Goal: Transaction & Acquisition: Purchase product/service

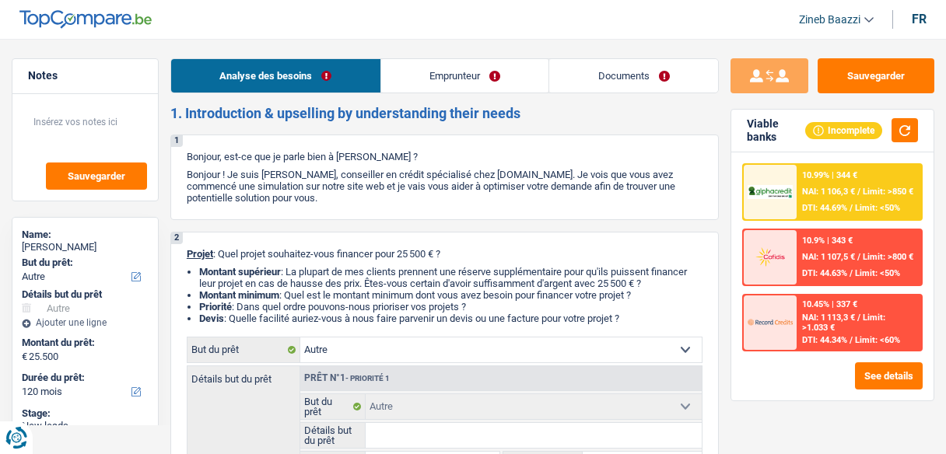
select select "other"
select select "120"
select select "other"
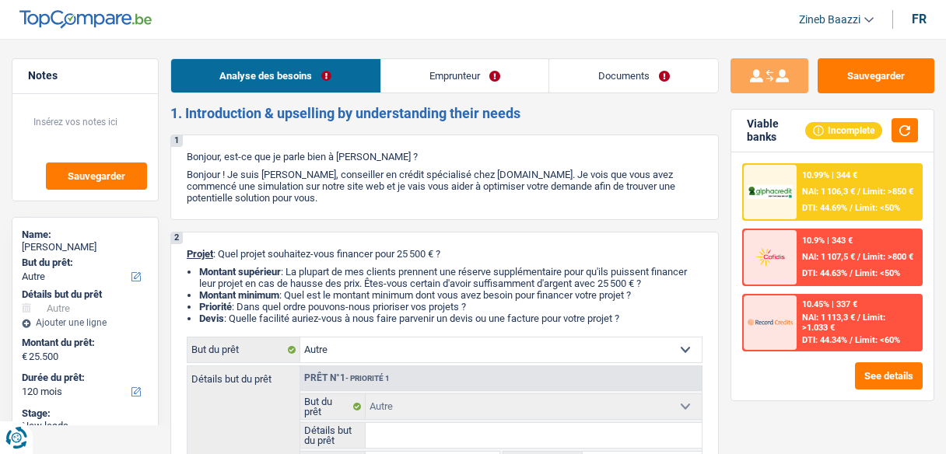
select select "120"
select select "independent"
select select "netSalary"
select select "rents"
select select "other"
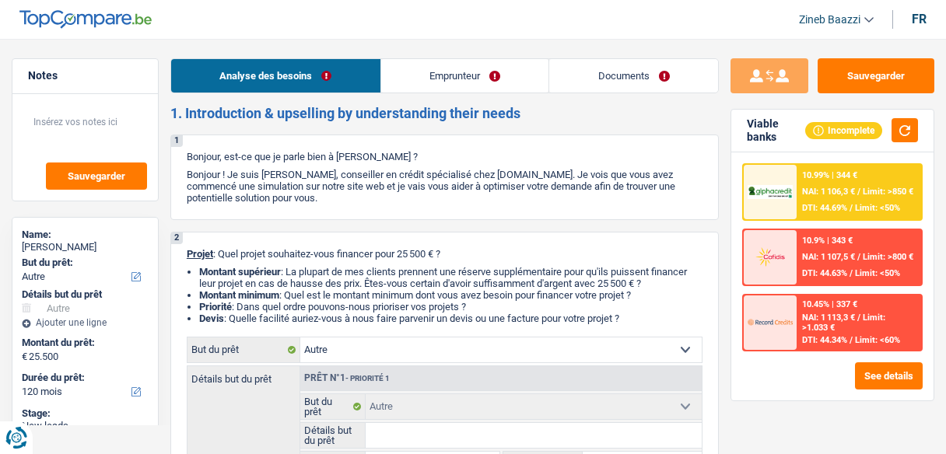
select select "other"
select select "120"
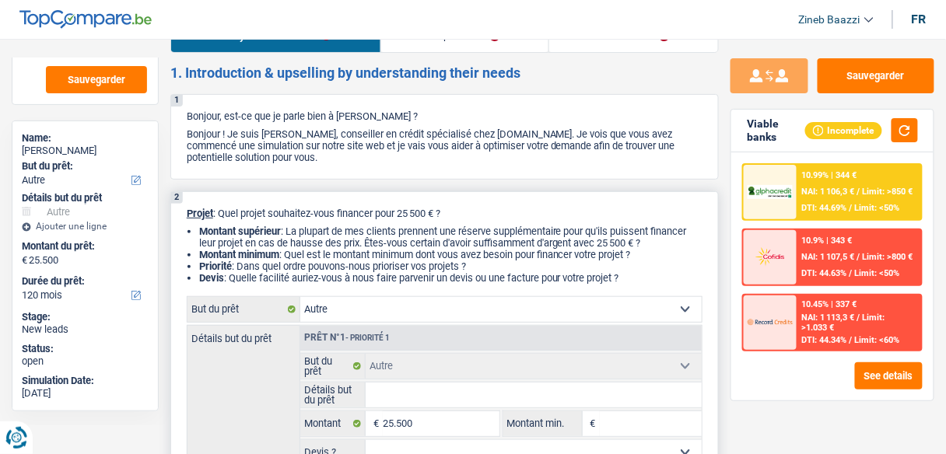
scroll to position [62, 0]
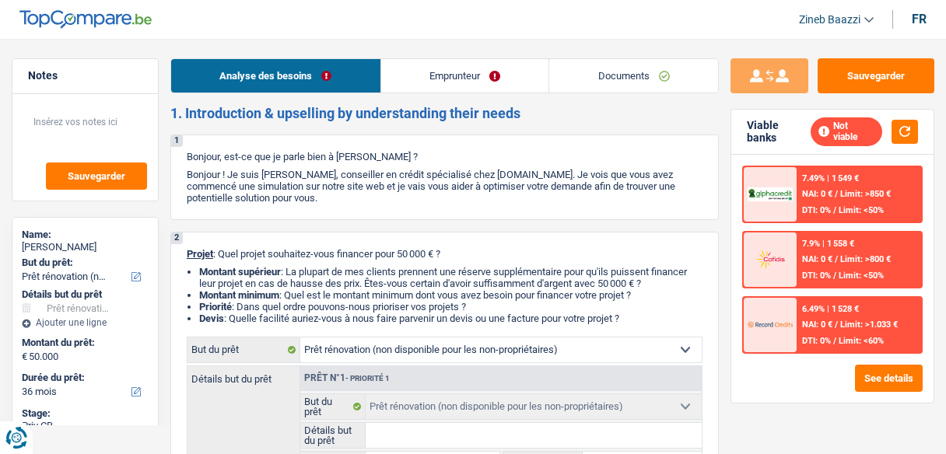
select select "renovation"
select select "36"
select select "renovation"
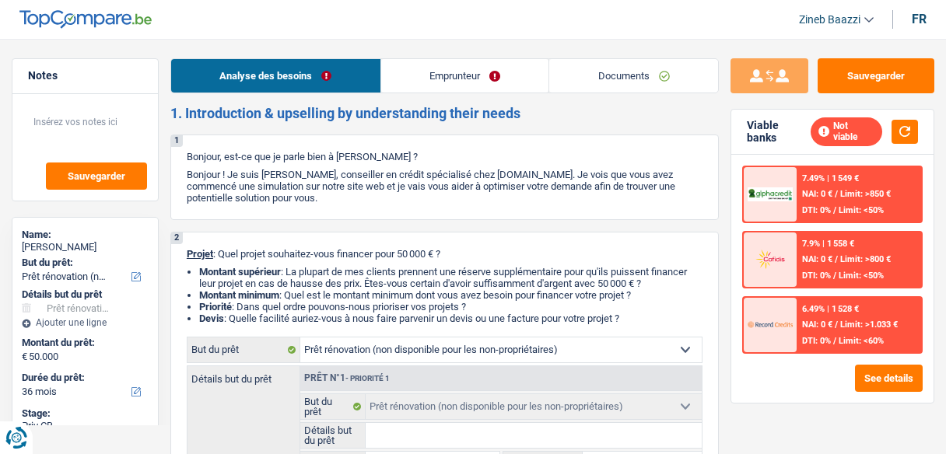
select select "36"
select select "renovation"
select select "36"
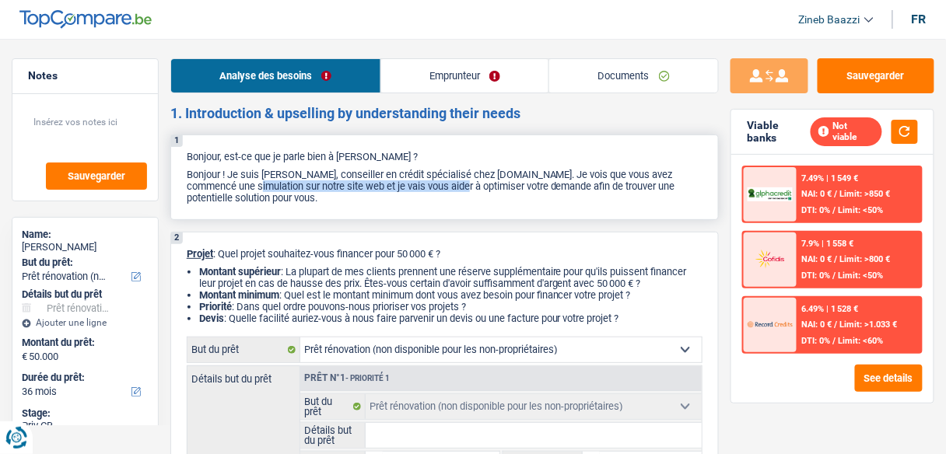
drag, startPoint x: 200, startPoint y: 191, endPoint x: 423, endPoint y: 181, distance: 223.5
click at [423, 181] on p "Bonjour ! Je suis [PERSON_NAME], conseiller en crédit spécialisé chez [DOMAIN_N…" at bounding box center [445, 186] width 516 height 35
click at [440, 181] on p "Bonjour ! Je suis [PERSON_NAME], conseiller en crédit spécialisé chez [DOMAIN_N…" at bounding box center [445, 186] width 516 height 35
drag, startPoint x: 512, startPoint y: 186, endPoint x: 531, endPoint y: 188, distance: 19.6
click at [531, 188] on p "Bonjour ! Je suis [PERSON_NAME], conseiller en crédit spécialisé chez [DOMAIN_N…" at bounding box center [445, 186] width 516 height 35
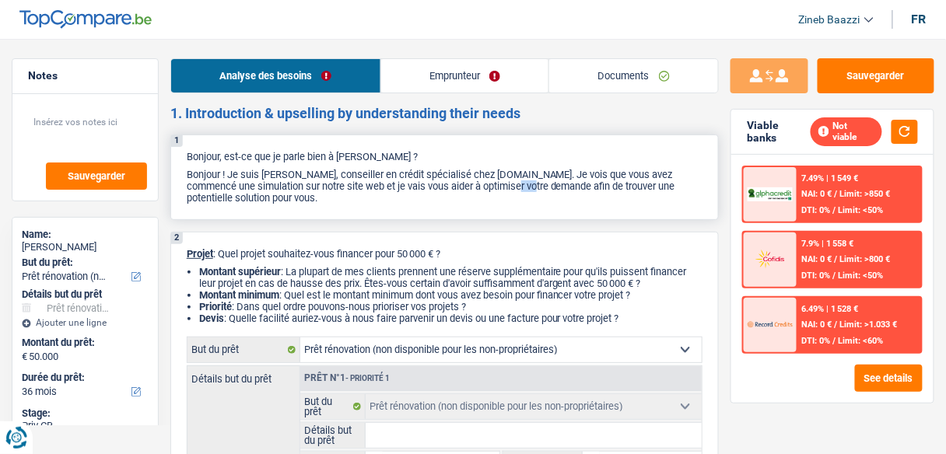
drag, startPoint x: 474, startPoint y: 187, endPoint x: 505, endPoint y: 190, distance: 31.2
click at [494, 187] on p "Bonjour ! Je suis [PERSON_NAME], conseiller en crédit spécialisé chez [DOMAIN_N…" at bounding box center [445, 186] width 516 height 35
click at [555, 192] on p "Bonjour ! Je suis [PERSON_NAME], conseiller en crédit spécialisé chez [DOMAIN_N…" at bounding box center [445, 186] width 516 height 35
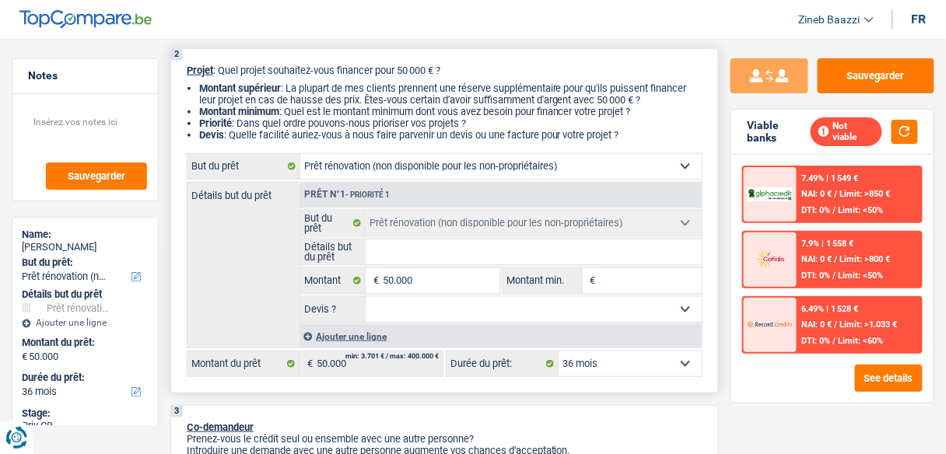
scroll to position [187, 0]
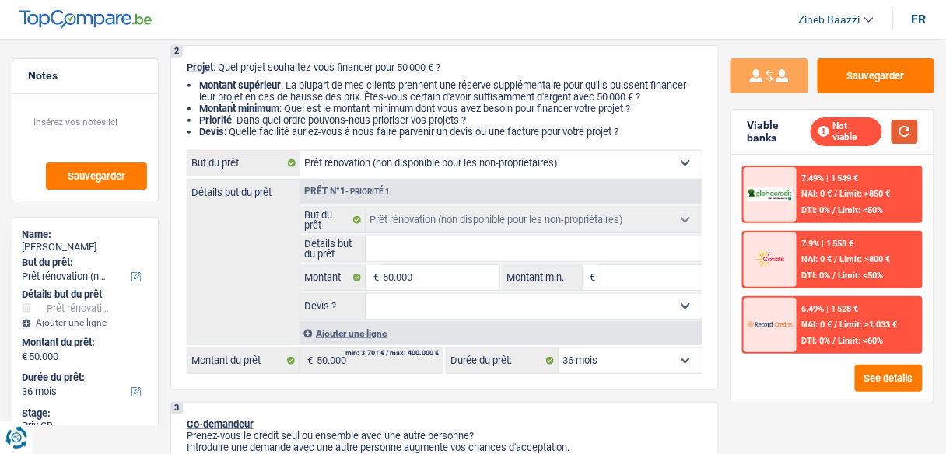
click at [905, 120] on button "button" at bounding box center [904, 132] width 26 height 24
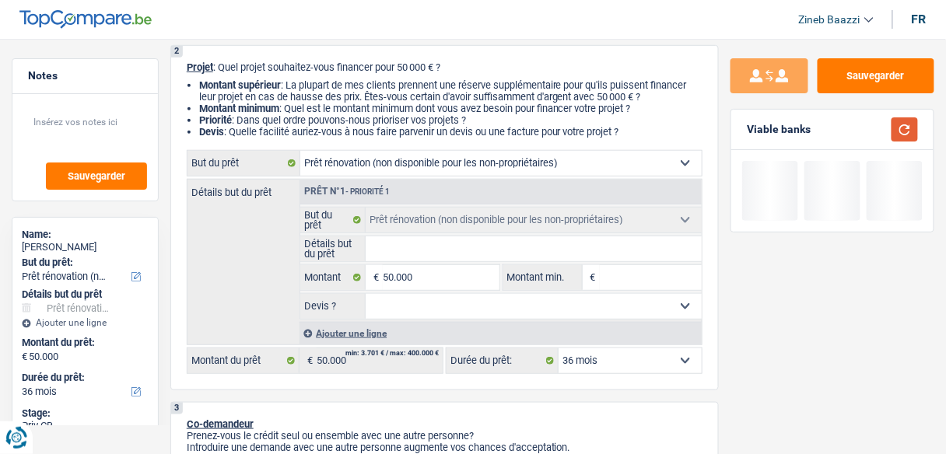
scroll to position [96, 0]
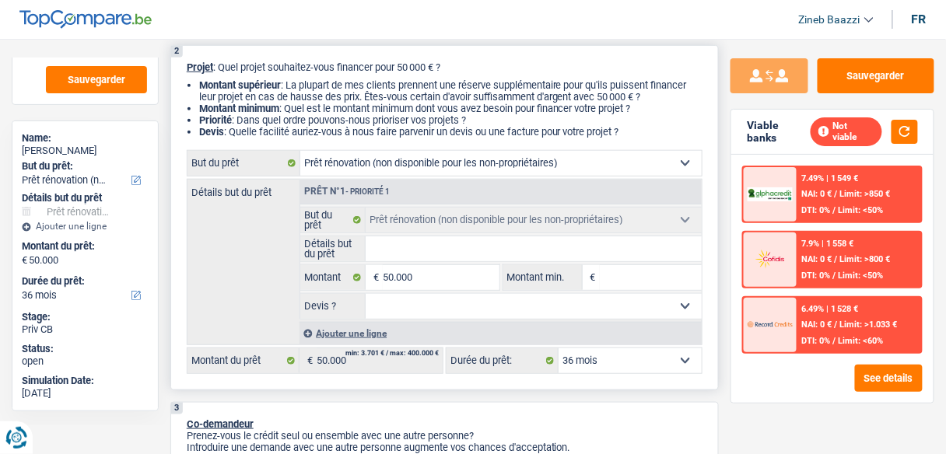
click at [414, 241] on input "Détails but du prêt" at bounding box center [534, 248] width 336 height 25
click at [619, 283] on input "Montant min." at bounding box center [651, 277] width 102 height 25
click at [413, 278] on input "50.000" at bounding box center [441, 277] width 116 height 25
click at [447, 270] on input "50.000" at bounding box center [441, 277] width 116 height 25
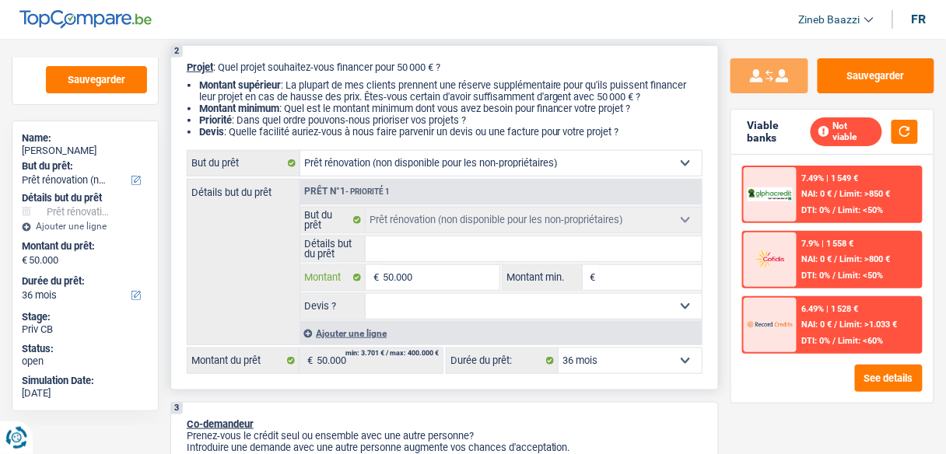
click at [447, 270] on input "50.000" at bounding box center [441, 277] width 116 height 25
type input "5"
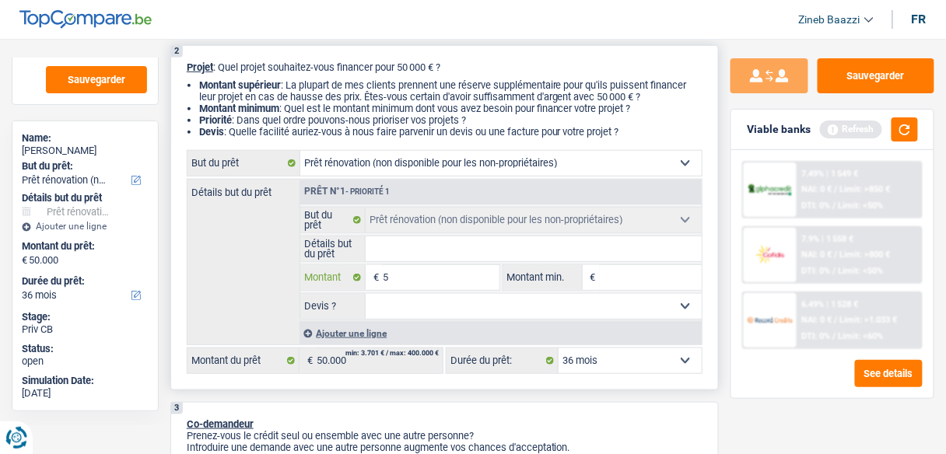
type input "55"
type input "550"
type input "5.500"
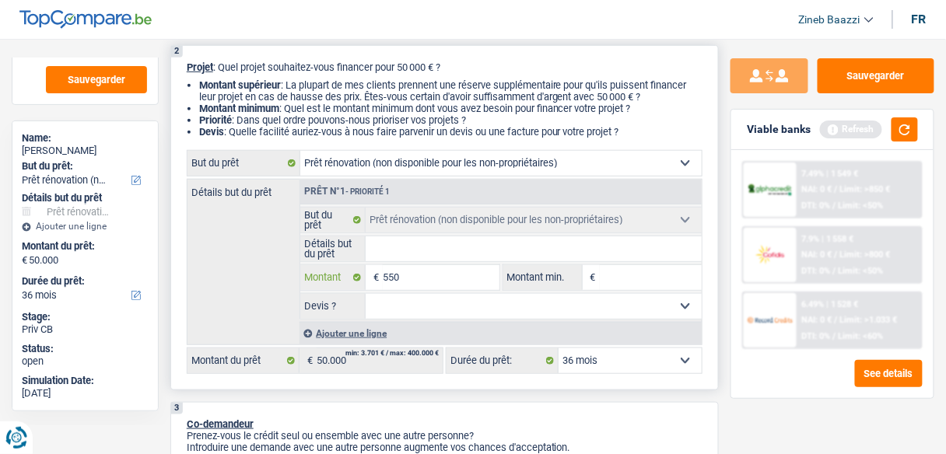
type input "5.500"
type input "55.000"
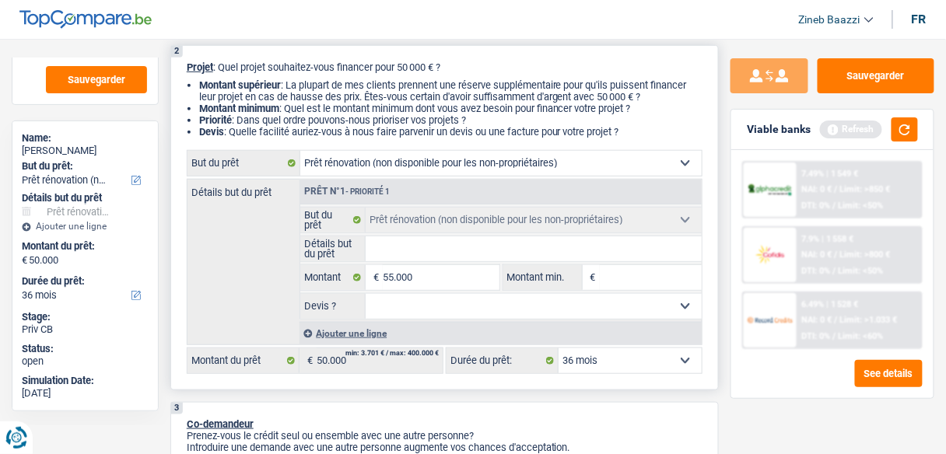
select select "144"
type input "55.000"
select select "144"
type input "55.000"
select select "144"
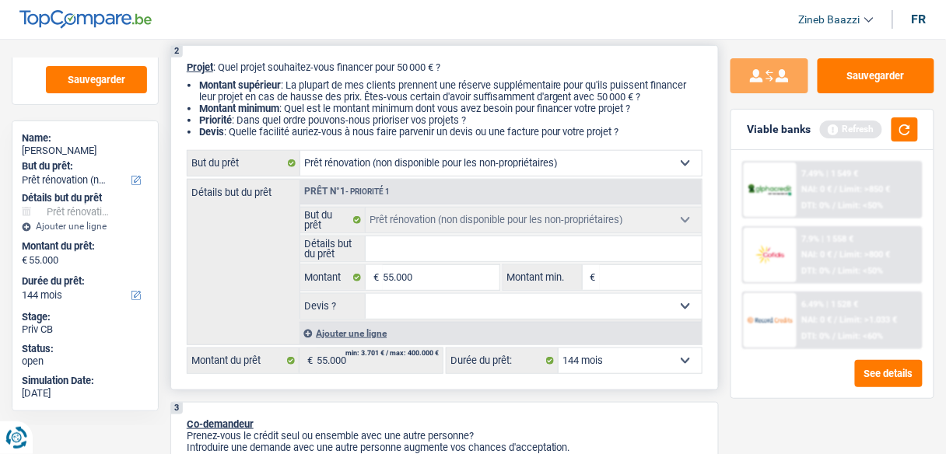
click at [637, 269] on input "Montant min." at bounding box center [651, 277] width 102 height 25
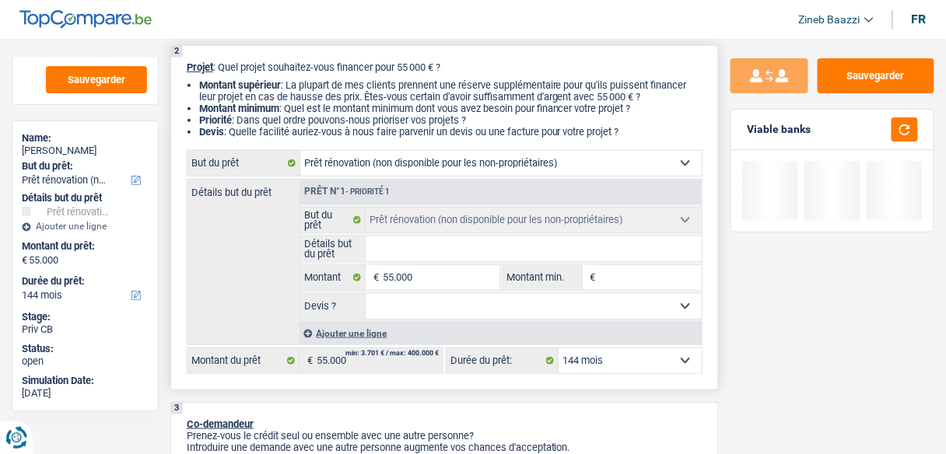
type input "5"
type input "50"
type input "500"
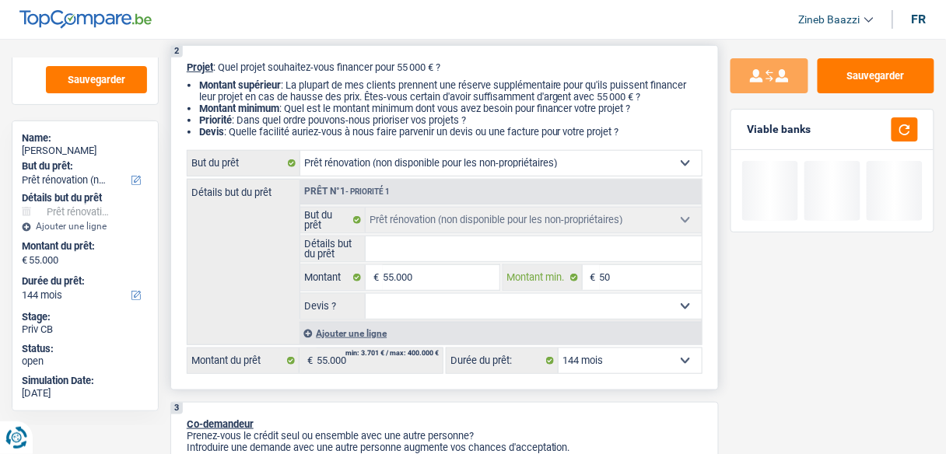
type input "500"
type input "5.000"
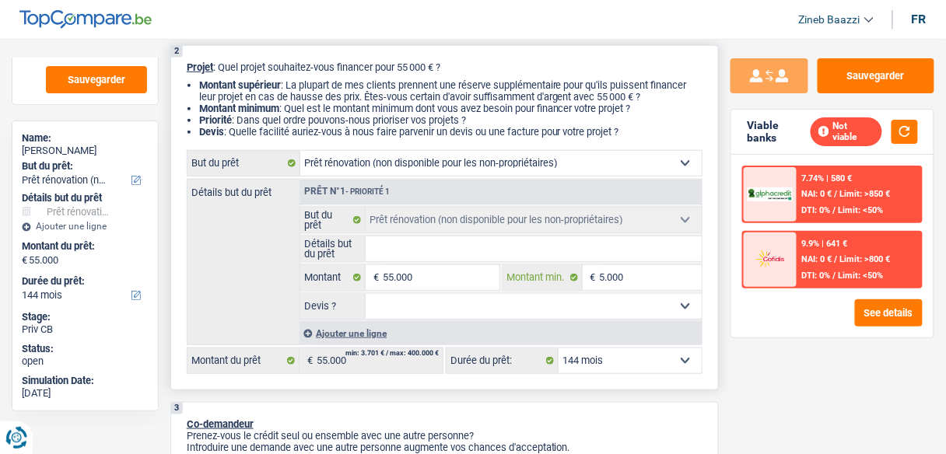
type input "50.000"
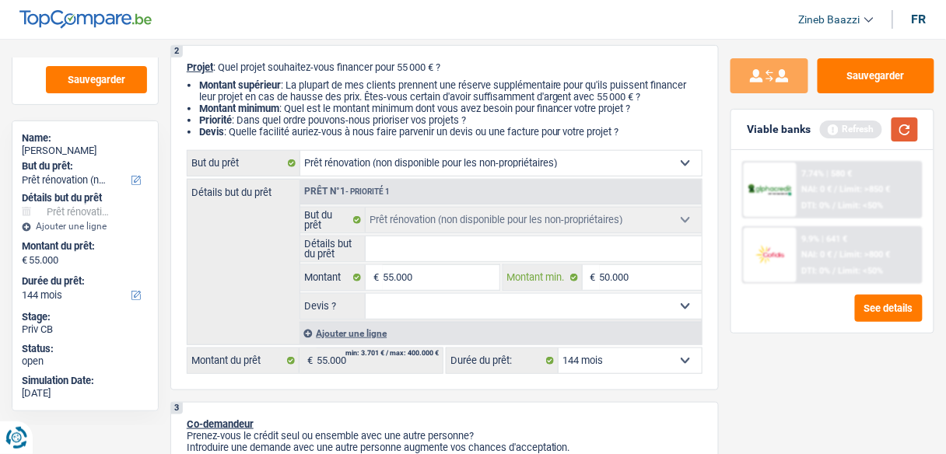
type input "50.000"
click at [901, 130] on button "button" at bounding box center [904, 129] width 26 height 24
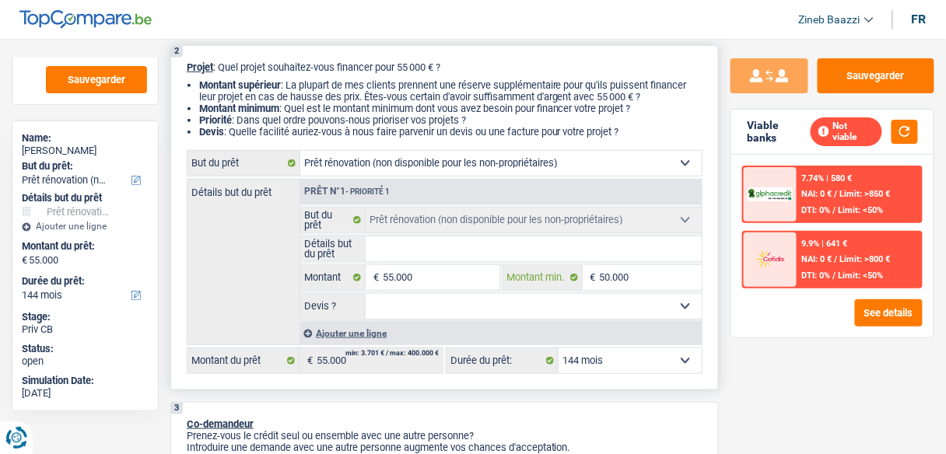
click at [600, 276] on input "50.000" at bounding box center [651, 277] width 102 height 25
click at [604, 277] on input "50.000" at bounding box center [651, 277] width 102 height 25
click at [397, 278] on input "55.000" at bounding box center [441, 277] width 116 height 25
click at [391, 278] on input "55.000" at bounding box center [441, 277] width 116 height 25
type input "5.000"
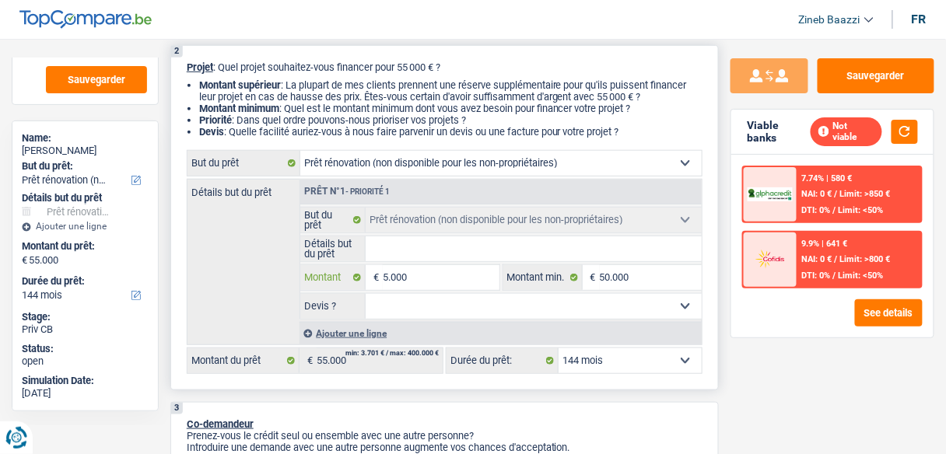
type input "5.000"
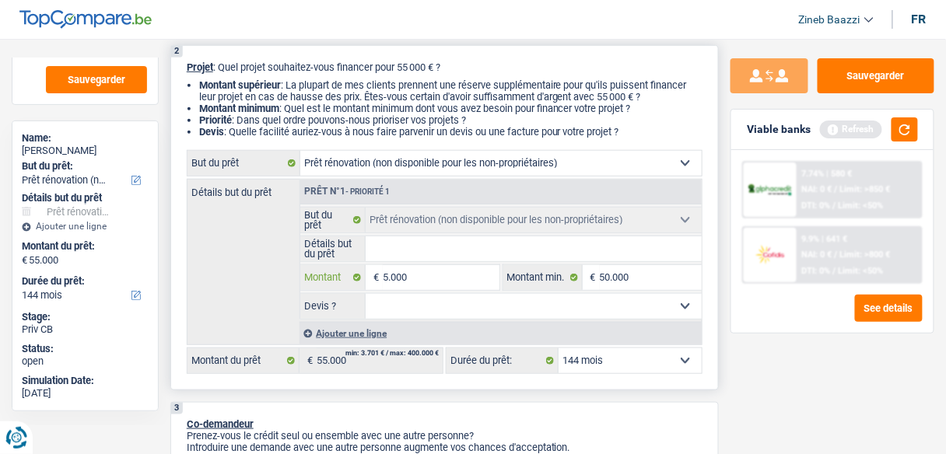
type input "50.000"
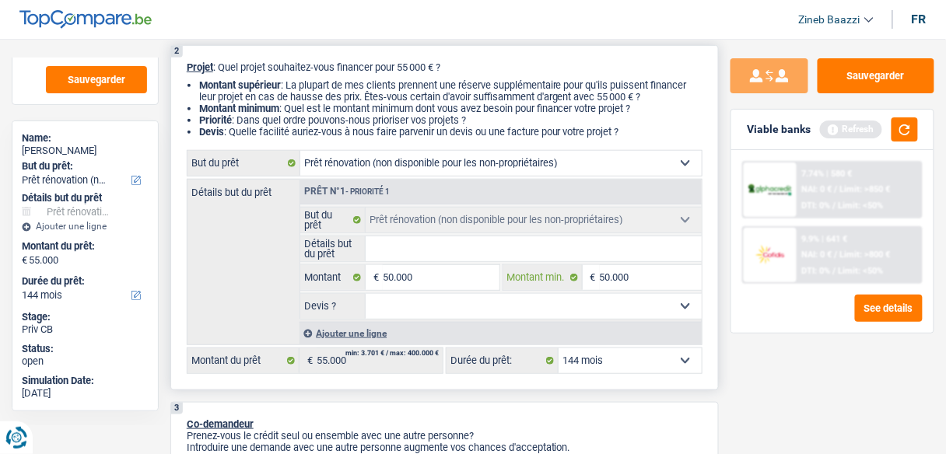
type input "50.000"
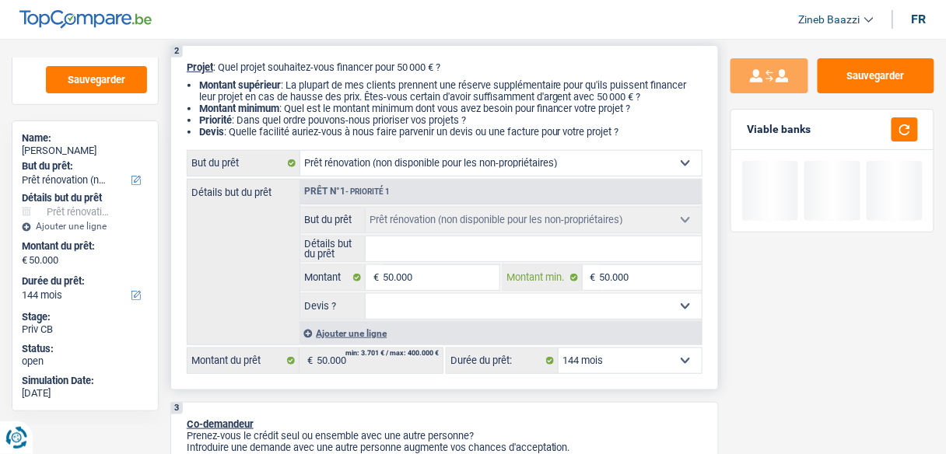
type input "0"
type input "30"
type input "300"
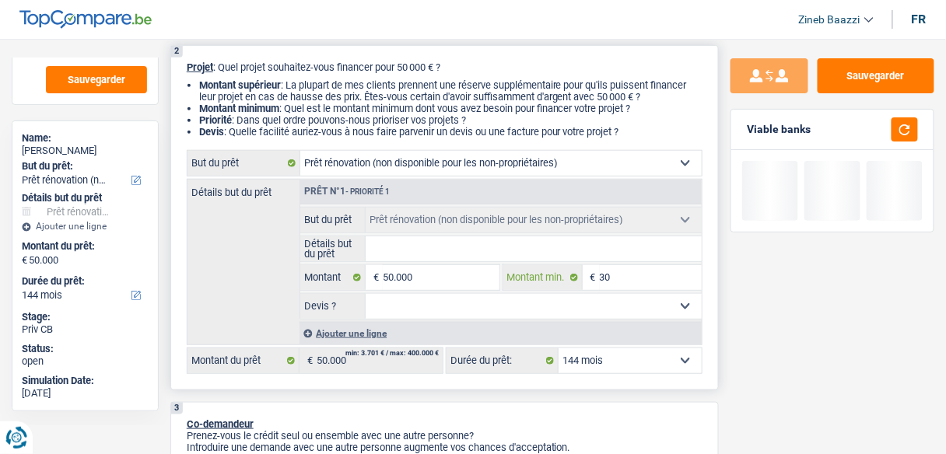
type input "300"
type input "3.000"
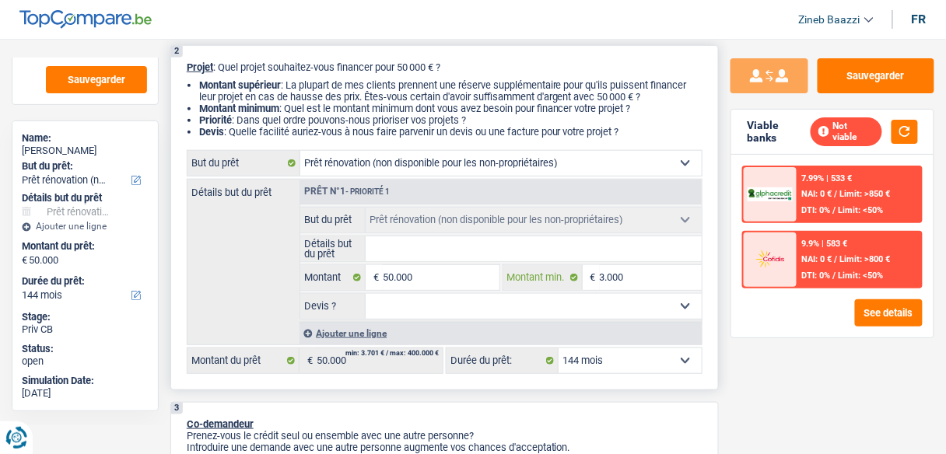
type input "30.000"
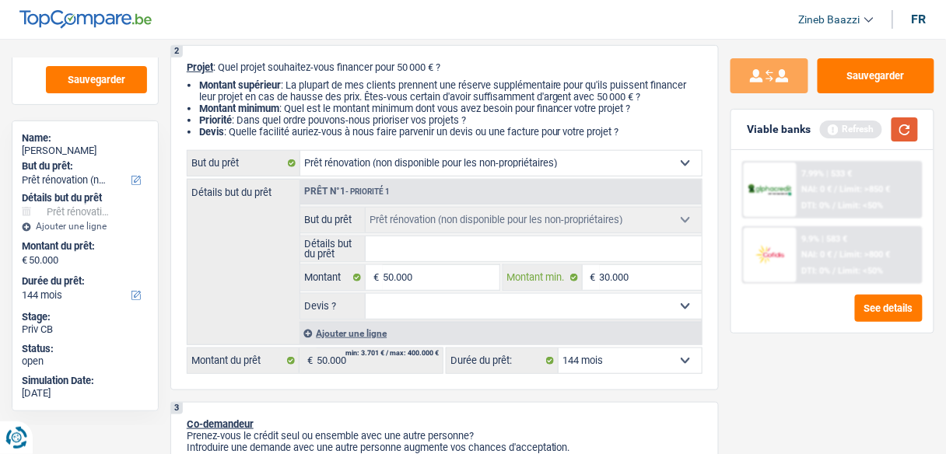
type input "30.000"
click at [905, 124] on button "button" at bounding box center [904, 129] width 26 height 24
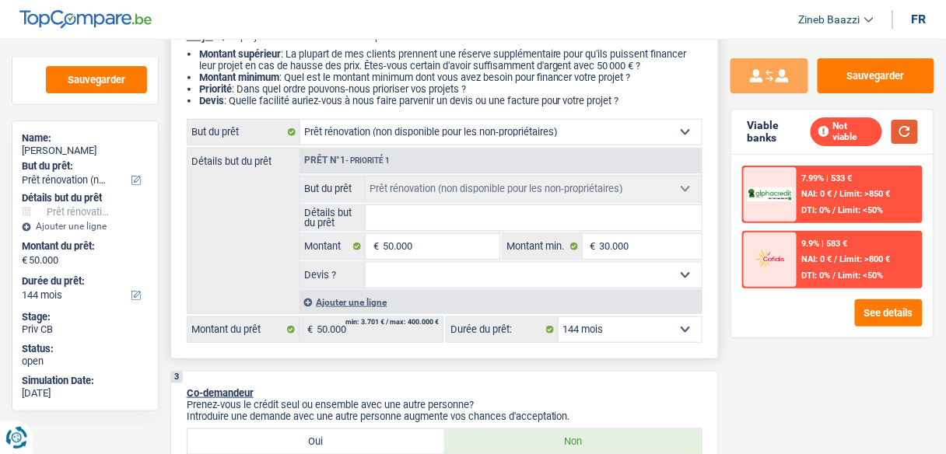
scroll to position [249, 0]
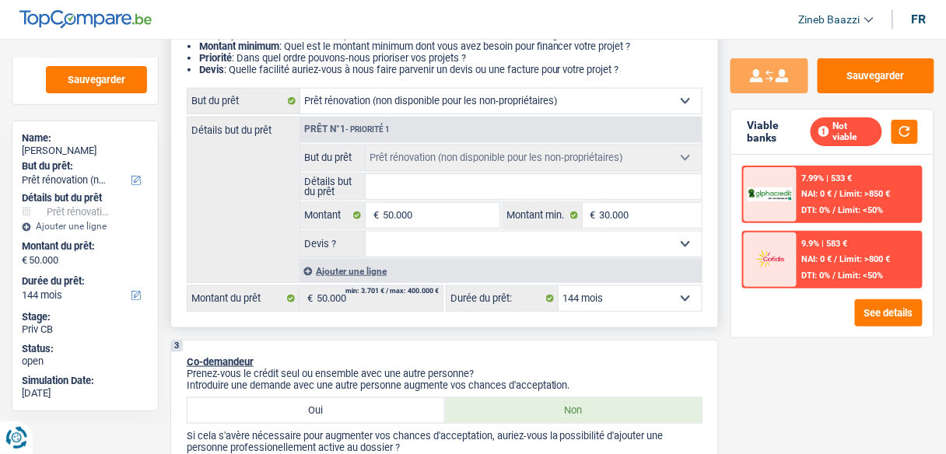
click at [398, 185] on input "Détails but du prêt" at bounding box center [534, 186] width 336 height 25
click at [399, 193] on input "Détails but du prêt" at bounding box center [534, 186] width 336 height 25
click at [388, 181] on input "Détails but du prêt" at bounding box center [534, 186] width 336 height 25
type input "a"
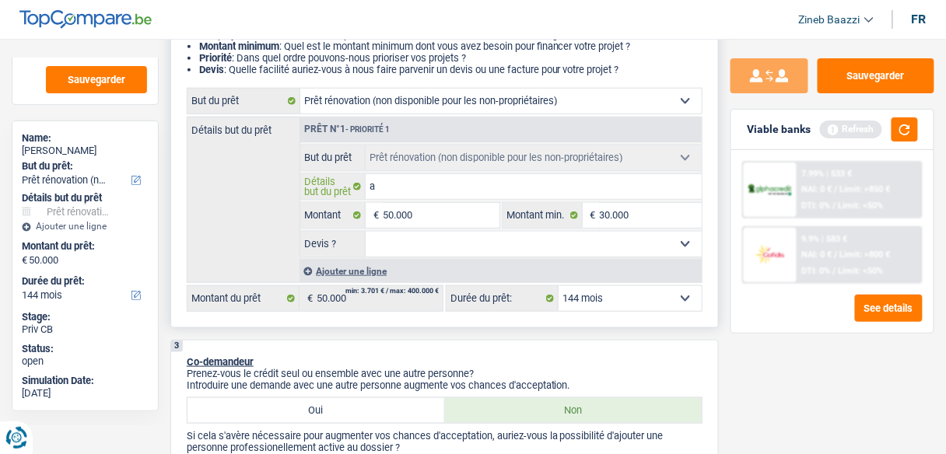
type input "am"
type input "ame"
type input "amel"
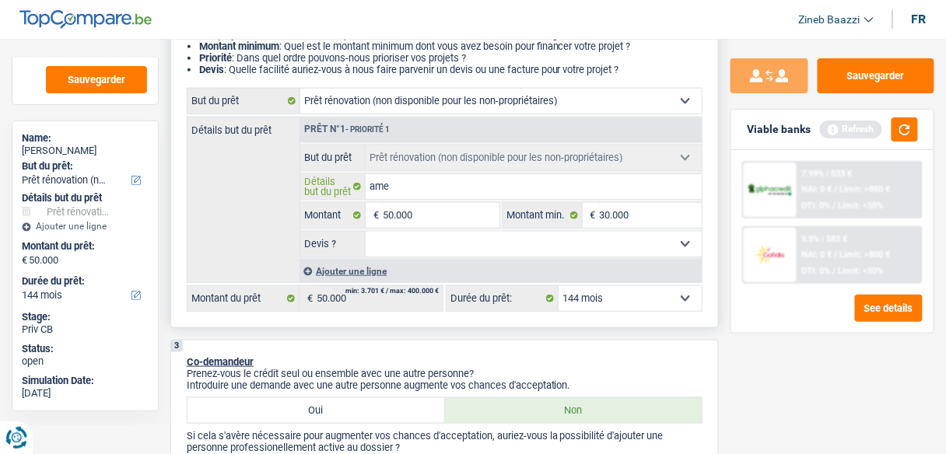
type input "amel"
type input "ameli"
type input "amelio"
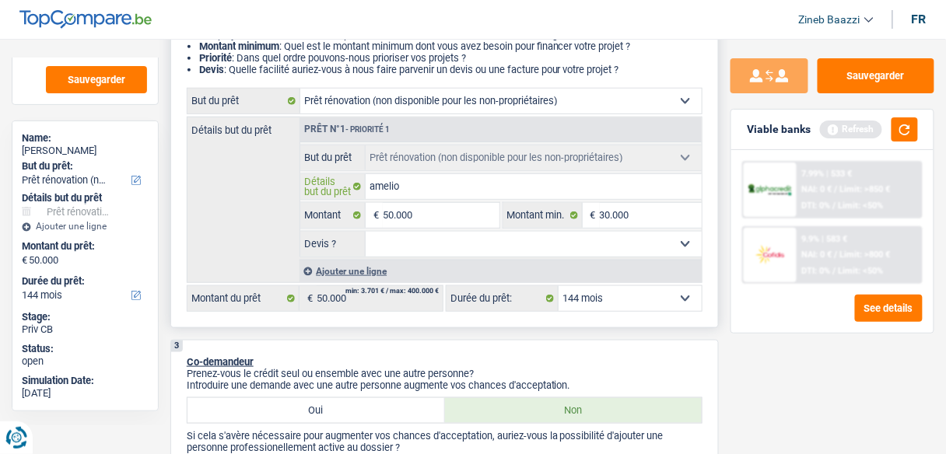
type input "amelior"
type input "ameliore"
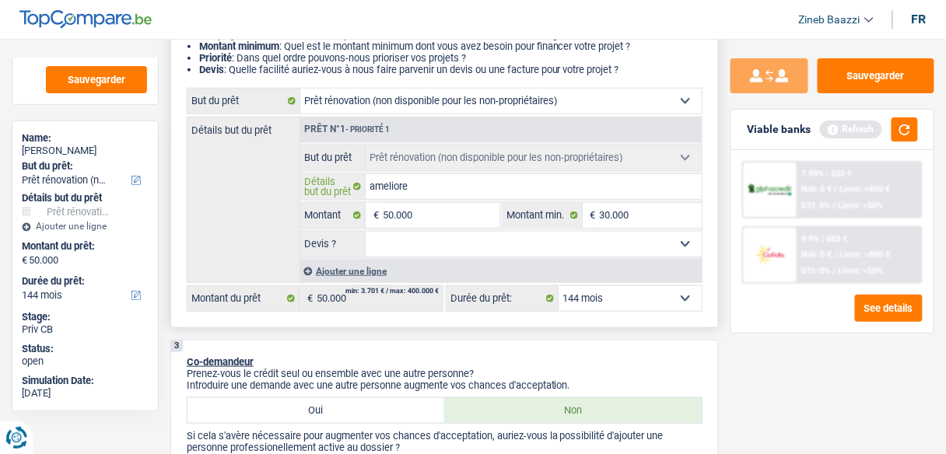
type input "ameliore"
type input "ameliore u"
type input "ameliore un"
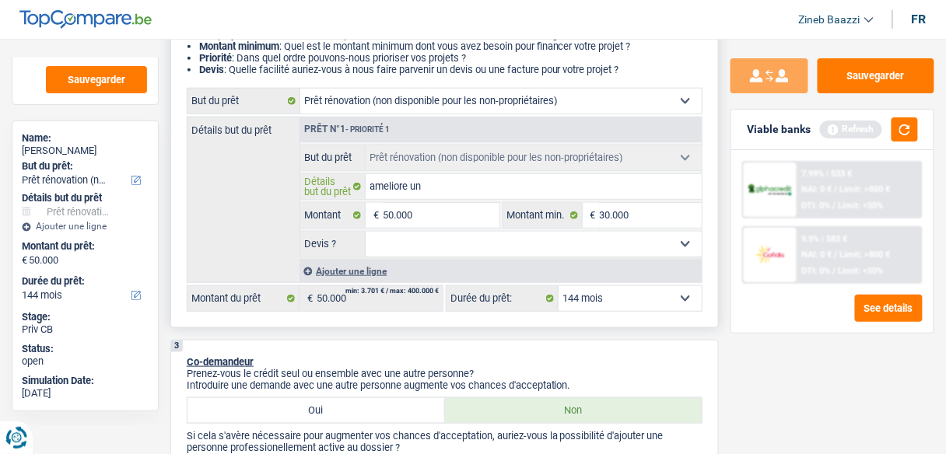
type input "ameliore une"
type input "ameliore une m"
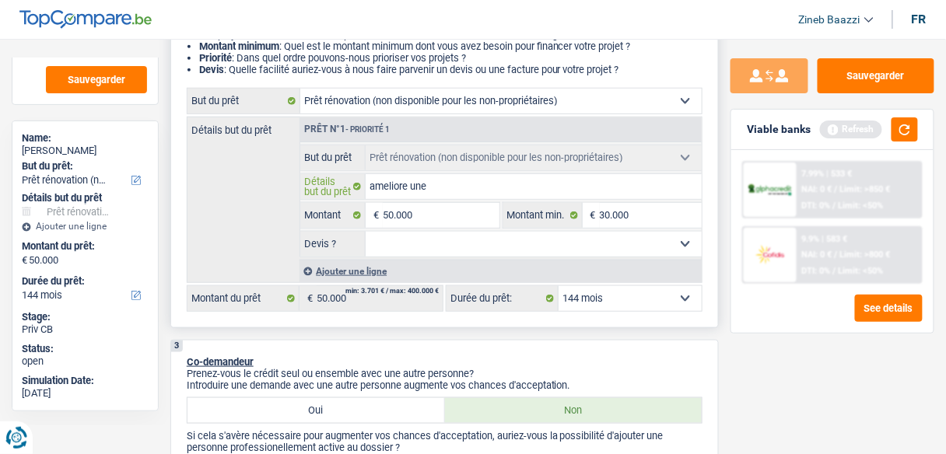
type input "ameliore une m"
type input "ameliore une ma"
type input "ameliore une mai"
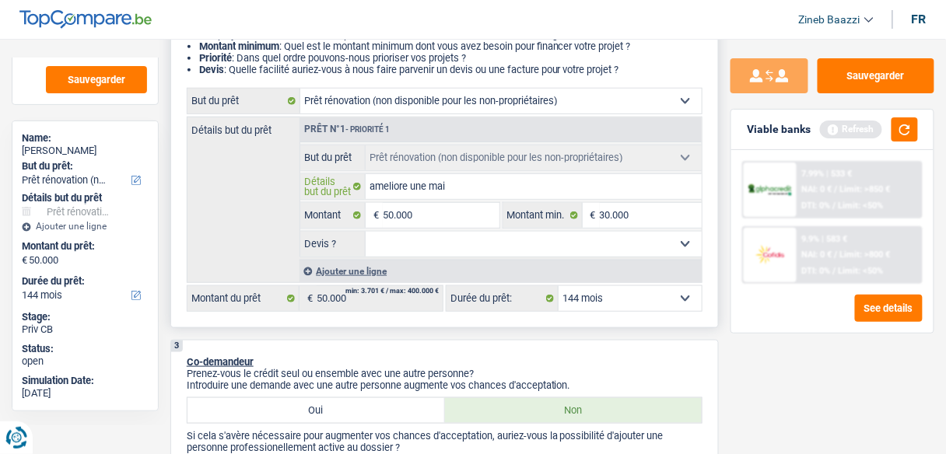
type input "ameliore une mais"
type input "ameliore une maiso"
type input "ameliore une maison"
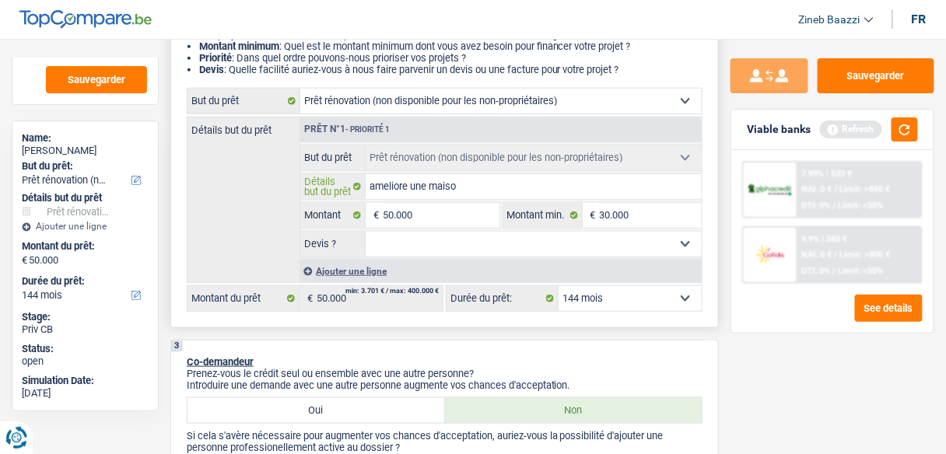
type input "ameliore une maison"
type input "ameliore une maison q"
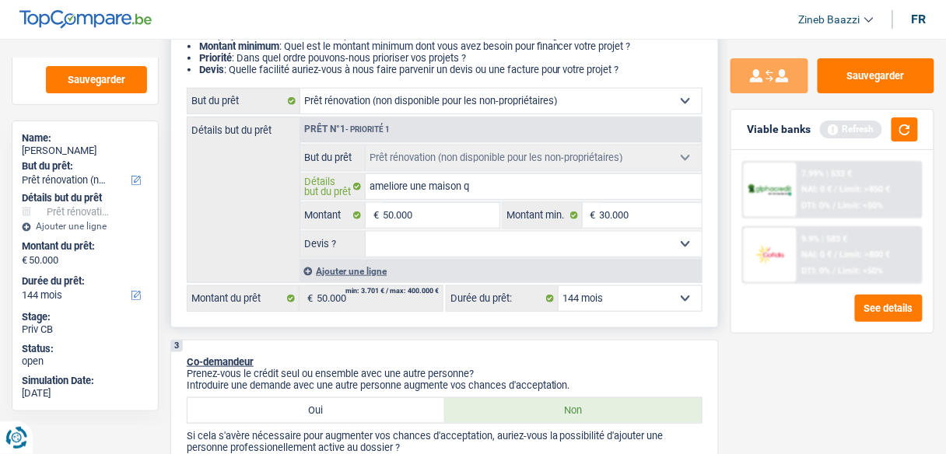
type input "ameliore une maison qu"
type input "ameliore une maison qu'"
type input "ameliore une maison qu'i"
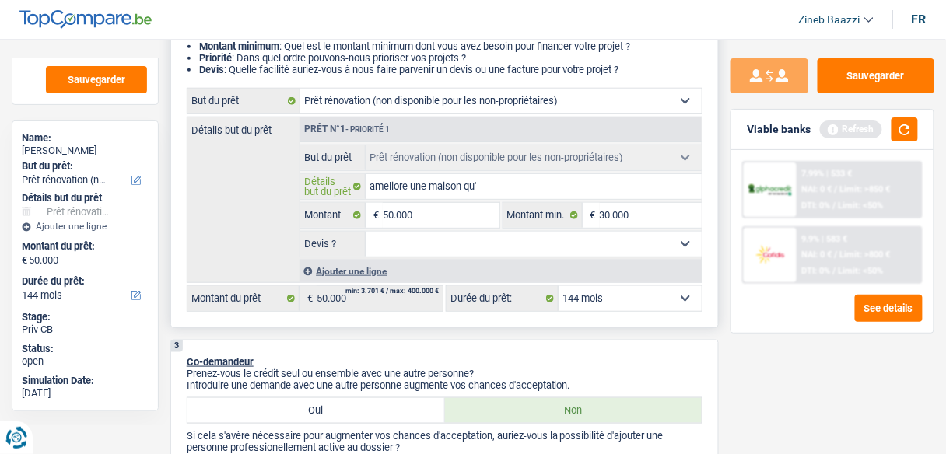
type input "ameliore une maison qu'i"
type input "ameliore une maison qu'il"
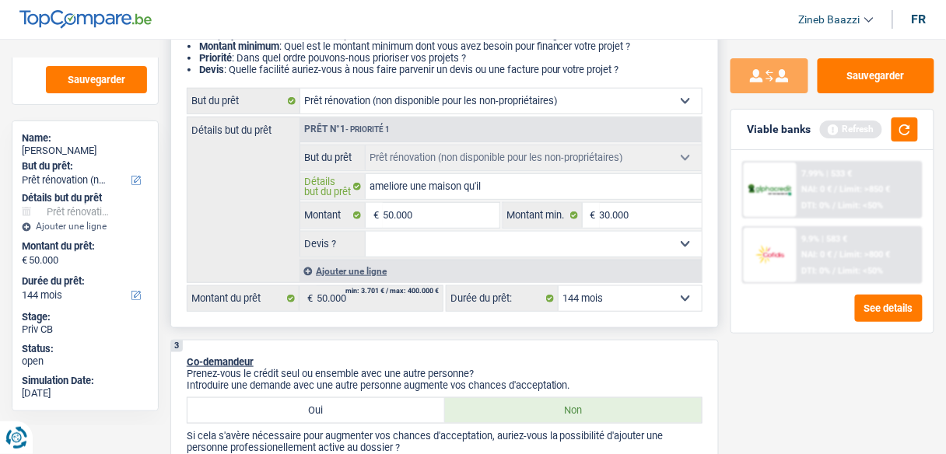
type input "ameliore une maison qu'il r"
type input "ameliore une maison qu'il re"
type input "ameliore une maison qu'il ren"
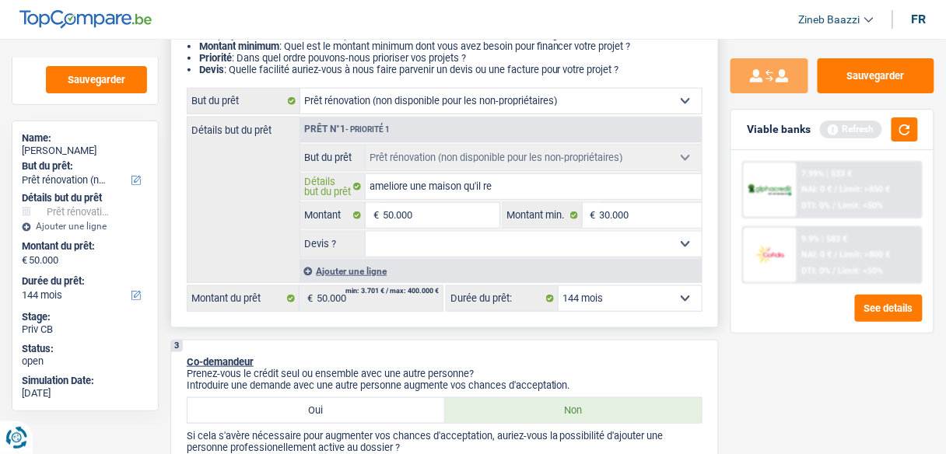
type input "ameliore une maison qu'il ren"
type input "ameliore une maison qu'il reno"
type input "ameliore une maison qu'il renov"
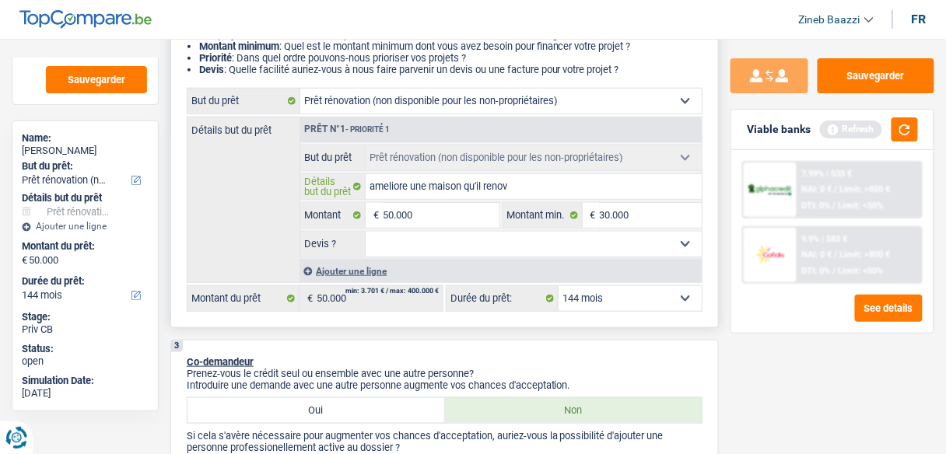
type input "ameliore une maison qu'il renove"
type input "ameliore une maison qu'il renove p"
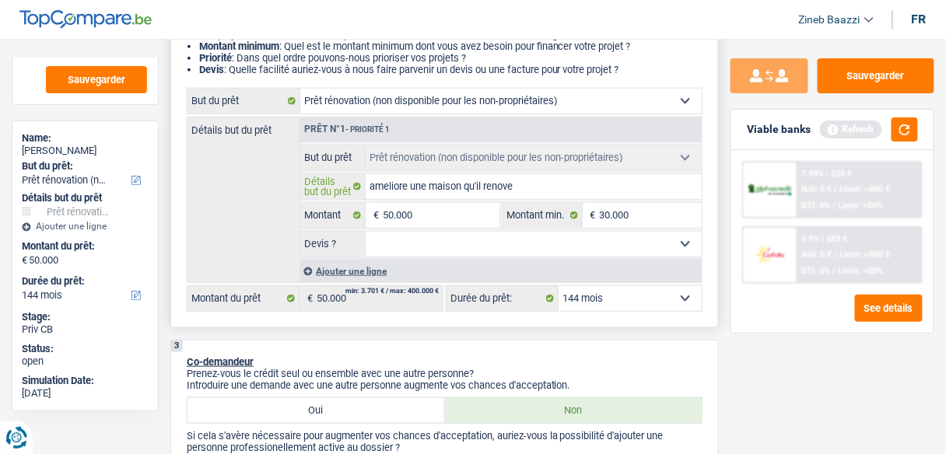
type input "ameliore une maison qu'il renove p"
type input "ameliore une maison qu'il renove pl"
type input "ameliore une maison qu'il renove plu"
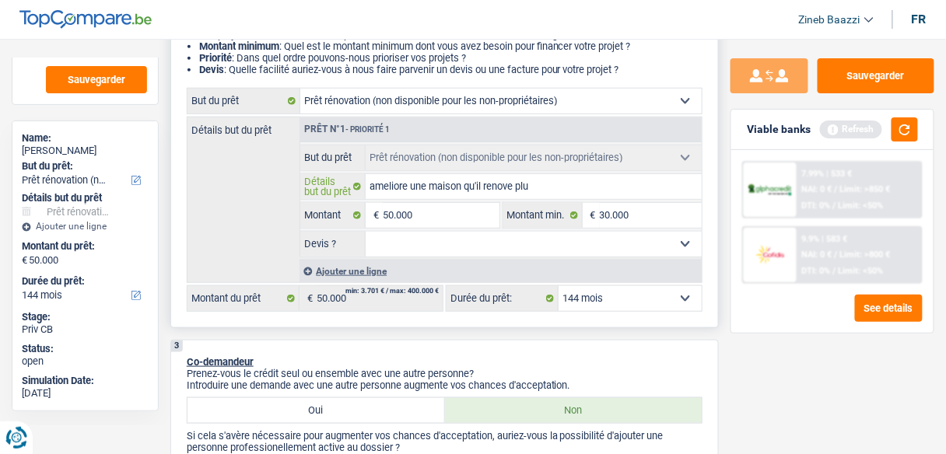
type input "ameliore une maison qu'il renove plus"
type input "ameliore une maison qu'il renove plus l"
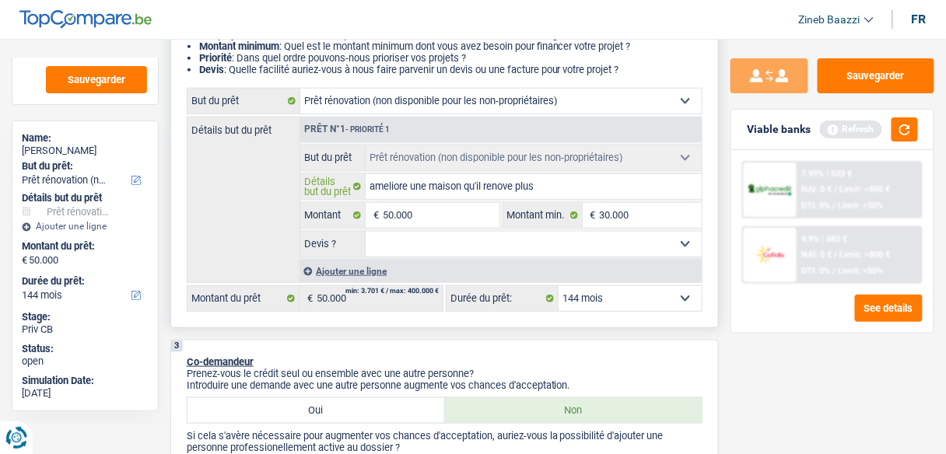
type input "ameliore une maison qu'il renove plus l"
type input "ameliore une maison qu'il renove plus l t"
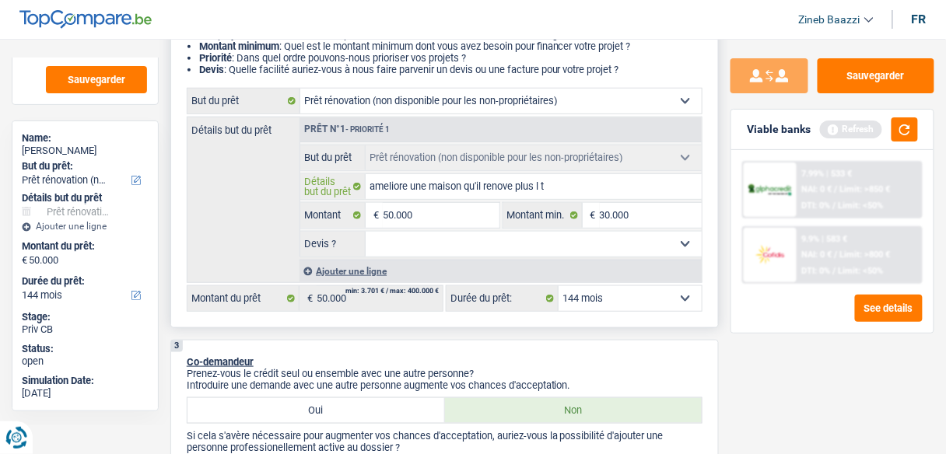
type input "ameliore une maison qu'il renove plus l to"
type input "ameliore une maison qu'il renove plus l toi"
type input "ameliore une maison qu'il renove plus l toit"
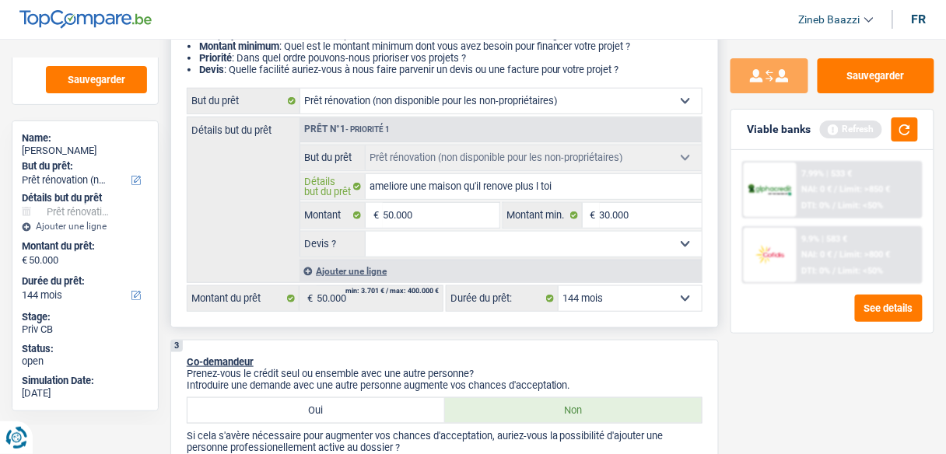
type input "ameliore une maison qu'il renove plus l toit"
type input "ameliore une maison qu'il renove plus l toitu"
type input "ameliore une maison qu'il renove plus l toitur"
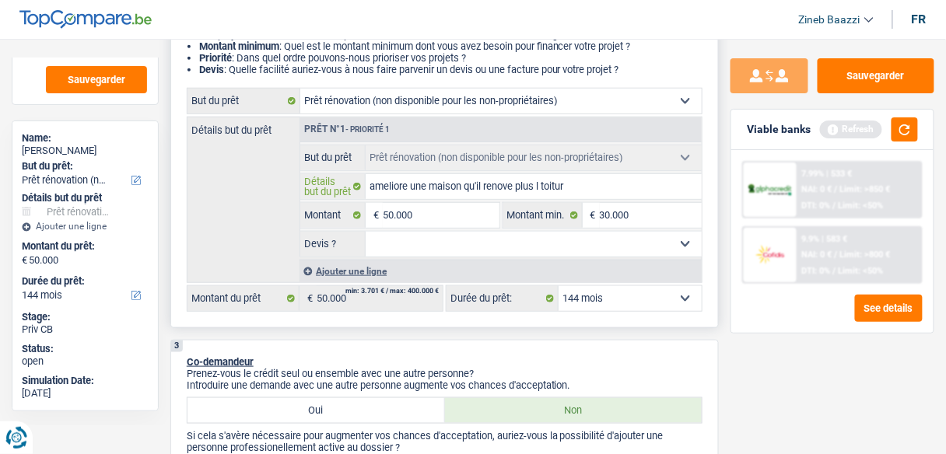
type input "ameliore une maison qu'il renove plus l toiture"
click at [543, 183] on input "ameliore une maison qu'il renove plus l toiture" at bounding box center [534, 186] width 336 height 25
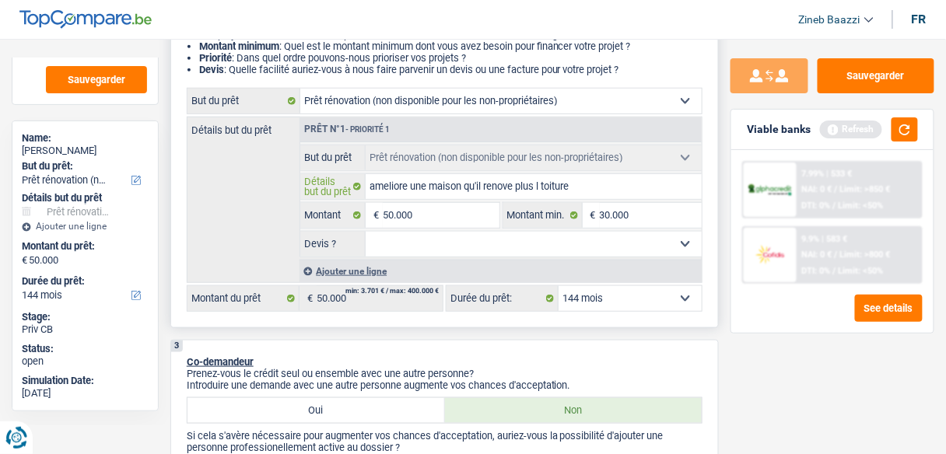
type input "ameliore une maison qu'il renove plus la toiture"
click at [428, 238] on select "Oui Non Non répondu Sélectionner une option" at bounding box center [534, 244] width 336 height 25
select select "yes"
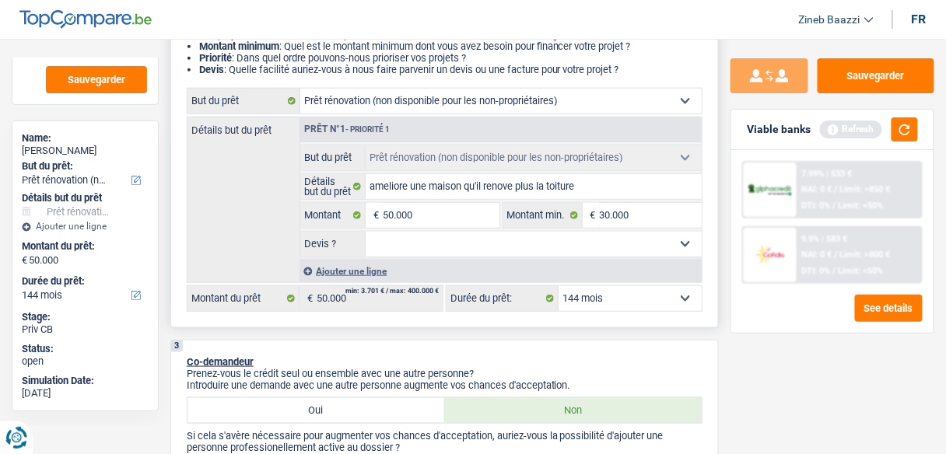
click at [366, 232] on select "Oui Non Non répondu Sélectionner une option" at bounding box center [534, 244] width 336 height 25
select select "yes"
click at [250, 224] on div "Détails but du prêt Prêt n°1 - Priorité 1 Confort maison: meubles, textile, pei…" at bounding box center [445, 200] width 516 height 166
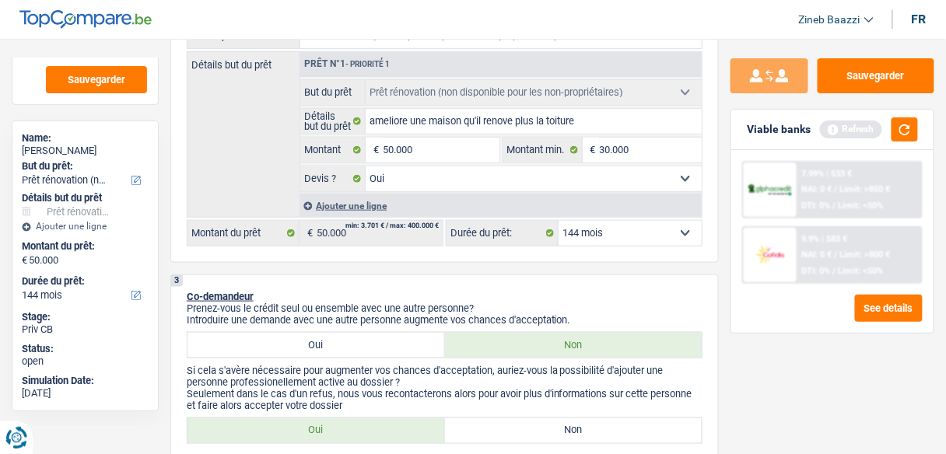
scroll to position [373, 0]
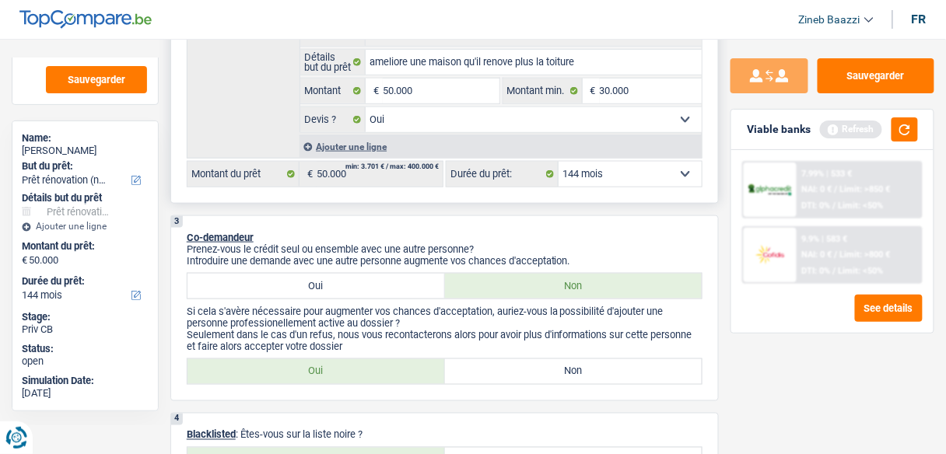
click at [574, 176] on select "12 mois 18 mois 24 mois 30 mois 36 mois 42 mois 48 mois 60 mois 72 mois 84 mois…" at bounding box center [630, 174] width 143 height 25
click at [891, 134] on button "button" at bounding box center [904, 129] width 26 height 24
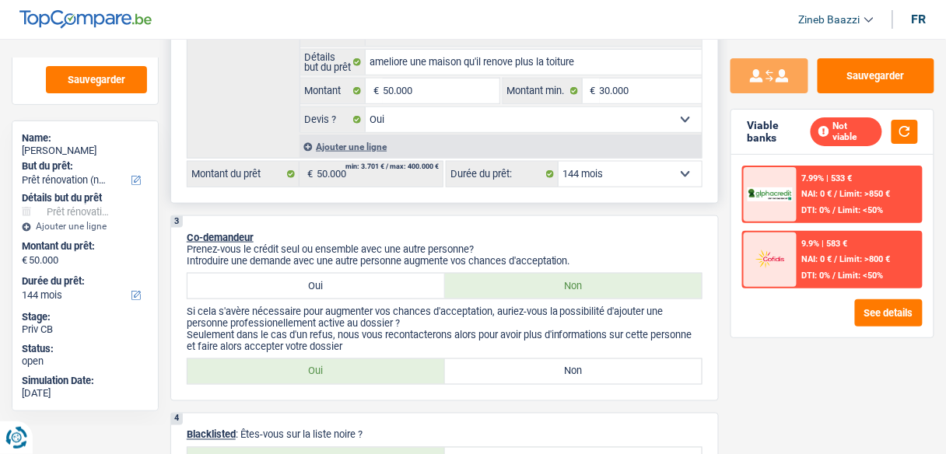
click at [581, 173] on select "12 mois 18 mois 24 mois 30 mois 36 mois 42 mois 48 mois 60 mois 72 mois 84 mois…" at bounding box center [630, 174] width 143 height 25
select select "36"
click at [559, 162] on select "12 mois 18 mois 24 mois 30 mois 36 mois 42 mois 48 mois 60 mois 72 mois 84 mois…" at bounding box center [630, 174] width 143 height 25
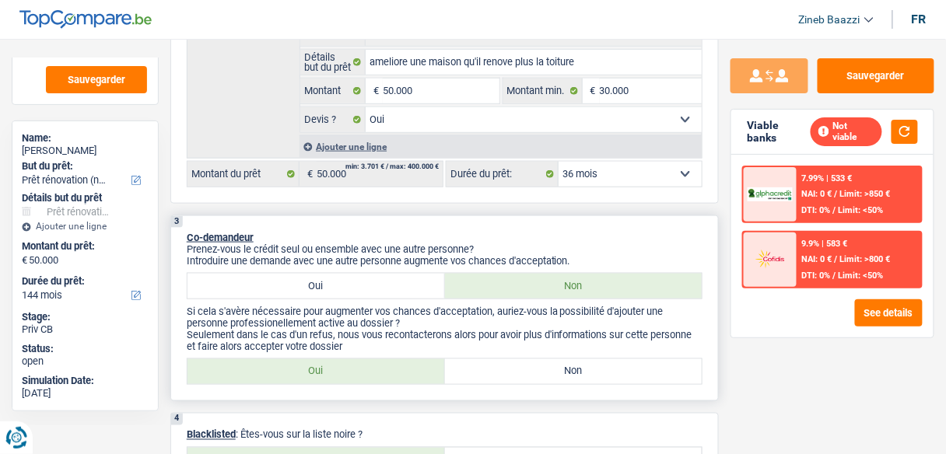
select select "36"
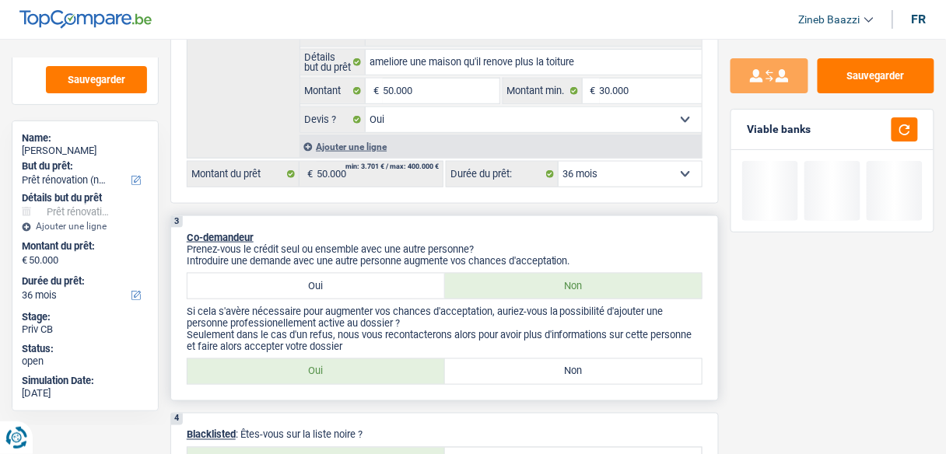
click at [520, 234] on p "Co-demandeur" at bounding box center [445, 238] width 516 height 12
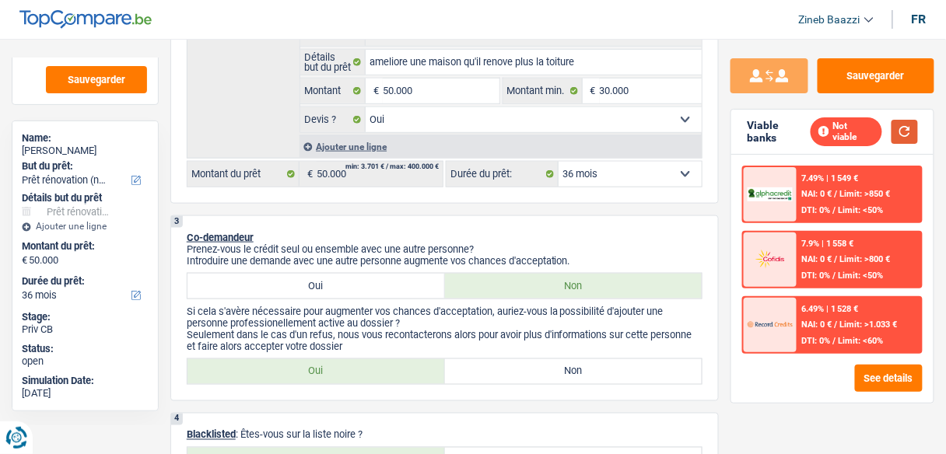
click at [898, 139] on button "button" at bounding box center [904, 132] width 26 height 24
click at [372, 286] on label "Oui" at bounding box center [315, 286] width 257 height 25
click at [372, 286] on input "Oui" at bounding box center [315, 286] width 257 height 25
radio input "true"
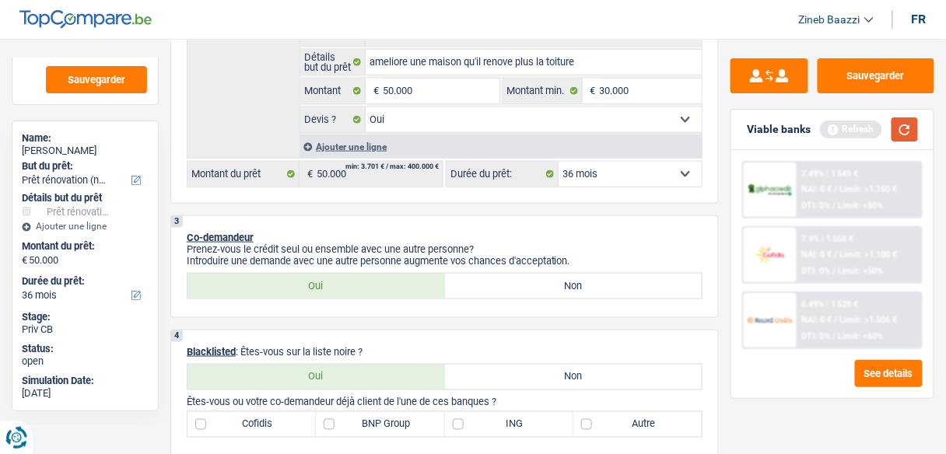
click at [914, 128] on button "button" at bounding box center [904, 129] width 26 height 24
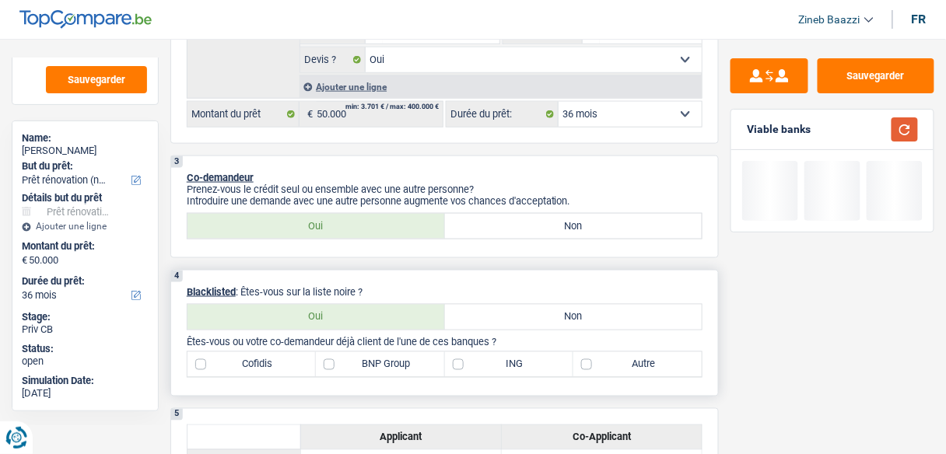
scroll to position [498, 0]
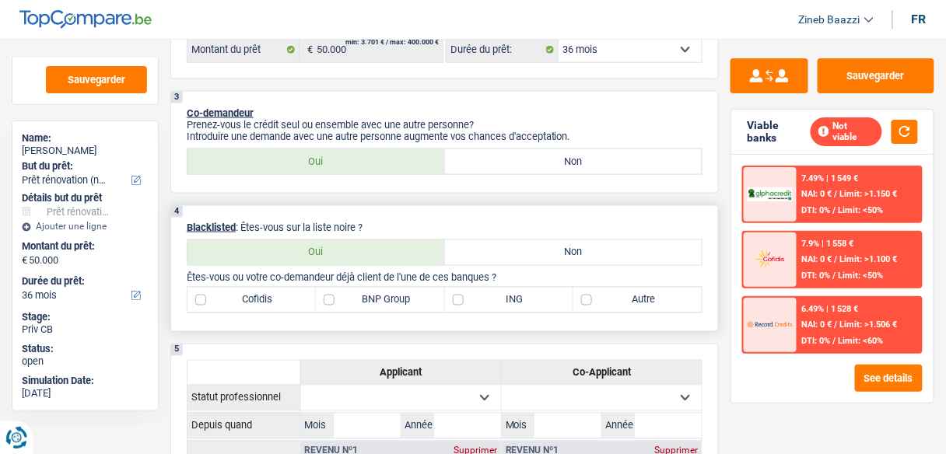
click at [473, 249] on label "Non" at bounding box center [573, 252] width 257 height 25
click at [473, 249] on input "Non" at bounding box center [573, 252] width 257 height 25
radio input "true"
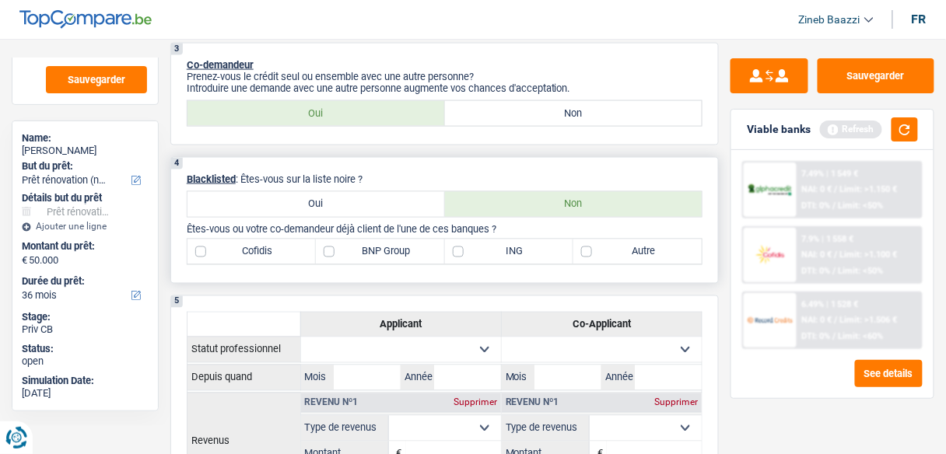
scroll to position [560, 0]
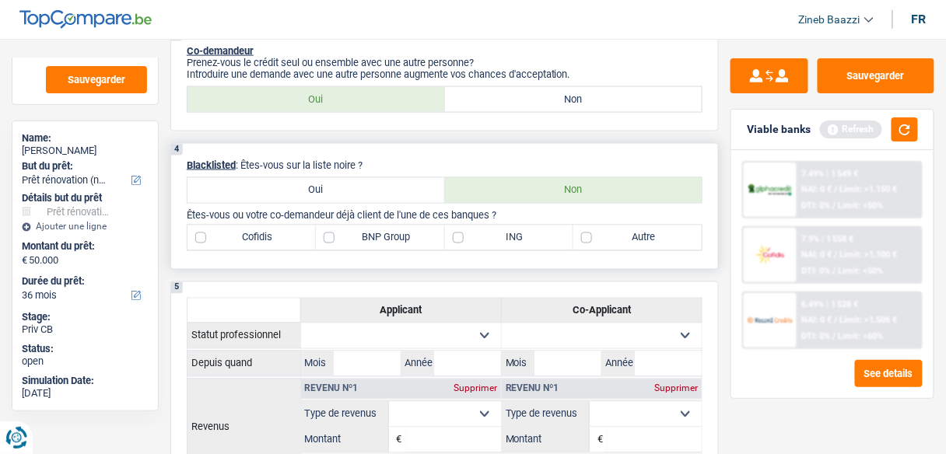
click at [501, 236] on label "ING" at bounding box center [509, 238] width 128 height 25
click at [501, 236] on input "ING" at bounding box center [509, 238] width 128 height 25
checkbox input "true"
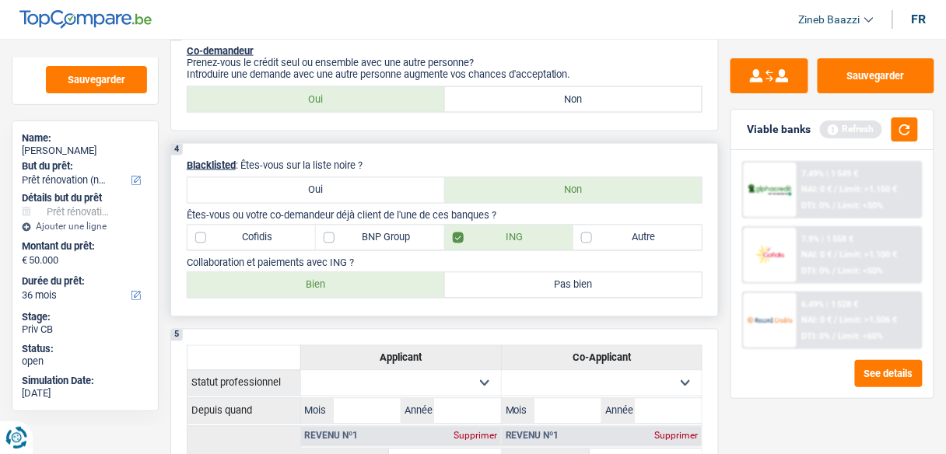
click at [341, 238] on label "BNP Group" at bounding box center [380, 238] width 128 height 25
click at [341, 238] on input "BNP Group" at bounding box center [380, 238] width 128 height 25
checkbox input "true"
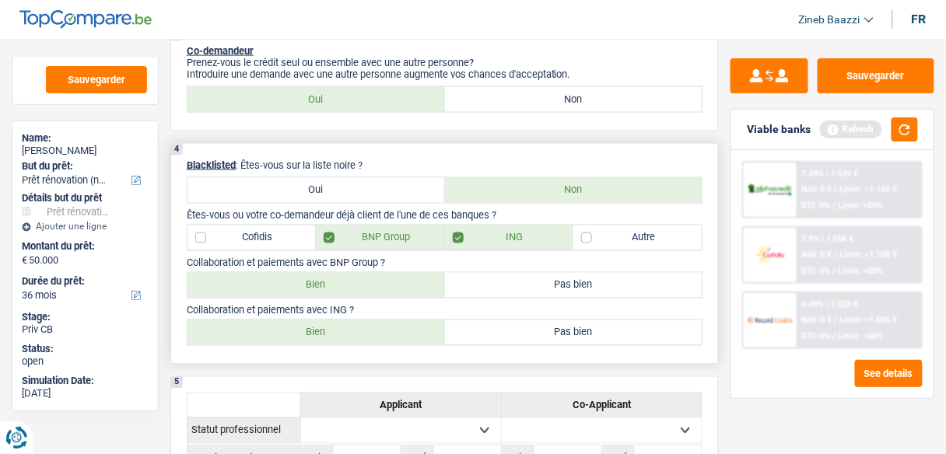
click at [305, 320] on label "Bien" at bounding box center [315, 332] width 257 height 25
click at [305, 320] on input "Bien" at bounding box center [315, 332] width 257 height 25
radio input "true"
click at [510, 324] on label "Pas bien" at bounding box center [573, 332] width 257 height 25
click at [510, 324] on input "Pas bien" at bounding box center [573, 332] width 257 height 25
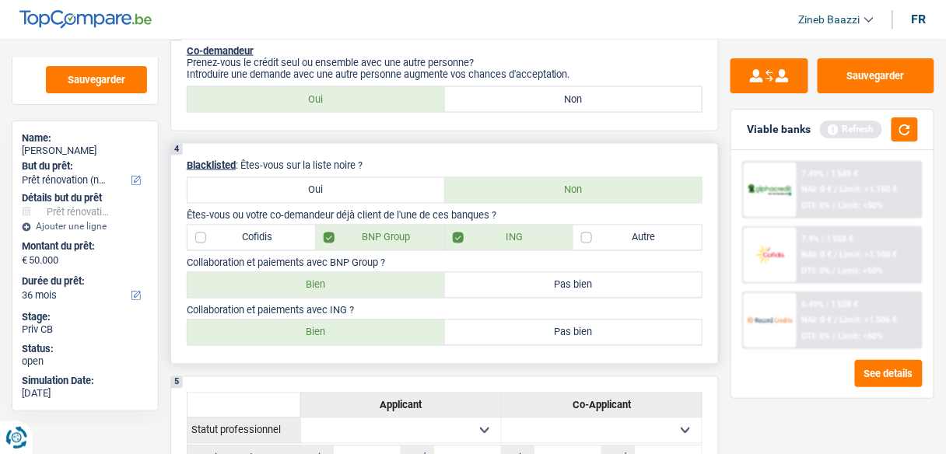
radio input "true"
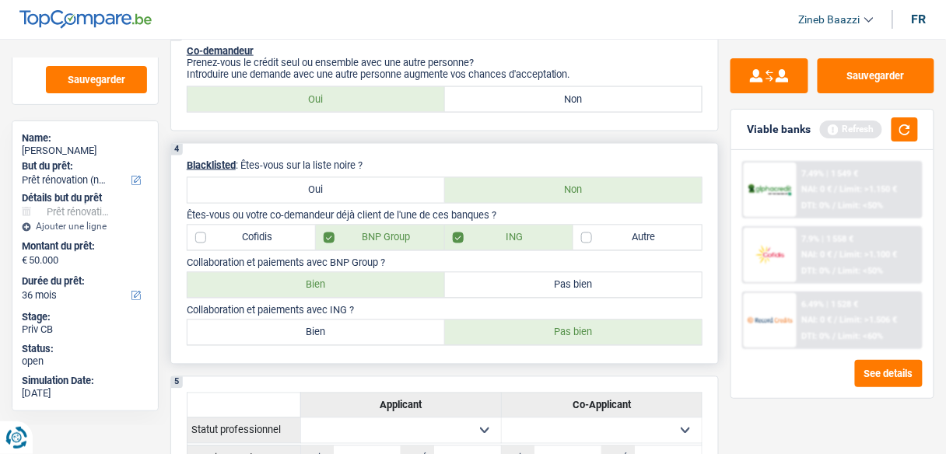
click at [350, 320] on label "Bien" at bounding box center [315, 332] width 257 height 25
click at [350, 320] on input "Bien" at bounding box center [315, 332] width 257 height 25
radio input "true"
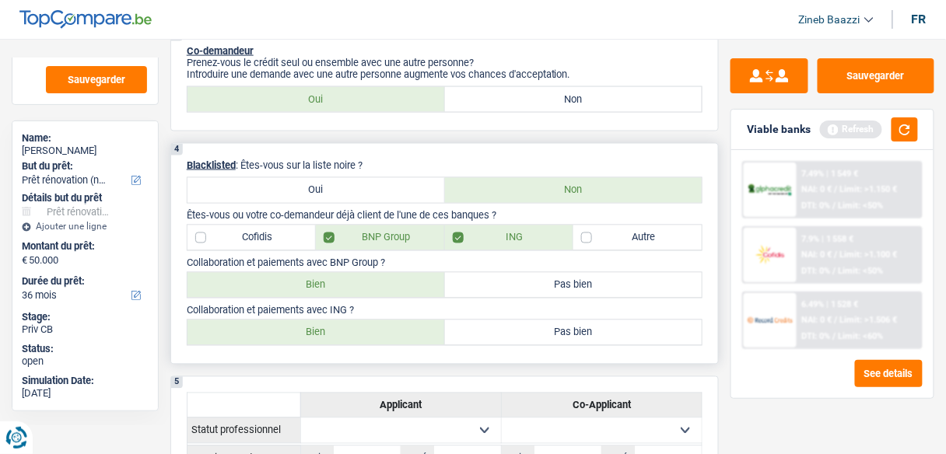
click at [498, 321] on label "Pas bien" at bounding box center [573, 332] width 257 height 25
click at [498, 321] on input "Pas bien" at bounding box center [573, 332] width 257 height 25
radio input "true"
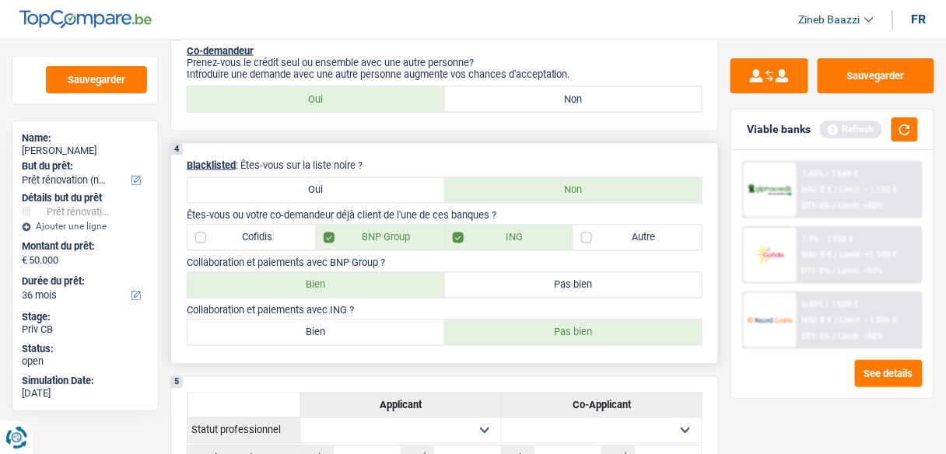
click at [333, 257] on p "Collaboration et paiements avec BNP Group ?" at bounding box center [445, 263] width 516 height 12
click at [900, 128] on button "button" at bounding box center [904, 129] width 26 height 24
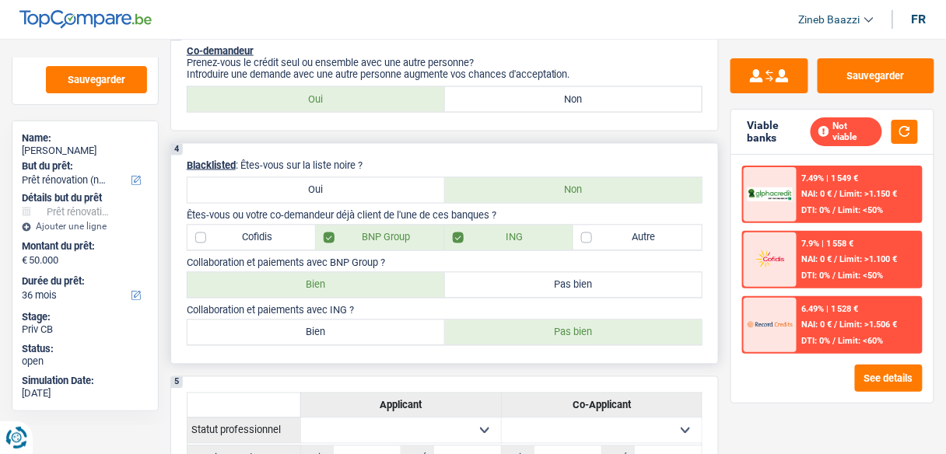
click at [314, 277] on label "Bien" at bounding box center [315, 285] width 257 height 25
click at [314, 277] on input "Bien" at bounding box center [315, 285] width 257 height 25
radio input "true"
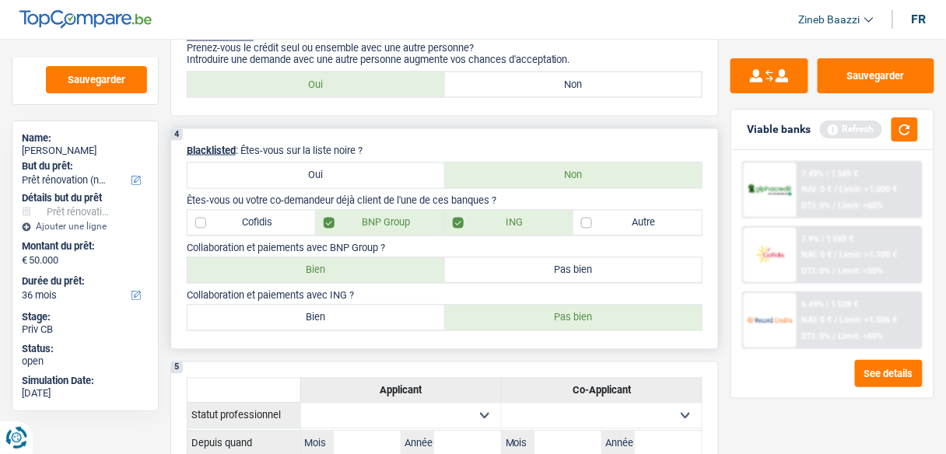
scroll to position [685, 0]
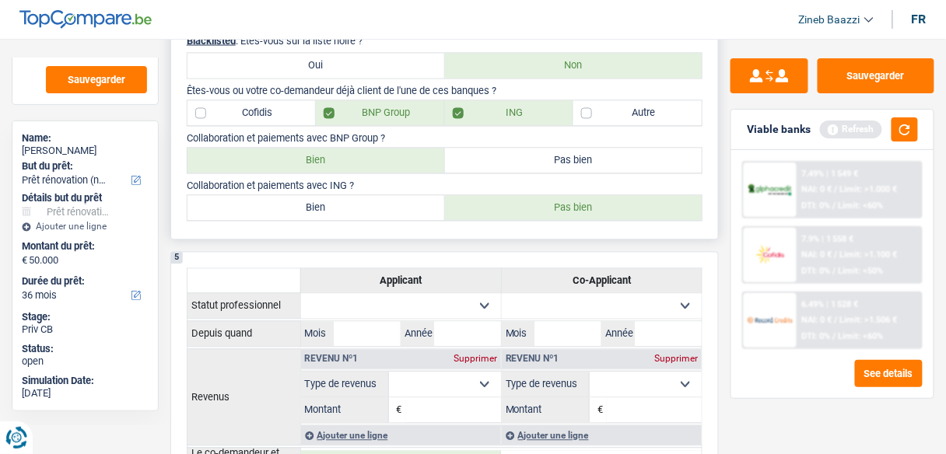
click at [495, 163] on label "Pas bien" at bounding box center [573, 161] width 257 height 25
click at [495, 163] on input "Pas bien" at bounding box center [573, 161] width 257 height 25
radio input "true"
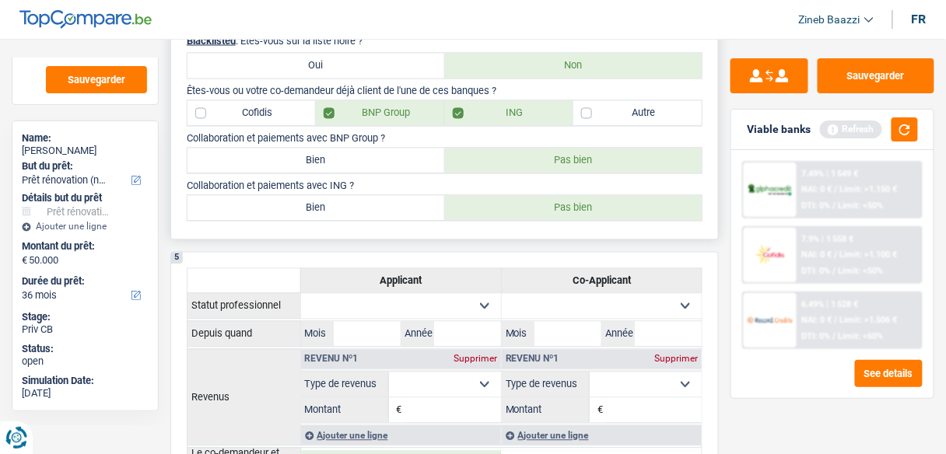
click at [399, 161] on label "Bien" at bounding box center [315, 161] width 257 height 25
click at [399, 161] on input "Bien" at bounding box center [315, 161] width 257 height 25
radio input "true"
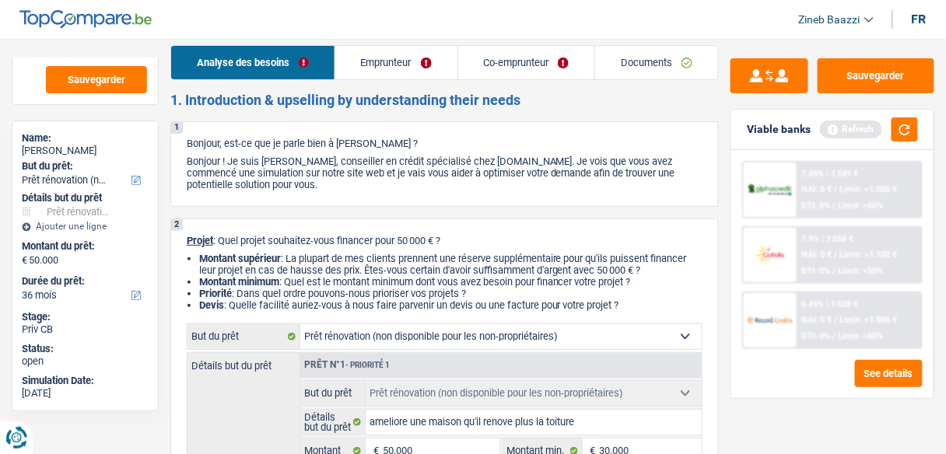
scroll to position [0, 0]
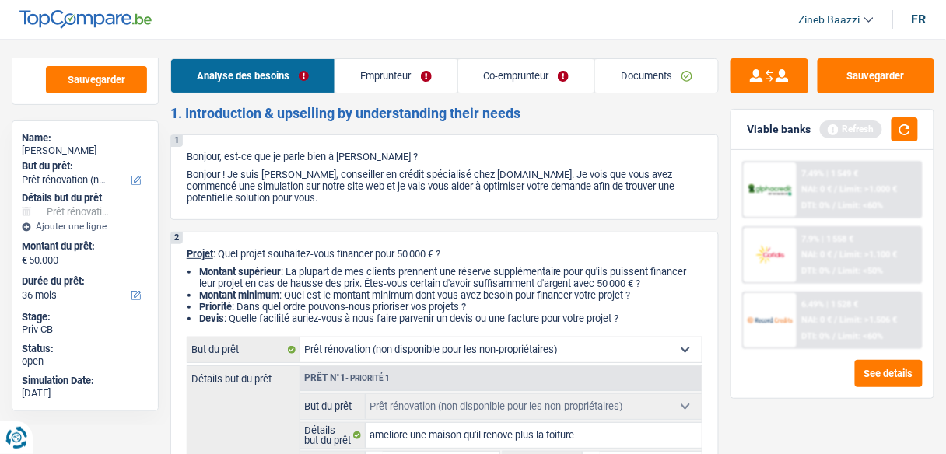
click at [369, 78] on link "Emprunteur" at bounding box center [396, 75] width 122 height 33
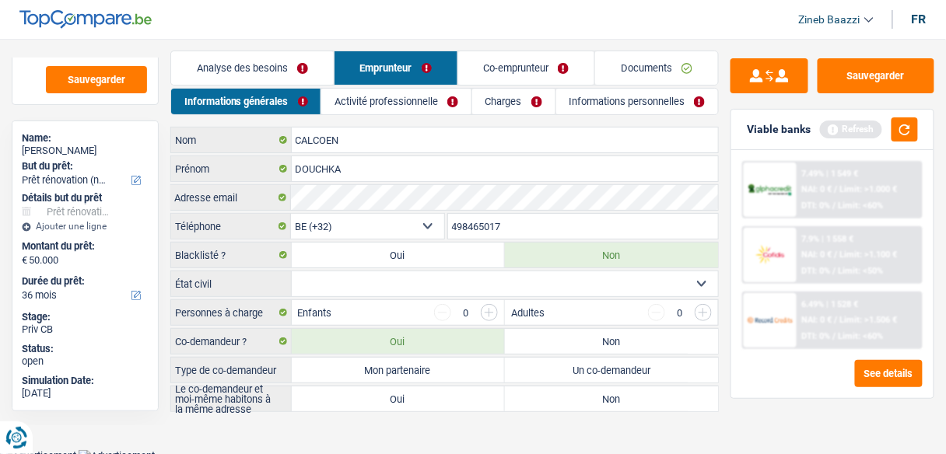
scroll to position [9, 0]
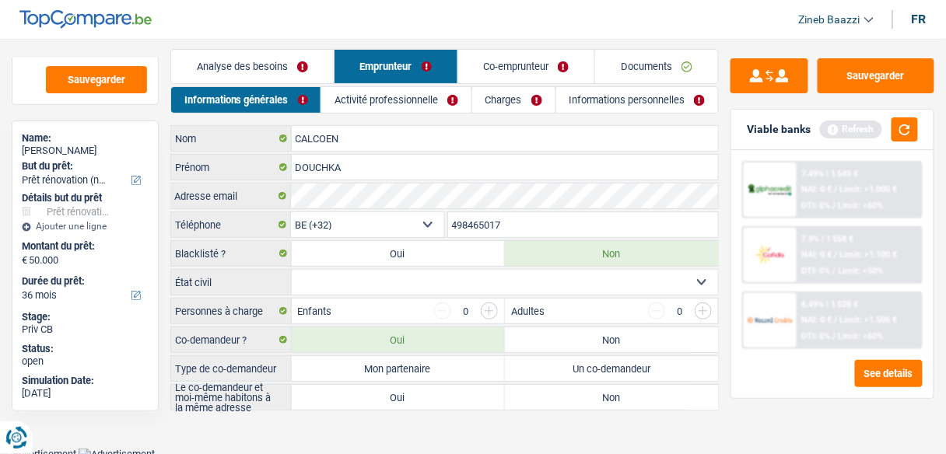
click at [404, 278] on select "Célibataire Marié(e) Cohabitant(e) légal(e) Divorcé(e) Veuf(ve) Séparé (de fait…" at bounding box center [505, 282] width 427 height 25
select select "married"
click at [292, 270] on select "Célibataire Marié(e) Cohabitant(e) légal(e) Divorcé(e) Veuf(ve) Séparé (de fait…" at bounding box center [505, 282] width 427 height 25
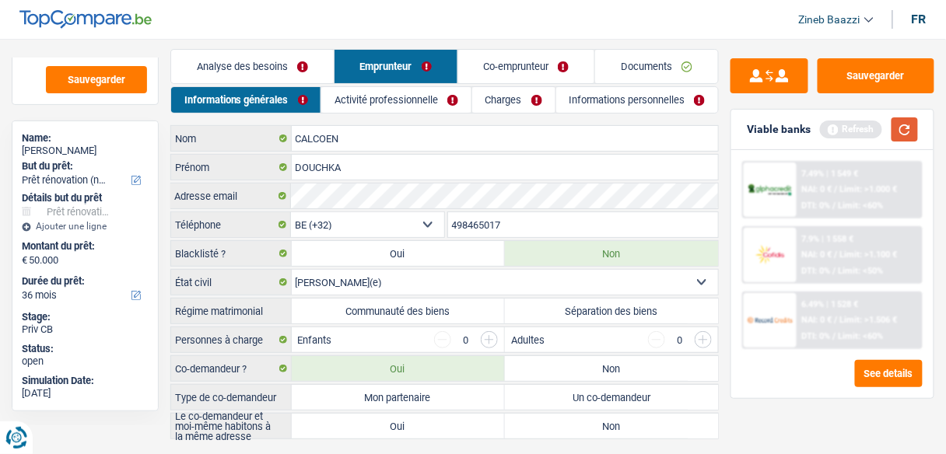
click at [907, 121] on button "button" at bounding box center [904, 129] width 26 height 24
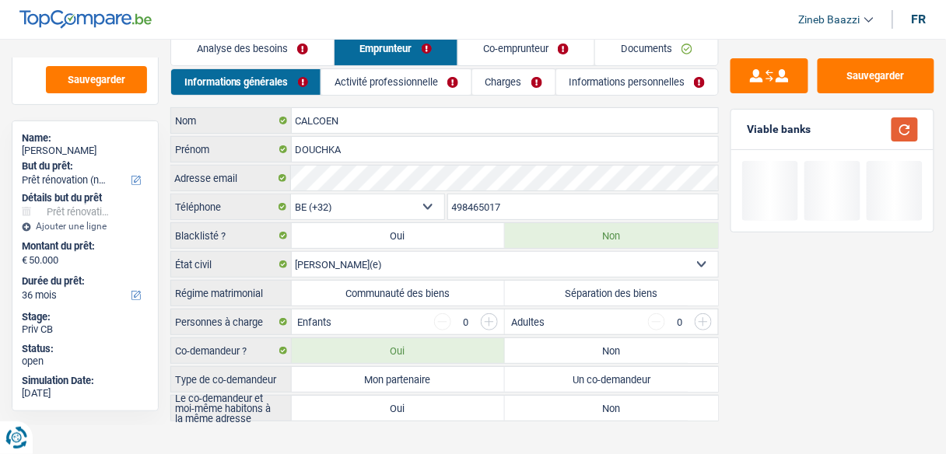
scroll to position [37, 0]
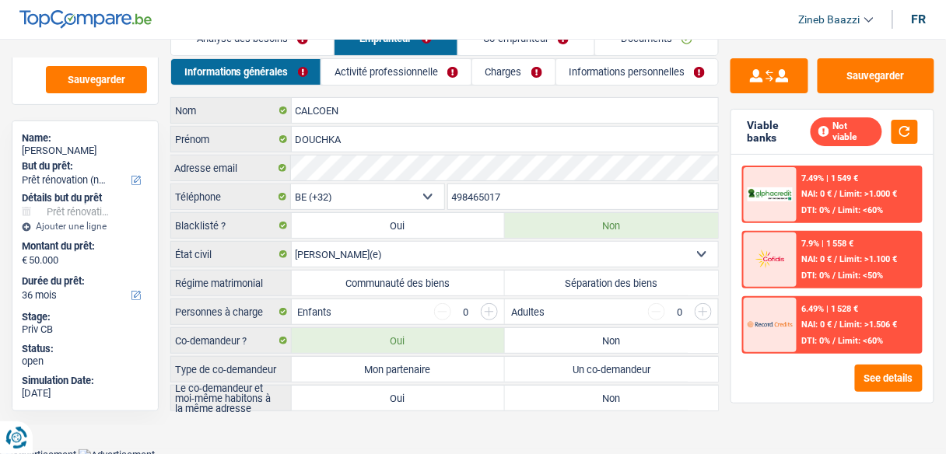
click at [423, 275] on label "Communauté des biens" at bounding box center [398, 283] width 213 height 25
click at [423, 275] on input "Communauté des biens" at bounding box center [398, 283] width 213 height 25
radio input "true"
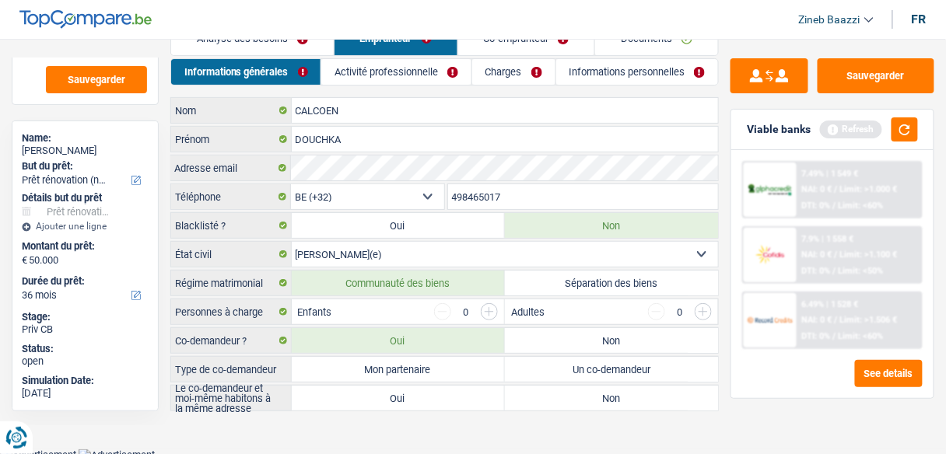
click at [485, 306] on input "button" at bounding box center [489, 311] width 17 height 17
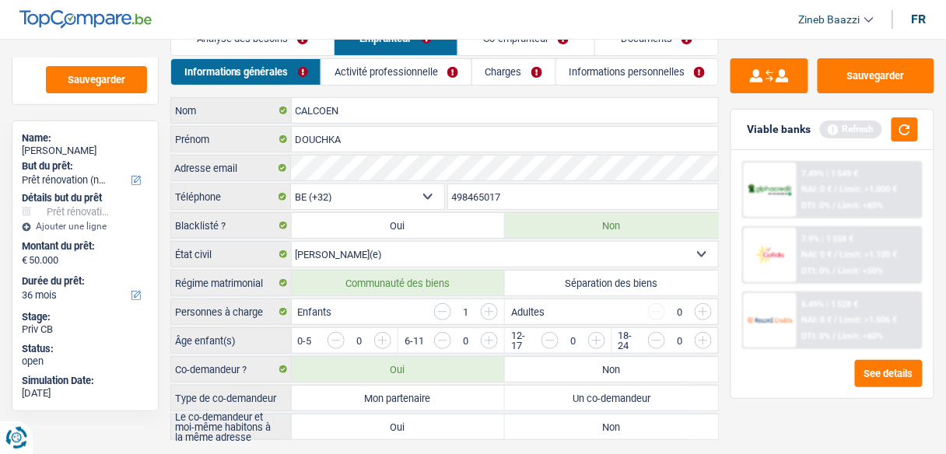
click at [485, 306] on input "button" at bounding box center [489, 311] width 17 height 17
click at [384, 338] on input "button" at bounding box center [647, 344] width 547 height 25
click at [493, 347] on div "La somme des enfants par tranche d'âge doit être égale au nombre d'enfants à ch…" at bounding box center [485, 350] width 379 height 6
click at [489, 338] on input "button" at bounding box center [754, 344] width 547 height 25
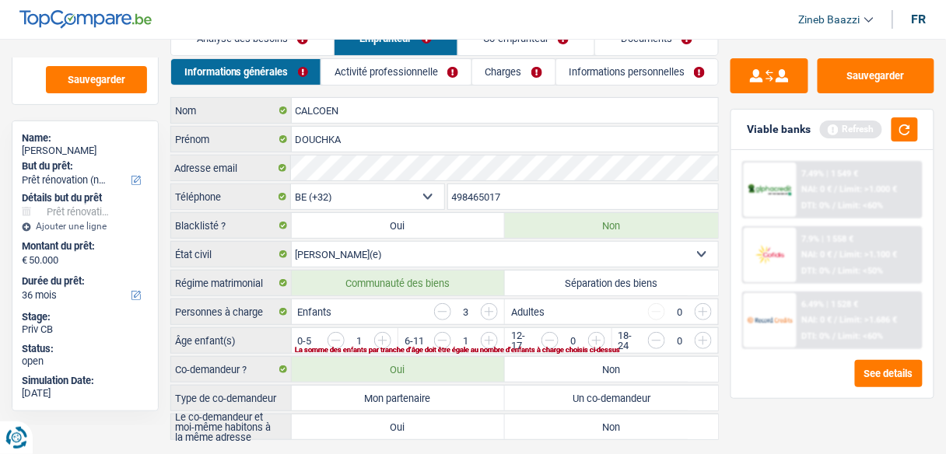
click at [489, 338] on input "button" at bounding box center [754, 344] width 547 height 25
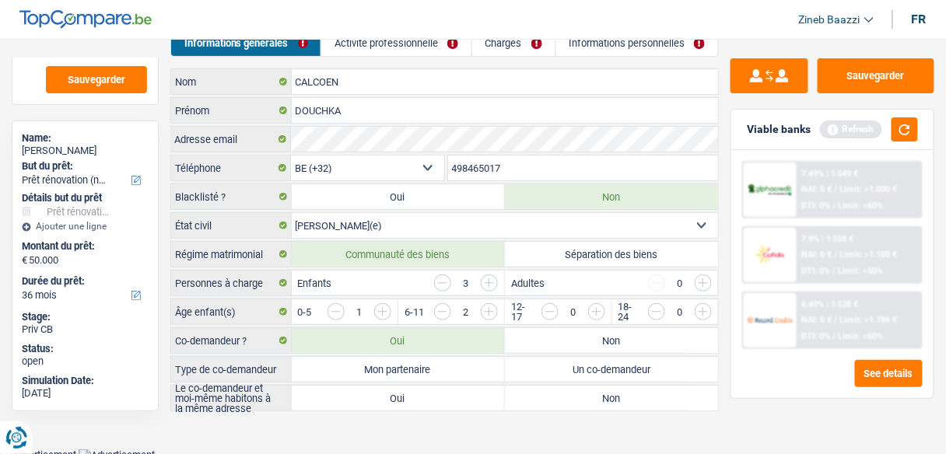
click at [391, 361] on label "Mon partenaire" at bounding box center [398, 369] width 213 height 25
click at [391, 361] on input "Mon partenaire" at bounding box center [398, 369] width 213 height 25
radio input "true"
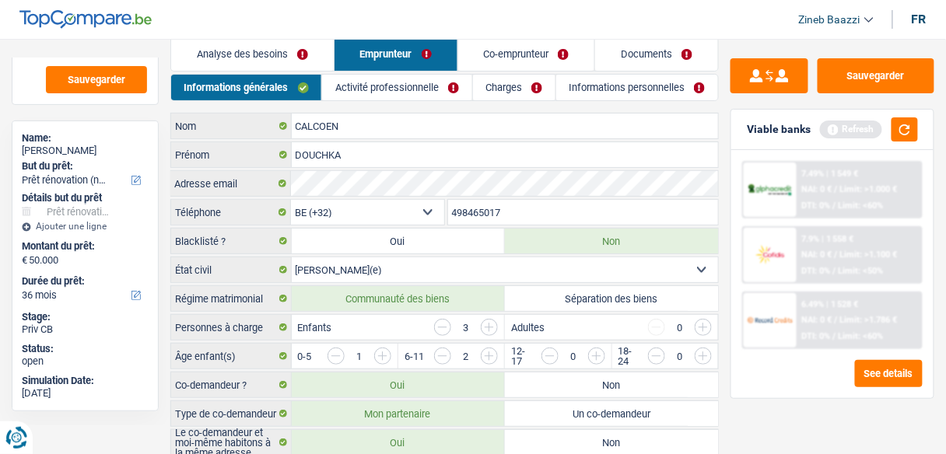
scroll to position [0, 0]
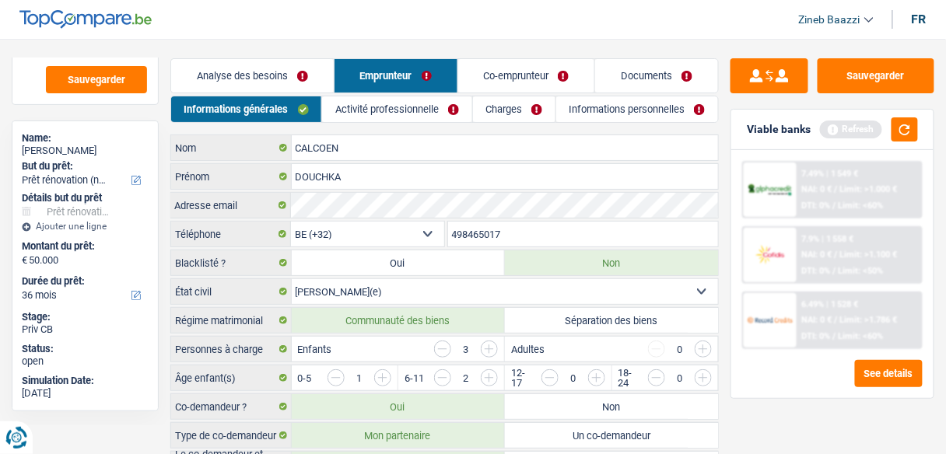
click at [415, 116] on link "Activité professionnelle" at bounding box center [396, 109] width 149 height 26
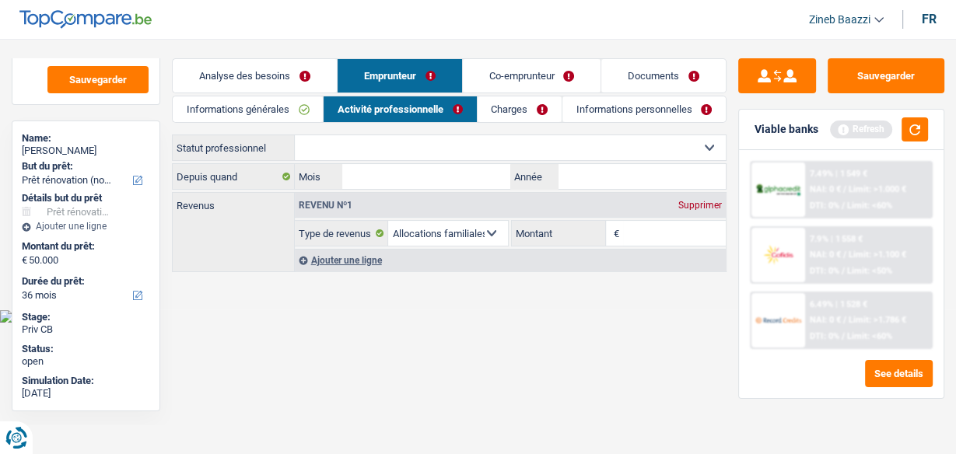
click at [351, 150] on select "Ouvrier Employé privé Employé public Invalide Indépendant Pensionné Chômeur Mut…" at bounding box center [510, 147] width 431 height 25
select select "privateEmployee"
click at [295, 135] on select "Ouvrier Employé privé Employé public Invalide Indépendant Pensionné Chômeur Mut…" at bounding box center [510, 147] width 431 height 25
select select "familyAllowances"
select select "netSalary"
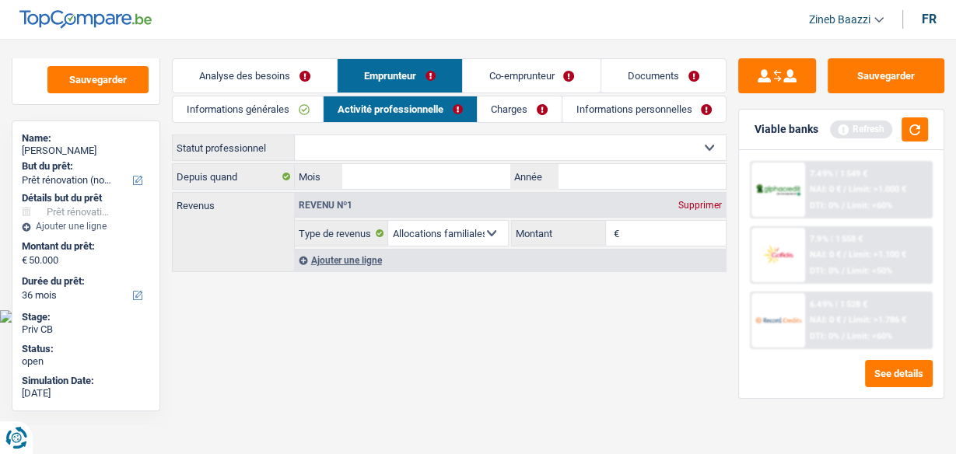
select select "mealVouchers"
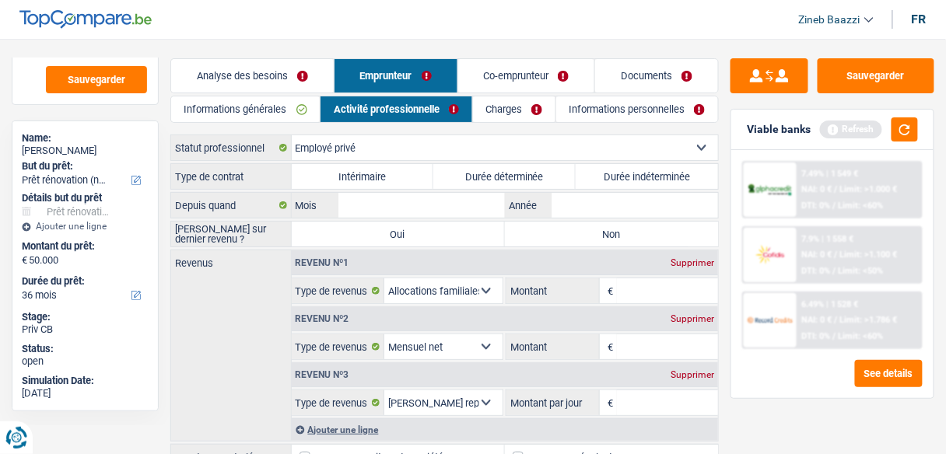
click at [610, 178] on label "Durée indéterminée" at bounding box center [647, 176] width 142 height 25
click at [610, 178] on input "Durée indéterminée" at bounding box center [647, 176] width 142 height 25
radio input "true"
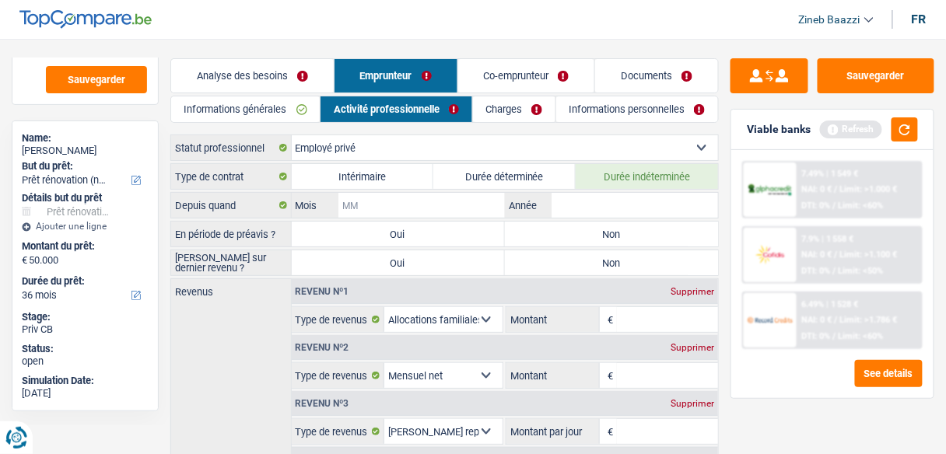
click at [345, 208] on input "Mois" at bounding box center [421, 205] width 166 height 25
click at [914, 134] on button "button" at bounding box center [904, 129] width 26 height 24
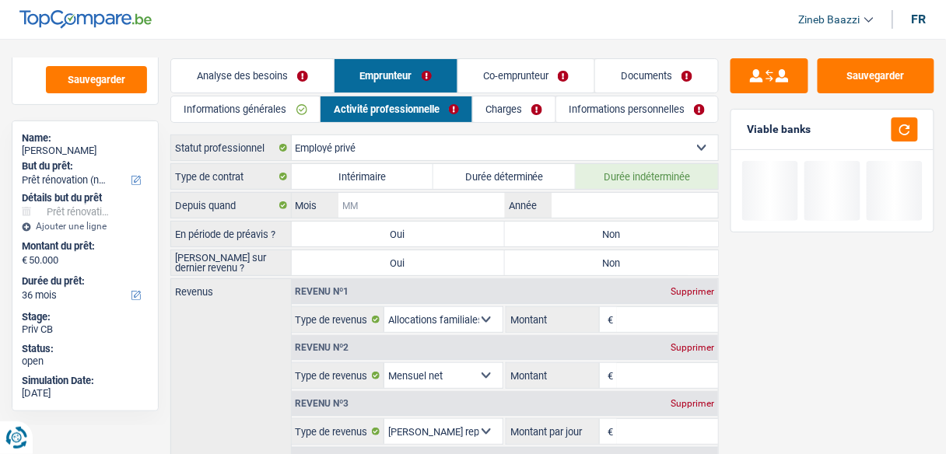
click at [434, 203] on input "Mois" at bounding box center [421, 205] width 166 height 25
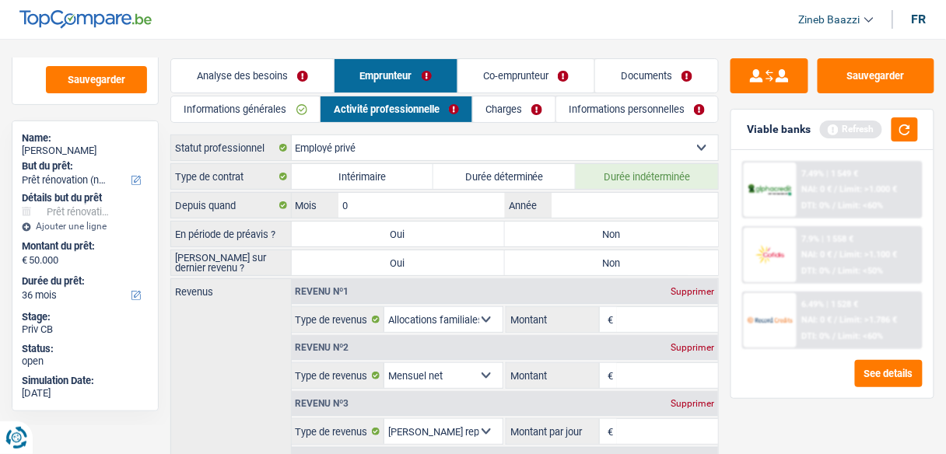
type input "08"
type input "2023"
click at [374, 190] on div "Type de contrat Intérimaire Durée déterminée Durée indéterminée Depuis quand 08…" at bounding box center [444, 370] width 548 height 415
click at [369, 202] on input "08" at bounding box center [421, 205] width 166 height 25
click at [372, 202] on input "06" at bounding box center [421, 205] width 166 height 25
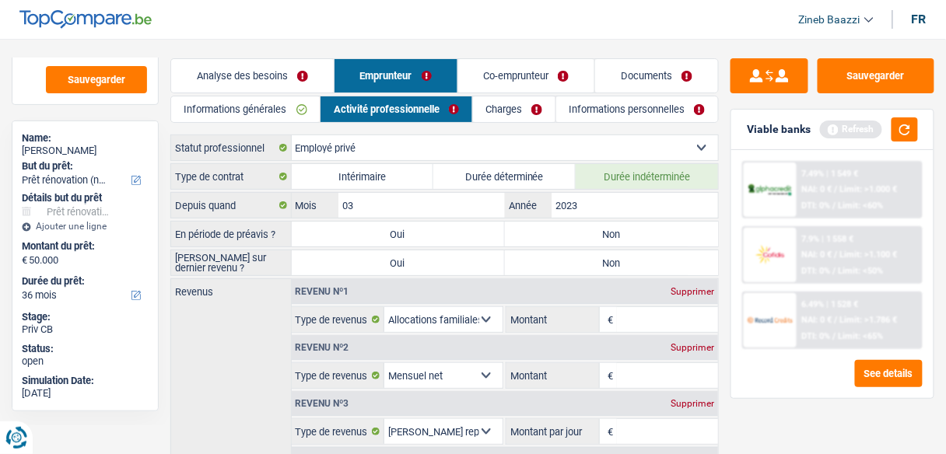
click at [251, 331] on div "Revenus Revenu nº1 Supprimer Allocation d'handicap Allocations chômage Allocati…" at bounding box center [444, 374] width 548 height 192
click at [383, 210] on input "03" at bounding box center [421, 205] width 166 height 25
type input "02"
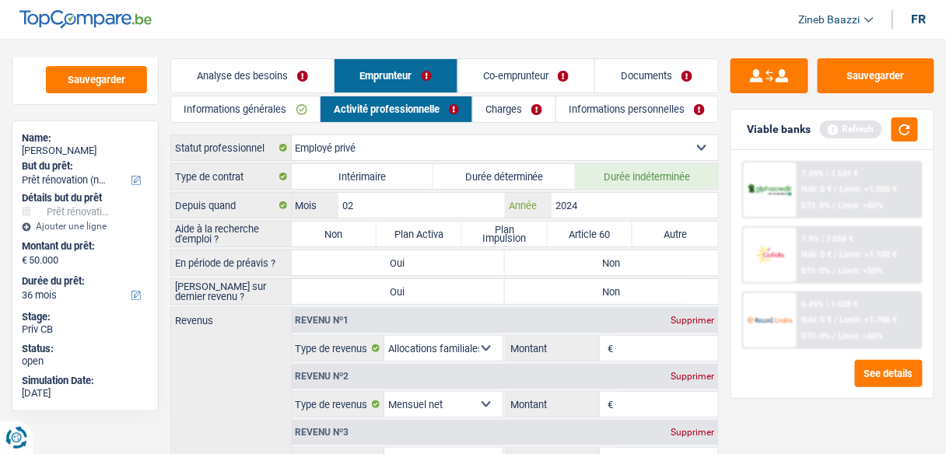
type input "2024"
click at [230, 349] on div "Revenus Revenu nº1 Supprimer Allocation d'handicap Allocations chômage Allocati…" at bounding box center [444, 403] width 548 height 192
click at [327, 235] on label "Non" at bounding box center [335, 234] width 86 height 25
click at [327, 235] on input "Non" at bounding box center [335, 234] width 86 height 25
radio input "true"
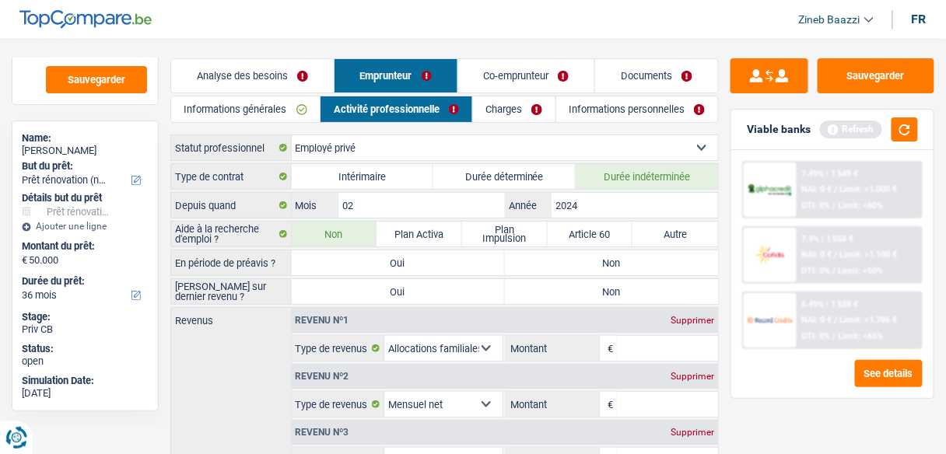
click at [517, 264] on label "Non" at bounding box center [611, 262] width 213 height 25
click at [517, 264] on input "Non" at bounding box center [611, 262] width 213 height 25
radio input "true"
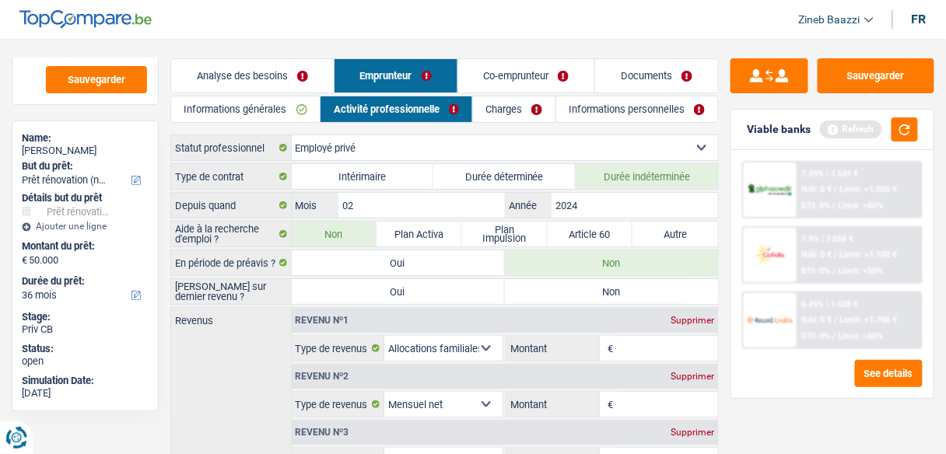
click at [543, 293] on label "Non" at bounding box center [611, 291] width 213 height 25
click at [543, 293] on input "Non" at bounding box center [611, 291] width 213 height 25
radio input "true"
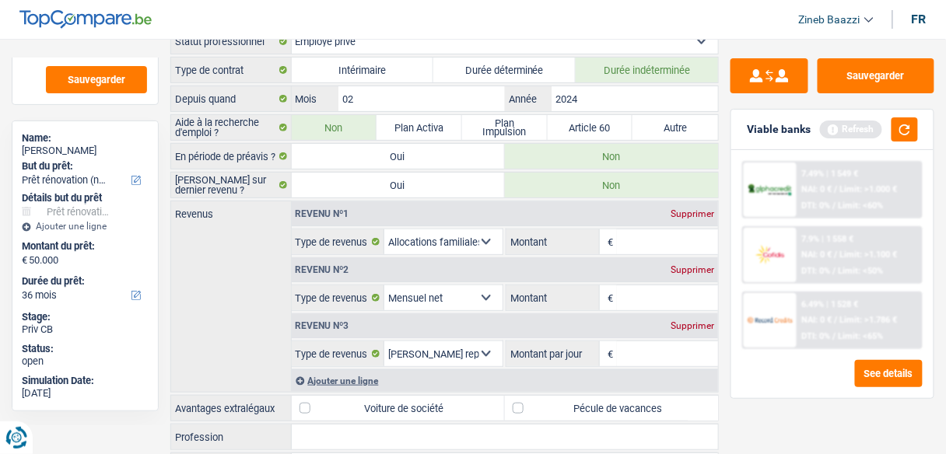
scroll to position [124, 0]
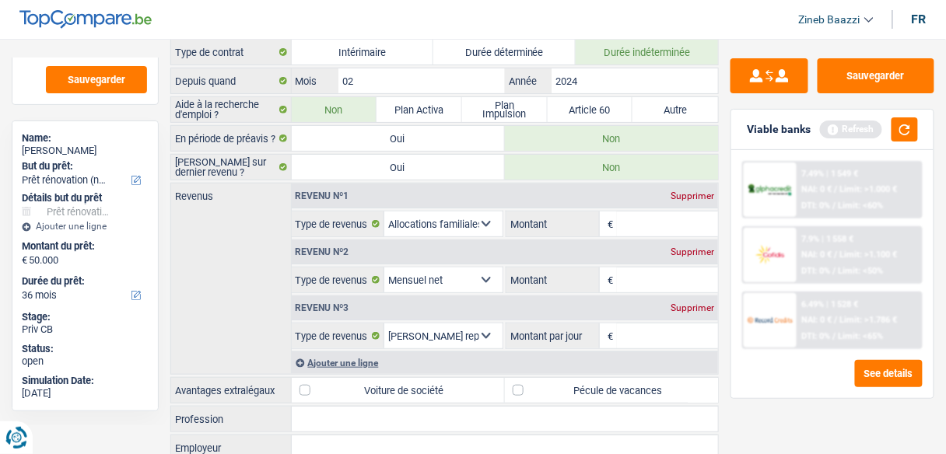
click at [630, 225] on input "Montant" at bounding box center [667, 224] width 101 height 25
click at [900, 128] on button "button" at bounding box center [904, 129] width 26 height 24
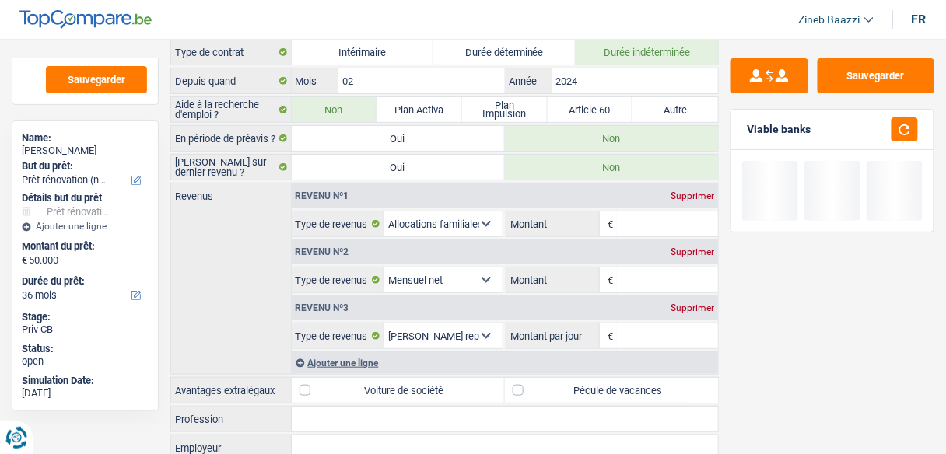
click at [665, 228] on input "Montant" at bounding box center [667, 224] width 101 height 25
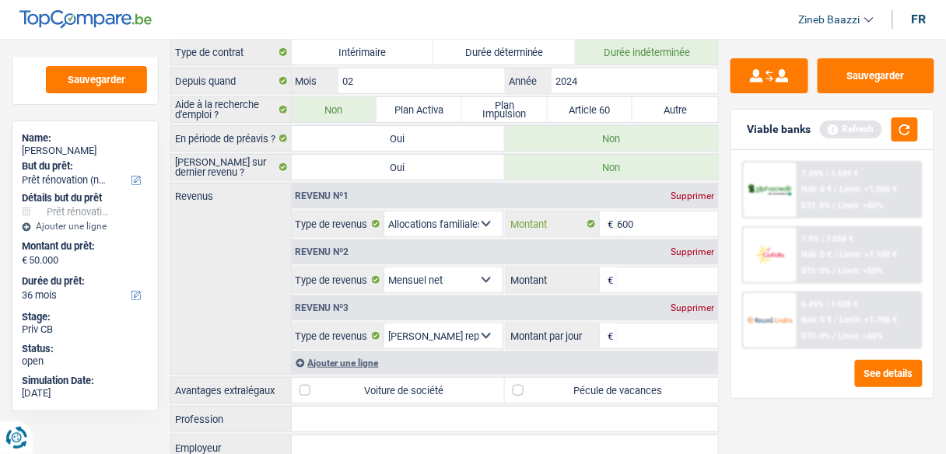
type input "600"
click at [639, 277] on input "Montant" at bounding box center [667, 280] width 101 height 25
click at [905, 138] on button "button" at bounding box center [904, 129] width 26 height 24
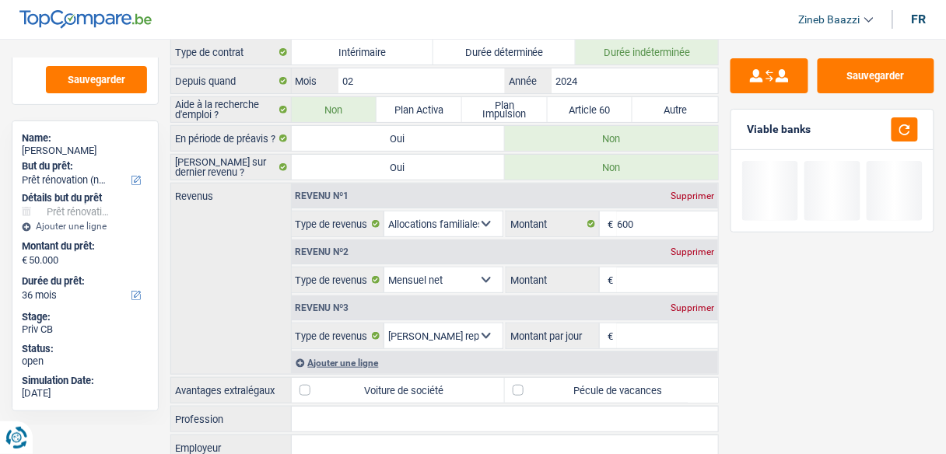
click at [642, 275] on input "Montant" at bounding box center [667, 280] width 101 height 25
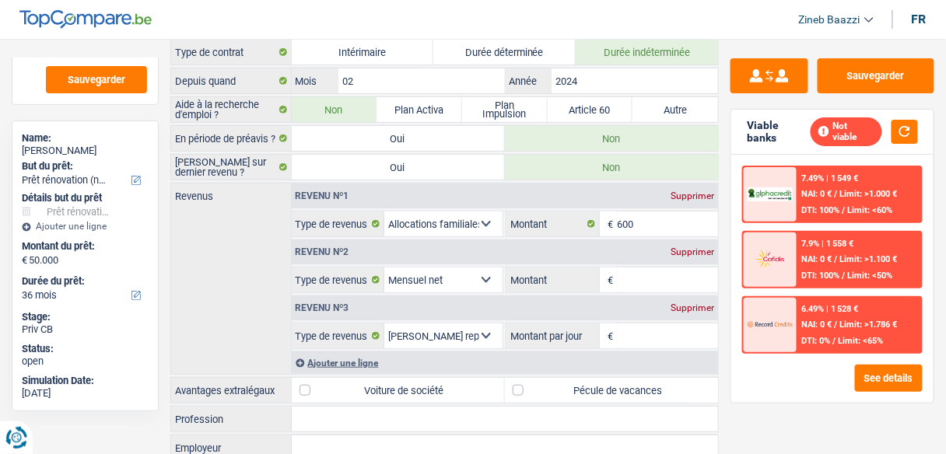
click at [673, 281] on input "Montant" at bounding box center [667, 280] width 101 height 25
drag, startPoint x: 855, startPoint y: 157, endPoint x: 824, endPoint y: 138, distance: 36.7
click at [823, 130] on div "Viable banks Not viable 7.49% | 1 549 € NAI: 0 € / Limit: >1.000 € DTI: 100% / …" at bounding box center [832, 256] width 204 height 295
click at [825, 144] on div "Viable banks Not viable" at bounding box center [832, 132] width 202 height 45
drag, startPoint x: 830, startPoint y: 145, endPoint x: 856, endPoint y: 158, distance: 28.5
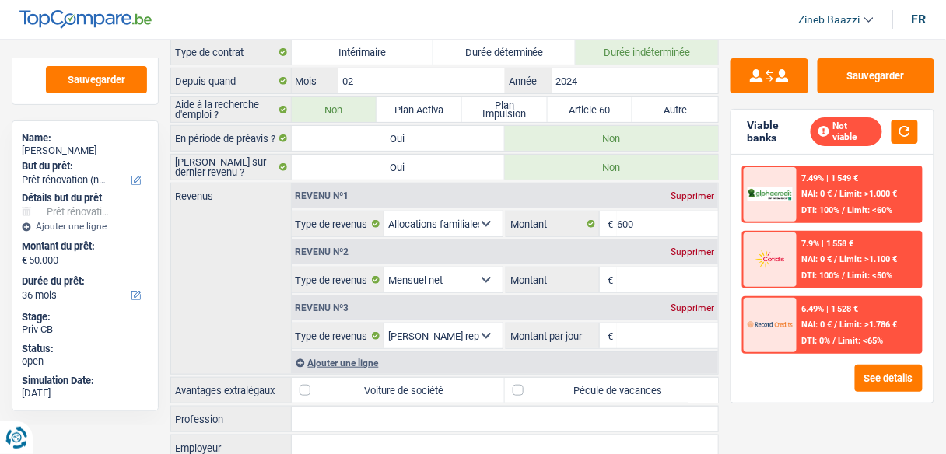
click at [854, 156] on div "Viable banks Not viable 7.49% | 1 549 € NAI: 0 € / Limit: >1.000 € DTI: 100% / …" at bounding box center [832, 256] width 204 height 295
click at [865, 167] on div "7.49% | 1 549 € NAI: 0 € / Limit: >1.000 € DTI: 100% / Limit: <60%" at bounding box center [859, 194] width 124 height 54
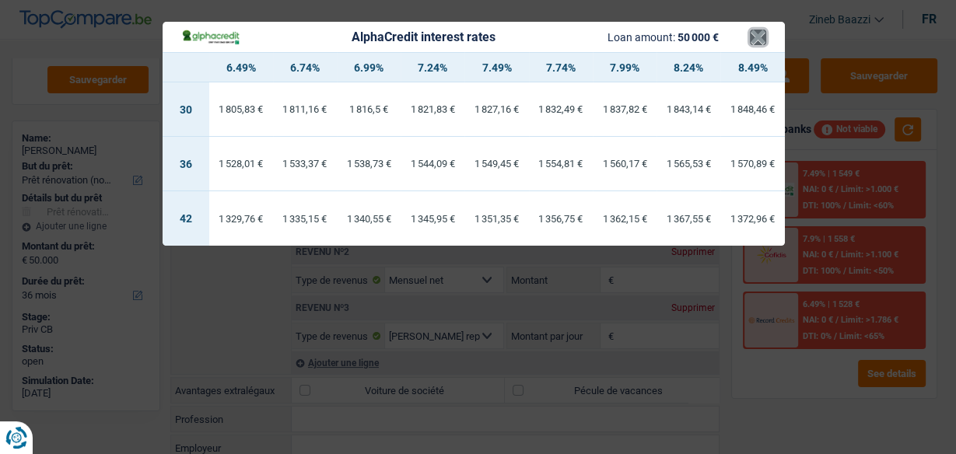
click at [762, 41] on button "×" at bounding box center [758, 38] width 16 height 16
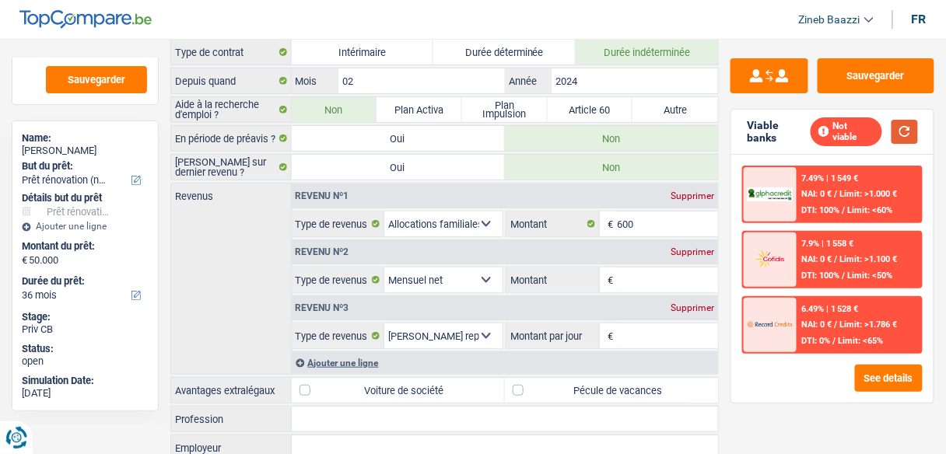
drag, startPoint x: 905, startPoint y: 128, endPoint x: 897, endPoint y: 126, distance: 8.9
click at [905, 124] on button "button" at bounding box center [904, 132] width 26 height 24
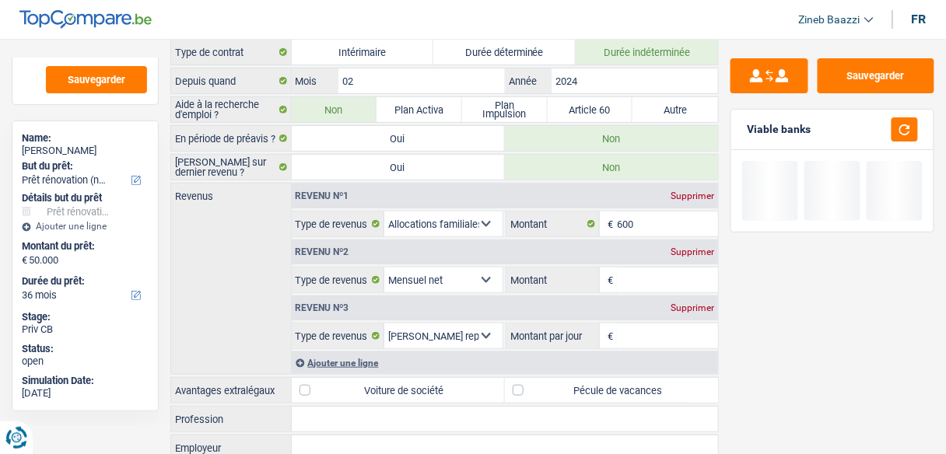
click at [630, 268] on input "Montant" at bounding box center [667, 280] width 101 height 25
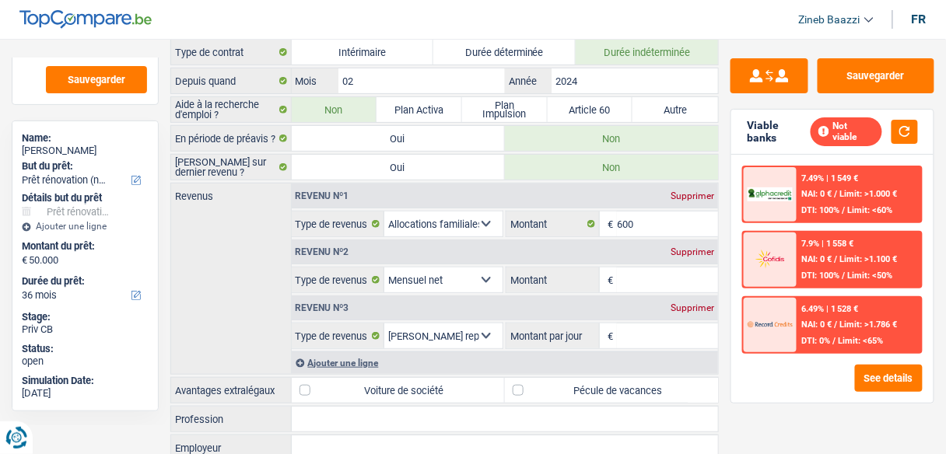
click at [642, 280] on input "Montant" at bounding box center [667, 280] width 101 height 25
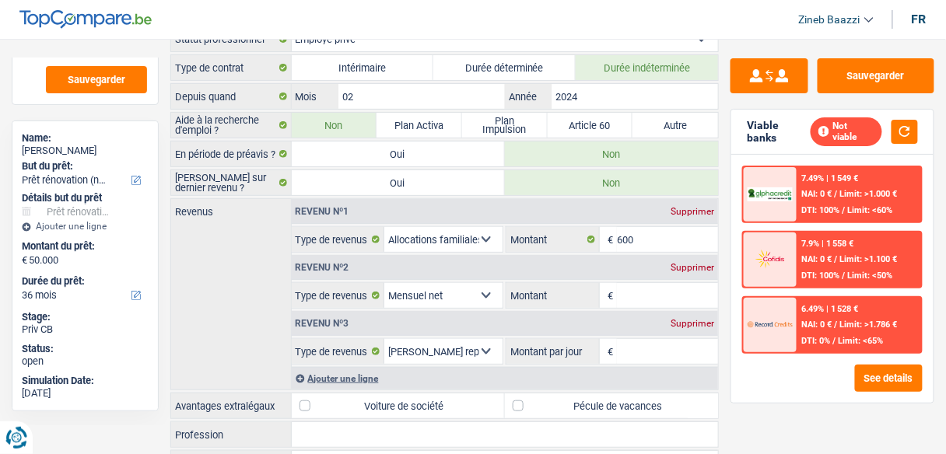
scroll to position [192, 0]
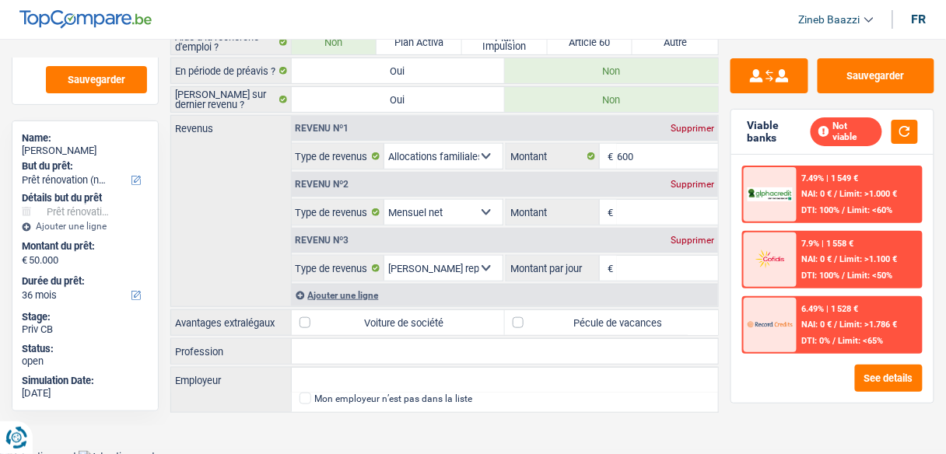
click at [240, 223] on div "Revenus Revenu nº1 Supprimer Allocation d'handicap Allocations chômage Allocati…" at bounding box center [444, 211] width 548 height 192
click at [908, 124] on button "button" at bounding box center [904, 132] width 26 height 24
click at [902, 131] on button "button" at bounding box center [904, 132] width 26 height 24
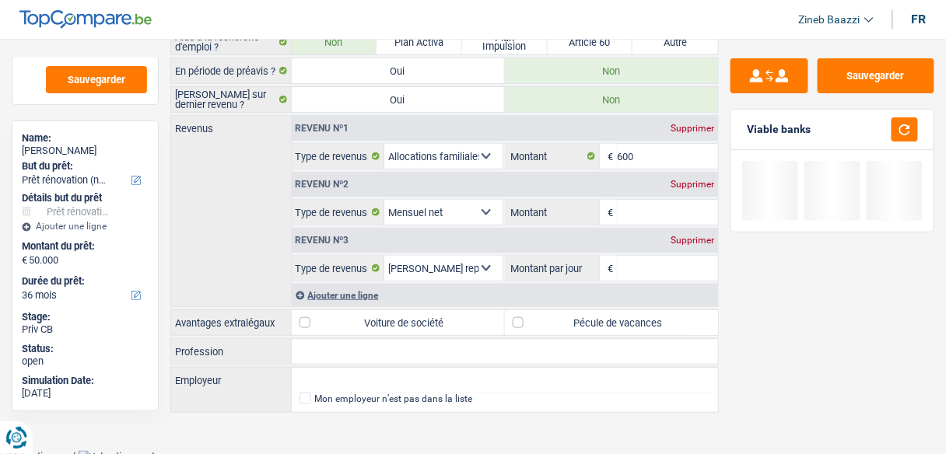
click at [619, 215] on input "Montant" at bounding box center [667, 212] width 101 height 25
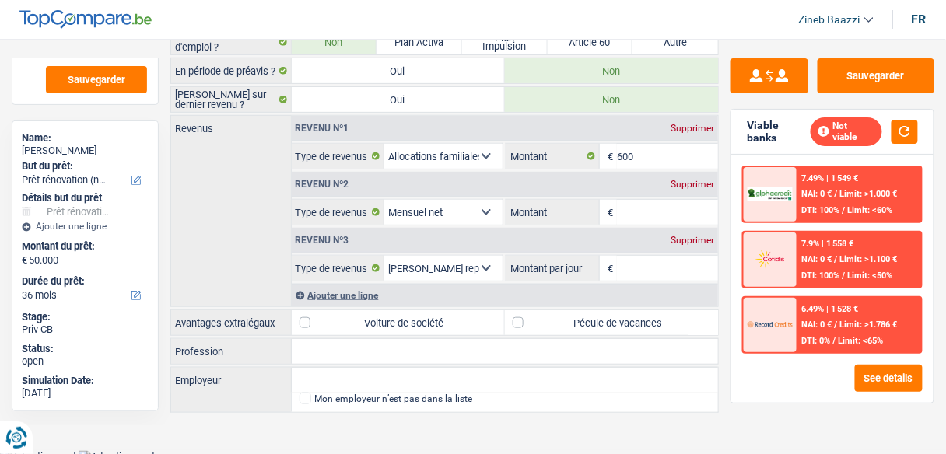
click at [643, 215] on input "Montant" at bounding box center [667, 212] width 101 height 25
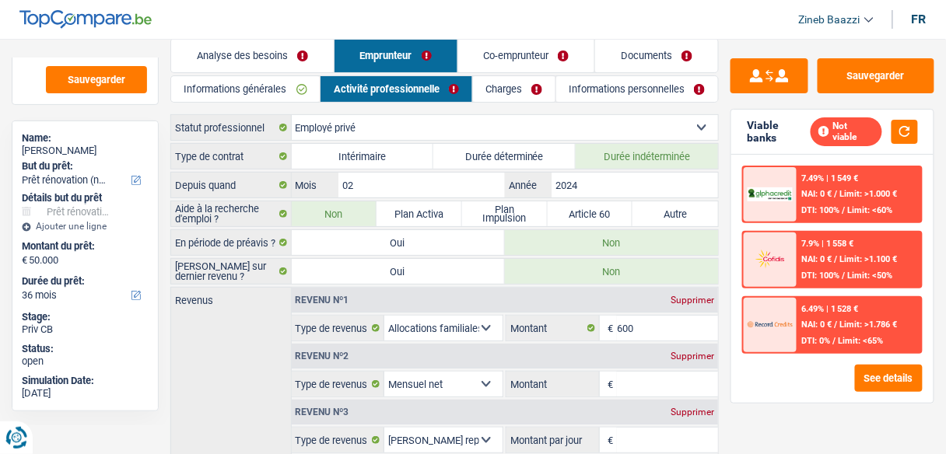
scroll to position [0, 0]
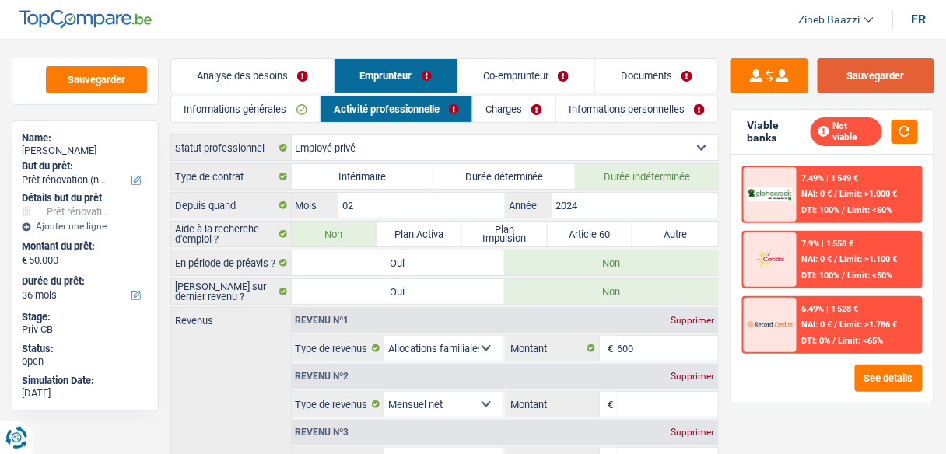
click at [871, 82] on button "Sauvegarder" at bounding box center [876, 75] width 117 height 35
click at [856, 82] on button "Sauvegarder" at bounding box center [876, 75] width 117 height 35
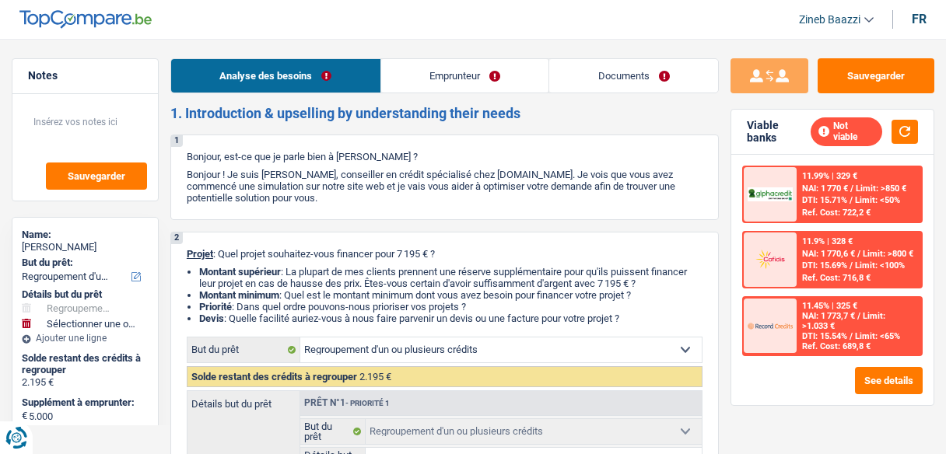
select select "refinancing"
select select "42"
select select "refinancing"
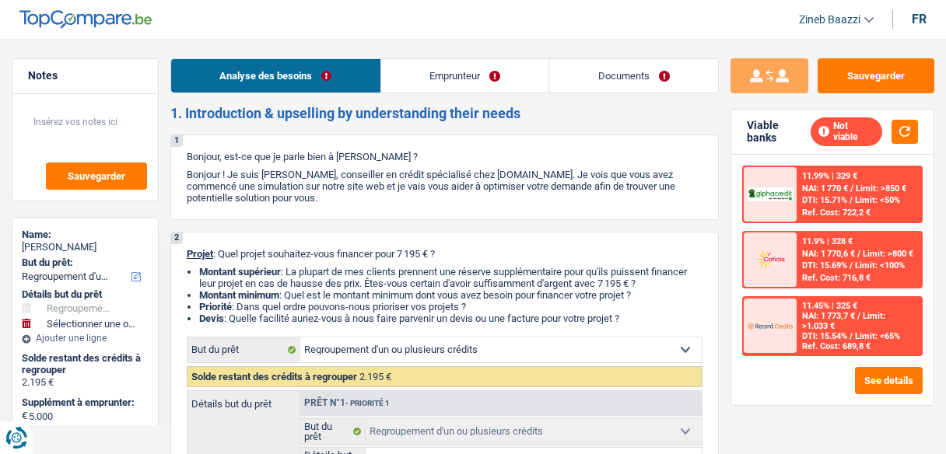
select select "42"
select select "worker"
select select "netSalary"
select select "rents"
select select "carLoan"
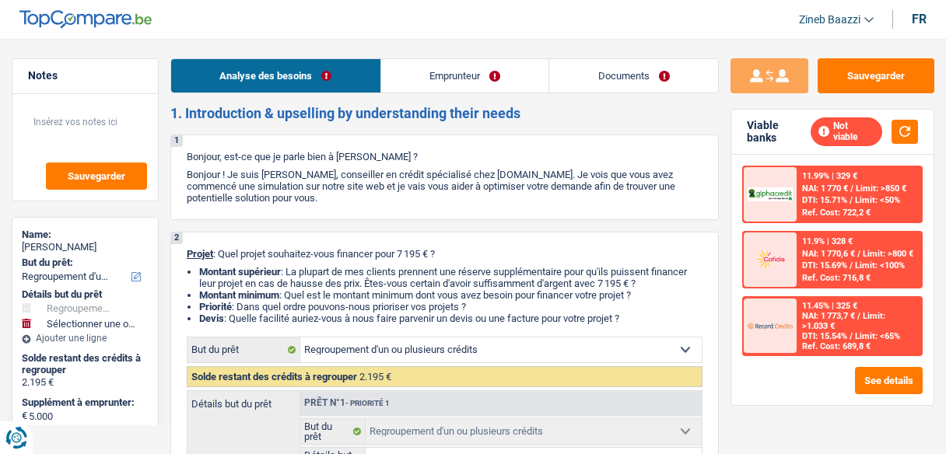
select select "60"
select select "refinancing"
select select "42"
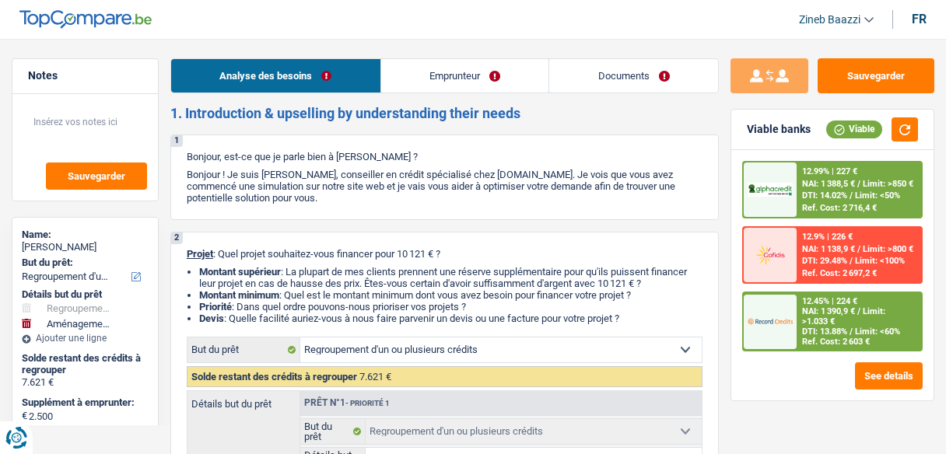
select select "refinancing"
select select "movingOrInstallation"
select select "60"
select select "refinancing"
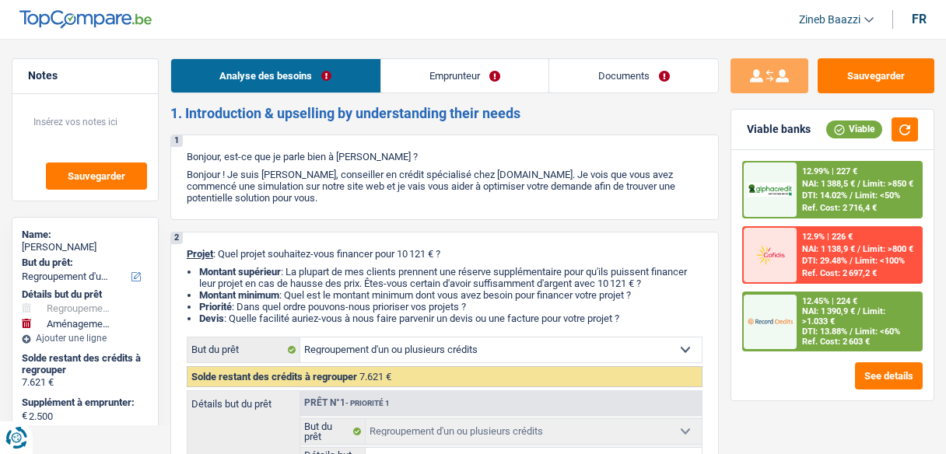
select select "refinancing"
select select "movingOrInstallation"
select select "60"
select select "retired"
select select "pension"
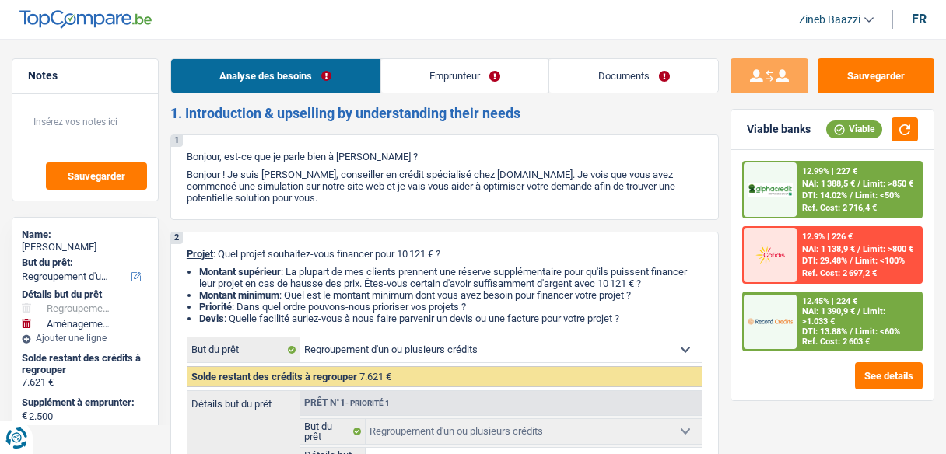
select select "liveWithParents"
select select "personalLoan"
select select "other"
select select "48"
select select "refinancing"
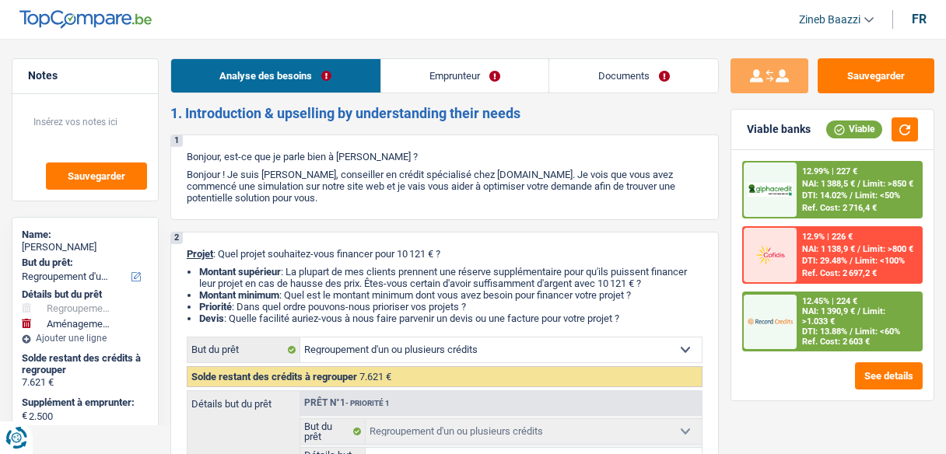
select select "refinancing"
select select "movingOrInstallation"
select select "60"
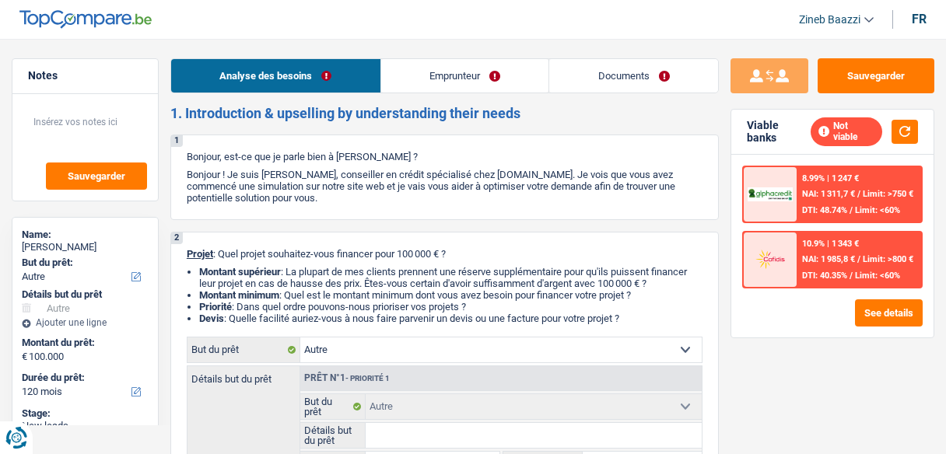
select select "other"
select select "120"
select select "other"
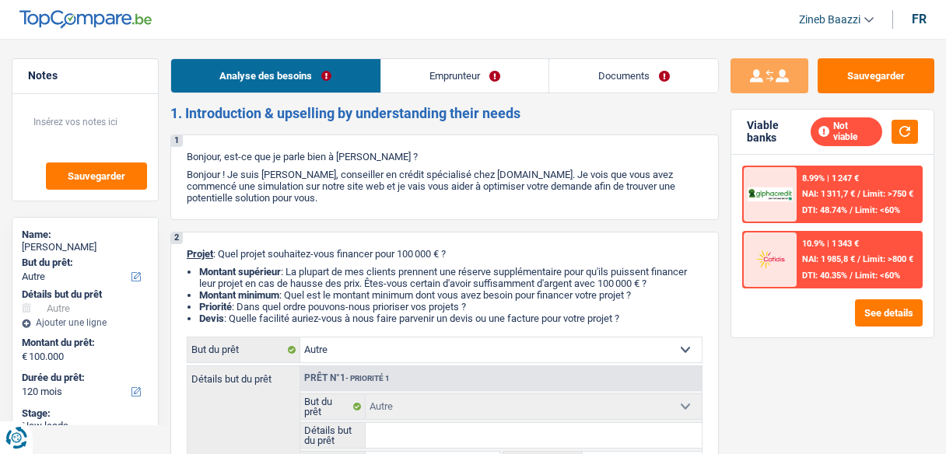
select select "120"
select select "retired"
select select "familyAllowances"
select select "pension"
select select "ownerWithoutMortgage"
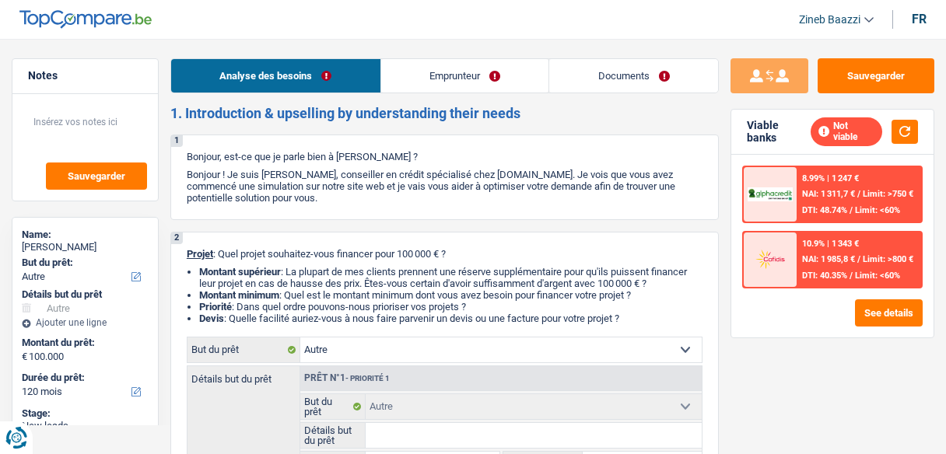
select select "other"
select select "120"
drag, startPoint x: 424, startPoint y: 192, endPoint x: 509, endPoint y: 201, distance: 85.2
click at [509, 201] on p "Bonjour ! Je suis [PERSON_NAME], conseiller en crédit spécialisé chez [DOMAIN_N…" at bounding box center [445, 186] width 516 height 35
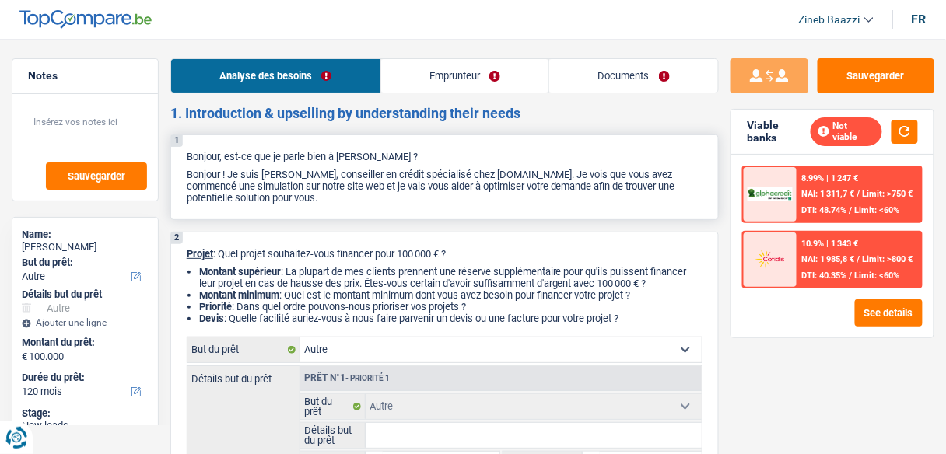
click at [510, 208] on div "1 Bonjour, est-ce que je parle bien à [PERSON_NAME] ? Bonjour ! Je suis [PERSON…" at bounding box center [444, 178] width 548 height 86
drag, startPoint x: 587, startPoint y: 183, endPoint x: 477, endPoint y: 181, distance: 110.5
click at [477, 181] on p "Bonjour ! Je suis [PERSON_NAME], conseiller en crédit spécialisé chez [DOMAIN_N…" at bounding box center [445, 186] width 516 height 35
drag, startPoint x: 494, startPoint y: 188, endPoint x: 669, endPoint y: 192, distance: 175.1
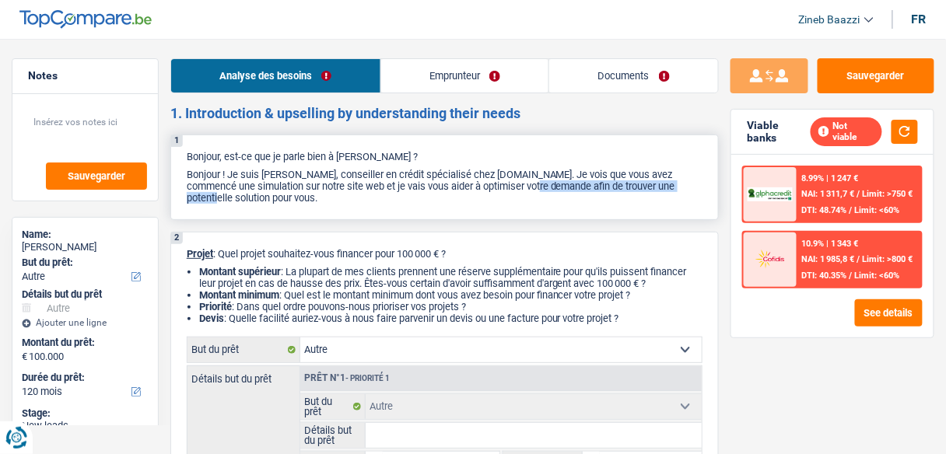
click at [669, 192] on p "Bonjour ! Je suis [PERSON_NAME], conseiller en crédit spécialisé chez [DOMAIN_N…" at bounding box center [445, 186] width 516 height 35
click at [662, 198] on p "Bonjour ! Je suis [PERSON_NAME], conseiller en crédit spécialisé chez [DOMAIN_N…" at bounding box center [445, 186] width 516 height 35
click at [897, 121] on button "button" at bounding box center [904, 132] width 26 height 24
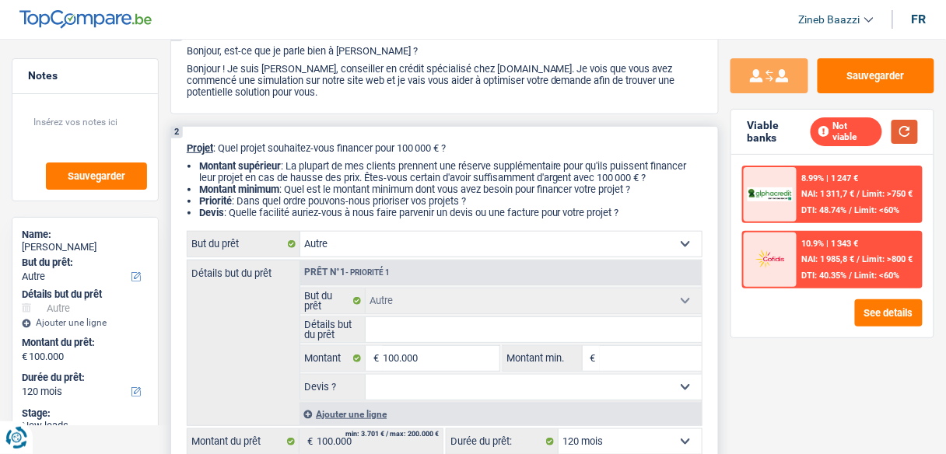
scroll to position [124, 0]
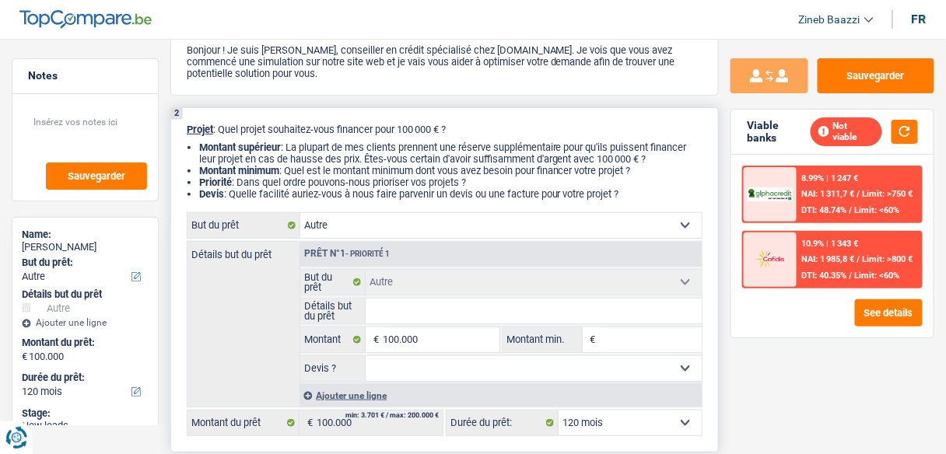
click at [390, 304] on input "Détails but du prêt" at bounding box center [534, 311] width 336 height 25
click at [385, 222] on select "Confort maison: meubles, textile, peinture, électroménager, outillage non-profe…" at bounding box center [500, 225] width 401 height 25
click at [398, 307] on input "Détails but du prêt" at bounding box center [534, 311] width 336 height 25
click at [391, 232] on select "Confort maison: meubles, textile, peinture, électroménager, outillage non-profe…" at bounding box center [500, 225] width 401 height 25
click at [391, 315] on input "Détails but du prêt" at bounding box center [534, 311] width 336 height 25
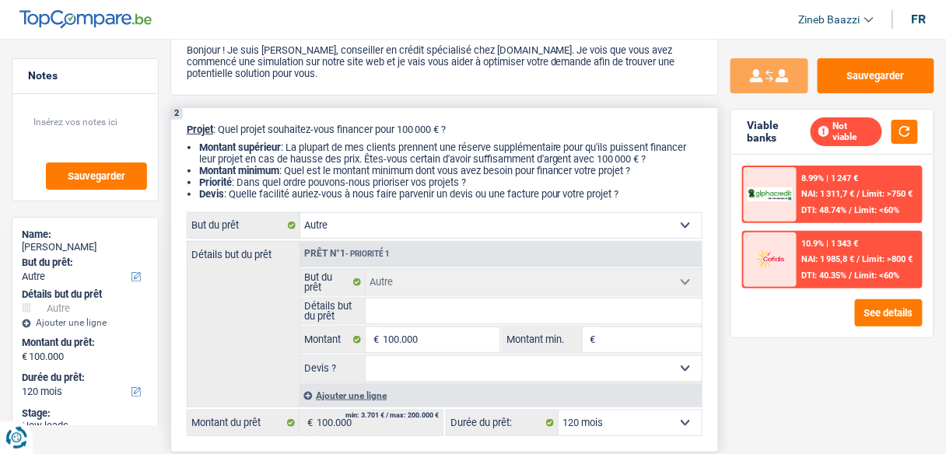
type input "r"
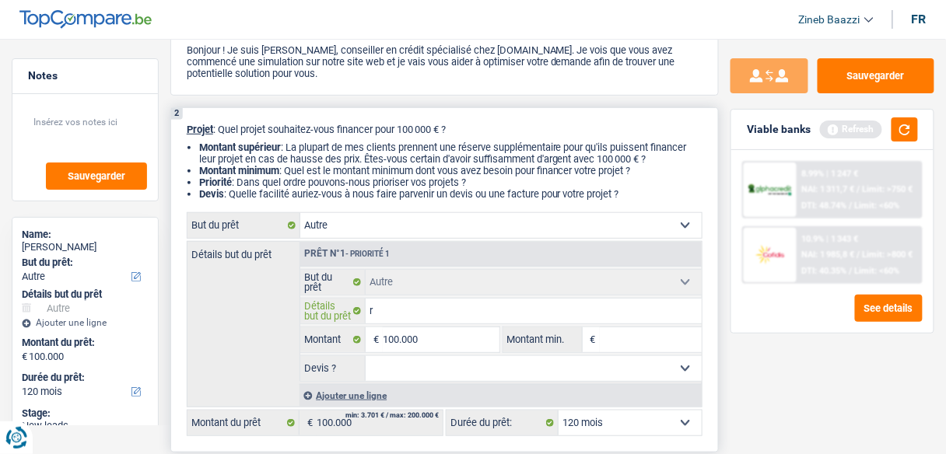
type input "re"
type input "reg"
type input "regr"
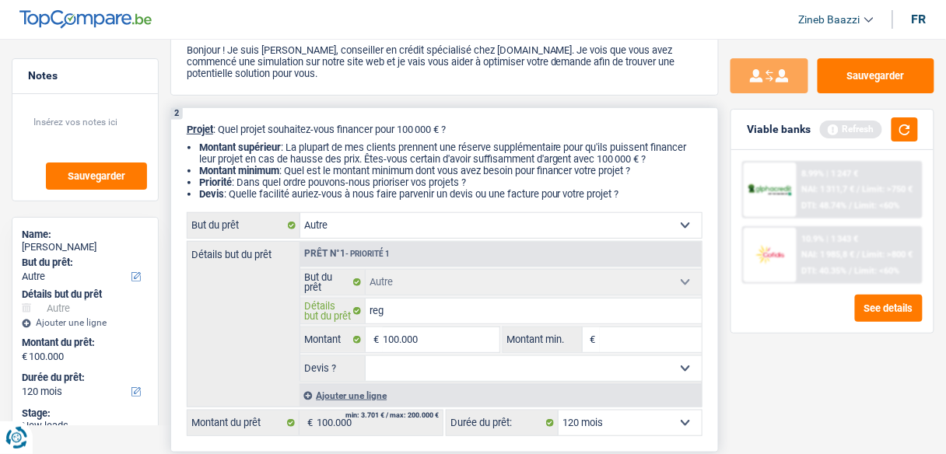
type input "regr"
type input "regro"
type input "regrou"
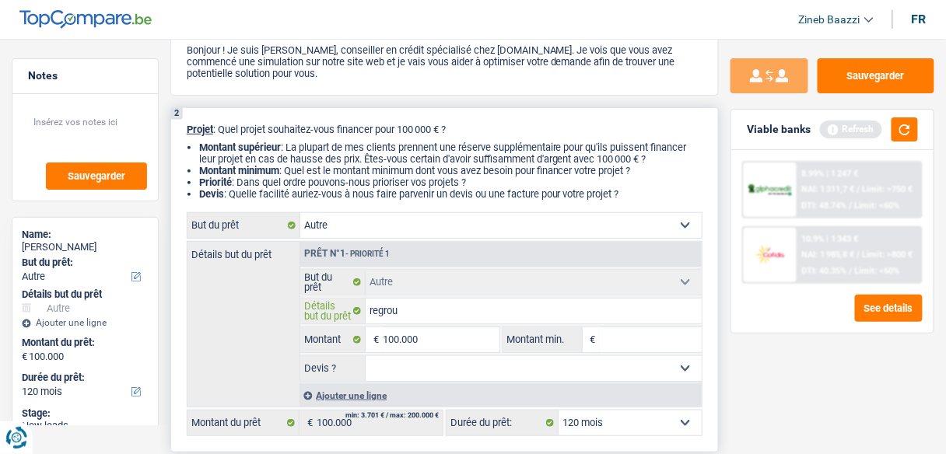
type input "regroup"
type input "regroupe"
type input "regroupem"
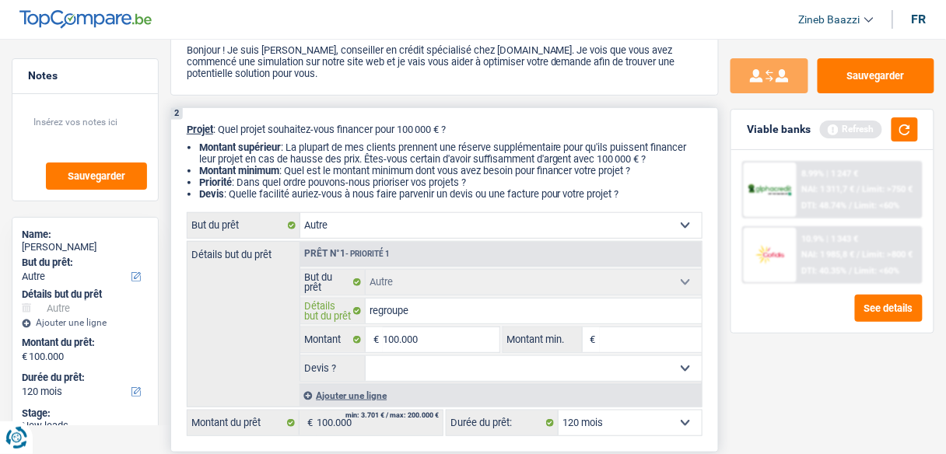
type input "regroupem"
type input "regroupeme"
type input "regroupemen"
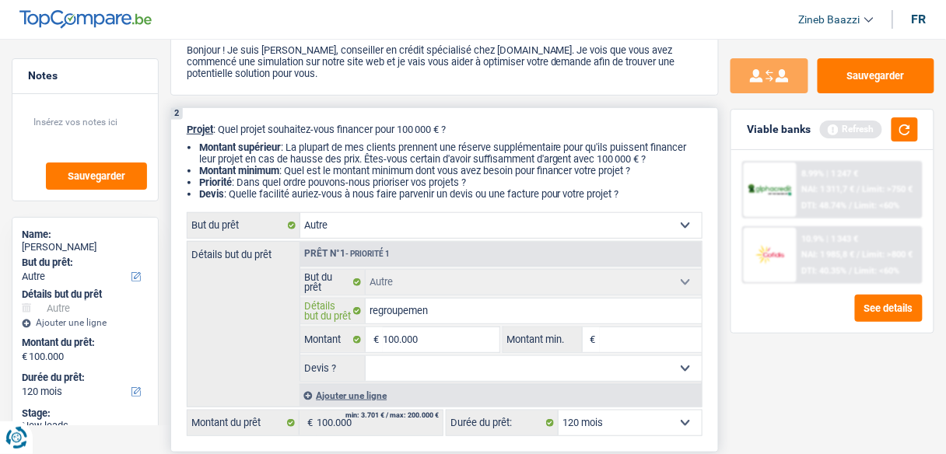
type input "regroupement"
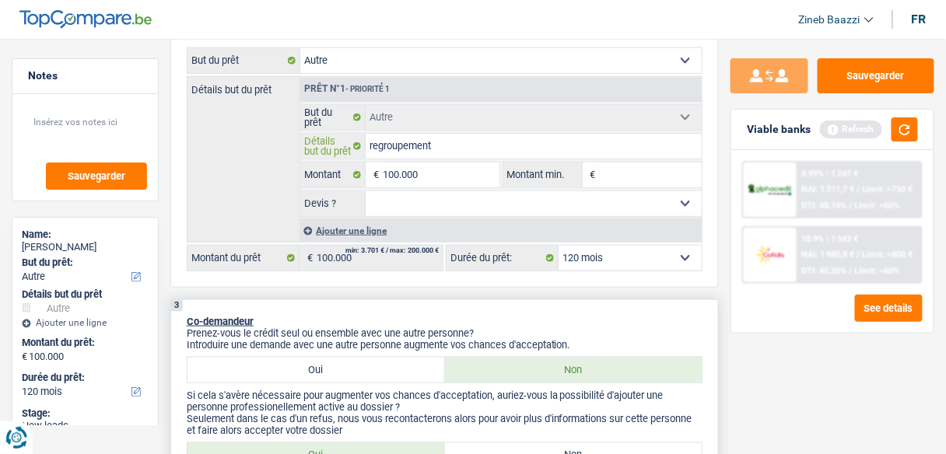
scroll to position [311, 0]
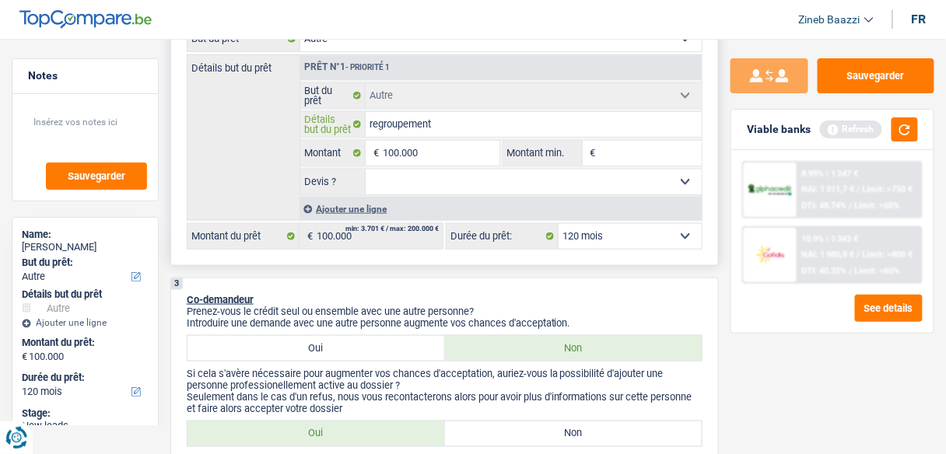
type input "regroupement"
click at [363, 203] on div "Ajouter une ligne" at bounding box center [500, 209] width 402 height 23
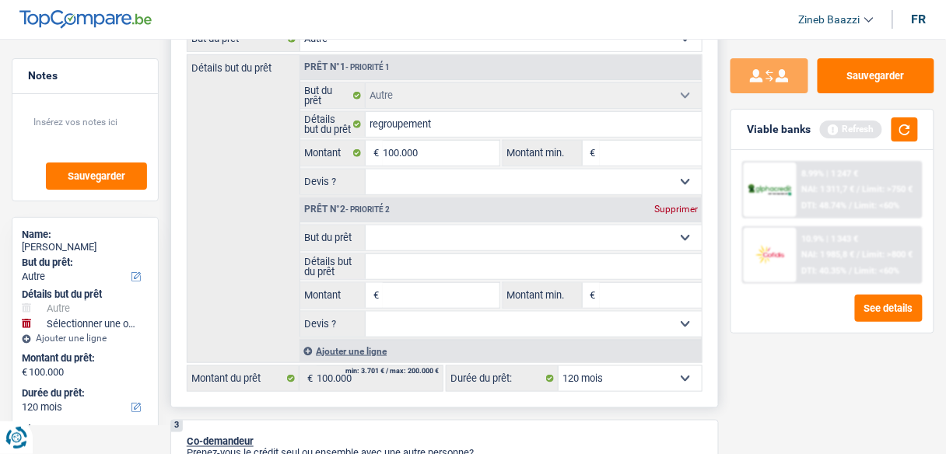
click at [388, 229] on select "Confort maison: meubles, textile, peinture, électroménager, outillage non-profe…" at bounding box center [534, 238] width 336 height 25
select select "household"
click at [366, 226] on select "Confort maison: meubles, textile, peinture, électroménager, outillage non-profe…" at bounding box center [534, 238] width 336 height 25
select select "household"
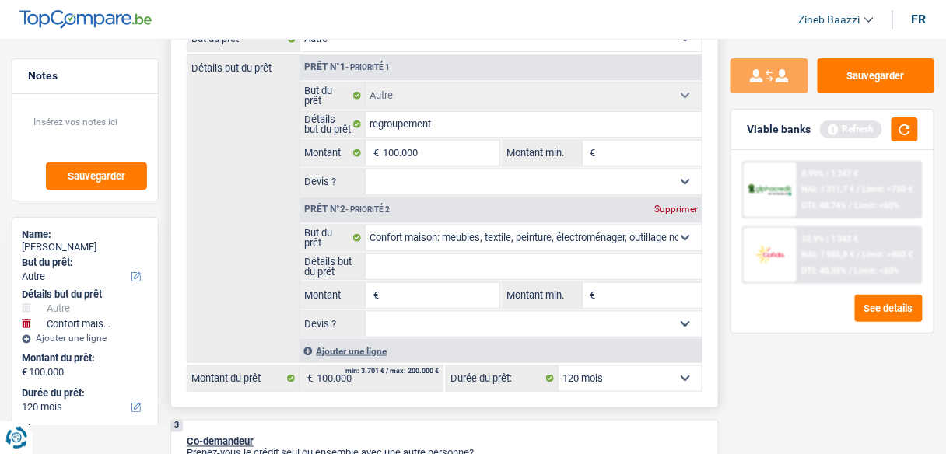
click at [397, 275] on input "Détails but du prêt" at bounding box center [534, 266] width 336 height 25
type input "a"
type input "ac"
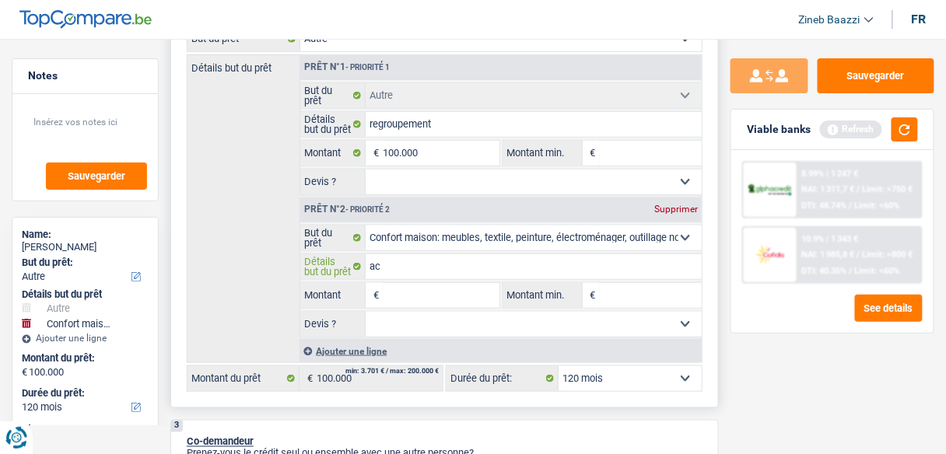
type input "ach"
type input "acha"
type input "achat"
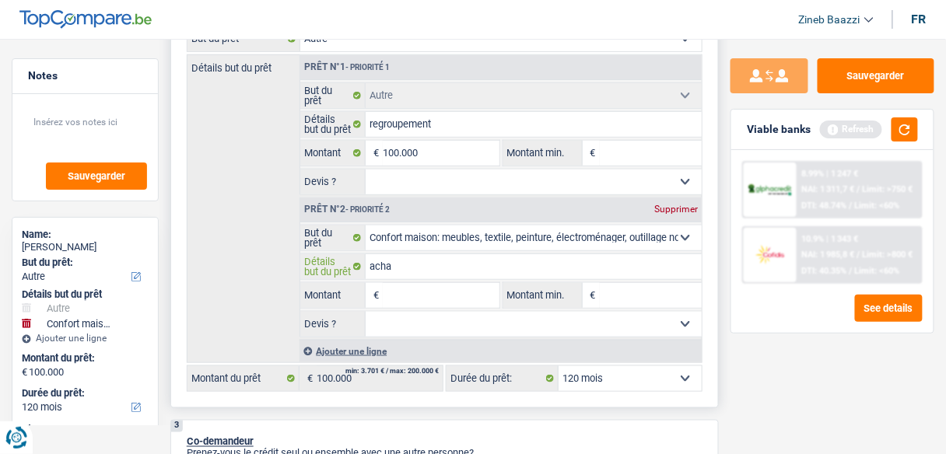
type input "achat"
click at [429, 288] on input "Montant" at bounding box center [441, 295] width 116 height 25
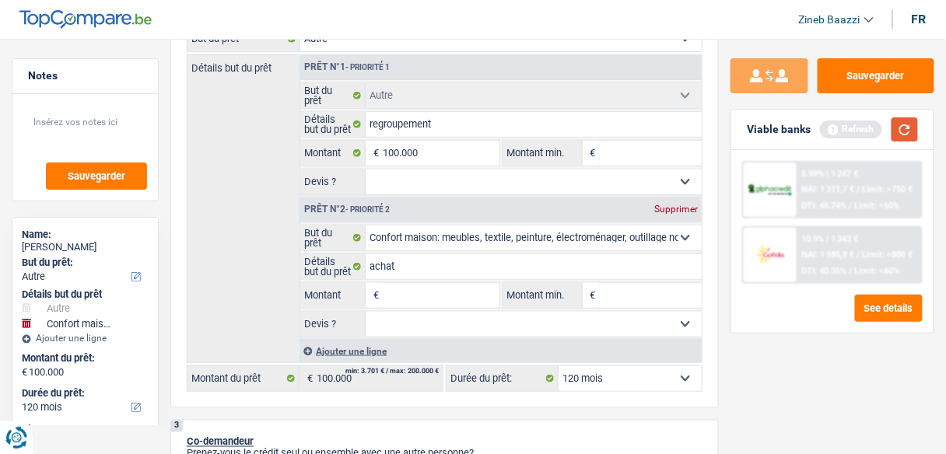
click at [902, 133] on button "button" at bounding box center [904, 129] width 26 height 24
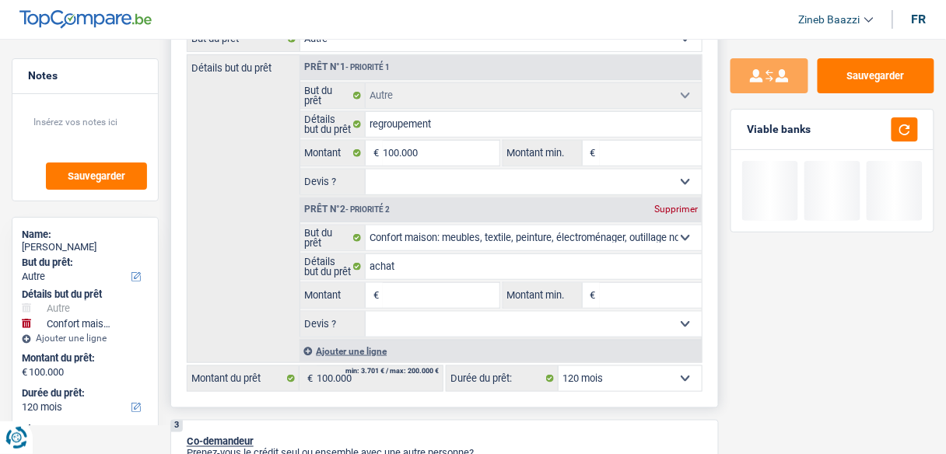
click at [436, 299] on input "Montant" at bounding box center [441, 295] width 116 height 25
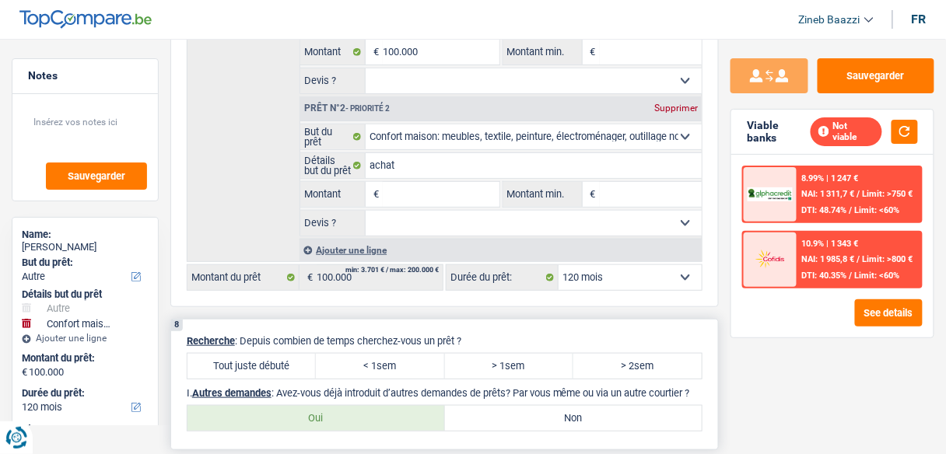
scroll to position [1373, 0]
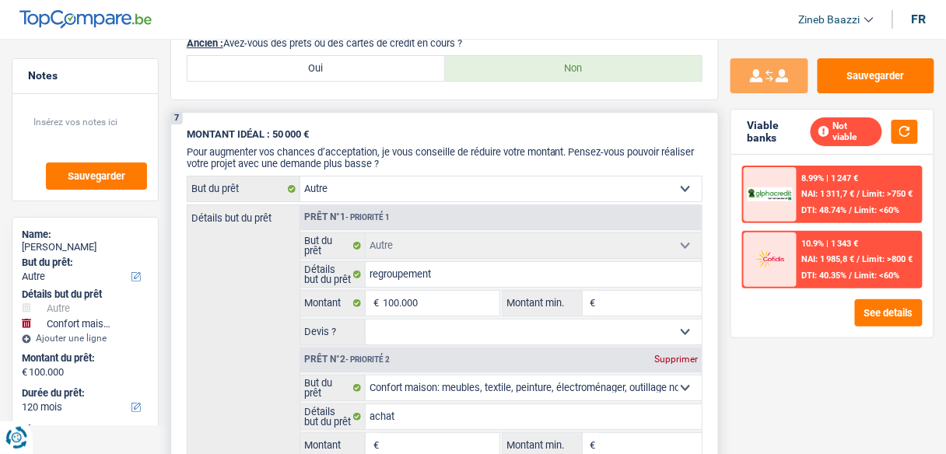
drag, startPoint x: 392, startPoint y: 303, endPoint x: 237, endPoint y: 273, distance: 157.6
click at [237, 273] on div "Détails but du prêt Prêt n°1 - Priorité 1 Confort maison: meubles, textile, pei…" at bounding box center [445, 359] width 516 height 309
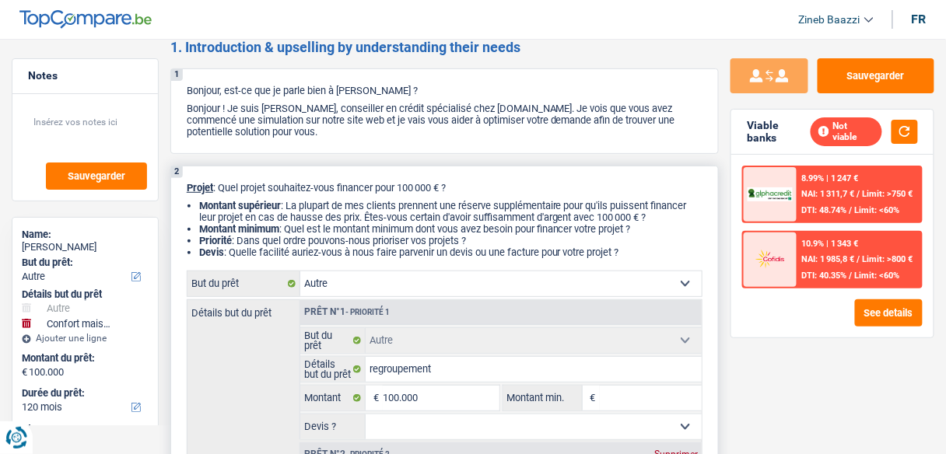
scroll to position [0, 0]
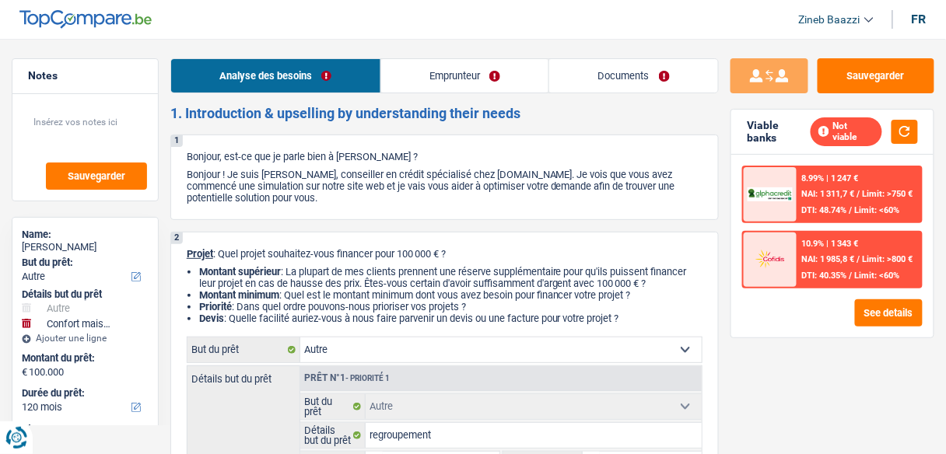
click at [415, 81] on link "Emprunteur" at bounding box center [465, 75] width 168 height 33
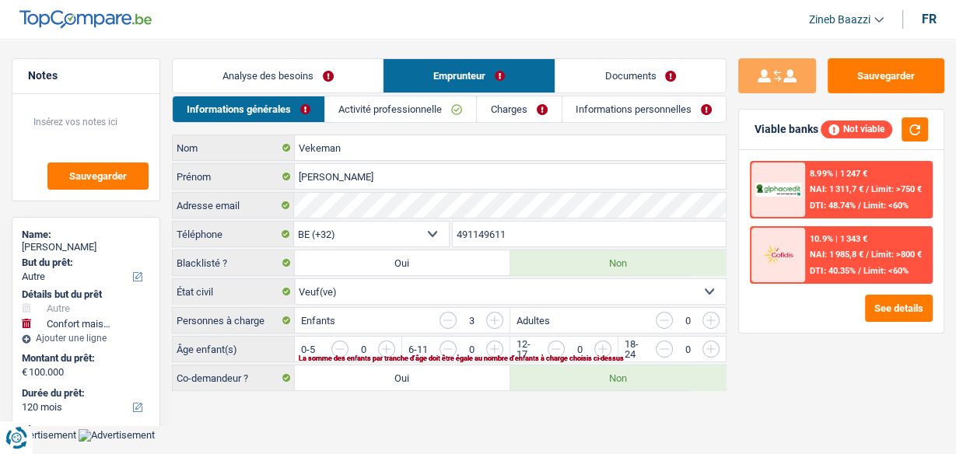
click at [509, 121] on link "Charges" at bounding box center [519, 109] width 84 height 26
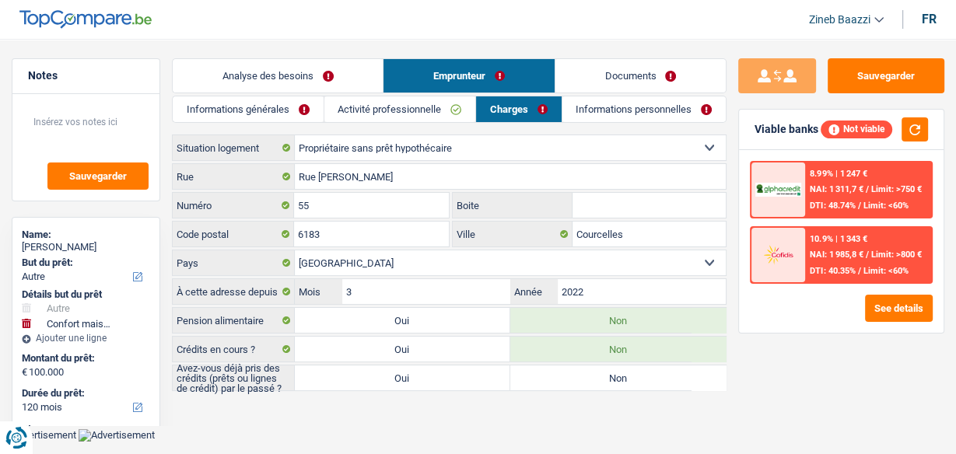
click at [377, 115] on link "Activité professionnelle" at bounding box center [399, 109] width 151 height 26
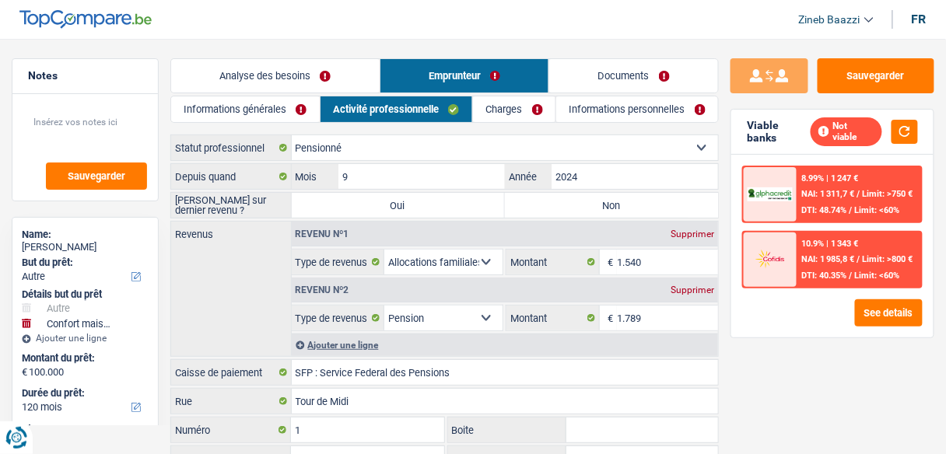
click at [287, 81] on link "Analyse des besoins" at bounding box center [275, 75] width 208 height 33
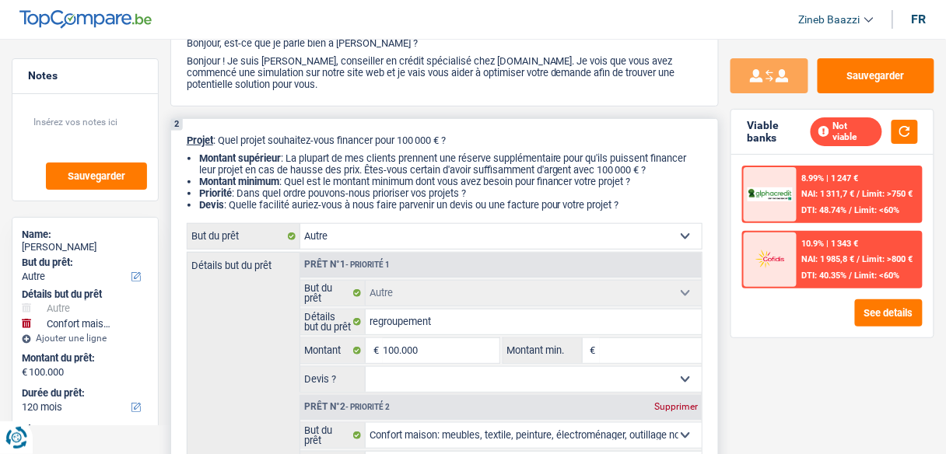
scroll to position [187, 0]
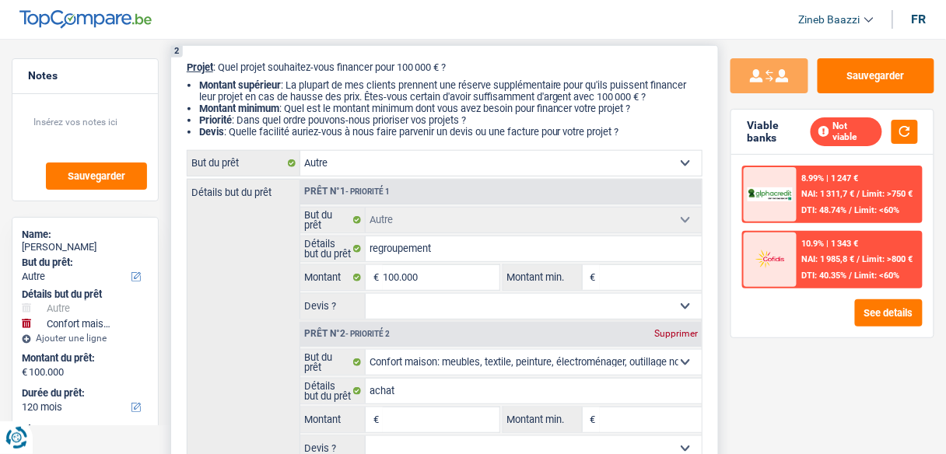
click at [366, 158] on select "Confort maison: meubles, textile, peinture, électroménager, outillage non-profe…" at bounding box center [500, 163] width 401 height 25
click at [264, 268] on div "Détails but du prêt Prêt n°1 - Priorité 1 Confort maison: meubles, textile, pei…" at bounding box center [445, 333] width 516 height 309
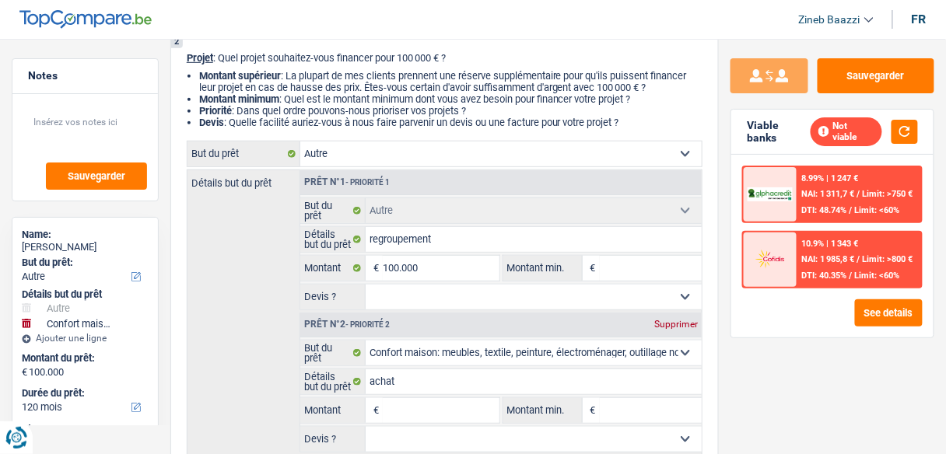
scroll to position [436, 0]
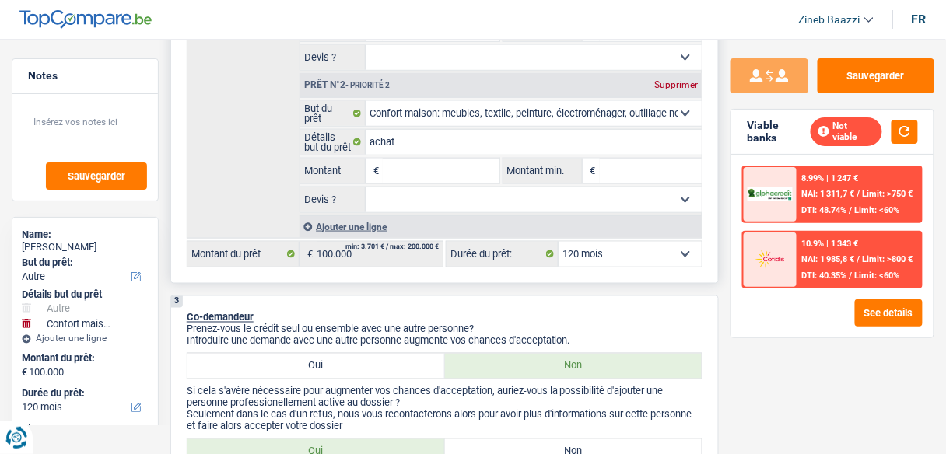
click at [401, 163] on input "Montant" at bounding box center [441, 171] width 116 height 25
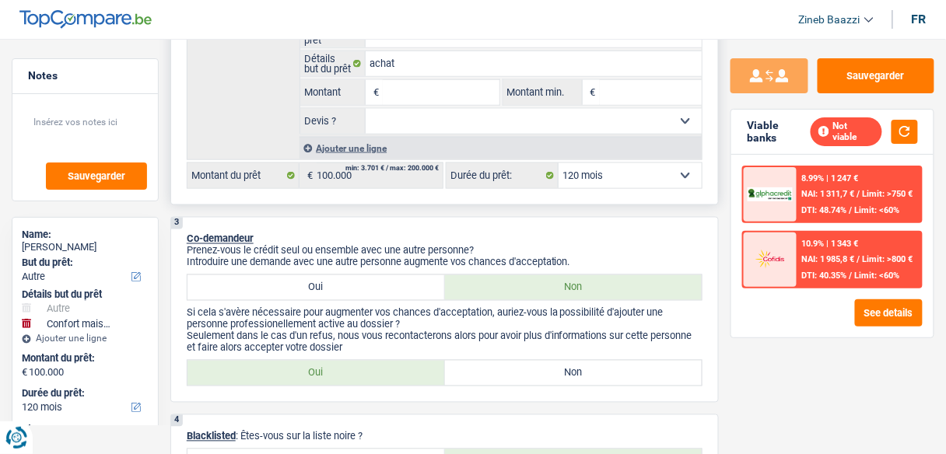
scroll to position [685, 0]
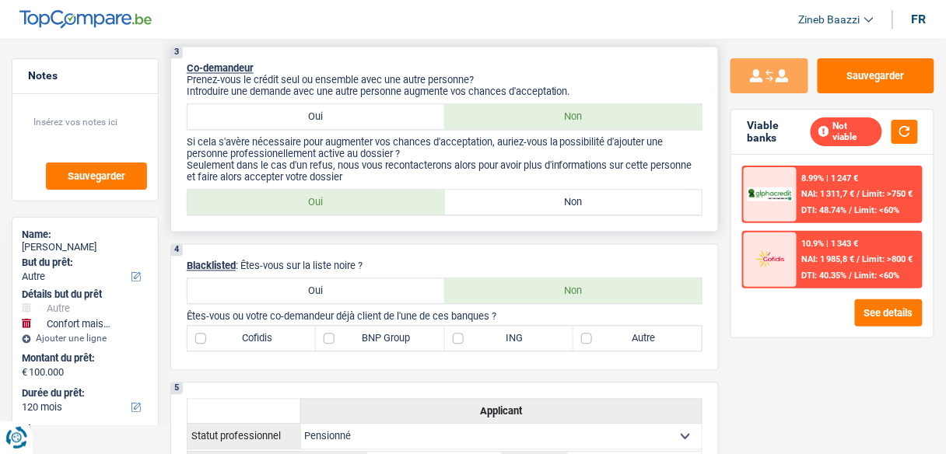
drag, startPoint x: 566, startPoint y: 195, endPoint x: 561, endPoint y: 211, distance: 16.5
click at [566, 199] on label "Non" at bounding box center [573, 203] width 257 height 25
click at [566, 199] on input "Non" at bounding box center [573, 203] width 257 height 25
radio input "true"
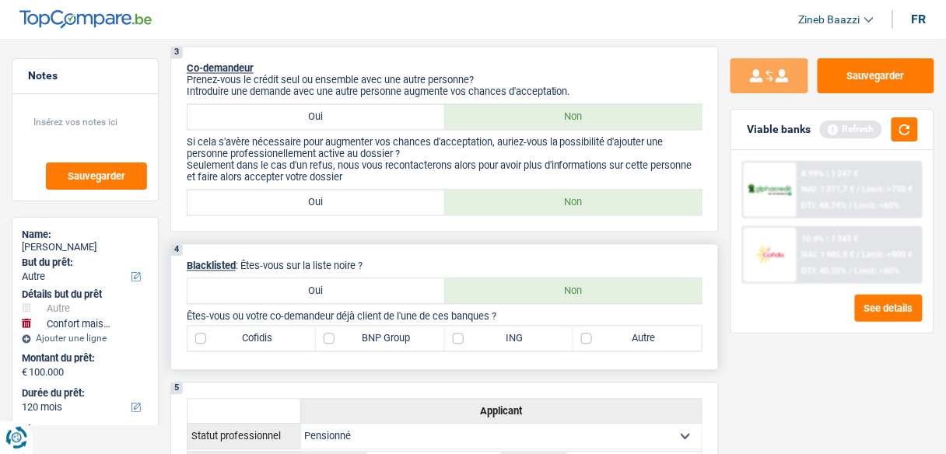
click at [490, 292] on label "Non" at bounding box center [573, 291] width 257 height 25
click at [490, 292] on input "Non" at bounding box center [573, 291] width 257 height 25
click at [916, 131] on button "button" at bounding box center [904, 129] width 26 height 24
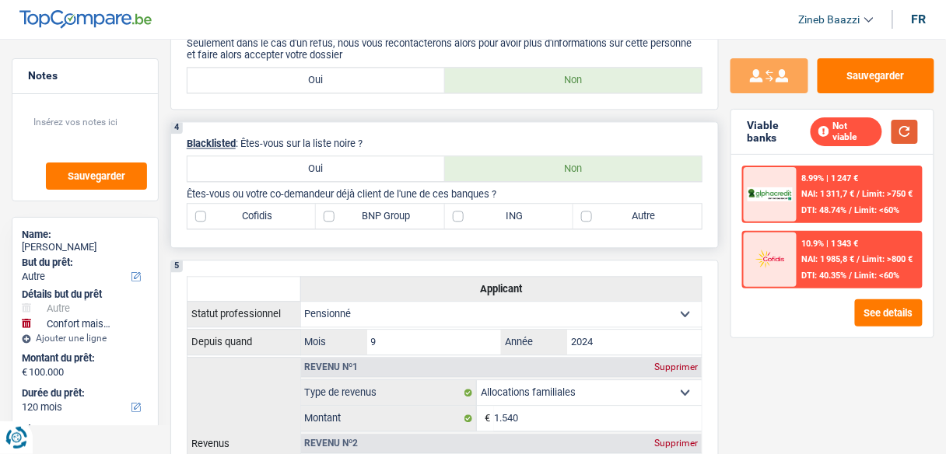
scroll to position [809, 0]
click at [380, 208] on label "BNP Group" at bounding box center [380, 214] width 128 height 25
click at [380, 208] on input "BNP Group" at bounding box center [380, 214] width 128 height 25
checkbox input "true"
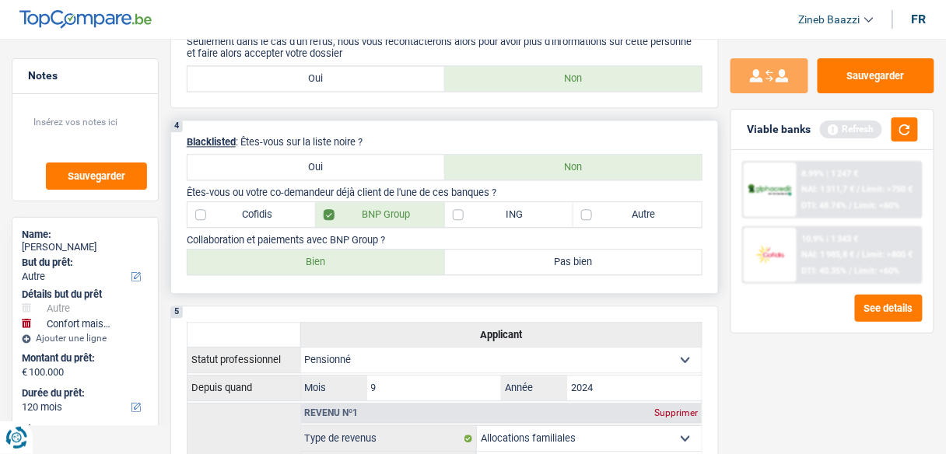
click at [341, 250] on label "Bien" at bounding box center [315, 262] width 257 height 25
click at [341, 250] on input "Bien" at bounding box center [315, 262] width 257 height 25
radio input "true"
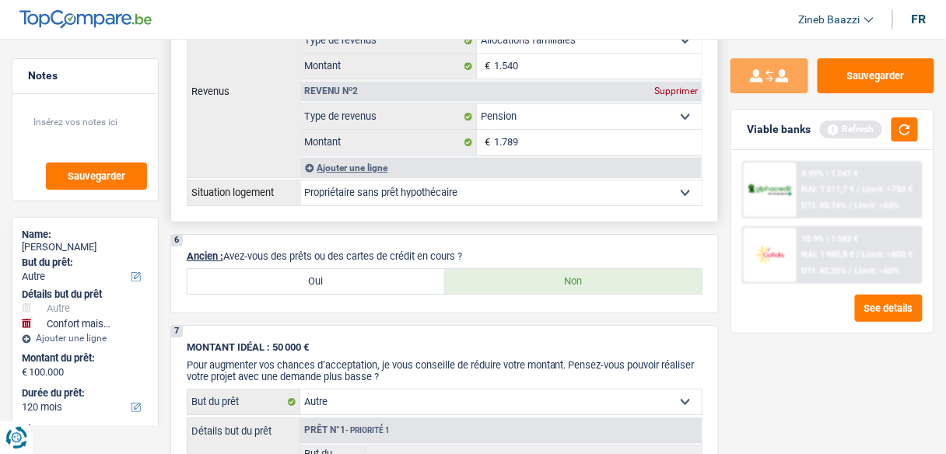
scroll to position [1307, 0]
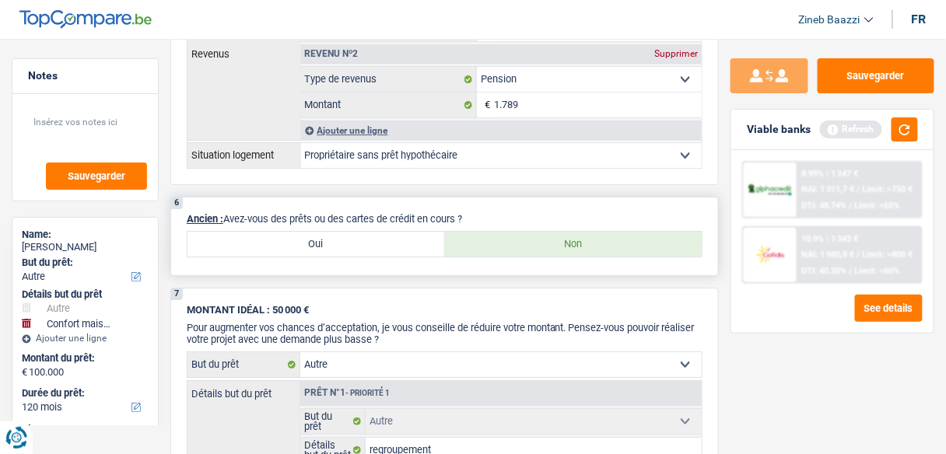
click at [358, 233] on label "Oui" at bounding box center [315, 244] width 257 height 25
click at [358, 233] on input "Oui" at bounding box center [315, 244] width 257 height 25
radio input "true"
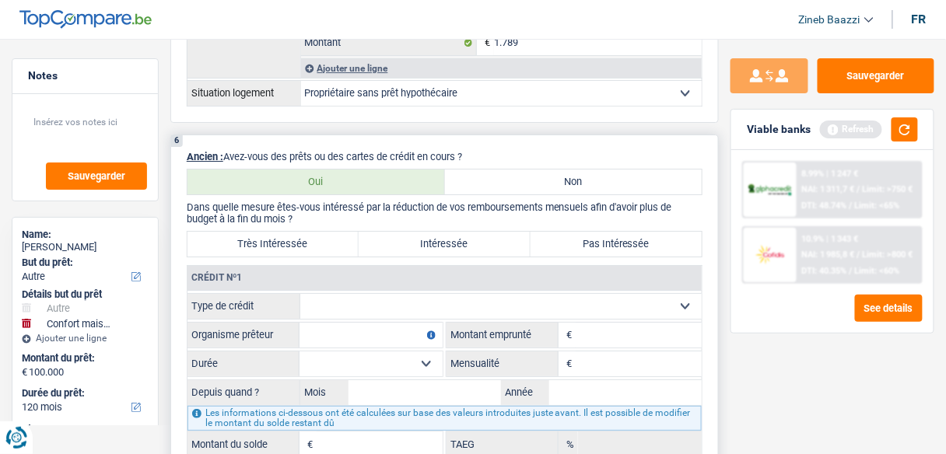
scroll to position [1369, 0]
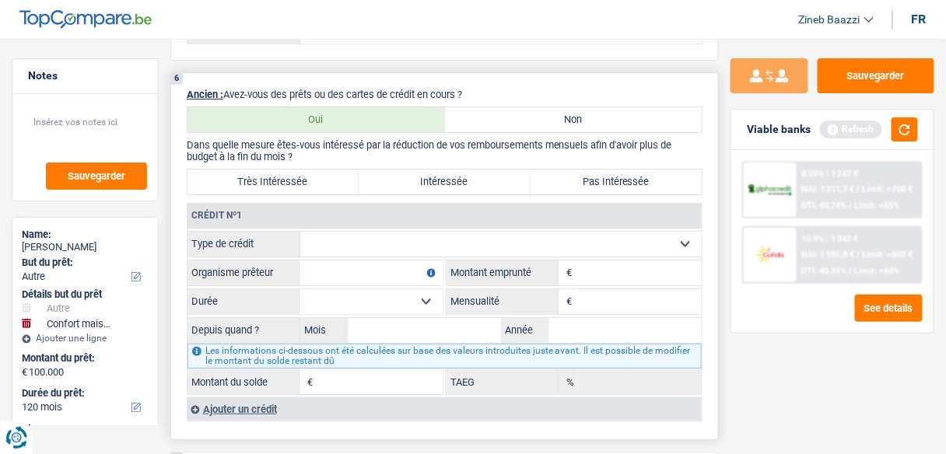
click at [312, 176] on label "Très Intéressée" at bounding box center [272, 182] width 171 height 25
click at [312, 176] on input "Très Intéressée" at bounding box center [272, 182] width 171 height 25
radio input "true"
click at [362, 234] on select "Carte ou ouverture de crédit Prêt hypothécaire Vente à tempérament Prêt à tempé…" at bounding box center [500, 244] width 401 height 25
click at [387, 232] on select "Carte ou ouverture de crédit Prêt hypothécaire Vente à tempérament Prêt à tempé…" at bounding box center [500, 244] width 401 height 25
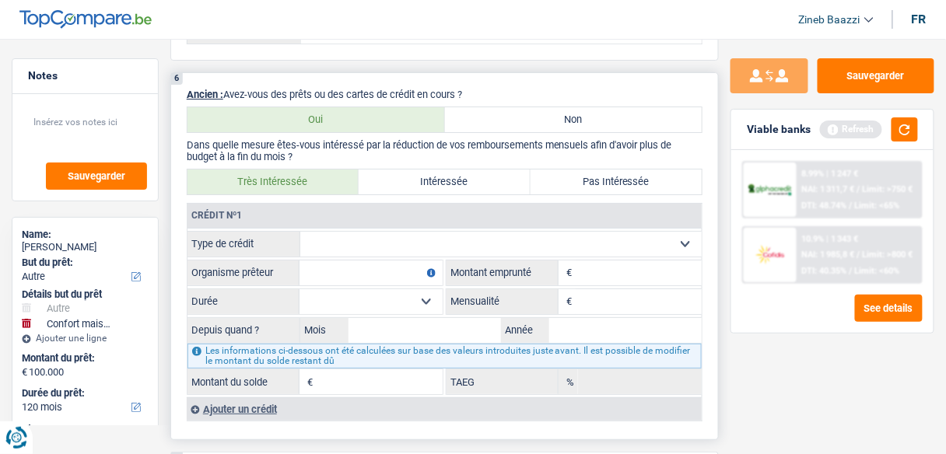
click at [387, 236] on select "Carte ou ouverture de crédit Prêt hypothécaire Vente à tempérament Prêt à tempé…" at bounding box center [500, 244] width 401 height 25
select select "carLoan"
type input "0"
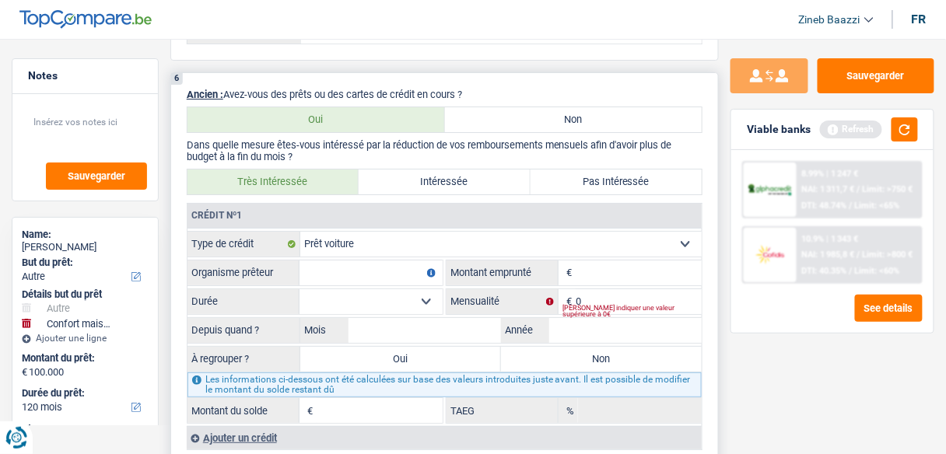
click at [376, 262] on input "Organisme prêteur" at bounding box center [370, 273] width 143 height 25
click at [352, 265] on input "Organisme prêteur" at bounding box center [370, 273] width 143 height 25
click at [899, 135] on button "button" at bounding box center [904, 129] width 26 height 24
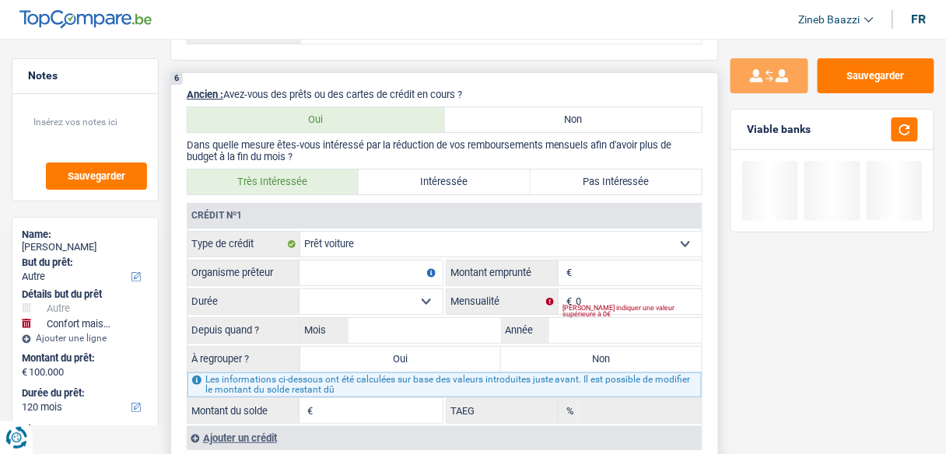
click at [404, 261] on input "Organisme prêteur" at bounding box center [370, 273] width 143 height 25
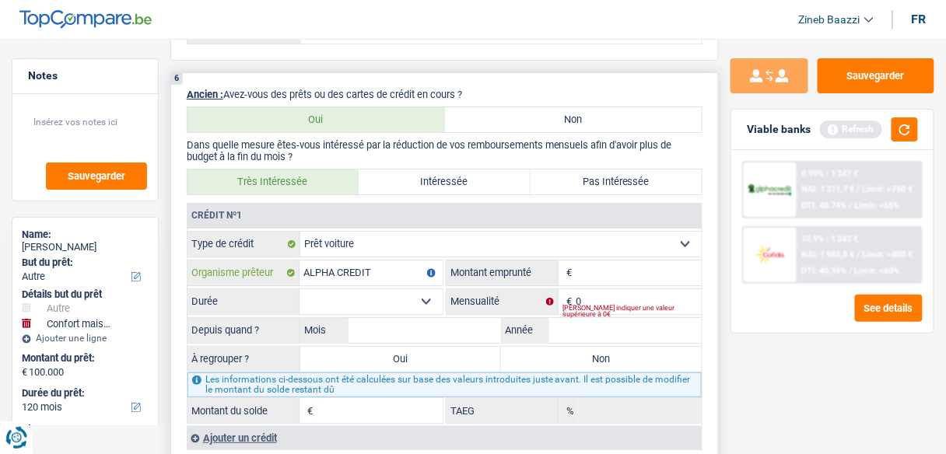
type input "ALPHA CREDIT"
click at [590, 261] on input "Montant" at bounding box center [639, 273] width 126 height 25
type input "25.000"
click at [612, 289] on input "0" at bounding box center [639, 301] width 126 height 25
type input "350"
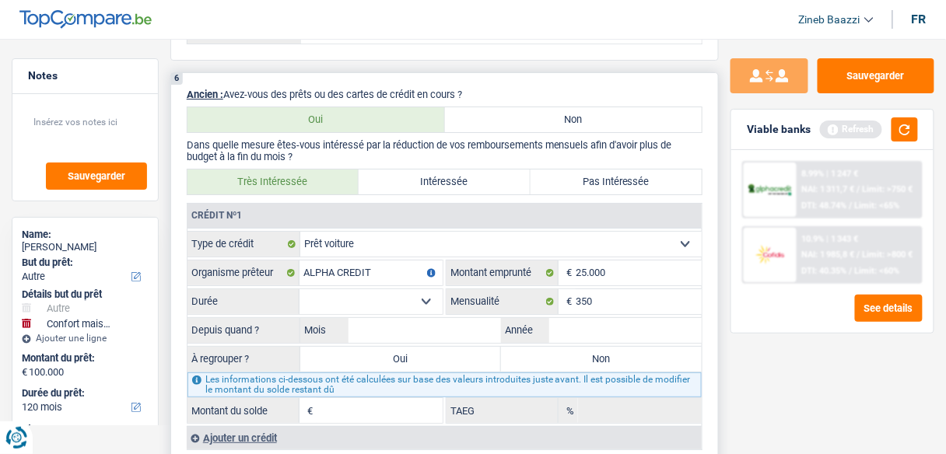
click at [401, 289] on select "12 mois 18 mois 24 mois 30 mois 36 mois 42 mois 48 mois 60 mois 72 mois 84 mois…" at bounding box center [370, 301] width 143 height 25
select select "60"
click at [299, 289] on select "12 mois 18 mois 24 mois 30 mois 36 mois 42 mois 48 mois 60 mois 72 mois 84 mois…" at bounding box center [370, 301] width 143 height 25
click at [383, 318] on input "Mois" at bounding box center [424, 330] width 152 height 25
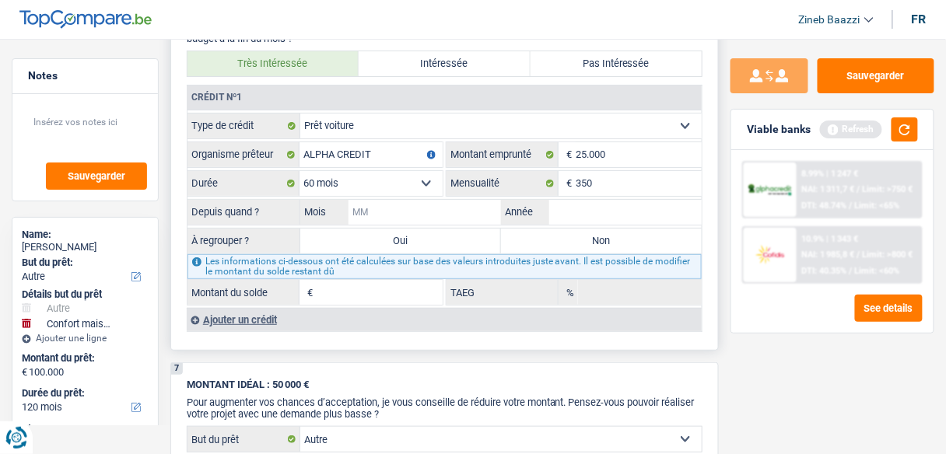
scroll to position [1494, 0]
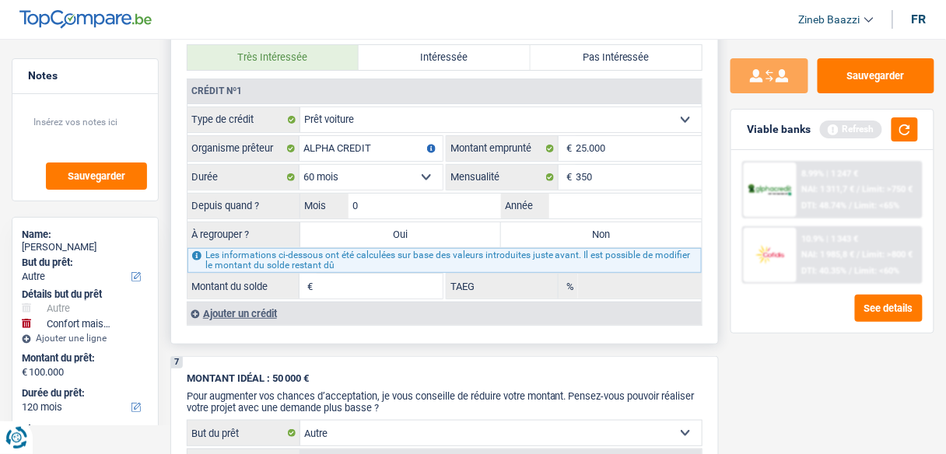
type input "06"
type input "2025"
type input "24.026"
type input "0,00"
click at [461, 222] on label "Oui" at bounding box center [400, 234] width 201 height 25
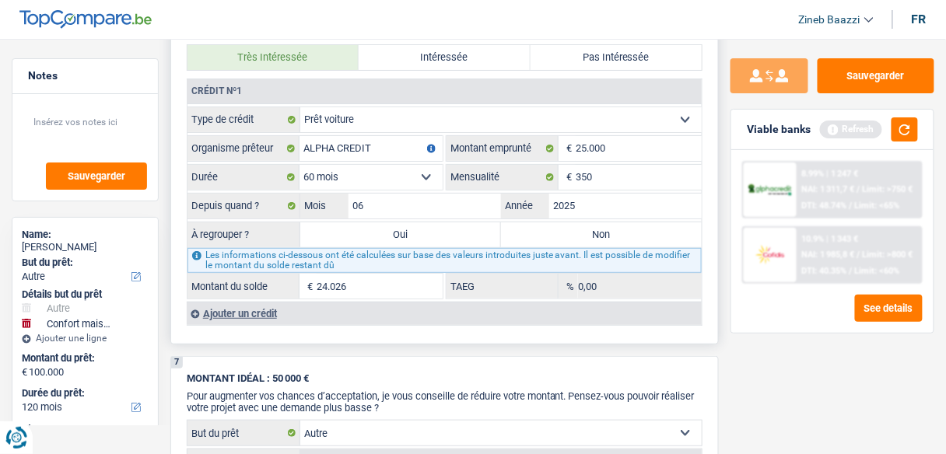
click at [461, 222] on input "Oui" at bounding box center [400, 234] width 201 height 25
radio input "true"
type input "124.026"
select select "144"
type input "24.026"
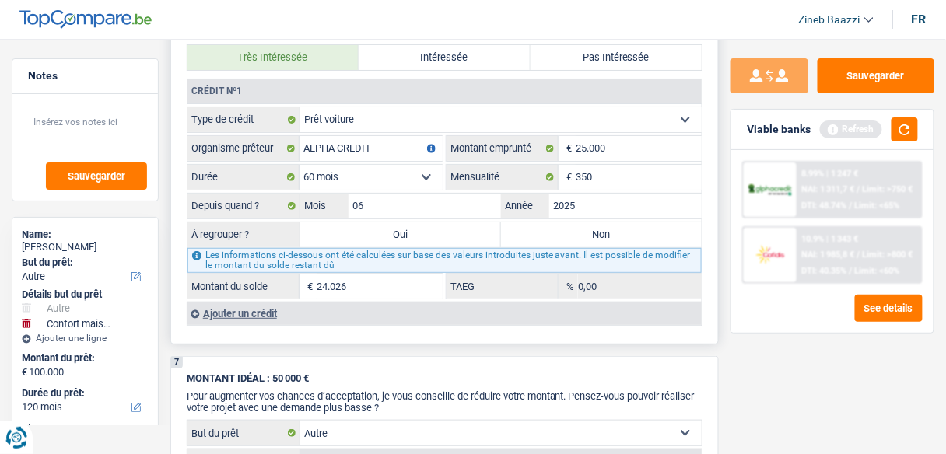
select select "144"
type input "24.026"
select select "144"
type input "regroupement"
type input "100.000"
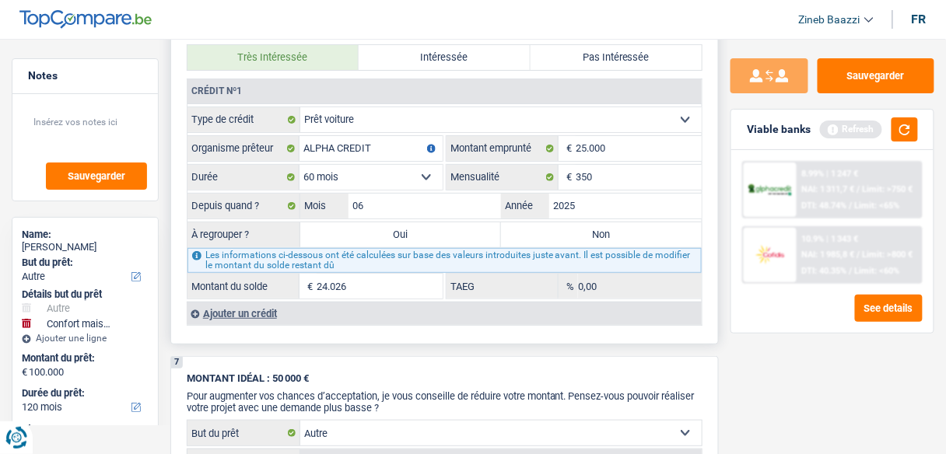
type input "regroupement"
type input "100.000"
select select "refinancing"
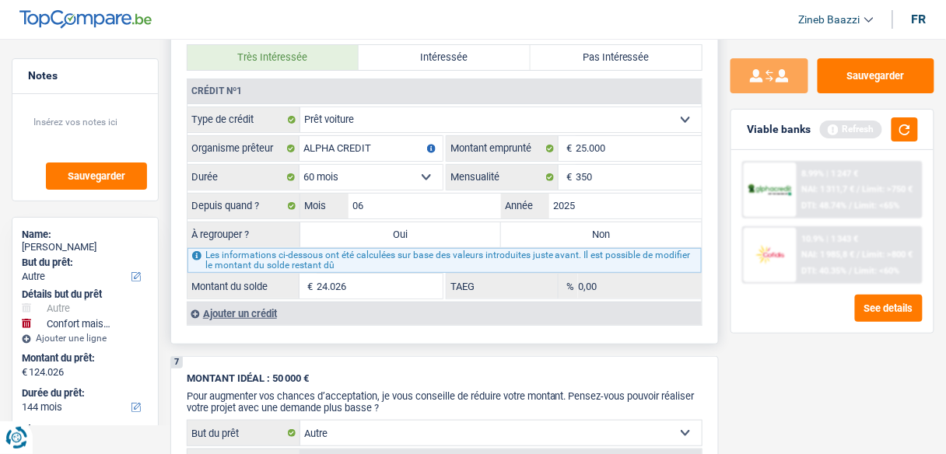
select select "refinancing"
select select "other"
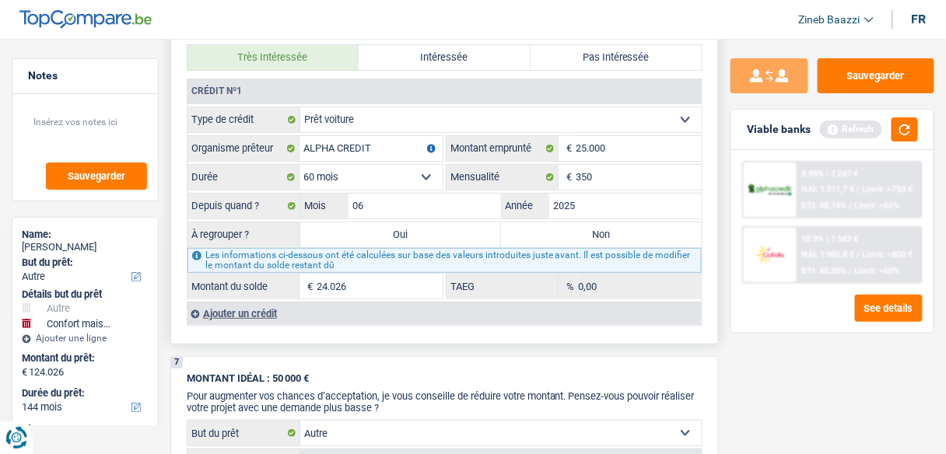
select select "other"
select select "household"
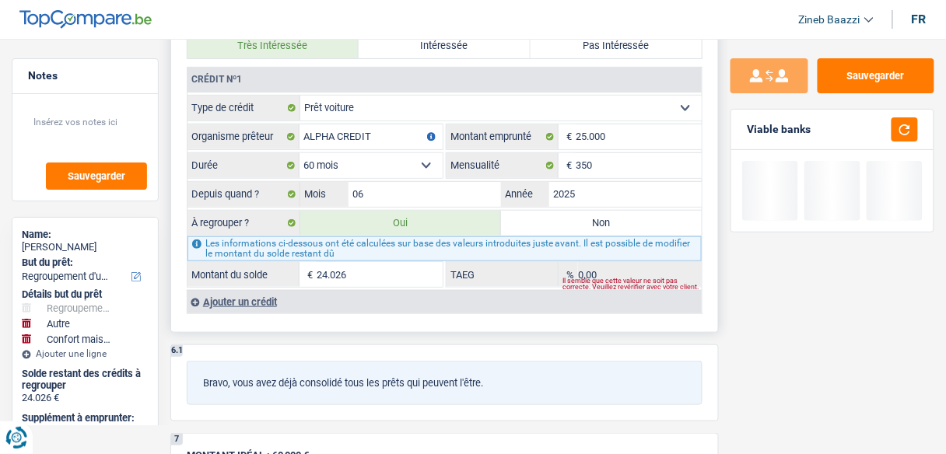
scroll to position [1742, 0]
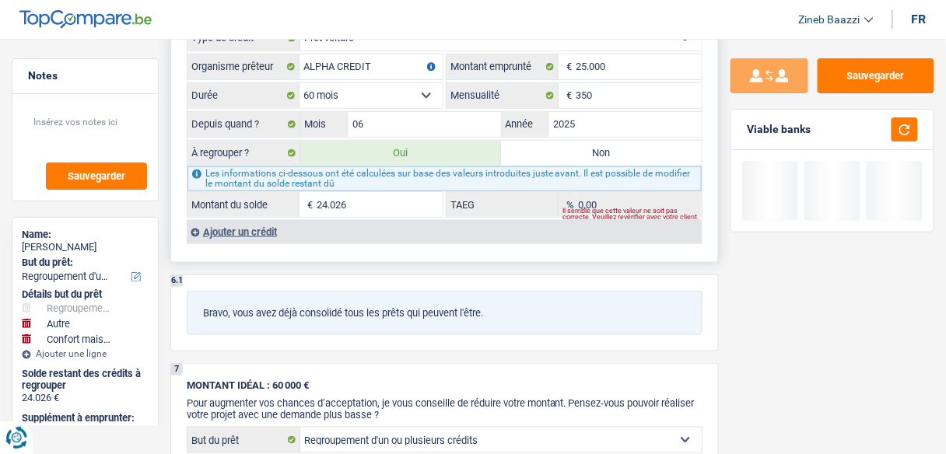
click at [226, 220] on div "Ajouter un crédit" at bounding box center [444, 231] width 515 height 23
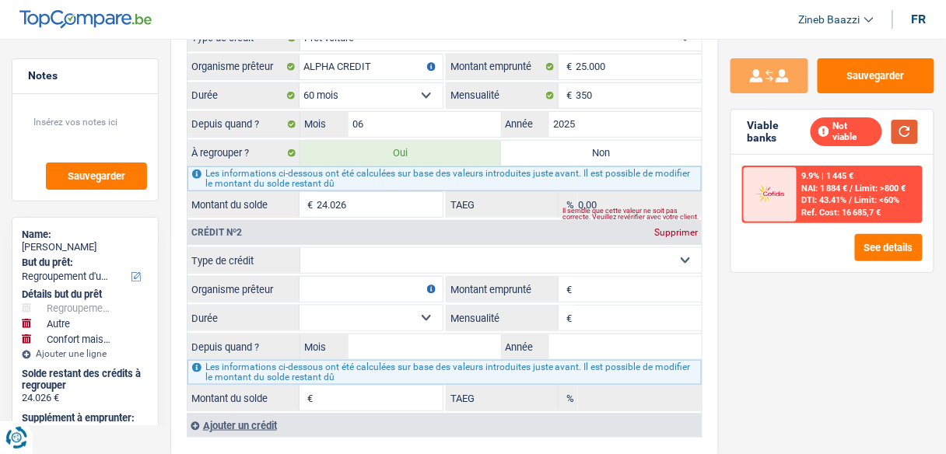
click at [899, 120] on button "button" at bounding box center [904, 132] width 26 height 24
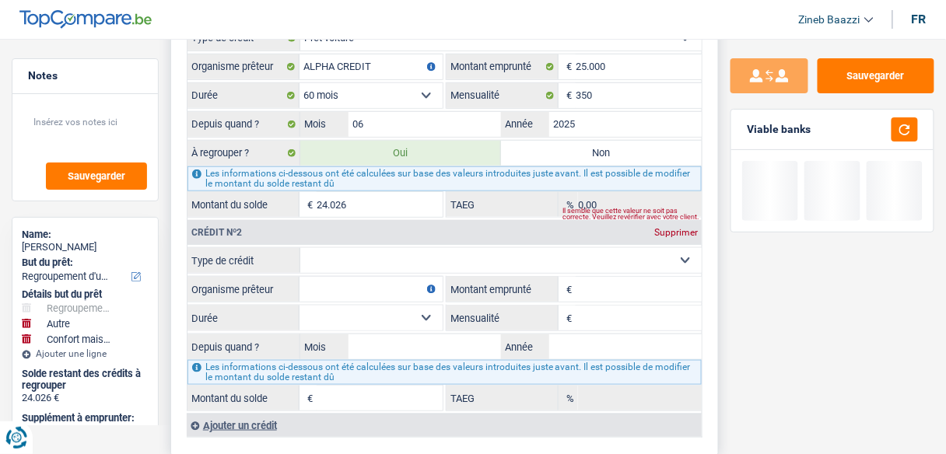
click at [338, 248] on select "Carte ou ouverture de crédit Prêt hypothécaire Vente à tempérament Prêt à tempé…" at bounding box center [500, 260] width 401 height 25
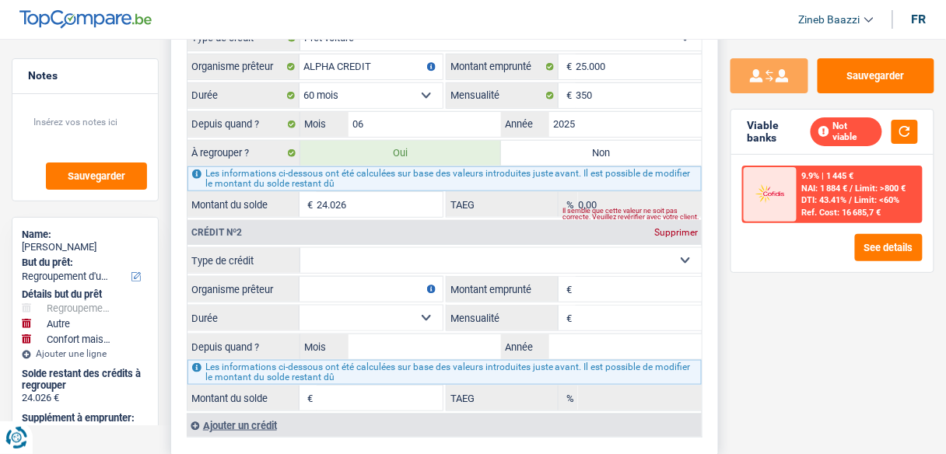
select select "personalLoan"
type input "0"
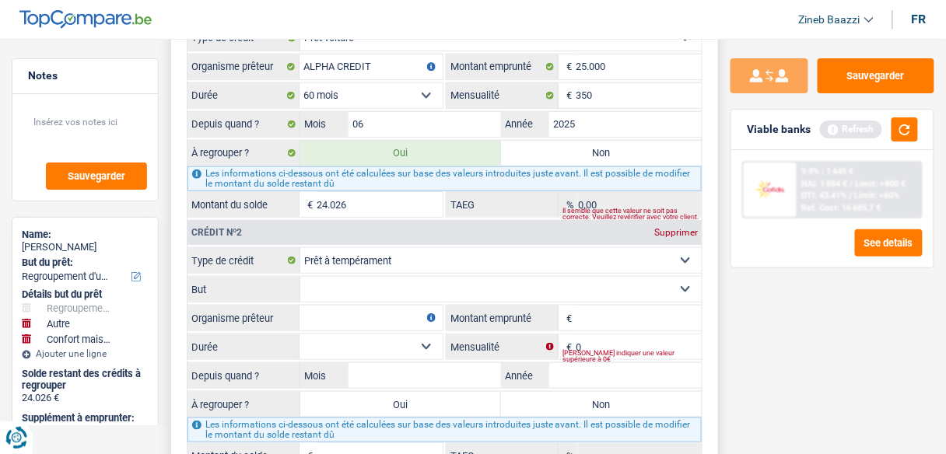
click at [347, 279] on select "Confort maison: meubles, textile, peinture, électroménager, outillage non-profe…" at bounding box center [500, 289] width 401 height 25
select select "familyEvent"
click at [300, 277] on select "Confort maison: meubles, textile, peinture, électroménager, outillage non-profe…" at bounding box center [500, 289] width 401 height 25
click at [402, 306] on input "Organisme prêteur" at bounding box center [370, 318] width 143 height 25
click at [327, 306] on input "Organisme prêteur" at bounding box center [370, 318] width 143 height 25
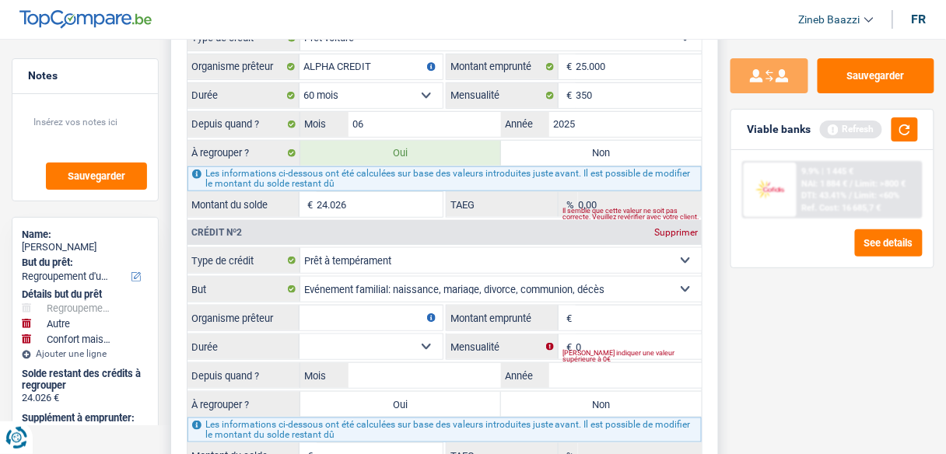
click at [380, 306] on input "Organisme prêteur" at bounding box center [370, 318] width 143 height 25
click at [377, 306] on input "Organisme prêteur" at bounding box center [370, 318] width 143 height 25
type input "BEOBANK"
click at [643, 306] on input "Montant" at bounding box center [639, 318] width 126 height 25
type input "50.000"
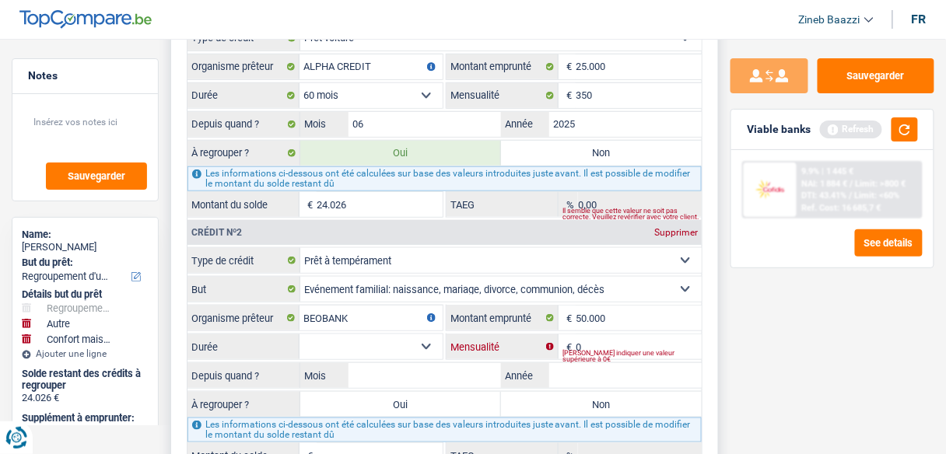
click at [632, 334] on input "0" at bounding box center [639, 346] width 126 height 25
type input "950"
click at [420, 334] on select "12 mois 18 mois 24 mois 30 mois 36 mois 42 mois 48 mois 60 mois 72 mois 84 mois…" at bounding box center [370, 346] width 143 height 25
select select "84"
click at [299, 334] on select "12 mois 18 mois 24 mois 30 mois 36 mois 42 mois 48 mois 60 mois 72 mois 84 mois…" at bounding box center [370, 346] width 143 height 25
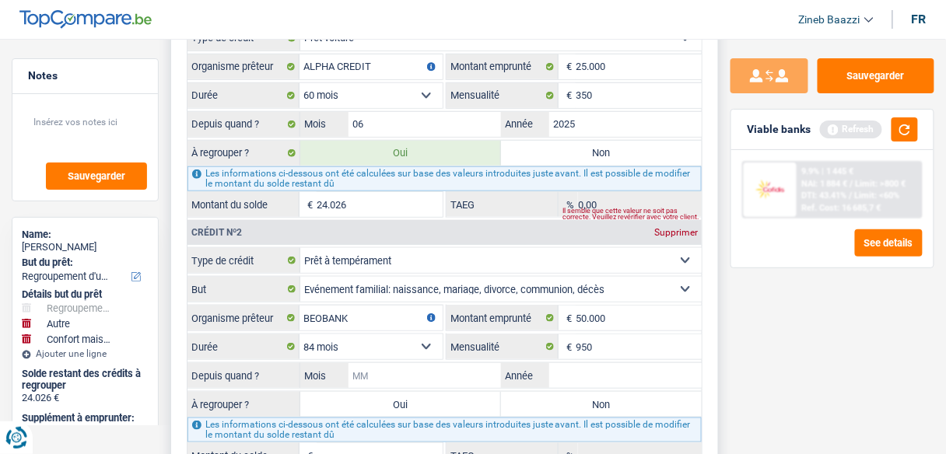
click at [417, 363] on input "Mois" at bounding box center [424, 375] width 152 height 25
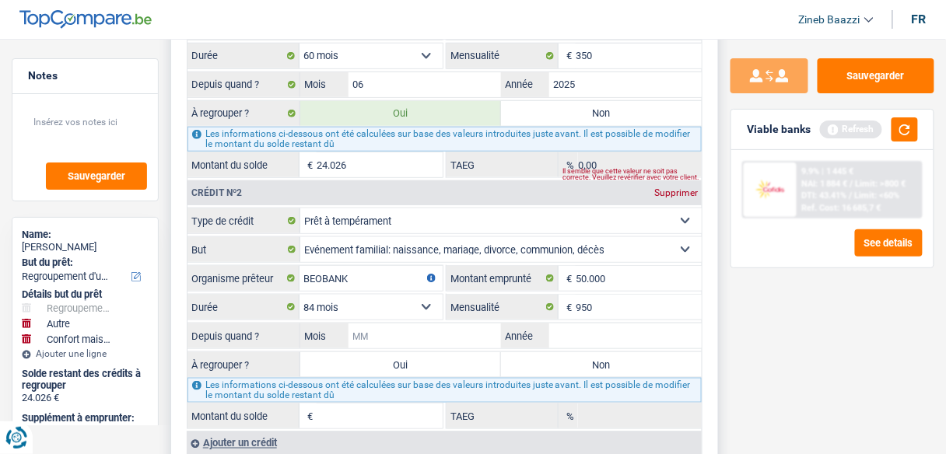
scroll to position [1805, 0]
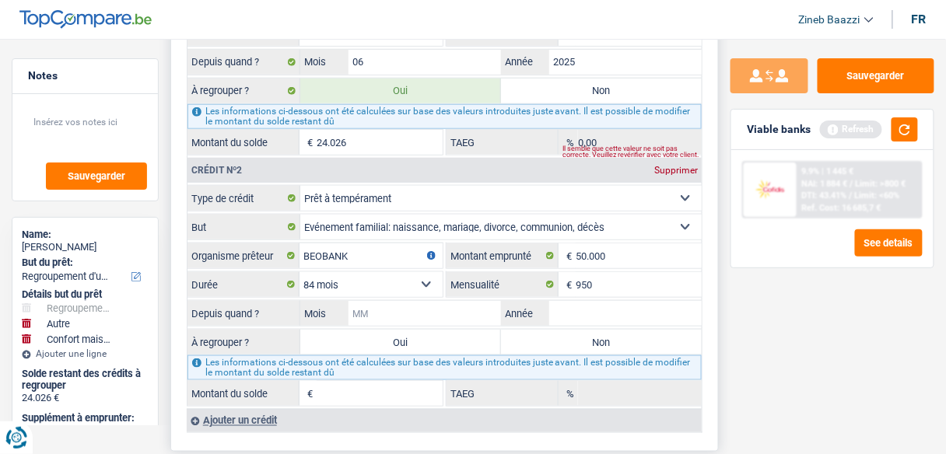
click at [378, 301] on input "Mois" at bounding box center [424, 313] width 152 height 25
click at [909, 134] on button "button" at bounding box center [904, 129] width 26 height 24
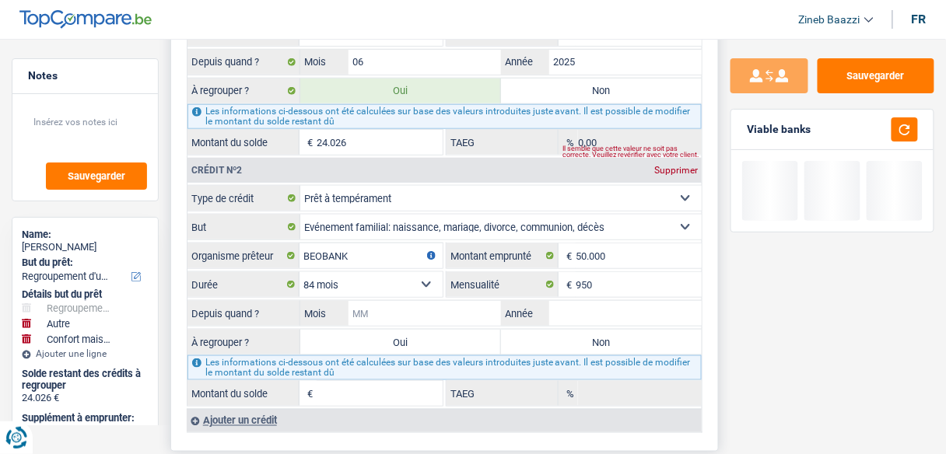
click at [398, 301] on input "Mois" at bounding box center [424, 313] width 152 height 25
type input "06"
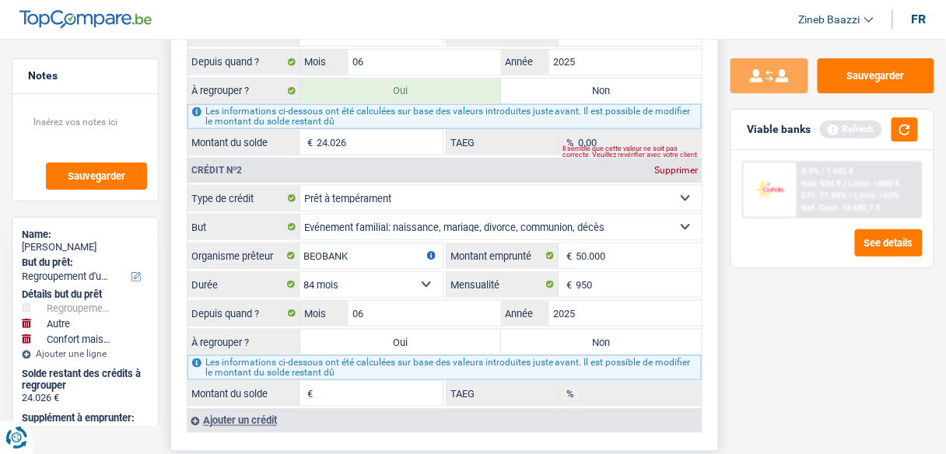
type input "2025"
type input "49.302"
type input "15,47"
click at [372, 330] on label "Oui" at bounding box center [400, 342] width 201 height 25
click at [372, 330] on input "Oui" at bounding box center [400, 342] width 201 height 25
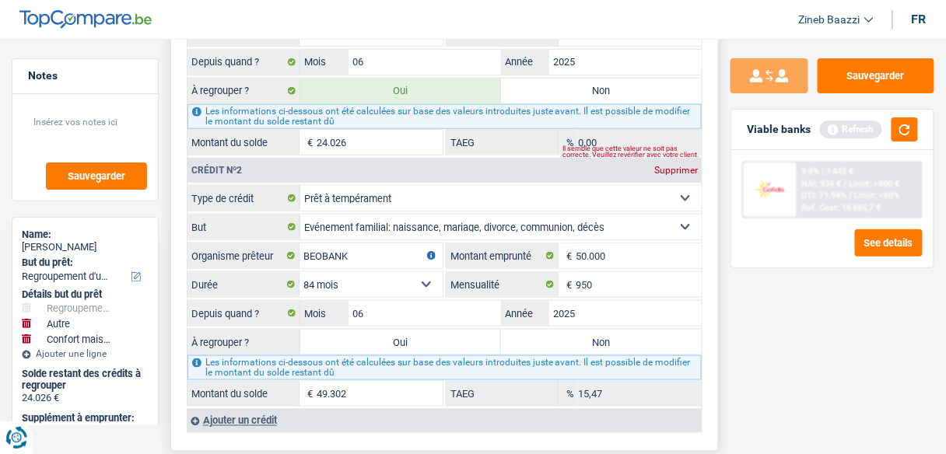
radio input "true"
type input "73.328"
type input "173.328"
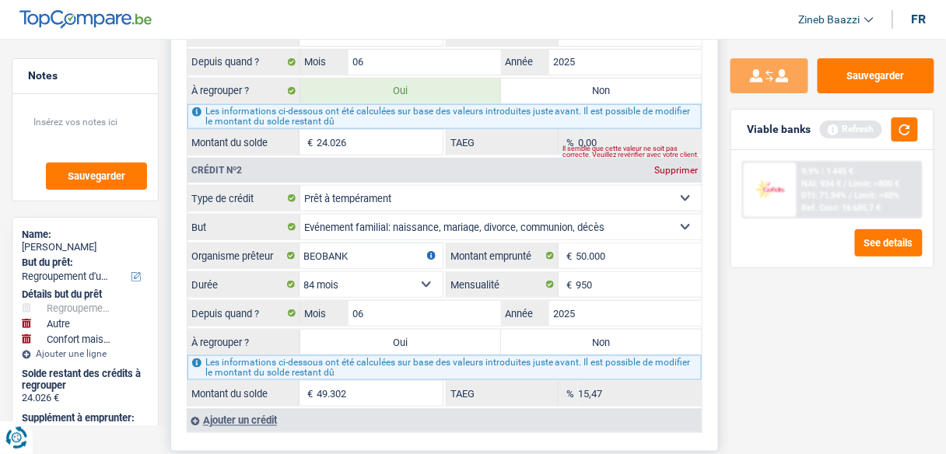
type input "173.328"
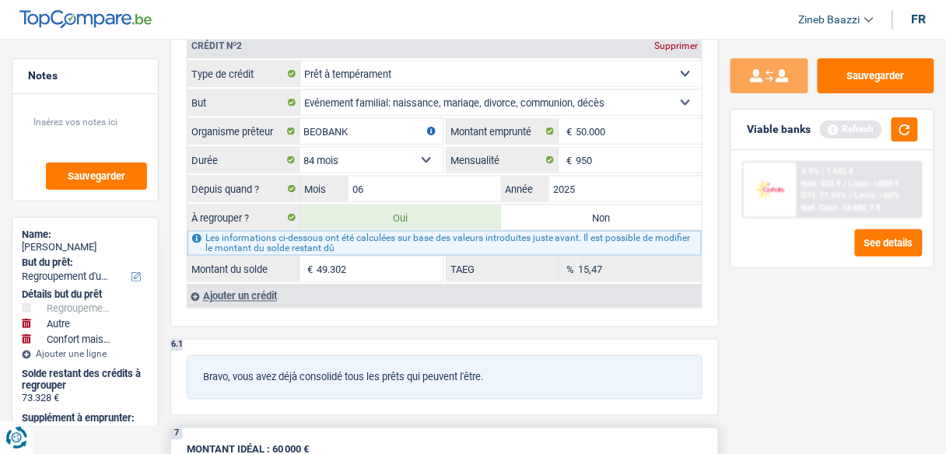
scroll to position [2054, 0]
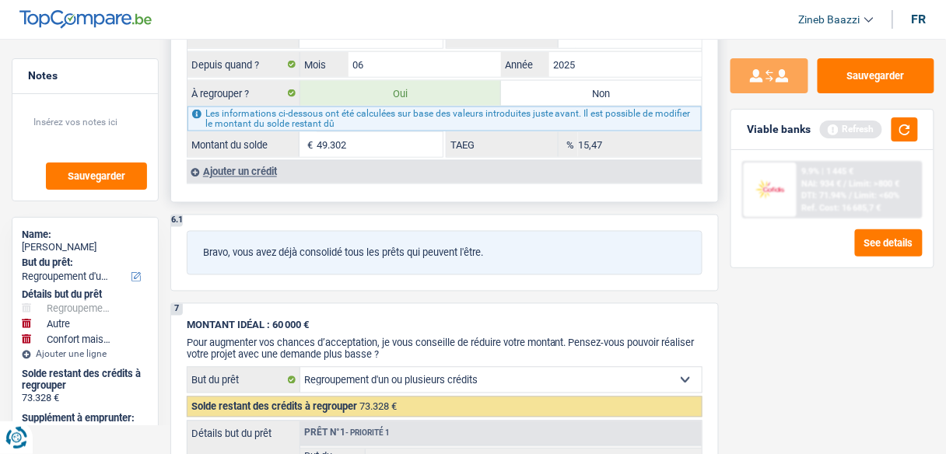
click at [208, 160] on div "Ajouter un crédit" at bounding box center [444, 171] width 515 height 23
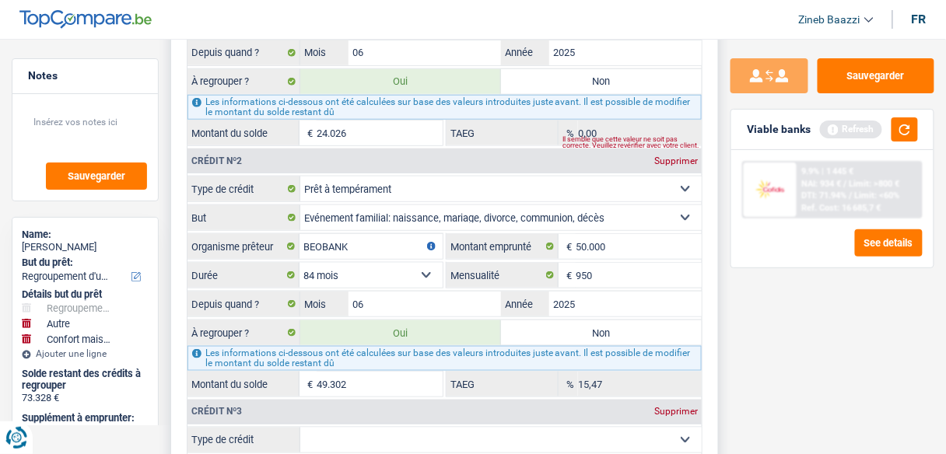
scroll to position [1929, 0]
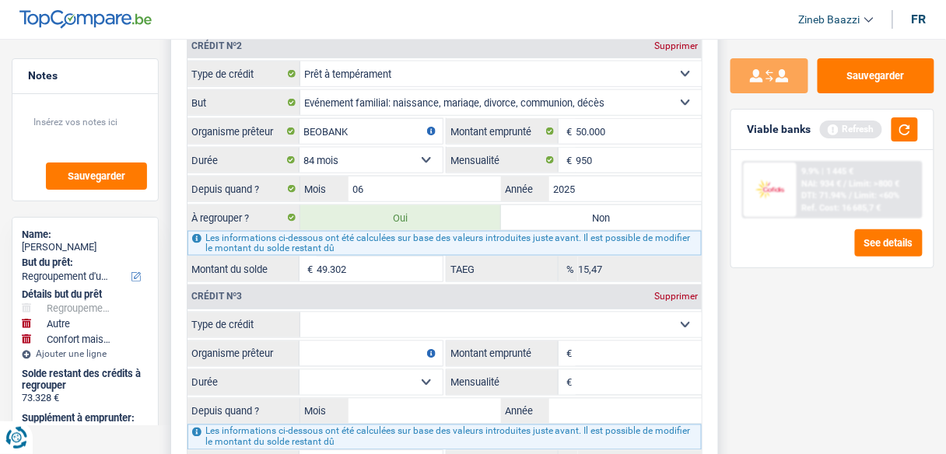
click at [353, 313] on select "Carte ou ouverture de crédit Prêt hypothécaire Vente à tempérament Prêt à tempé…" at bounding box center [500, 325] width 401 height 25
select select "cardOrCredit"
type input "0"
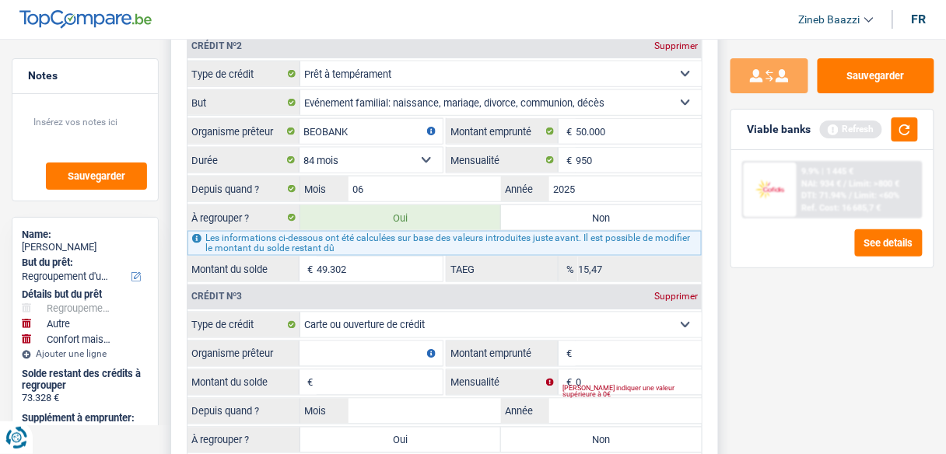
click at [330, 341] on input "Organisme prêteur" at bounding box center [370, 353] width 143 height 25
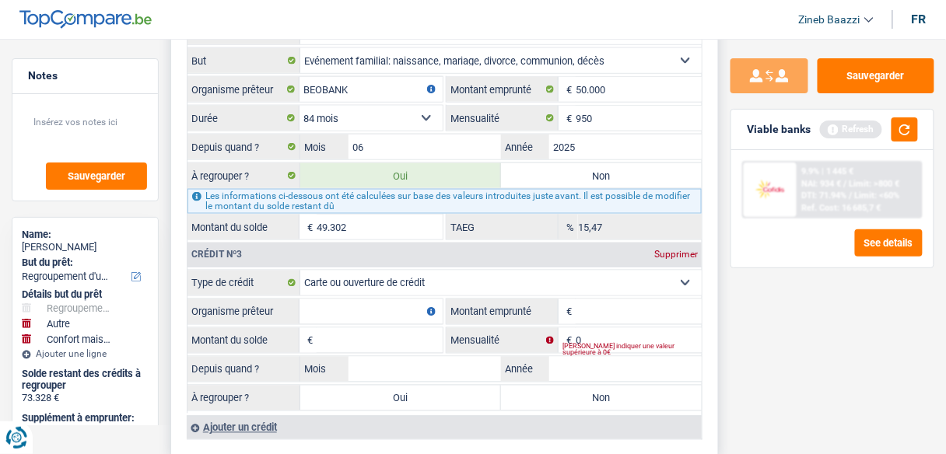
scroll to position [1991, 0]
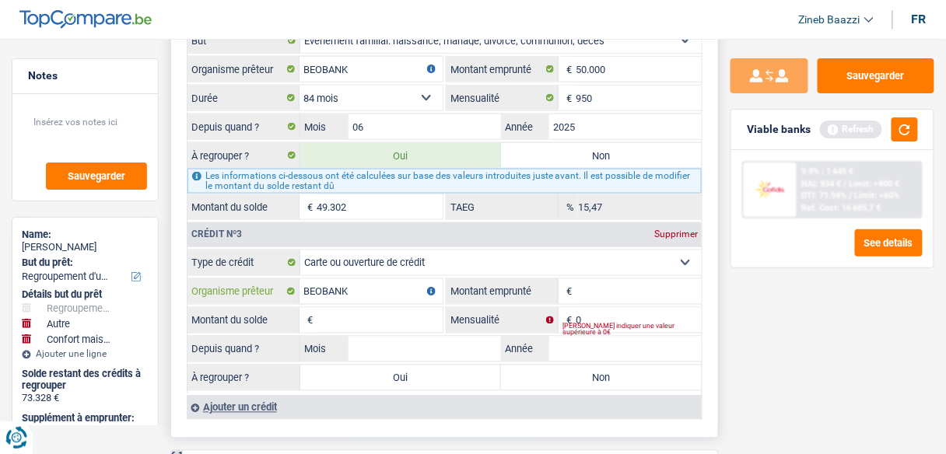
type input "BEOBANK"
click at [597, 279] on input "Montant" at bounding box center [639, 291] width 126 height 25
click at [891, 128] on button "button" at bounding box center [904, 129] width 26 height 24
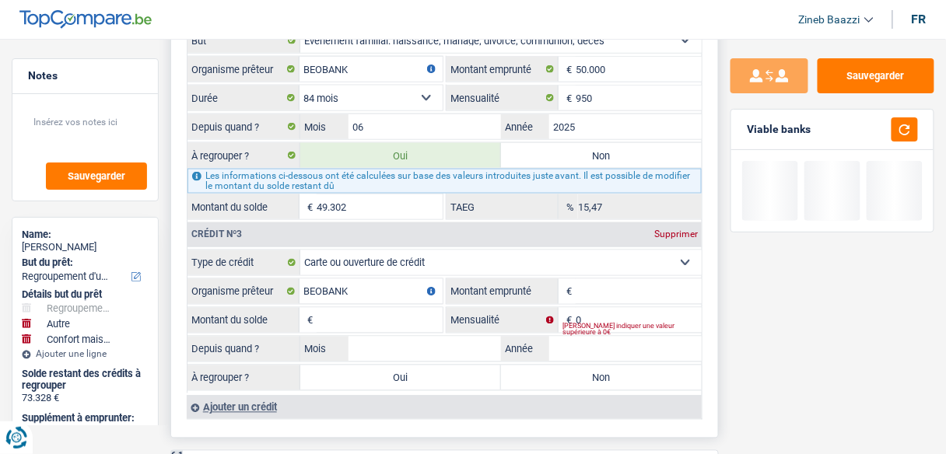
click at [604, 279] on input "Montant" at bounding box center [639, 291] width 126 height 25
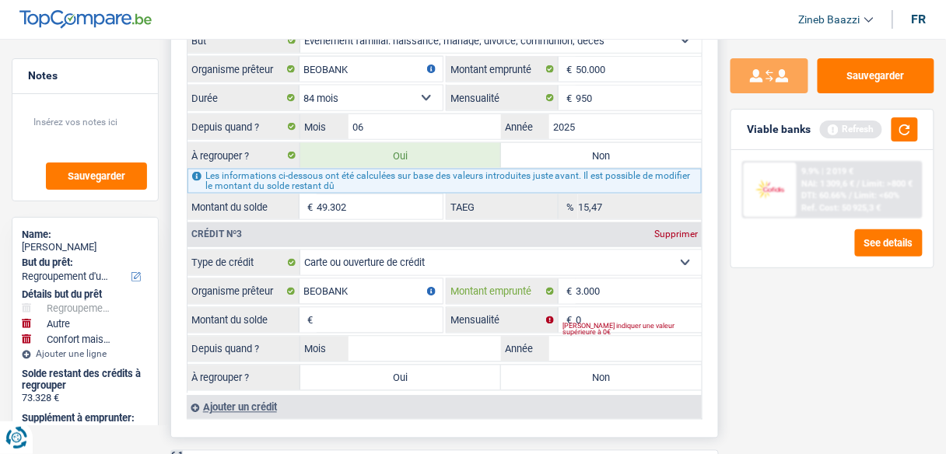
type input "3.000"
click at [591, 308] on input "0" at bounding box center [639, 320] width 126 height 25
type input "5"
type input "60"
click at [394, 308] on input "Montant du solde" at bounding box center [380, 320] width 126 height 25
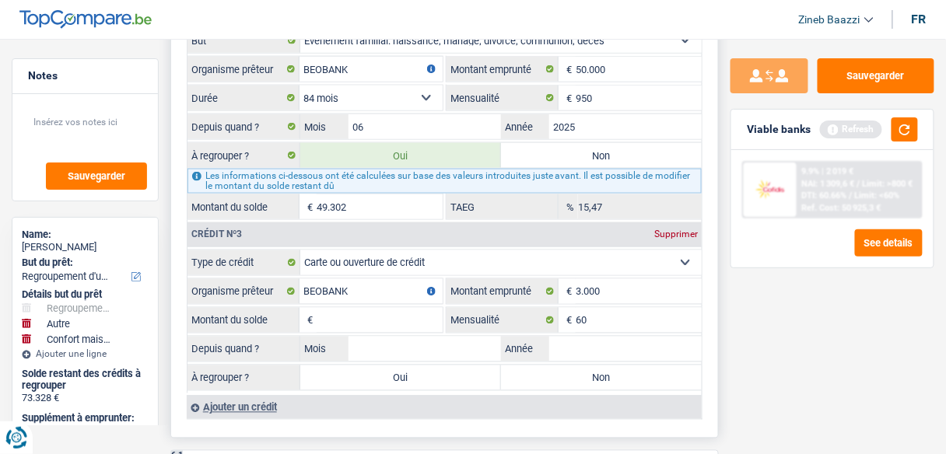
click at [336, 308] on input "Montant du solde" at bounding box center [380, 320] width 126 height 25
type input "280"
click at [426, 337] on input "Mois" at bounding box center [424, 349] width 152 height 25
type input "04"
type input "2025"
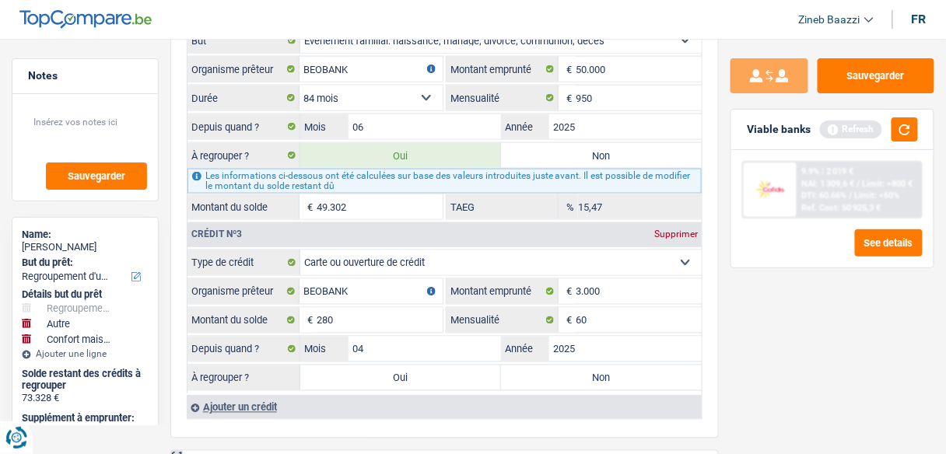
click at [737, 319] on div "Sauvegarder Viable banks Refresh 9.9% | 2 019 € NAI: 1 309,6 € / Limit: >800 € …" at bounding box center [832, 241] width 227 height 367
click at [613, 366] on label "Non" at bounding box center [601, 378] width 201 height 25
click at [613, 366] on input "Non" at bounding box center [601, 378] width 201 height 25
radio input "true"
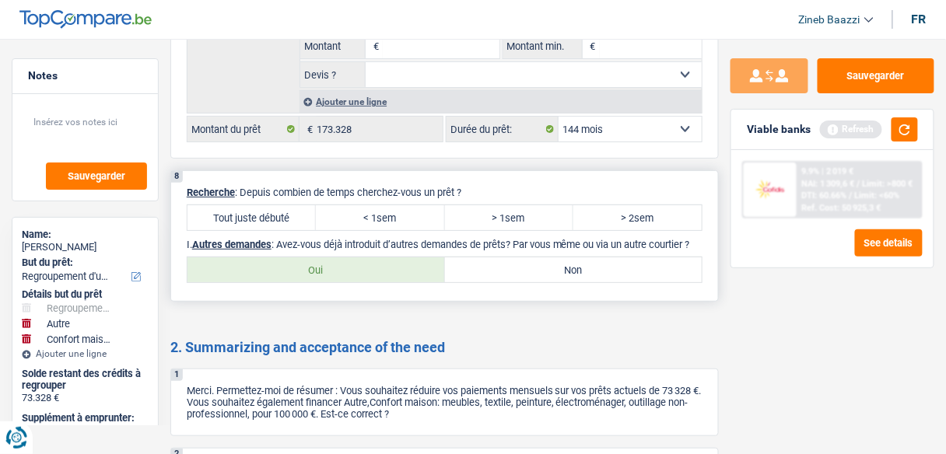
scroll to position [2987, 0]
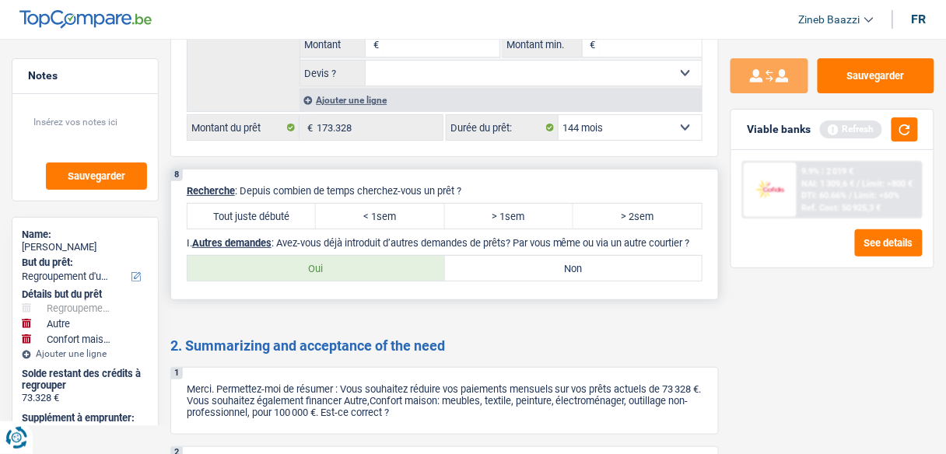
click at [250, 204] on label "Tout juste débuté" at bounding box center [251, 216] width 128 height 25
click at [250, 204] on input "Tout juste débuté" at bounding box center [251, 216] width 128 height 25
radio input "true"
drag, startPoint x: 312, startPoint y: 208, endPoint x: 451, endPoint y: 215, distance: 139.4
click at [451, 237] on p "I. Autres demandes : Avez-vous déjà introduit d’autres demandes de prêts? Par v…" at bounding box center [445, 243] width 516 height 12
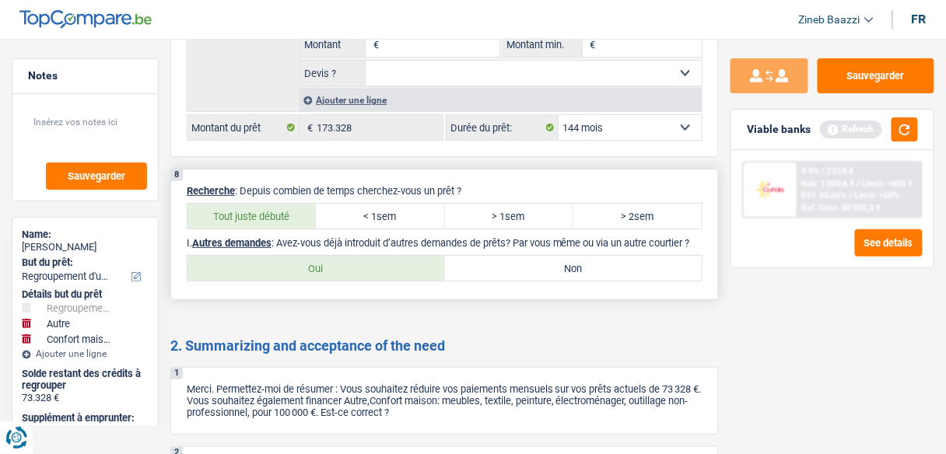
click at [451, 237] on p "I. Autres demandes : Avez-vous déjà introduit d’autres demandes de prêts? Par v…" at bounding box center [445, 243] width 516 height 12
click at [546, 256] on label "Non" at bounding box center [573, 268] width 257 height 25
click at [546, 256] on input "Non" at bounding box center [573, 268] width 257 height 25
radio input "true"
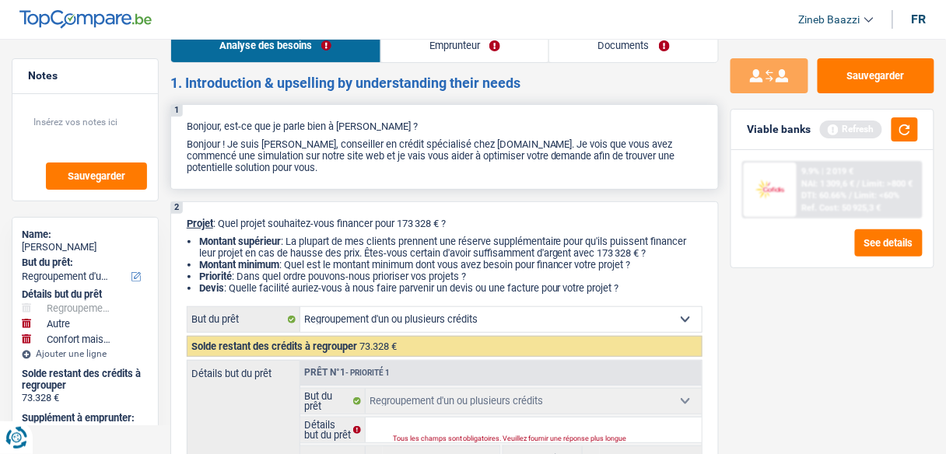
scroll to position [0, 0]
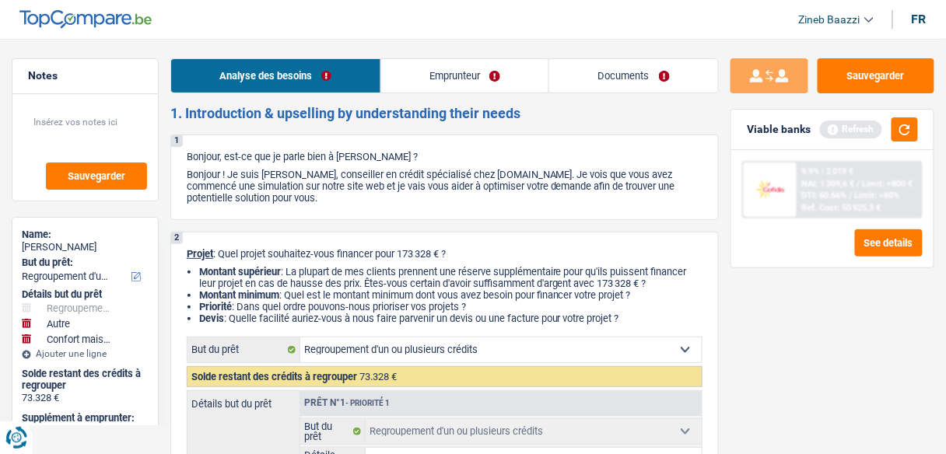
click at [408, 77] on link "Emprunteur" at bounding box center [465, 75] width 168 height 33
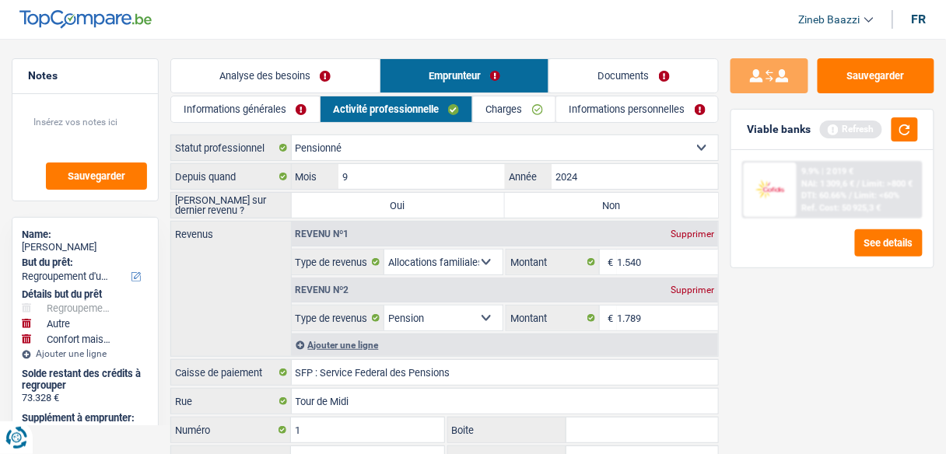
click at [581, 206] on label "Non" at bounding box center [611, 205] width 213 height 25
click at [581, 206] on input "Non" at bounding box center [611, 205] width 213 height 25
radio input "true"
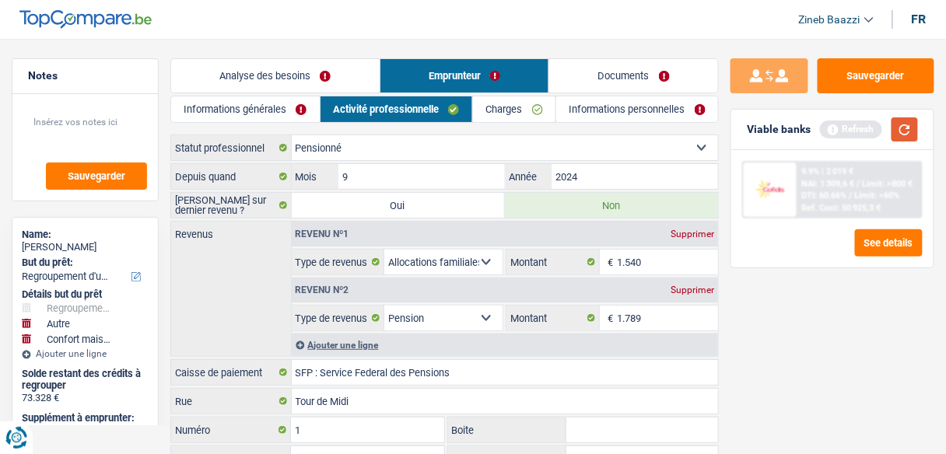
click at [909, 128] on button "button" at bounding box center [904, 129] width 26 height 24
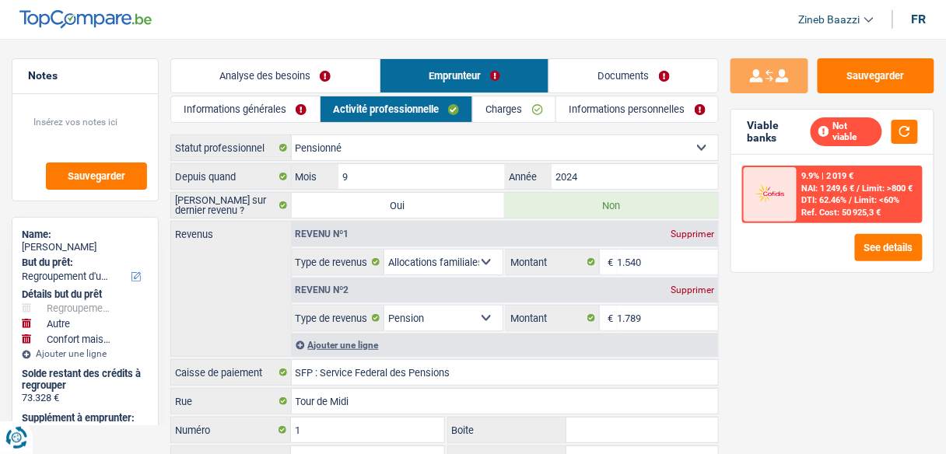
click at [514, 110] on link "Charges" at bounding box center [514, 109] width 82 height 26
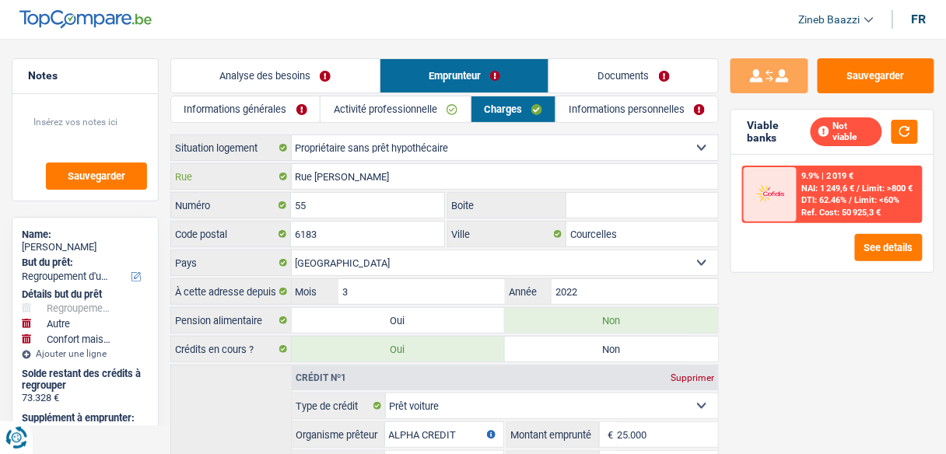
drag, startPoint x: 320, startPoint y: 177, endPoint x: 408, endPoint y: 183, distance: 88.1
click at [408, 185] on input "Rue Adolphe Rectem" at bounding box center [505, 176] width 427 height 25
click at [405, 180] on input "Rue Adolphe Rectem" at bounding box center [505, 176] width 427 height 25
click at [320, 202] on input "55" at bounding box center [367, 205] width 152 height 25
click at [596, 104] on link "Informations personnelles" at bounding box center [637, 109] width 162 height 26
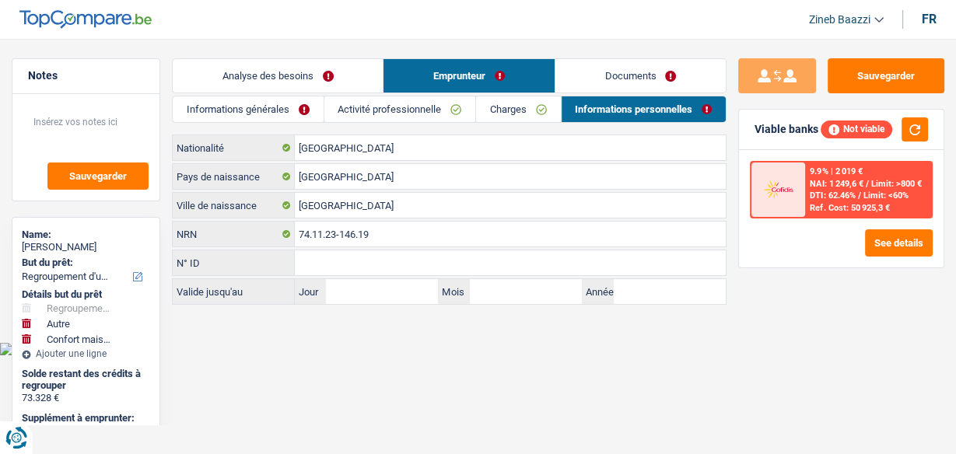
click at [576, 72] on link "Documents" at bounding box center [640, 75] width 170 height 33
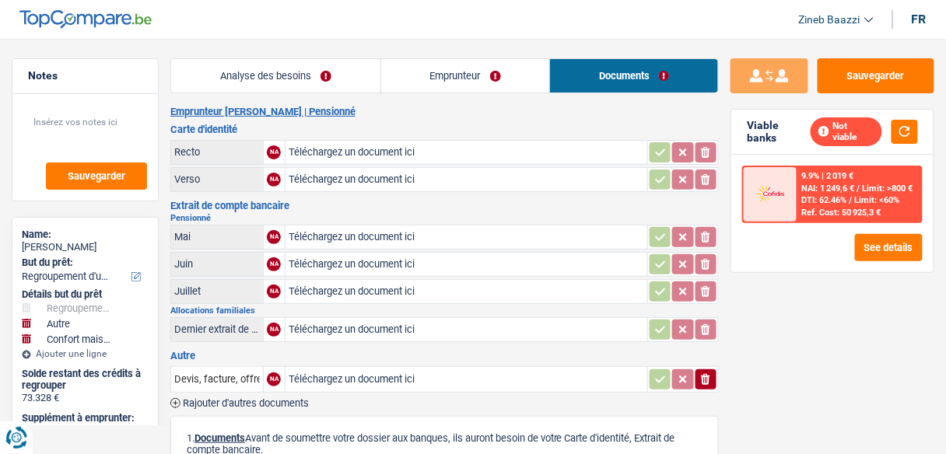
click at [460, 80] on link "Emprunteur" at bounding box center [465, 75] width 169 height 33
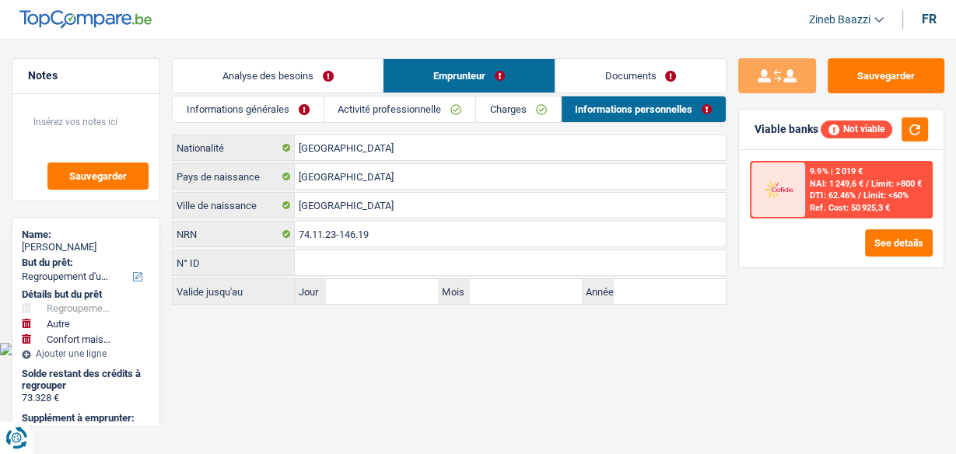
click at [341, 112] on link "Activité professionnelle" at bounding box center [399, 109] width 151 height 26
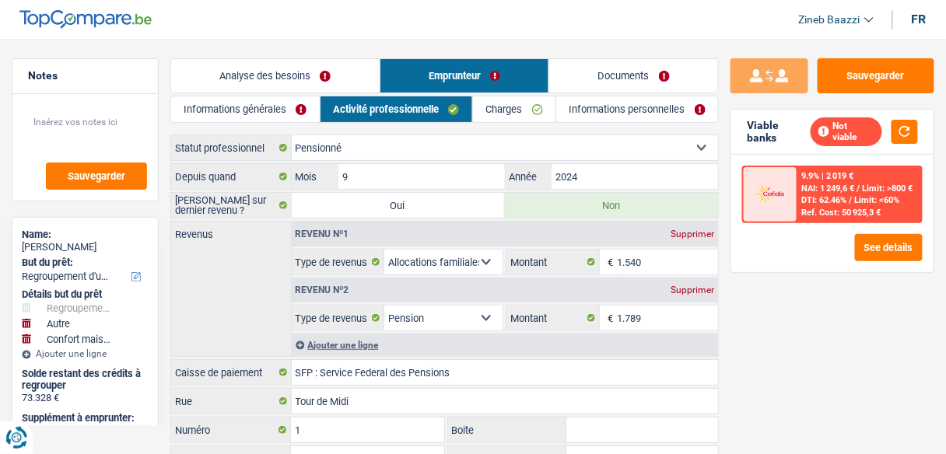
click at [274, 107] on link "Informations générales" at bounding box center [245, 109] width 149 height 26
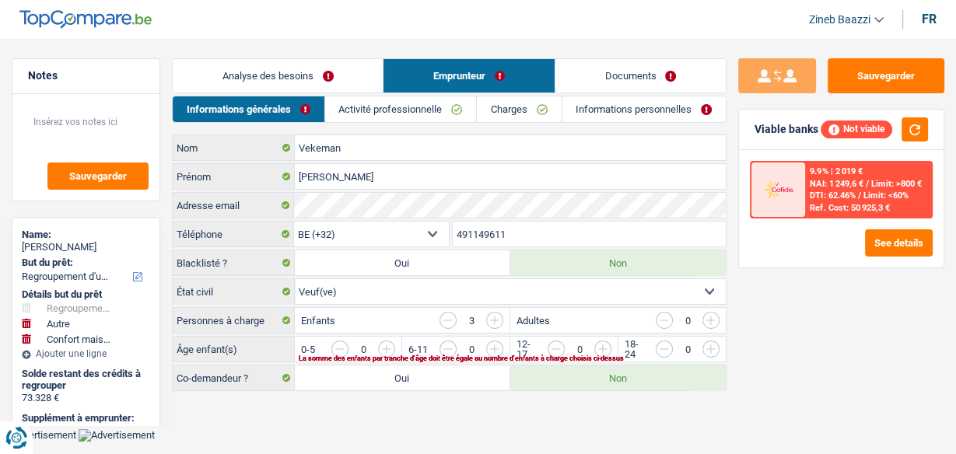
drag, startPoint x: 605, startPoint y: 347, endPoint x: 614, endPoint y: 345, distance: 8.7
click at [604, 347] on input "button" at bounding box center [870, 353] width 553 height 25
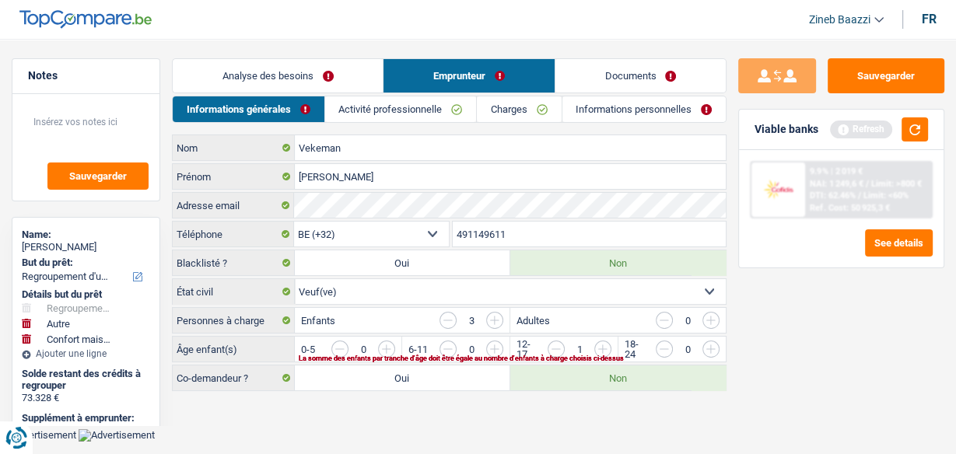
click at [601, 355] on div "La somme des enfants par tranche d'âge doit être égale au nombre d'enfants à ch…" at bounding box center [491, 358] width 384 height 6
click at [608, 346] on input "button" at bounding box center [870, 353] width 553 height 25
click at [492, 348] on input "button" at bounding box center [762, 353] width 553 height 25
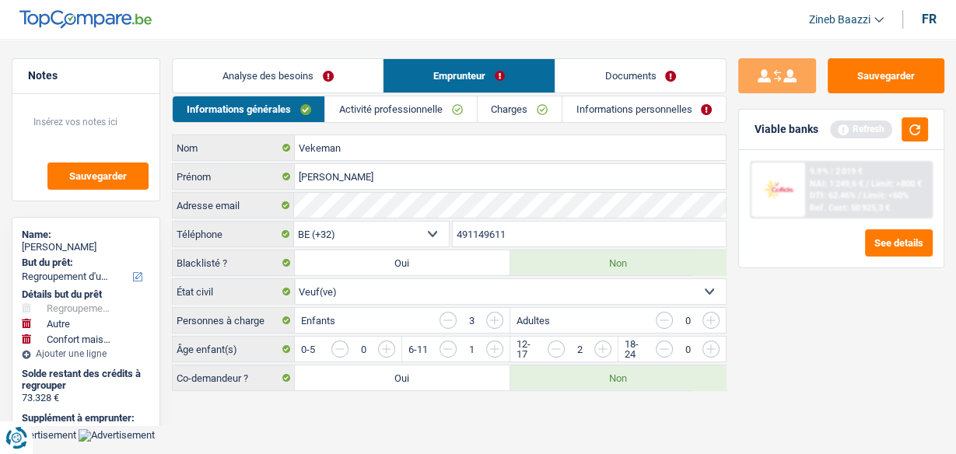
drag, startPoint x: 936, startPoint y: 117, endPoint x: 930, endPoint y: 139, distance: 23.2
click at [936, 121] on div "Viable banks Refresh" at bounding box center [841, 130] width 205 height 40
click at [927, 141] on div "Viable banks Refresh" at bounding box center [841, 130] width 205 height 40
click at [919, 127] on button "button" at bounding box center [915, 129] width 26 height 24
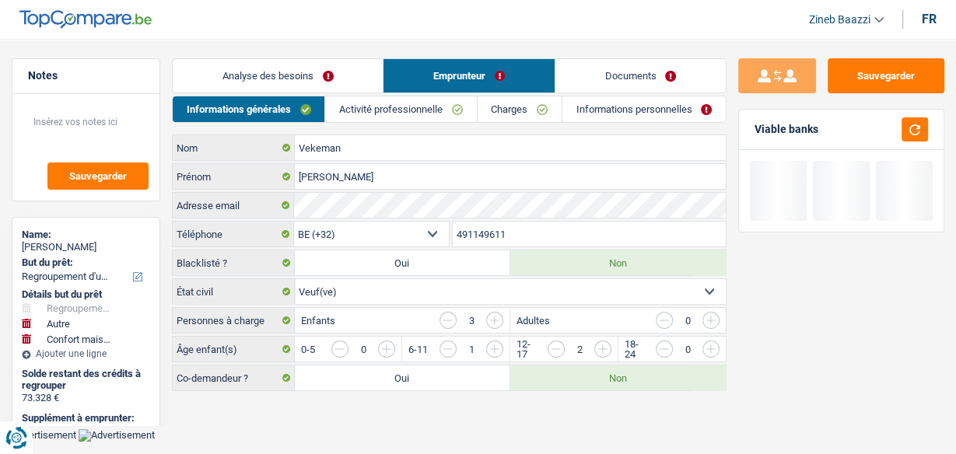
click at [252, 90] on link "Analyse des besoins" at bounding box center [278, 75] width 210 height 33
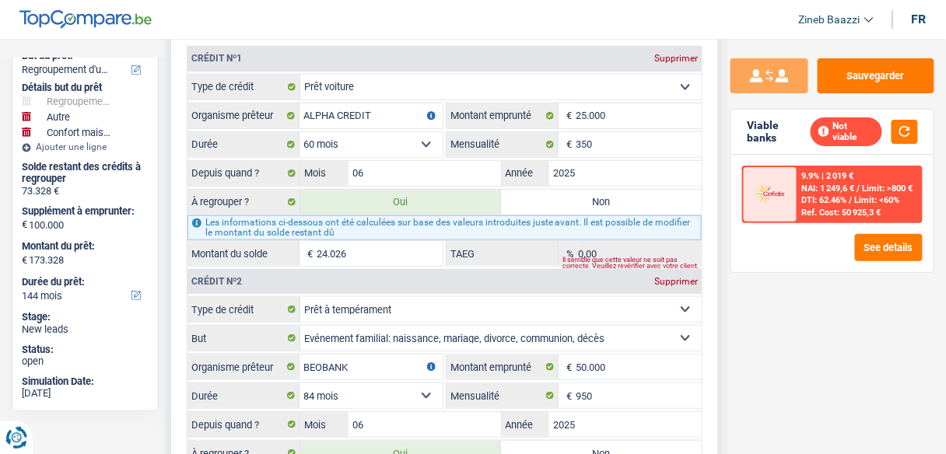
scroll to position [1680, 0]
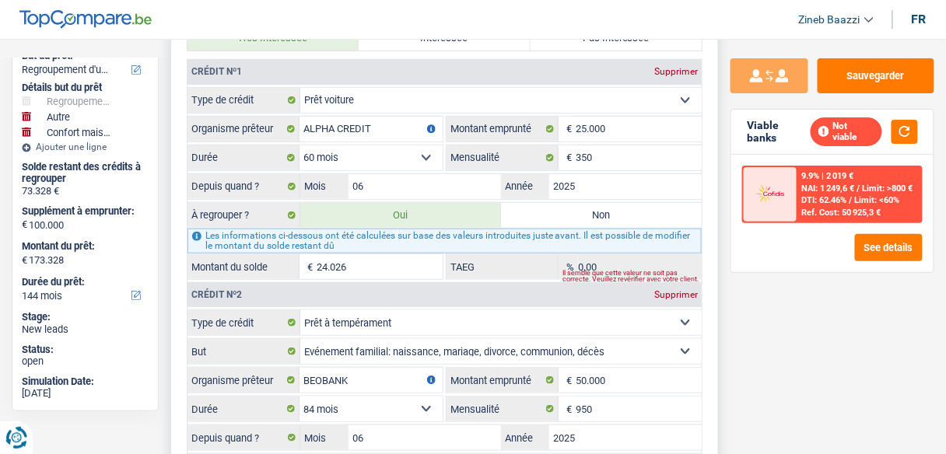
click at [587, 203] on label "Non" at bounding box center [601, 215] width 201 height 25
click at [587, 203] on input "Non" at bounding box center [601, 215] width 201 height 25
radio input "true"
type input "49.302"
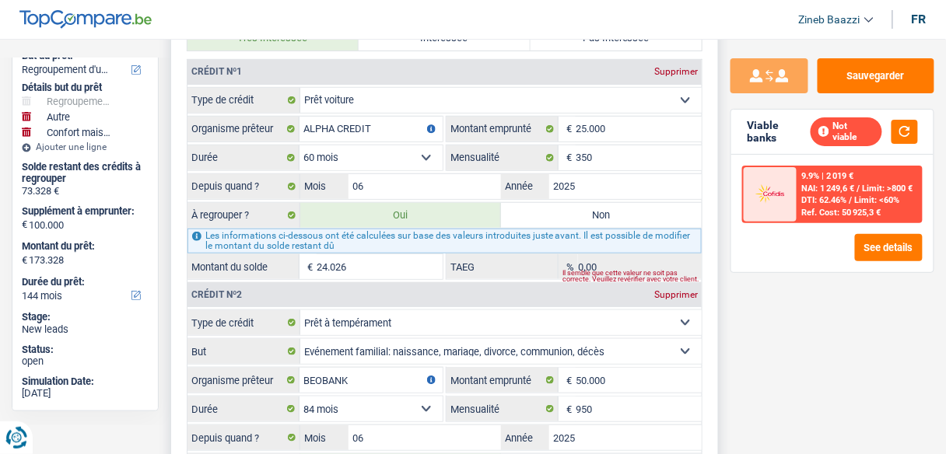
radio input "false"
type input "149.302"
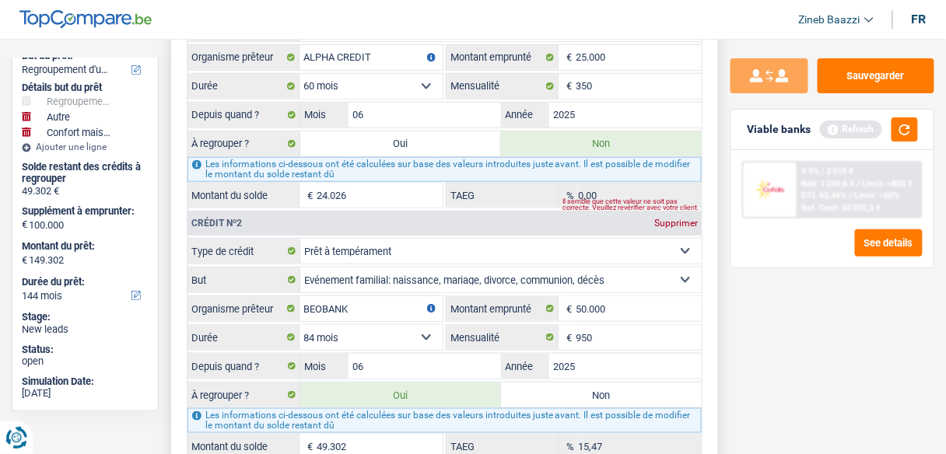
scroll to position [1867, 0]
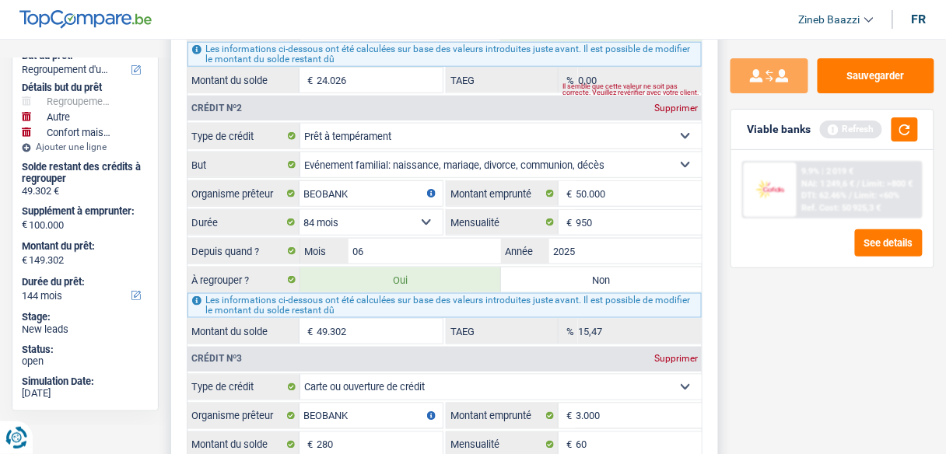
click at [593, 268] on label "Non" at bounding box center [601, 280] width 201 height 25
click at [593, 268] on input "Non" at bounding box center [601, 280] width 201 height 25
radio input "true"
select select
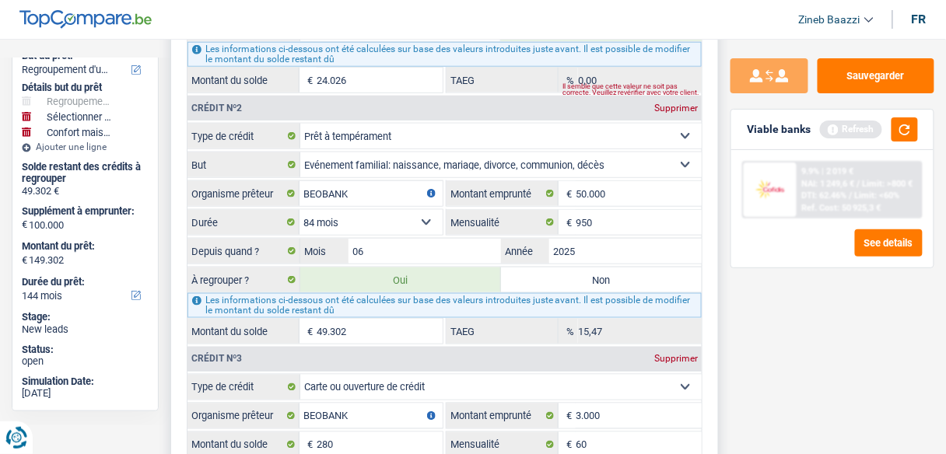
select select "other"
type input "regroupement"
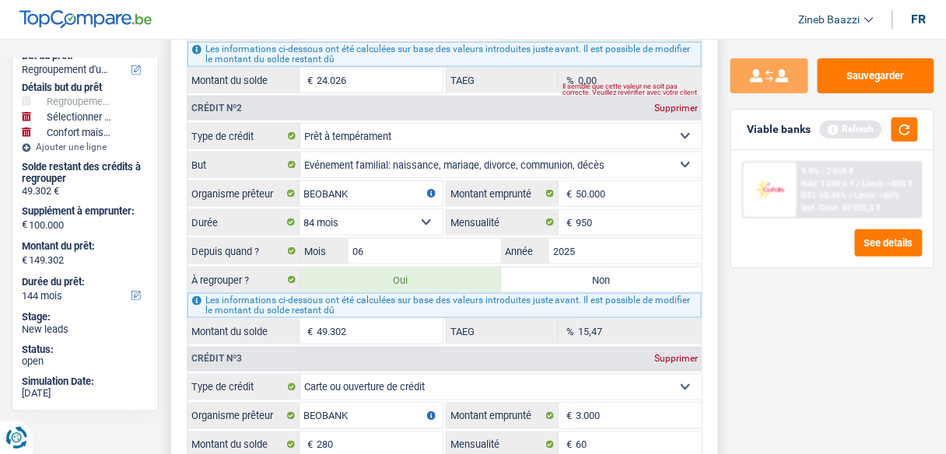
type input "100.000"
select select "other"
type input "regroupement"
type input "100.000"
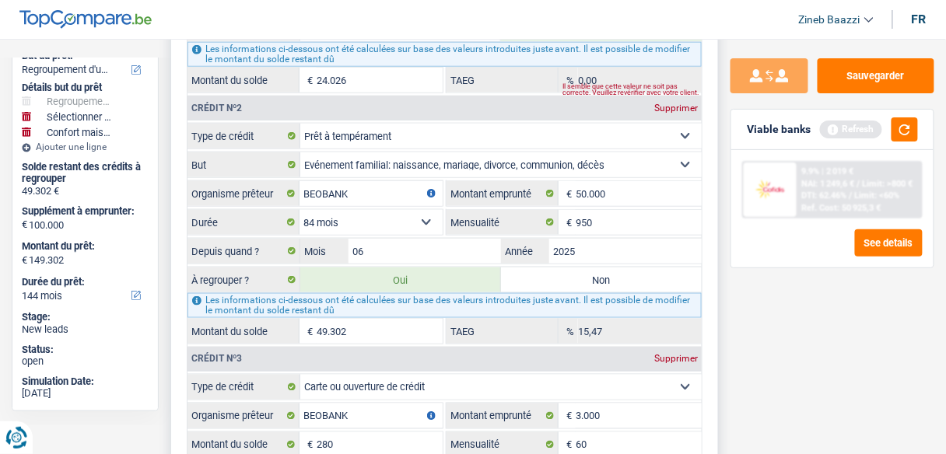
select select
type input "0"
type input "achat"
type input "100.000"
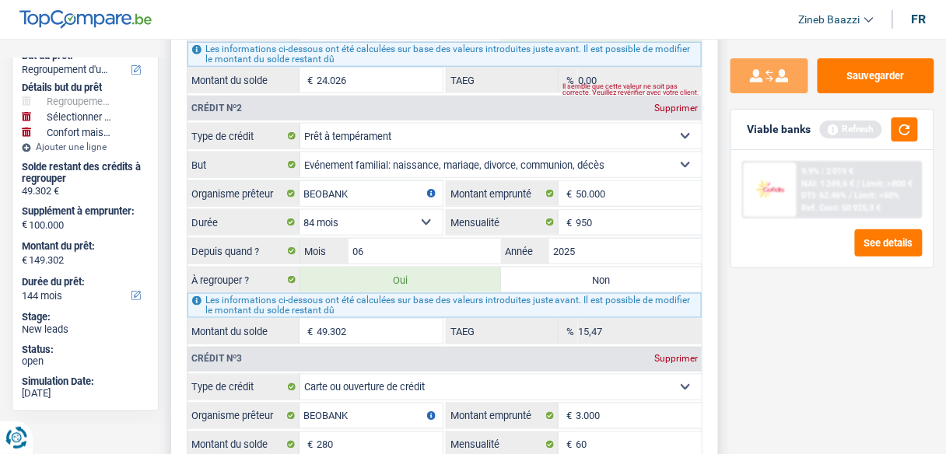
type input "100.000"
radio input "false"
select select "household"
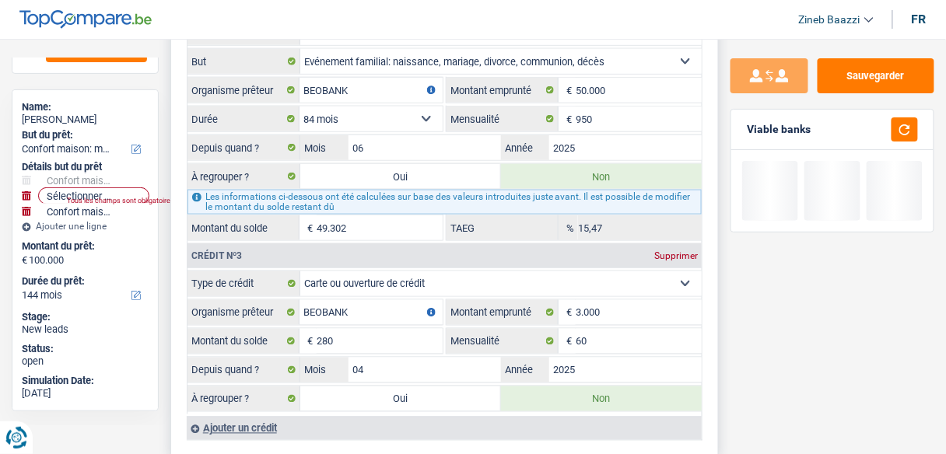
scroll to position [2054, 0]
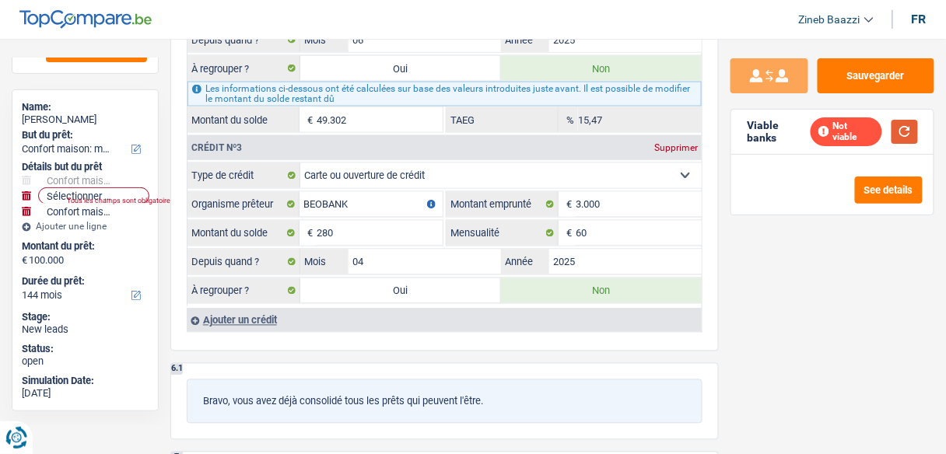
click at [913, 134] on button "button" at bounding box center [904, 132] width 26 height 24
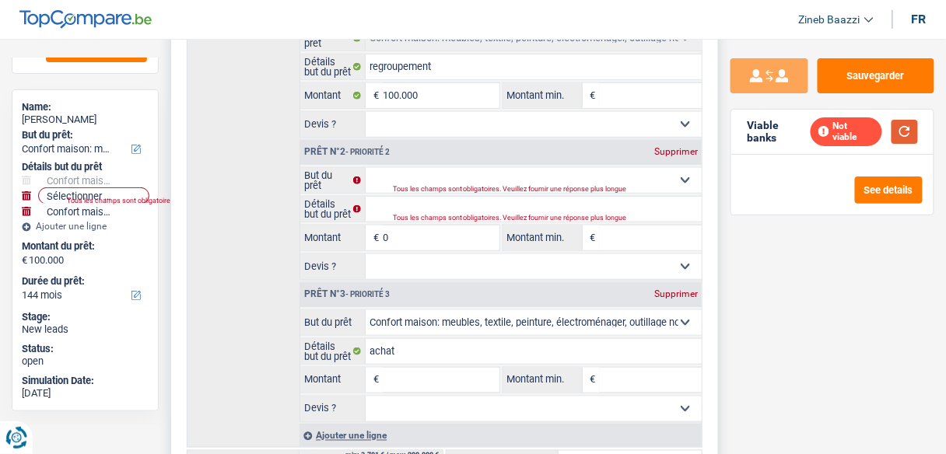
scroll to position [311, 0]
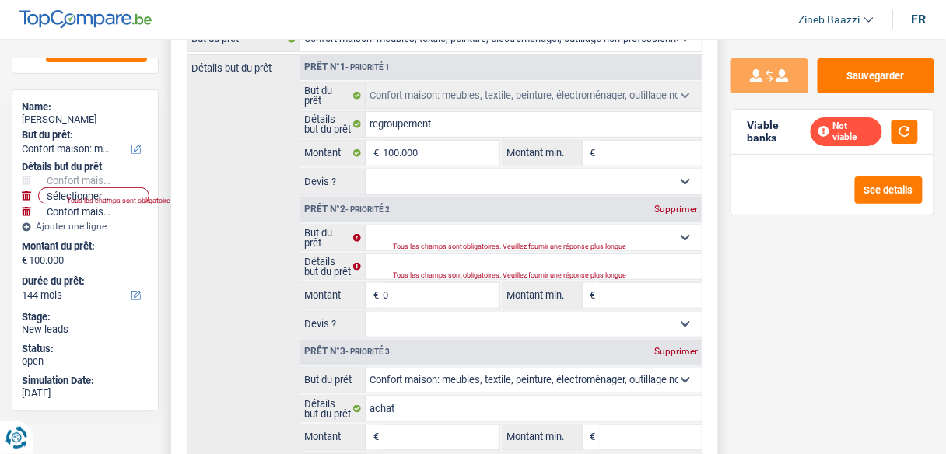
click at [660, 208] on div "Supprimer" at bounding box center [675, 209] width 51 height 9
select select "household"
type input "achat"
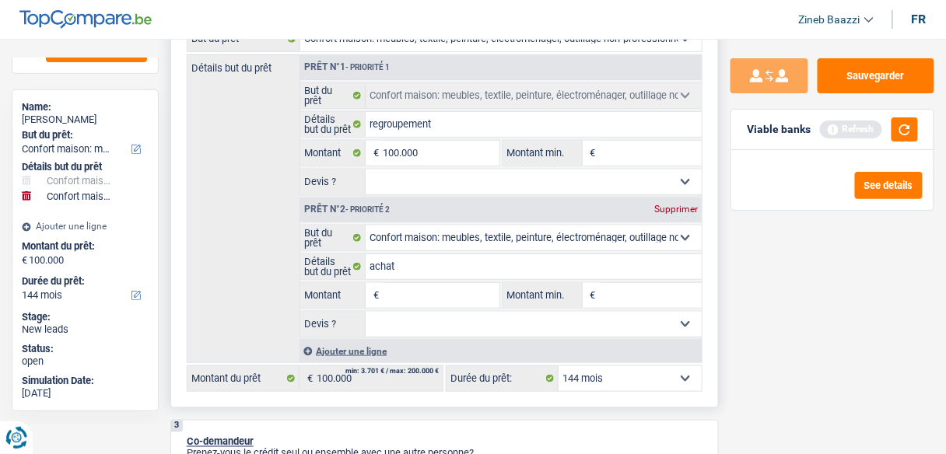
scroll to position [112, 0]
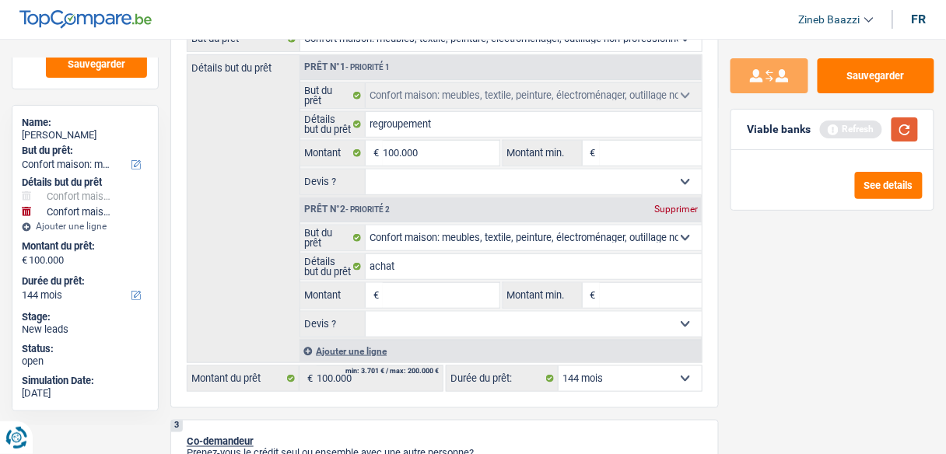
click at [914, 135] on button "button" at bounding box center [904, 129] width 26 height 24
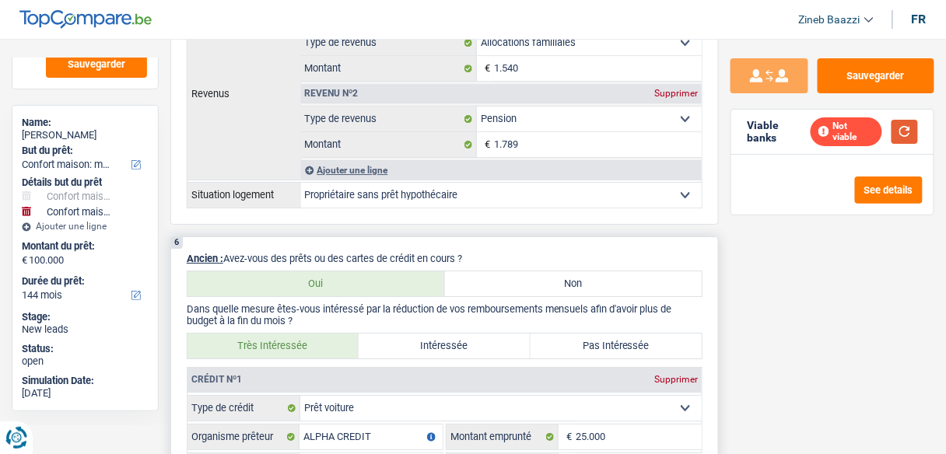
scroll to position [1369, 0]
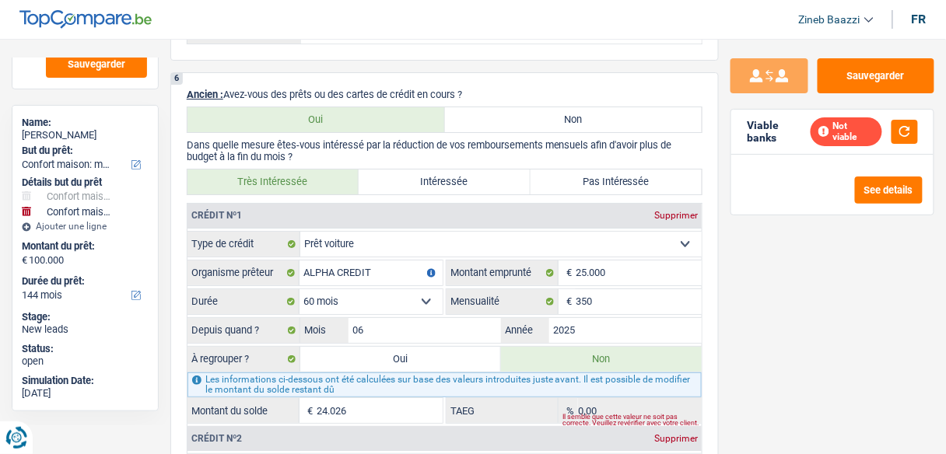
click at [820, 355] on div "Sauvegarder Viable banks Not viable See details" at bounding box center [832, 241] width 227 height 367
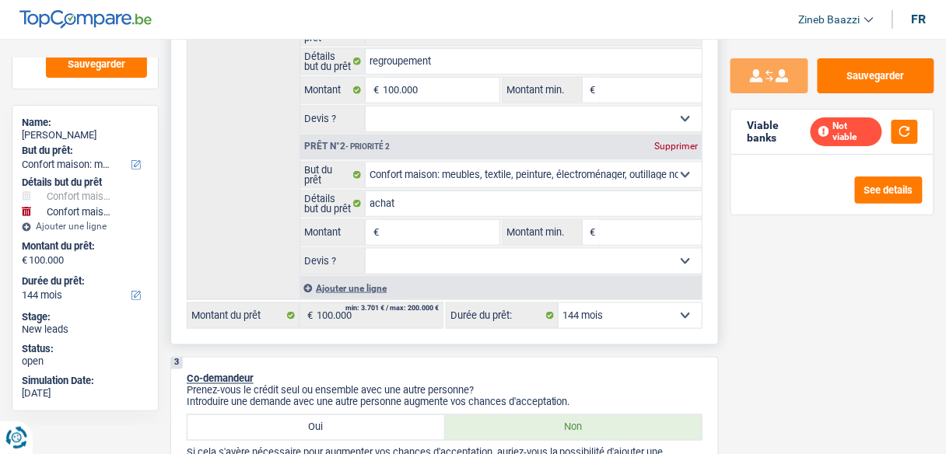
scroll to position [249, 0]
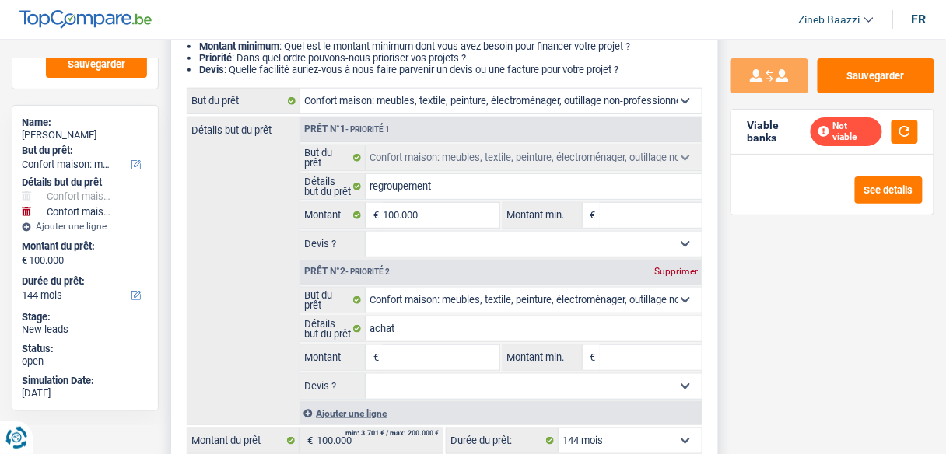
click at [684, 271] on div "Supprimer" at bounding box center [675, 271] width 51 height 9
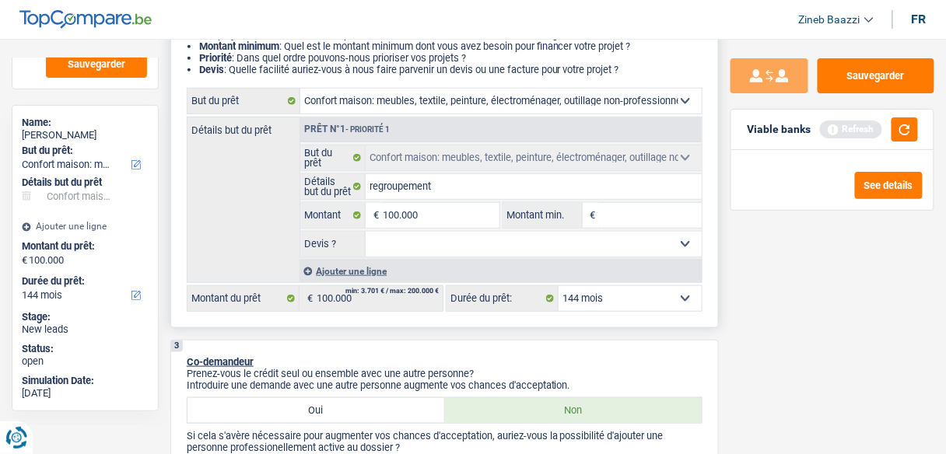
scroll to position [96, 0]
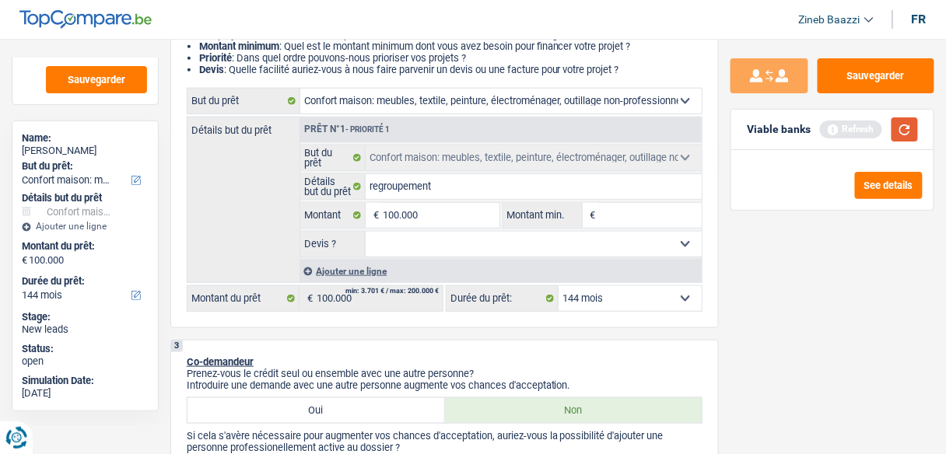
click at [902, 127] on button "button" at bounding box center [904, 129] width 26 height 24
click at [456, 234] on select "Oui Non Non répondu Sélectionner une option" at bounding box center [534, 244] width 336 height 25
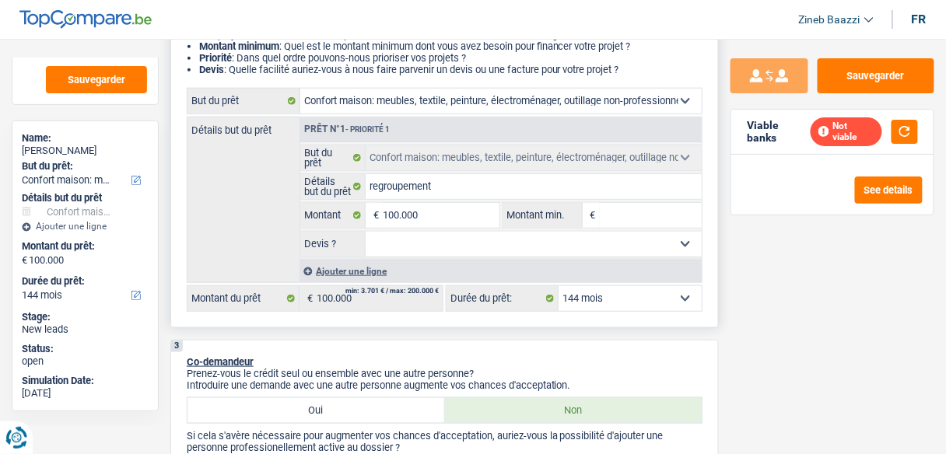
drag, startPoint x: 268, startPoint y: 223, endPoint x: 278, endPoint y: 222, distance: 10.1
click at [267, 223] on div "Détails but du prêt Prêt n°1 - Priorité 1 Confort maison: meubles, textile, pei…" at bounding box center [445, 200] width 516 height 166
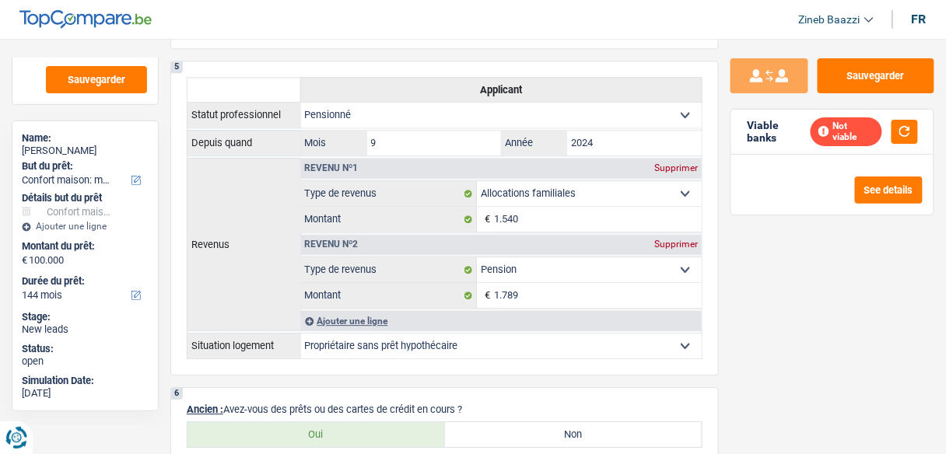
scroll to position [933, 0]
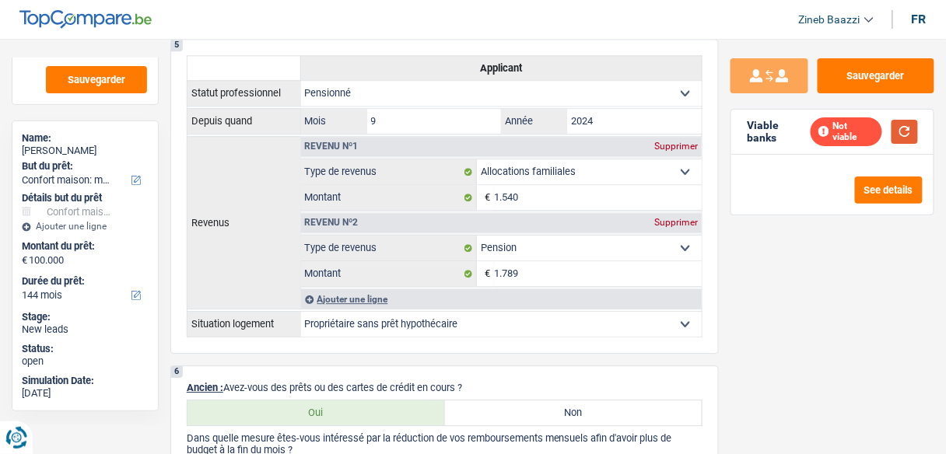
click at [895, 138] on button "button" at bounding box center [904, 132] width 26 height 24
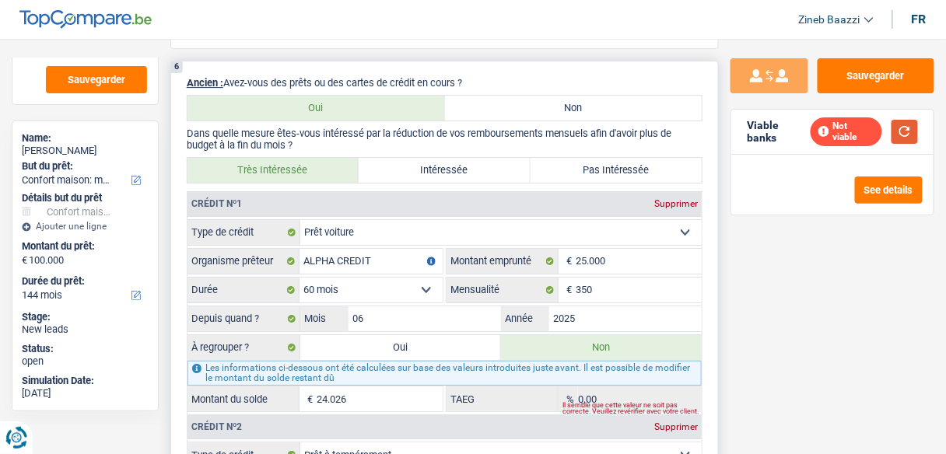
scroll to position [1307, 0]
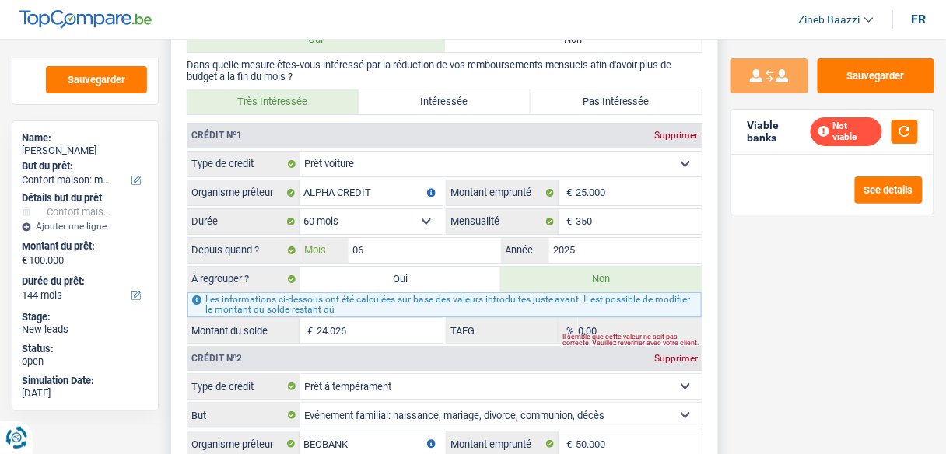
click at [363, 238] on input "06" at bounding box center [424, 250] width 152 height 25
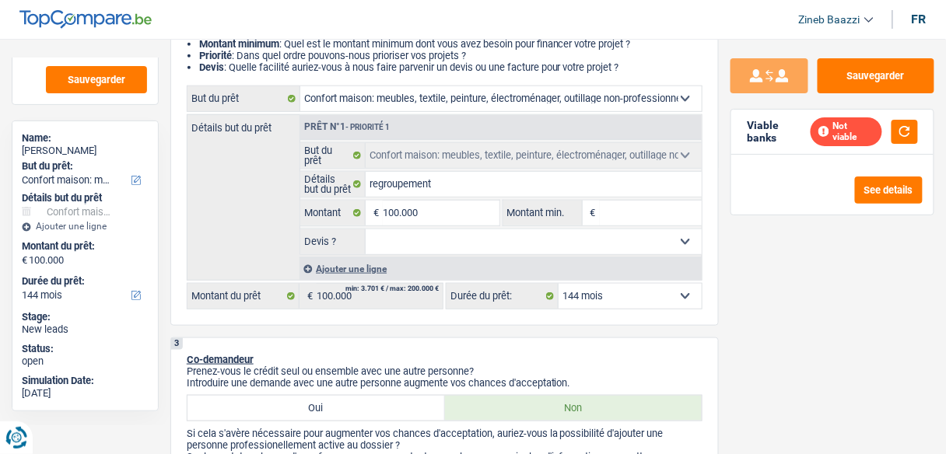
scroll to position [249, 0]
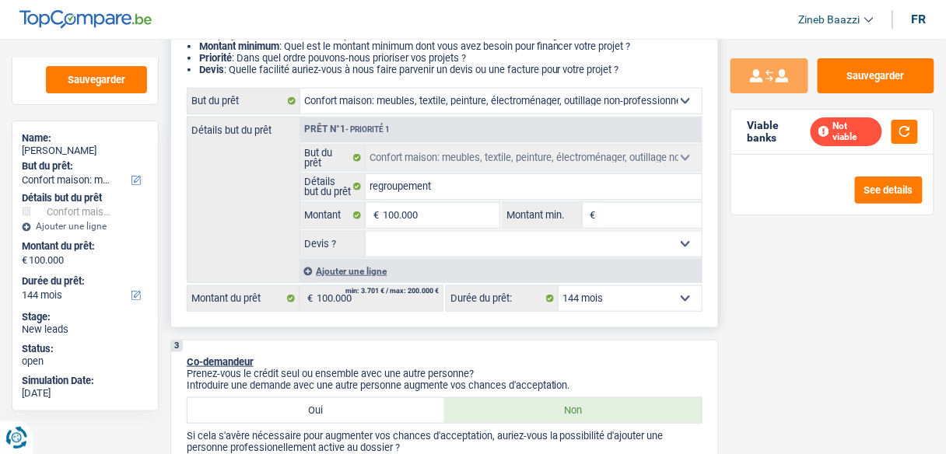
click at [593, 293] on select "12 mois 18 mois 24 mois 30 mois 36 mois 42 mois 48 mois 60 mois 72 mois 84 mois…" at bounding box center [630, 298] width 143 height 25
select select "132"
click at [559, 286] on select "12 mois 18 mois 24 mois 30 mois 36 mois 42 mois 48 mois 60 mois 72 mois 84 mois…" at bounding box center [630, 298] width 143 height 25
select select "132"
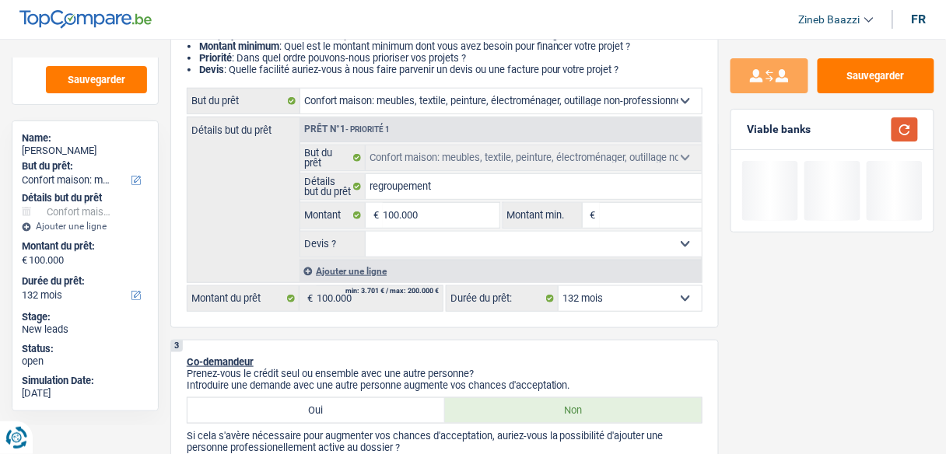
click at [912, 133] on button "button" at bounding box center [904, 129] width 26 height 24
click at [632, 288] on select "12 mois 18 mois 24 mois 30 mois 36 mois 42 mois 48 mois 60 mois 72 mois 84 mois…" at bounding box center [630, 298] width 143 height 25
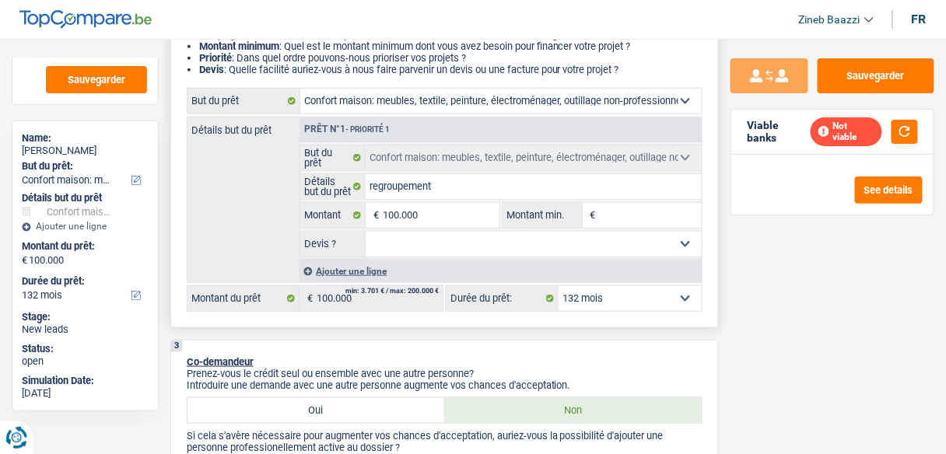
select select "36"
click at [559, 286] on select "12 mois 18 mois 24 mois 30 mois 36 mois 42 mois 48 mois 60 mois 72 mois 84 mois…" at bounding box center [630, 298] width 143 height 25
select select "36"
click at [739, 289] on div "Sauvegarder Viable banks Not viable See details" at bounding box center [832, 241] width 227 height 367
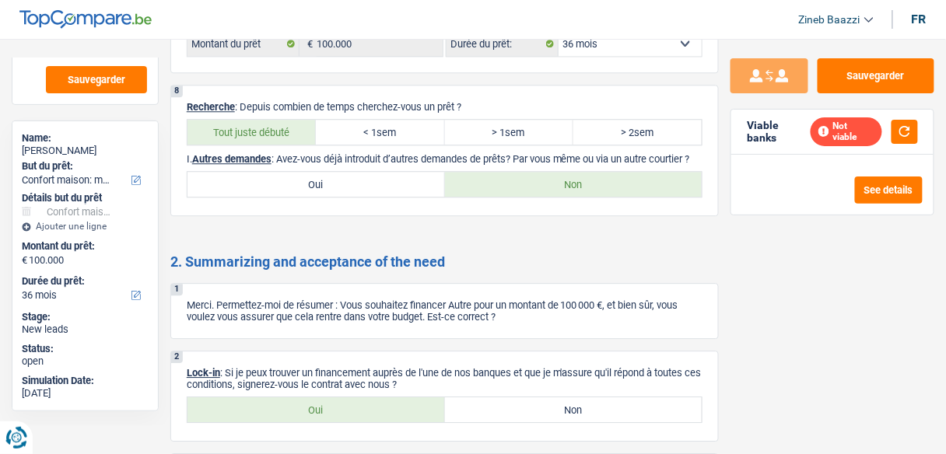
scroll to position [2445, 0]
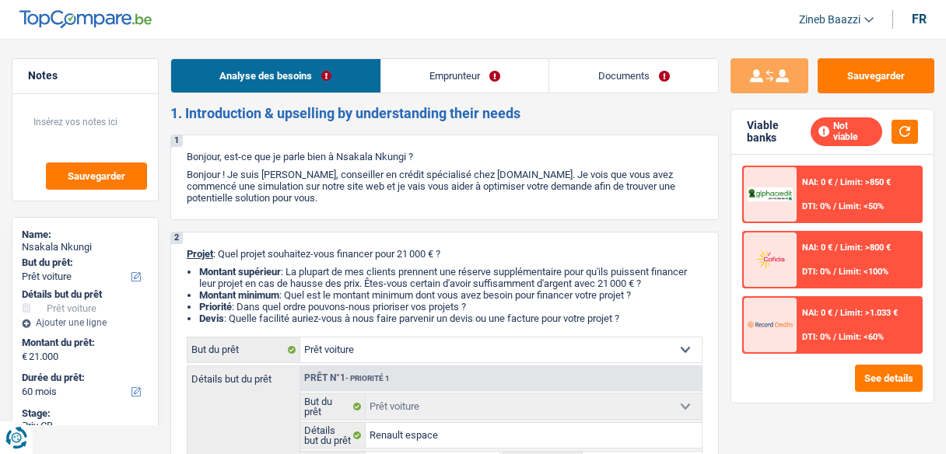
select select "car"
select select "60"
select select "car"
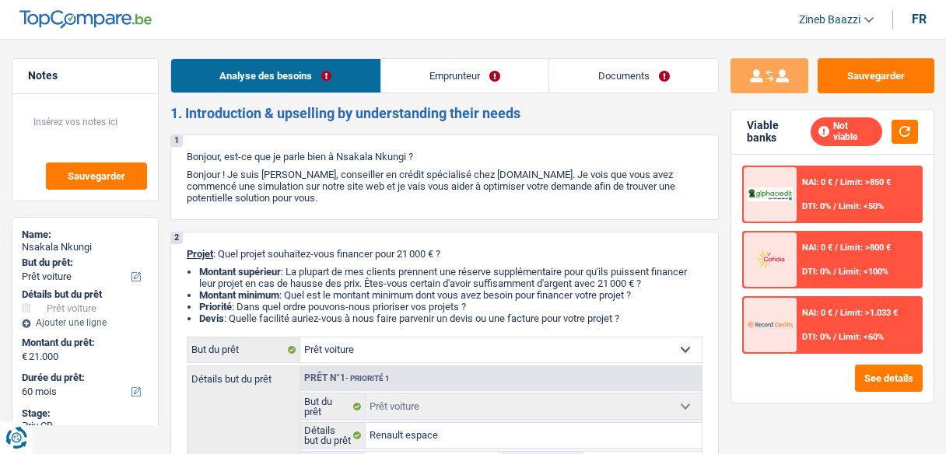
select select "60"
select select "mutuality"
select select "mutualityIndemnity"
select select "car"
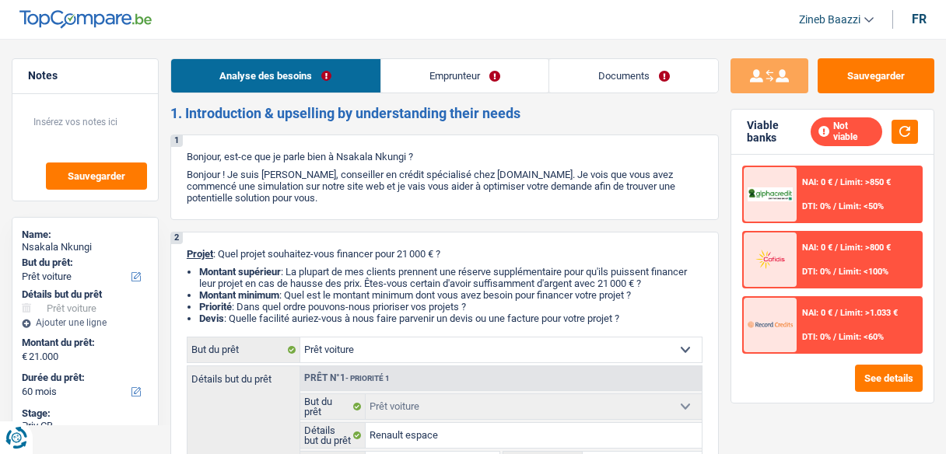
select select "60"
drag, startPoint x: 398, startPoint y: 175, endPoint x: 671, endPoint y: 195, distance: 274.6
click at [671, 195] on p "Bonjour ! Je suis [PERSON_NAME], conseiller en crédit spécialisé chez [DOMAIN_N…" at bounding box center [445, 186] width 516 height 35
click at [918, 134] on button "button" at bounding box center [904, 132] width 26 height 24
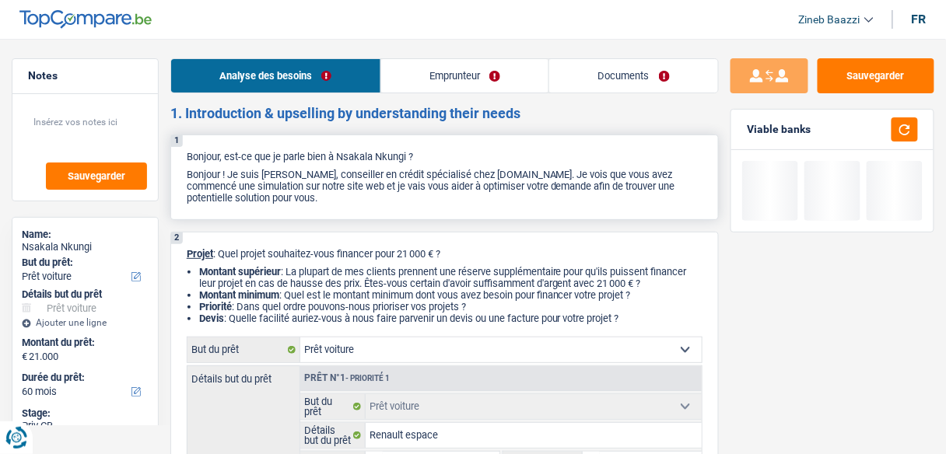
click at [242, 179] on p "Bonjour ! Je suis [PERSON_NAME], conseiller en crédit spécialisé chez [DOMAIN_N…" at bounding box center [445, 186] width 516 height 35
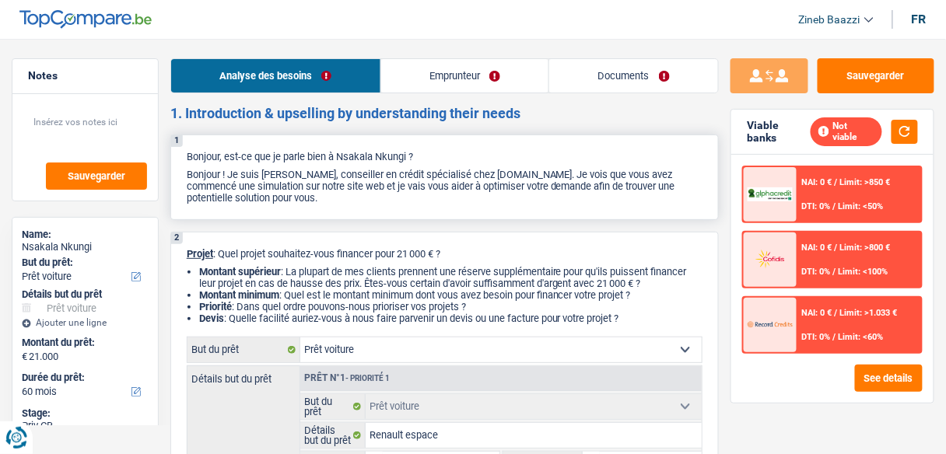
drag, startPoint x: 294, startPoint y: 180, endPoint x: 484, endPoint y: 208, distance: 191.9
click at [484, 208] on div "1 Bonjour, est-ce que je parle bien à Nsakala Nkungi ? Bonjour ! Je suis Zineb …" at bounding box center [444, 178] width 548 height 86
click at [436, 203] on p "Bonjour ! Je suis [PERSON_NAME], conseiller en crédit spécialisé chez [DOMAIN_N…" at bounding box center [445, 186] width 516 height 35
drag, startPoint x: 456, startPoint y: 256, endPoint x: 278, endPoint y: 252, distance: 178.2
click at [278, 252] on p "Projet : Quel projet souhaitez-vous financer pour 21 000 € ?" at bounding box center [445, 254] width 516 height 12
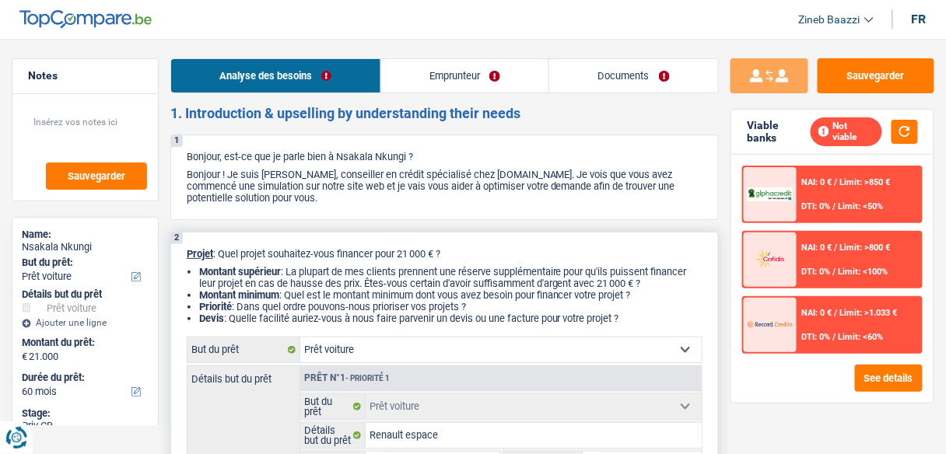
click at [461, 254] on p "Projet : Quel projet souhaitez-vous financer pour 21 000 € ?" at bounding box center [445, 254] width 516 height 12
drag, startPoint x: 426, startPoint y: 254, endPoint x: 240, endPoint y: 258, distance: 186.0
click at [240, 258] on p "Projet : Quel projet souhaitez-vous financer pour 21 000 € ?" at bounding box center [445, 254] width 516 height 12
click at [242, 257] on p "Projet : Quel projet souhaitez-vous financer pour 21 000 € ?" at bounding box center [445, 254] width 516 height 12
drag, startPoint x: 242, startPoint y: 257, endPoint x: 279, endPoint y: 256, distance: 37.4
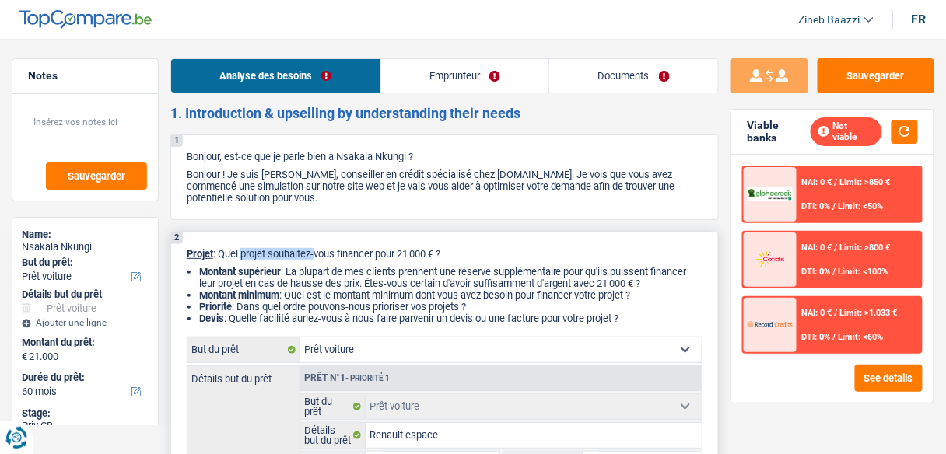
click at [279, 256] on p "Projet : Quel projet souhaitez-vous financer pour 21 000 € ?" at bounding box center [445, 254] width 516 height 12
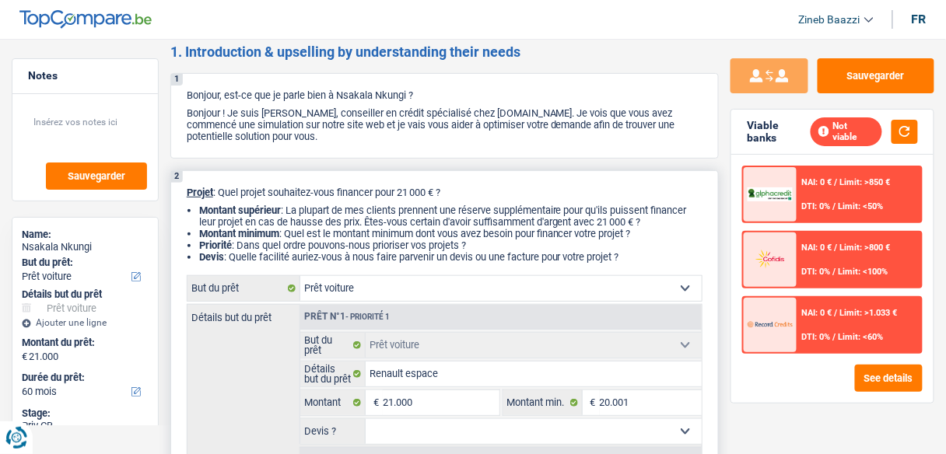
scroll to position [124, 0]
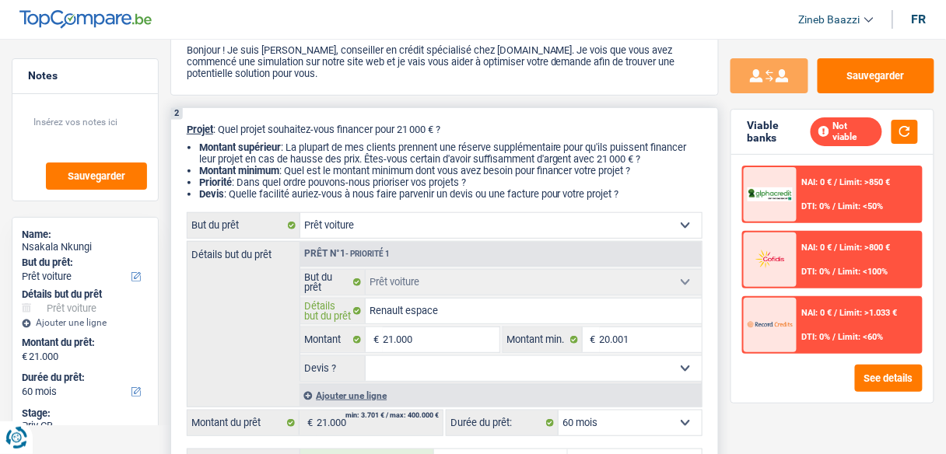
click at [447, 314] on input "Renault espace" at bounding box center [534, 311] width 336 height 25
click at [897, 126] on button "button" at bounding box center [904, 132] width 26 height 24
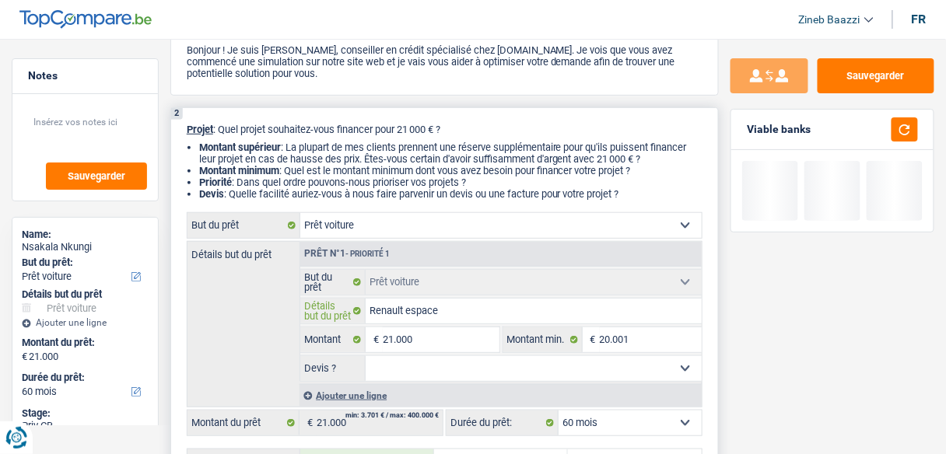
click at [464, 301] on input "Renault espace" at bounding box center [534, 311] width 336 height 25
click at [478, 309] on input "Renault espace" at bounding box center [534, 311] width 336 height 25
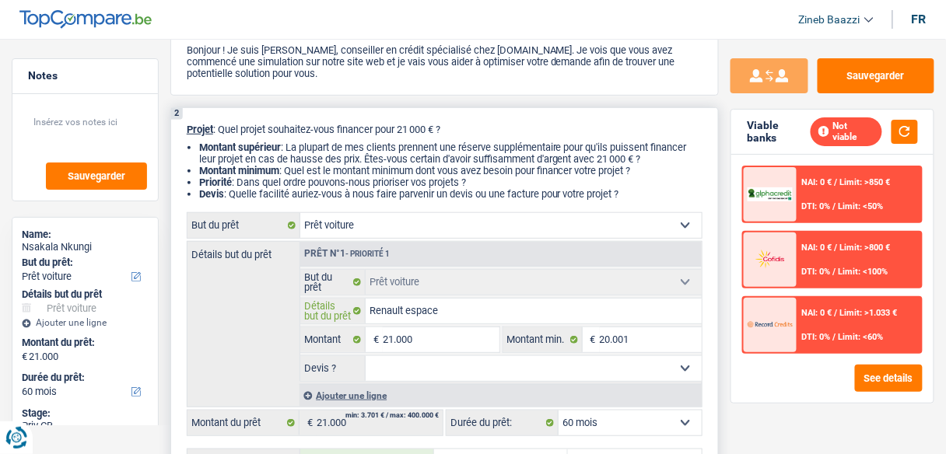
type input "Renault espace 2"
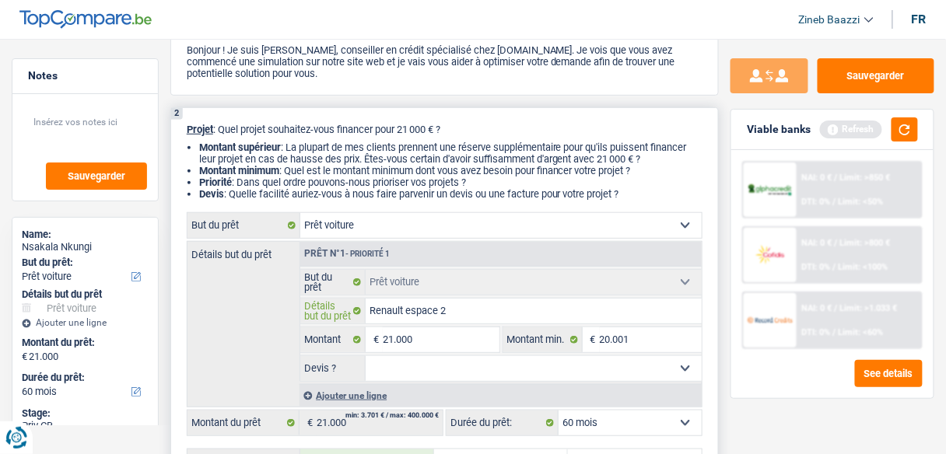
type input "Renault espace 20"
type input "Renault espace 202"
type input "Renault espace 2025"
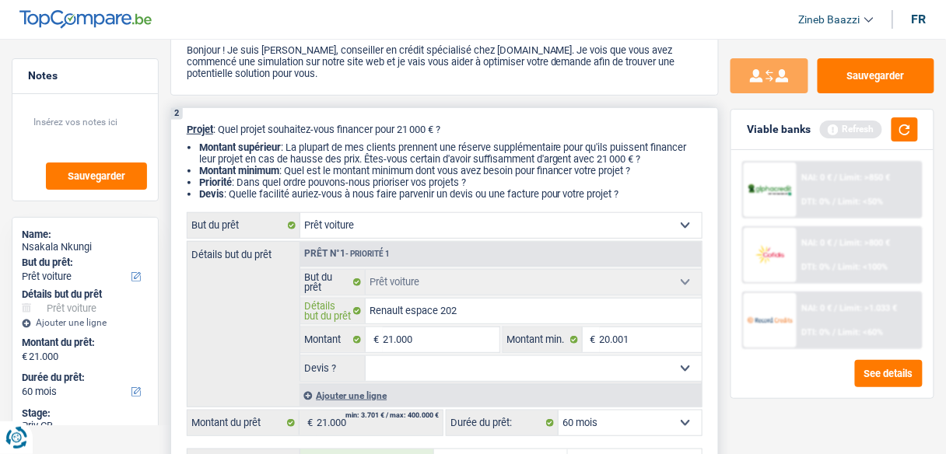
type input "Renault espace 2025"
click at [906, 128] on button "button" at bounding box center [904, 129] width 26 height 24
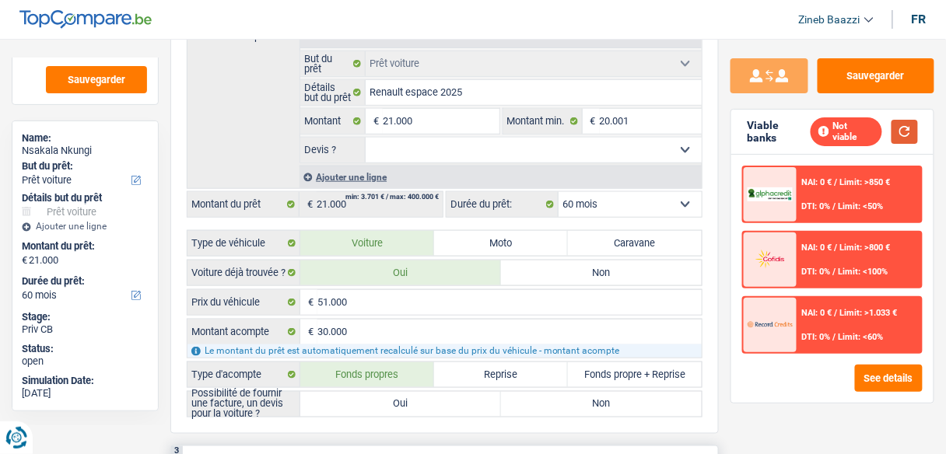
scroll to position [311, 0]
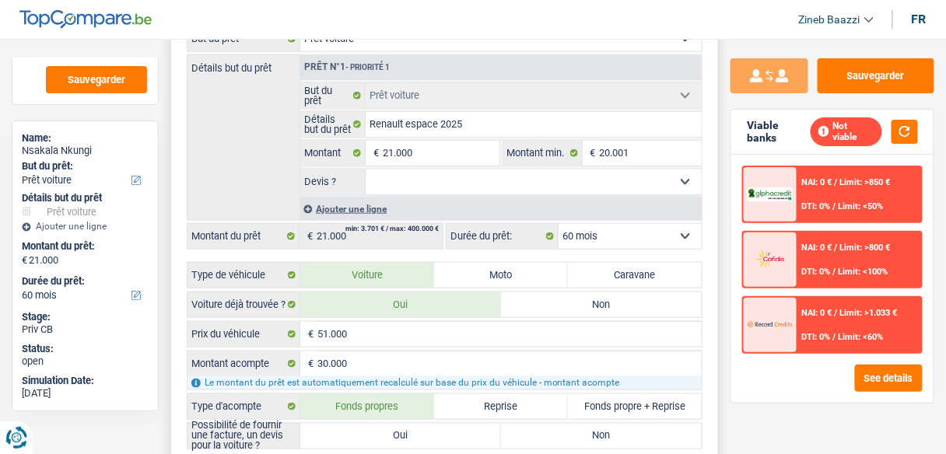
click at [387, 180] on select "Oui Non Non répondu Sélectionner une option" at bounding box center [534, 182] width 336 height 25
select select "yes"
click at [366, 170] on select "Oui Non Non répondu Sélectionner une option" at bounding box center [534, 182] width 336 height 25
select select "yes"
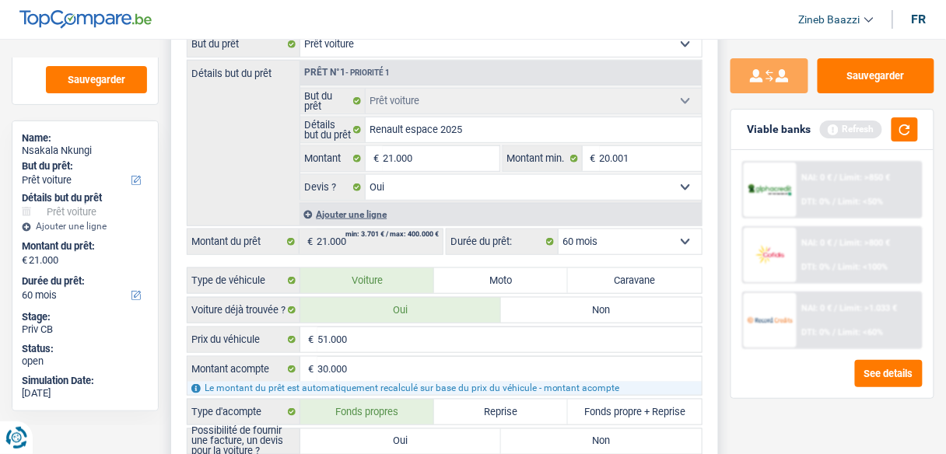
scroll to position [373, 0]
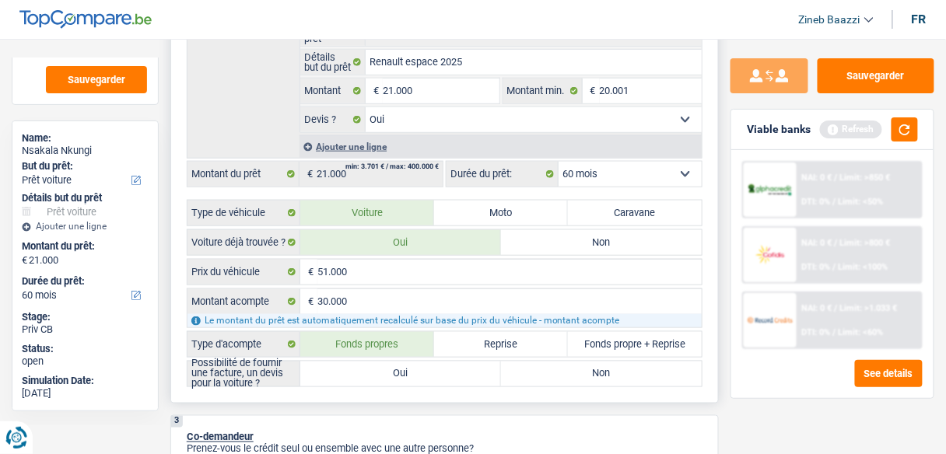
click at [313, 297] on span "€" at bounding box center [308, 301] width 17 height 25
click at [325, 295] on input "30.000" at bounding box center [509, 301] width 384 height 25
drag, startPoint x: 325, startPoint y: 295, endPoint x: 337, endPoint y: 297, distance: 11.9
click at [326, 295] on input "30.000" at bounding box center [509, 301] width 384 height 25
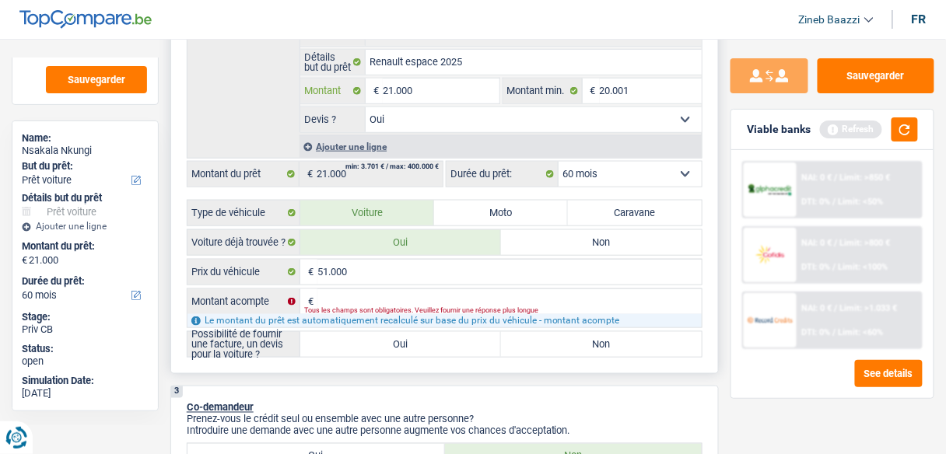
type input "1.000"
type input "51.000"
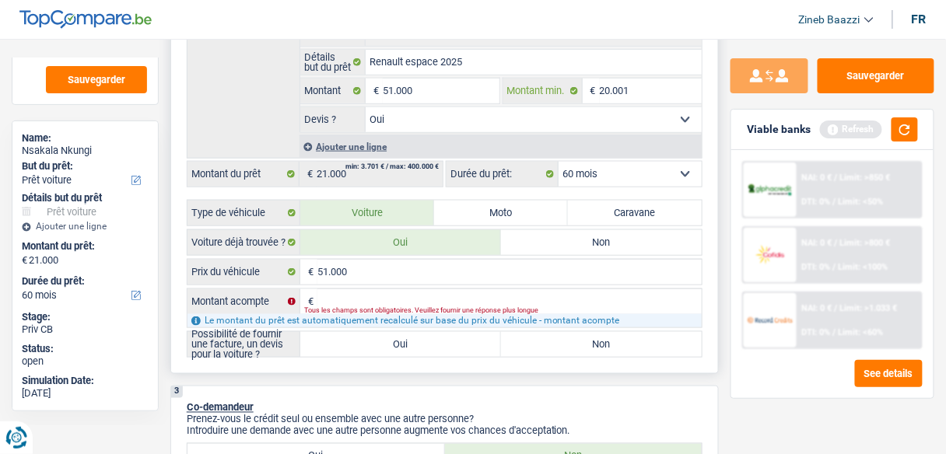
type input "51.000"
click at [608, 96] on input "20.001" at bounding box center [651, 91] width 102 height 25
type input "1"
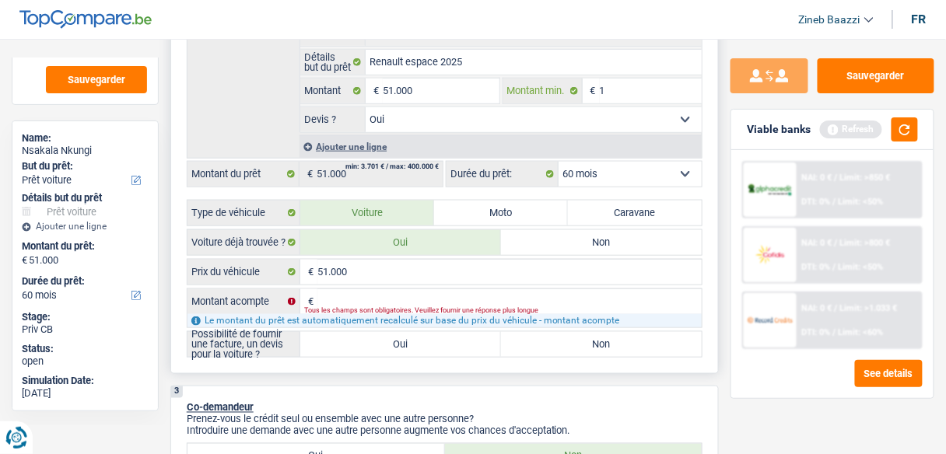
type input "1"
type input "41"
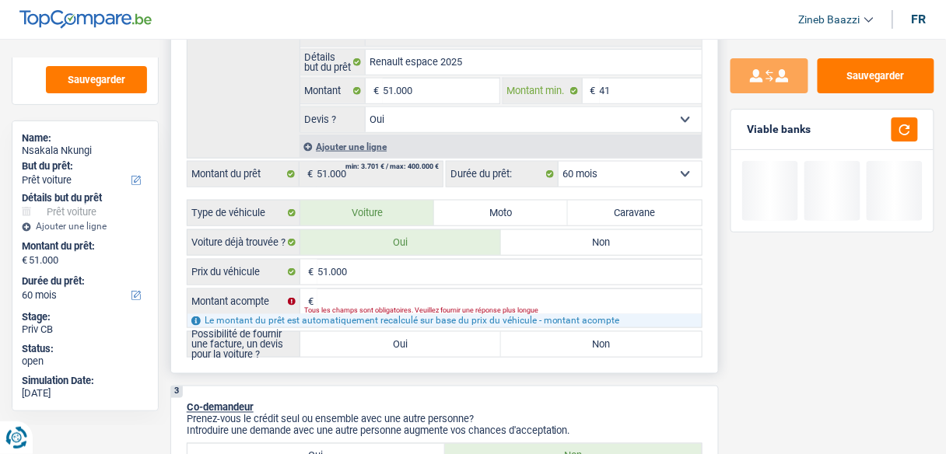
click at [639, 89] on input "41" at bounding box center [651, 91] width 102 height 25
type input "410"
type input "4.100"
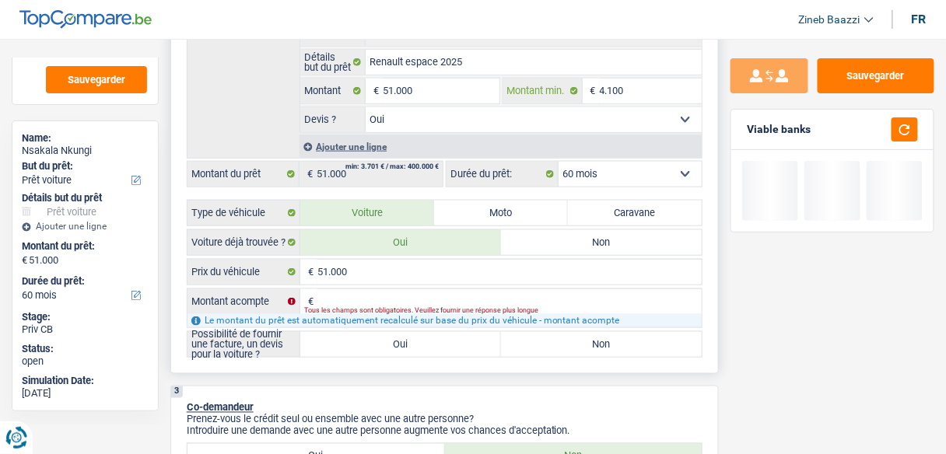
type input "41.000"
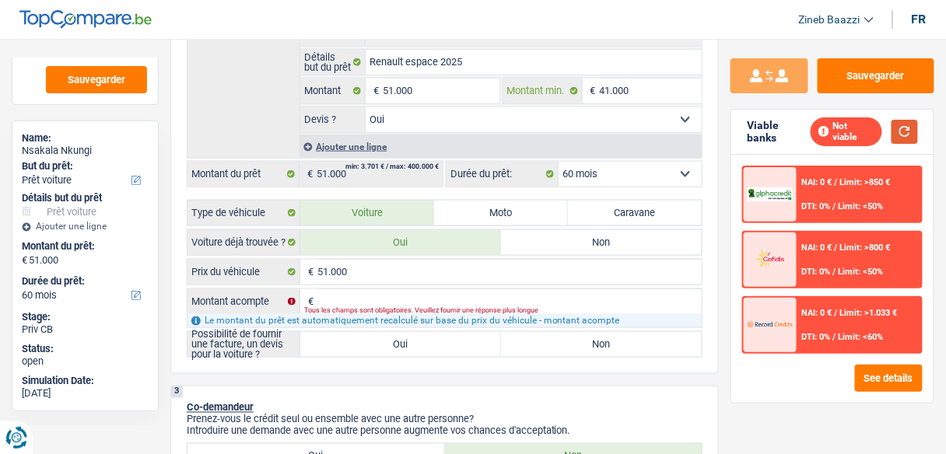
type input "41.000"
click at [898, 121] on button "button" at bounding box center [904, 132] width 26 height 24
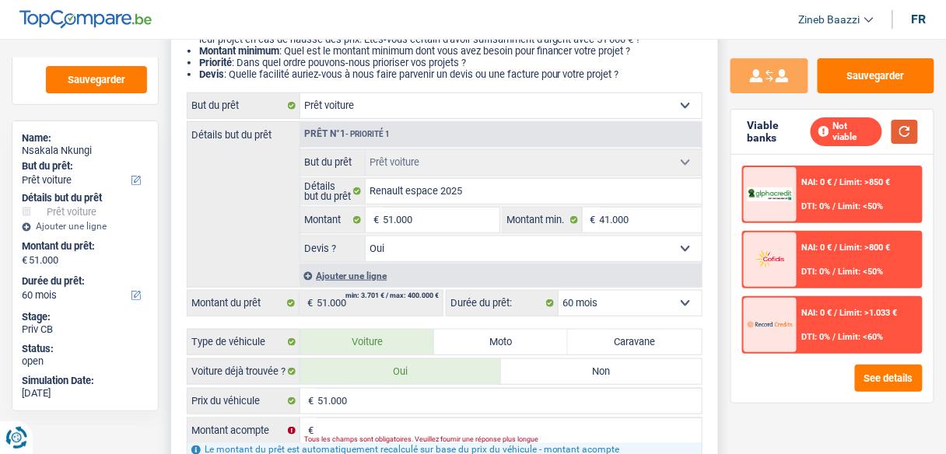
scroll to position [311, 0]
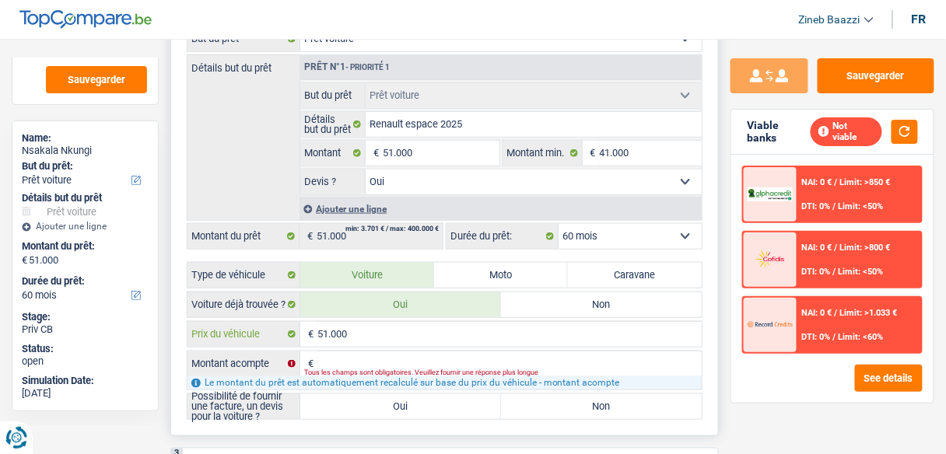
drag, startPoint x: 334, startPoint y: 341, endPoint x: 331, endPoint y: 349, distance: 8.4
click at [333, 345] on div "51.000 € Prix du véhicule € Montant acompte Tous les champs sont obligatoires. …" at bounding box center [445, 370] width 516 height 99
click at [329, 360] on input "Montant acompte" at bounding box center [509, 364] width 384 height 25
type input "0"
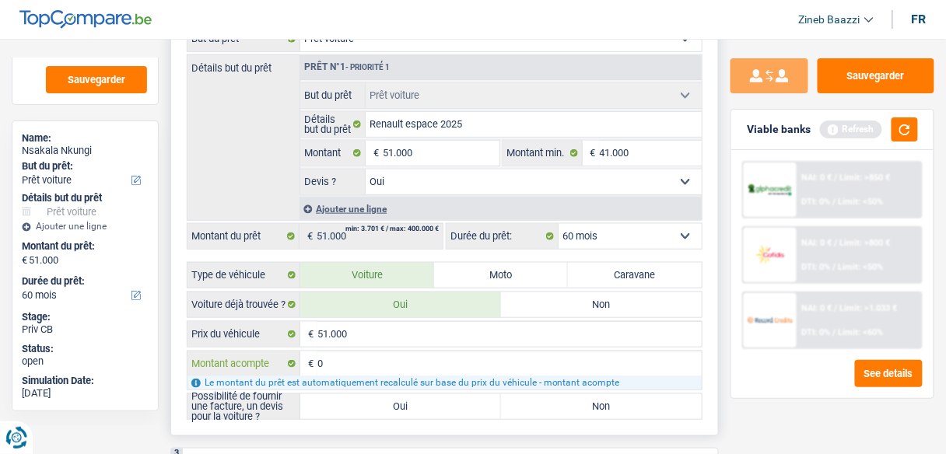
type input "0"
click at [276, 142] on div "Détails but du prêt Prêt n°1 - Priorité 1 Confort maison: meubles, textile, pei…" at bounding box center [445, 137] width 516 height 166
click at [906, 123] on button "button" at bounding box center [904, 129] width 26 height 24
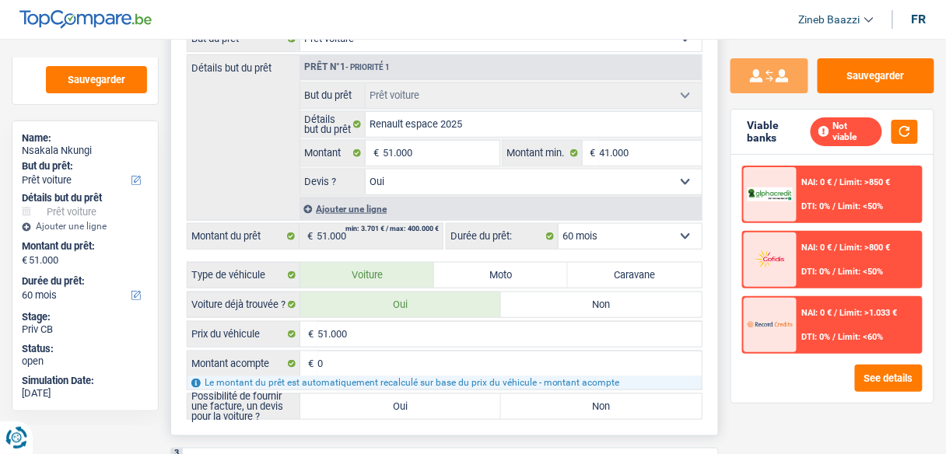
click at [438, 401] on label "Oui" at bounding box center [400, 406] width 201 height 25
click at [438, 401] on input "Oui" at bounding box center [400, 406] width 201 height 25
radio input "true"
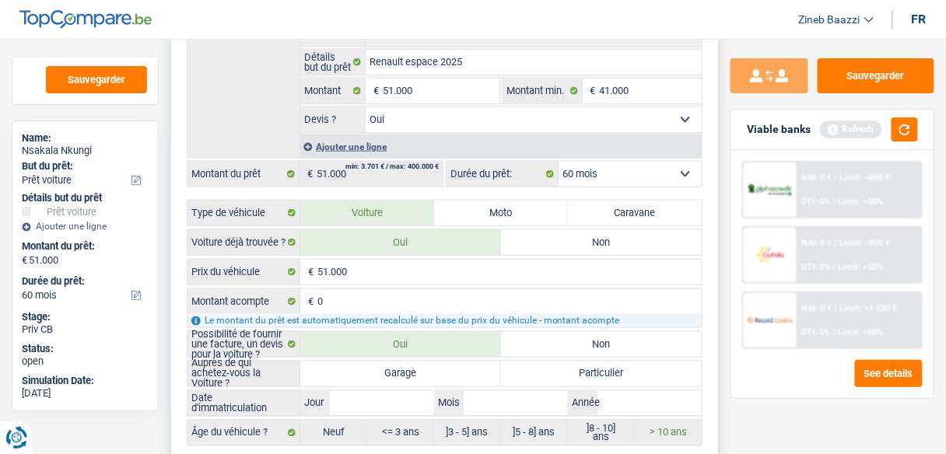
scroll to position [436, 0]
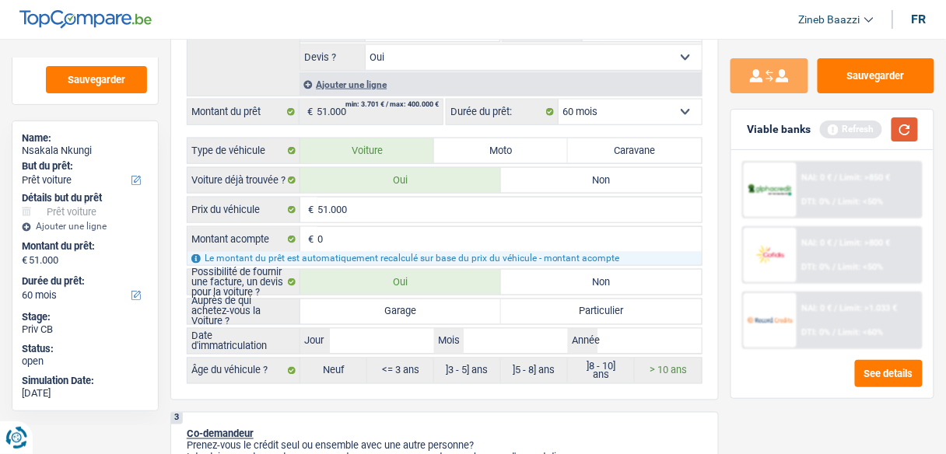
drag, startPoint x: 888, startPoint y: 133, endPoint x: 898, endPoint y: 135, distance: 9.5
click at [895, 133] on div "Refresh" at bounding box center [869, 129] width 98 height 24
click at [898, 135] on button "button" at bounding box center [904, 129] width 26 height 24
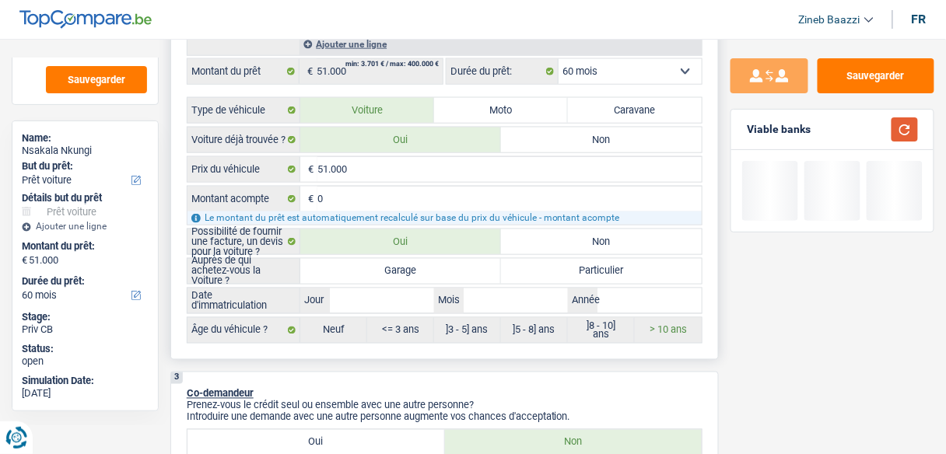
scroll to position [498, 0]
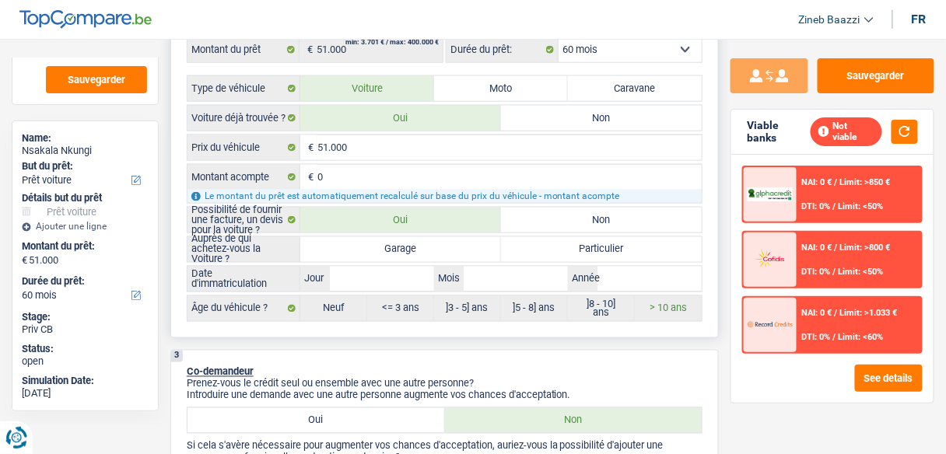
click at [348, 240] on label "Garage" at bounding box center [400, 249] width 201 height 25
click at [348, 240] on input "Garage" at bounding box center [400, 249] width 201 height 25
radio input "true"
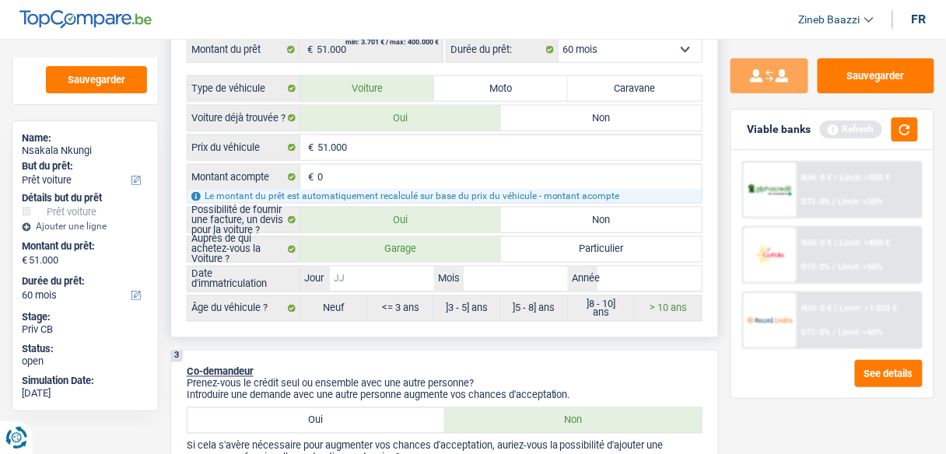
click at [375, 272] on input "Jour" at bounding box center [382, 279] width 104 height 25
click at [903, 117] on button "button" at bounding box center [904, 129] width 26 height 24
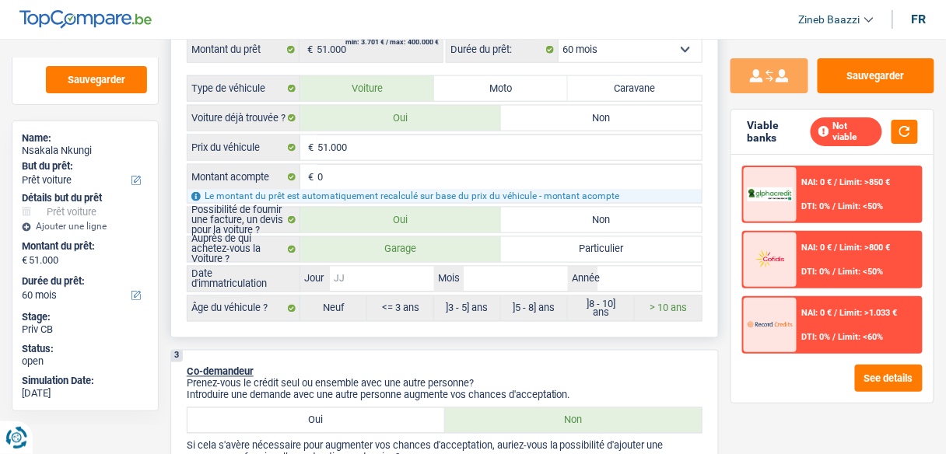
click at [361, 278] on input "Jour" at bounding box center [382, 279] width 104 height 25
click at [622, 279] on input "Année" at bounding box center [649, 279] width 104 height 25
type input "2"
type input "20"
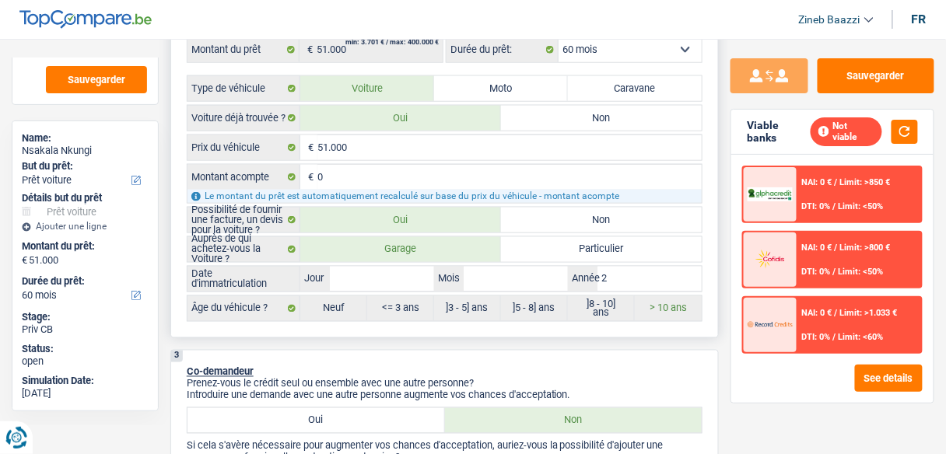
type input "20"
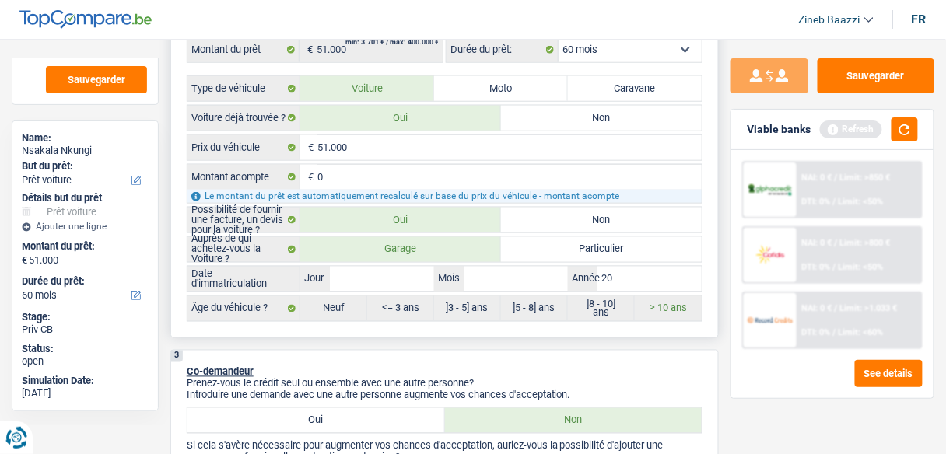
type input "202"
type input "2025"
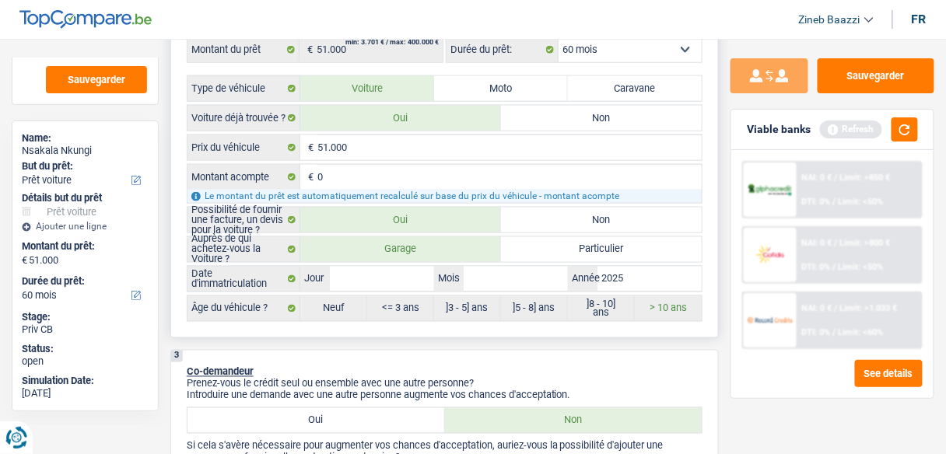
click at [463, 272] on label "Mois" at bounding box center [449, 279] width 30 height 25
click at [464, 272] on input "Mois" at bounding box center [516, 279] width 104 height 25
type input "0"
type input "01"
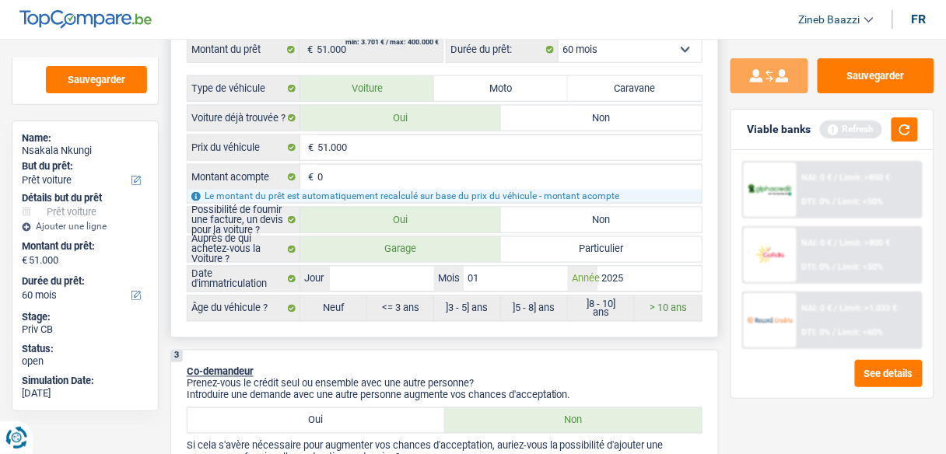
type input "01"
click at [415, 272] on input "Jour" at bounding box center [382, 279] width 104 height 25
type input "0"
type input "01"
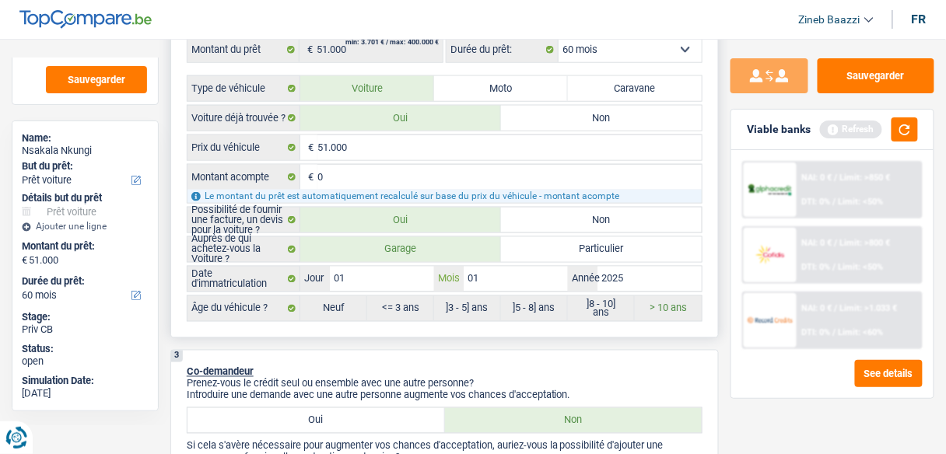
radio input "false"
type input "01"
radio input "true"
select select "84"
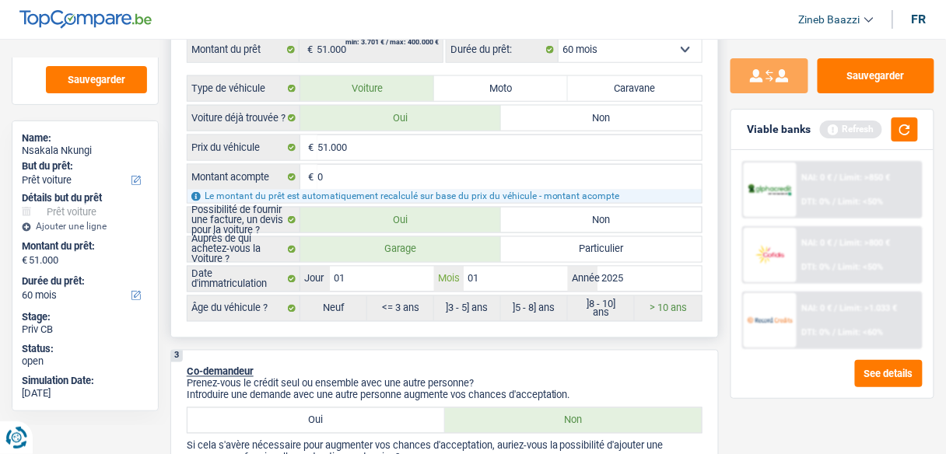
select select "84"
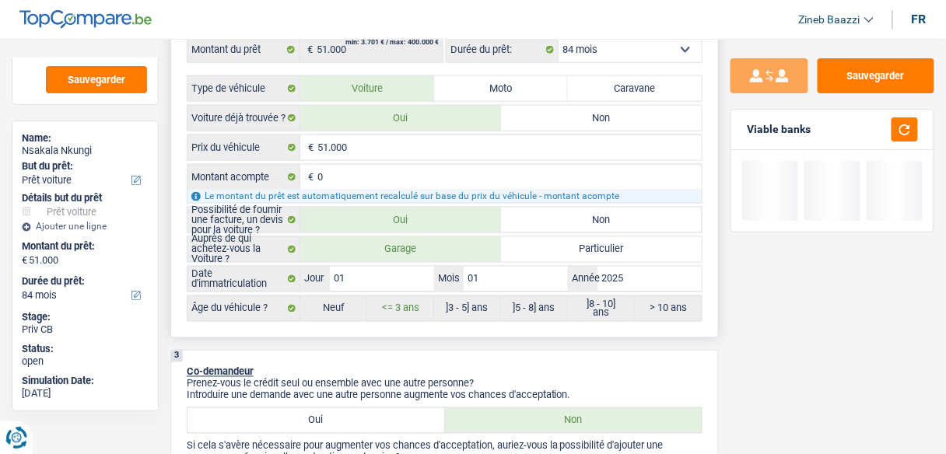
click at [461, 324] on div "2 Projet : Quel projet souhaitez-vous financer pour 51 000 € ? Montant supérieu…" at bounding box center [444, 36] width 548 height 604
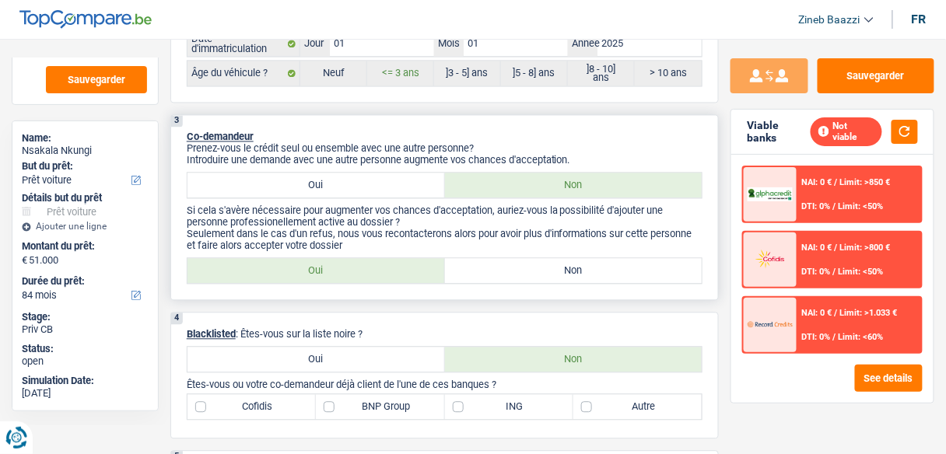
scroll to position [747, 0]
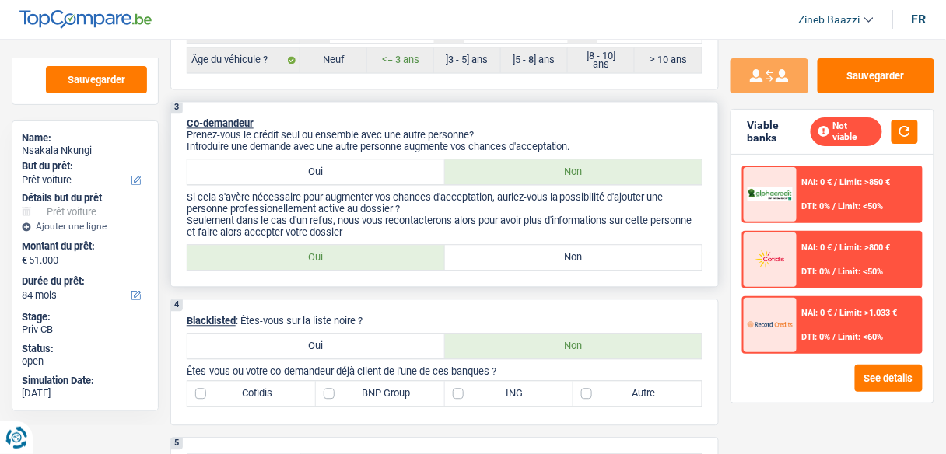
click at [541, 253] on label "Non" at bounding box center [573, 257] width 257 height 25
click at [541, 253] on input "Non" at bounding box center [573, 257] width 257 height 25
radio input "true"
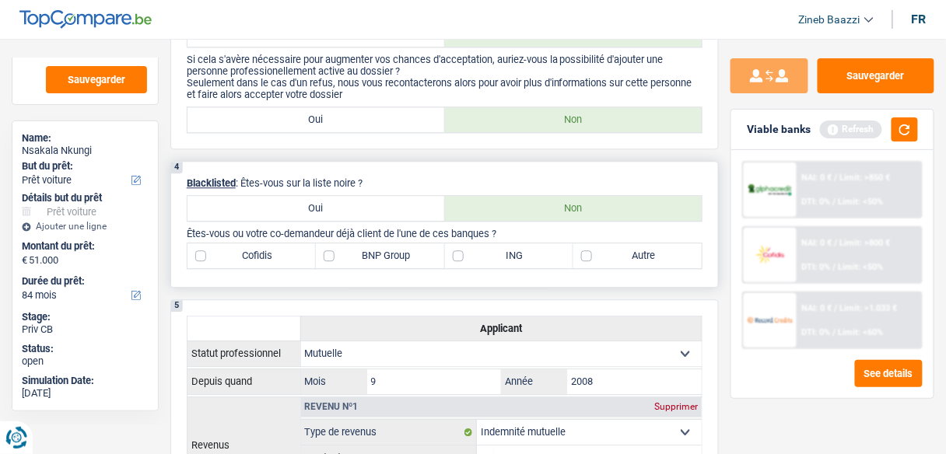
scroll to position [871, 0]
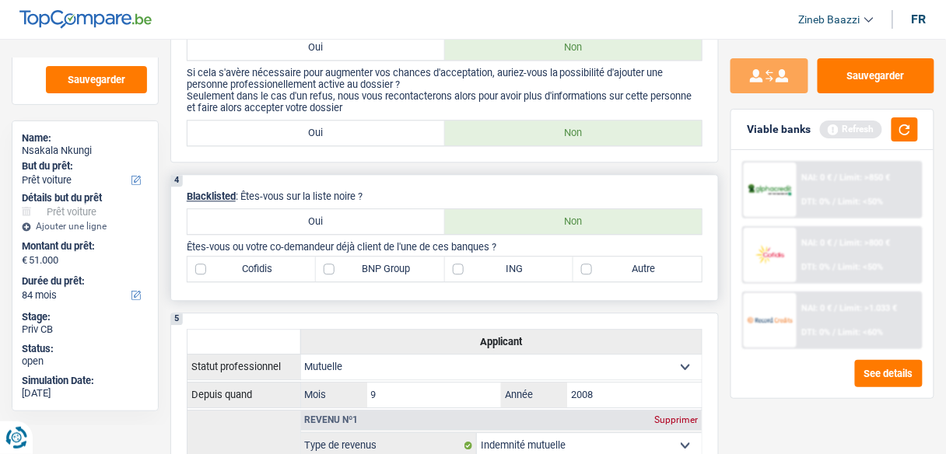
drag, startPoint x: 370, startPoint y: 186, endPoint x: 244, endPoint y: 176, distance: 125.6
click at [244, 176] on div "4 Blacklisted : Êtes-vous sur la liste noire ? Oui Non Êtes-vous ou votre co-de…" at bounding box center [444, 237] width 548 height 127
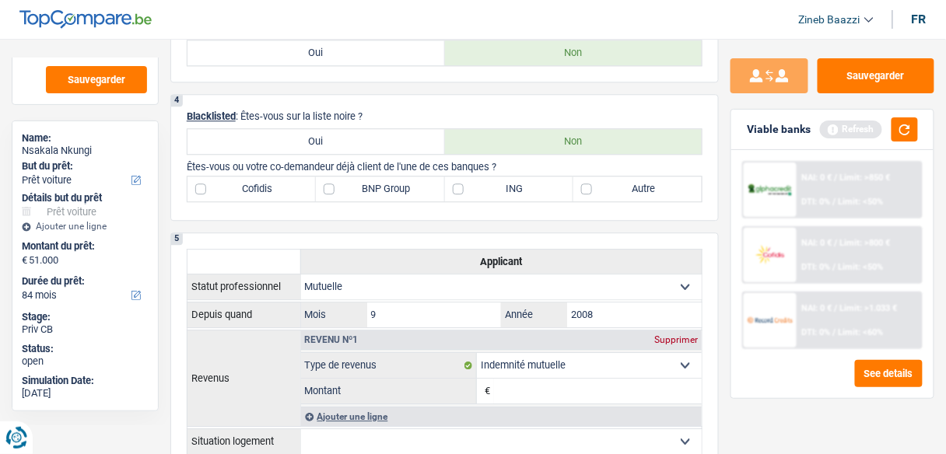
scroll to position [933, 0]
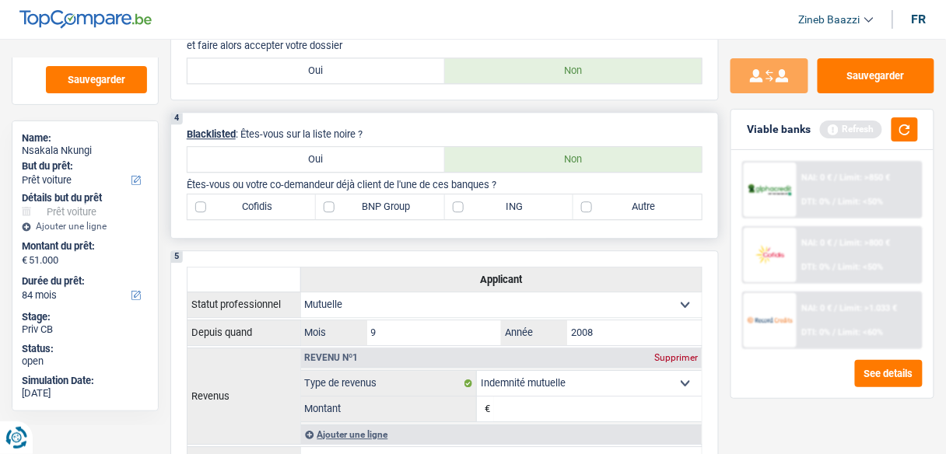
click at [366, 199] on label "BNP Group" at bounding box center [380, 206] width 128 height 25
click at [366, 199] on input "BNP Group" at bounding box center [380, 206] width 128 height 25
checkbox input "true"
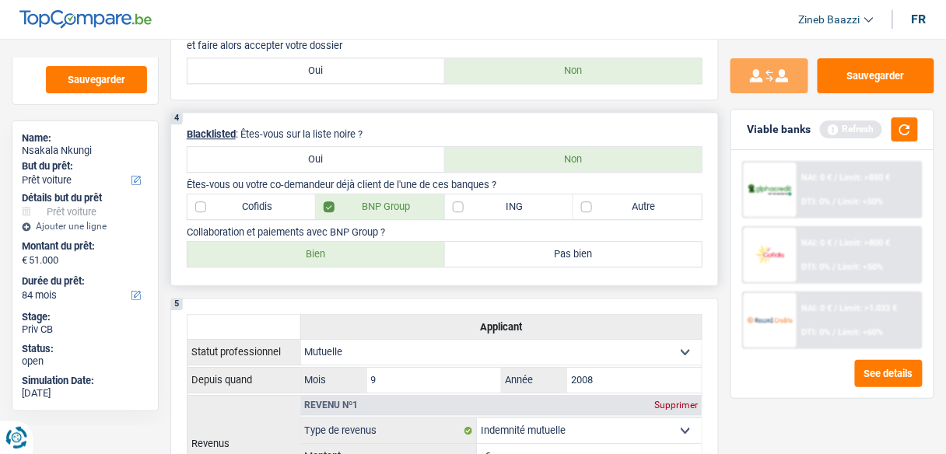
click at [346, 229] on p "Collaboration et paiements avec BNP Group ?" at bounding box center [445, 232] width 516 height 12
drag, startPoint x: 349, startPoint y: 241, endPoint x: 366, endPoint y: 248, distance: 18.5
click at [349, 242] on label "Bien" at bounding box center [315, 254] width 257 height 25
click at [349, 242] on input "Bien" at bounding box center [315, 254] width 257 height 25
radio input "true"
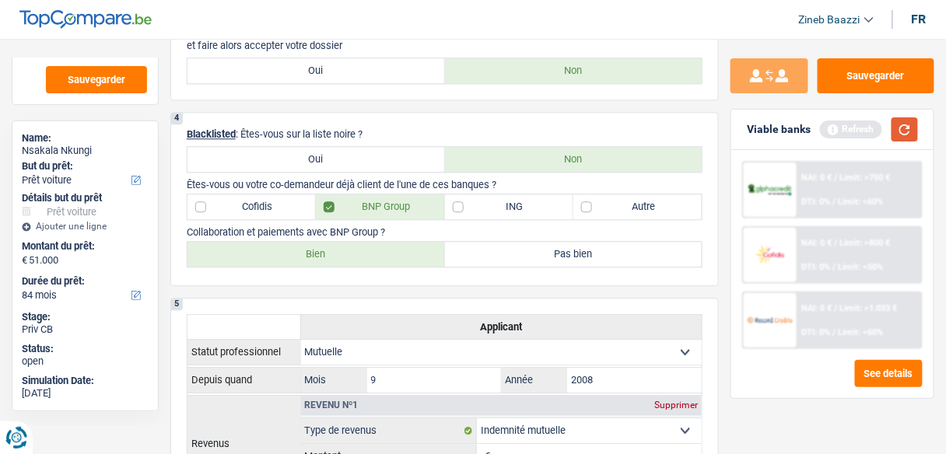
click at [918, 128] on button "button" at bounding box center [904, 129] width 26 height 24
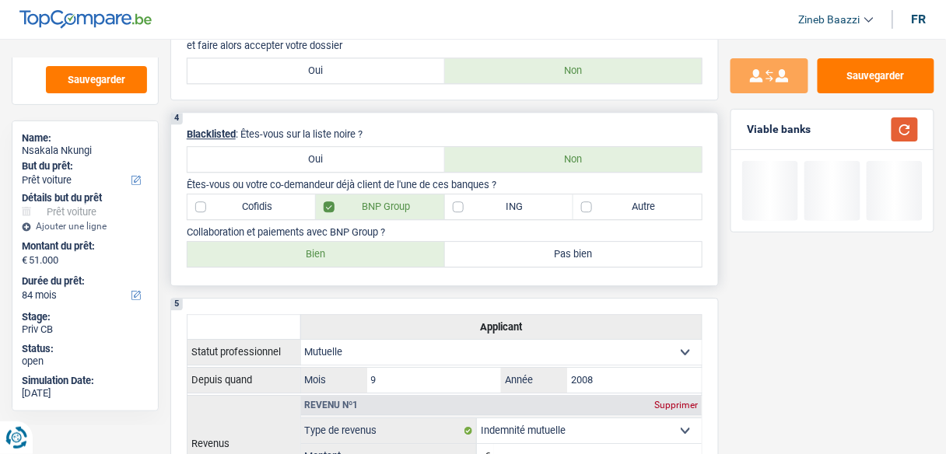
scroll to position [1058, 0]
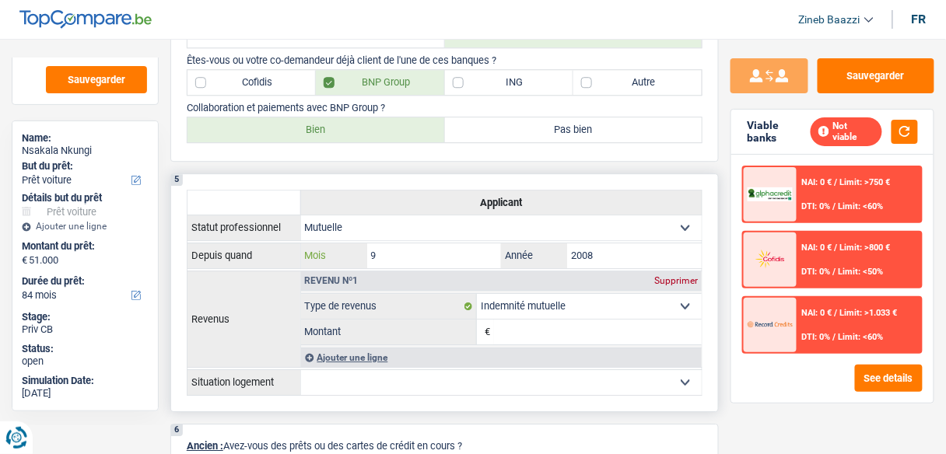
click at [384, 244] on input "9" at bounding box center [434, 255] width 135 height 25
click at [598, 253] on input "2008" at bounding box center [634, 255] width 135 height 25
click at [548, 320] on input "Montant" at bounding box center [598, 332] width 208 height 25
click at [899, 126] on button "button" at bounding box center [904, 132] width 26 height 24
click at [397, 250] on input "9" at bounding box center [434, 255] width 135 height 25
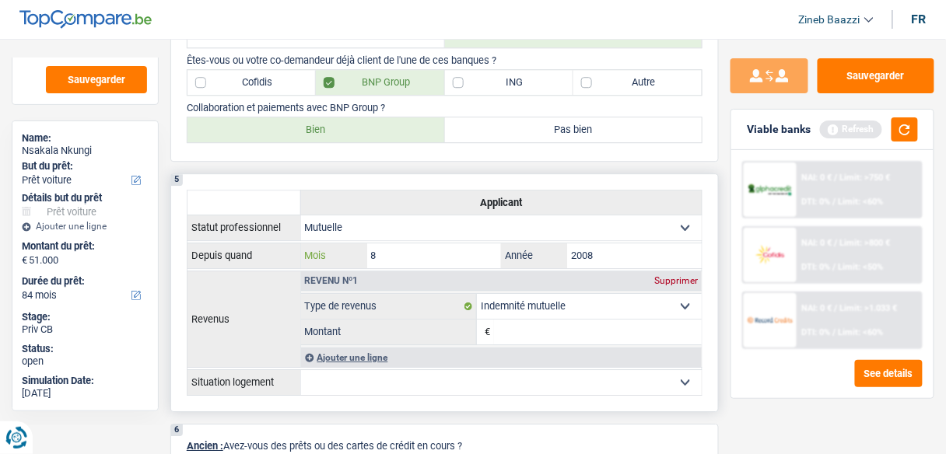
type input "8"
click at [587, 243] on input "2008" at bounding box center [634, 255] width 135 height 25
type input "2018"
click at [529, 333] on input "Montant" at bounding box center [598, 332] width 208 height 25
click at [905, 131] on button "button" at bounding box center [904, 129] width 26 height 24
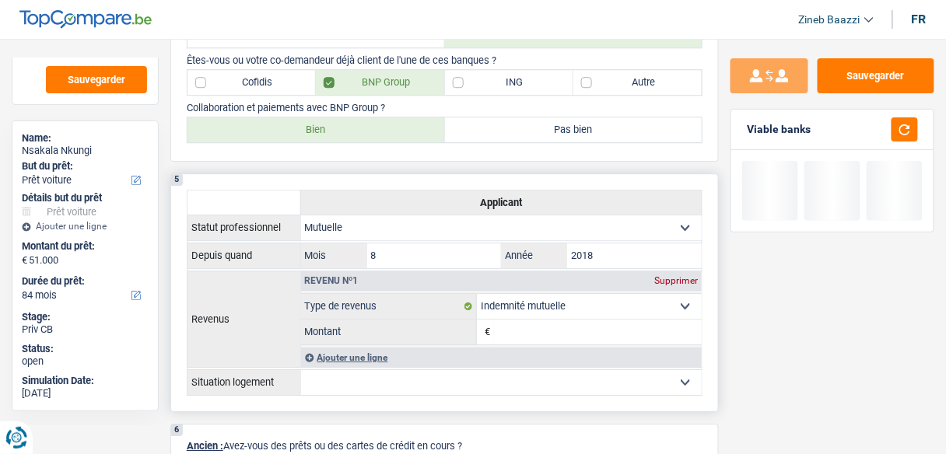
click at [532, 330] on input "Montant" at bounding box center [598, 332] width 208 height 25
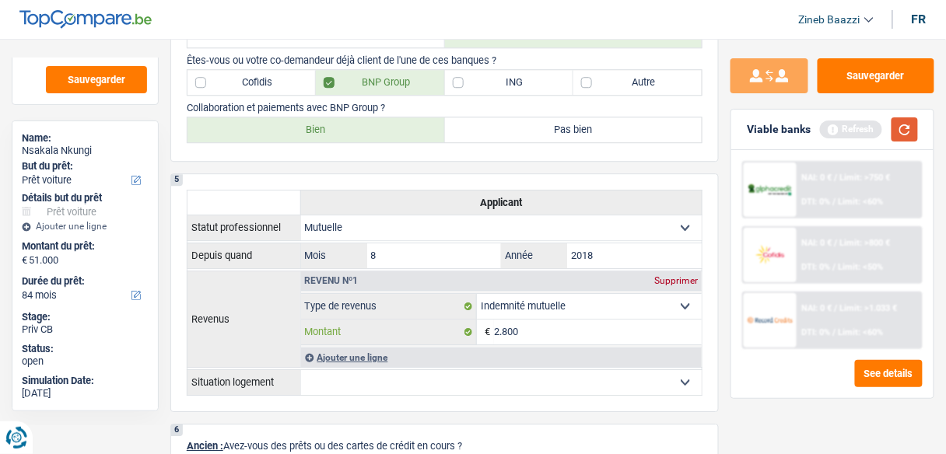
type input "2.800"
click at [900, 131] on button "button" at bounding box center [904, 129] width 26 height 24
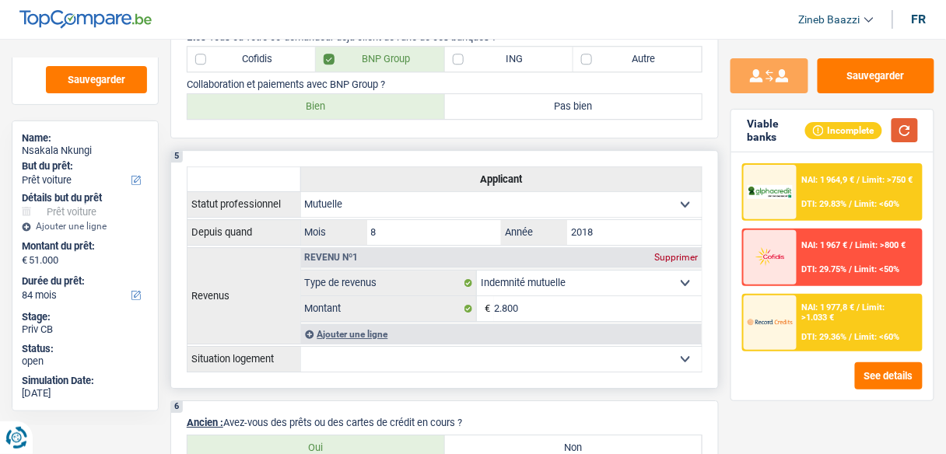
scroll to position [1120, 0]
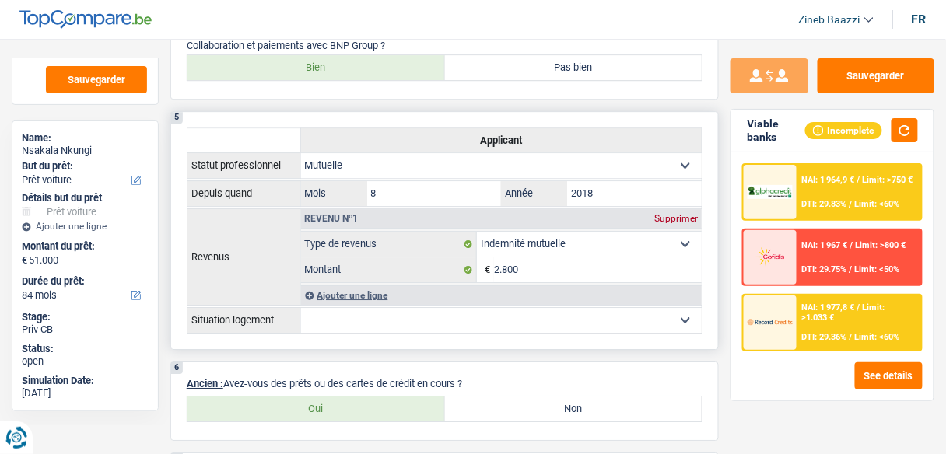
click at [333, 308] on select "Locataire Propriétaire avec prêt hypothécaire Propriétaire sans prêt hypothécai…" at bounding box center [501, 320] width 401 height 25
click at [329, 310] on select "Locataire Propriétaire avec prêt hypothécaire Propriétaire sans prêt hypothécai…" at bounding box center [501, 320] width 401 height 25
click at [216, 250] on th "Revenus" at bounding box center [244, 256] width 114 height 96
click at [227, 250] on th "Revenus" at bounding box center [244, 256] width 114 height 96
drag, startPoint x: 227, startPoint y: 250, endPoint x: 212, endPoint y: 249, distance: 15.6
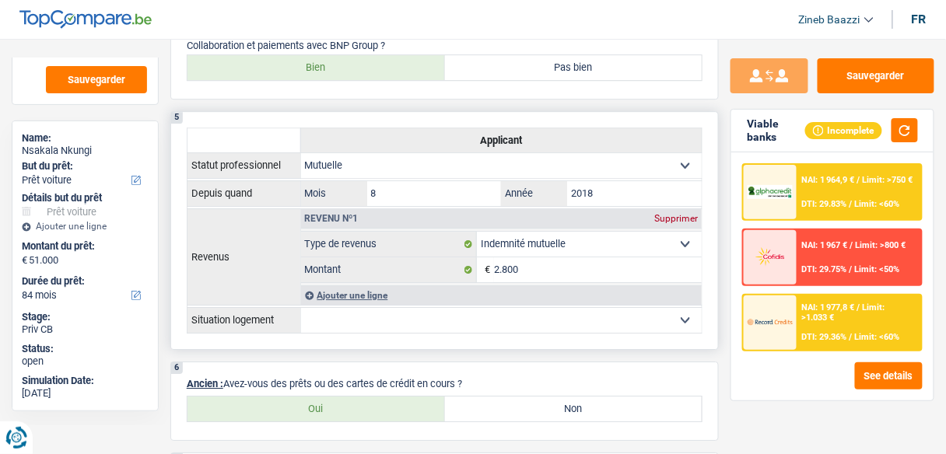
click at [201, 249] on th "Revenus" at bounding box center [244, 256] width 114 height 96
click at [212, 249] on th "Revenus" at bounding box center [244, 256] width 114 height 96
click at [322, 308] on select "Locataire Propriétaire avec prêt hypothécaire Propriétaire sans prêt hypothécai…" at bounding box center [501, 320] width 401 height 25
click at [274, 279] on th "Revenus" at bounding box center [244, 256] width 114 height 96
click at [348, 319] on select "Locataire Propriétaire avec prêt hypothécaire Propriétaire sans prêt hypothécai…" at bounding box center [501, 320] width 401 height 25
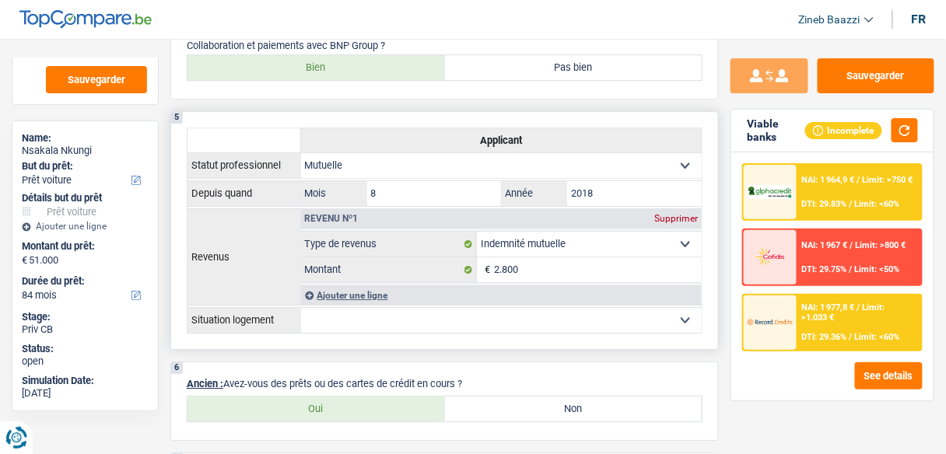
click at [366, 314] on select "Locataire Propriétaire avec prêt hypothécaire Propriétaire sans prêt hypothécai…" at bounding box center [501, 320] width 401 height 25
click at [365, 311] on select "Locataire Propriétaire avec prêt hypothécaire Propriétaire sans prêt hypothécai…" at bounding box center [501, 320] width 401 height 25
click at [341, 286] on div "Ajouter une ligne" at bounding box center [501, 294] width 401 height 19
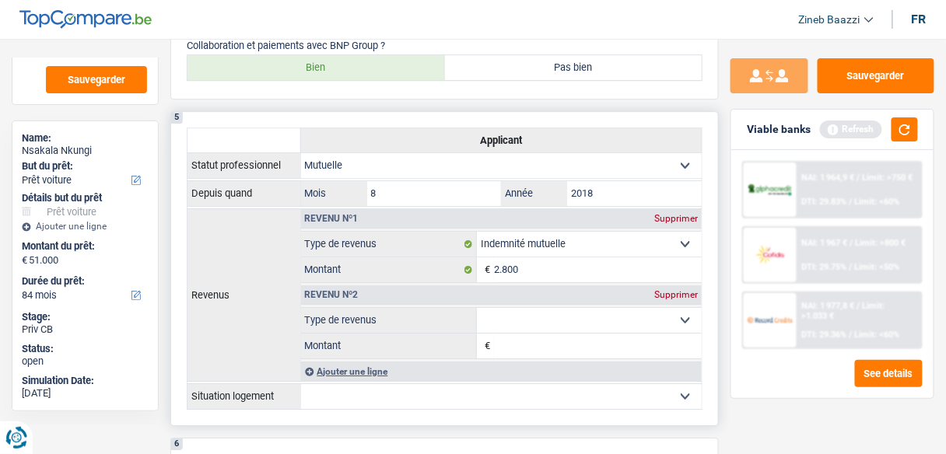
click at [512, 310] on select "Allocation d'handicap Allocations chômage Allocations familiales Chèques repas …" at bounding box center [589, 320] width 225 height 25
select select "netSalary"
click at [477, 308] on select "Allocation d'handicap Allocations chômage Allocations familiales Chèques repas …" at bounding box center [589, 320] width 225 height 25
click at [511, 334] on input "Montant" at bounding box center [598, 346] width 208 height 25
type input "450"
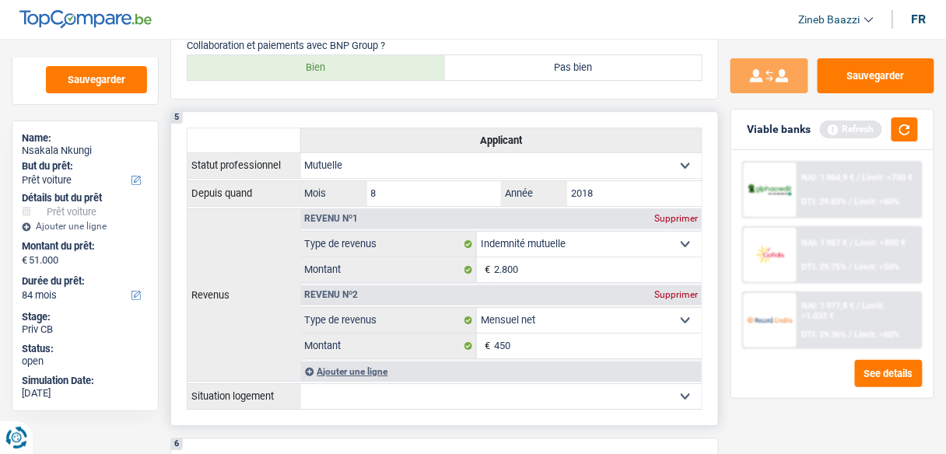
click at [275, 310] on th "Revenus" at bounding box center [244, 294] width 114 height 173
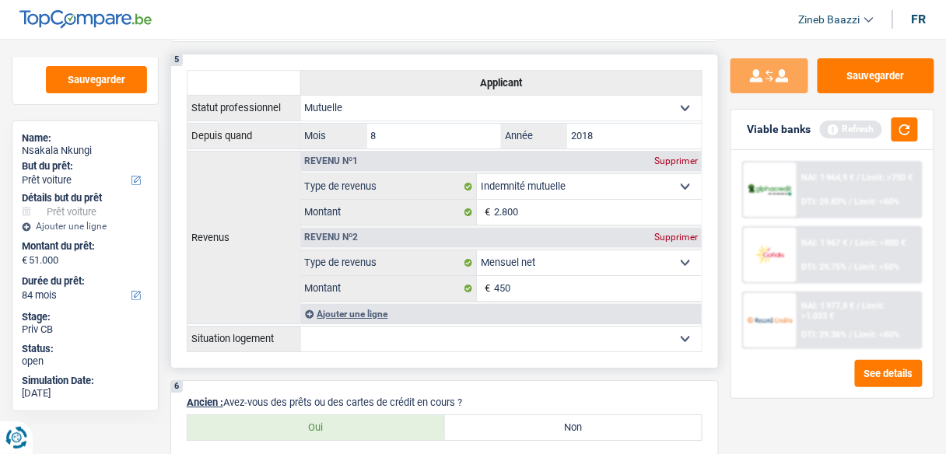
scroll to position [1245, 0]
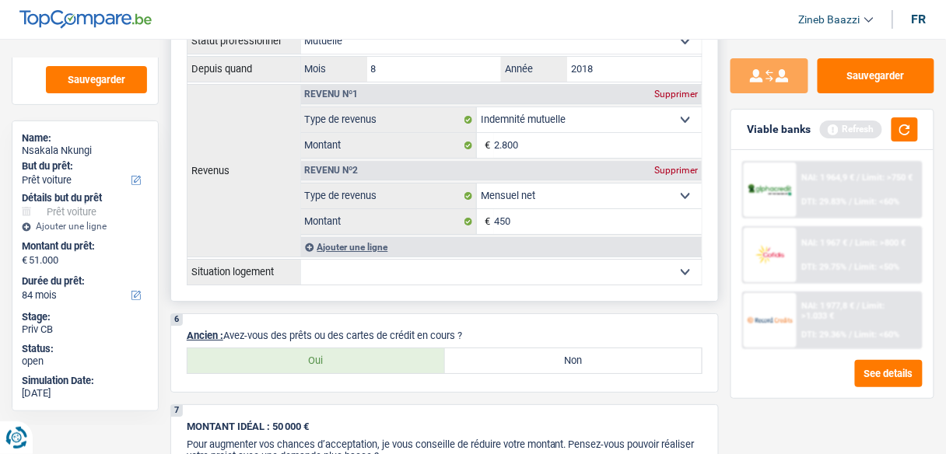
click at [356, 263] on select "Locataire Propriétaire avec prêt hypothécaire Propriétaire sans prêt hypothécai…" at bounding box center [501, 272] width 401 height 25
select select "rents"
click at [301, 260] on select "Locataire Propriétaire avec prêt hypothécaire Propriétaire sans prêt hypothécai…" at bounding box center [501, 272] width 401 height 25
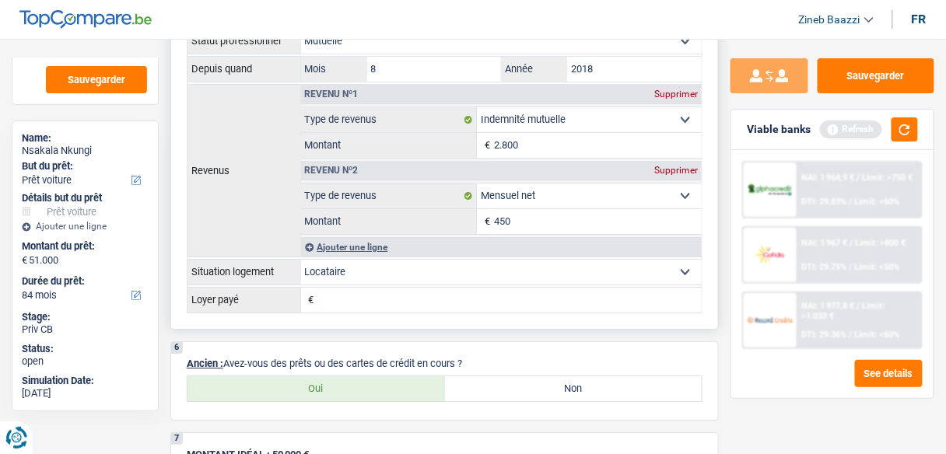
click at [363, 288] on input "Loyer payé" at bounding box center [510, 300] width 384 height 25
click at [348, 296] on input "Loyer payé" at bounding box center [510, 300] width 384 height 25
click at [902, 134] on button "button" at bounding box center [904, 129] width 26 height 24
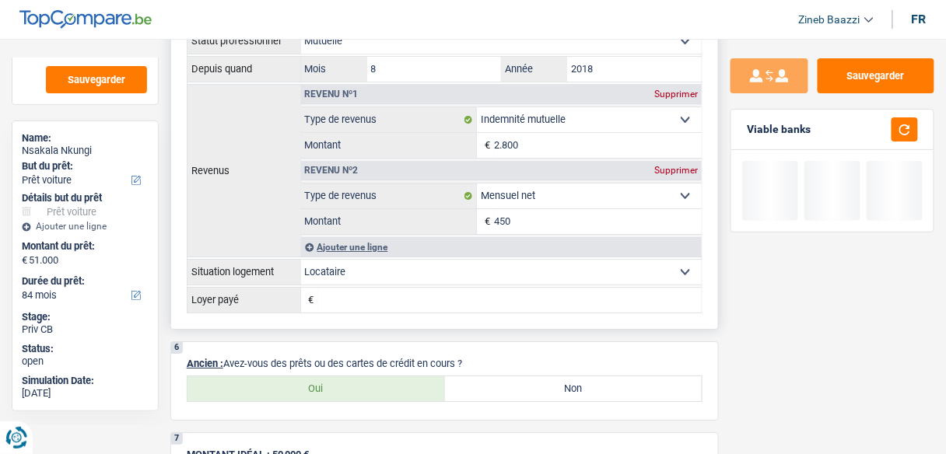
click at [462, 297] on input "Loyer payé" at bounding box center [510, 300] width 384 height 25
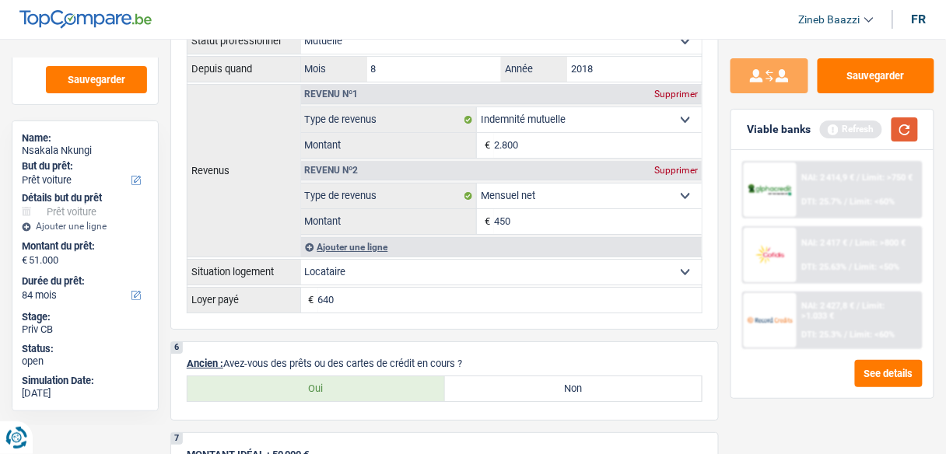
type input "640"
click at [905, 135] on button "button" at bounding box center [904, 129] width 26 height 24
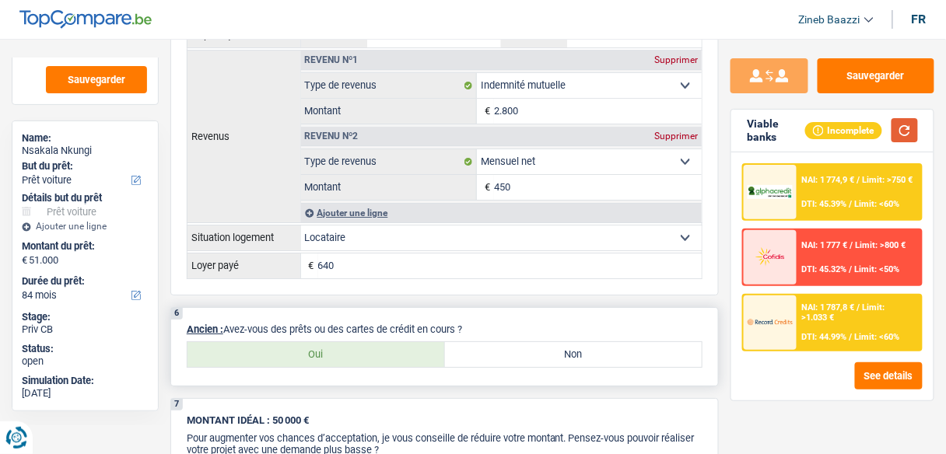
scroll to position [1307, 0]
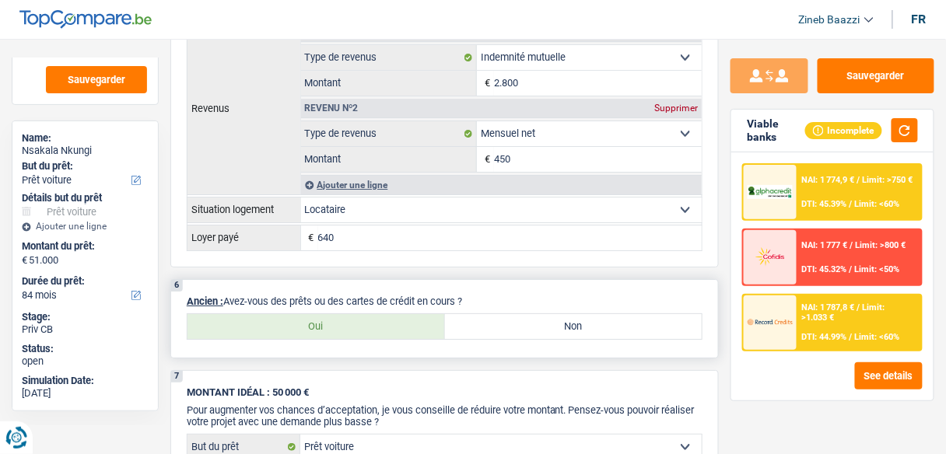
click at [518, 331] on div "6 Ancien : Avez-vous des prêts ou des cartes de crédit en cours ? Oui Non Tous …" at bounding box center [444, 318] width 548 height 79
click at [519, 317] on label "Non" at bounding box center [573, 326] width 257 height 25
click at [519, 317] on input "Non" at bounding box center [573, 326] width 257 height 25
radio input "true"
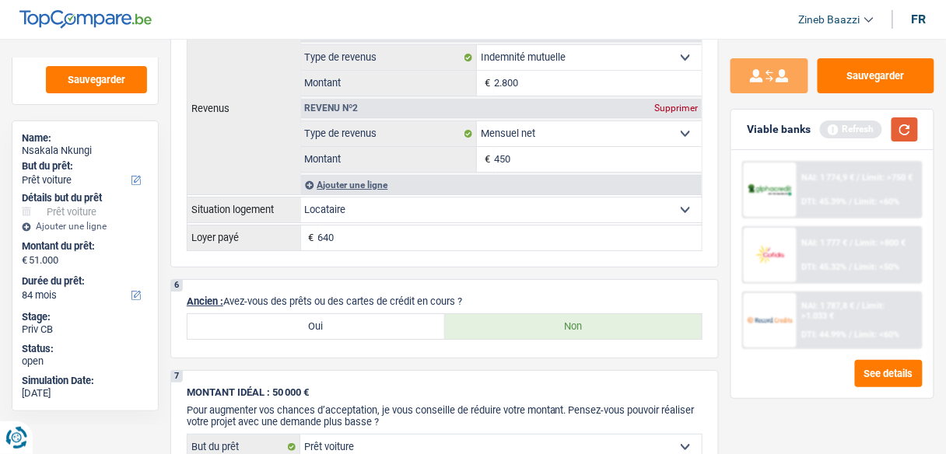
click at [898, 117] on button "button" at bounding box center [904, 129] width 26 height 24
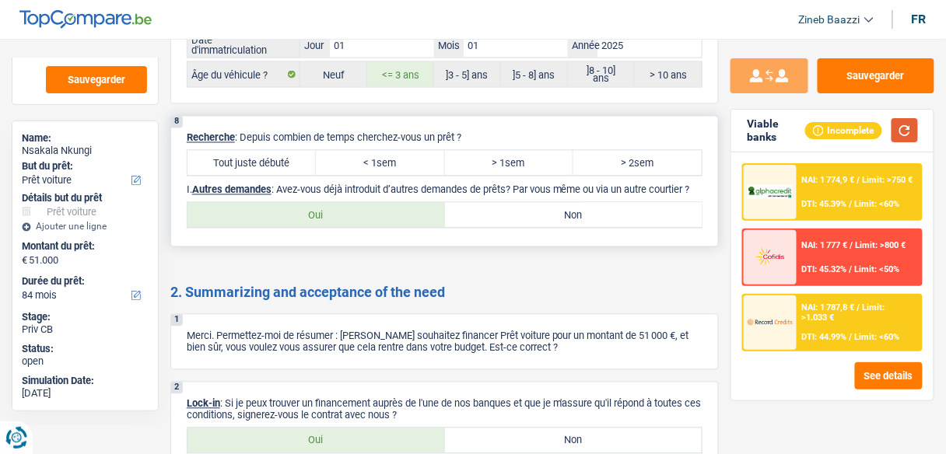
scroll to position [2116, 0]
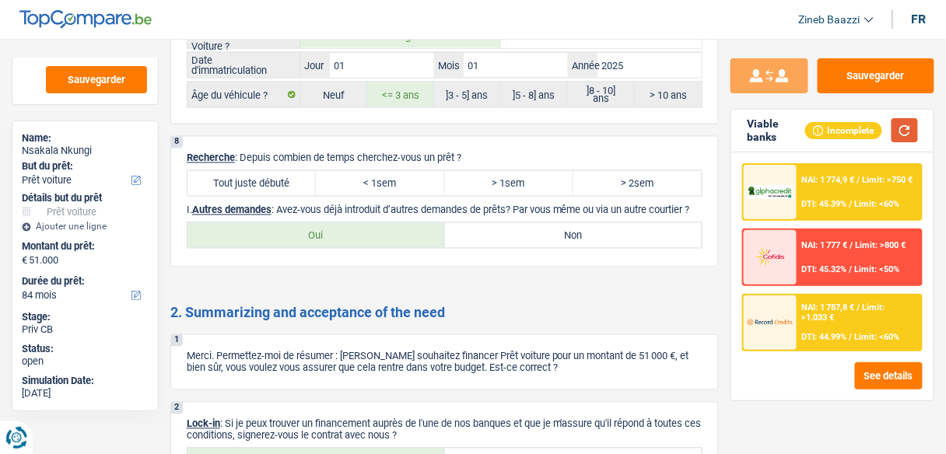
click at [912, 130] on button "button" at bounding box center [904, 130] width 26 height 24
click at [824, 202] on span "DTI: 45.39%" at bounding box center [824, 204] width 45 height 10
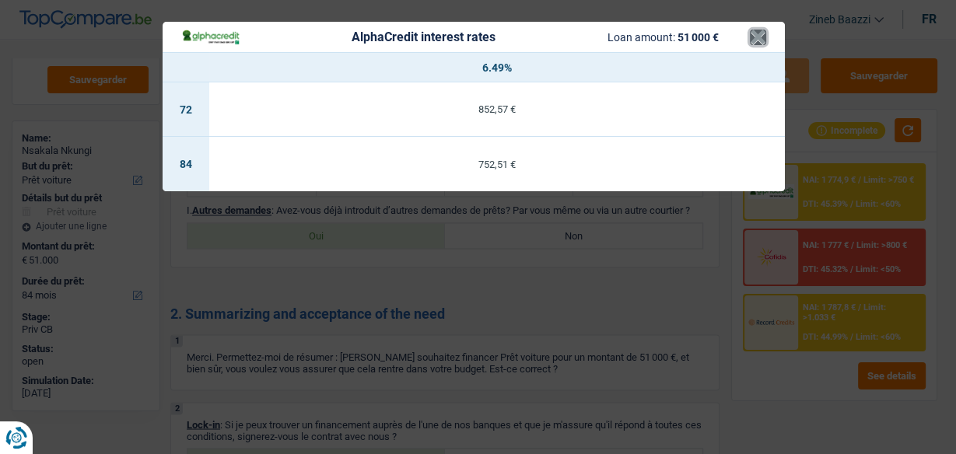
click at [753, 37] on button "×" at bounding box center [758, 38] width 16 height 16
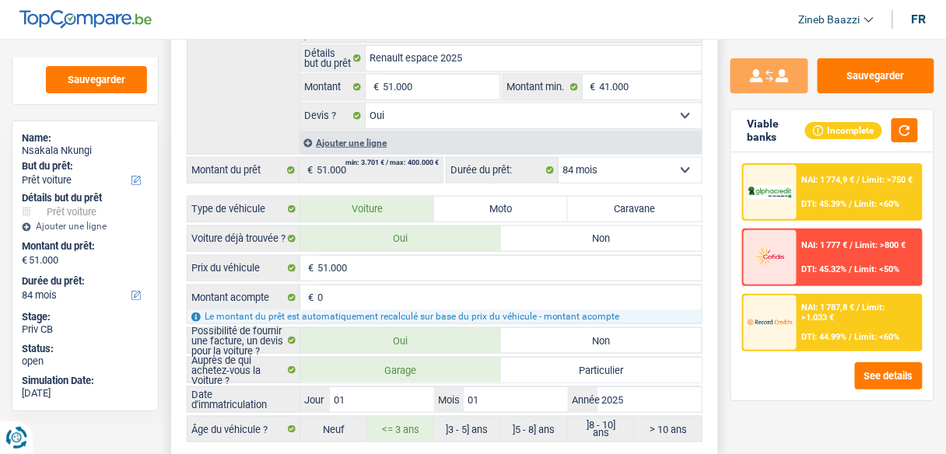
scroll to position [1742, 0]
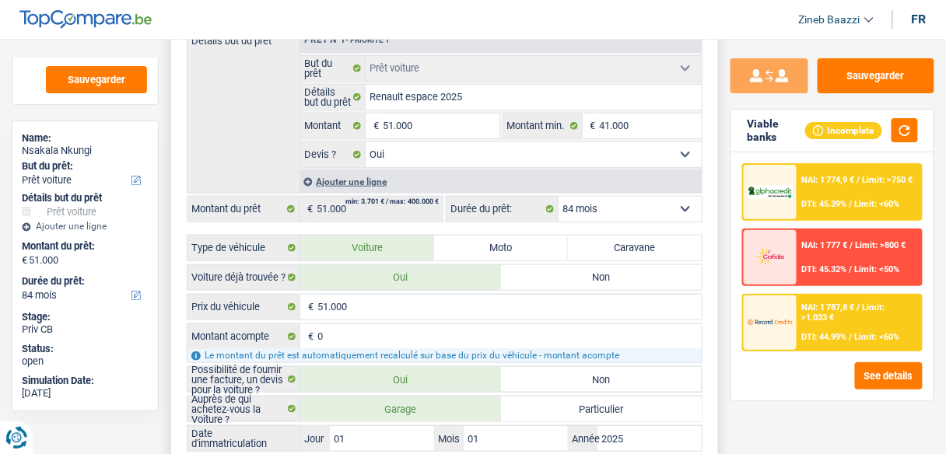
click at [633, 199] on select "12 mois 18 mois 24 mois 30 mois 36 mois 42 mois 48 mois 60 mois 72 mois 84 mois…" at bounding box center [630, 209] width 143 height 25
select select "60"
click at [559, 197] on select "12 mois 18 mois 24 mois 30 mois 36 mois 42 mois 48 mois 60 mois 72 mois 84 mois…" at bounding box center [630, 209] width 143 height 25
select select "60"
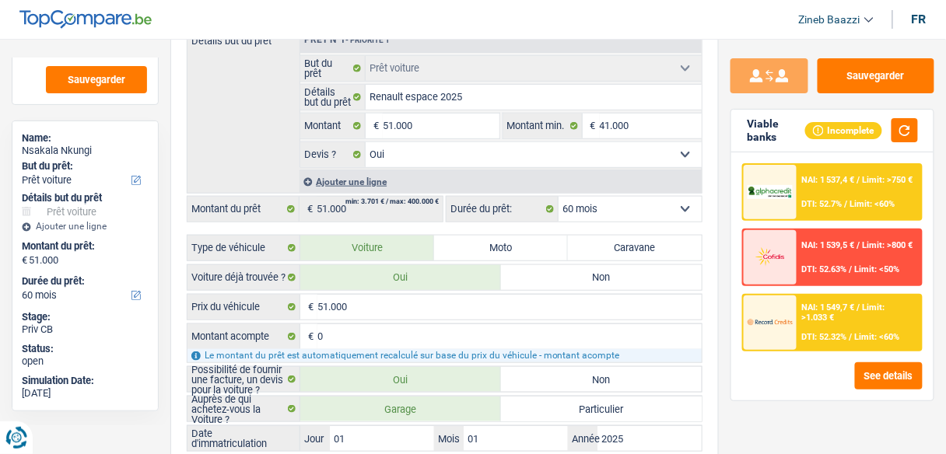
click at [808, 177] on span "NAI: 1 537,4 €" at bounding box center [828, 180] width 53 height 10
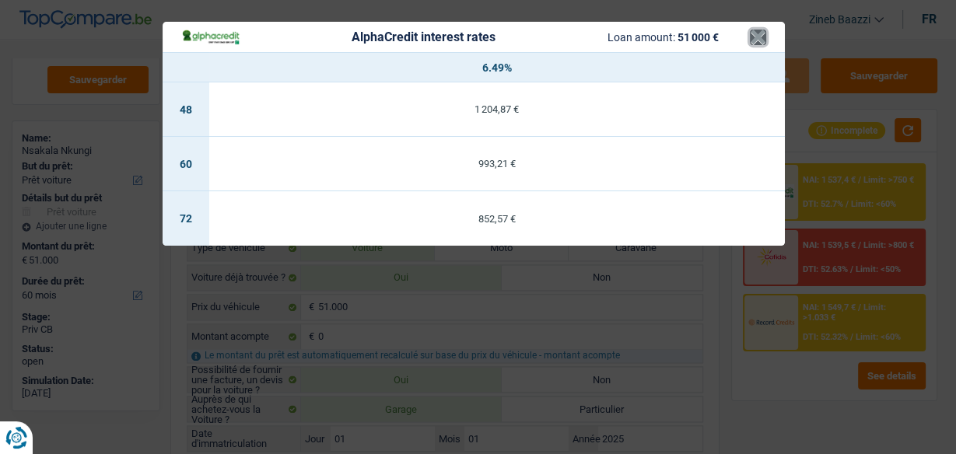
click at [758, 43] on button "×" at bounding box center [758, 38] width 16 height 16
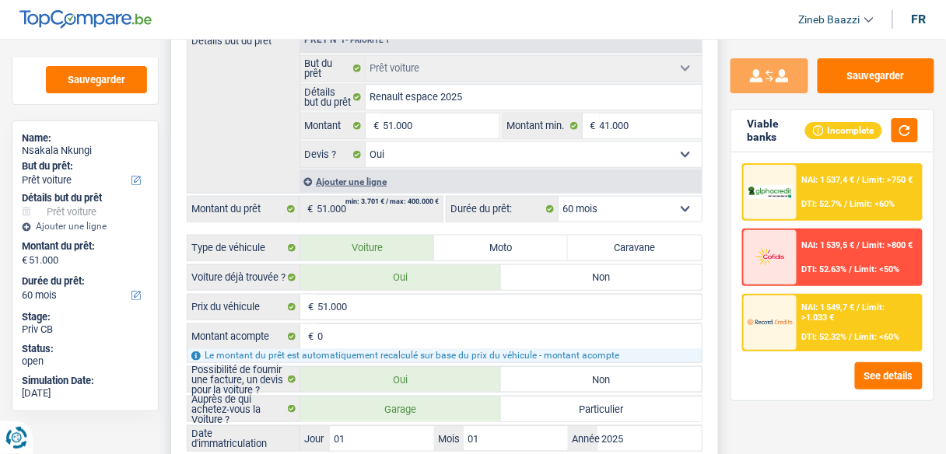
click at [635, 197] on select "12 mois 18 mois 24 mois 30 mois 36 mois 42 mois 48 mois 60 mois 72 mois 84 mois…" at bounding box center [630, 209] width 143 height 25
select select "84"
click at [559, 197] on select "12 mois 18 mois 24 mois 30 mois 36 mois 42 mois 48 mois 60 mois 72 mois 84 mois…" at bounding box center [630, 209] width 143 height 25
select select "84"
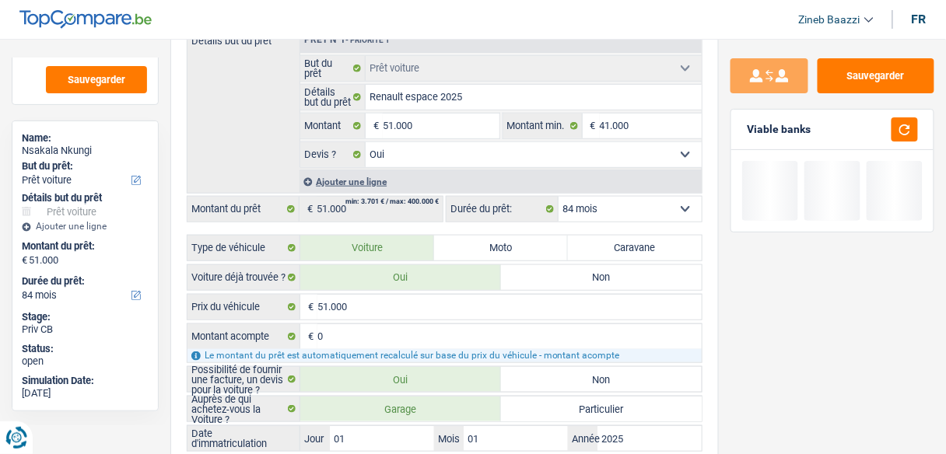
click at [730, 270] on div "Sauvegarder Viable banks" at bounding box center [832, 241] width 227 height 367
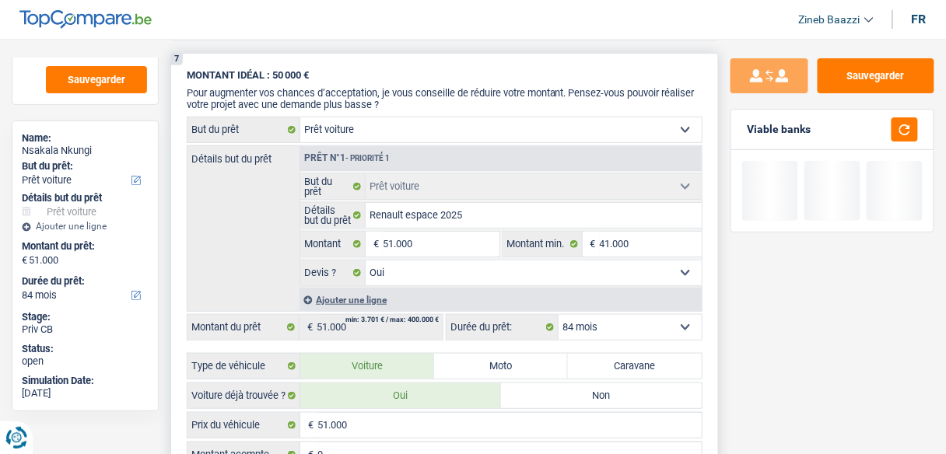
scroll to position [1618, 0]
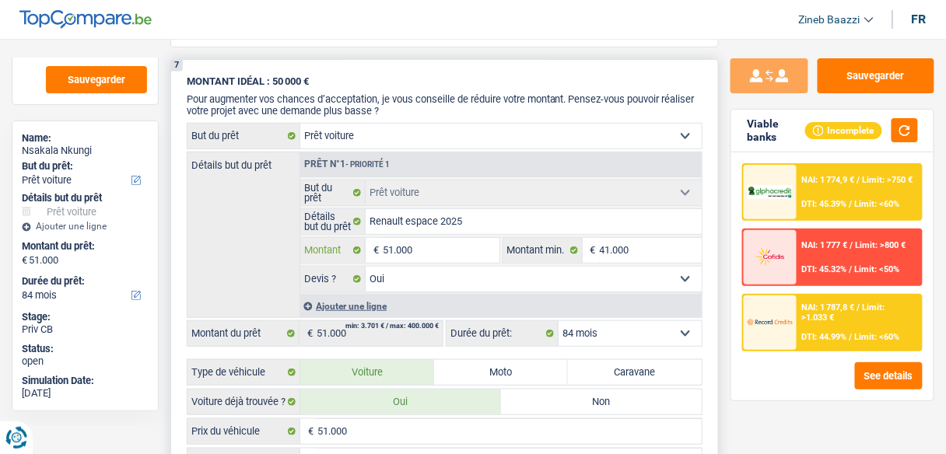
click at [394, 238] on input "51.000" at bounding box center [441, 250] width 116 height 25
type input "5.000"
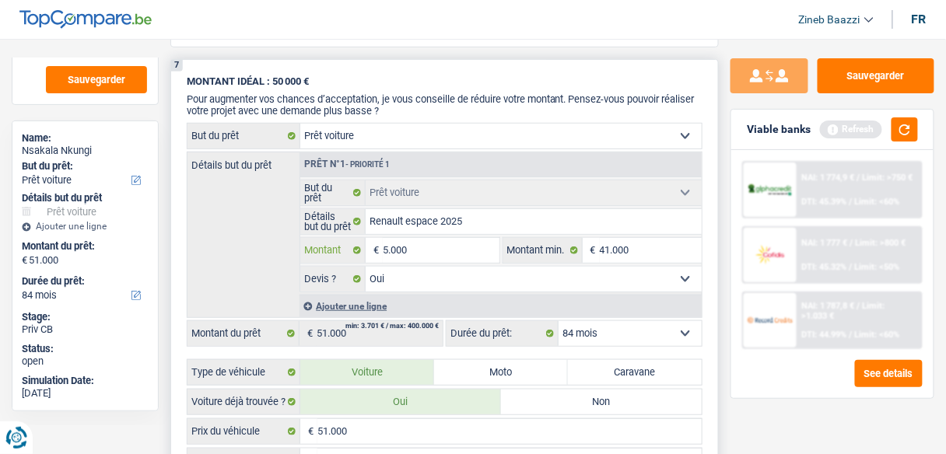
type input "50.000"
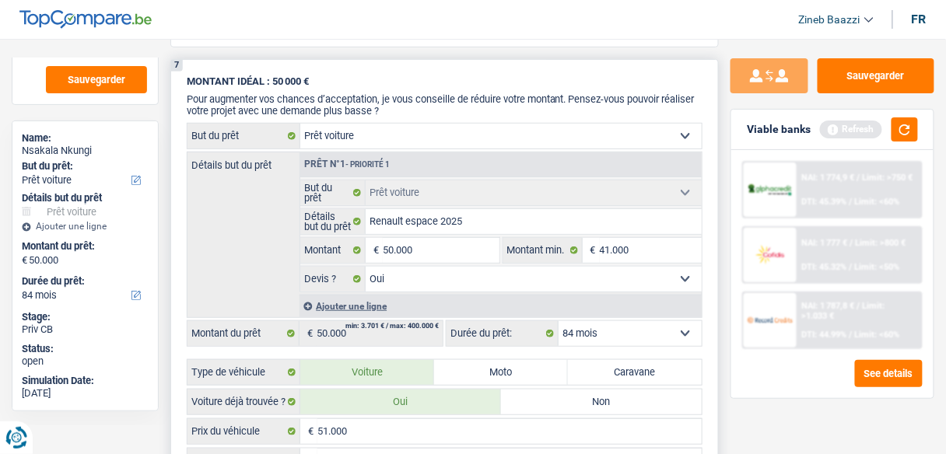
click at [275, 229] on div "Détails but du prêt Prêt n°1 - Priorité 1 Confort maison: meubles, textile, pei…" at bounding box center [445, 235] width 516 height 166
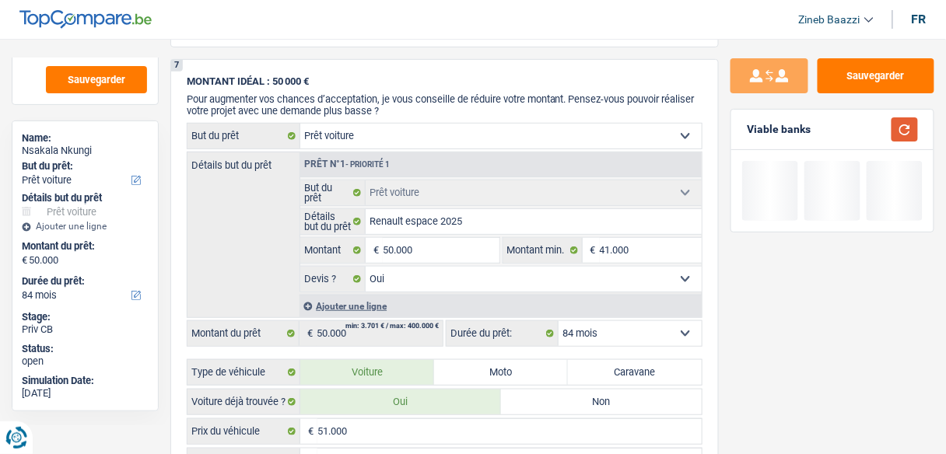
click at [905, 124] on button "button" at bounding box center [904, 129] width 26 height 24
click at [623, 321] on select "12 mois 18 mois 24 mois 30 mois 36 mois 42 mois 48 mois 60 mois 72 mois 84 mois…" at bounding box center [630, 333] width 143 height 25
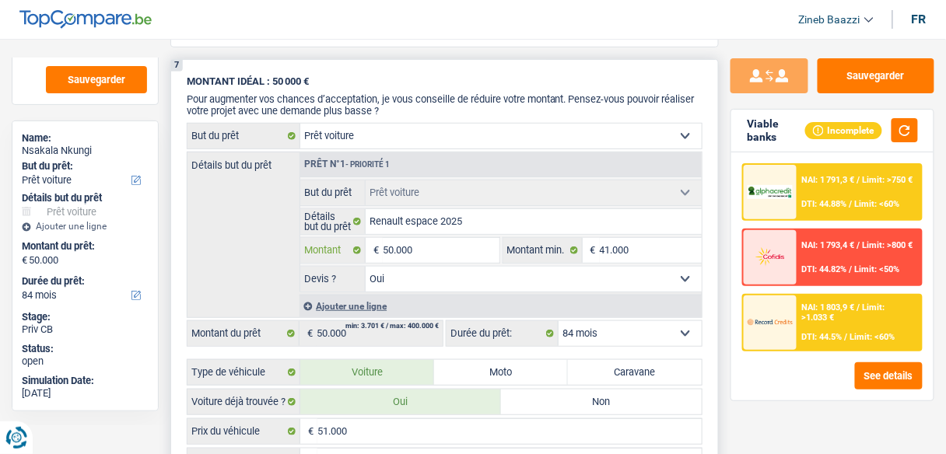
type input "5.000"
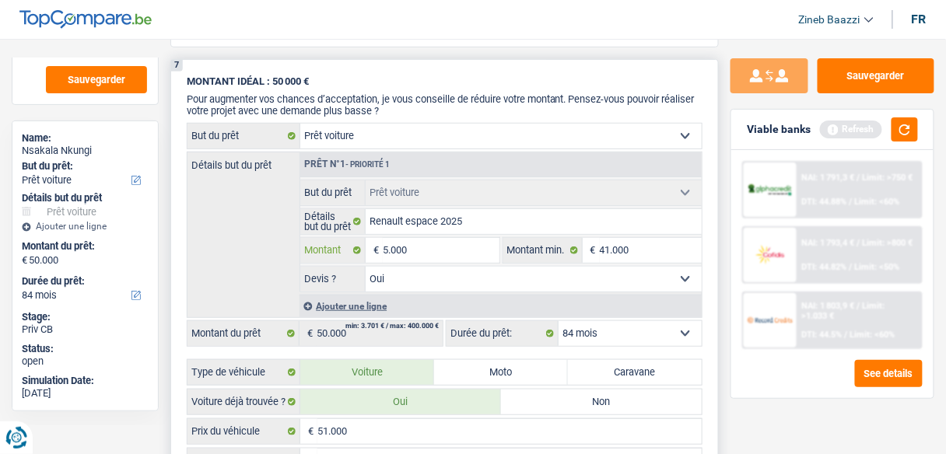
type input "50.001"
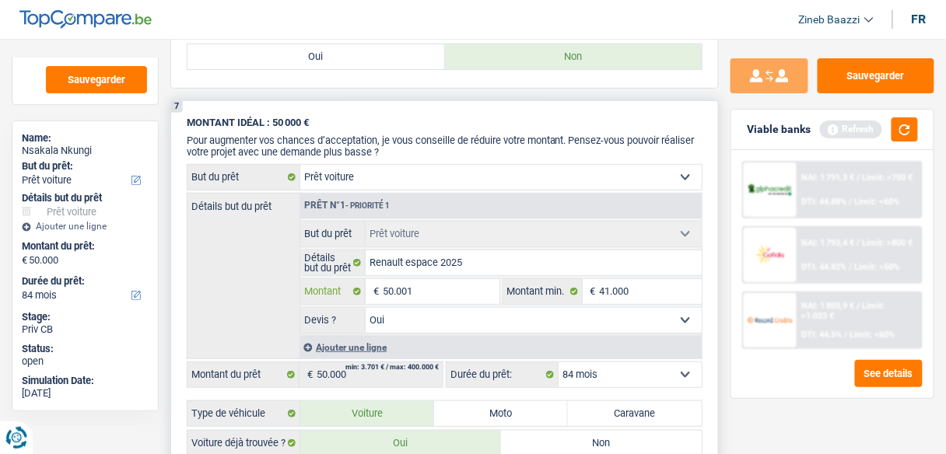
scroll to position [1556, 0]
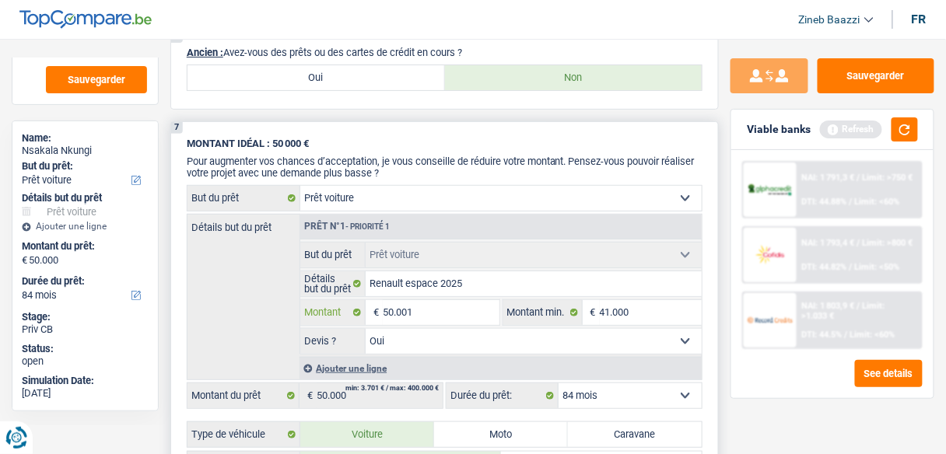
type input "50.001"
click at [193, 252] on div "Détails but du prêt Prêt n°1 - Priorité 1 Confort maison: meubles, textile, pei…" at bounding box center [445, 297] width 516 height 166
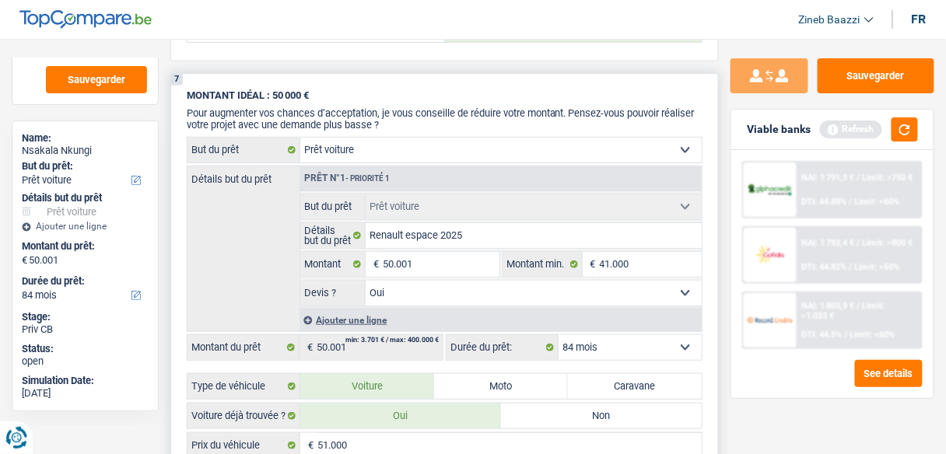
scroll to position [1742, 0]
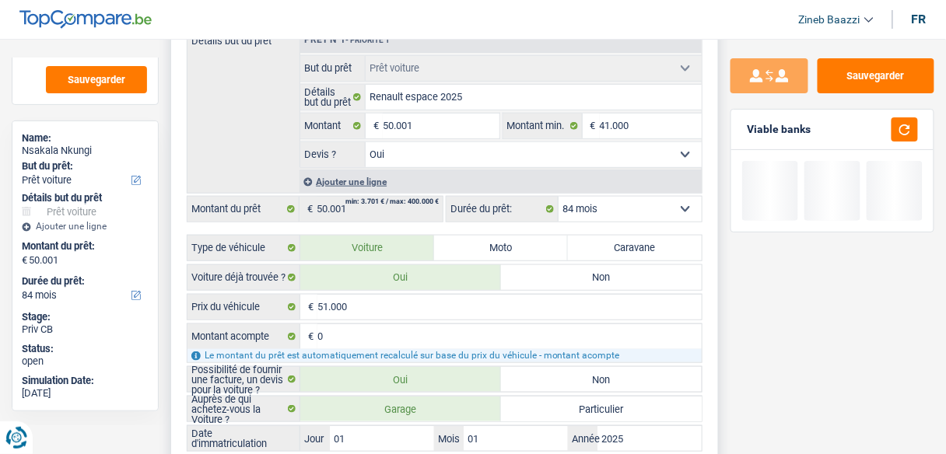
click at [626, 201] on select "12 mois 18 mois 24 mois 30 mois 36 mois 42 mois 48 mois 60 mois 72 mois 84 mois…" at bounding box center [630, 209] width 143 height 25
click at [394, 116] on input "50.001" at bounding box center [441, 126] width 116 height 25
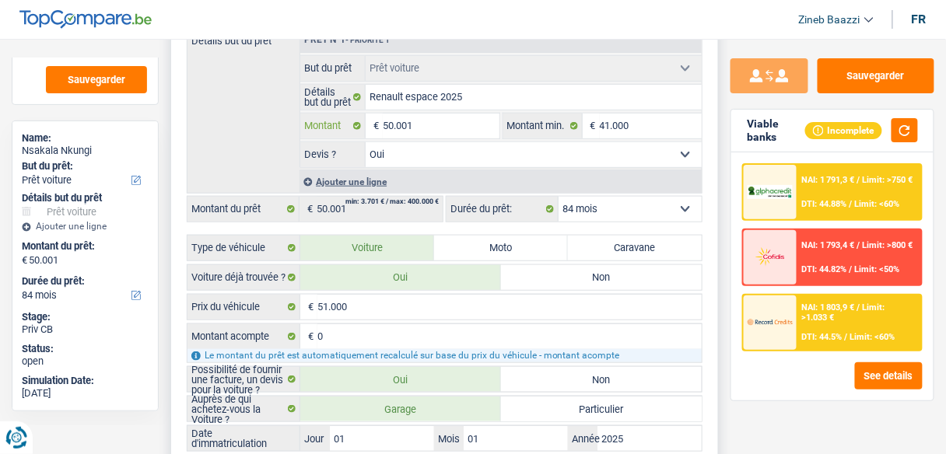
click at [427, 115] on input "50.001" at bounding box center [441, 126] width 116 height 25
click at [390, 114] on input "50.001" at bounding box center [441, 126] width 116 height 25
click at [394, 114] on input "50.001" at bounding box center [441, 126] width 116 height 25
type input "5.001"
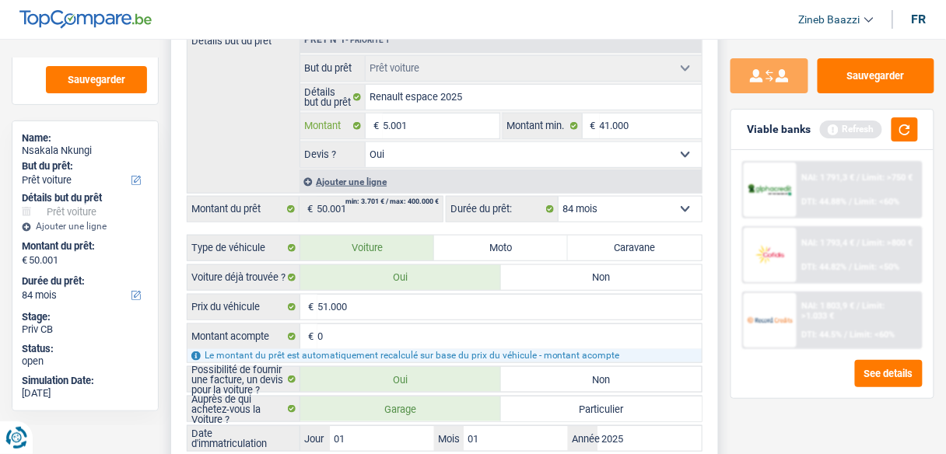
type input "51.001"
click at [439, 114] on input "51.001" at bounding box center [441, 126] width 116 height 25
type input "5.100"
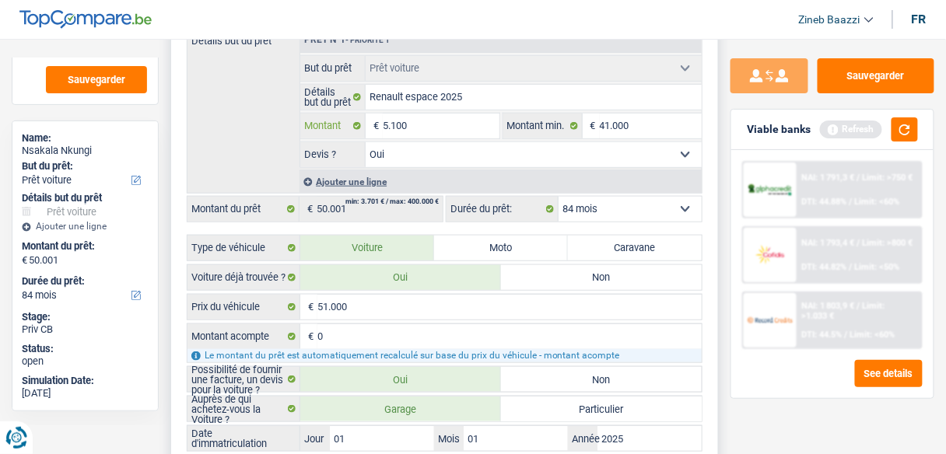
type input "51.000"
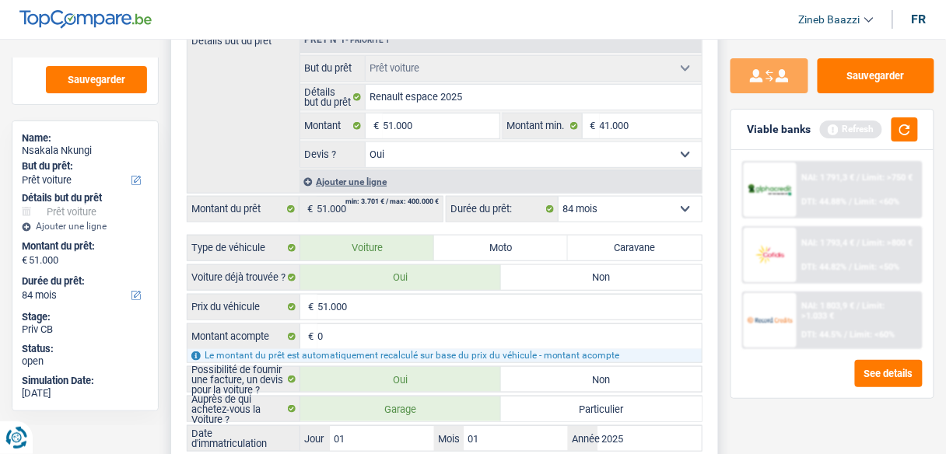
click at [224, 107] on div "Détails but du prêt Prêt n°1 - Priorité 1 Confort maison: meubles, textile, pei…" at bounding box center [445, 110] width 516 height 166
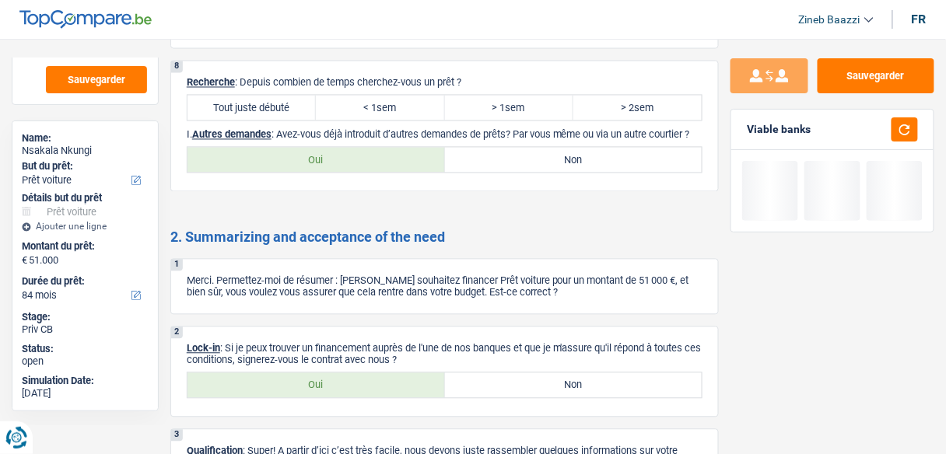
scroll to position [2178, 0]
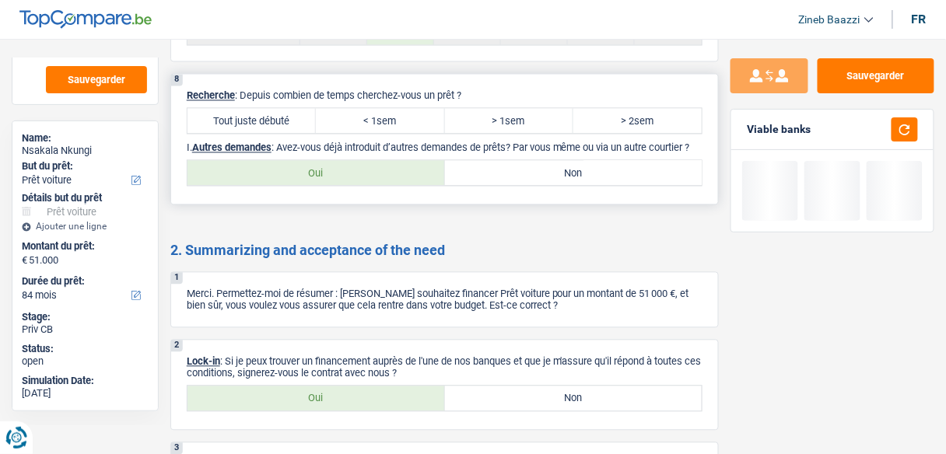
click at [510, 172] on label "Non" at bounding box center [573, 173] width 257 height 25
click at [510, 172] on input "Non" at bounding box center [573, 173] width 257 height 25
radio input "true"
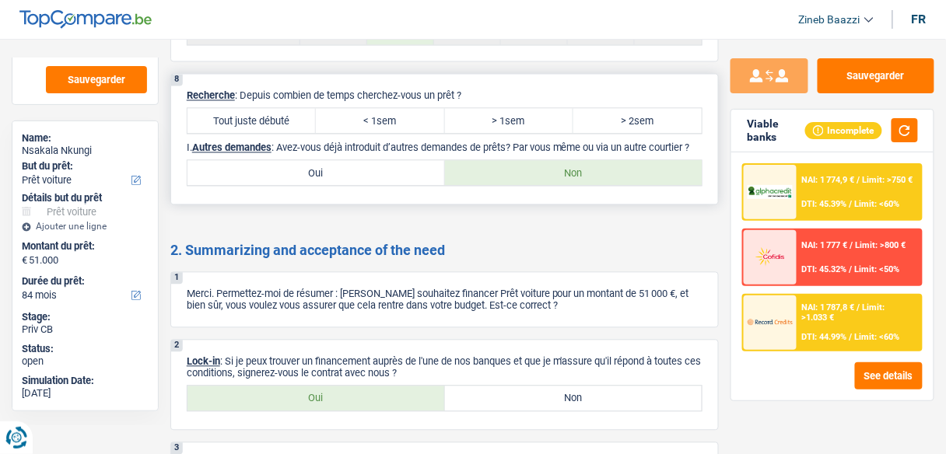
click at [608, 109] on label "> 2sem" at bounding box center [637, 121] width 128 height 25
click at [608, 109] on input "> 2sem" at bounding box center [637, 121] width 128 height 25
radio input "true"
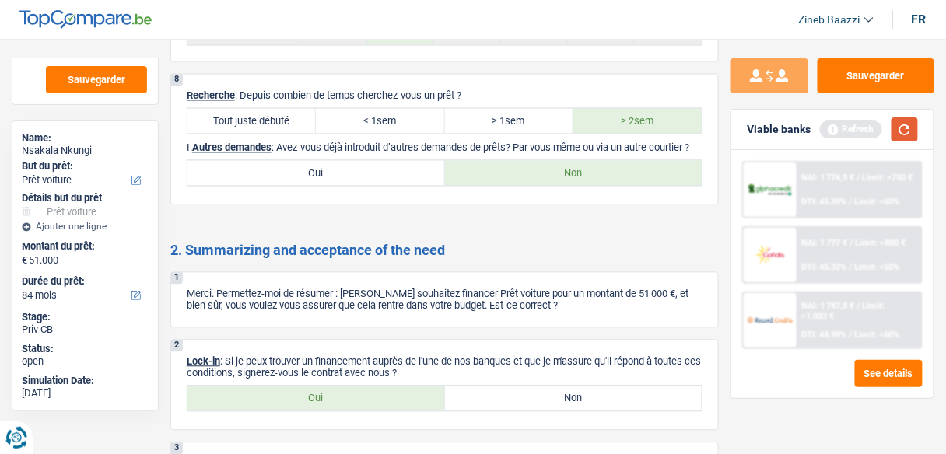
click at [896, 126] on button "button" at bounding box center [904, 129] width 26 height 24
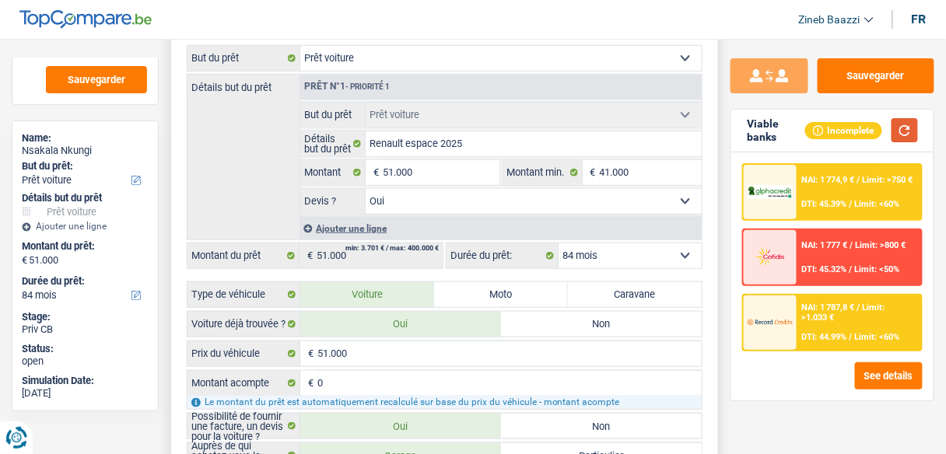
scroll to position [1665, 0]
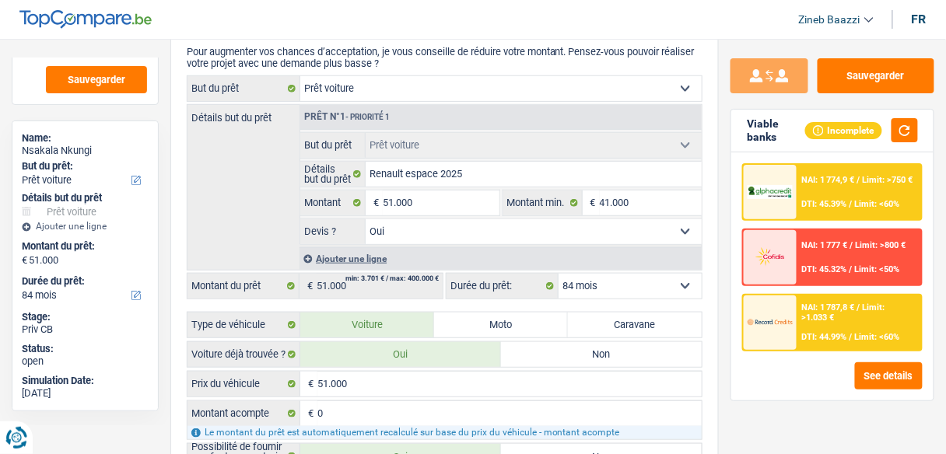
click at [817, 311] on span "Limit: >1.033 €" at bounding box center [843, 313] width 83 height 20
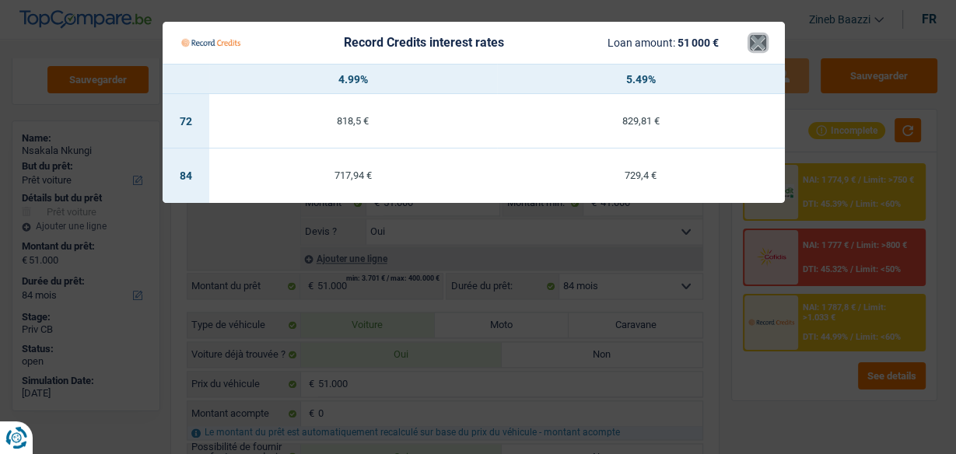
click at [762, 44] on button "×" at bounding box center [758, 43] width 16 height 16
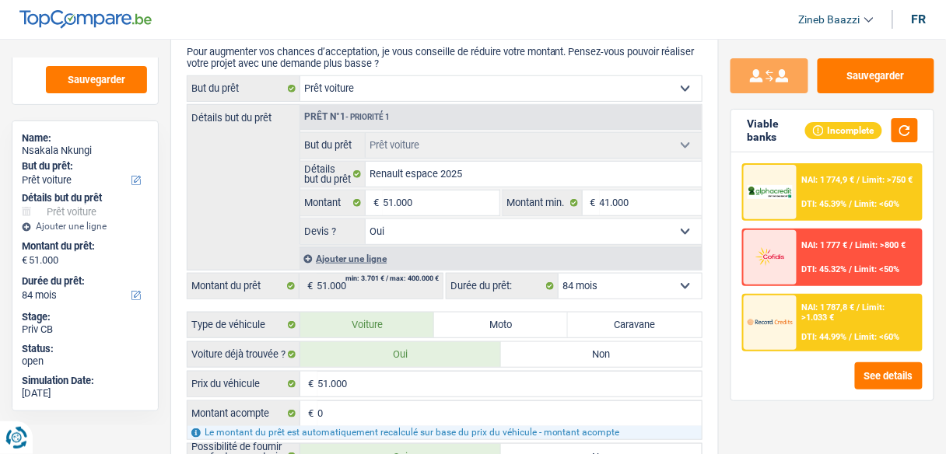
click at [821, 197] on div "NAI: 1 774,9 € / Limit: >750 € DTI: 45.39% / Limit: <60%" at bounding box center [859, 192] width 124 height 54
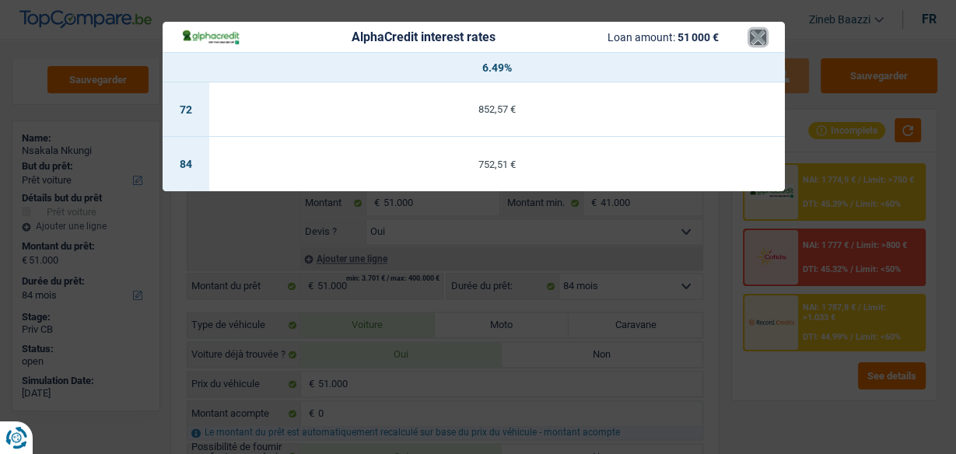
click at [758, 40] on button "×" at bounding box center [758, 38] width 16 height 16
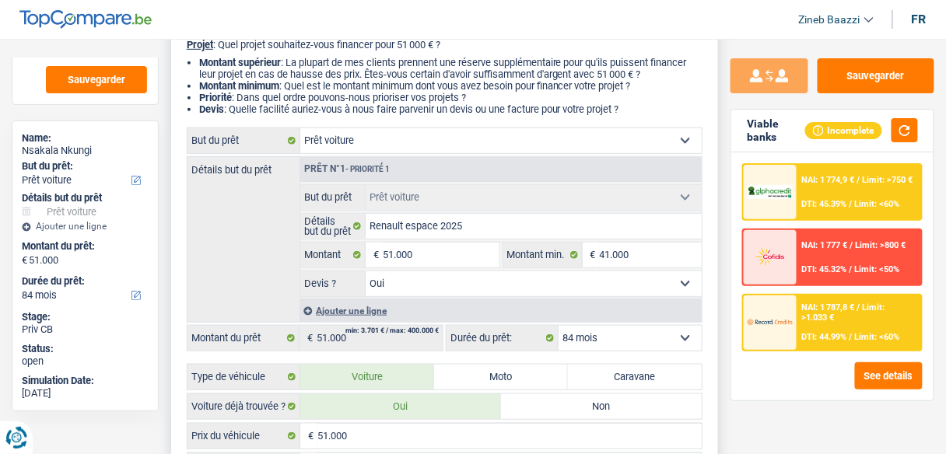
scroll to position [0, 0]
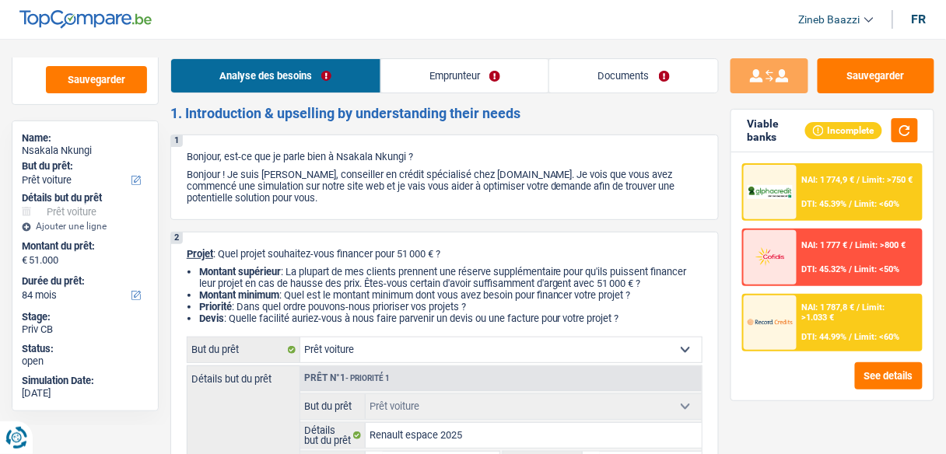
click at [417, 79] on link "Emprunteur" at bounding box center [465, 75] width 168 height 33
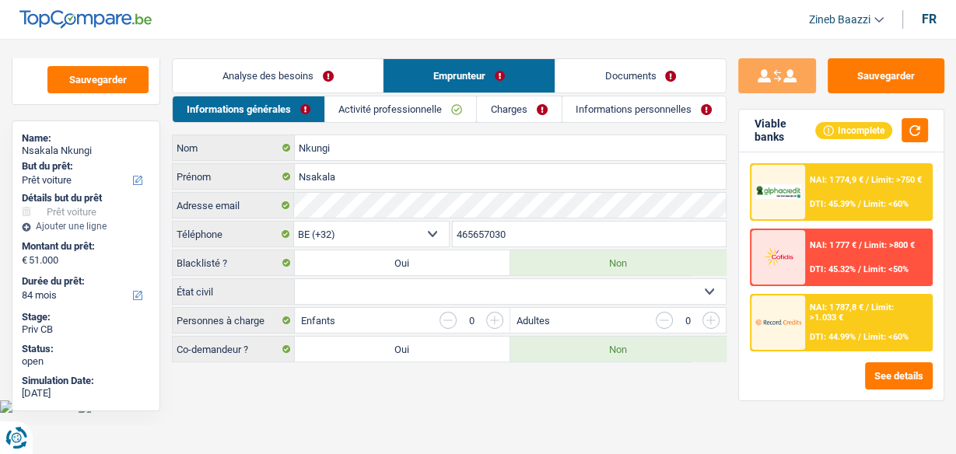
click at [339, 292] on select "Célibataire Marié(e) Cohabitant(e) légal(e) Divorcé(e) Veuf(ve) Séparé (de fait…" at bounding box center [510, 291] width 431 height 25
drag, startPoint x: 381, startPoint y: 426, endPoint x: 392, endPoint y: 417, distance: 14.3
click at [380, 413] on html "Vous avez le contrôle de vos données Nous utilisons des cookies, tout comme nos…" at bounding box center [478, 206] width 956 height 413
click at [436, 287] on select "Célibataire Marié(e) Cohabitant(e) légal(e) Divorcé(e) Veuf(ve) Séparé (de fait…" at bounding box center [510, 291] width 431 height 25
click at [421, 295] on select "Célibataire Marié(e) Cohabitant(e) légal(e) Divorcé(e) Veuf(ve) Séparé (de fait…" at bounding box center [510, 291] width 431 height 25
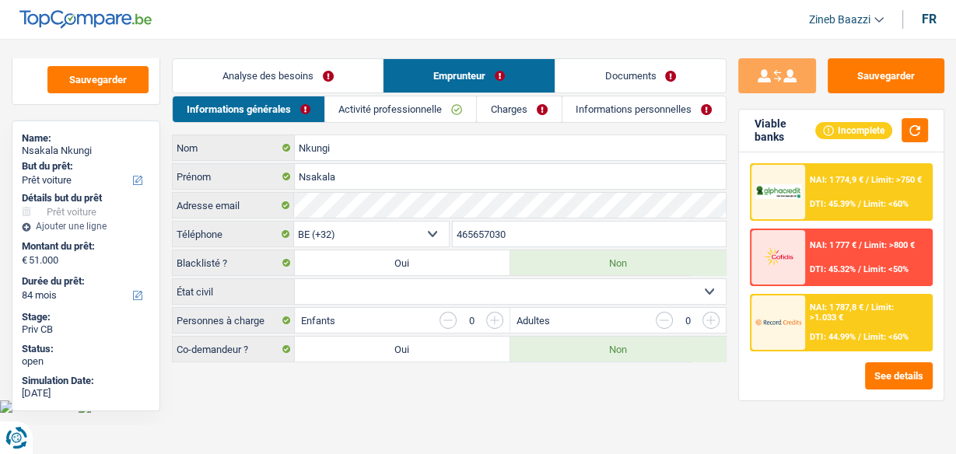
click at [421, 295] on select "Célibataire Marié(e) Cohabitant(e) légal(e) Divorcé(e) Veuf(ve) Séparé (de fait…" at bounding box center [510, 291] width 431 height 25
select select "married"
click at [295, 279] on select "Célibataire Marié(e) Cohabitant(e) légal(e) Divorcé(e) Veuf(ve) Séparé (de fait…" at bounding box center [510, 291] width 431 height 25
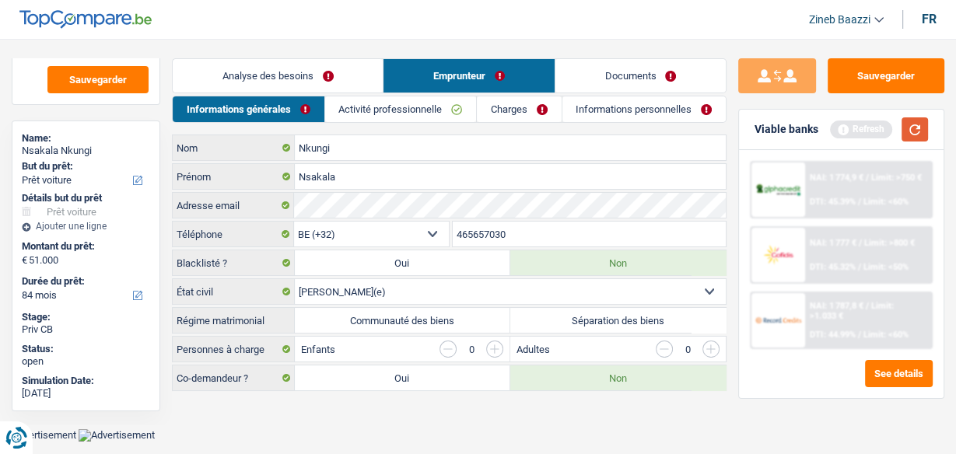
click at [915, 139] on button "button" at bounding box center [915, 129] width 26 height 24
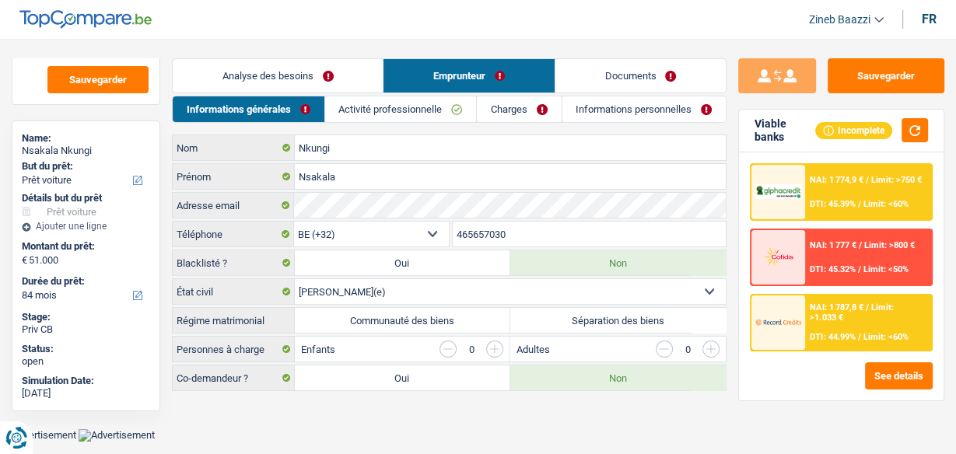
click at [603, 312] on label "Séparation des biens" at bounding box center [617, 320] width 215 height 25
click at [603, 312] on input "Séparation des biens" at bounding box center [617, 320] width 215 height 25
radio input "true"
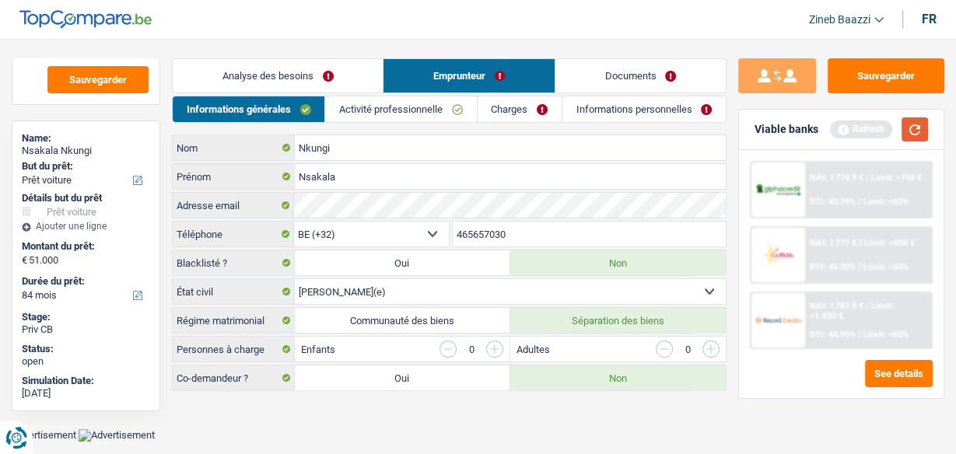
click at [922, 128] on button "button" at bounding box center [915, 129] width 26 height 24
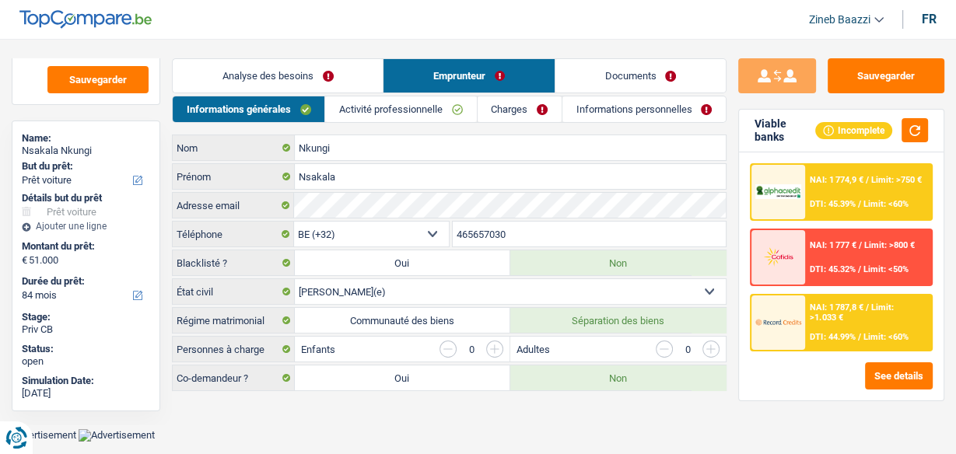
click at [498, 341] on input "button" at bounding box center [494, 349] width 17 height 17
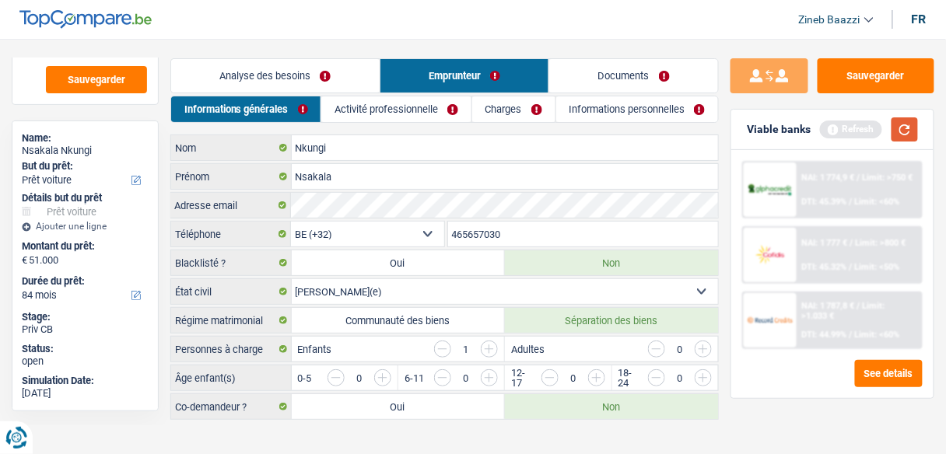
click at [910, 130] on button "button" at bounding box center [904, 129] width 26 height 24
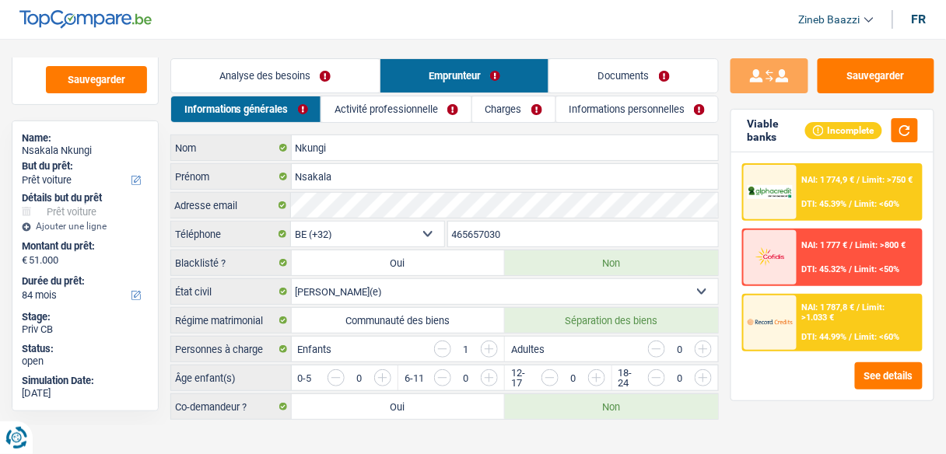
click at [598, 372] on input "button" at bounding box center [861, 382] width 547 height 25
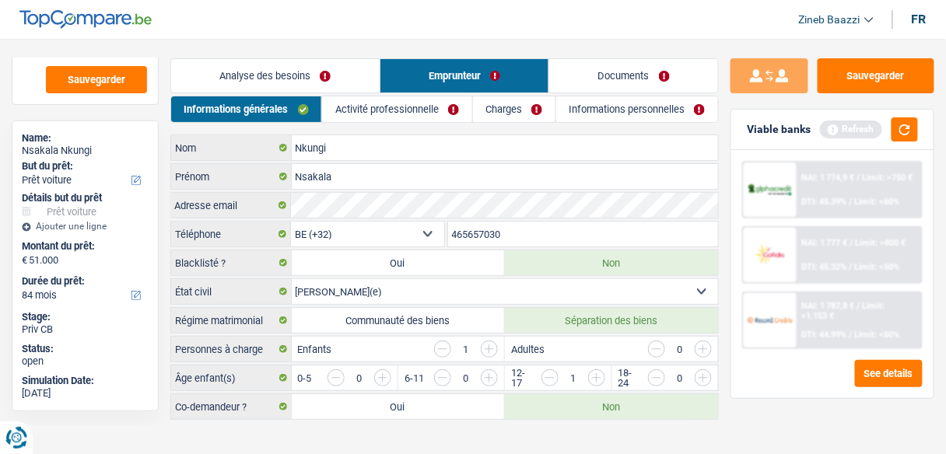
click at [361, 111] on link "Activité professionnelle" at bounding box center [396, 109] width 149 height 26
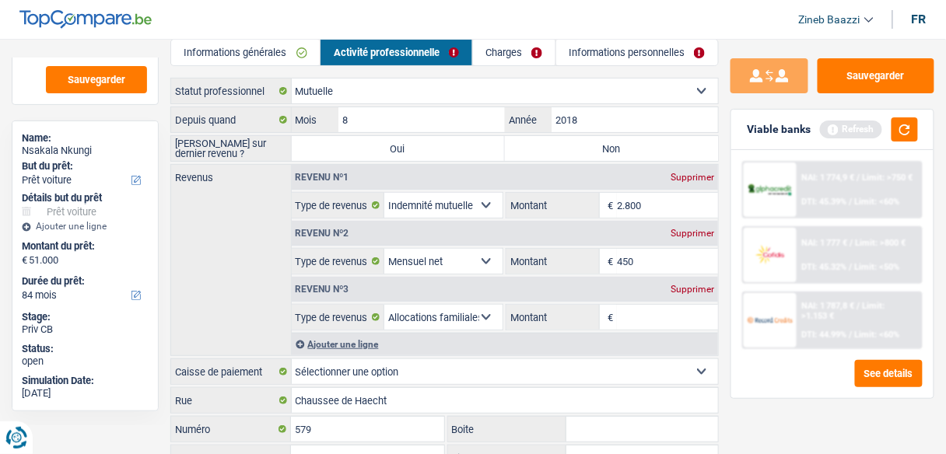
scroll to position [124, 0]
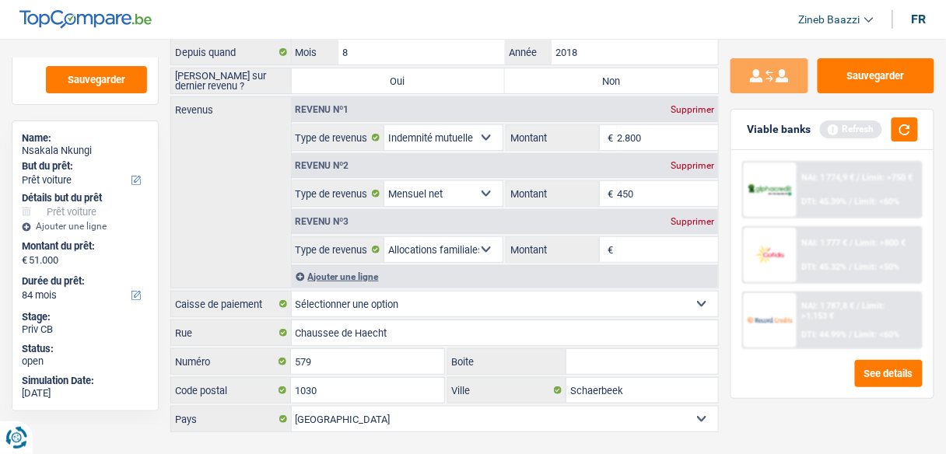
click at [625, 240] on input "Montant" at bounding box center [667, 249] width 101 height 25
click at [480, 250] on select "Allocation d'handicap Allocations chômage Allocations familiales Chèques repas …" at bounding box center [443, 249] width 118 height 25
click at [384, 237] on select "Allocation d'handicap Allocations chômage Allocations familiales Chèques repas …" at bounding box center [443, 249] width 118 height 25
click at [628, 245] on input "Montant" at bounding box center [667, 249] width 101 height 25
click at [683, 219] on div "Supprimer" at bounding box center [692, 221] width 51 height 9
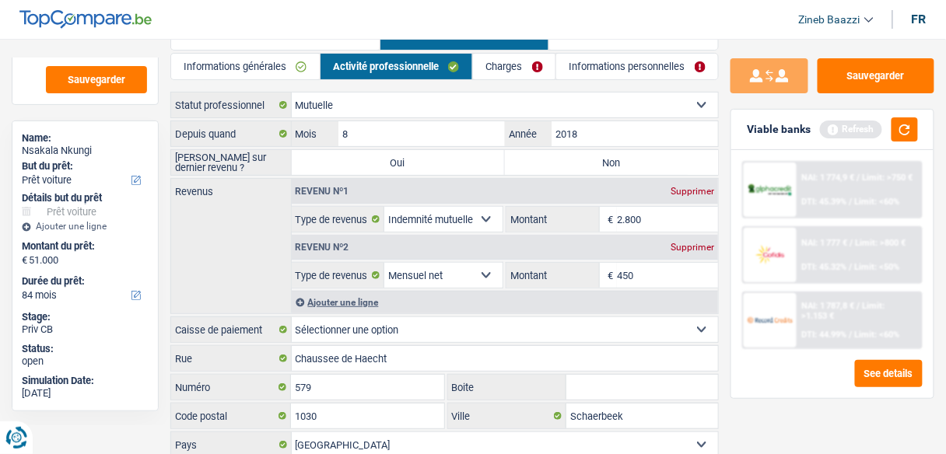
scroll to position [0, 0]
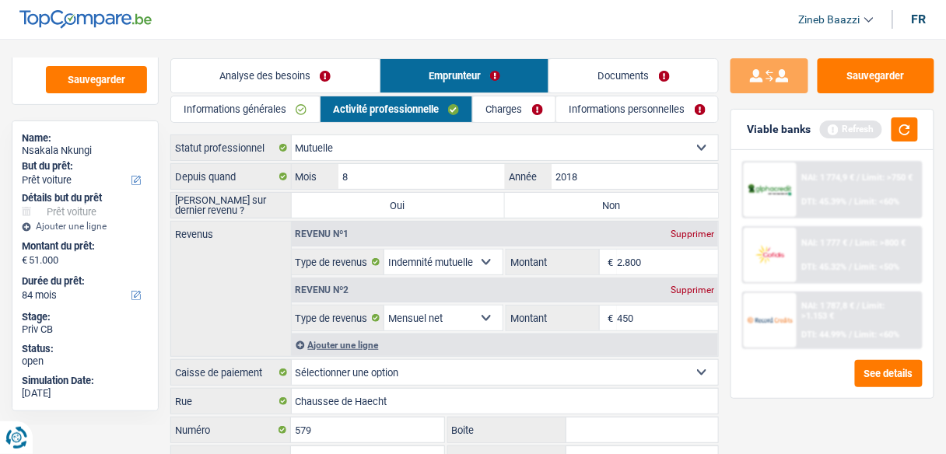
click at [228, 114] on link "Informations générales" at bounding box center [245, 109] width 149 height 26
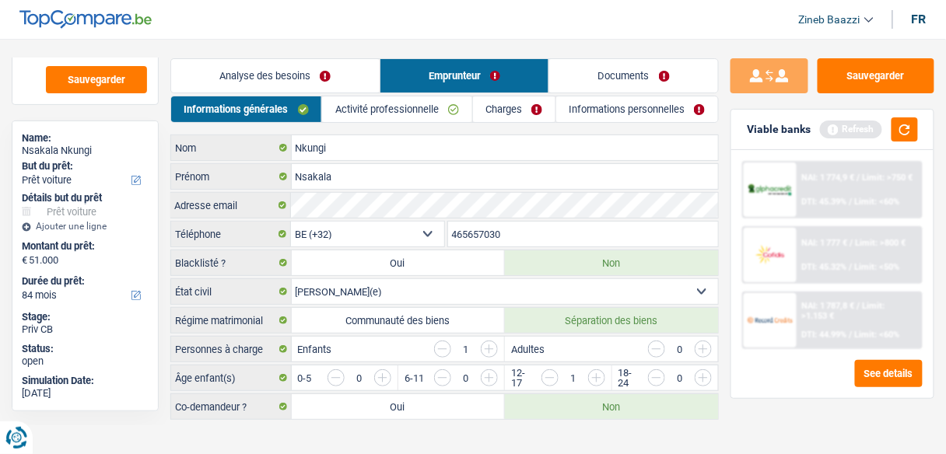
click at [550, 375] on input "button" at bounding box center [549, 378] width 17 height 17
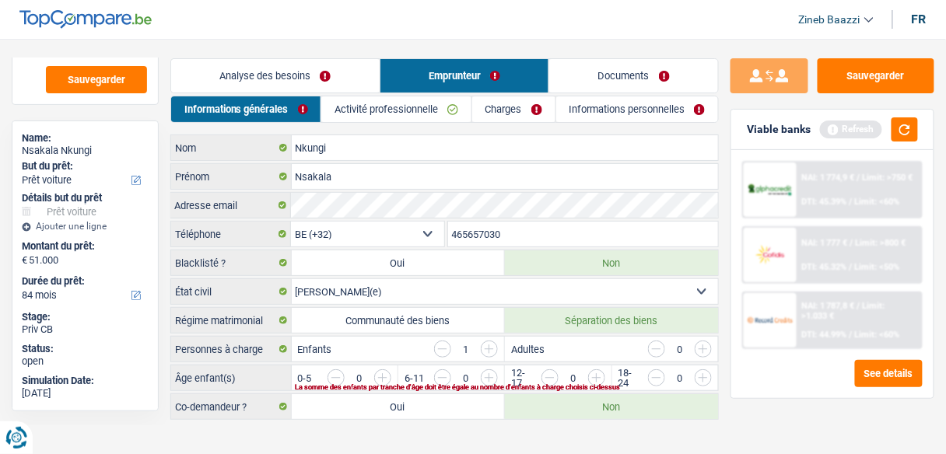
click at [467, 429] on main "Notes Sauvegarder Name: Nsakala Nkungi But du prêt: Confort maison: meubles, te…" at bounding box center [473, 240] width 946 height 434
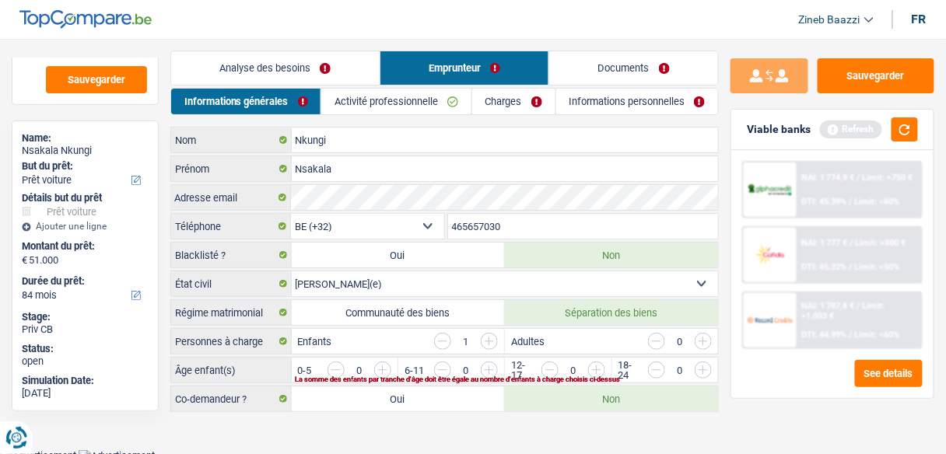
scroll to position [9, 0]
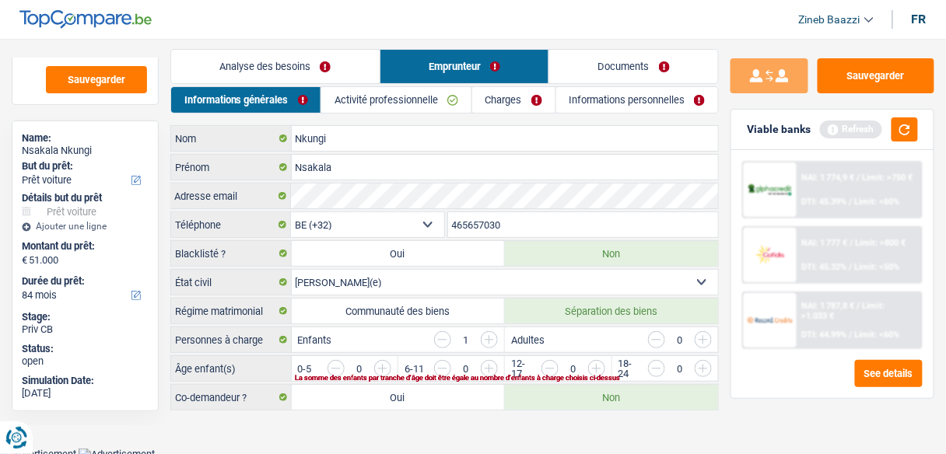
click at [412, 94] on link "Activité professionnelle" at bounding box center [396, 100] width 150 height 26
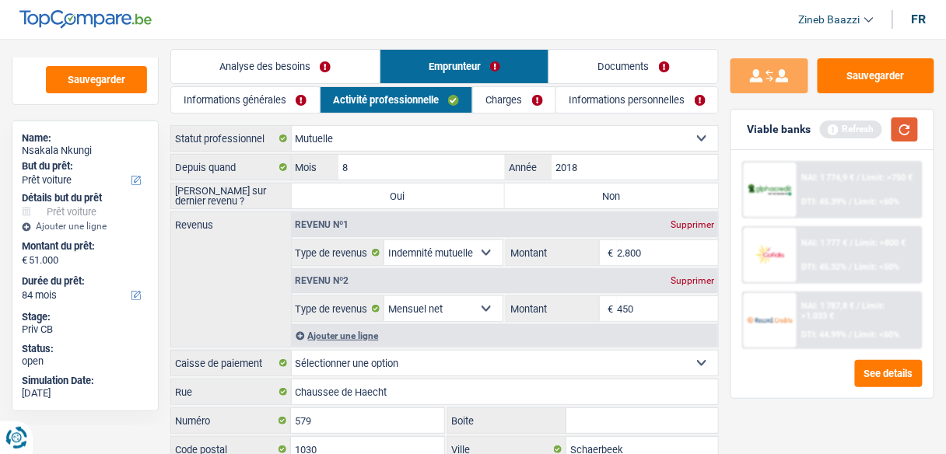
click at [901, 131] on button "button" at bounding box center [904, 129] width 26 height 24
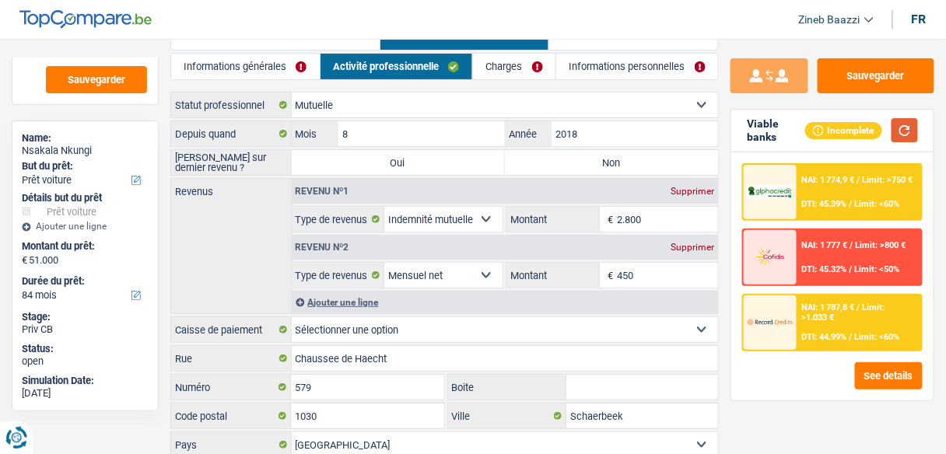
scroll to position [0, 0]
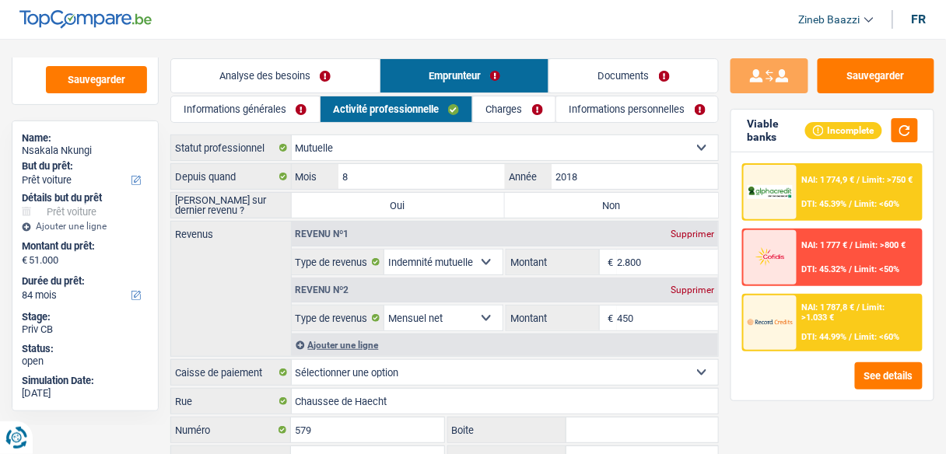
click at [506, 115] on link "Charges" at bounding box center [514, 109] width 82 height 26
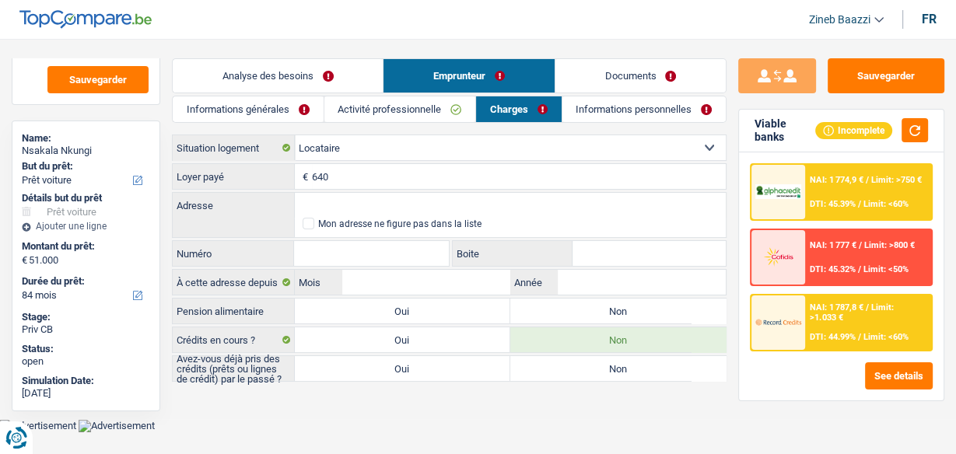
click at [365, 247] on input "Numéro" at bounding box center [371, 253] width 154 height 25
click at [317, 203] on input "Adresse" at bounding box center [510, 205] width 431 height 25
click at [334, 202] on input "Adresse" at bounding box center [510, 205] width 431 height 25
type input "W"
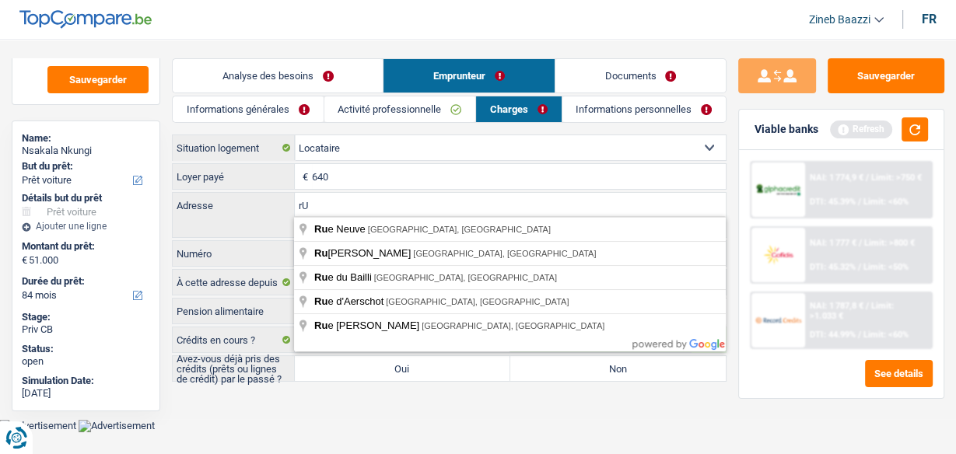
type input "r"
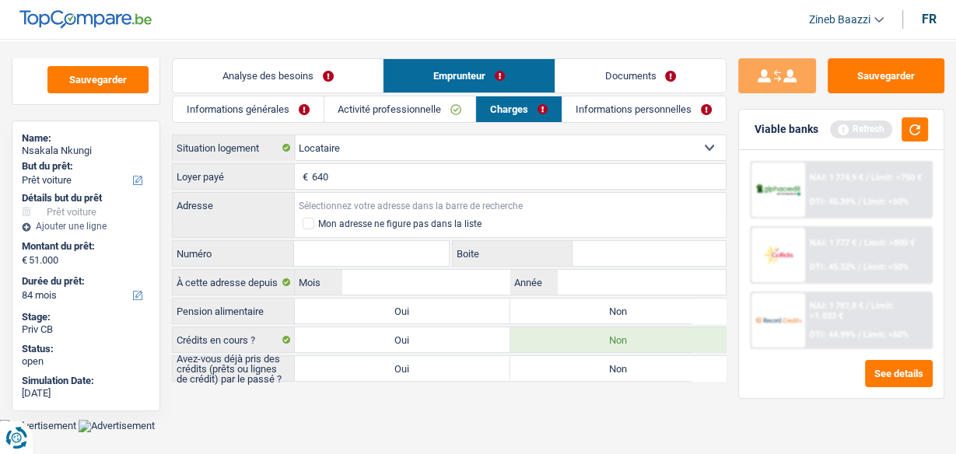
type input "r"
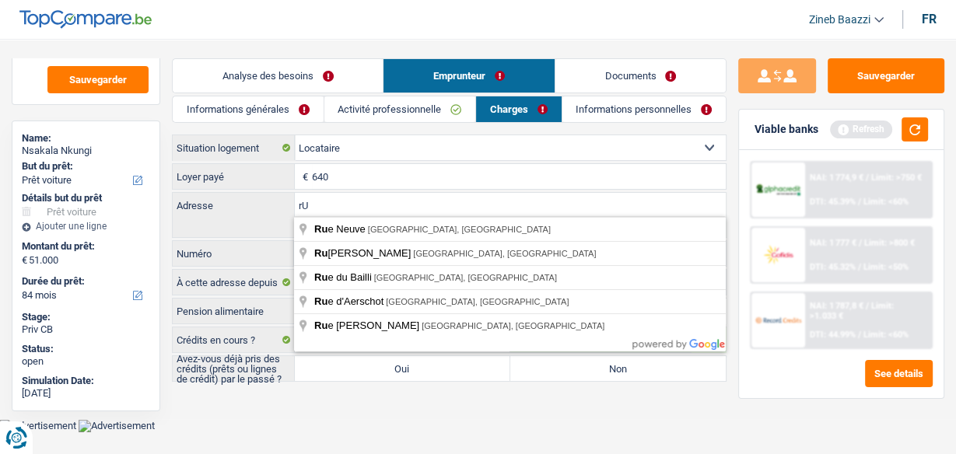
type input "r"
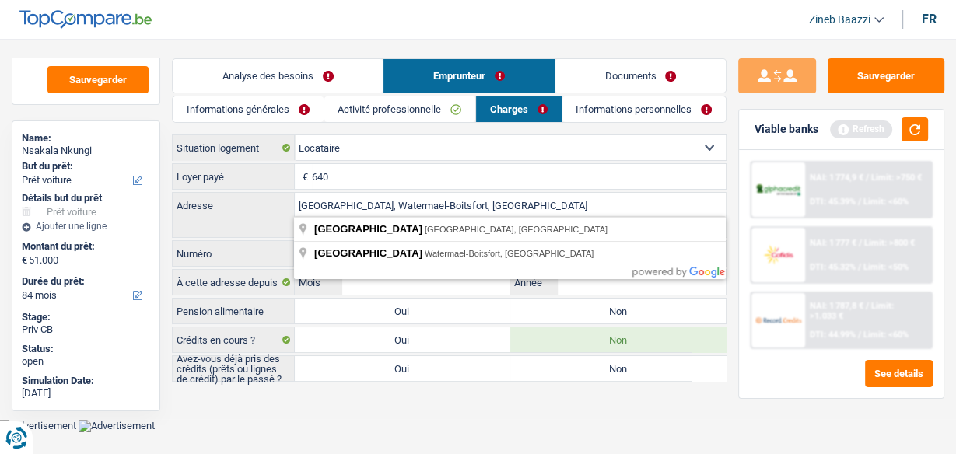
type input "Rue des Gardénias, 1170, Watermael-Boitsfort, BE"
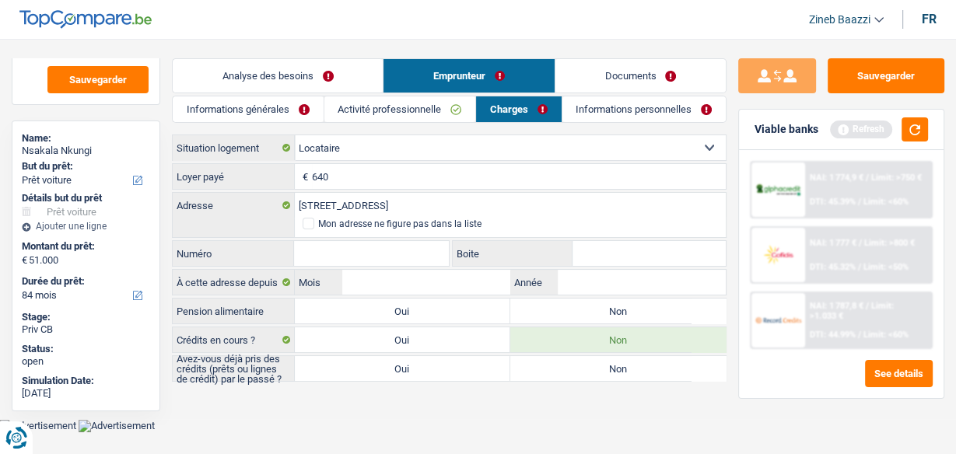
click at [345, 254] on input "Numéro" at bounding box center [371, 253] width 154 height 25
click at [363, 250] on input "Numéro" at bounding box center [371, 253] width 154 height 25
type input "2"
click at [659, 234] on div "Mon adresse ne figure pas dans la liste" at bounding box center [510, 227] width 432 height 19
click at [657, 244] on input "Boite" at bounding box center [649, 253] width 153 height 25
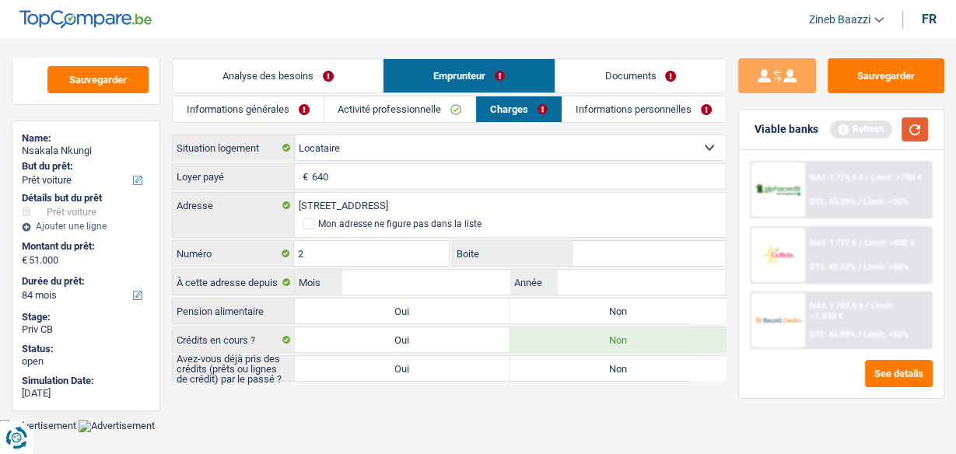
click at [919, 124] on button "button" at bounding box center [915, 129] width 26 height 24
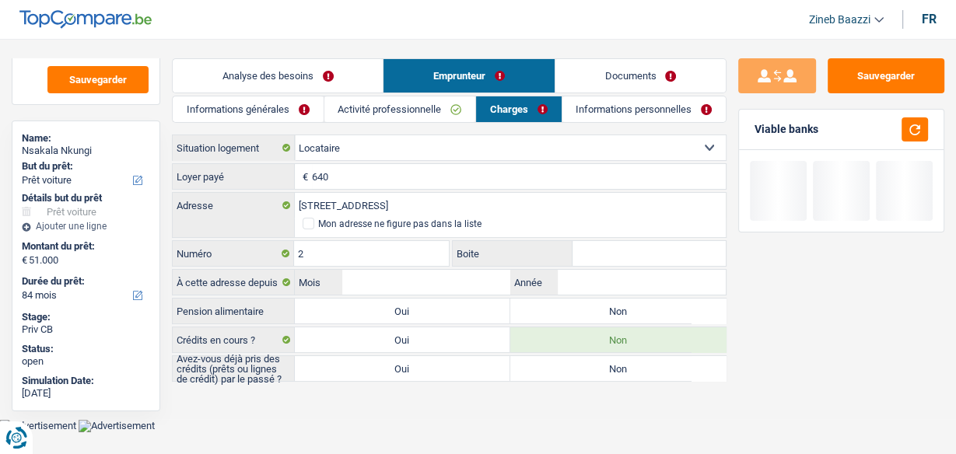
click at [592, 261] on input "Boite" at bounding box center [649, 253] width 153 height 25
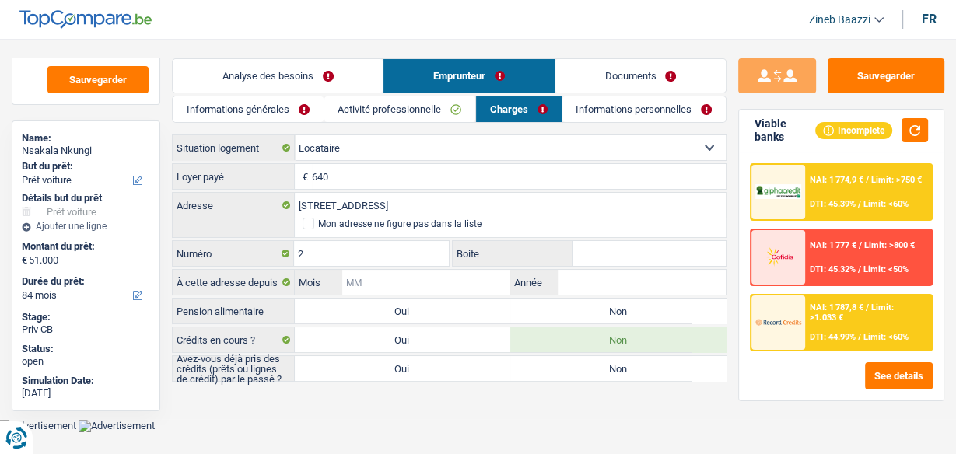
click at [468, 290] on input "Mois" at bounding box center [426, 282] width 168 height 25
click at [399, 285] on input "Mois" at bounding box center [426, 282] width 168 height 25
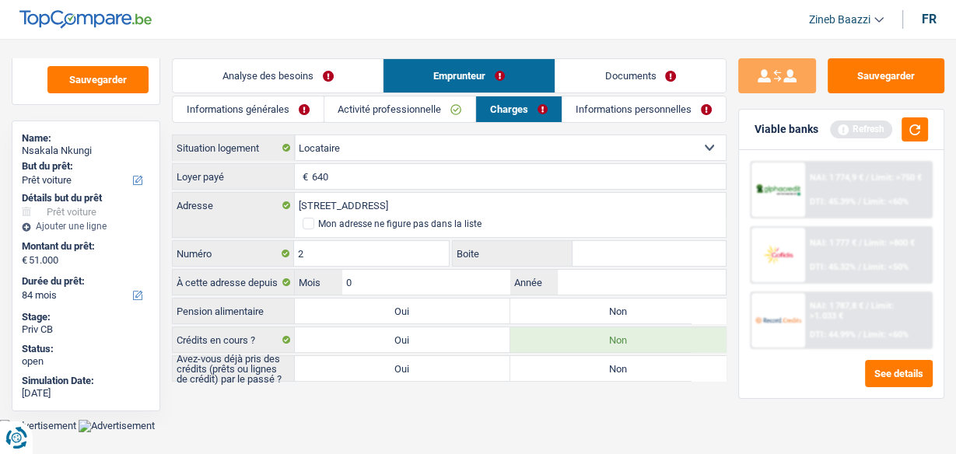
type input "0"
click at [694, 285] on input "Année" at bounding box center [642, 282] width 168 height 25
type input "2012"
click at [415, 278] on input "0" at bounding box center [426, 282] width 168 height 25
type input "1"
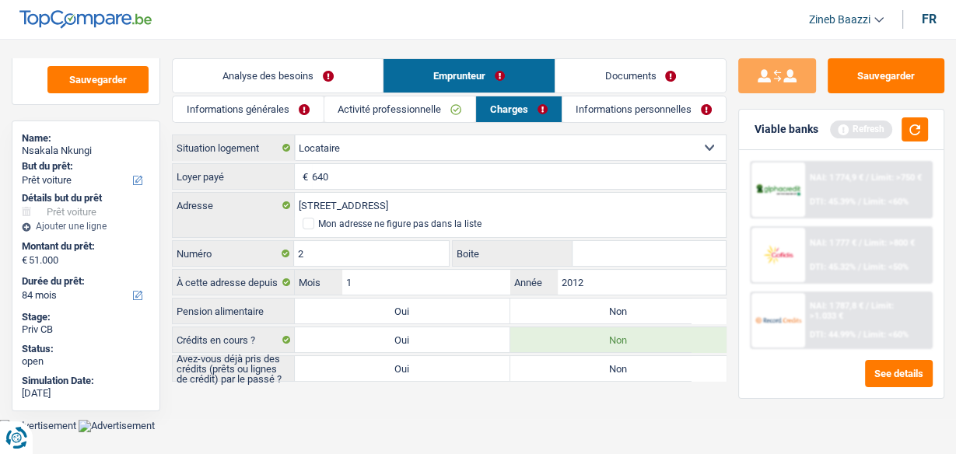
click at [499, 420] on body "Vous avez le contrôle de vos données Nous utilisons des cookies, tout comme nos…" at bounding box center [478, 227] width 956 height 409
click at [647, 304] on label "Non" at bounding box center [617, 311] width 215 height 25
click at [647, 304] on input "Non" at bounding box center [617, 311] width 215 height 25
radio input "true"
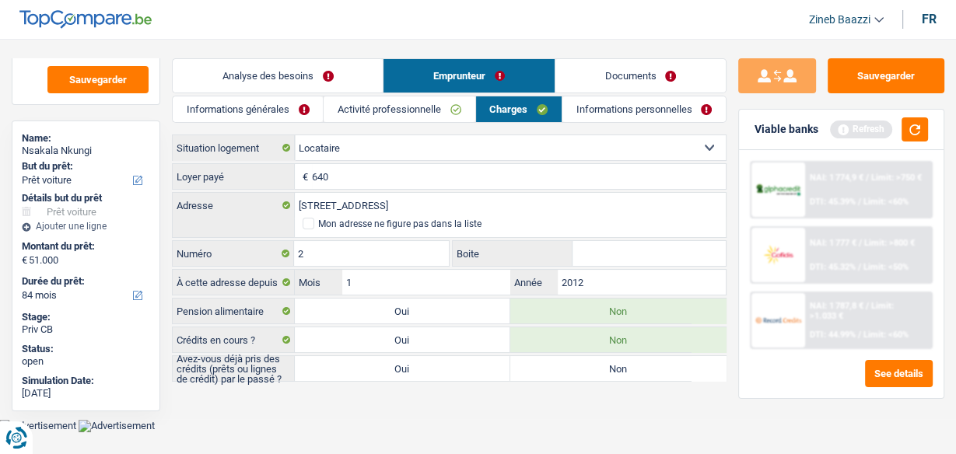
click at [352, 368] on label "Oui" at bounding box center [402, 368] width 215 height 25
click at [352, 368] on input "Oui" at bounding box center [402, 368] width 215 height 25
radio input "true"
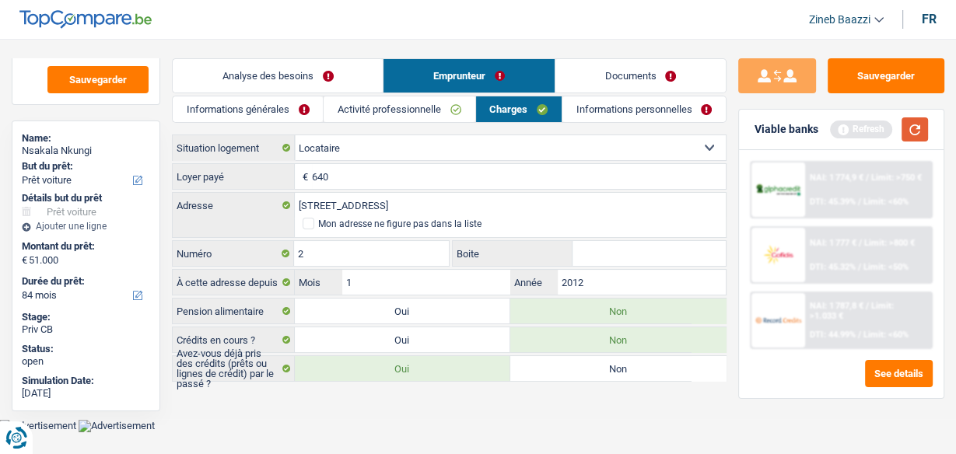
click at [907, 121] on button "button" at bounding box center [915, 129] width 26 height 24
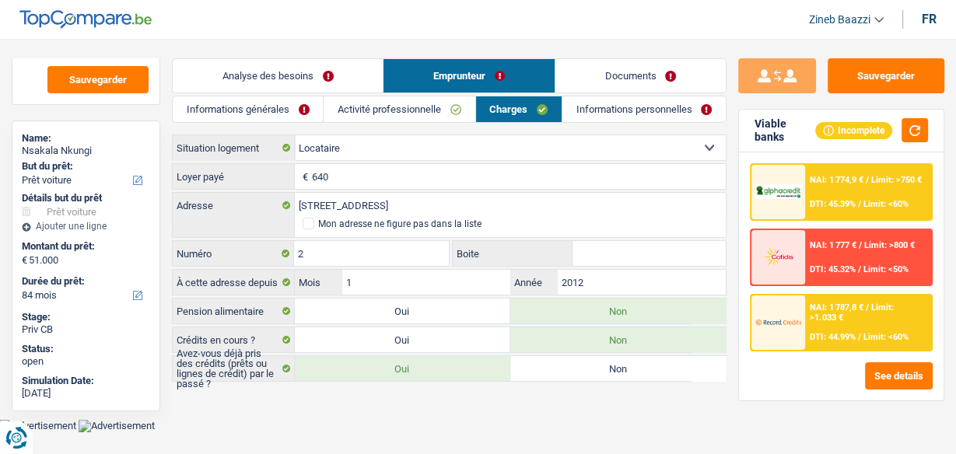
click at [566, 370] on label "Non" at bounding box center [617, 368] width 215 height 25
click at [566, 370] on input "Non" at bounding box center [617, 368] width 215 height 25
radio input "true"
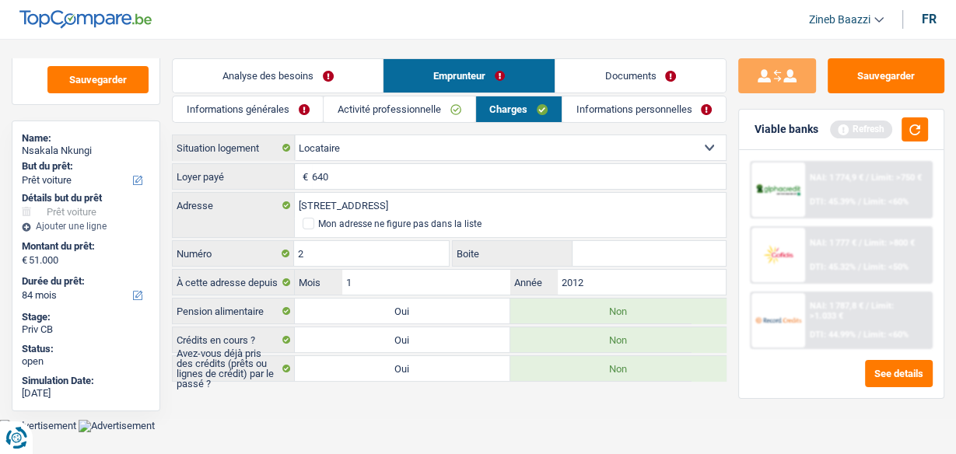
click at [406, 371] on label "Oui" at bounding box center [402, 368] width 215 height 25
click at [406, 371] on input "Oui" at bounding box center [402, 368] width 215 height 25
radio input "true"
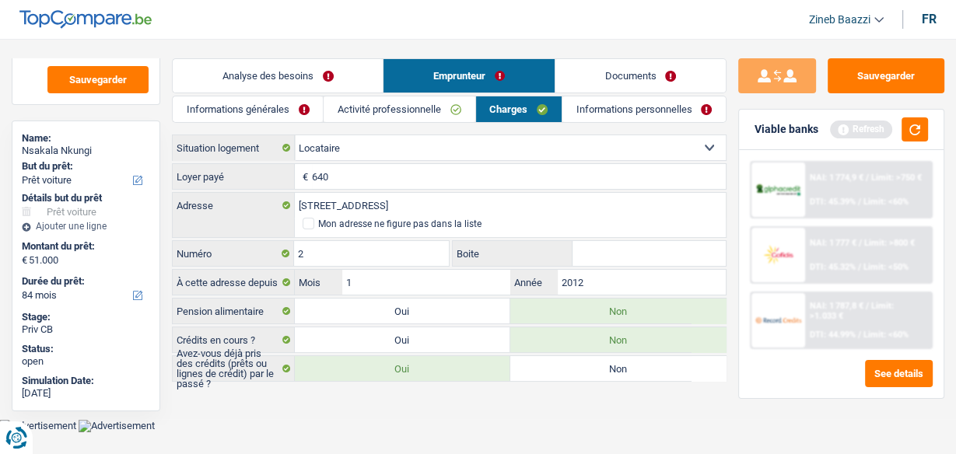
click at [604, 109] on link "Informations personnelles" at bounding box center [643, 109] width 163 height 26
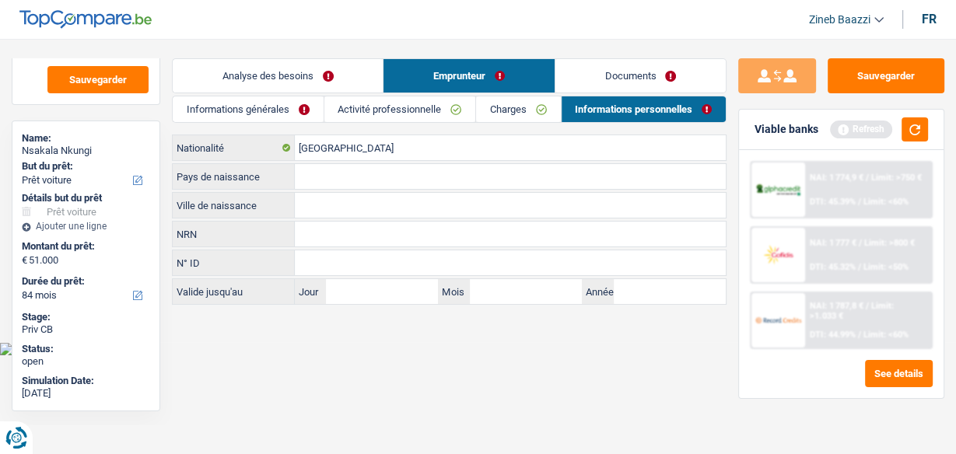
click at [611, 83] on link "Documents" at bounding box center [640, 75] width 170 height 33
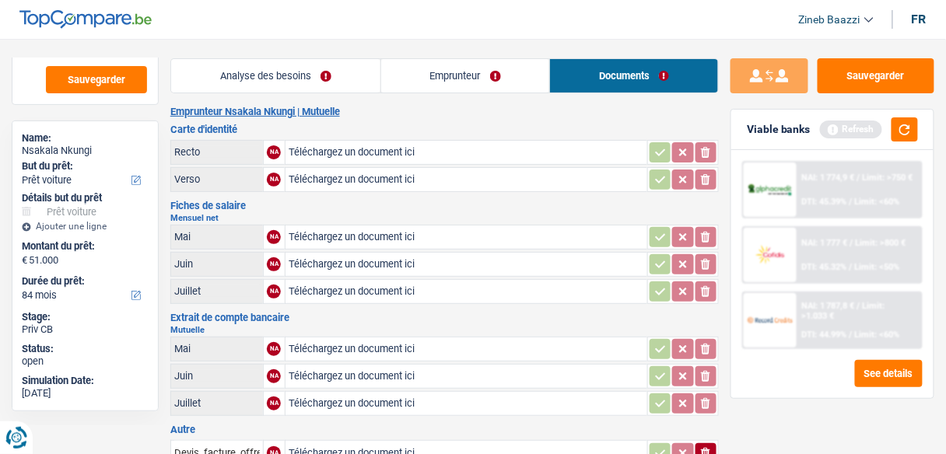
click at [464, 75] on link "Emprunteur" at bounding box center [465, 75] width 169 height 33
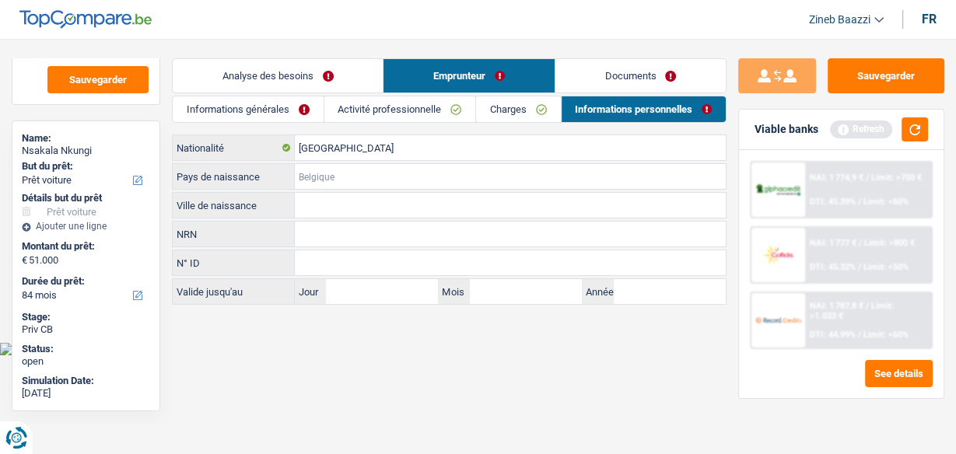
click at [406, 185] on input "Pays de naissance" at bounding box center [510, 176] width 431 height 25
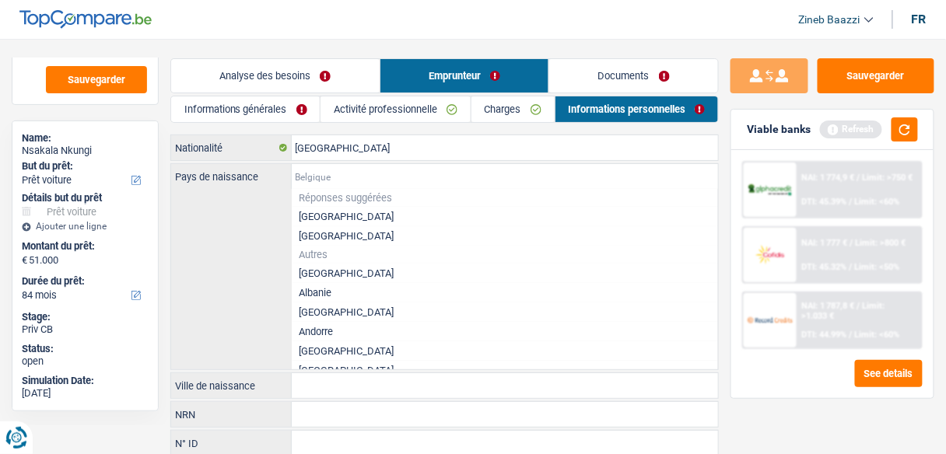
type input "c"
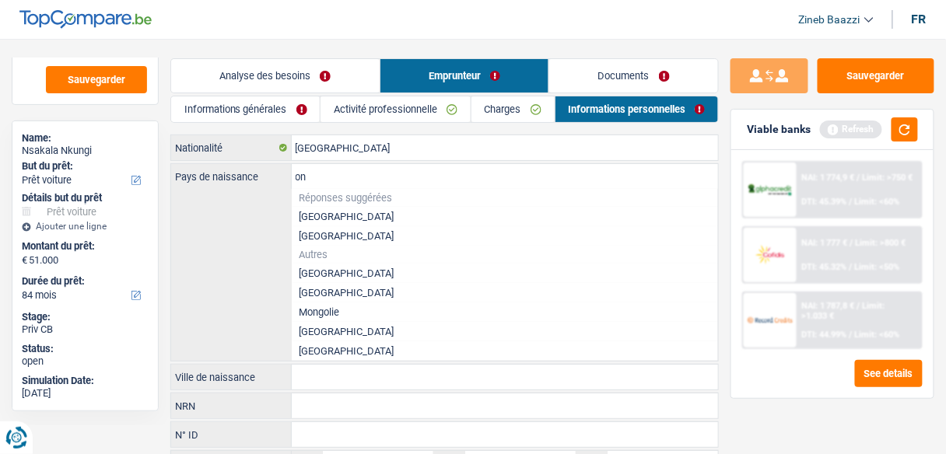
type input "o"
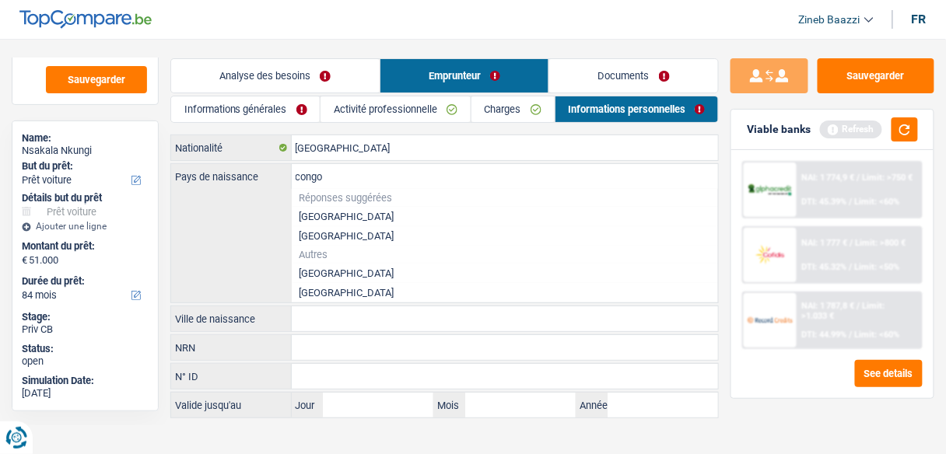
click at [370, 275] on li "République démocratique du Congo" at bounding box center [505, 273] width 427 height 19
type input "République démocratique du Congo"
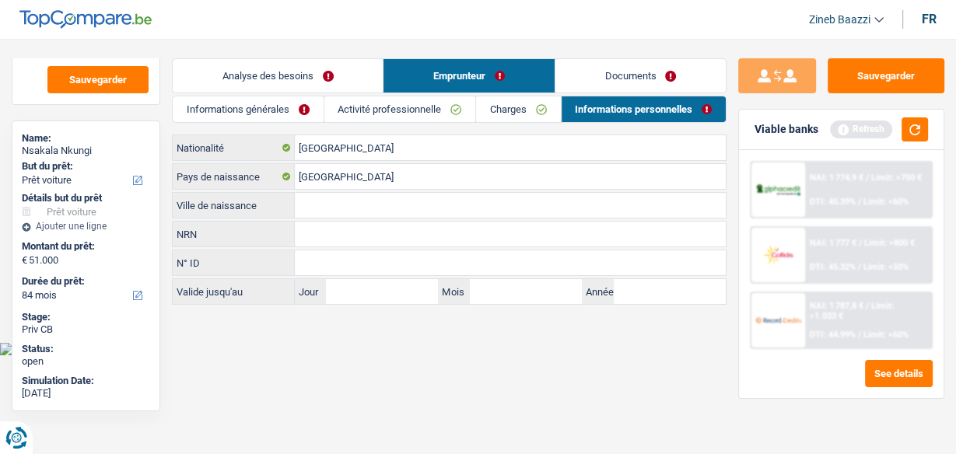
click at [343, 210] on input "Ville de naissance" at bounding box center [510, 205] width 431 height 25
click at [354, 205] on input "Ville de naissance" at bounding box center [510, 205] width 431 height 25
click at [316, 202] on input "Ville de naissance" at bounding box center [510, 205] width 431 height 25
click at [418, 203] on input "Ville de naissance" at bounding box center [510, 205] width 431 height 25
type input "zemba"
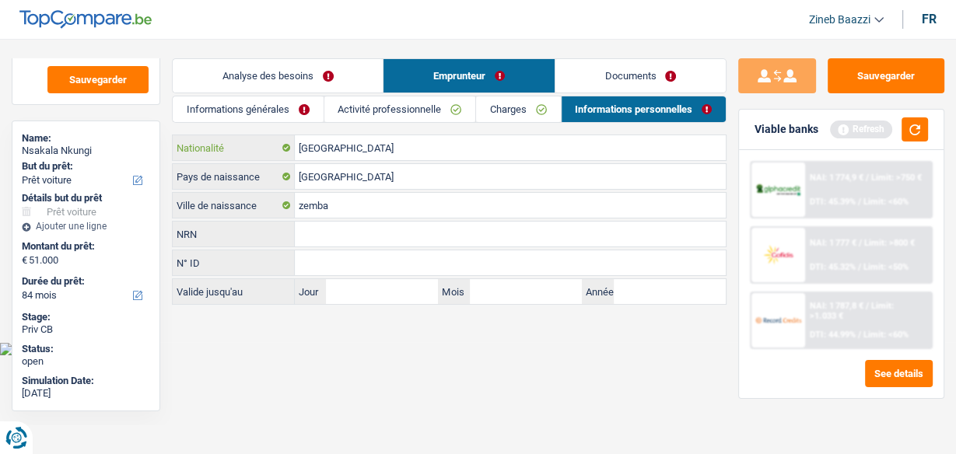
click at [324, 153] on input "[GEOGRAPHIC_DATA]" at bounding box center [510, 147] width 431 height 25
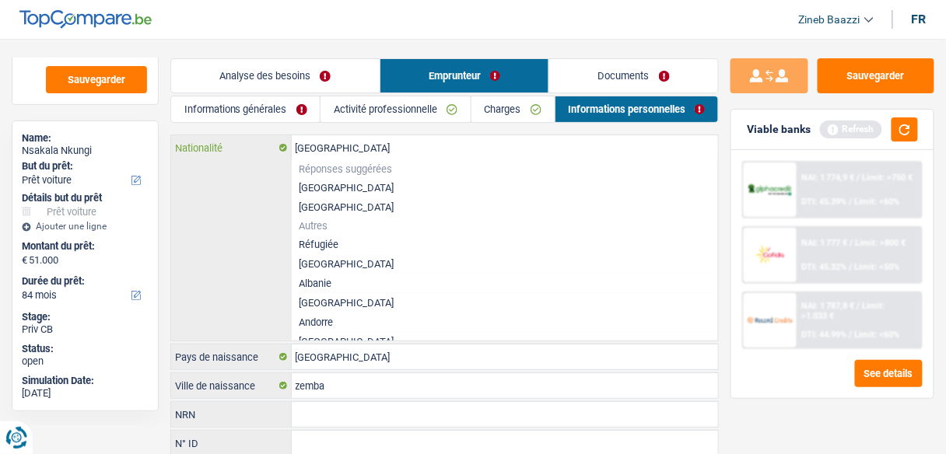
type input "Belgiqcue"
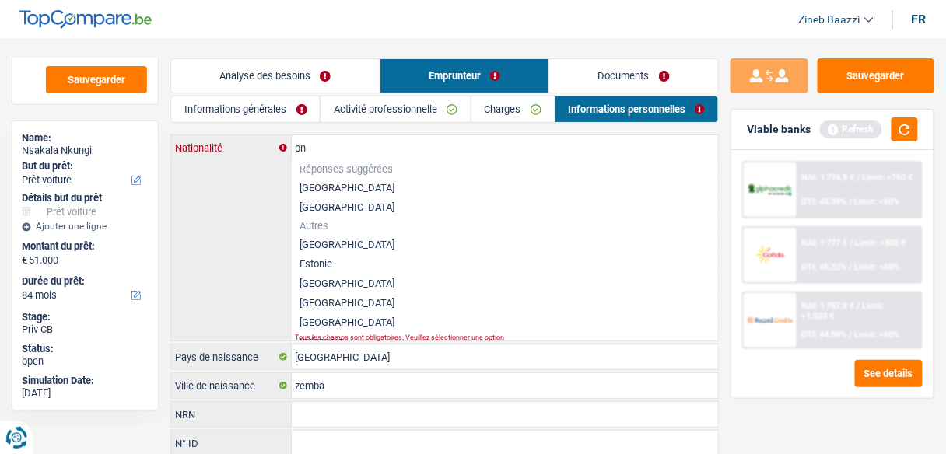
type input "o"
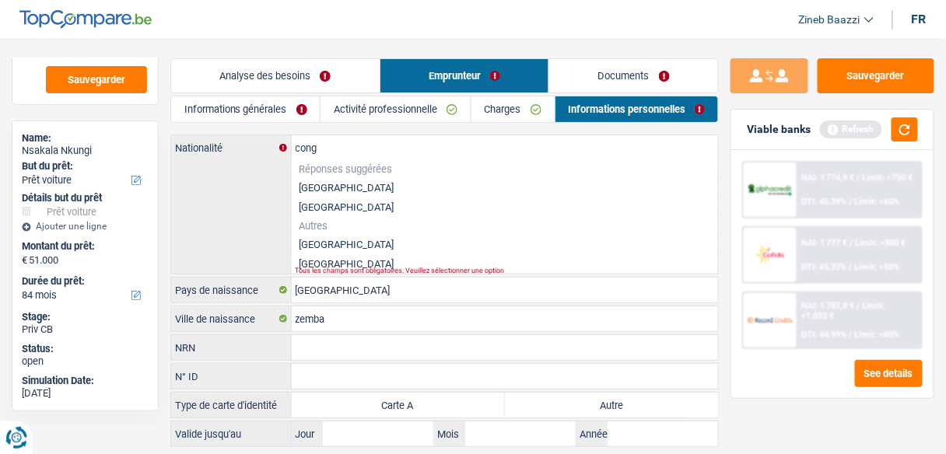
click at [368, 243] on li "République démocratique du Congo" at bounding box center [505, 244] width 427 height 19
type input "République démocratique du Congo"
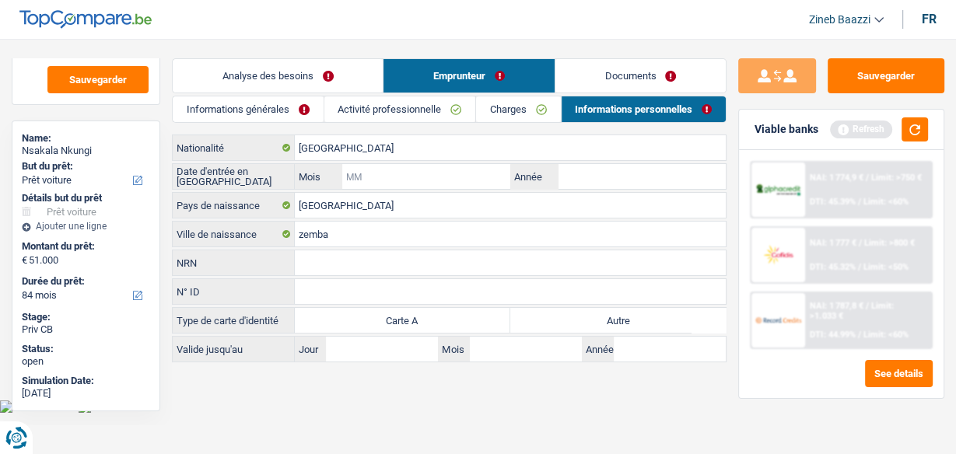
click at [370, 180] on input "Mois" at bounding box center [426, 176] width 168 height 25
click at [612, 182] on input "Année" at bounding box center [642, 176] width 168 height 25
type input "1990"
click at [437, 177] on input "Mois" at bounding box center [426, 176] width 168 height 25
type input "06"
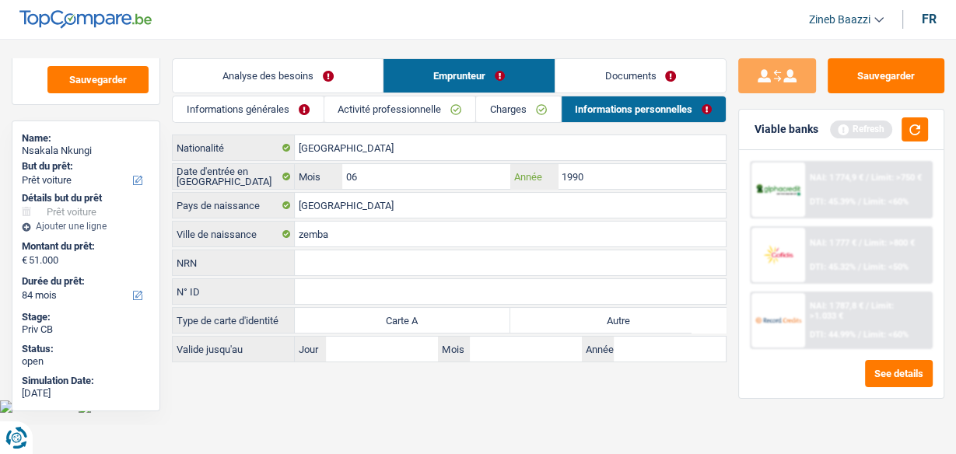
click at [635, 172] on input "1990" at bounding box center [642, 176] width 168 height 25
type input "1"
type input "2009"
click at [411, 396] on body "Vous avez le contrôle de vos données Nous utilisons des cookies, tout comme nos…" at bounding box center [478, 218] width 956 height 390
click at [387, 255] on input "NRN" at bounding box center [510, 262] width 431 height 25
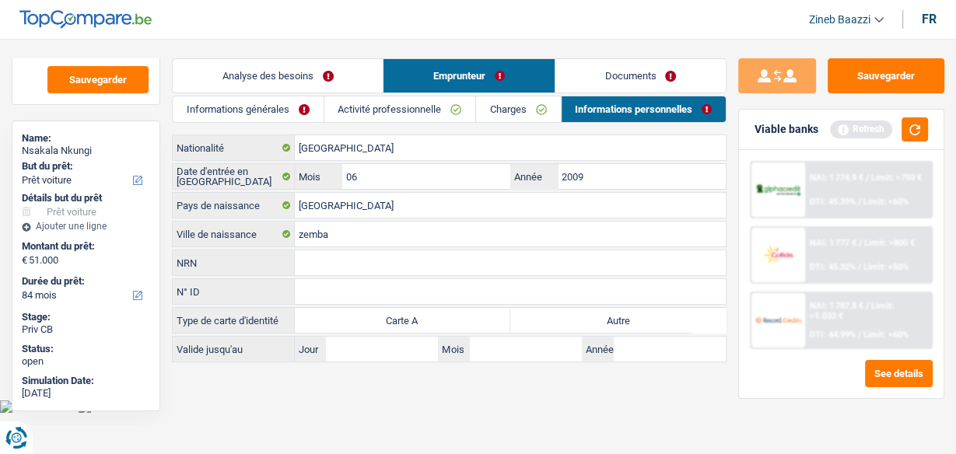
click at [528, 101] on link "Charges" at bounding box center [518, 109] width 84 height 26
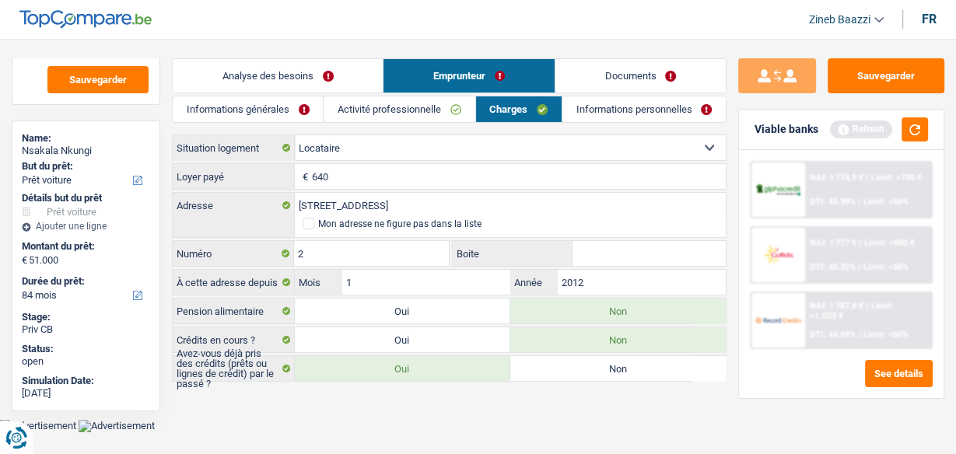
click at [426, 112] on link "Activité professionnelle" at bounding box center [399, 109] width 151 height 26
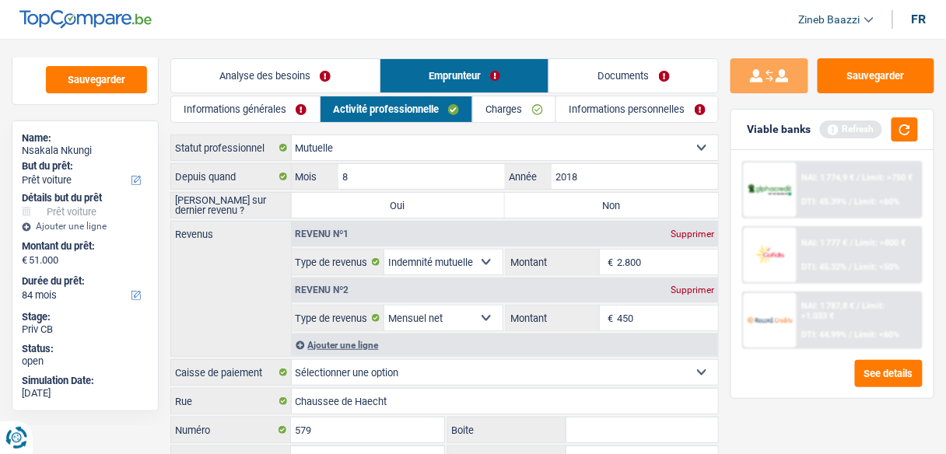
click at [304, 67] on link "Analyse des besoins" at bounding box center [275, 75] width 208 height 33
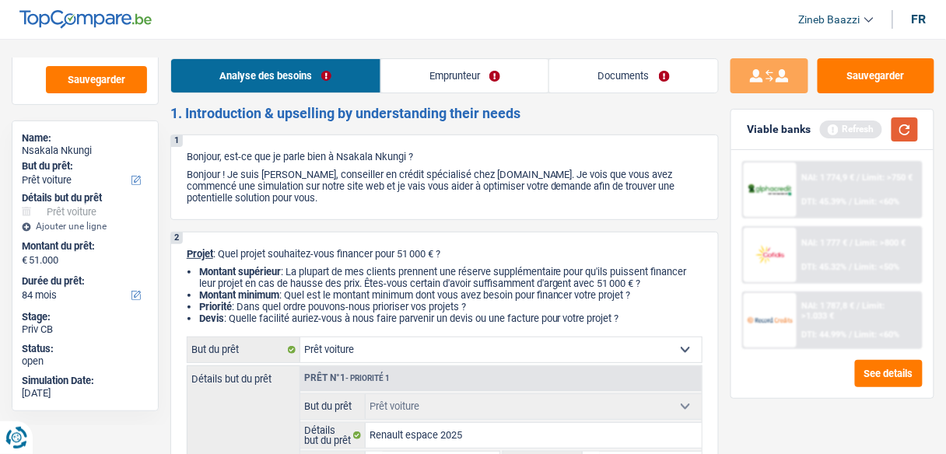
click at [900, 119] on button "button" at bounding box center [904, 129] width 26 height 24
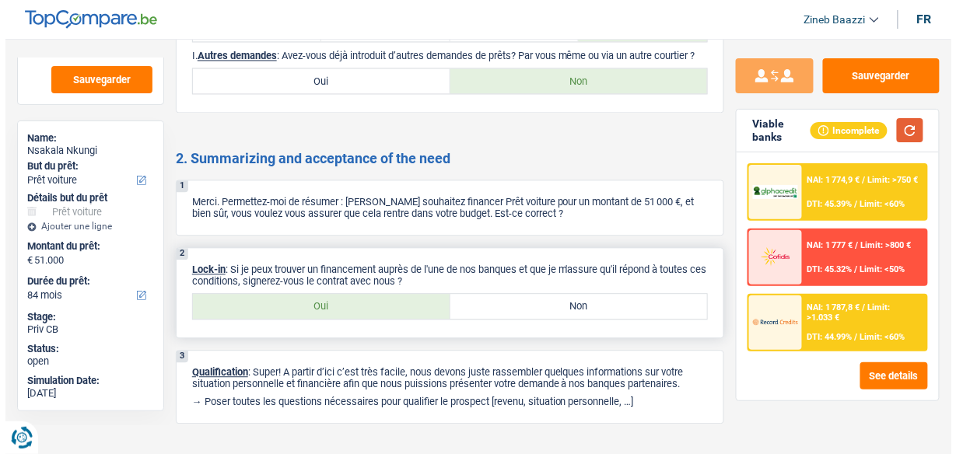
scroll to position [2288, 0]
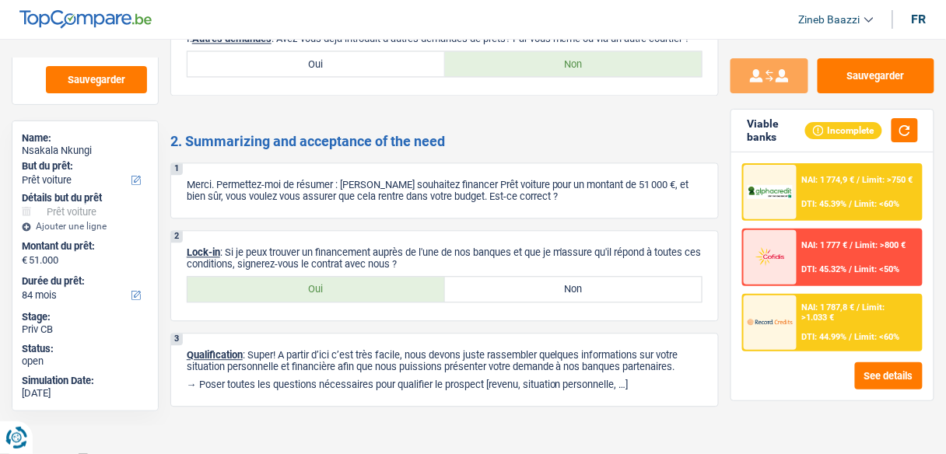
click at [790, 309] on div at bounding box center [770, 323] width 53 height 54
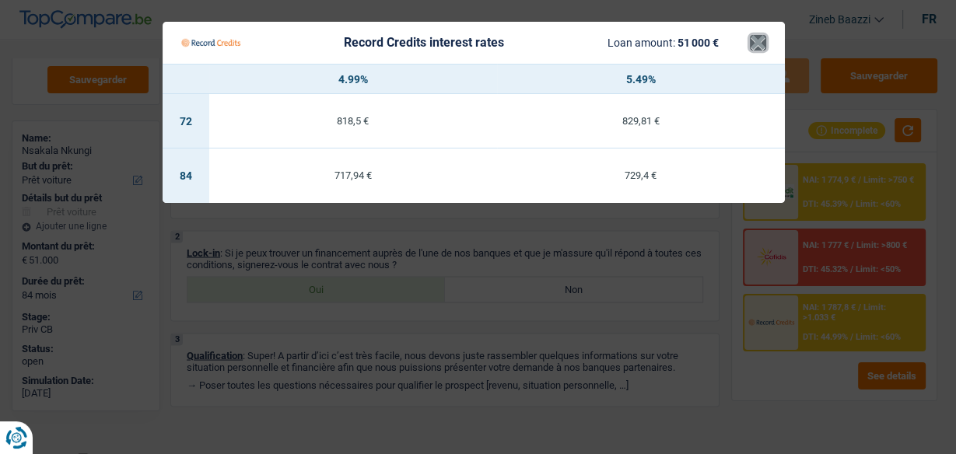
click at [752, 44] on button "×" at bounding box center [758, 43] width 16 height 16
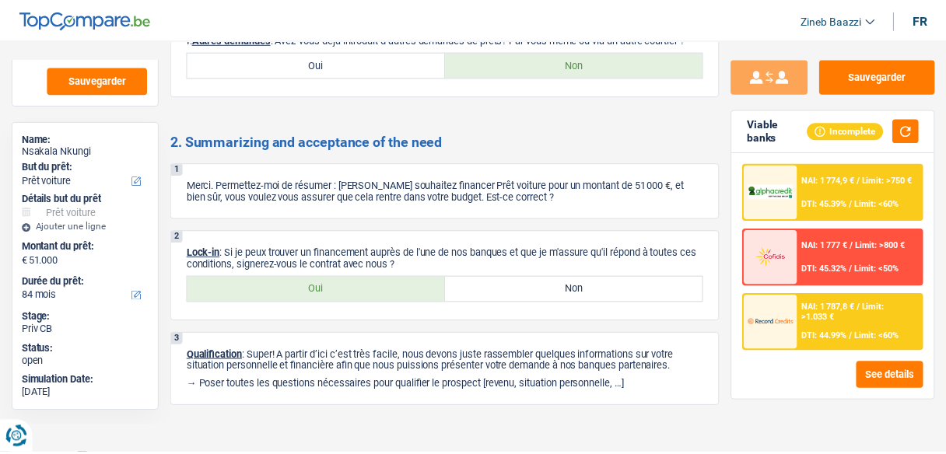
scroll to position [2276, 0]
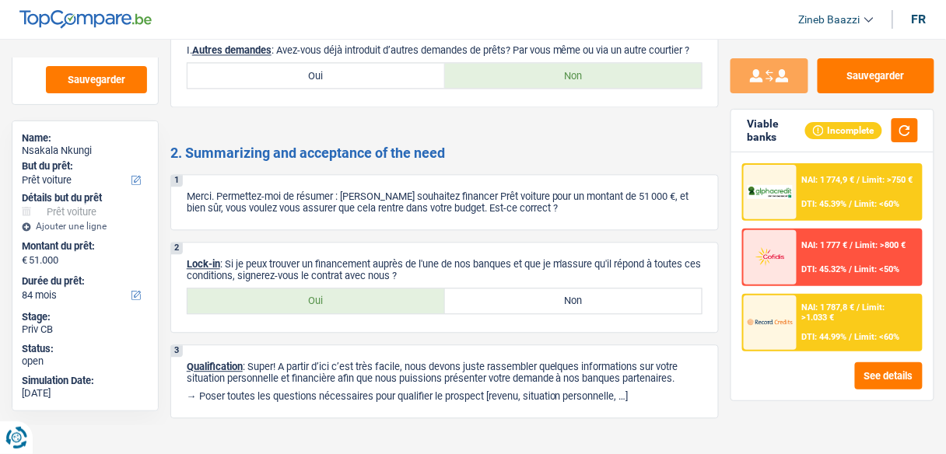
click at [789, 257] on img at bounding box center [770, 257] width 45 height 23
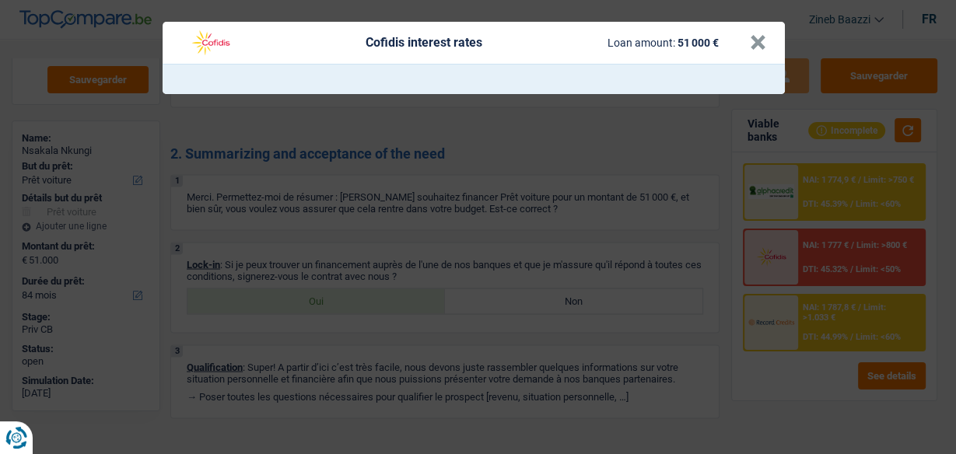
click at [765, 40] on header "Cofidis interest rates Loan amount: 51 000 € ×" at bounding box center [474, 43] width 622 height 42
click at [751, 51] on button "×" at bounding box center [758, 43] width 16 height 16
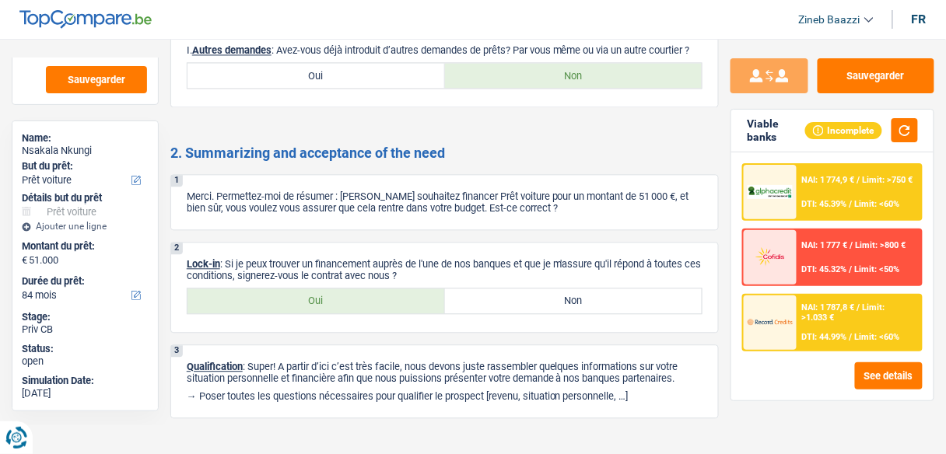
click at [808, 191] on div "NAI: 1 774,9 € / Limit: >750 € DTI: 45.39% / Limit: <60%" at bounding box center [859, 192] width 124 height 54
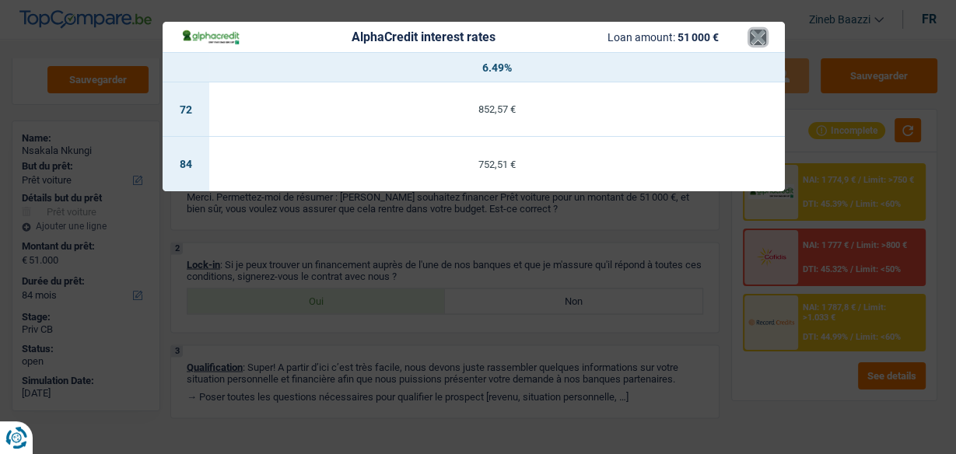
click at [759, 31] on button "×" at bounding box center [758, 38] width 16 height 16
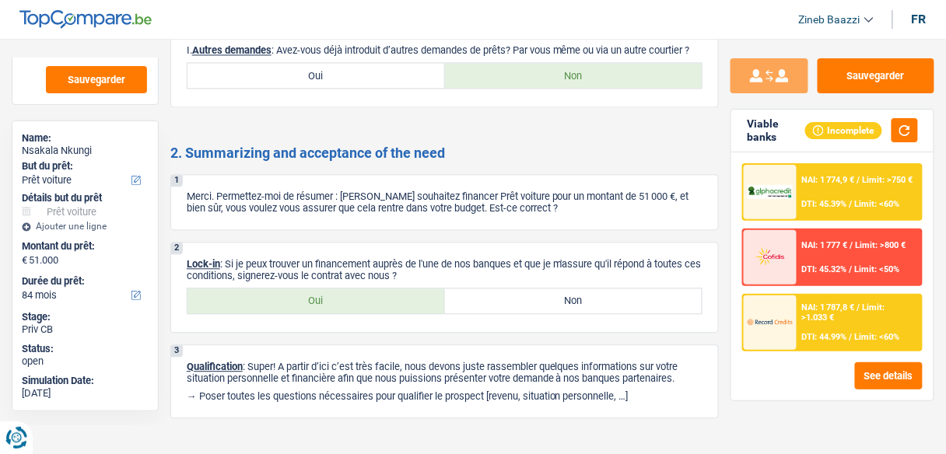
click at [741, 397] on div "NAI: 1 774,9 € / Limit: >750 € DTI: 45.39% / Limit: <60% NAI: 1 777 € / Limit: …" at bounding box center [832, 276] width 202 height 248
drag, startPoint x: 276, startPoint y: 256, endPoint x: 573, endPoint y: 257, distance: 296.4
click at [573, 258] on p "Lock-in : Si je peux trouver un financement auprès de l'une de nos banques et q…" at bounding box center [445, 269] width 516 height 23
click at [285, 300] on label "Oui" at bounding box center [315, 301] width 257 height 25
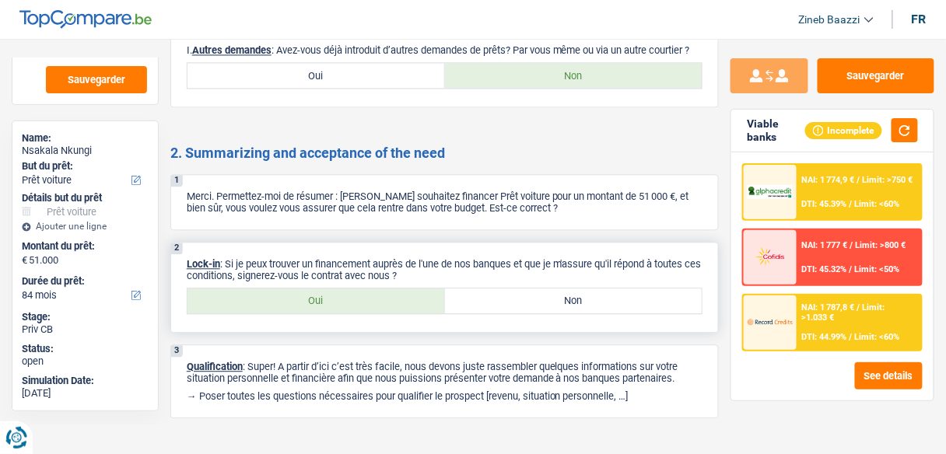
click at [285, 300] on input "Oui" at bounding box center [315, 301] width 257 height 25
radio input "true"
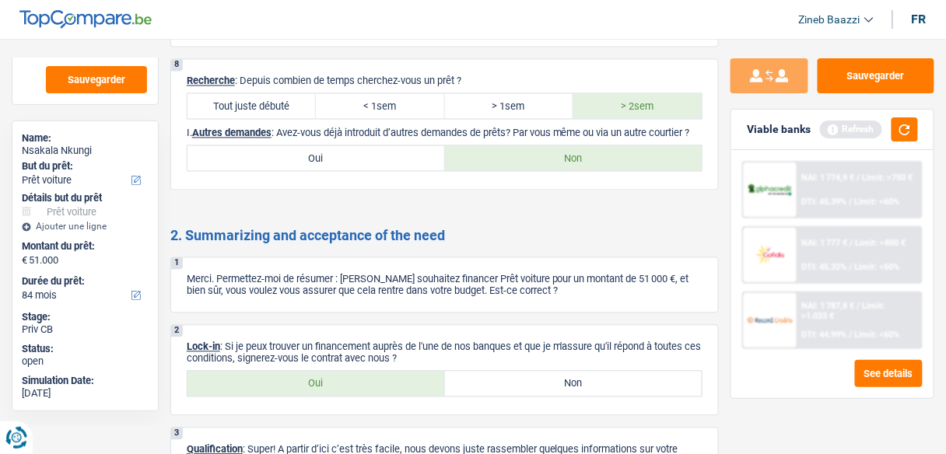
scroll to position [2163, 0]
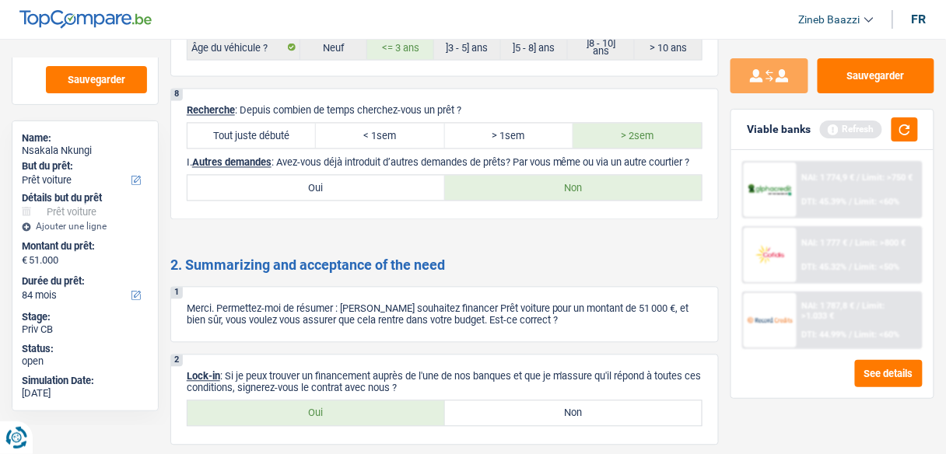
click at [904, 142] on div "Viable banks Refresh" at bounding box center [832, 130] width 202 height 40
click at [902, 131] on button "button" at bounding box center [904, 129] width 26 height 24
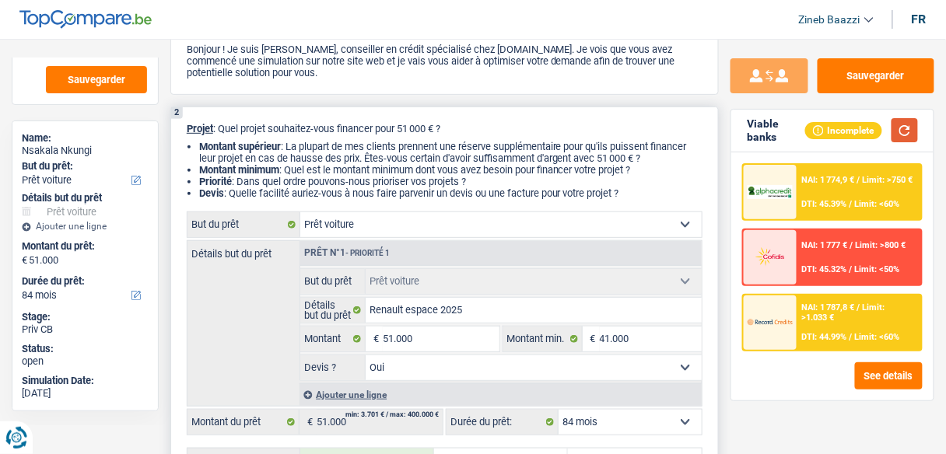
scroll to position [0, 0]
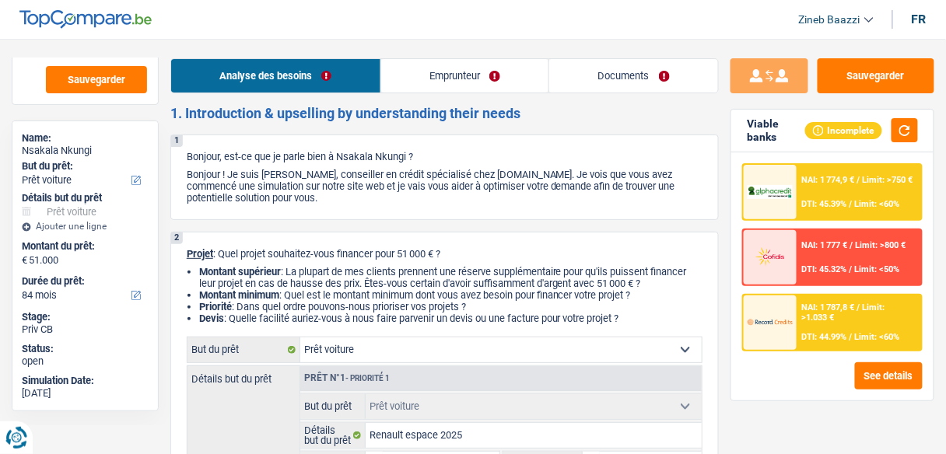
click at [629, 71] on link "Documents" at bounding box center [633, 75] width 169 height 33
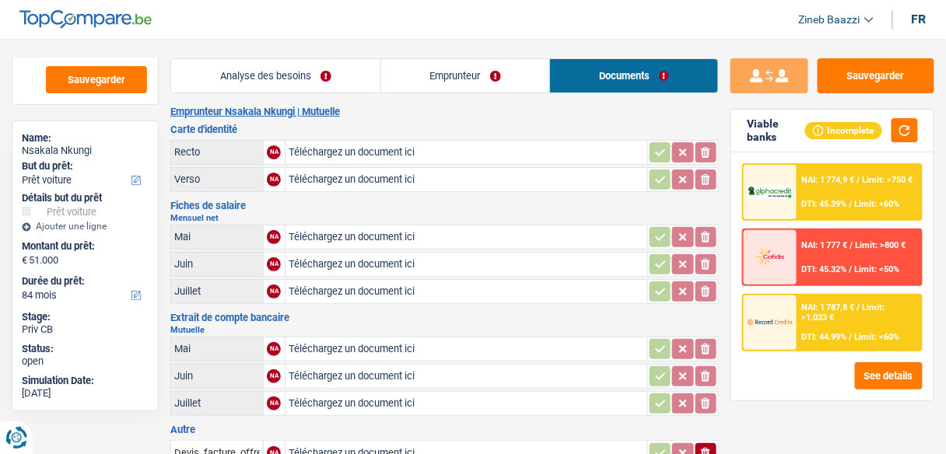
click at [268, 76] on link "Analyse des besoins" at bounding box center [275, 75] width 209 height 33
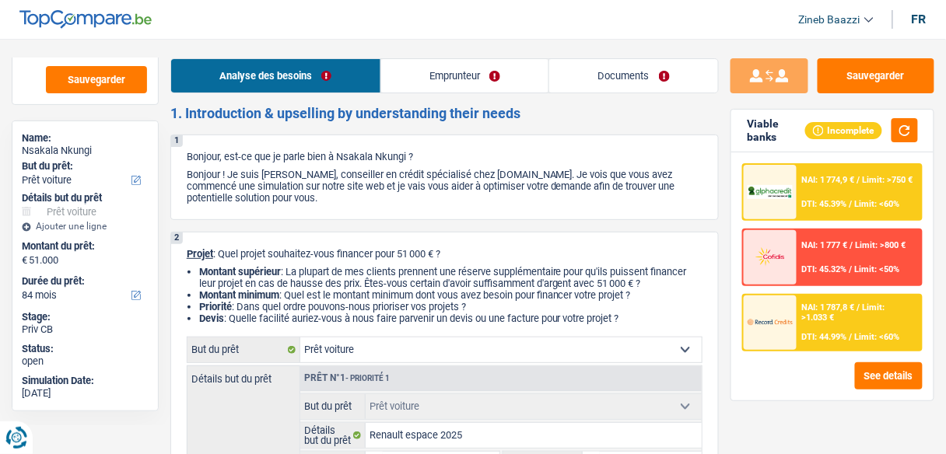
click at [455, 88] on link "Emprunteur" at bounding box center [465, 75] width 168 height 33
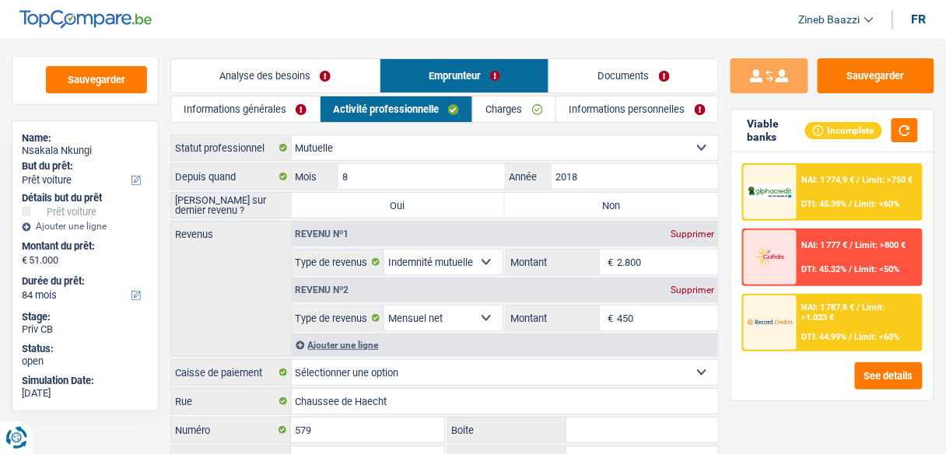
click at [636, 87] on link "Documents" at bounding box center [633, 75] width 169 height 33
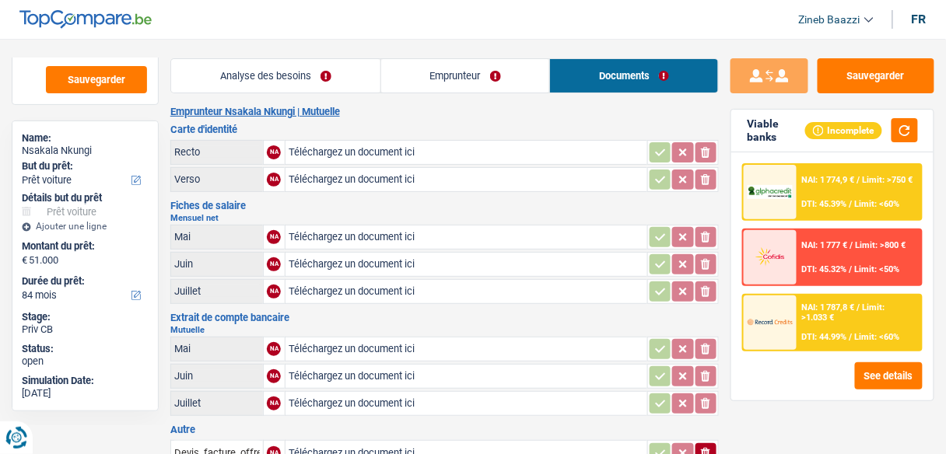
click at [485, 86] on link "Emprunteur" at bounding box center [465, 75] width 169 height 33
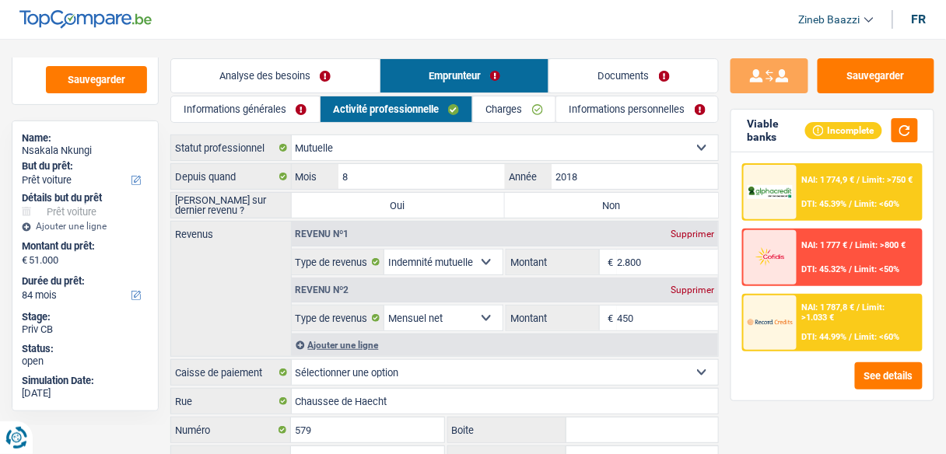
click at [313, 77] on link "Analyse des besoins" at bounding box center [275, 75] width 208 height 33
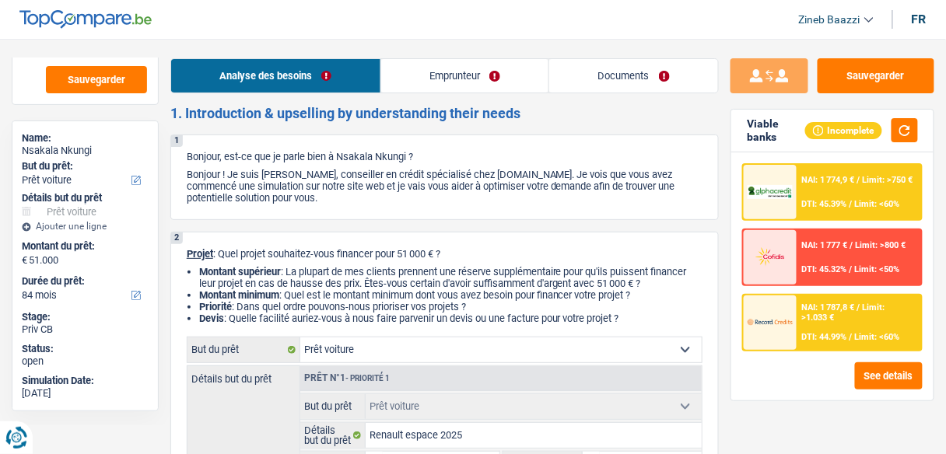
click at [575, 83] on link "Documents" at bounding box center [633, 75] width 169 height 33
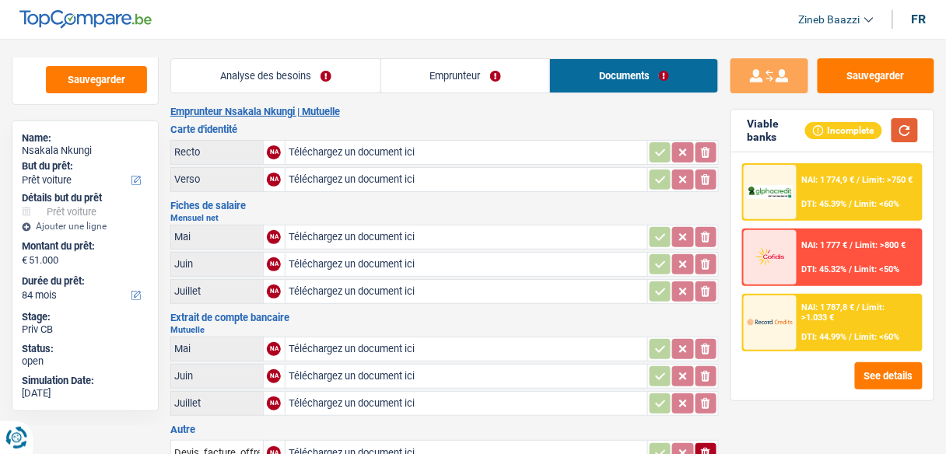
click at [896, 137] on button "button" at bounding box center [904, 130] width 26 height 24
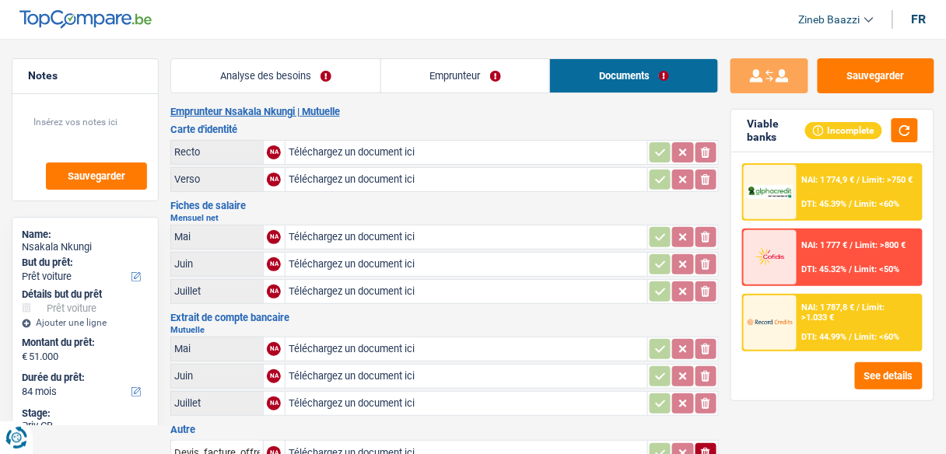
click at [243, 67] on link "Analyse des besoins" at bounding box center [275, 75] width 209 height 33
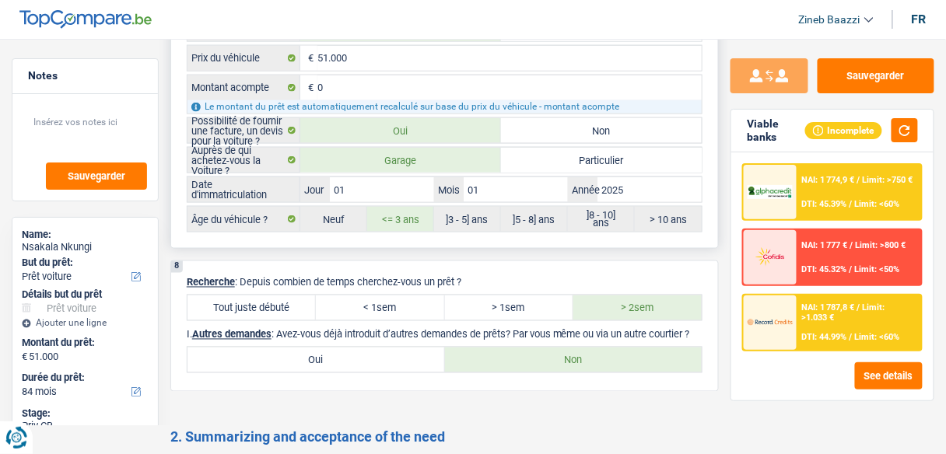
scroll to position [2240, 0]
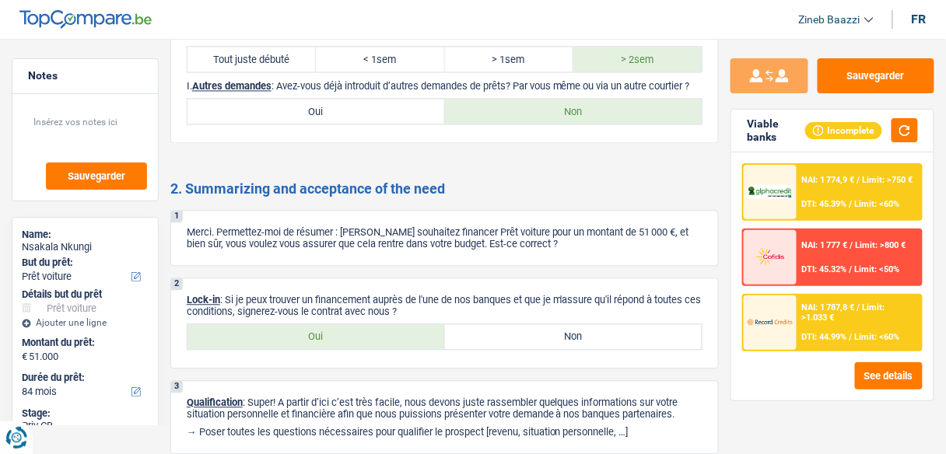
click at [506, 180] on h2 "2. Summarizing and acceptance of the need" at bounding box center [444, 188] width 548 height 17
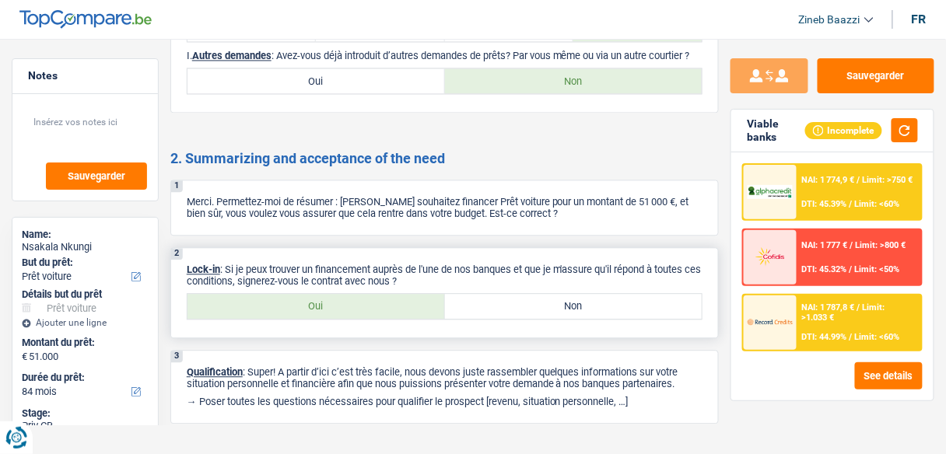
scroll to position [2288, 0]
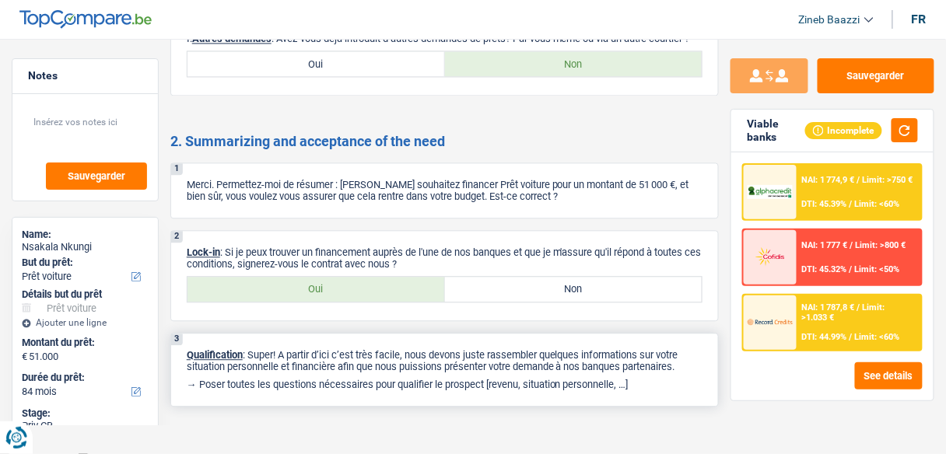
click at [478, 379] on p "→ Poser toutes les questions nécessaires pour qualifier le prospect [revenu, si…" at bounding box center [445, 385] width 516 height 12
drag, startPoint x: 340, startPoint y: 343, endPoint x: 664, endPoint y: 389, distance: 326.8
click at [664, 389] on div "3 Qualification : Super! A partir d’ici c’est très facile, nous devons juste ra…" at bounding box center [444, 370] width 548 height 74
click at [662, 380] on div "3 Qualification : Super! A partir d’ici c’est très facile, nous devons juste ra…" at bounding box center [444, 370] width 548 height 74
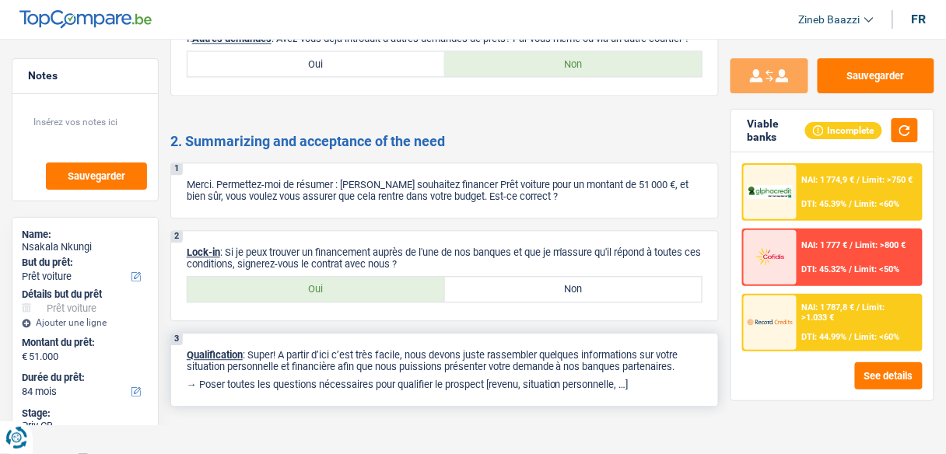
drag, startPoint x: 649, startPoint y: 374, endPoint x: 250, endPoint y: 333, distance: 400.4
click at [250, 333] on div "3 Qualification : Super! A partir d’ici c’est très facile, nous devons juste ra…" at bounding box center [444, 370] width 548 height 74
click at [665, 379] on p "→ Poser toutes les questions nécessaires pour qualifier le prospect [revenu, si…" at bounding box center [445, 385] width 516 height 12
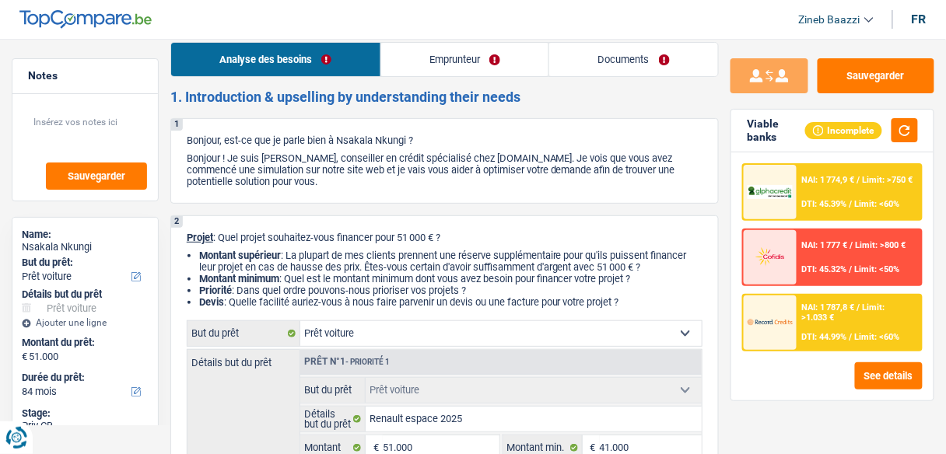
scroll to position [0, 0]
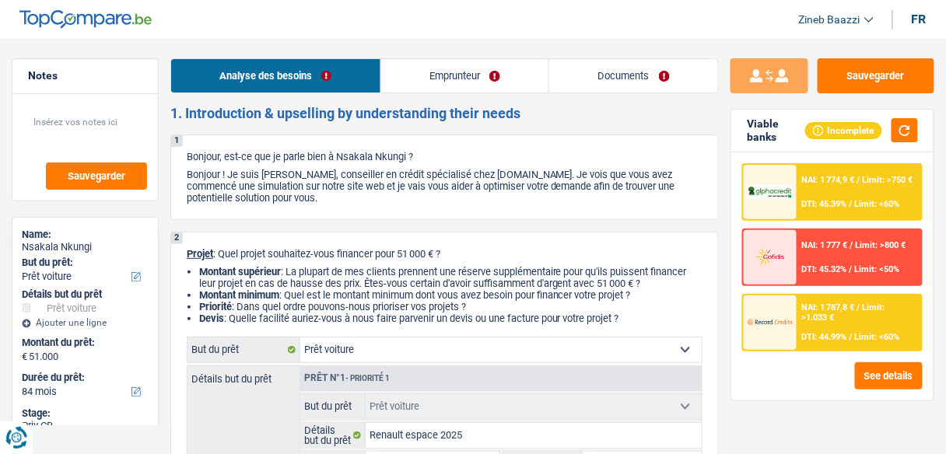
click at [461, 80] on link "Emprunteur" at bounding box center [465, 75] width 168 height 33
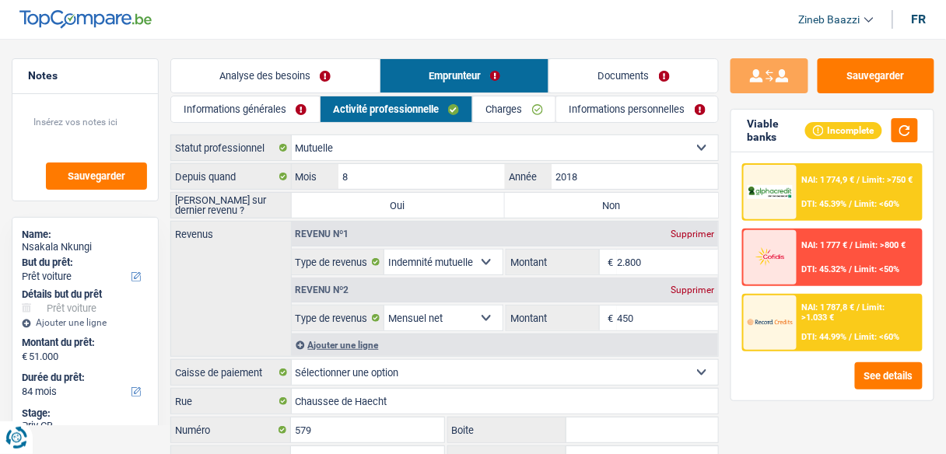
click at [597, 78] on link "Documents" at bounding box center [633, 75] width 169 height 33
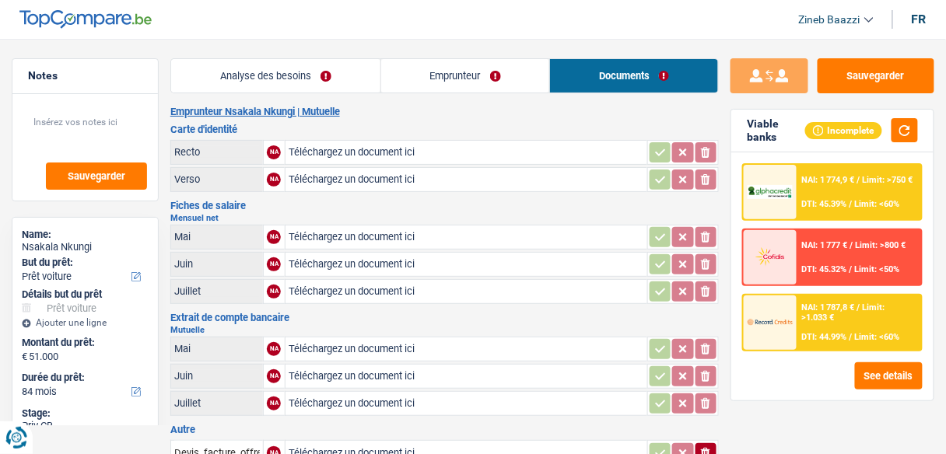
click at [516, 89] on link "Emprunteur" at bounding box center [465, 75] width 169 height 33
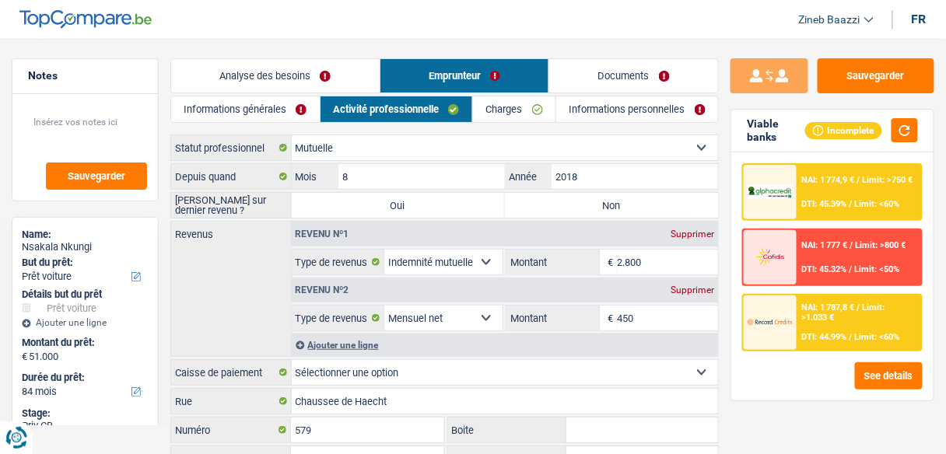
click at [310, 86] on link "Analyse des besoins" at bounding box center [275, 75] width 208 height 33
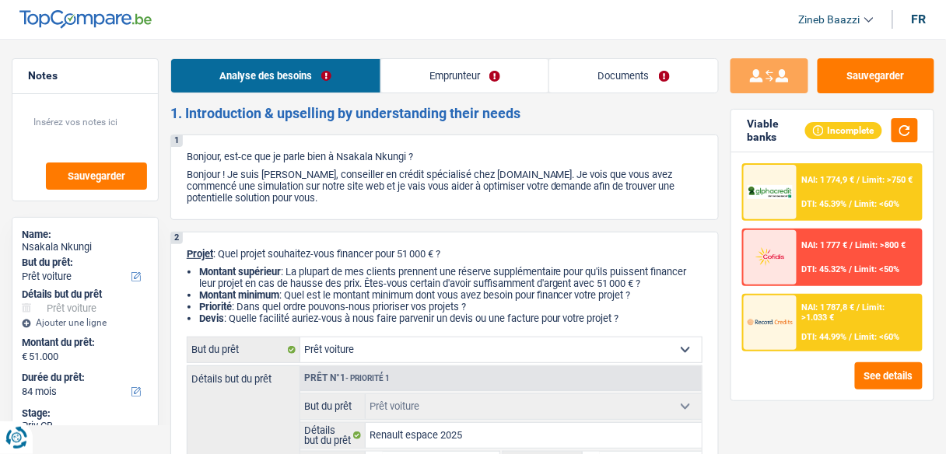
click at [468, 79] on link "Emprunteur" at bounding box center [465, 75] width 168 height 33
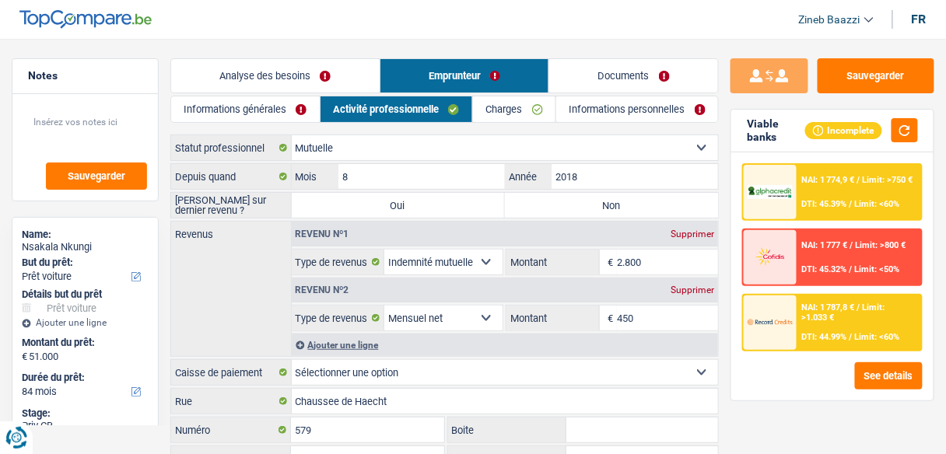
click at [637, 84] on link "Documents" at bounding box center [633, 75] width 169 height 33
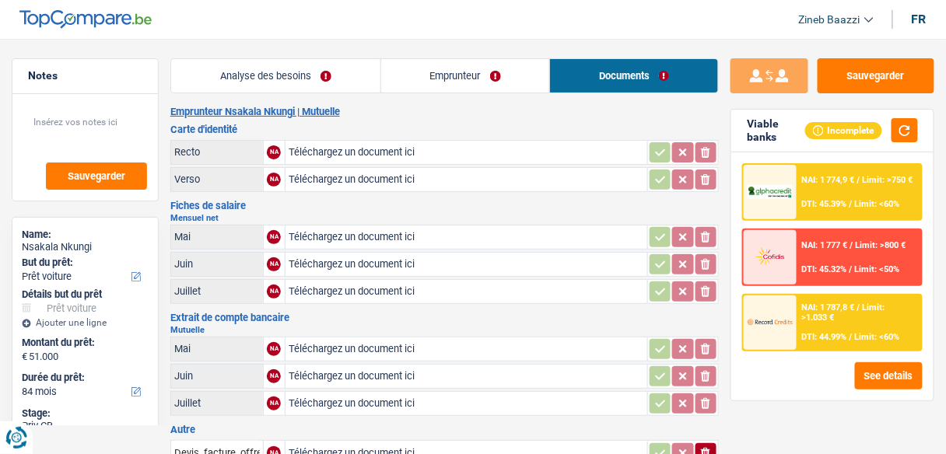
click at [478, 79] on link "Emprunteur" at bounding box center [465, 75] width 169 height 33
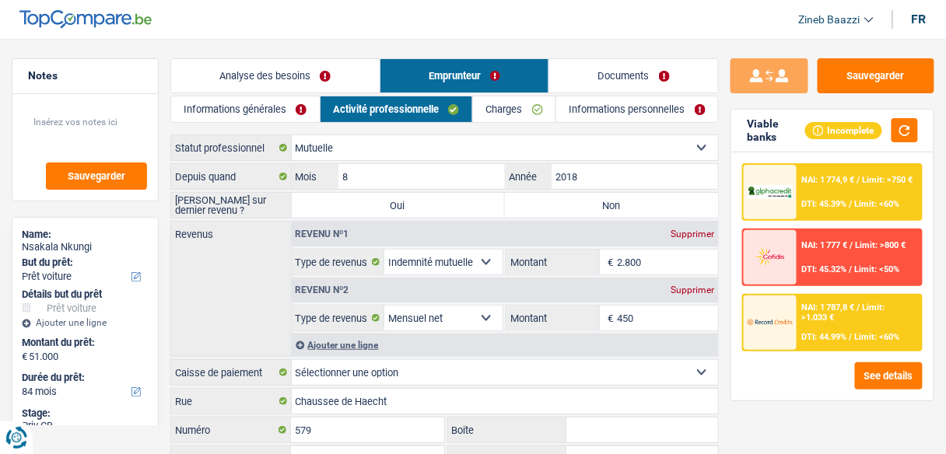
click at [222, 75] on link "Analyse des besoins" at bounding box center [275, 75] width 208 height 33
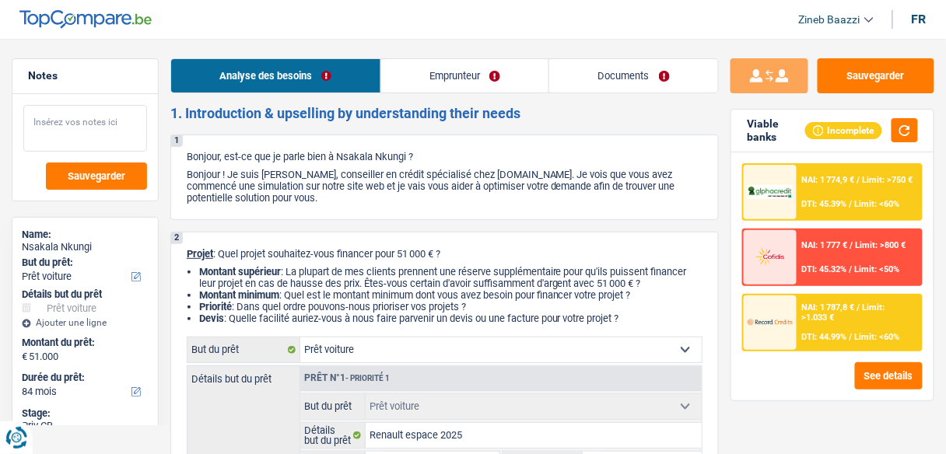
click at [77, 124] on textarea at bounding box center [85, 128] width 124 height 47
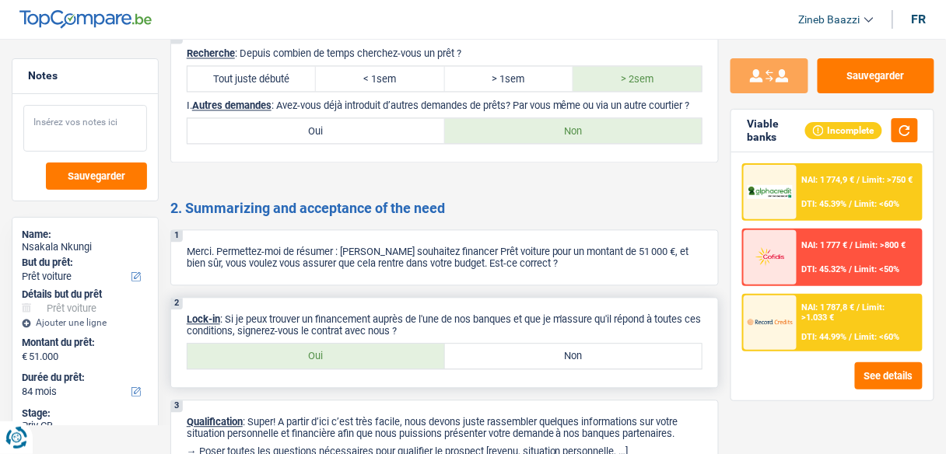
scroll to position [2288, 0]
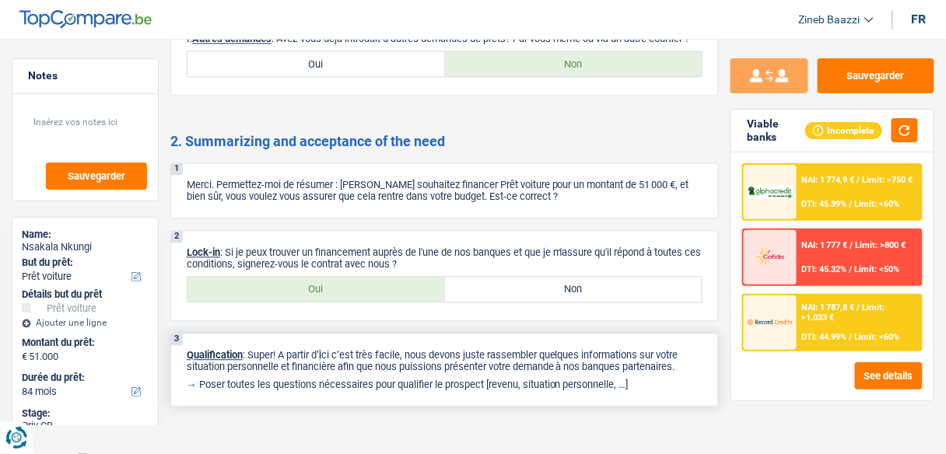
click at [324, 349] on p "Qualification : Super! A partir d’ici c’est très facile, nous devons juste rass…" at bounding box center [445, 360] width 516 height 23
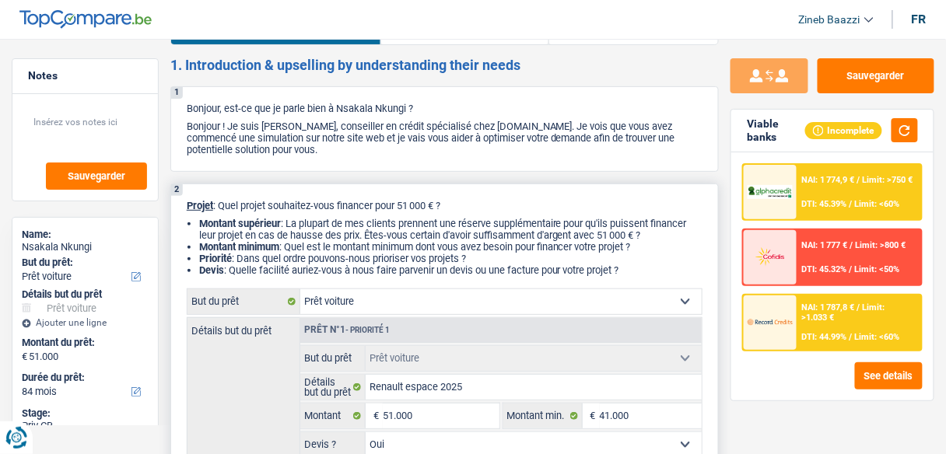
scroll to position [0, 0]
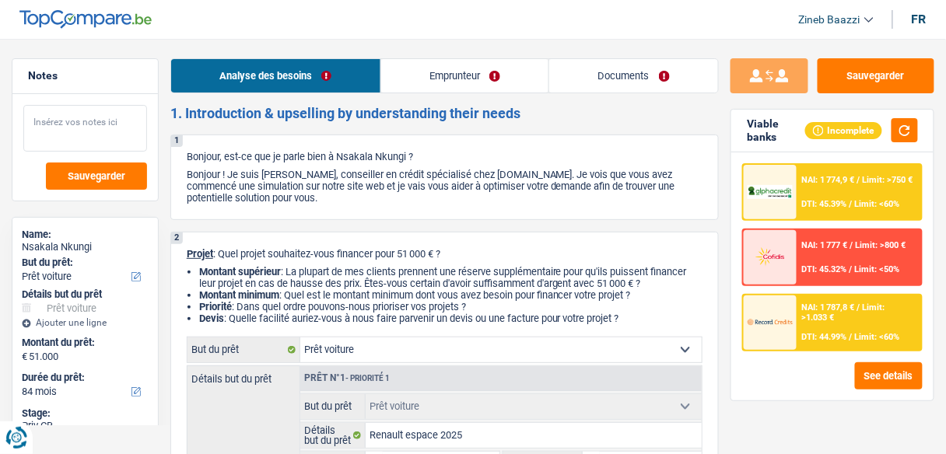
click at [84, 138] on textarea at bounding box center [85, 128] width 124 height 47
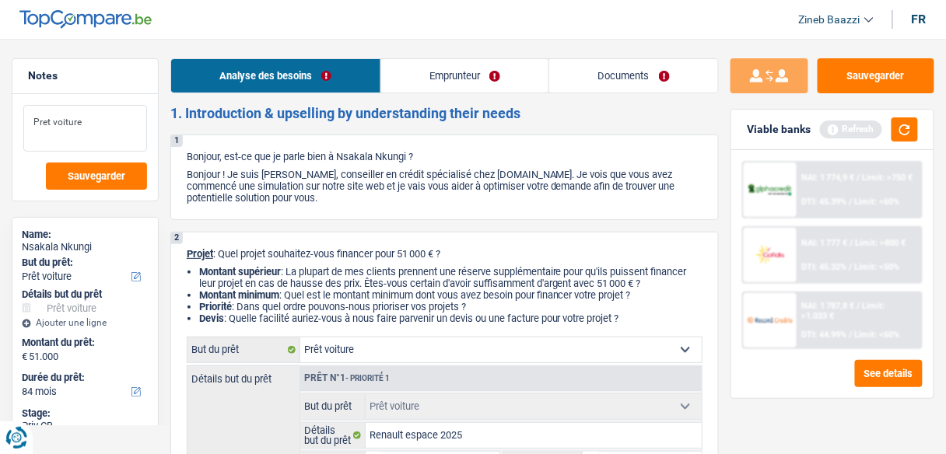
type textarea "Pret voiture"
click at [422, 74] on link "Emprunteur" at bounding box center [465, 75] width 168 height 33
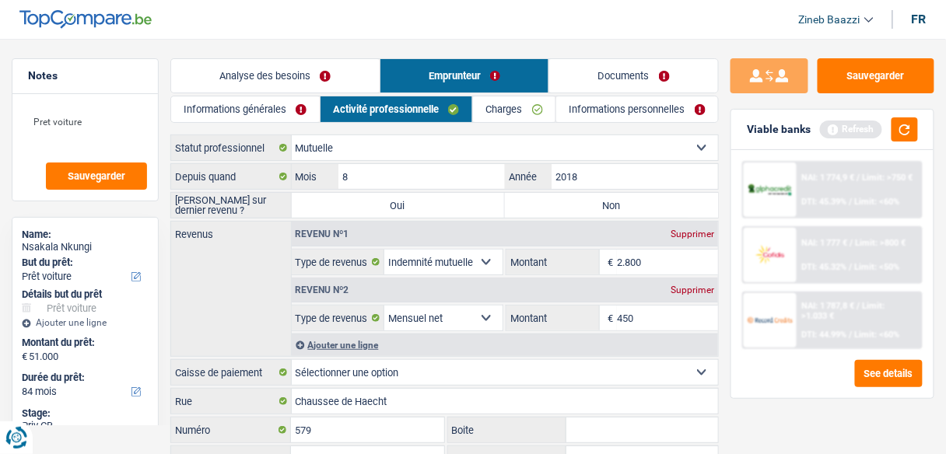
click at [694, 291] on div "Supprimer" at bounding box center [692, 289] width 51 height 9
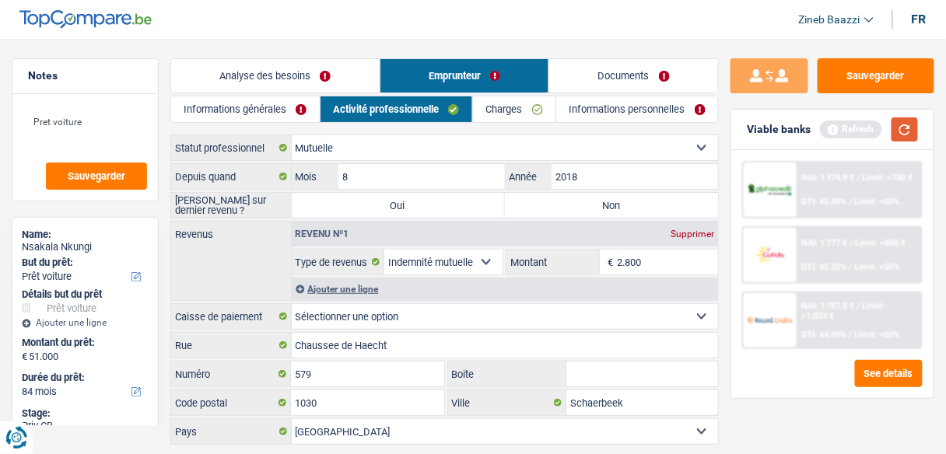
click at [905, 123] on button "button" at bounding box center [904, 129] width 26 height 24
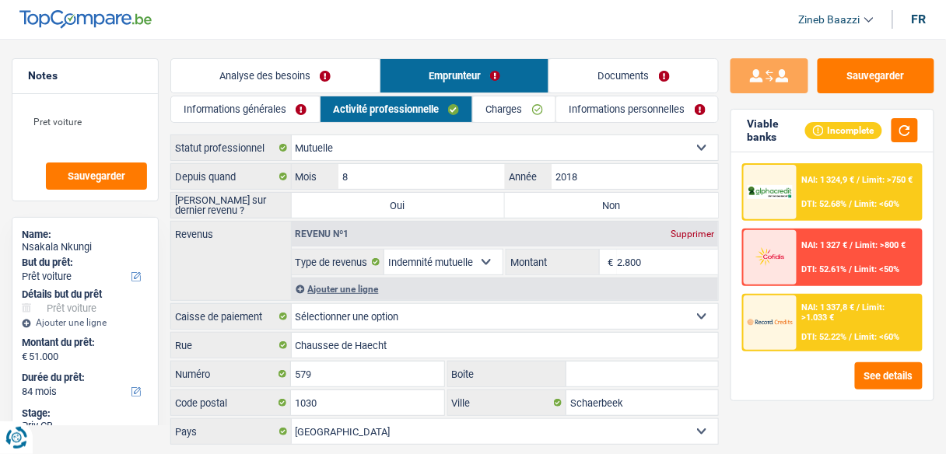
click at [807, 332] on span "DTI: 52.22%" at bounding box center [824, 337] width 45 height 10
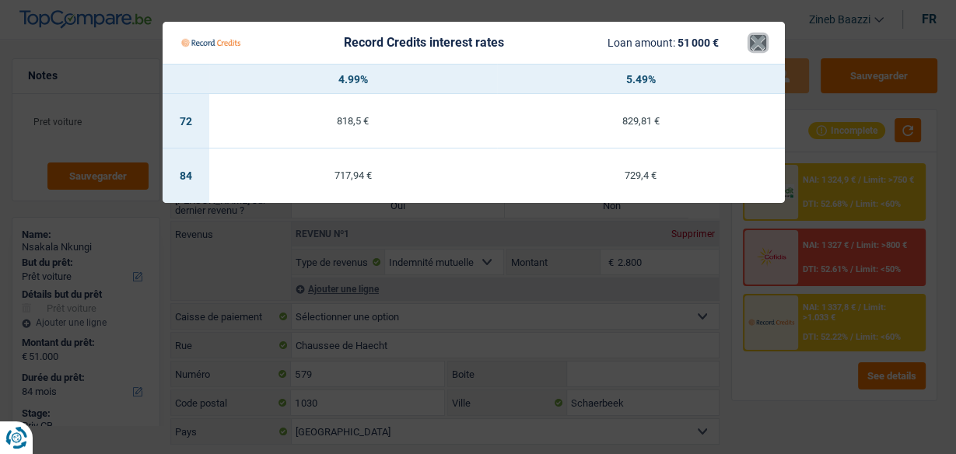
click at [756, 47] on button "×" at bounding box center [758, 43] width 16 height 16
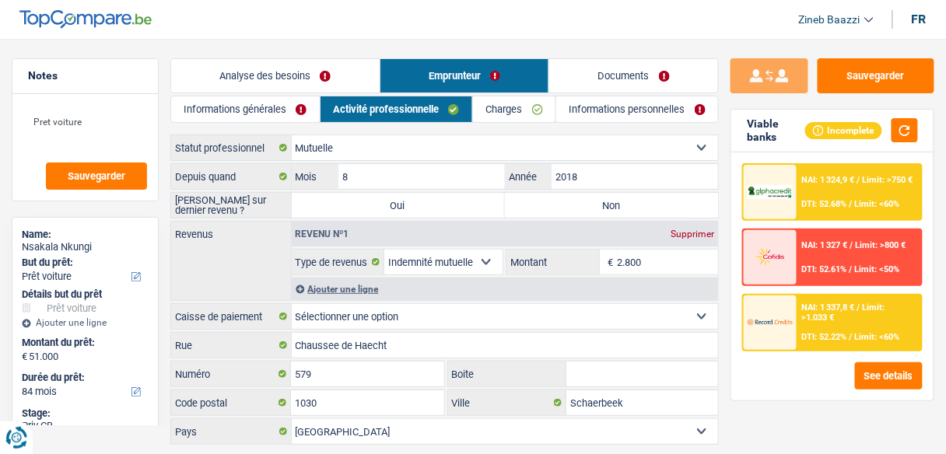
click at [291, 75] on link "Analyse des besoins" at bounding box center [275, 75] width 208 height 33
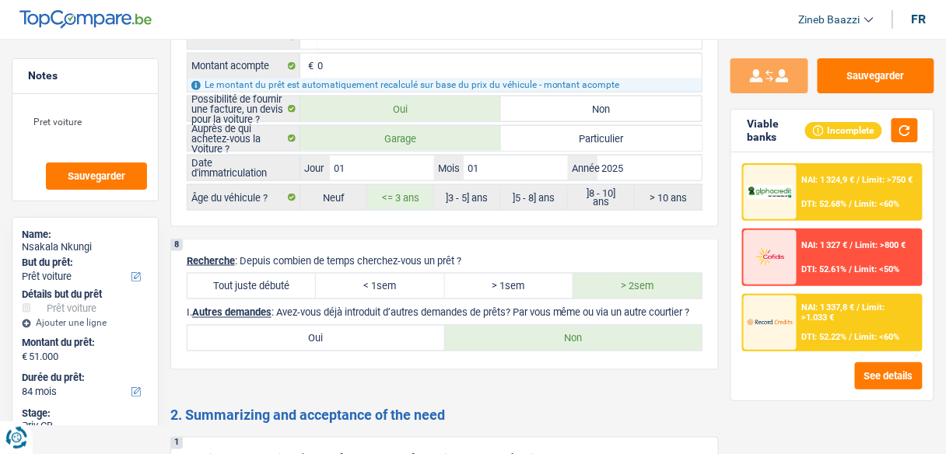
scroll to position [1929, 0]
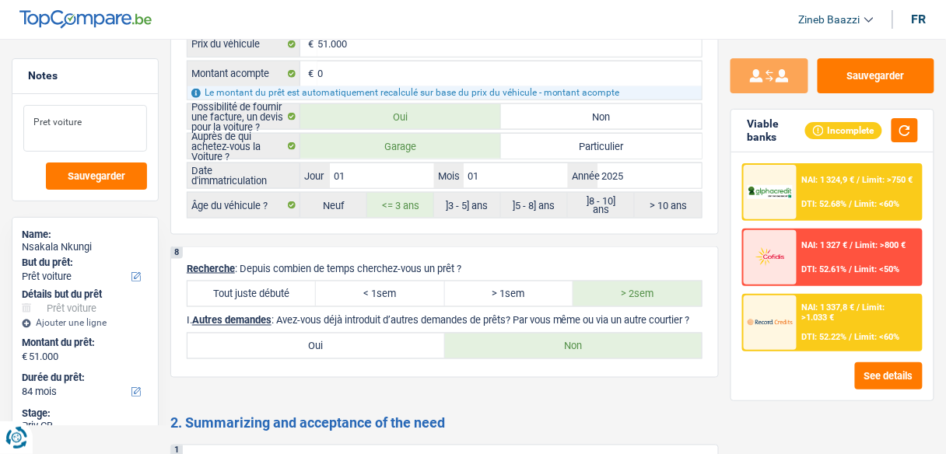
click at [91, 128] on textarea "Pret voiture" at bounding box center [85, 128] width 124 height 47
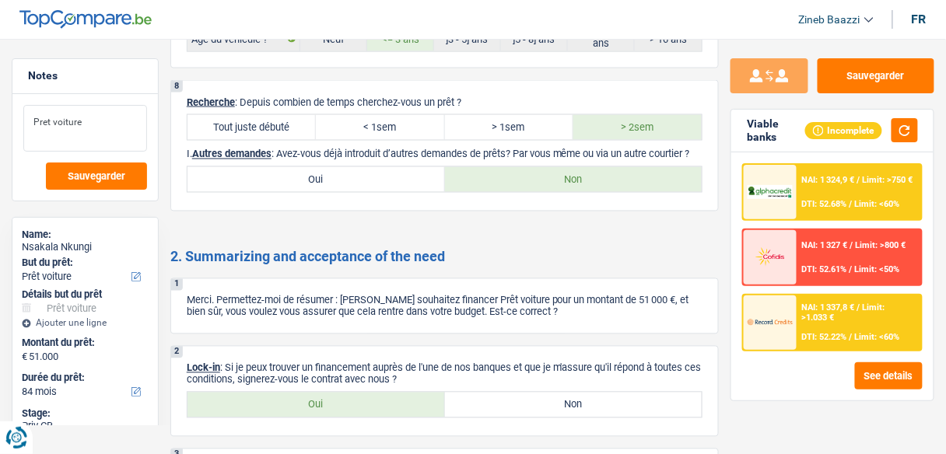
scroll to position [2116, 0]
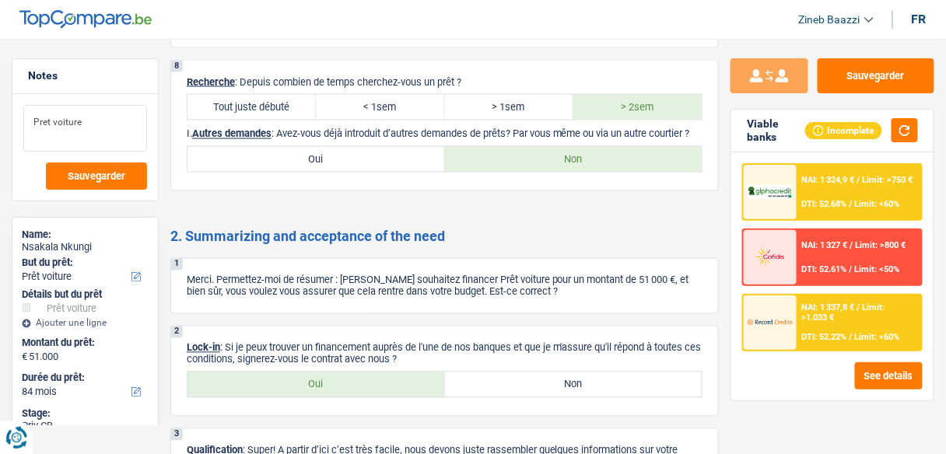
click at [107, 121] on textarea "Pret voiture" at bounding box center [85, 128] width 124 height 47
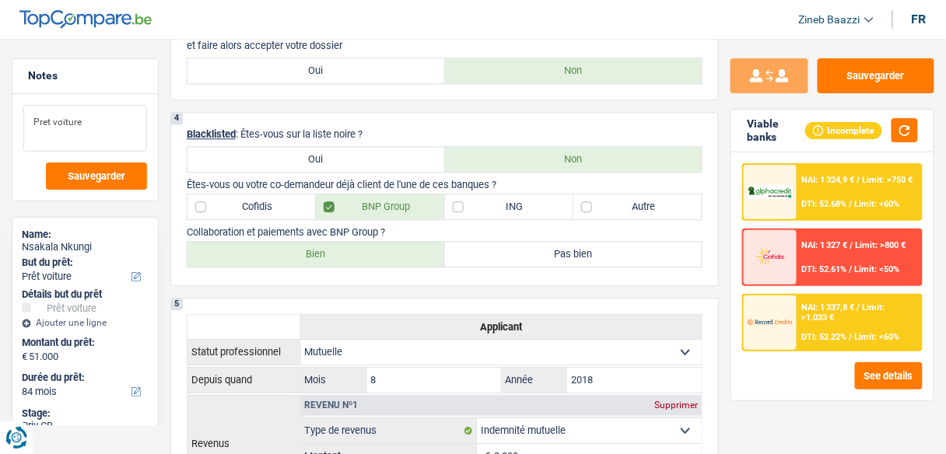
scroll to position [1120, 0]
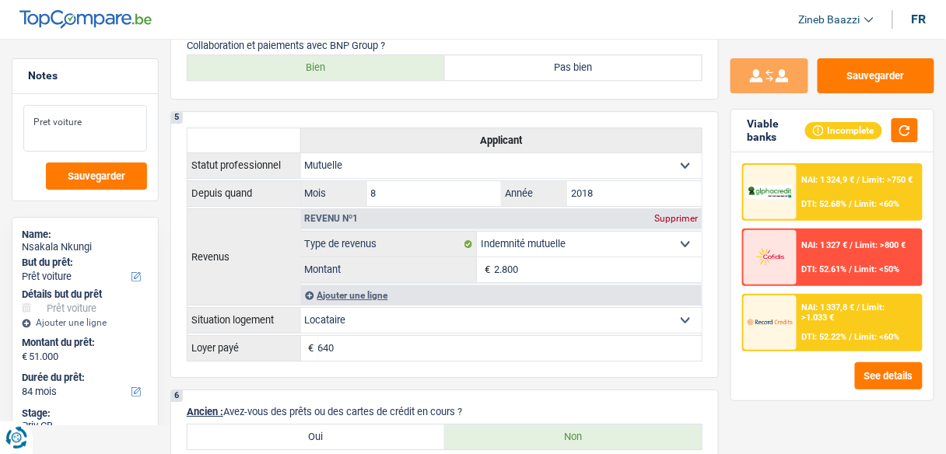
drag, startPoint x: 79, startPoint y: 130, endPoint x: 14, endPoint y: 128, distance: 65.4
click at [14, 128] on div "Pret voiture Sauvegarder" at bounding box center [84, 147] width 145 height 107
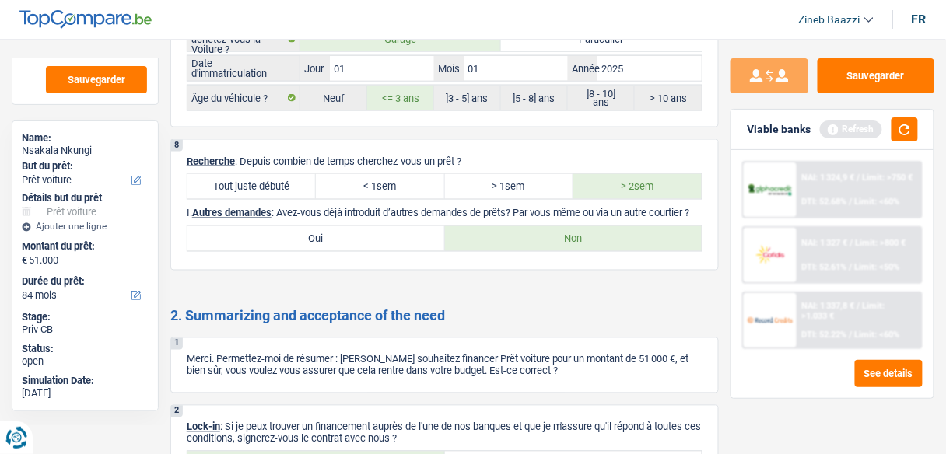
scroll to position [2212, 0]
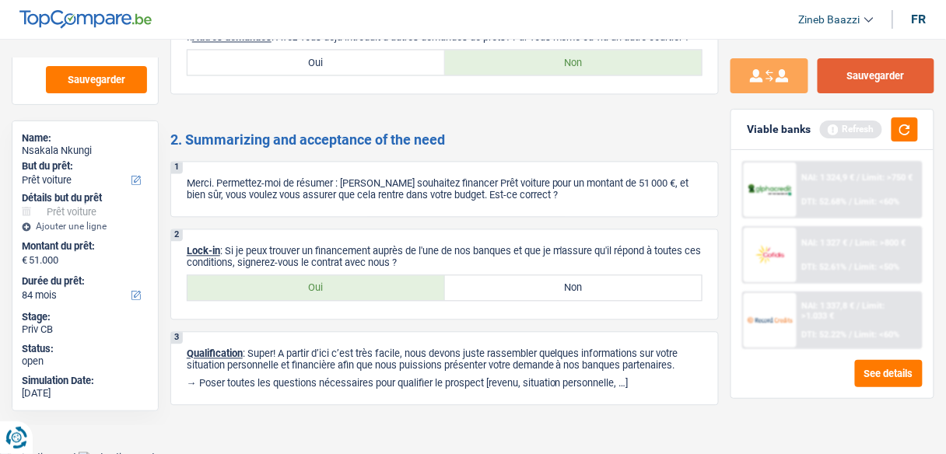
click at [828, 82] on button "Sauvegarder" at bounding box center [876, 75] width 117 height 35
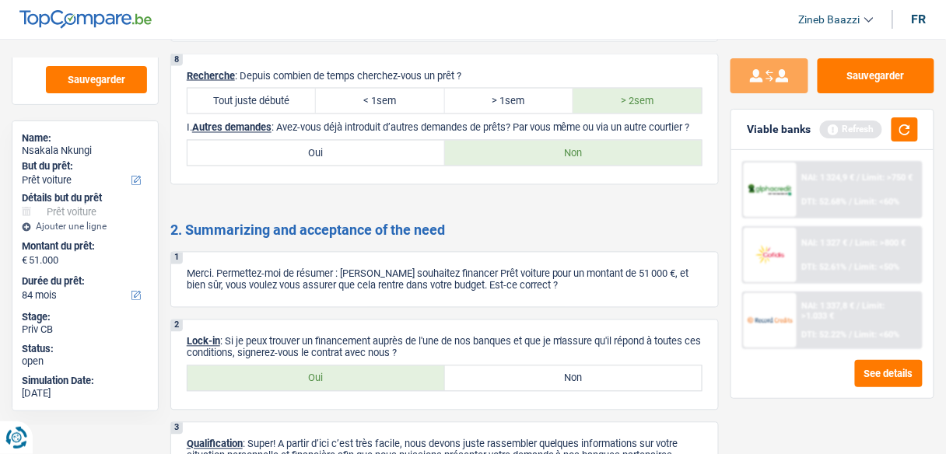
scroll to position [2026, 0]
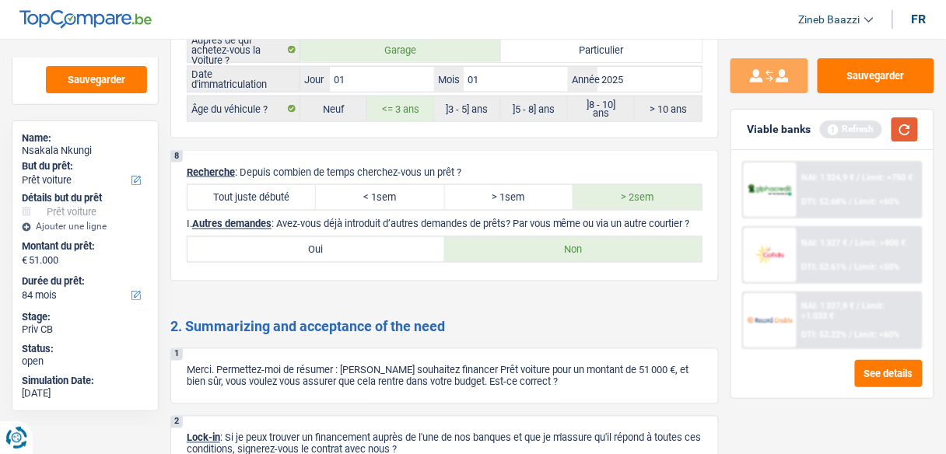
click at [902, 131] on button "button" at bounding box center [904, 129] width 26 height 24
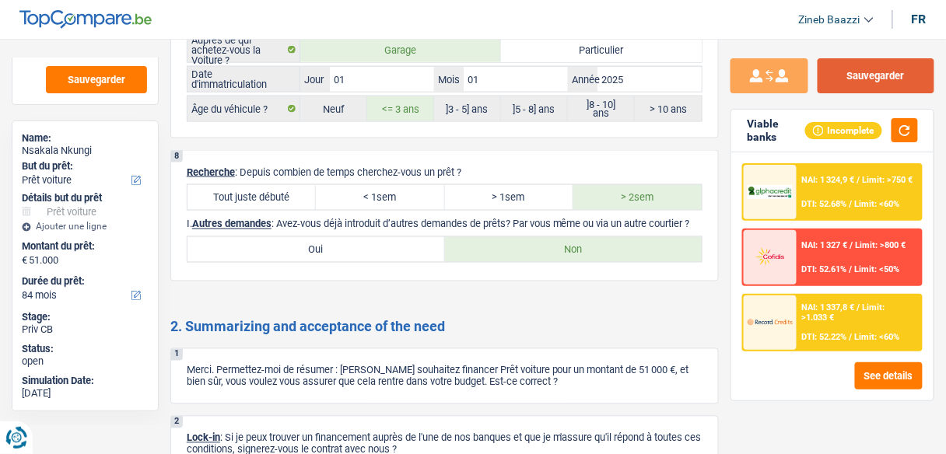
click at [898, 59] on button "Sauvegarder" at bounding box center [876, 75] width 117 height 35
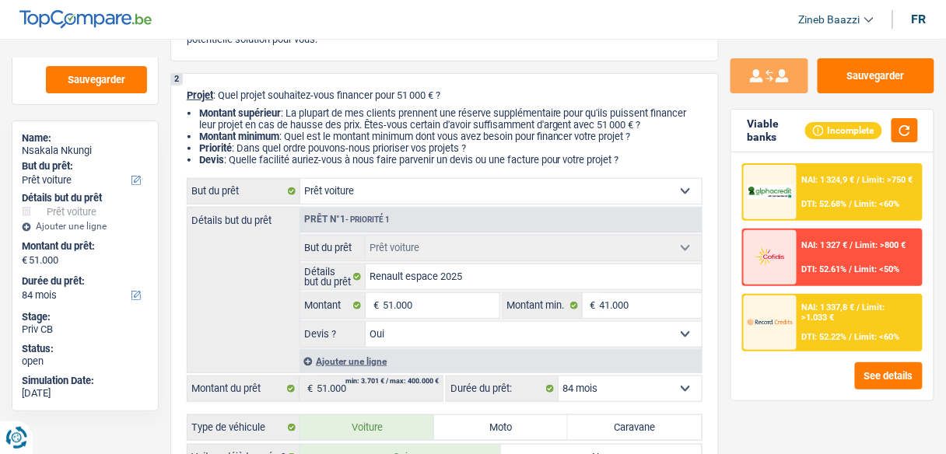
scroll to position [0, 0]
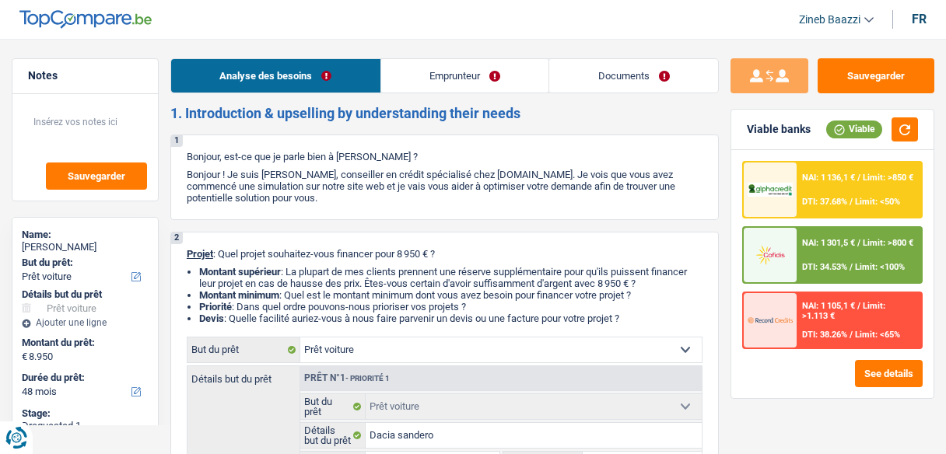
select select "car"
select select "48"
select select "car"
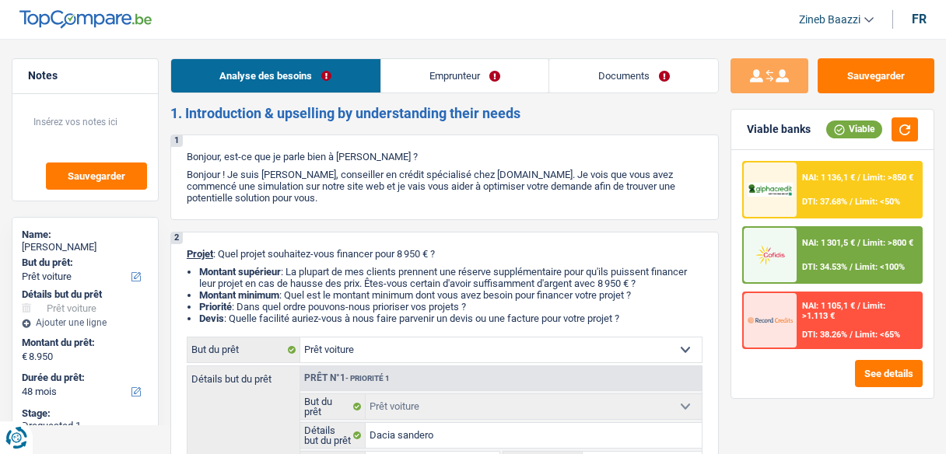
select select "yes"
select select "48"
select select "privateEmployee"
select select "familyAllowances"
select select "netSalary"
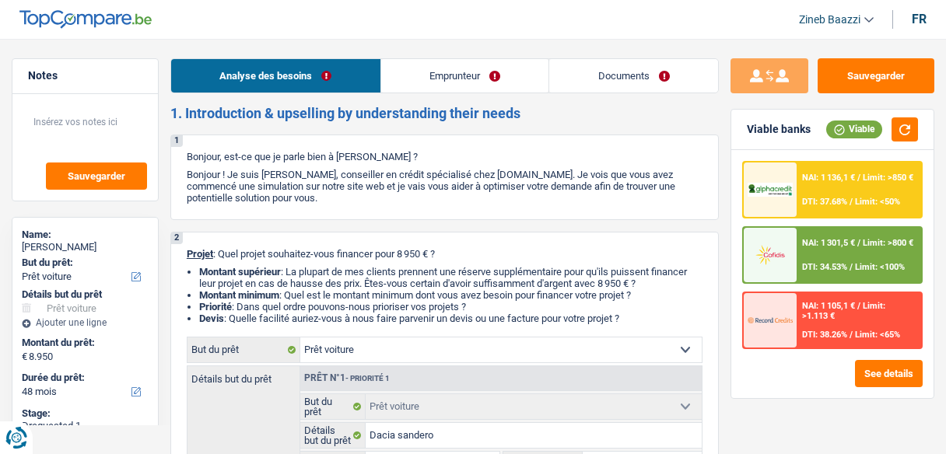
select select "unemployment"
select select "alimony"
select select "mealVouchers"
select select "rents"
select select "car"
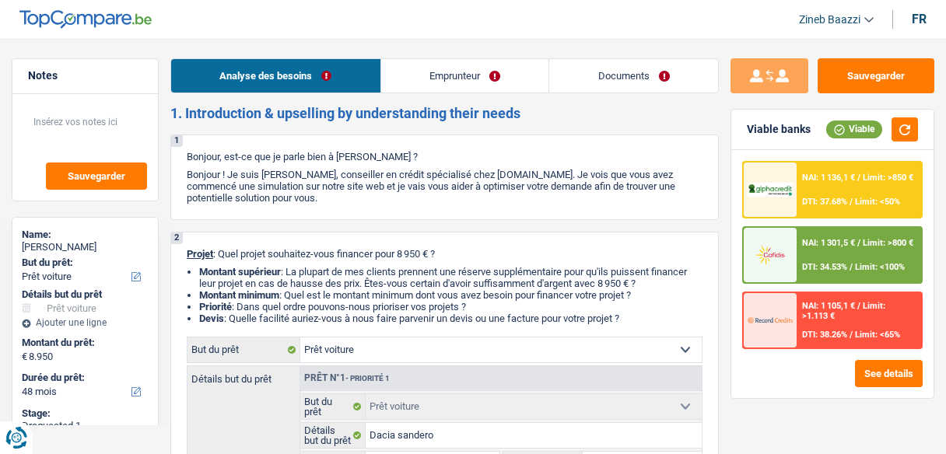
select select "car"
select select "yes"
select select "48"
click at [799, 184] on div "NAI: 1 136,1 € / Limit: >850 € DTI: 37.68% / Limit: <50%" at bounding box center [859, 190] width 124 height 54
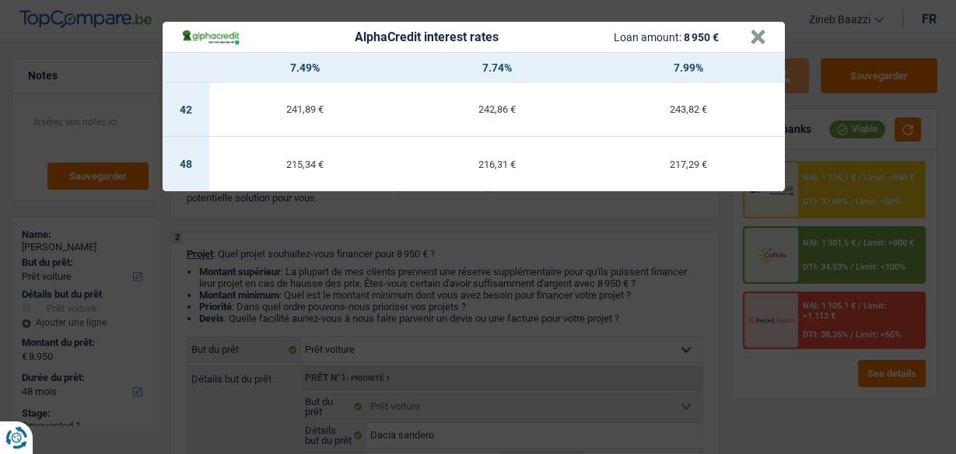
click at [499, 275] on div "AlphaCredit interest rates Loan amount: 8 950 € × 7.49% 7.74% 7.99% 42 241,89 €…" at bounding box center [478, 227] width 956 height 454
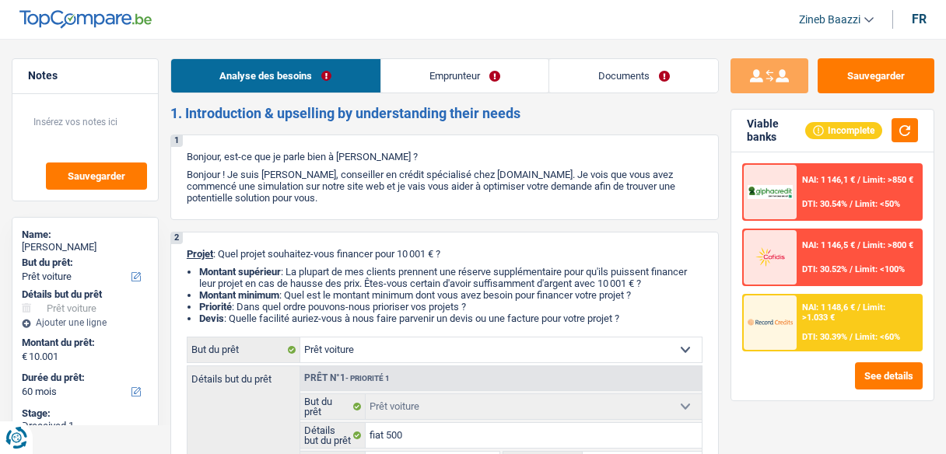
select select "car"
select select "60"
select select "car"
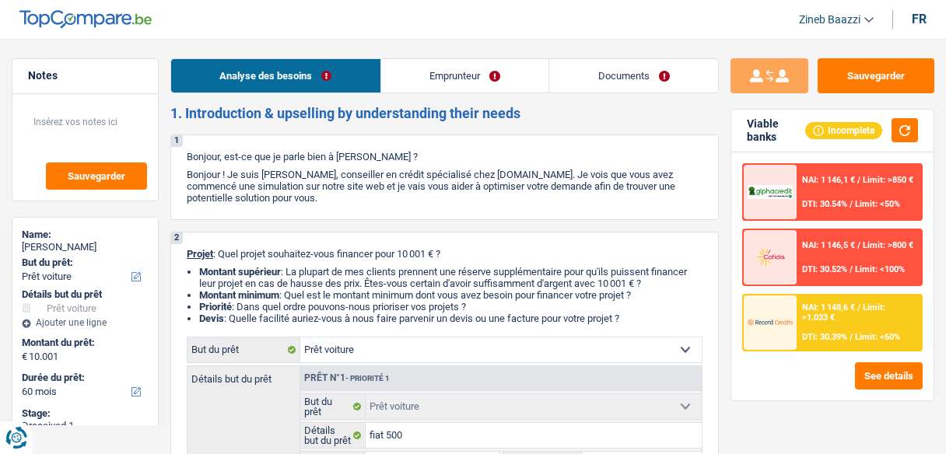
select select "yes"
select select "60"
select select "unemployed"
select select "unemployment"
select select "rents"
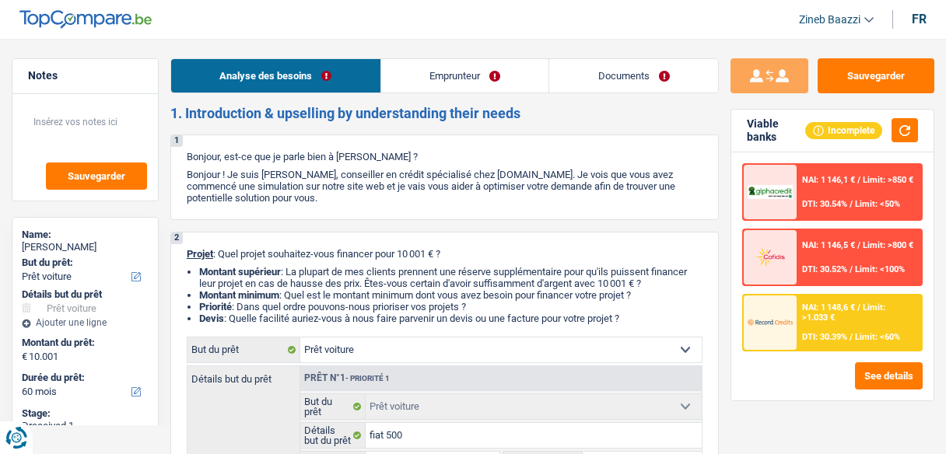
select select "car"
select select "yes"
select select "60"
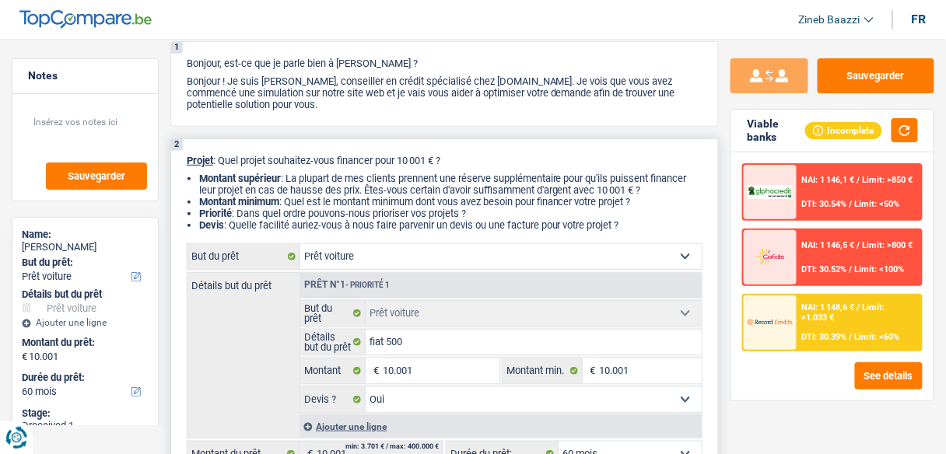
scroll to position [187, 0]
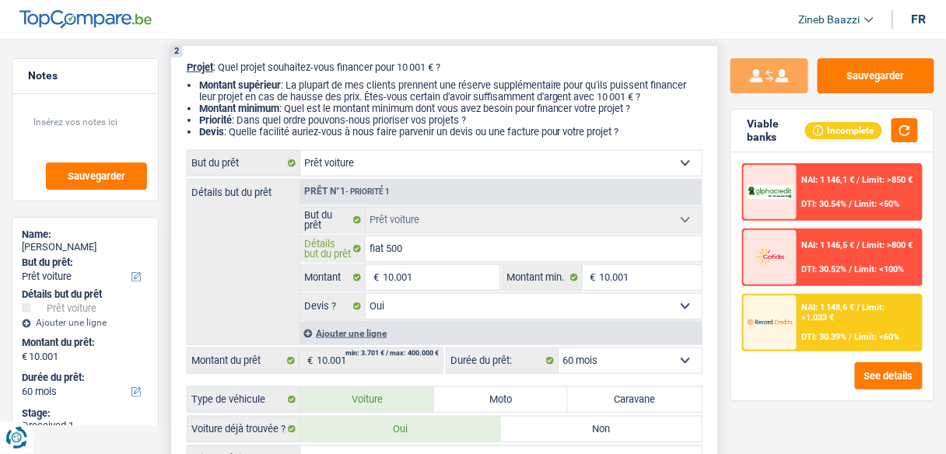
click at [429, 247] on input "fiat 500" at bounding box center [534, 248] width 336 height 25
type input "fiat 500"
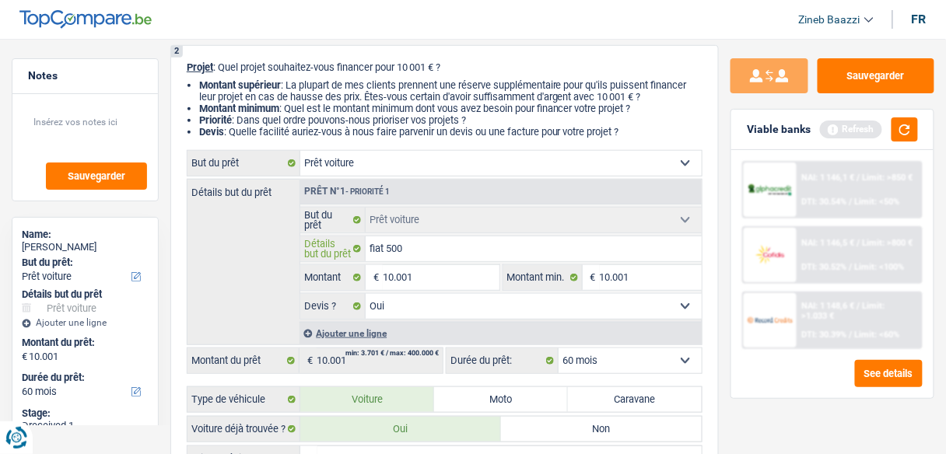
type input "fiat 500 2"
type input "fiat 500 20"
type input "fiat 500 202"
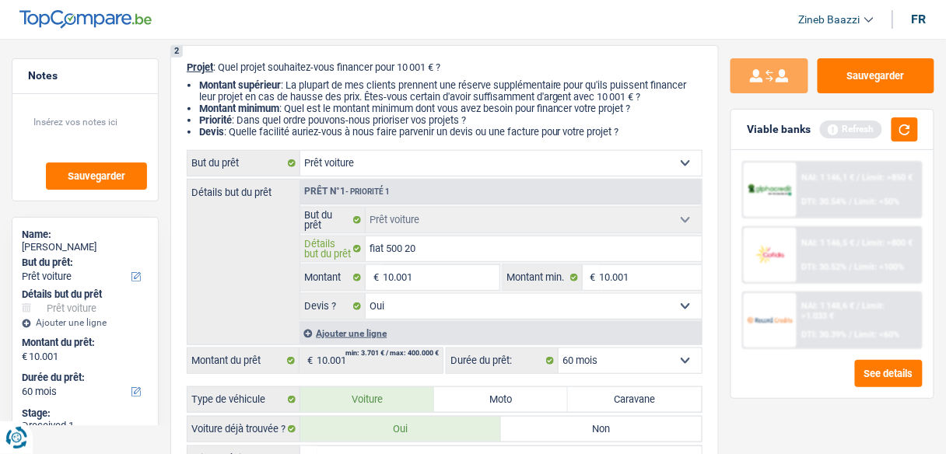
type input "fiat 500 202"
type input "fiat 500 2022"
click at [432, 256] on input "fiat 500 2022" at bounding box center [534, 248] width 336 height 25
type input "fiat 500 2022"
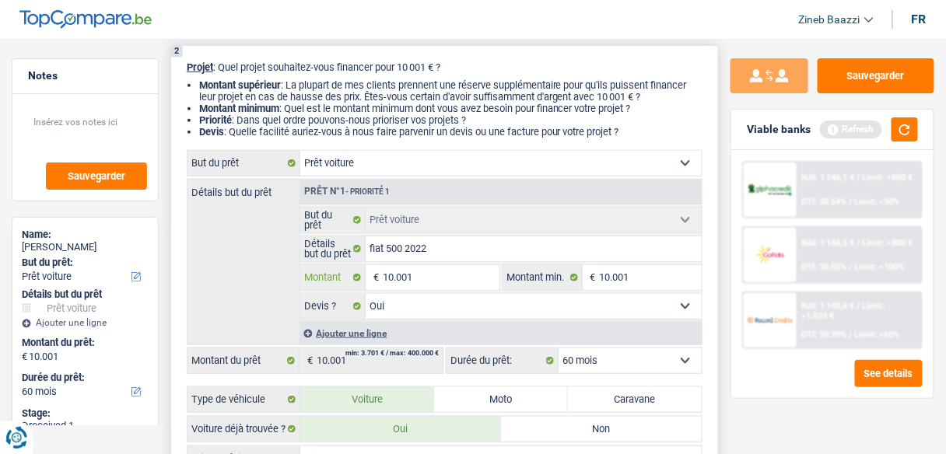
click at [430, 270] on input "10.001" at bounding box center [441, 277] width 116 height 25
click at [911, 124] on button "button" at bounding box center [904, 129] width 26 height 24
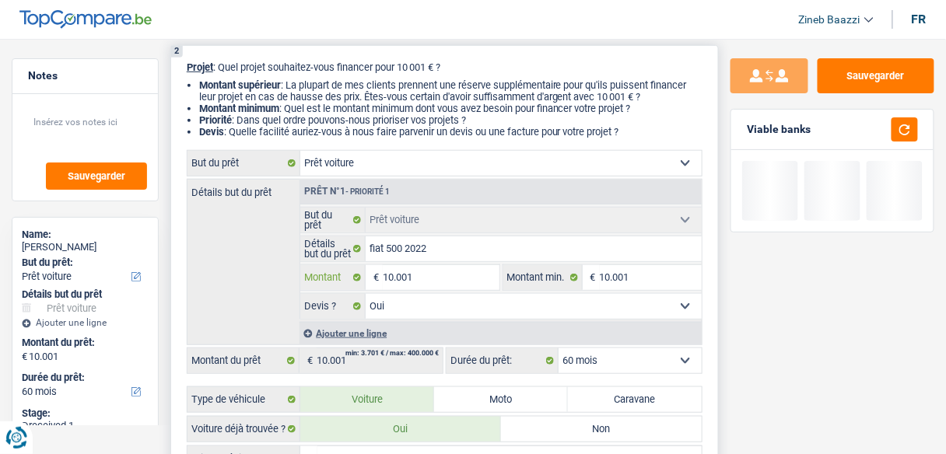
click at [409, 277] on input "10.001" at bounding box center [441, 277] width 116 height 25
click at [393, 276] on input "10.001" at bounding box center [441, 277] width 116 height 25
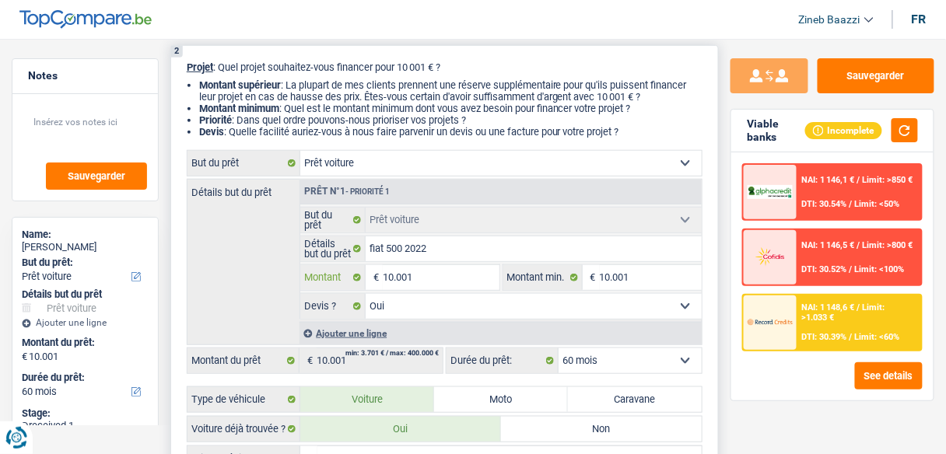
click at [390, 278] on input "10.001" at bounding box center [441, 277] width 116 height 25
click at [392, 279] on input "10.001" at bounding box center [441, 277] width 116 height 25
type input "1.001"
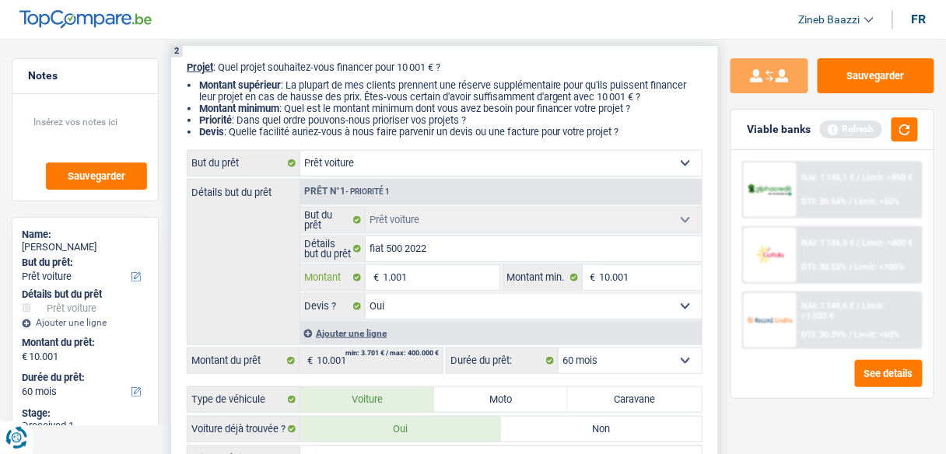
type input "15.001"
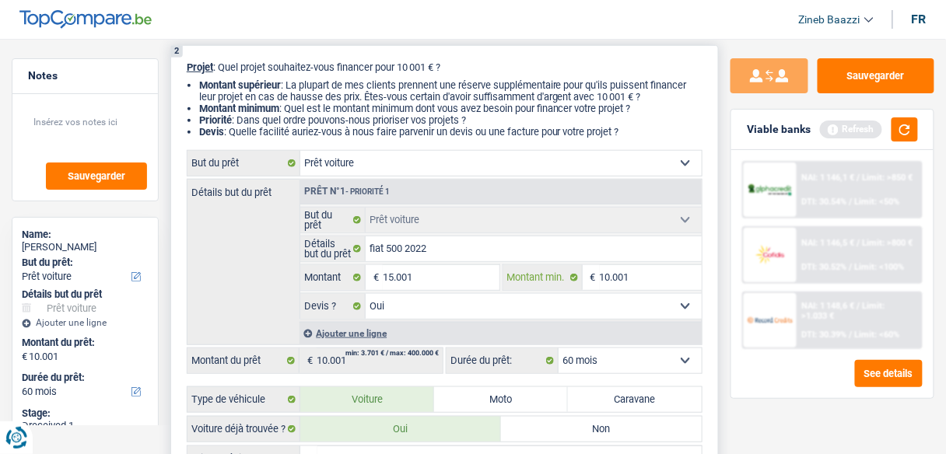
type input "15.001"
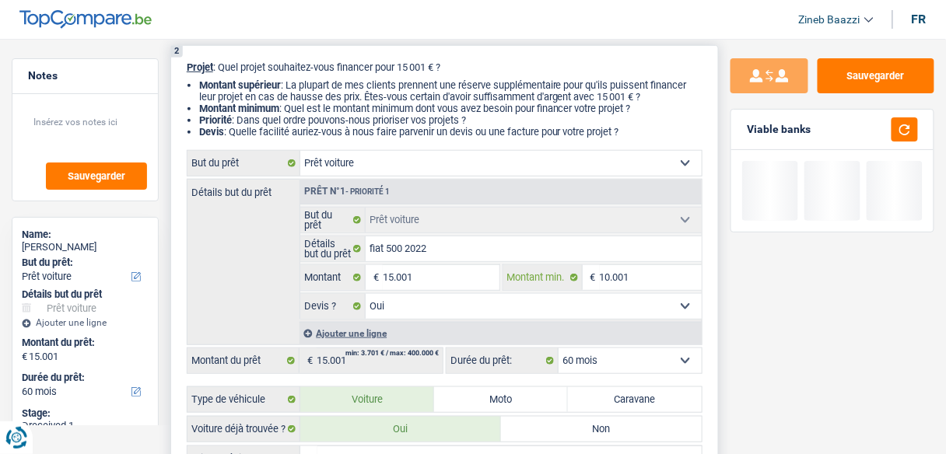
click at [614, 274] on input "10.001" at bounding box center [651, 277] width 102 height 25
click at [610, 274] on input "10.001" at bounding box center [651, 277] width 102 height 25
type input "1.001"
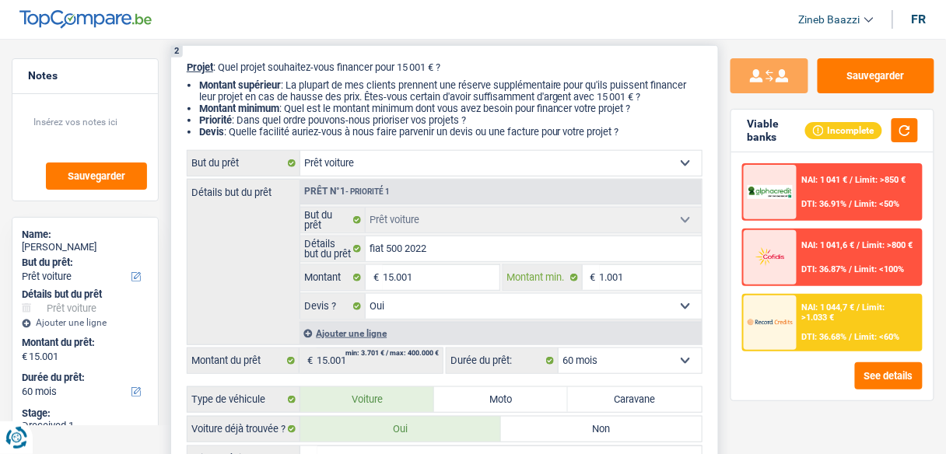
type input "12.001"
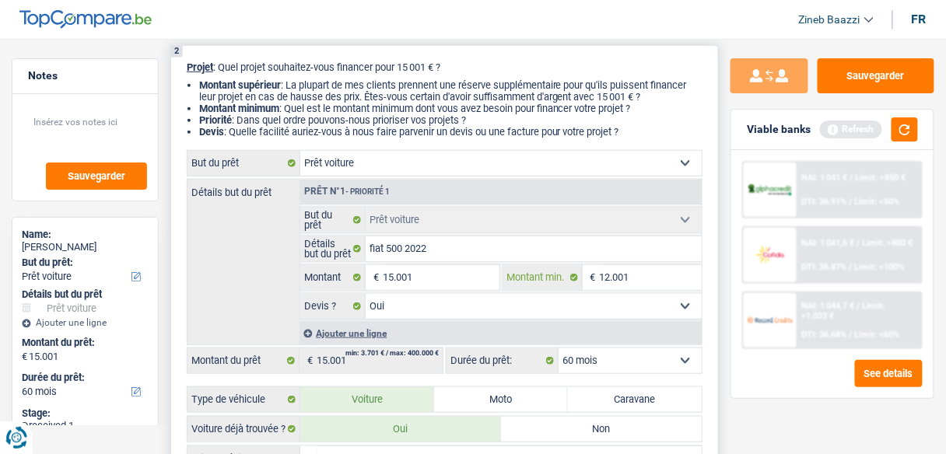
type input "12.001"
click at [233, 247] on div "Détails but du prêt Prêt n°1 - Priorité 1 Confort maison: meubles, textile, pei…" at bounding box center [445, 262] width 516 height 166
click at [912, 126] on button "button" at bounding box center [904, 129] width 26 height 24
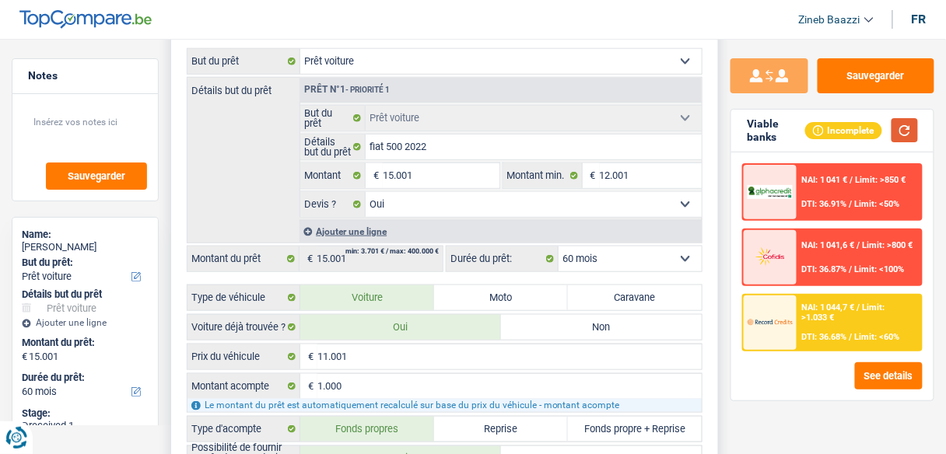
scroll to position [311, 0]
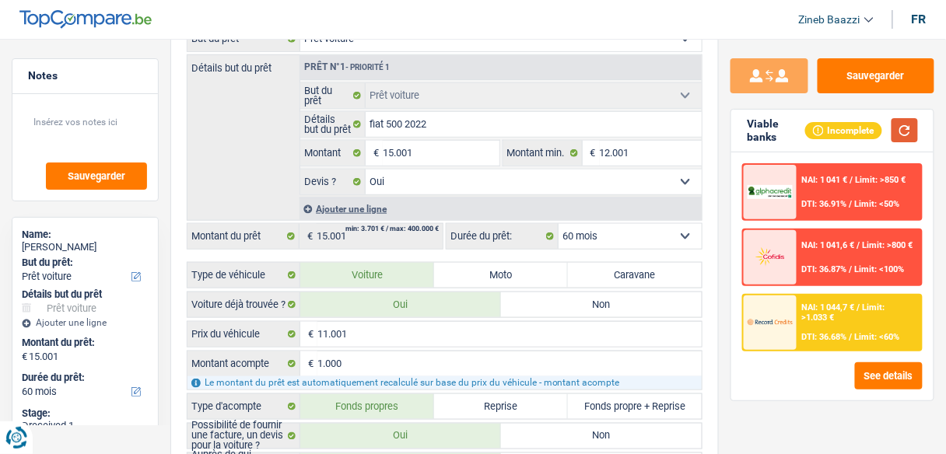
click at [894, 135] on button "button" at bounding box center [904, 130] width 26 height 24
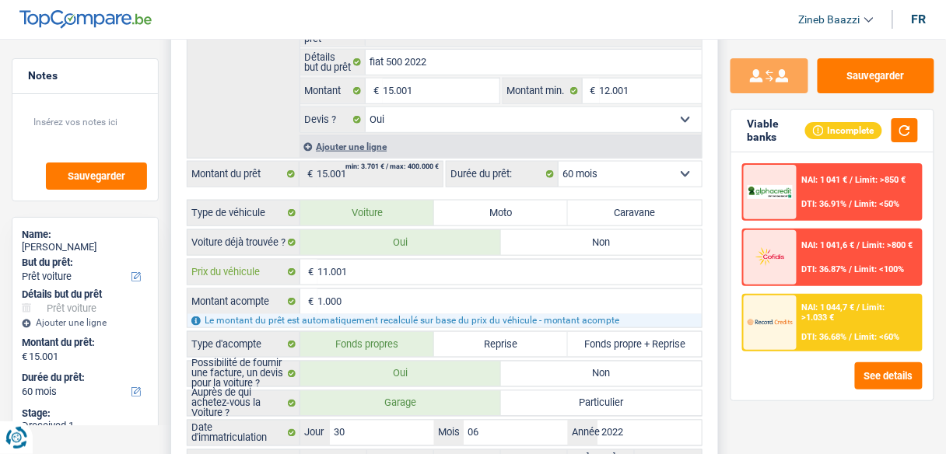
click at [370, 272] on input "11.001" at bounding box center [509, 272] width 384 height 25
click at [317, 265] on span "€" at bounding box center [308, 272] width 17 height 25
click at [365, 265] on input "11.001" at bounding box center [509, 272] width 384 height 25
type input "1"
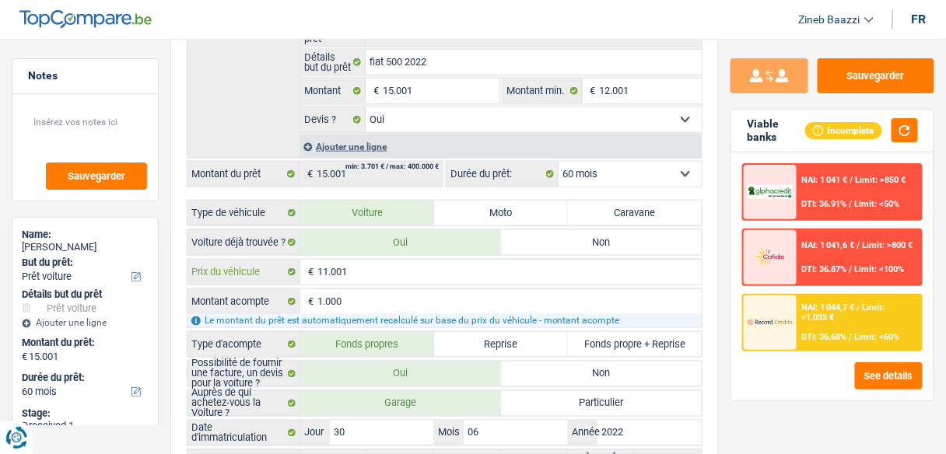
type input "1"
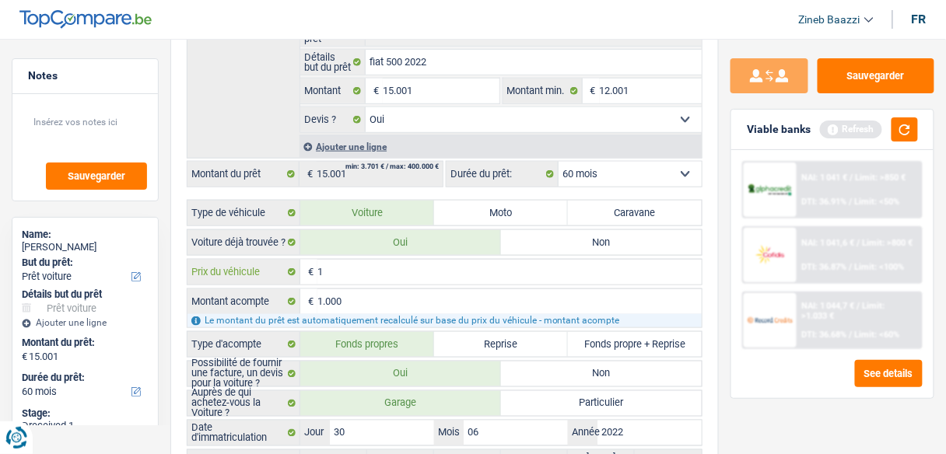
type input "12"
type input "120"
type input "1.200"
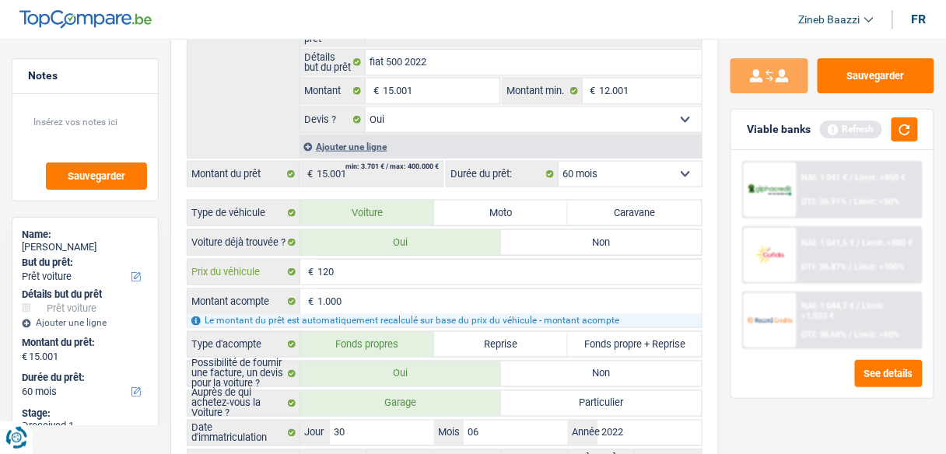
type input "1.200"
type input "12.000"
type input "11.000"
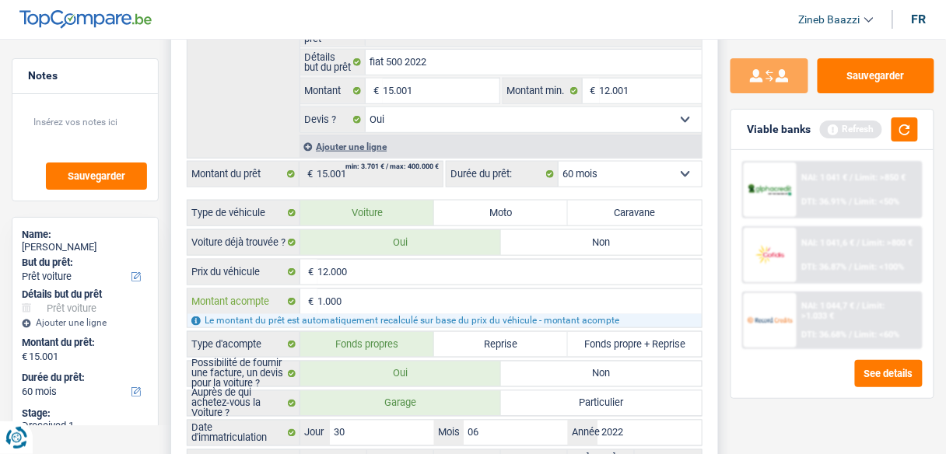
type input "11.000"
click at [334, 303] on input "1.000" at bounding box center [509, 301] width 384 height 25
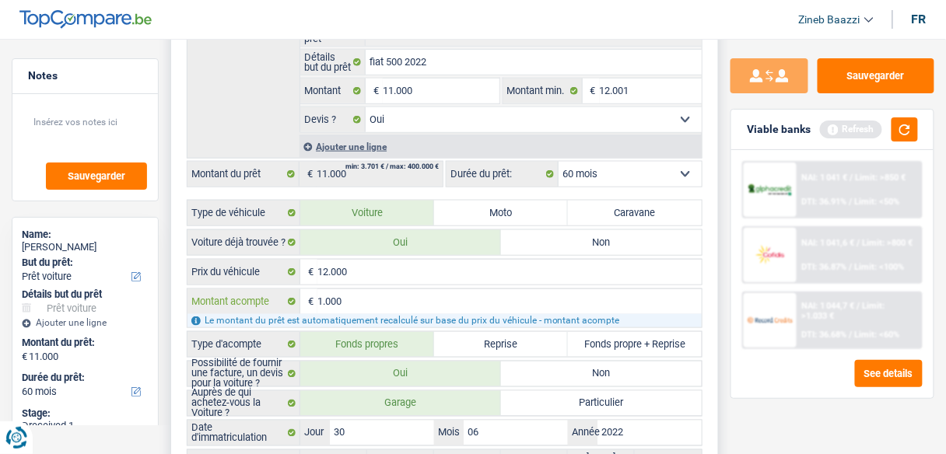
click at [341, 300] on input "1.000" at bounding box center [509, 301] width 384 height 25
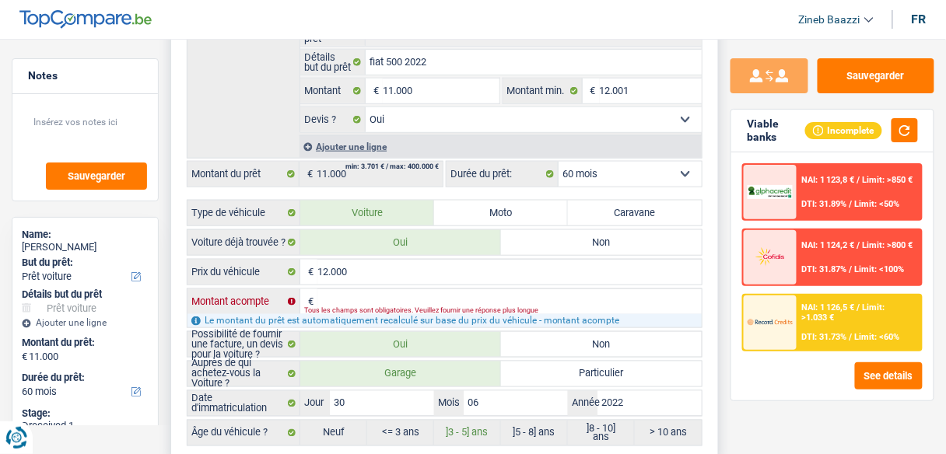
type input "0"
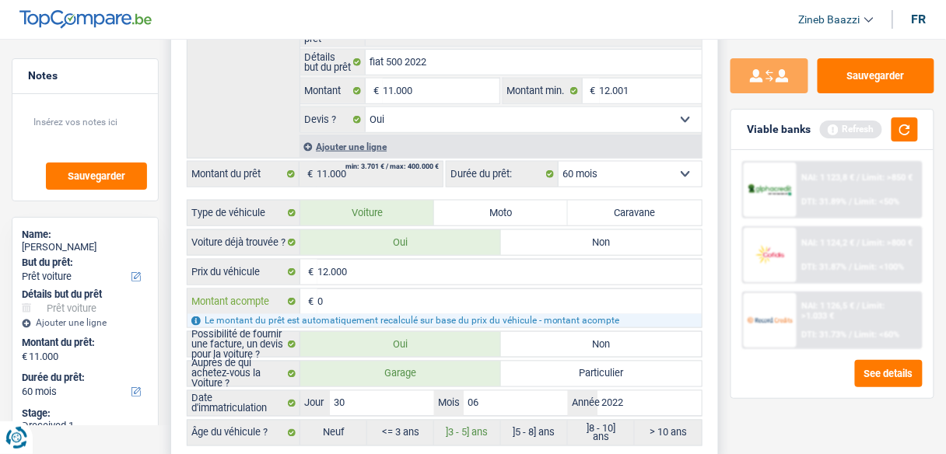
type input "0"
click at [254, 69] on div "Détails but du prêt Prêt n°1 - Priorité 1 Confort maison: meubles, textile, pei…" at bounding box center [445, 75] width 516 height 166
type input "12.000"
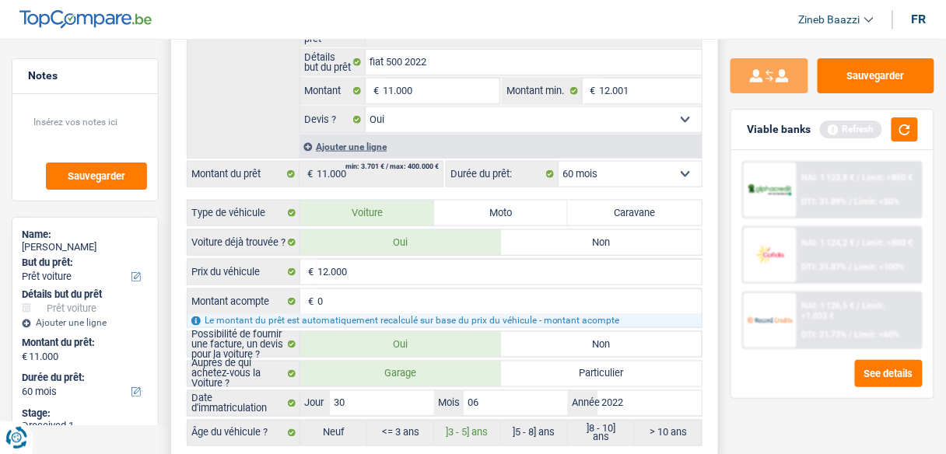
type input "12.000"
click at [914, 138] on button "button" at bounding box center [904, 129] width 26 height 24
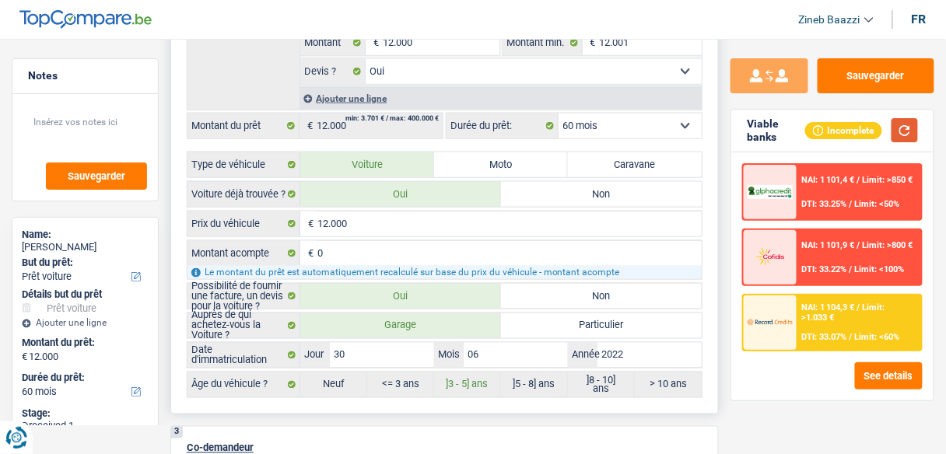
scroll to position [436, 0]
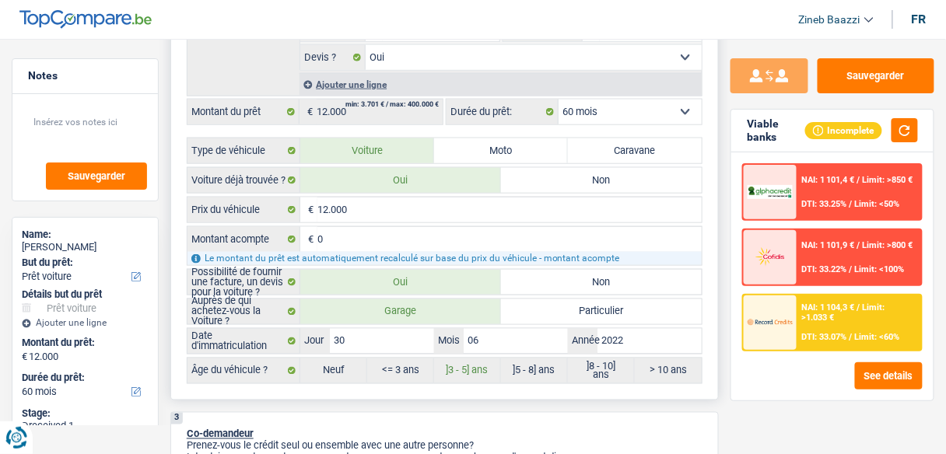
click at [622, 111] on select "12 mois 18 mois 24 mois 30 mois 36 mois 42 mois 48 mois 60 mois Sélectionner un…" at bounding box center [630, 112] width 143 height 25
click at [618, 107] on select "12 mois 18 mois 24 mois 30 mois 36 mois 42 mois 48 mois 60 mois Sélectionner un…" at bounding box center [630, 112] width 143 height 25
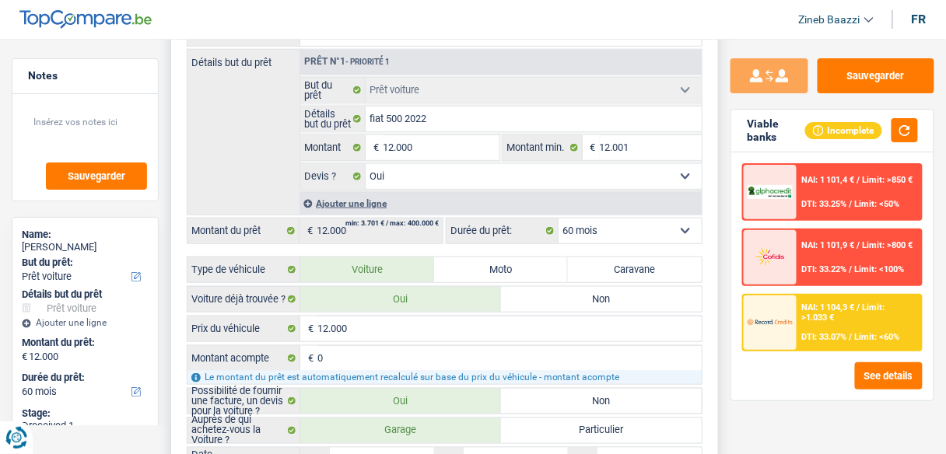
scroll to position [311, 0]
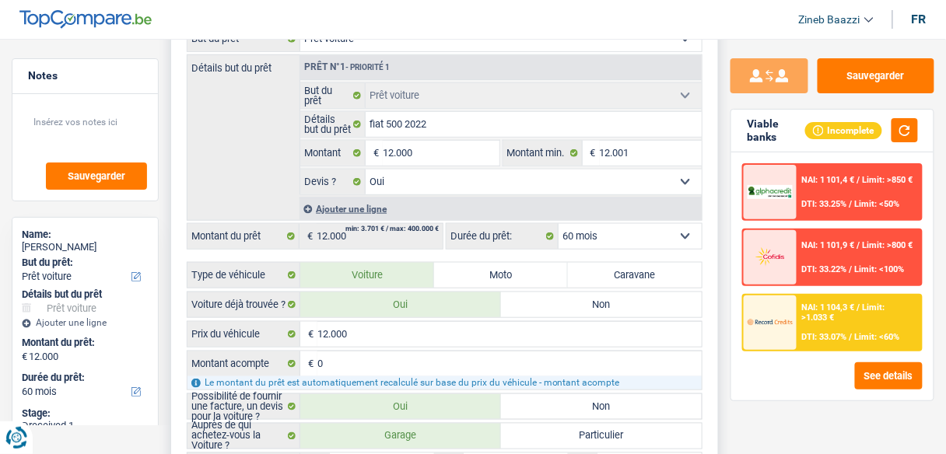
click at [464, 252] on div "Confort maison: meubles, textile, peinture, électroménager, outillage non-profe…" at bounding box center [445, 267] width 516 height 483
click at [395, 148] on input "12.000" at bounding box center [441, 153] width 116 height 25
type input "1.000"
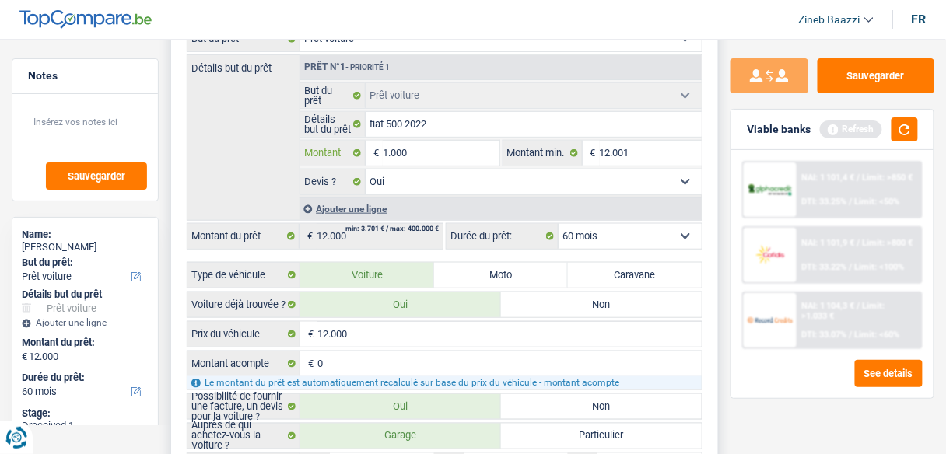
type input "15.000"
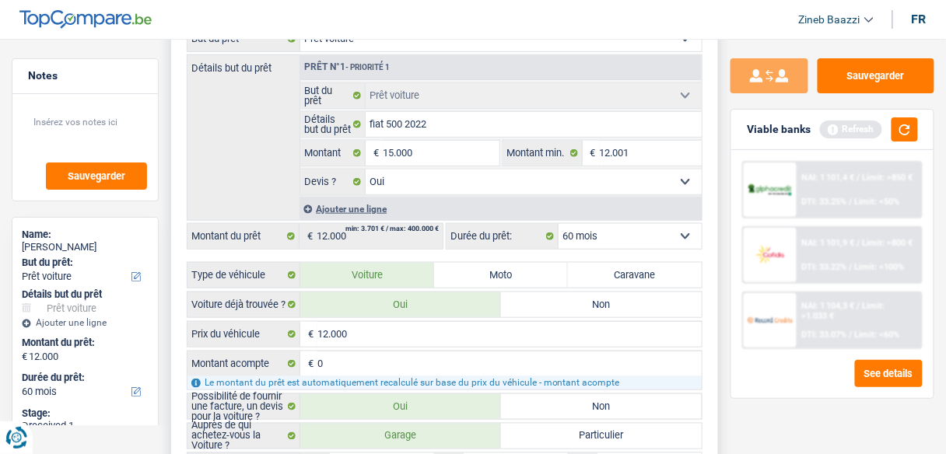
type input "15.000"
click at [229, 166] on div "Détails but du prêt Prêt n°1 - Priorité 1 Confort maison: meubles, textile, pei…" at bounding box center [445, 137] width 516 height 166
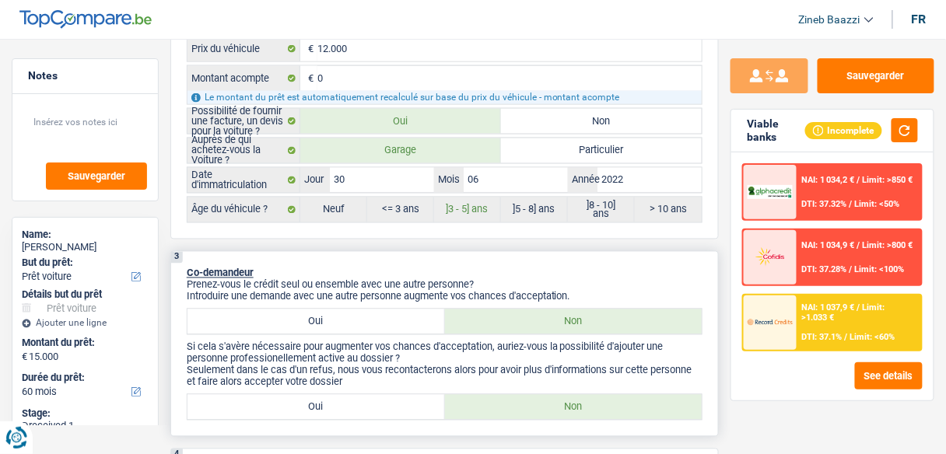
scroll to position [622, 0]
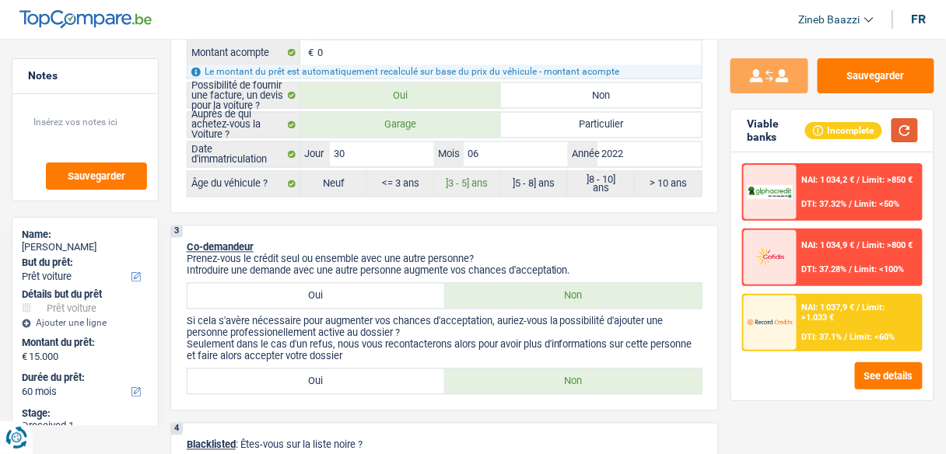
click at [915, 132] on button "button" at bounding box center [904, 130] width 26 height 24
click at [343, 341] on p "Seulement dans le cas d'un refus, nous vous recontacterons alors pour avoir plu…" at bounding box center [445, 350] width 516 height 23
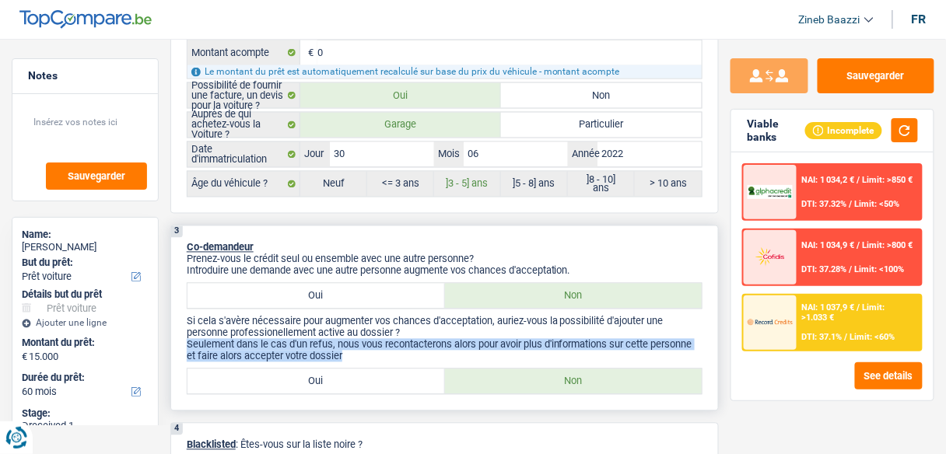
click at [343, 341] on p "Seulement dans le cas d'un refus, nous vous recontacterons alors pour avoir plu…" at bounding box center [445, 350] width 516 height 23
click at [352, 339] on p "Seulement dans le cas d'un refus, nous vous recontacterons alors pour avoir plu…" at bounding box center [445, 350] width 516 height 23
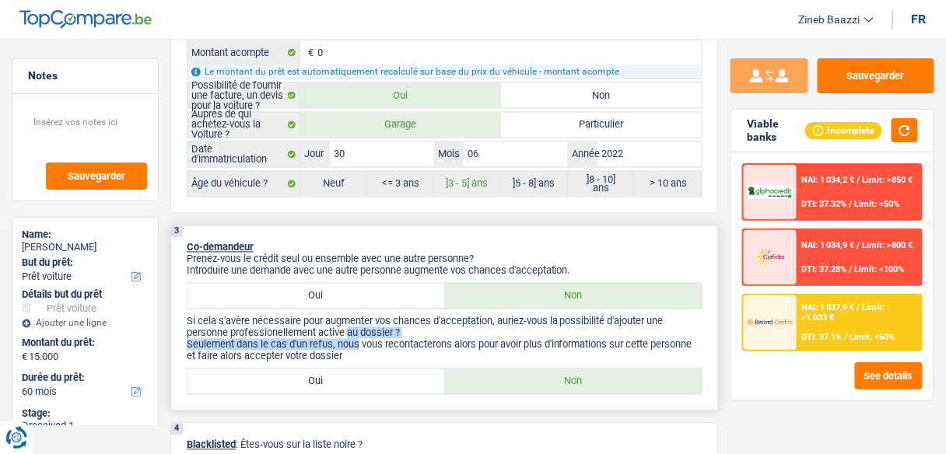
click at [352, 331] on div "Si cela s'avère nécessaire pour augmenter vos chances d'acceptation, auriez-vou…" at bounding box center [445, 339] width 516 height 47
click at [355, 330] on p "Si cela s'avère nécessaire pour augmenter vos chances d'acceptation, auriez-vou…" at bounding box center [445, 327] width 516 height 23
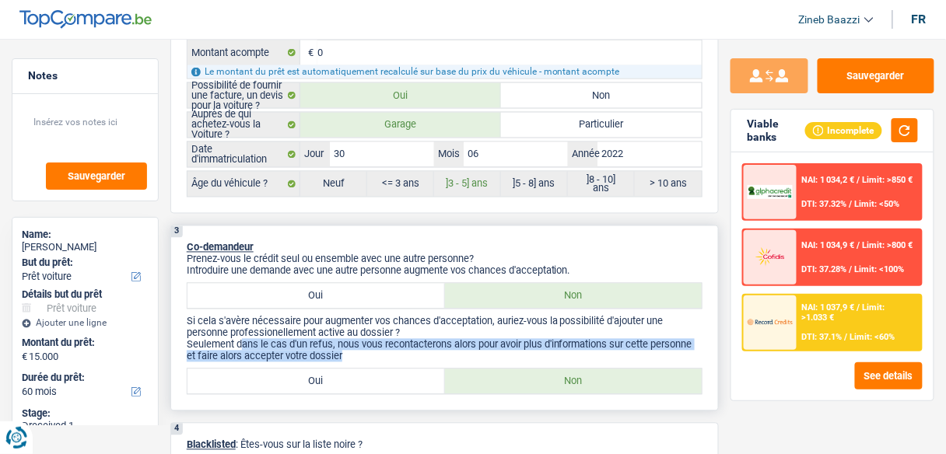
drag, startPoint x: 251, startPoint y: 343, endPoint x: 594, endPoint y: 345, distance: 343.1
click at [594, 345] on p "Seulement dans le cas d'un refus, nous vous recontacterons alors pour avoir plu…" at bounding box center [445, 350] width 516 height 23
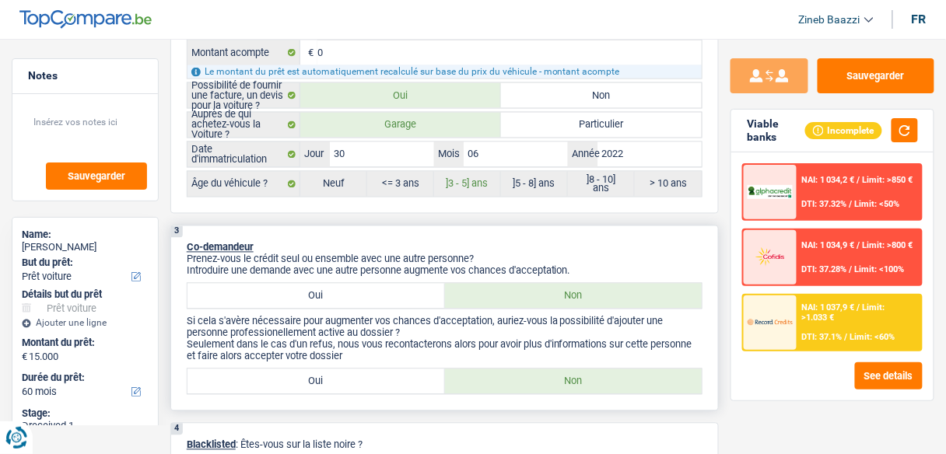
click at [376, 372] on label "Oui" at bounding box center [315, 382] width 257 height 25
click at [376, 372] on input "Oui" at bounding box center [315, 382] width 257 height 25
radio input "true"
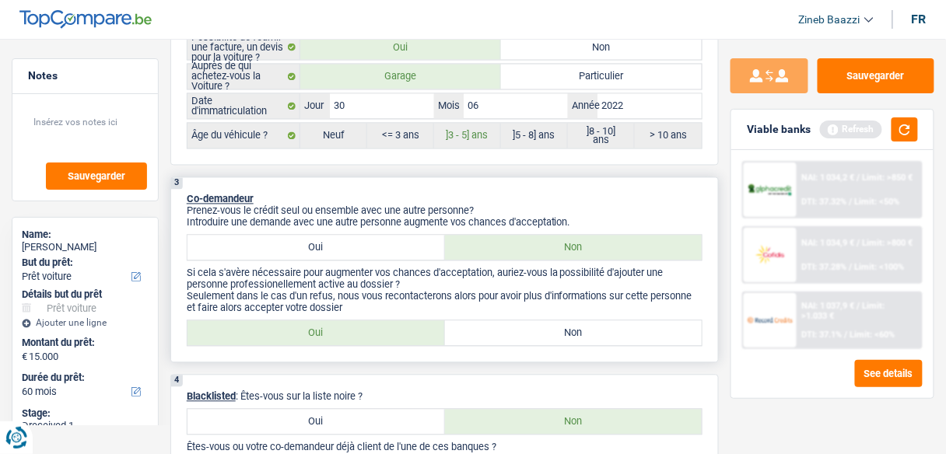
scroll to position [871, 0]
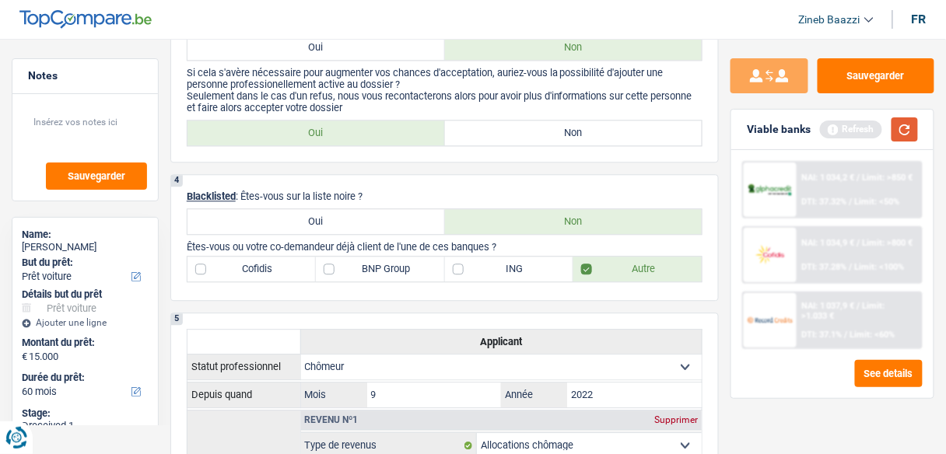
click at [902, 137] on button "button" at bounding box center [904, 129] width 26 height 24
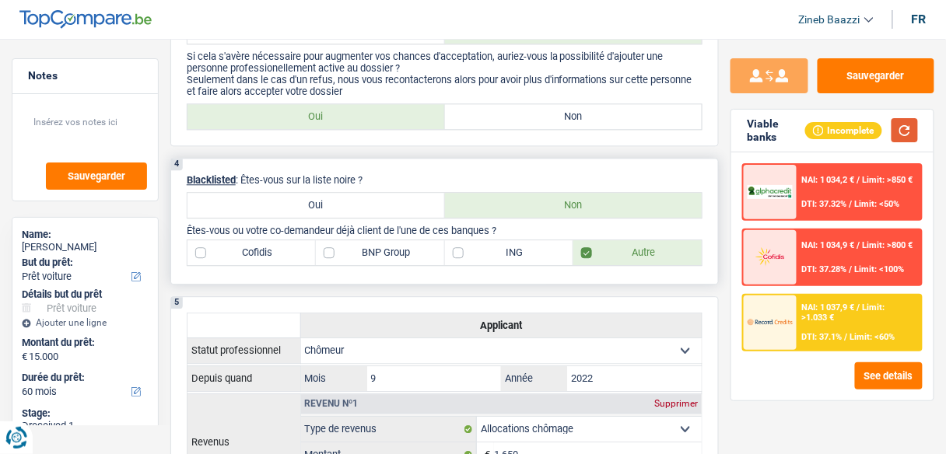
scroll to position [870, 0]
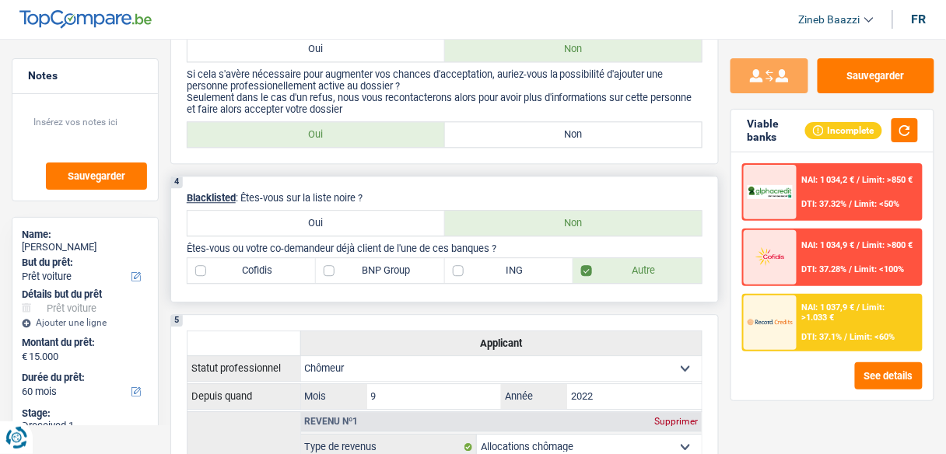
click at [482, 266] on label "ING" at bounding box center [509, 270] width 128 height 25
click at [482, 266] on input "ING" at bounding box center [509, 270] width 128 height 25
checkbox input "true"
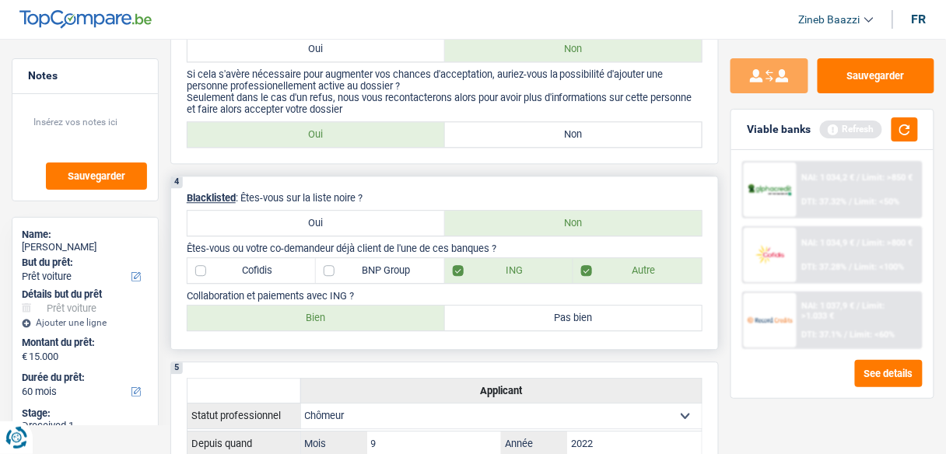
click at [478, 306] on label "Pas bien" at bounding box center [573, 318] width 257 height 25
click at [478, 306] on input "Pas bien" at bounding box center [573, 318] width 257 height 25
radio input "true"
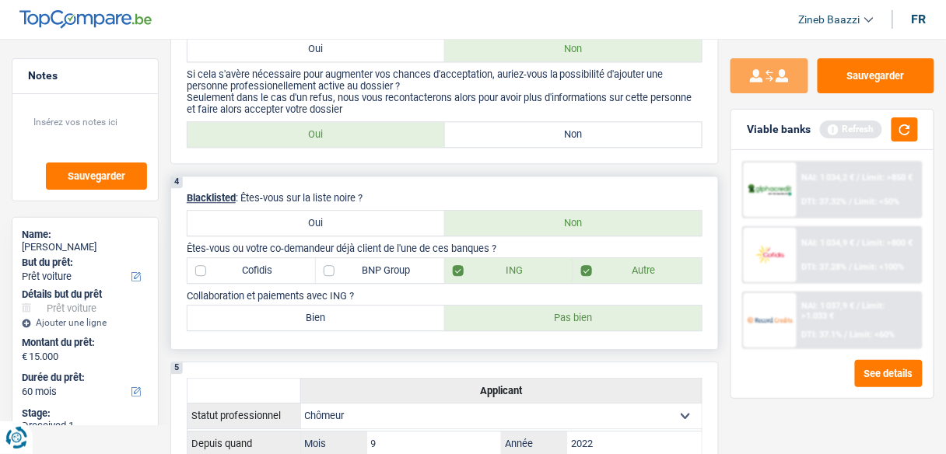
click at [475, 313] on label "Pas bien" at bounding box center [573, 318] width 257 height 25
click at [475, 313] on input "Pas bien" at bounding box center [573, 318] width 257 height 25
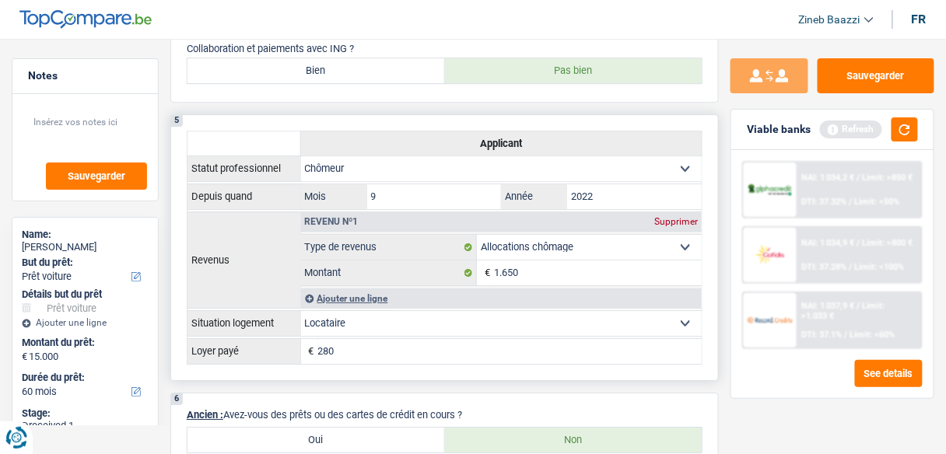
scroll to position [1120, 0]
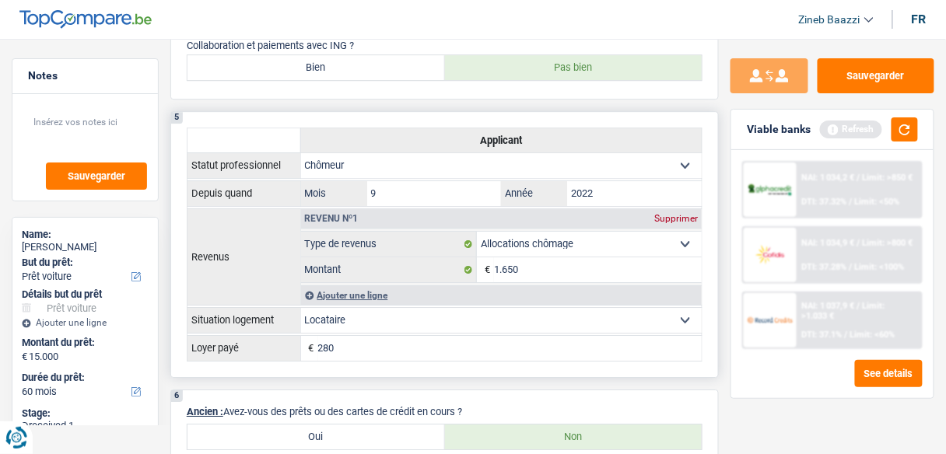
click at [344, 160] on select "Ouvrier Employé privé Employé public Invalide Indépendant Pensionné Chômeur Mut…" at bounding box center [501, 165] width 401 height 25
click at [301, 153] on select "Ouvrier Employé privé Employé public Invalide Indépendant Pensionné Chômeur Mut…" at bounding box center [501, 165] width 401 height 25
click at [388, 157] on select "Ouvrier Employé privé Employé public Invalide Indépendant Pensionné Chômeur Mut…" at bounding box center [501, 165] width 401 height 25
click at [301, 153] on select "Ouvrier Employé privé Employé public Invalide Indépendant Pensionné Chômeur Mut…" at bounding box center [501, 165] width 401 height 25
click at [327, 289] on div "Ajouter une ligne" at bounding box center [501, 294] width 401 height 19
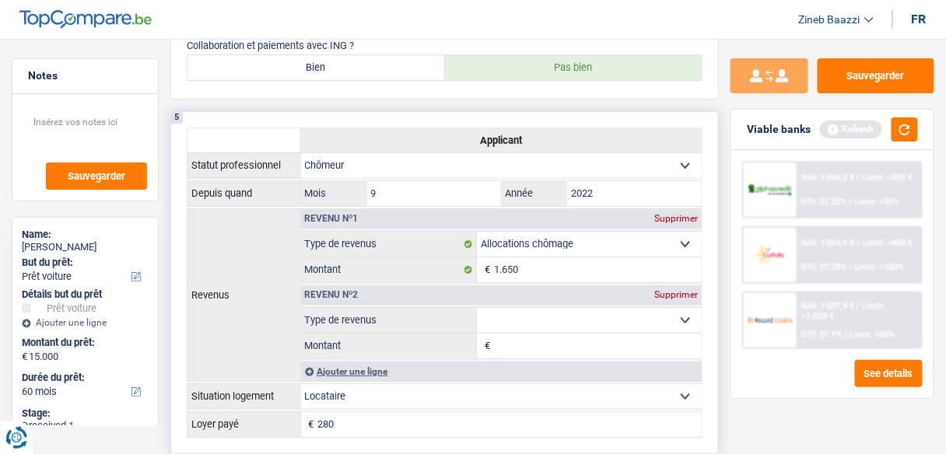
click at [485, 310] on select "Allocation d'handicap Allocations chômage Allocations familiales Chèques repas …" at bounding box center [589, 320] width 225 height 25
select select "netSalary"
click at [477, 308] on select "Allocation d'handicap Allocations chômage Allocations familiales Chèques repas …" at bounding box center [589, 320] width 225 height 25
click at [515, 334] on input "Montant" at bounding box center [598, 346] width 208 height 25
click at [673, 290] on div "Supprimer" at bounding box center [675, 294] width 51 height 9
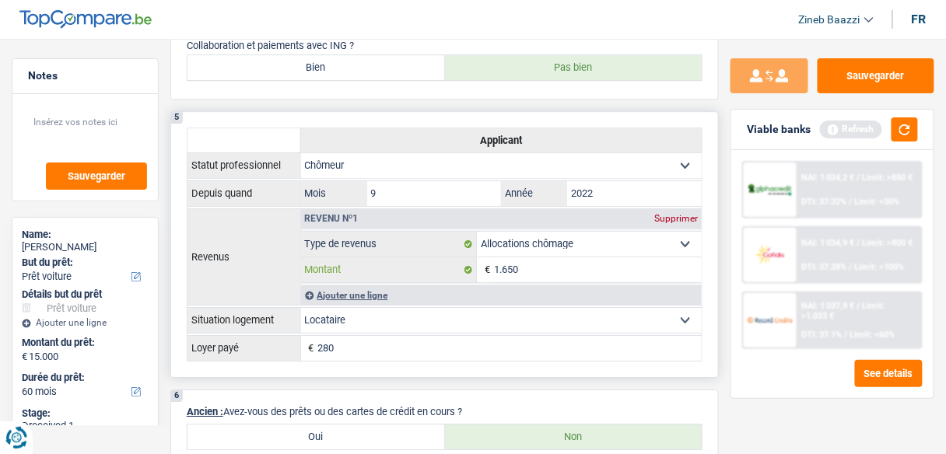
click at [535, 257] on input "1.650" at bounding box center [598, 269] width 208 height 25
click at [372, 285] on div "Ajouter une ligne" at bounding box center [501, 294] width 401 height 19
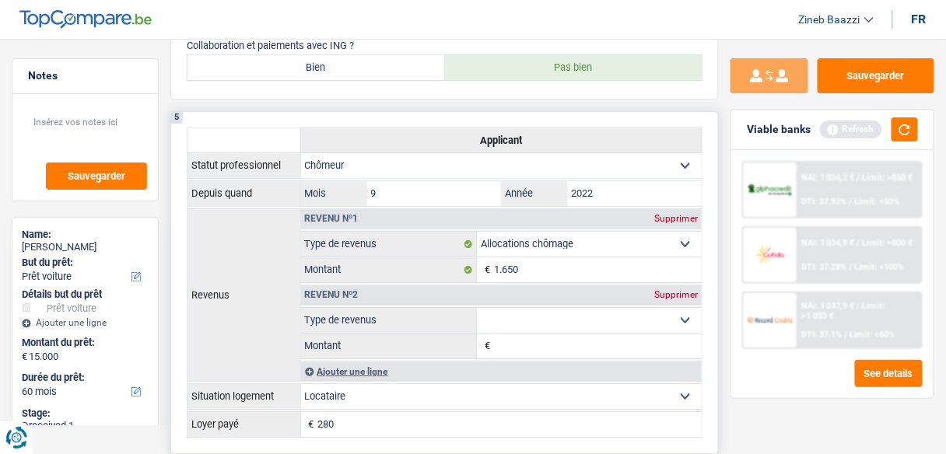
click at [529, 312] on select "Allocation d'handicap Allocations chômage Allocations familiales Chèques repas …" at bounding box center [589, 320] width 225 height 25
click at [448, 293] on div "Revenu nº2 Supprimer" at bounding box center [501, 294] width 401 height 19
click at [688, 290] on div "Supprimer" at bounding box center [675, 294] width 51 height 9
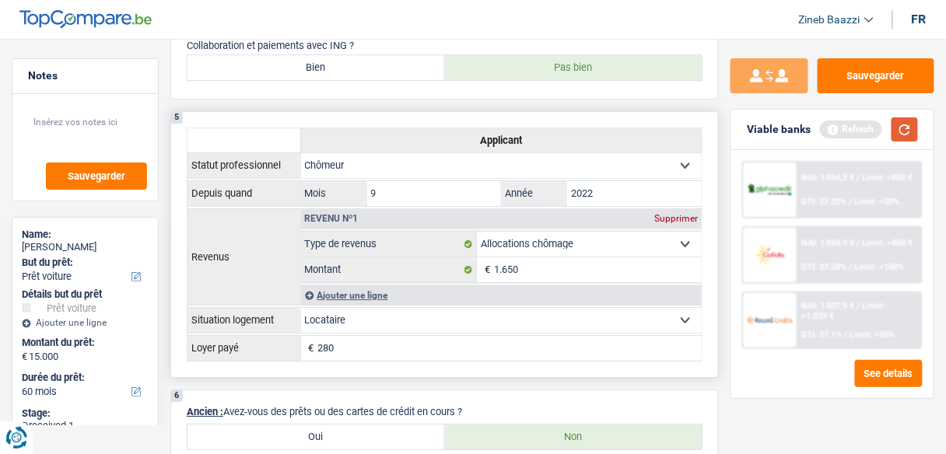
click at [911, 126] on button "button" at bounding box center [904, 129] width 26 height 24
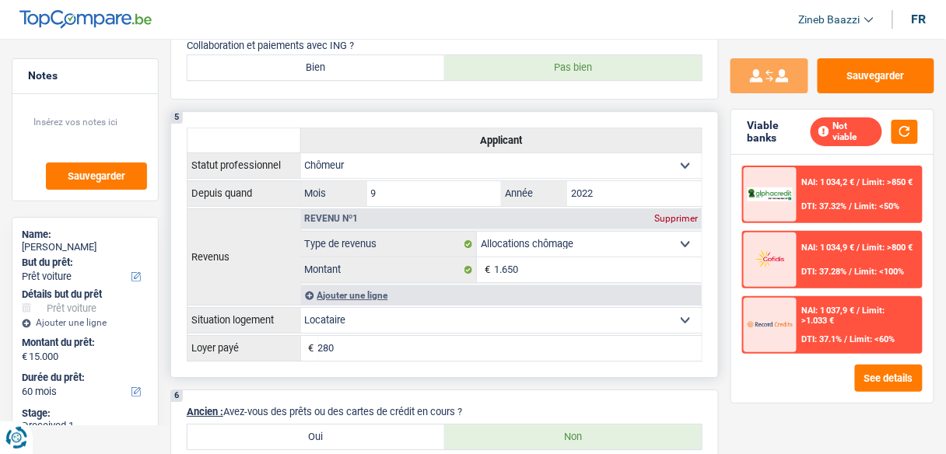
click at [348, 339] on input "280" at bounding box center [510, 348] width 384 height 25
click at [896, 132] on button "button" at bounding box center [904, 132] width 26 height 24
click at [383, 338] on input "280" at bounding box center [510, 348] width 384 height 25
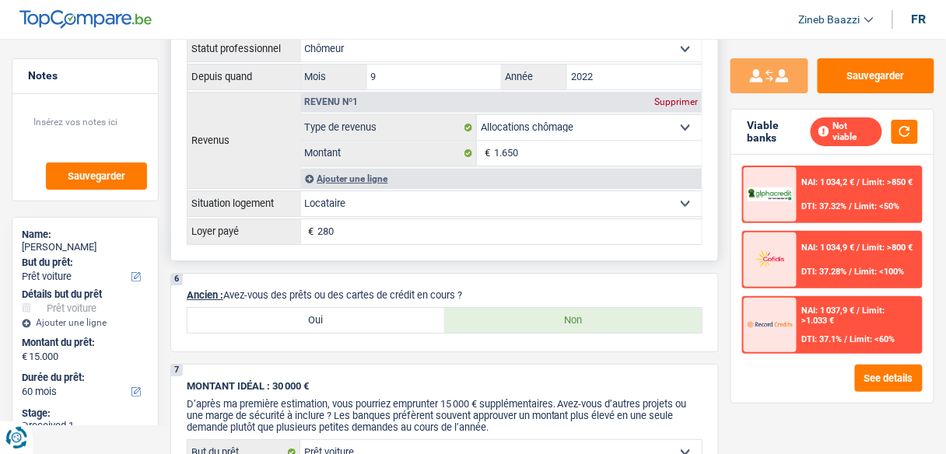
scroll to position [1245, 0]
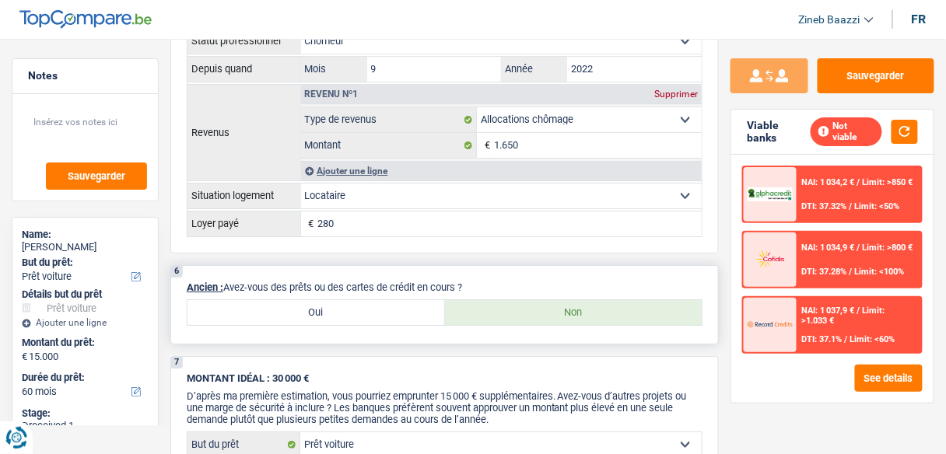
click at [305, 300] on label "Oui" at bounding box center [315, 312] width 257 height 25
click at [305, 300] on input "Oui" at bounding box center [315, 312] width 257 height 25
radio input "true"
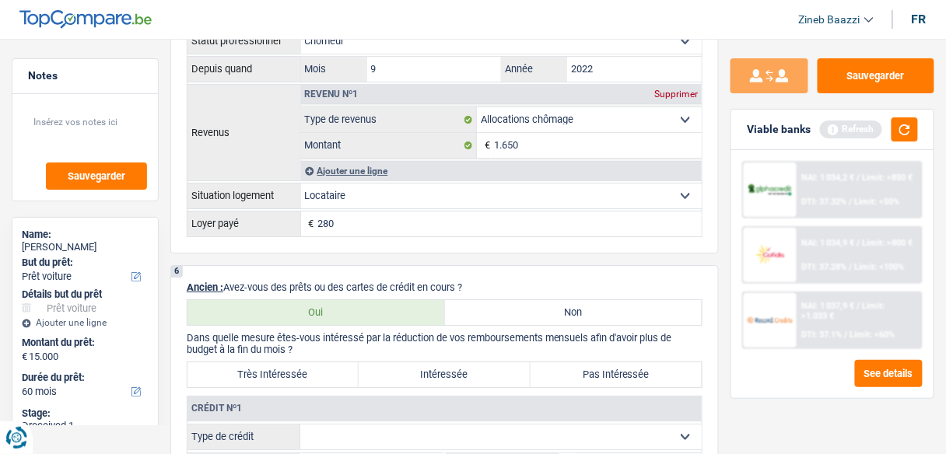
click at [850, 40] on div "Sauvegarder Viable banks Refresh NAI: 1 034,2 € / Limit: >850 € DTI: 37.32% / L…" at bounding box center [832, 250] width 227 height 2872
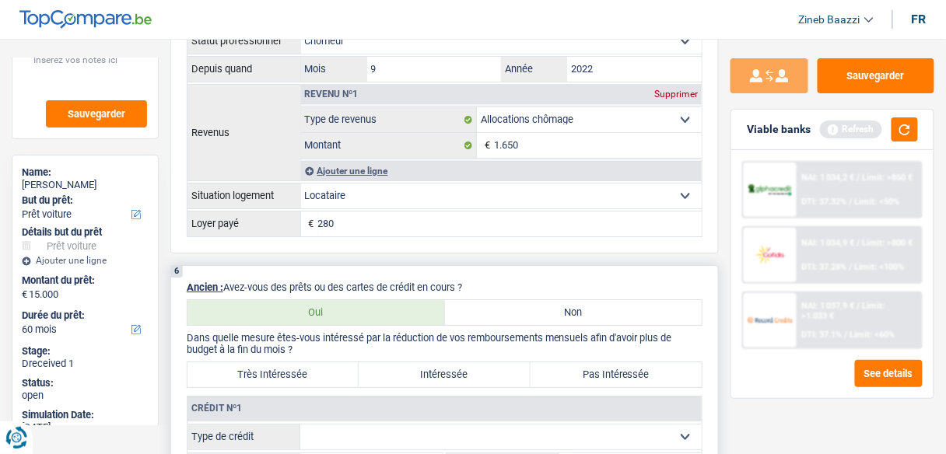
click at [512, 300] on label "Non" at bounding box center [573, 312] width 257 height 25
click at [512, 300] on input "Non" at bounding box center [573, 312] width 257 height 25
radio input "true"
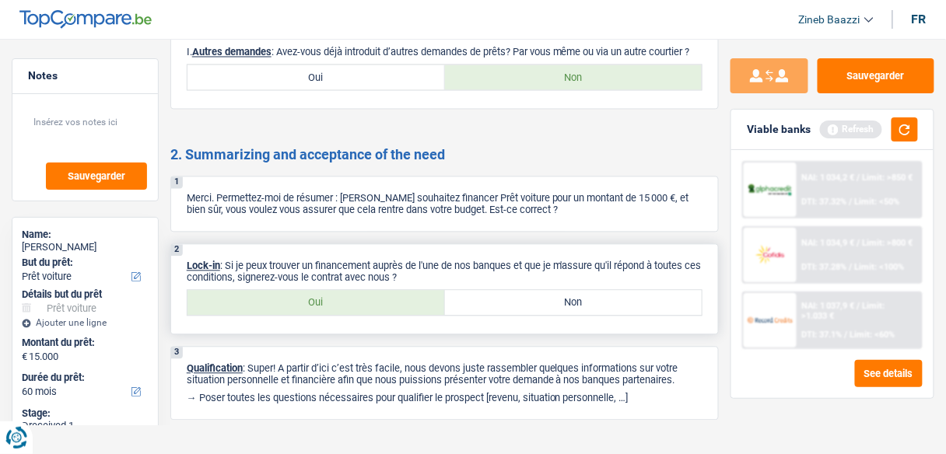
scroll to position [2224, 0]
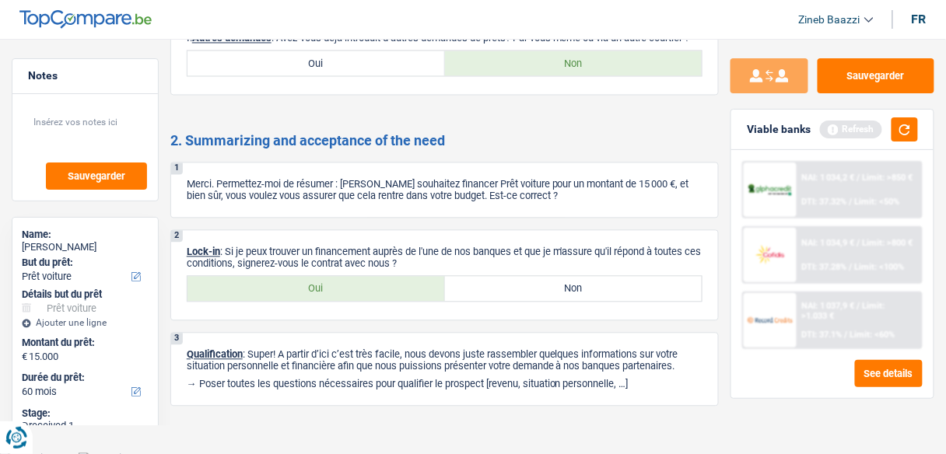
click at [237, 215] on div "2. Summarizing and acceptance of the need 1 Merci. Permettez-moi de résumer : […" at bounding box center [444, 269] width 548 height 274
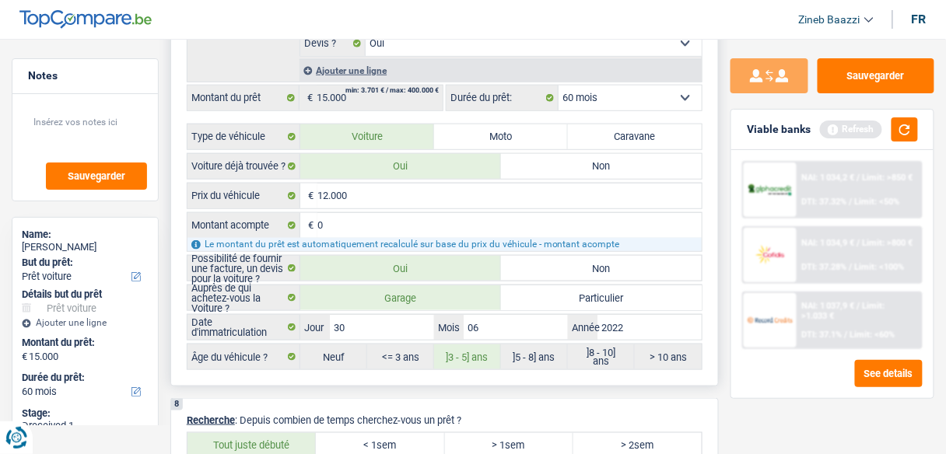
scroll to position [1788, 0]
click at [918, 121] on button "button" at bounding box center [904, 129] width 26 height 24
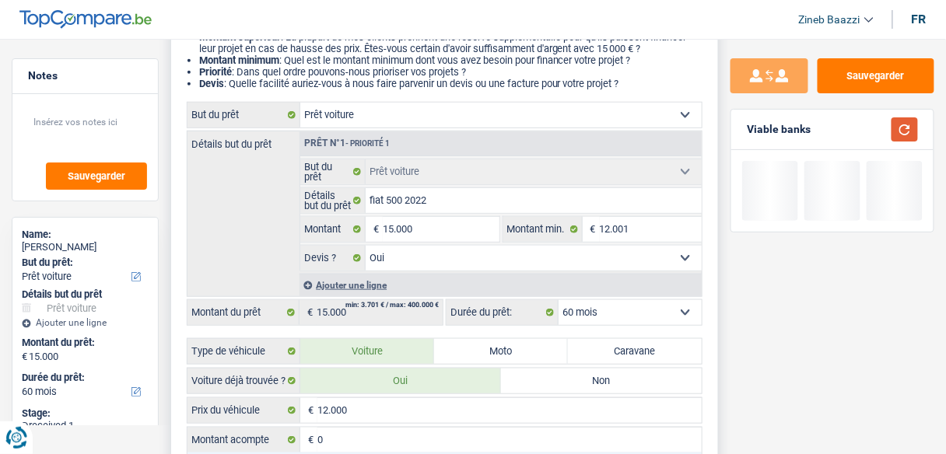
scroll to position [108, 0]
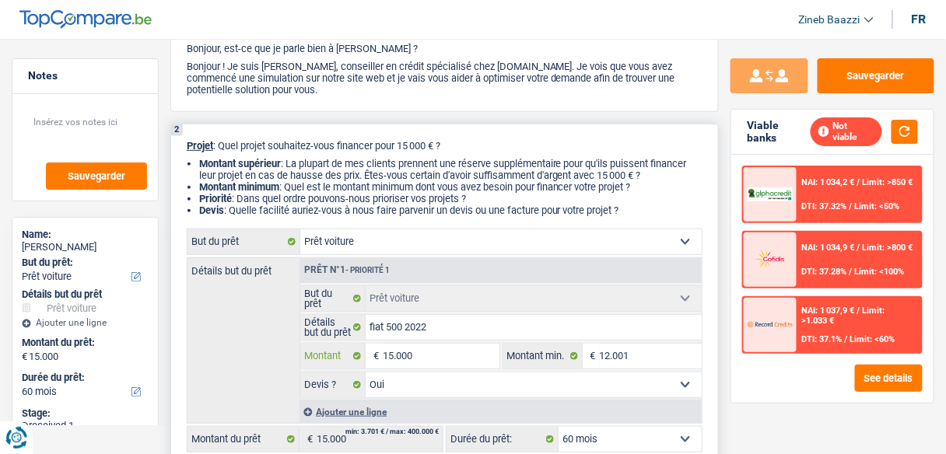
click at [394, 354] on input "15.000" at bounding box center [441, 356] width 116 height 25
type input "1.000"
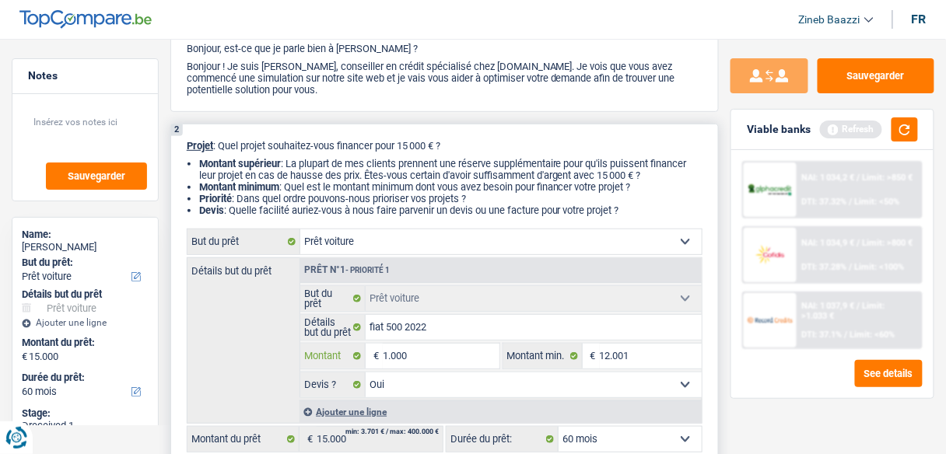
type input "12.000"
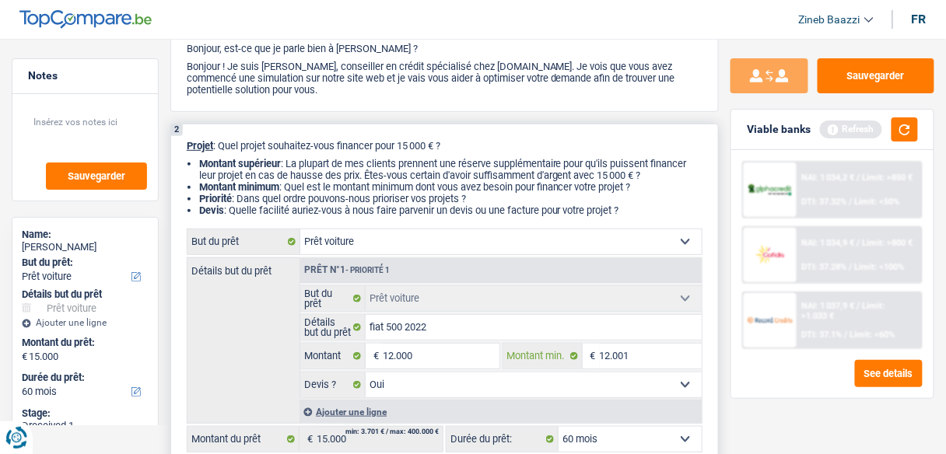
type input "12.000"
click at [609, 359] on input "12.001" at bounding box center [651, 356] width 102 height 25
type input "1.001"
type input "10.001"
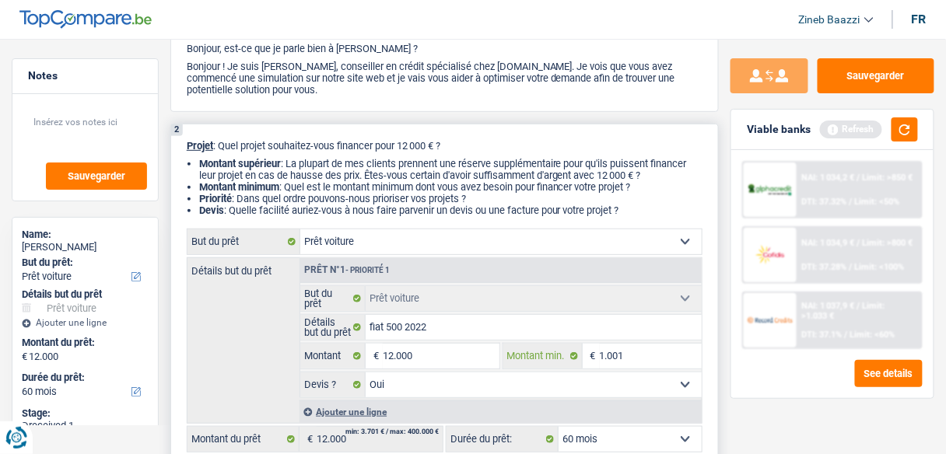
type input "10.001"
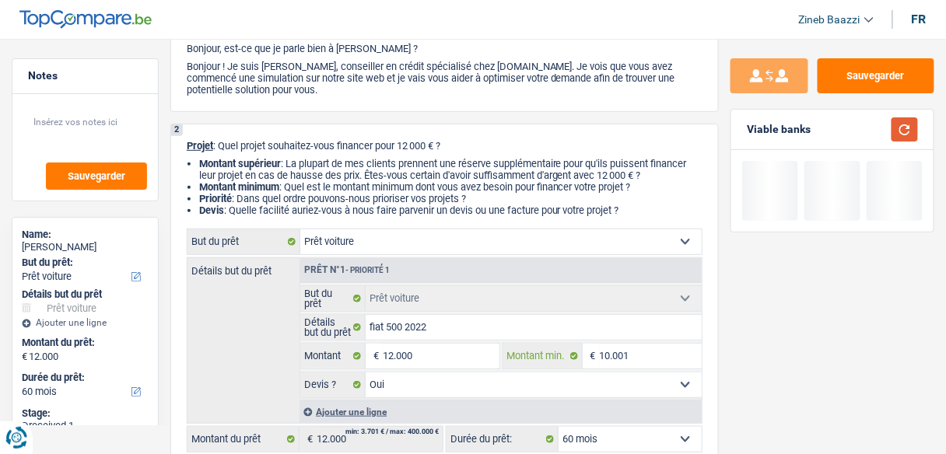
type input "10.001"
click at [915, 123] on button "button" at bounding box center [904, 129] width 26 height 24
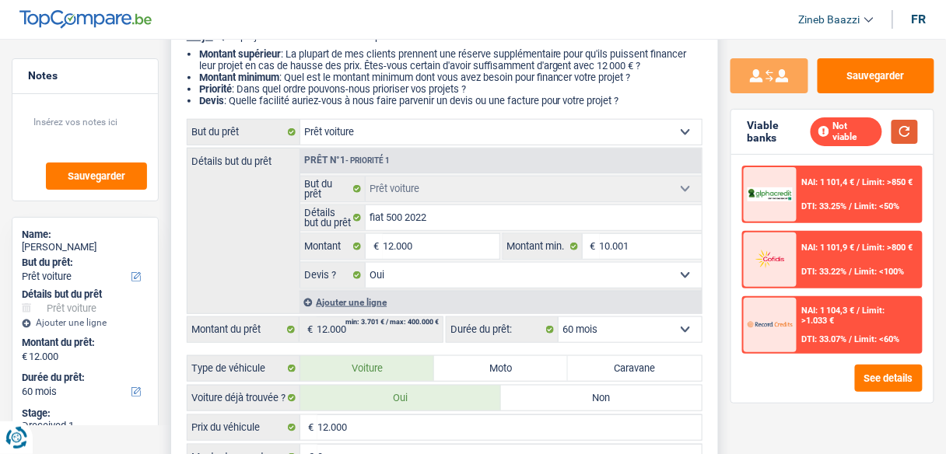
scroll to position [233, 0]
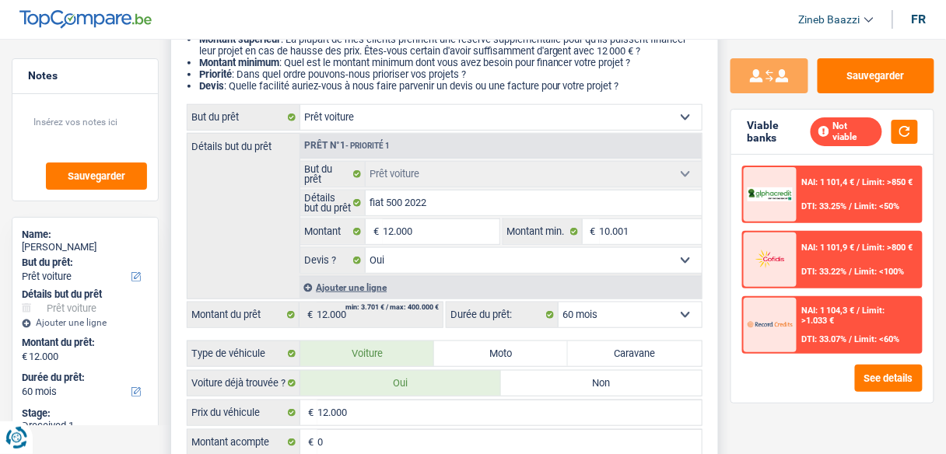
click at [661, 323] on select "12 mois 18 mois 24 mois 30 mois 36 mois 42 mois 48 mois 60 mois Sélectionner un…" at bounding box center [630, 315] width 143 height 25
click at [435, 222] on input "12.000" at bounding box center [441, 231] width 116 height 25
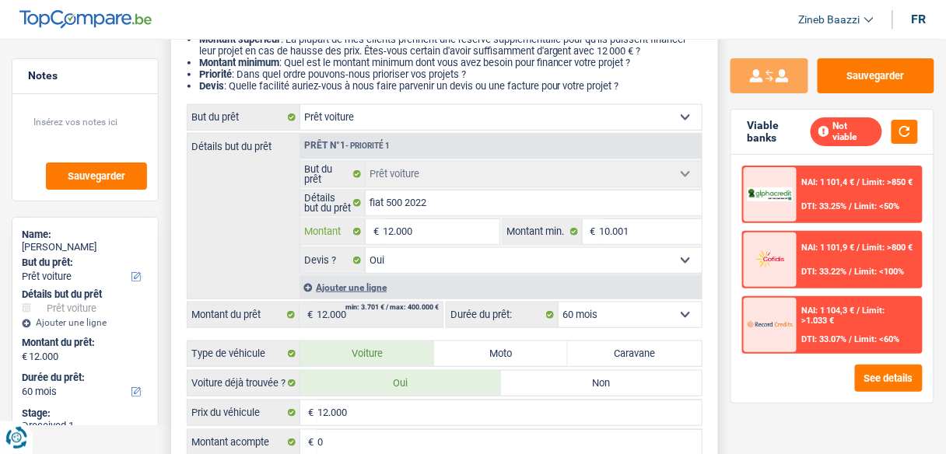
type input "5"
type input "50"
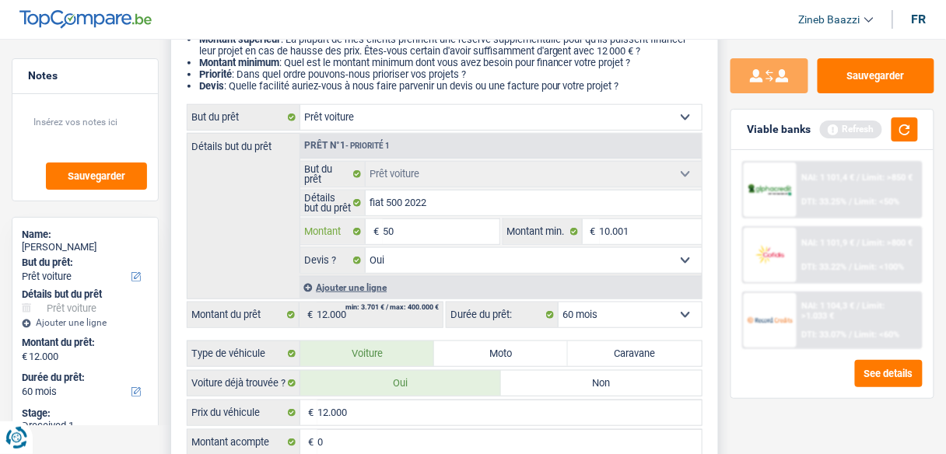
type input "500"
type input "5.001"
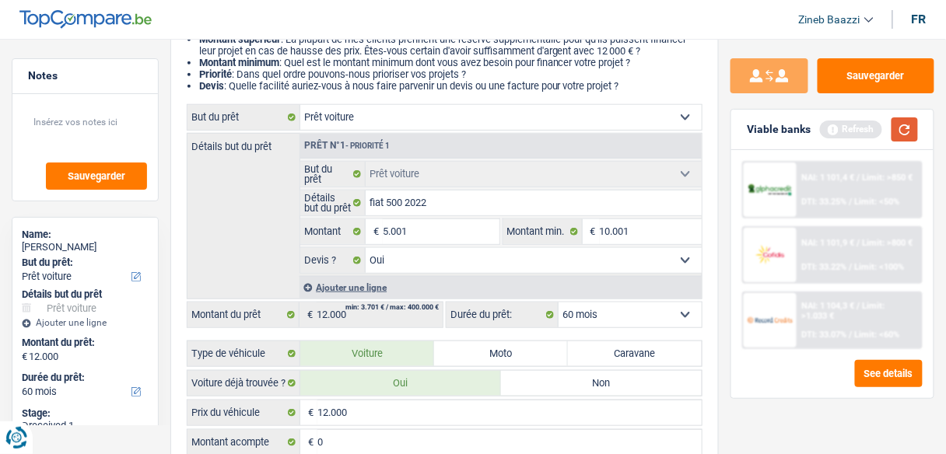
type input "5.001"
select select "36"
type input "5.001"
select select "36"
type input "5.001"
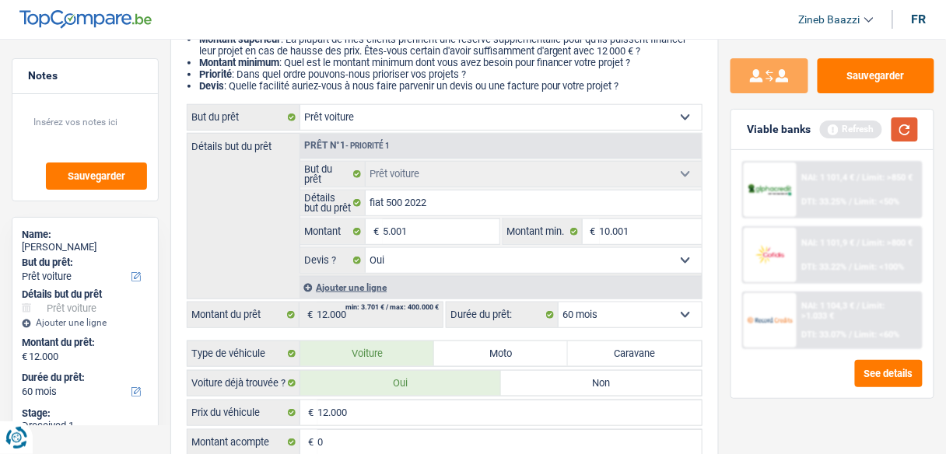
select select "36"
click at [914, 131] on button "button" at bounding box center [904, 129] width 26 height 24
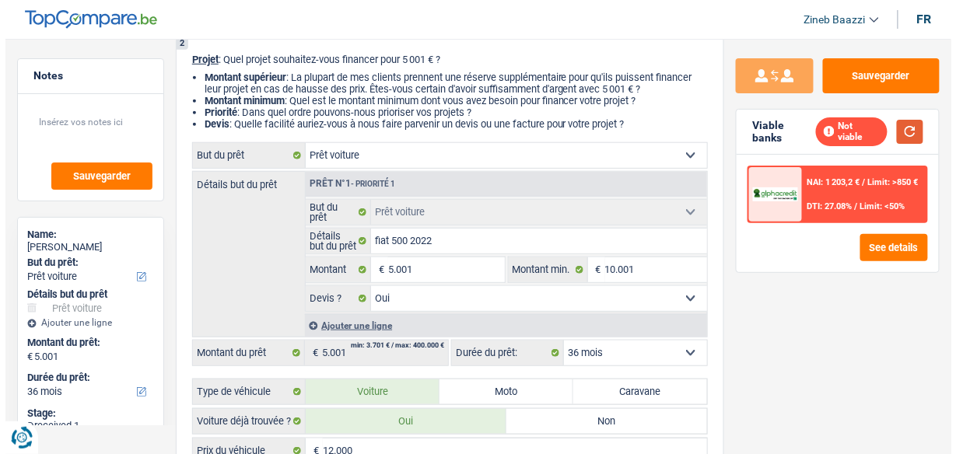
scroll to position [0, 0]
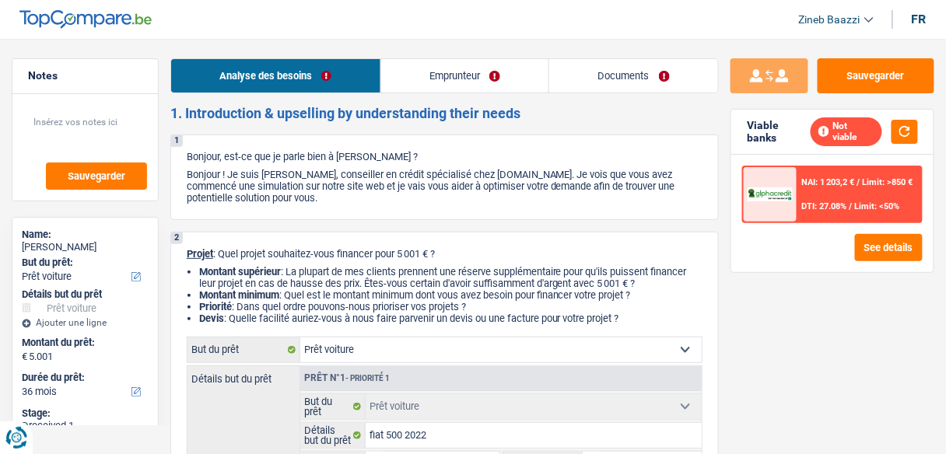
click at [436, 68] on link "Emprunteur" at bounding box center [465, 75] width 168 height 33
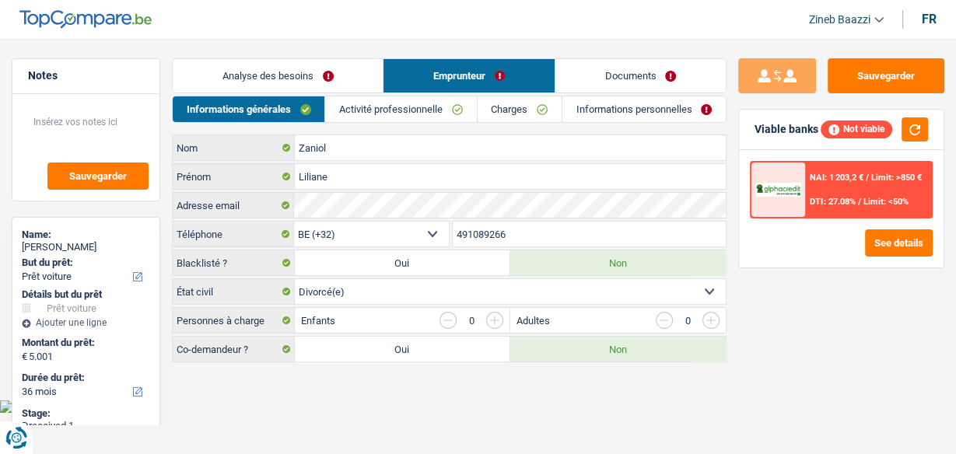
click at [435, 107] on link "Activité professionnelle" at bounding box center [400, 109] width 151 height 26
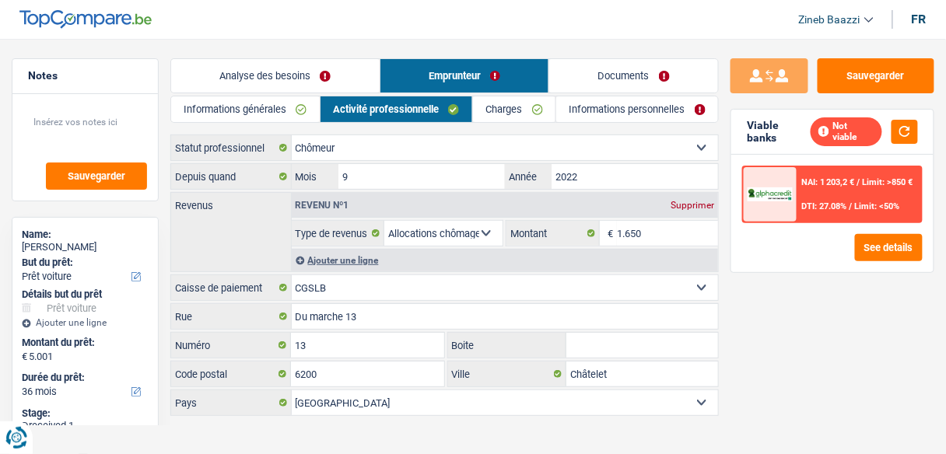
click at [547, 106] on link "Charges" at bounding box center [514, 109] width 82 height 26
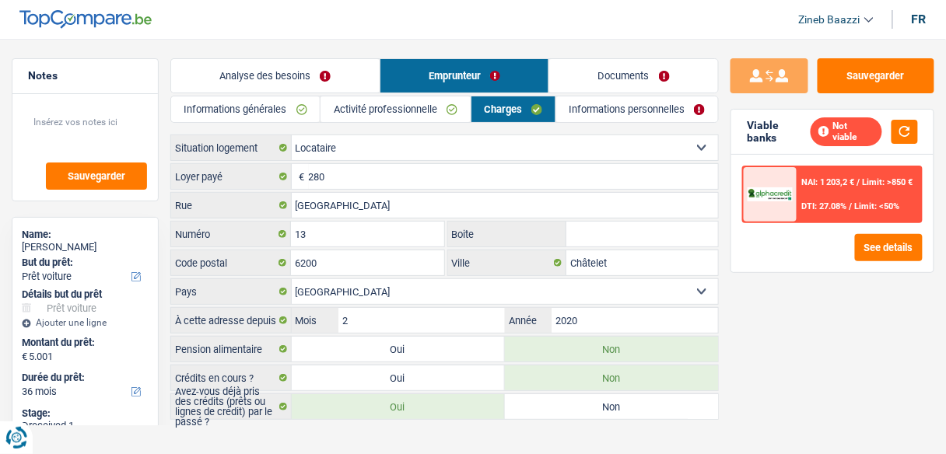
click at [664, 97] on link "Informations personnelles" at bounding box center [637, 109] width 162 height 26
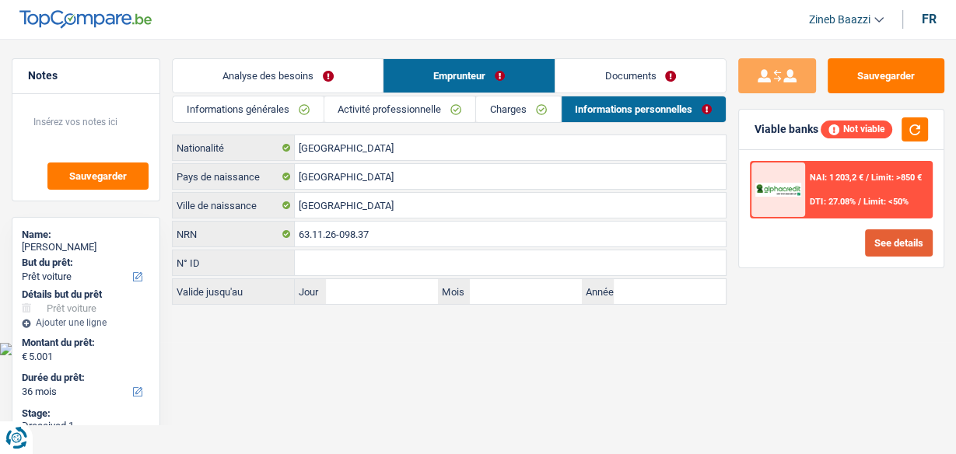
click at [884, 249] on button "See details" at bounding box center [899, 242] width 68 height 27
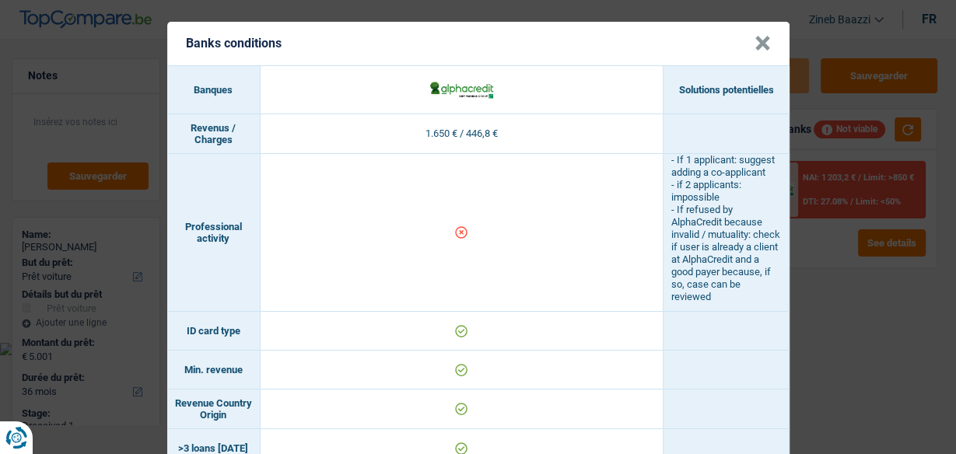
click at [839, 168] on div "Banks conditions × Banques Solutions potentielles Revenus / Charges 1.650 € / 4…" at bounding box center [478, 227] width 956 height 454
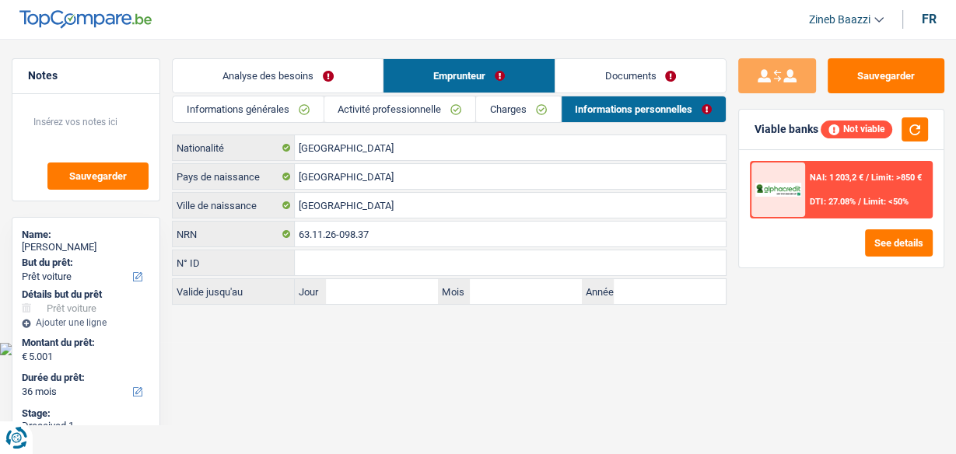
click at [279, 84] on link "Analyse des besoins" at bounding box center [278, 75] width 210 height 33
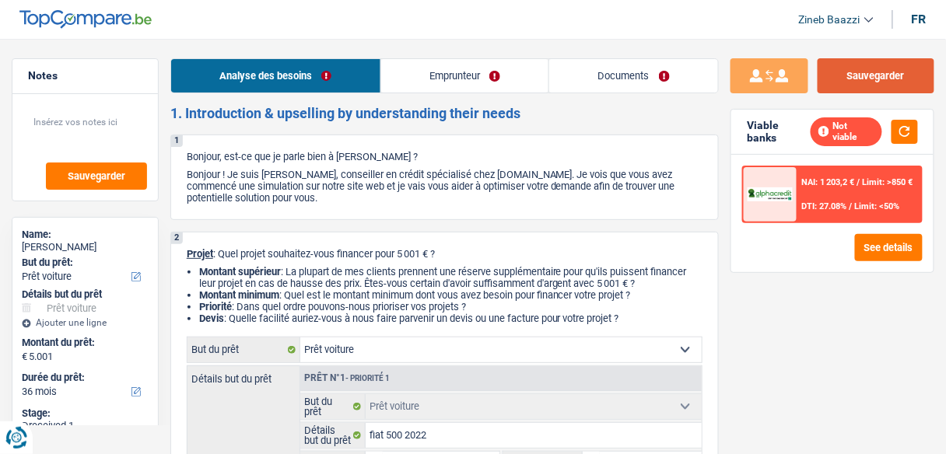
click at [866, 69] on button "Sauvegarder" at bounding box center [876, 75] width 117 height 35
click at [387, 249] on p "Projet : Quel projet souhaitez-vous financer pour 5 001 € ?" at bounding box center [445, 254] width 516 height 12
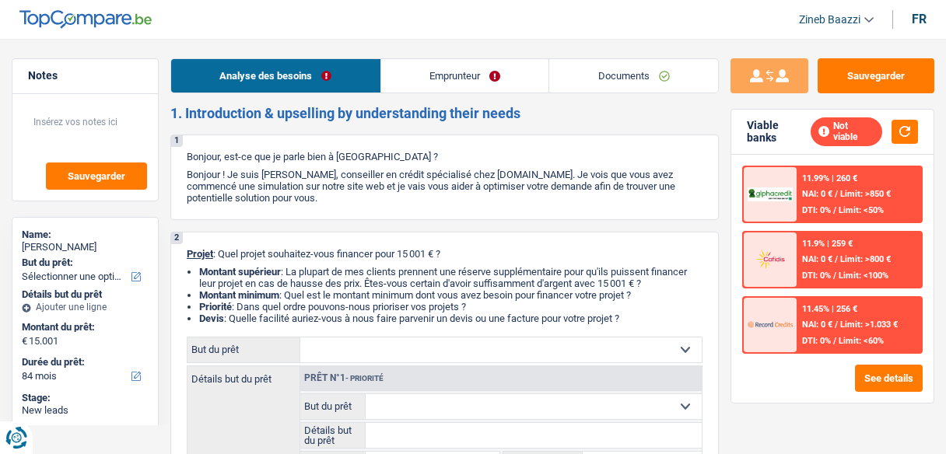
select select "84"
click at [912, 133] on button "button" at bounding box center [904, 132] width 26 height 24
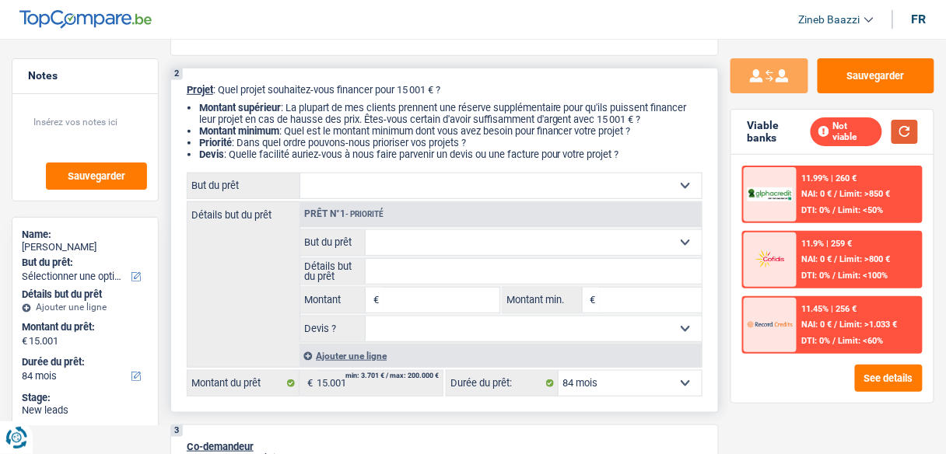
scroll to position [187, 0]
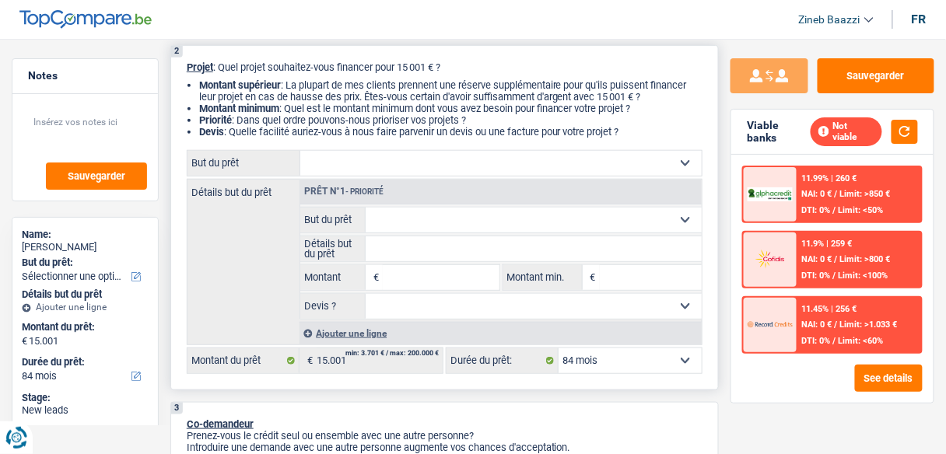
click at [357, 156] on select "Confort maison: meubles, textile, peinture, électroménager, outillage non-profe…" at bounding box center [500, 163] width 401 height 25
click at [907, 128] on button "button" at bounding box center [904, 132] width 26 height 24
click at [370, 169] on select "Confort maison: meubles, textile, peinture, électroménager, outillage non-profe…" at bounding box center [500, 163] width 401 height 25
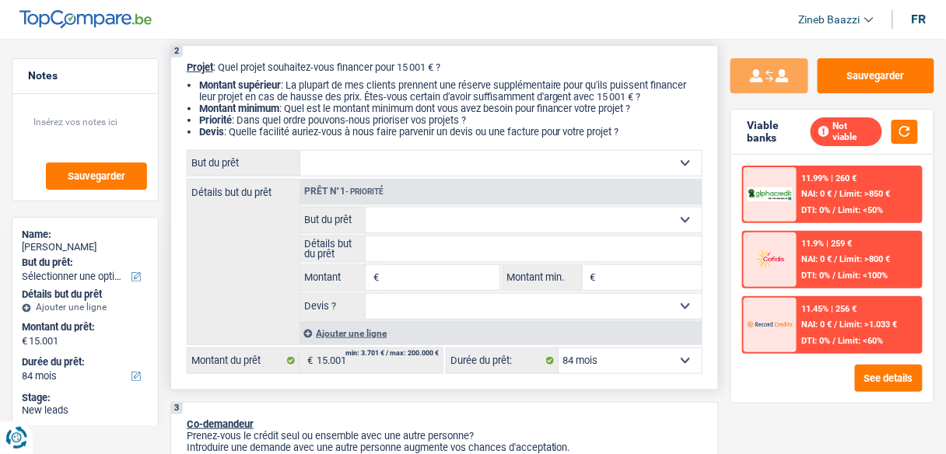
click at [370, 169] on select "Confort maison: meubles, textile, peinture, électroménager, outillage non-profe…" at bounding box center [500, 163] width 401 height 25
select select "household"
click at [300, 152] on select "Confort maison: meubles, textile, peinture, électroménager, outillage non-profe…" at bounding box center [500, 163] width 401 height 25
select select "household"
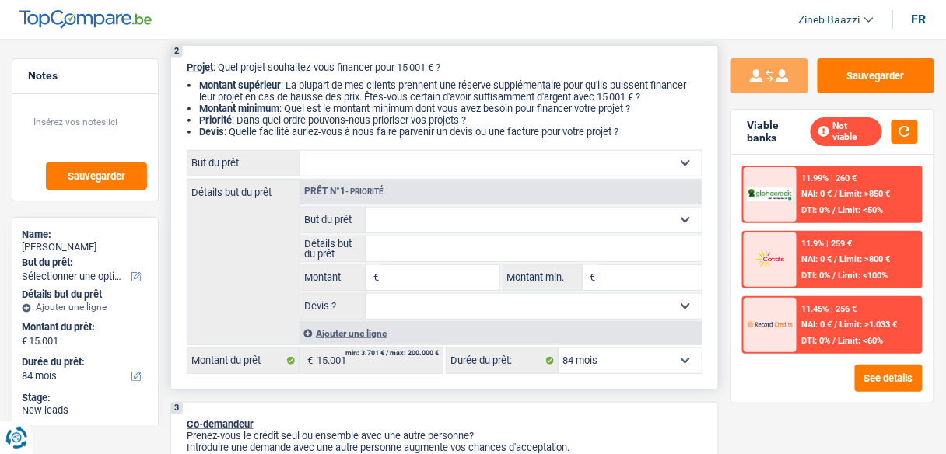
type input "15.001"
select select "household"
type input "15.001"
select select "household"
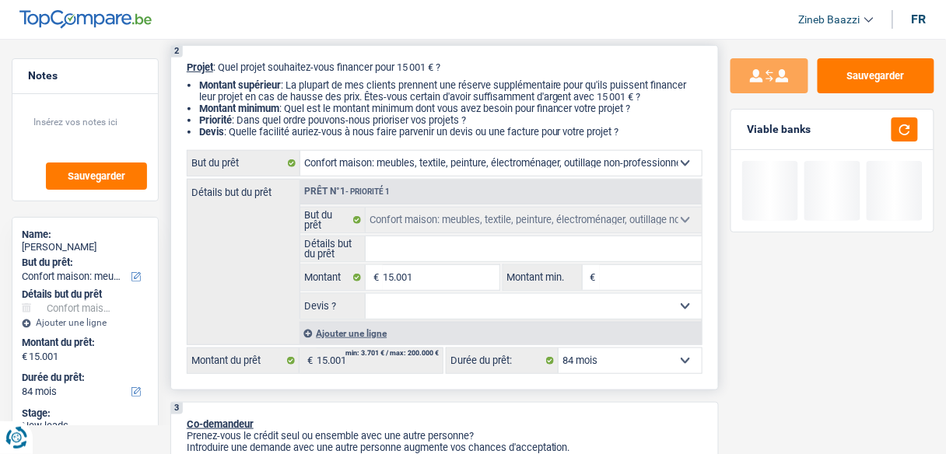
click at [405, 264] on fieldset "15.001 € Montant Tous les champs sont obligatoires. Veuillez fournir une répons…" at bounding box center [399, 277] width 199 height 26
click at [406, 252] on input "Détails but du prêt" at bounding box center [534, 248] width 336 height 25
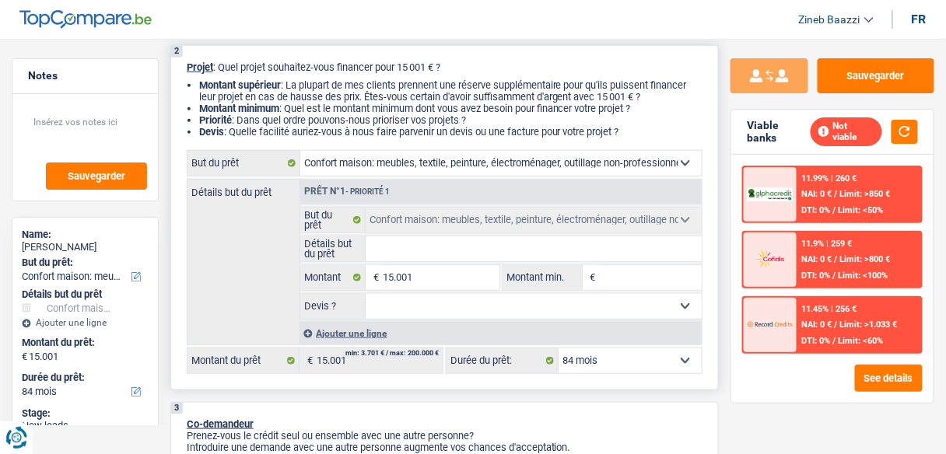
click at [654, 278] on input "Montant min." at bounding box center [651, 277] width 102 height 25
type input "1"
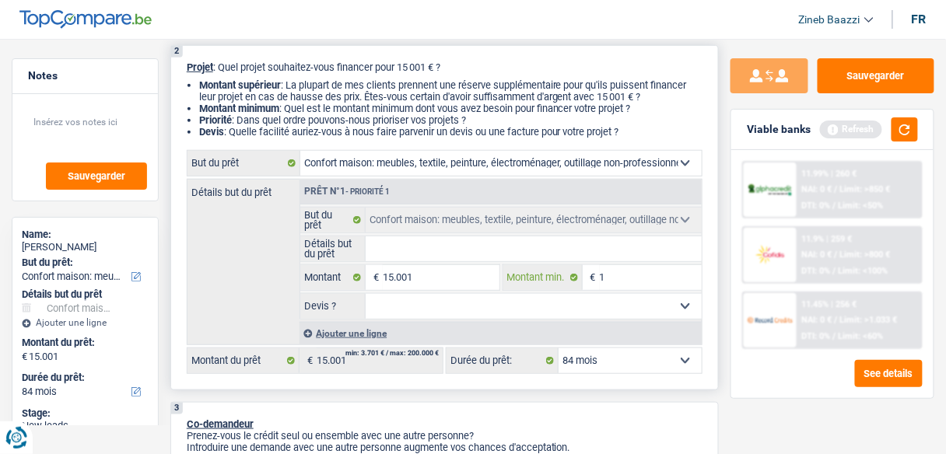
type input "15"
type input "150"
type input "1.500"
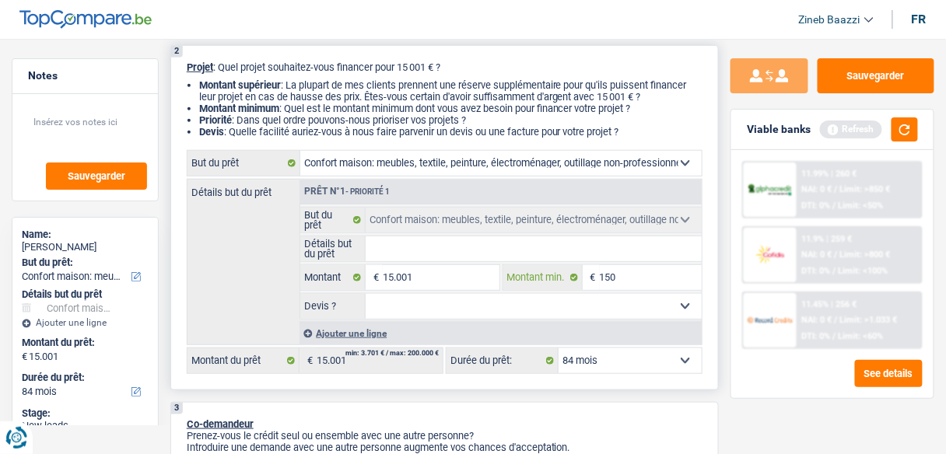
type input "1.500"
type input "15.000"
click at [424, 285] on input "15.001" at bounding box center [441, 277] width 116 height 25
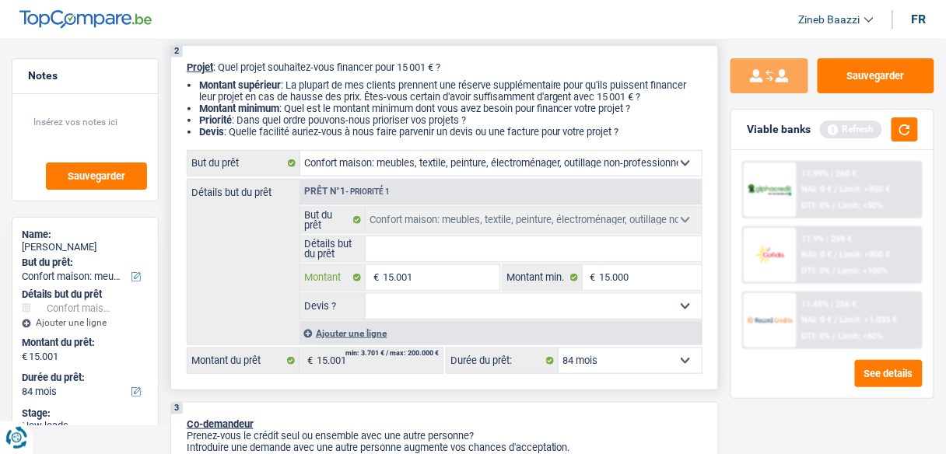
click at [424, 285] on input "15.001" at bounding box center [441, 277] width 116 height 25
click at [393, 273] on input "15.001" at bounding box center [441, 277] width 116 height 25
type input "1.001"
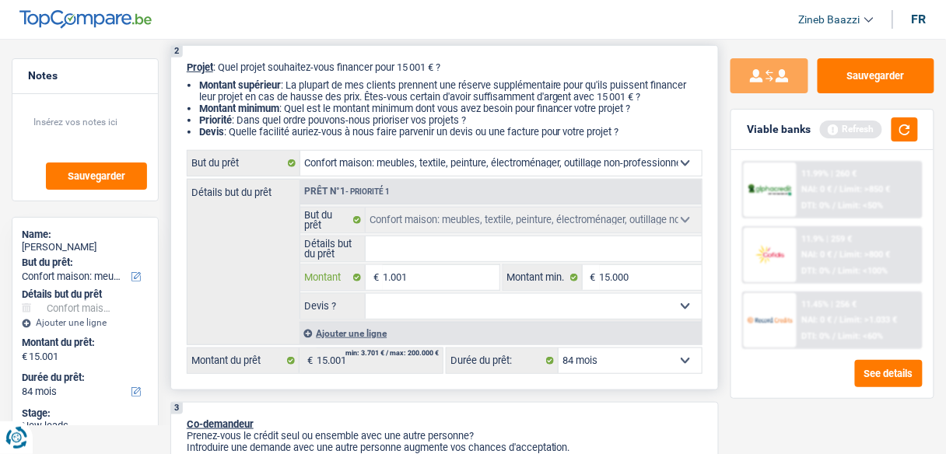
type input "17.001"
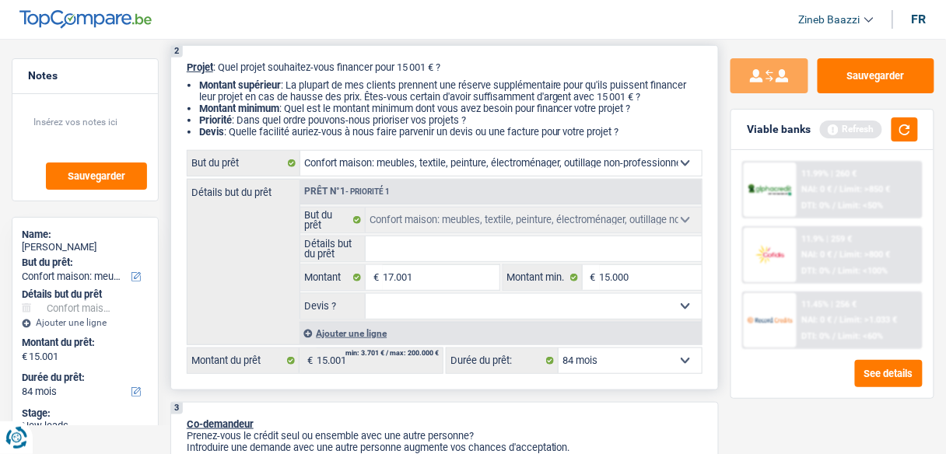
type input "17.001"
click at [282, 277] on div "Détails but du prêt Prêt n°1 - Priorité 1 Confort maison: meubles, textile, pei…" at bounding box center [445, 262] width 516 height 166
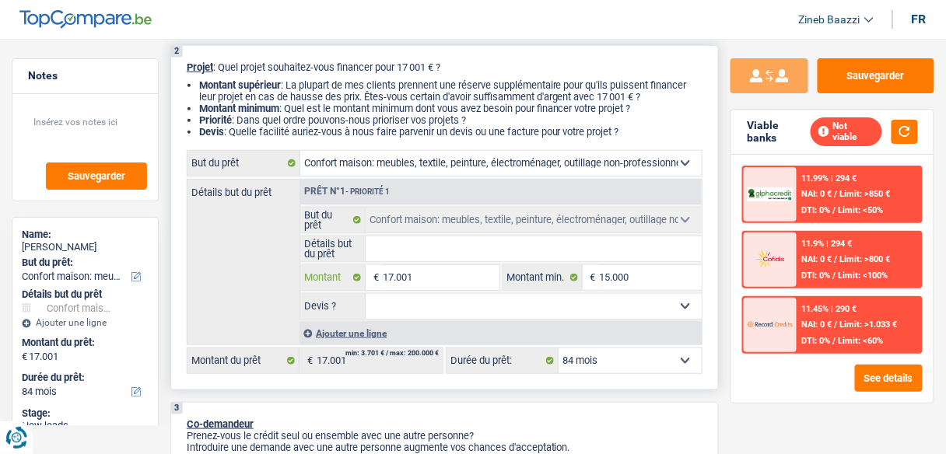
click at [391, 278] on input "17.001" at bounding box center [441, 277] width 116 height 25
type input "2"
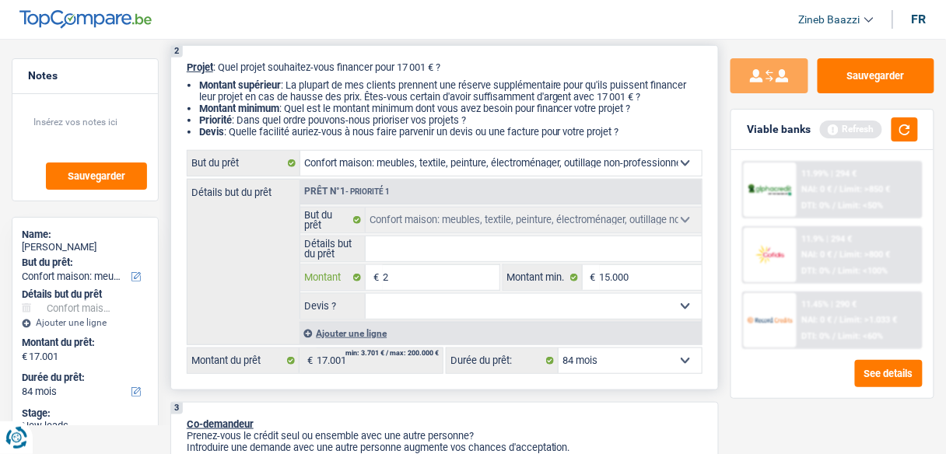
type input "20"
type input "200"
type input "2.000"
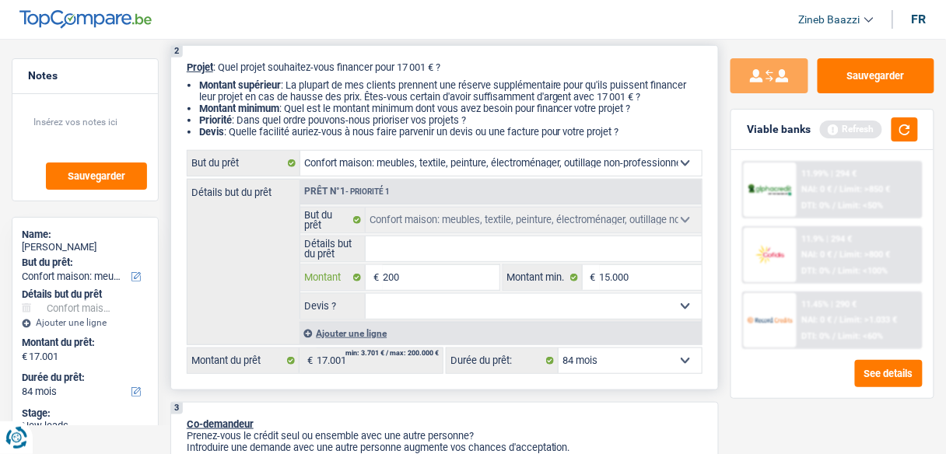
type input "2.000"
type input "20.000"
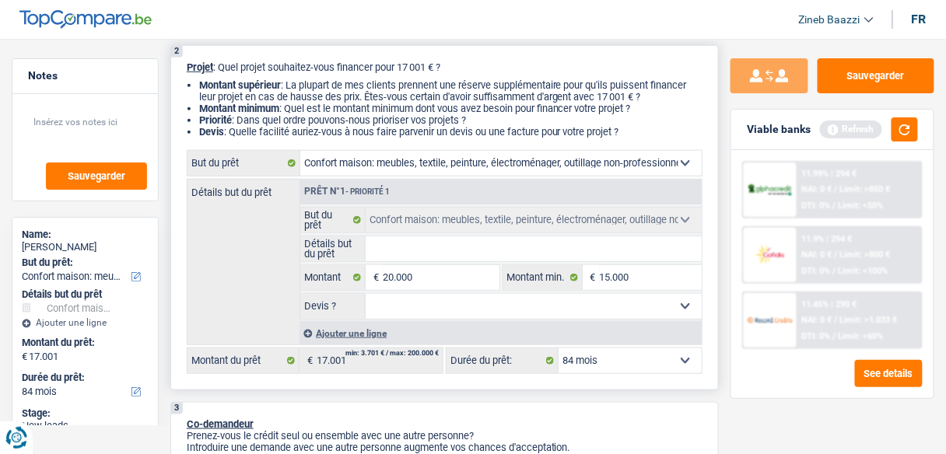
type input "20.000"
click at [397, 249] on input "Détails but du prêt" at bounding box center [534, 248] width 336 height 25
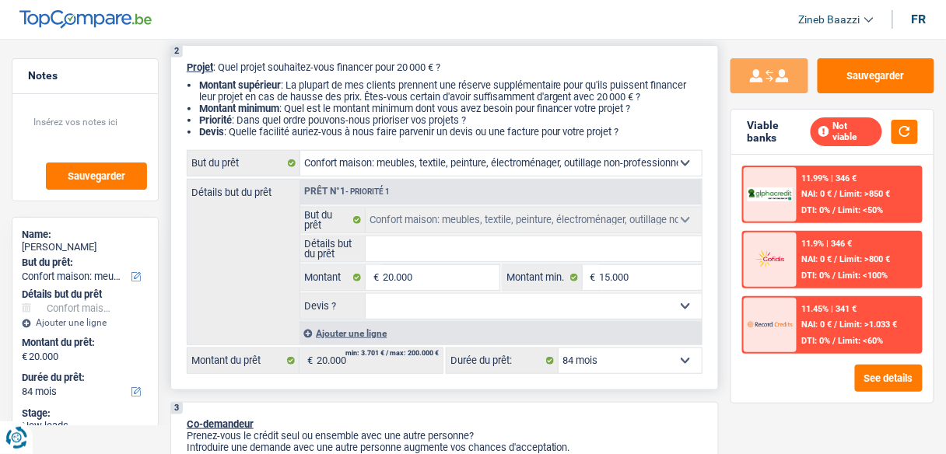
type input "a"
type input "ac"
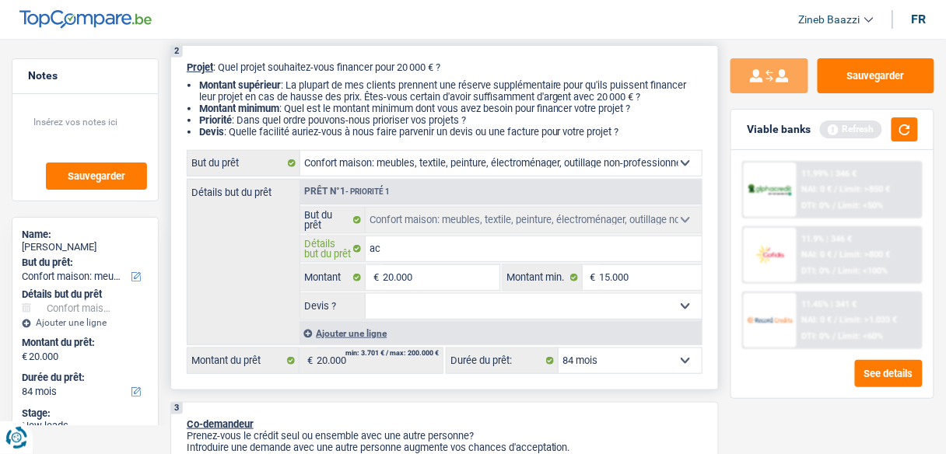
type input "ach"
type input "acha"
type input "achat"
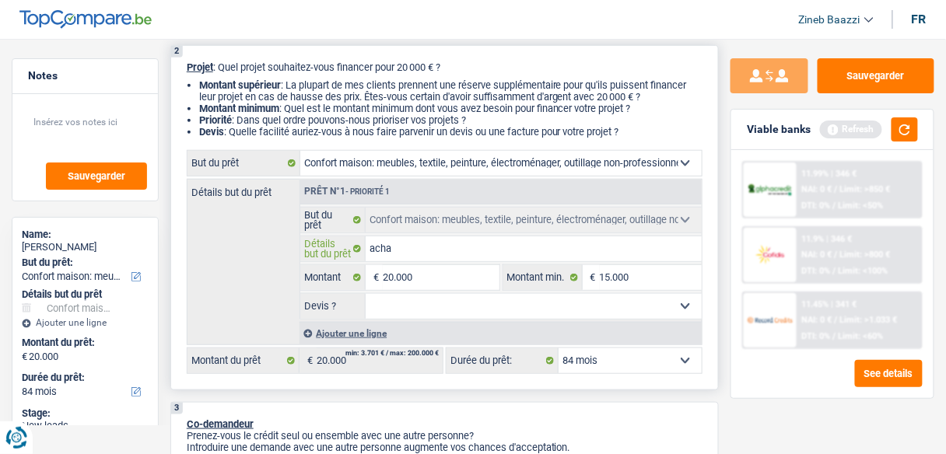
type input "achat"
type input "acha"
type input "ach"
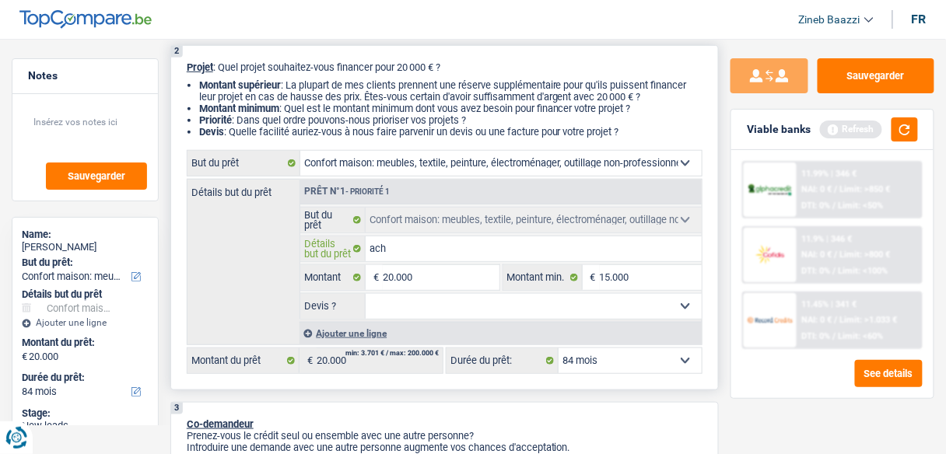
type input "ac"
type input "ach"
type input "ache"
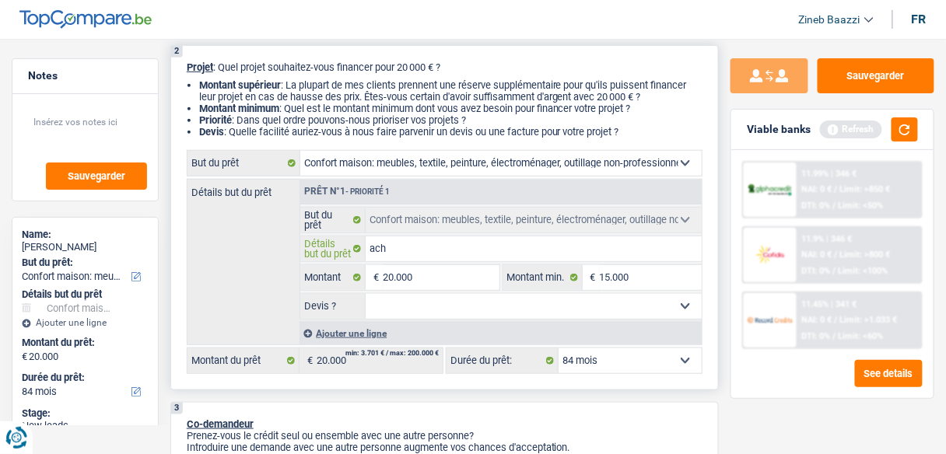
type input "ache"
type input "achet"
type input "achete"
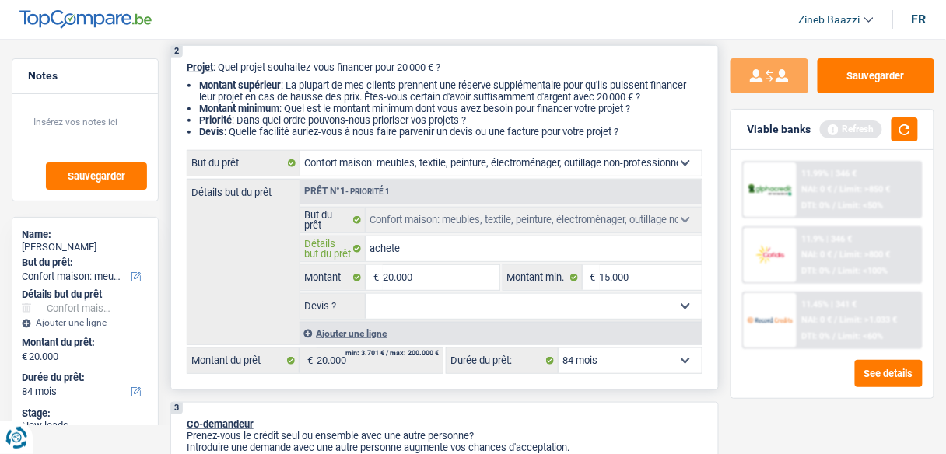
type input "acheter"
type input "acheter d"
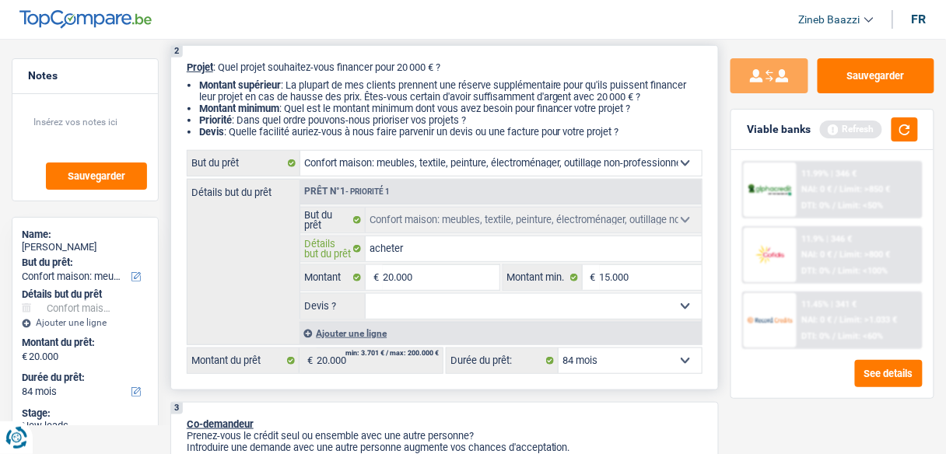
type input "acheter d"
type input "acheter de"
type input "acheter des"
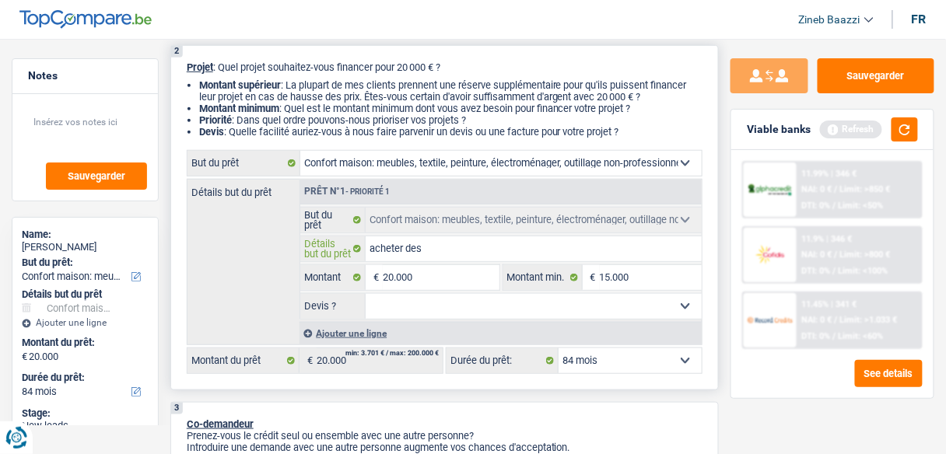
type input "acheter des"
type input "acheter des m"
type input "acheter des me"
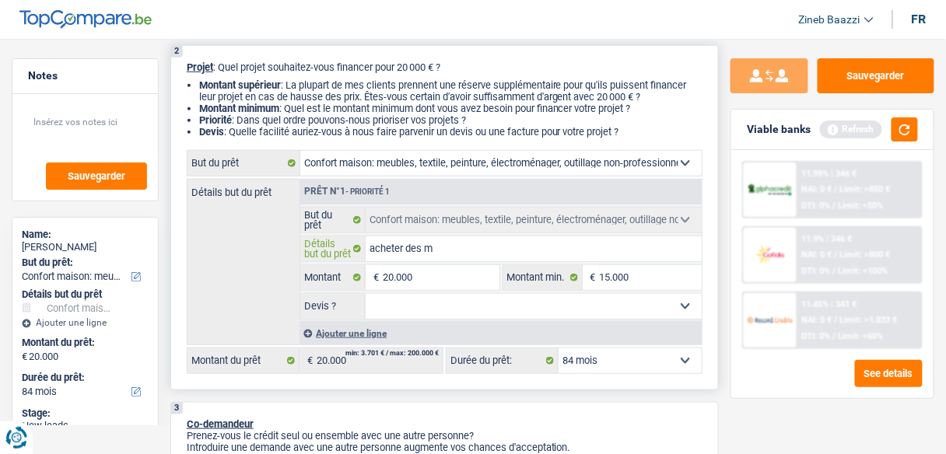
type input "acheter des me"
type input "acheter des meu"
type input "acheter des meub"
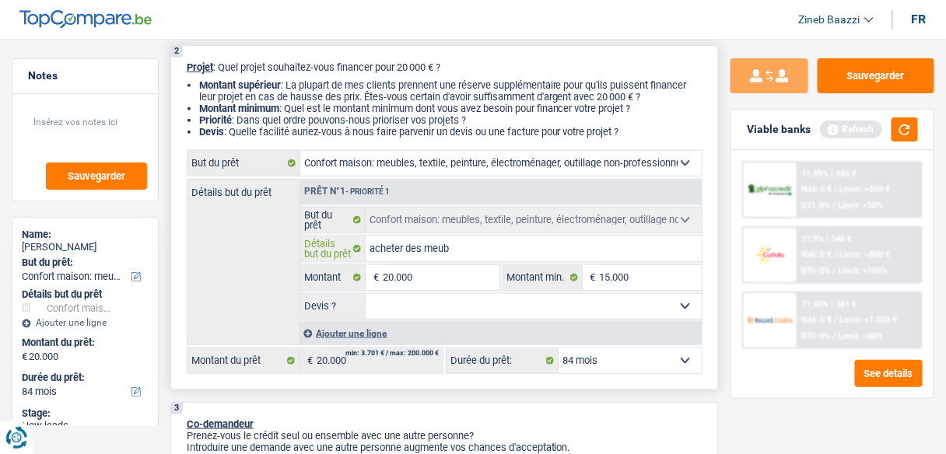
type input "acheter des meubl"
type input "acheter des meuble"
type input "acheter des meubles"
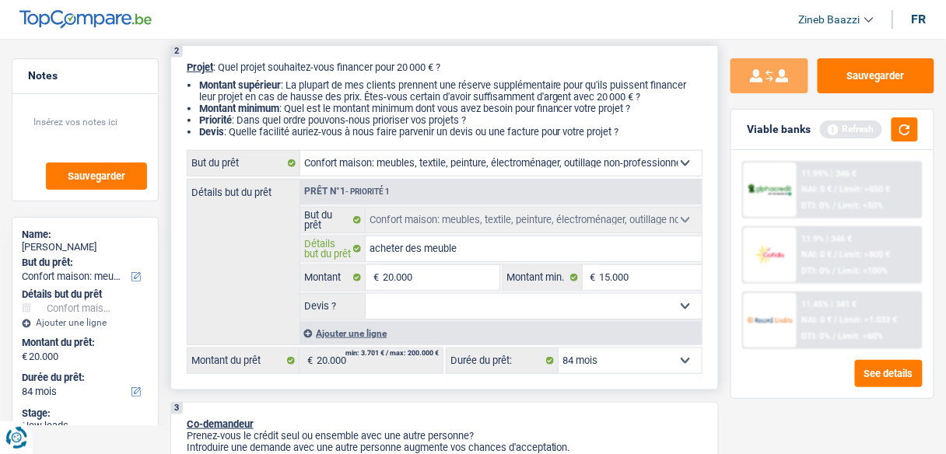
type input "acheter des meubles"
click at [404, 315] on select "Oui Non Non répondu Sélectionner une option" at bounding box center [534, 306] width 336 height 25
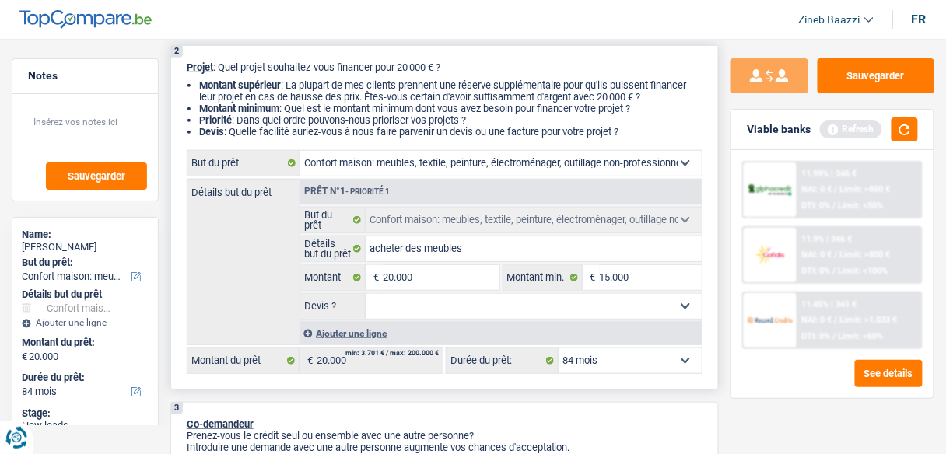
select select "false"
click at [366, 294] on select "Oui Non Non répondu Sélectionner une option" at bounding box center [534, 306] width 336 height 25
select select "false"
click at [267, 301] on div "Détails but du prêt Prêt n°1 - Priorité 1 Confort maison: meubles, textile, pei…" at bounding box center [445, 262] width 516 height 166
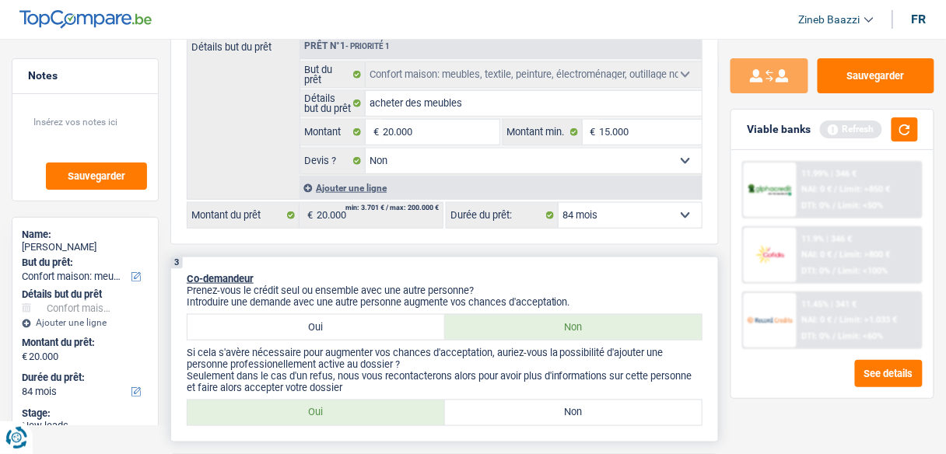
scroll to position [436, 0]
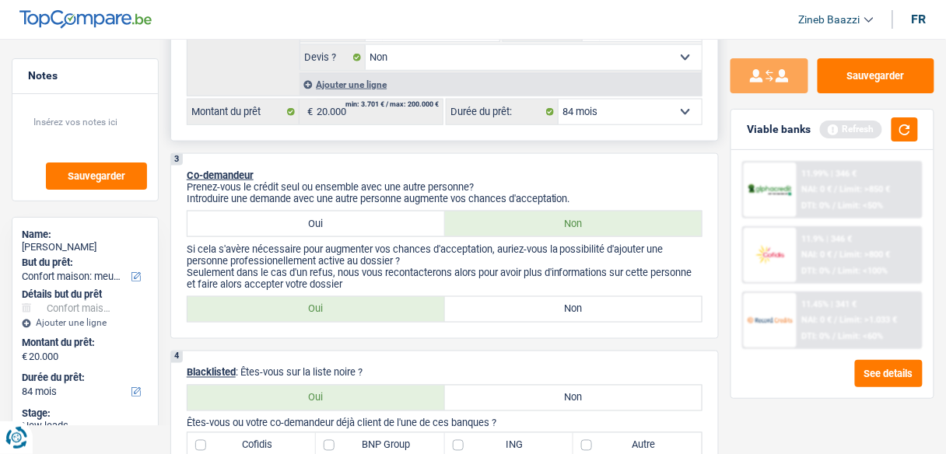
click at [602, 100] on select "12 mois 18 mois 24 mois 30 mois 36 mois 42 mois 48 mois 60 mois 72 mois 84 mois…" at bounding box center [630, 112] width 143 height 25
click at [605, 101] on select "12 mois 18 mois 24 mois 30 mois 36 mois 42 mois 48 mois 60 mois 72 mois 84 mois…" at bounding box center [630, 112] width 143 height 25
click at [904, 124] on button "button" at bounding box center [904, 129] width 26 height 24
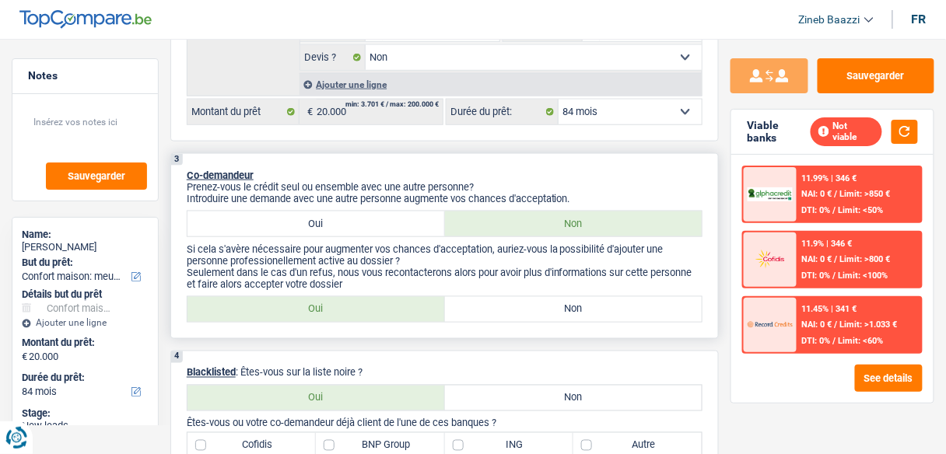
click at [485, 308] on label "Non" at bounding box center [573, 309] width 257 height 25
click at [485, 308] on input "Non" at bounding box center [573, 309] width 257 height 25
radio input "true"
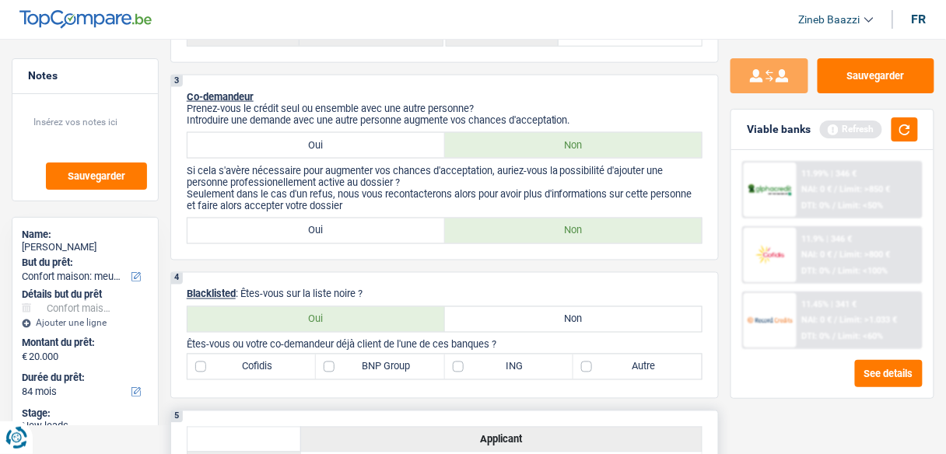
scroll to position [622, 0]
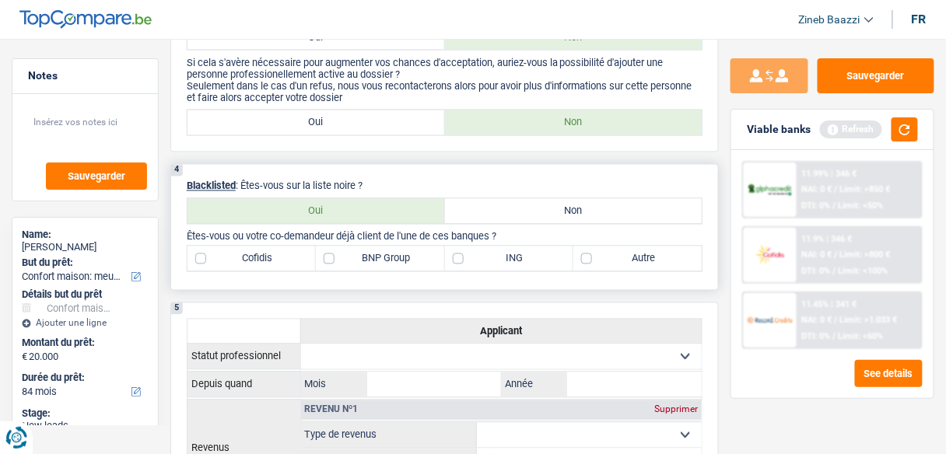
click at [474, 216] on label "Non" at bounding box center [573, 211] width 257 height 25
click at [474, 216] on input "Non" at bounding box center [573, 211] width 257 height 25
radio input "true"
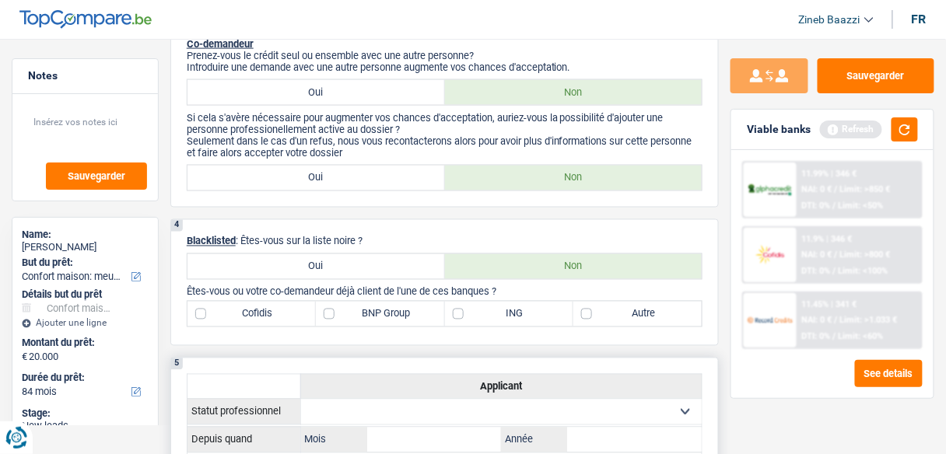
scroll to position [560, 0]
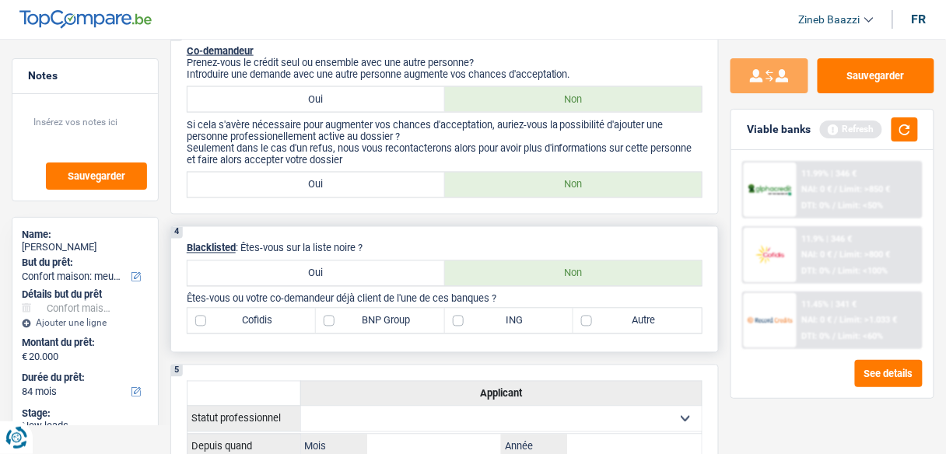
click at [612, 312] on label "Autre" at bounding box center [637, 321] width 128 height 25
click at [612, 312] on input "Autre" at bounding box center [637, 321] width 128 height 25
click at [605, 323] on label "Autre" at bounding box center [637, 321] width 128 height 25
click at [605, 323] on input "Autre" at bounding box center [637, 321] width 128 height 25
checkbox input "false"
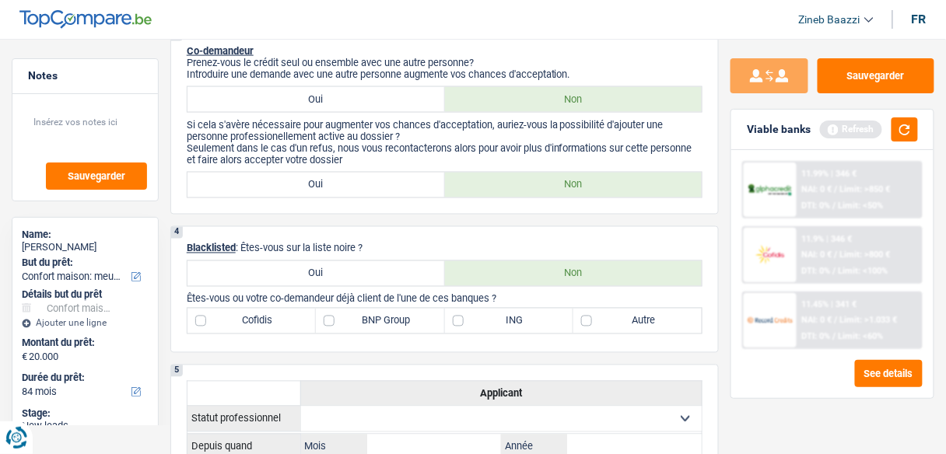
click at [905, 141] on div "Viable banks Refresh" at bounding box center [832, 130] width 202 height 40
click at [903, 136] on button "button" at bounding box center [904, 129] width 26 height 24
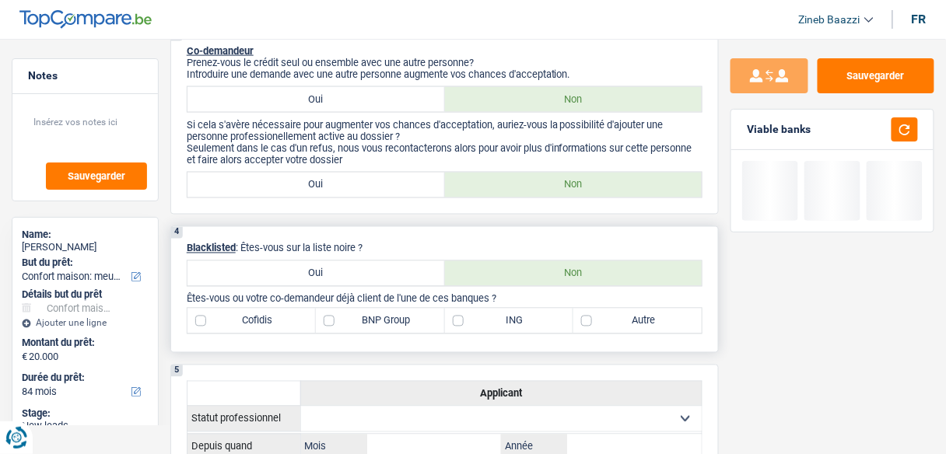
click at [370, 314] on label "BNP Group" at bounding box center [380, 321] width 128 height 25
click at [370, 314] on input "BNP Group" at bounding box center [380, 321] width 128 height 25
checkbox input "true"
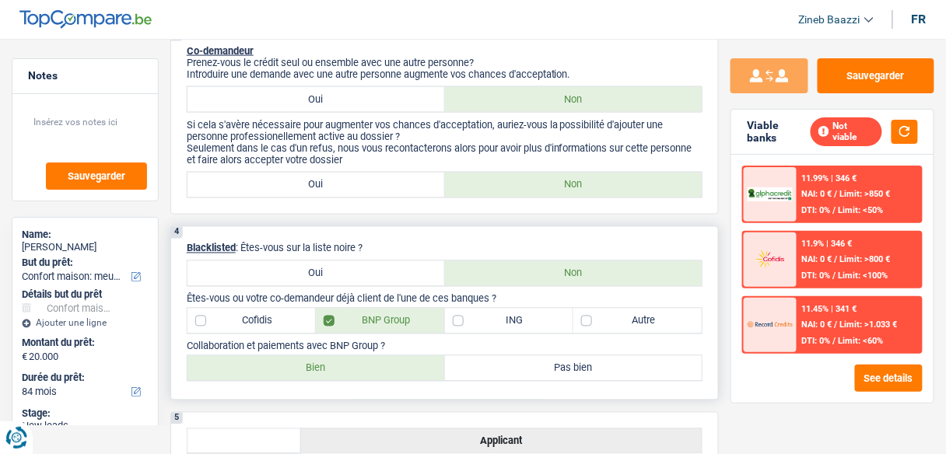
click at [373, 370] on label "Bien" at bounding box center [315, 368] width 257 height 25
click at [373, 370] on input "Bien" at bounding box center [315, 368] width 257 height 25
radio input "true"
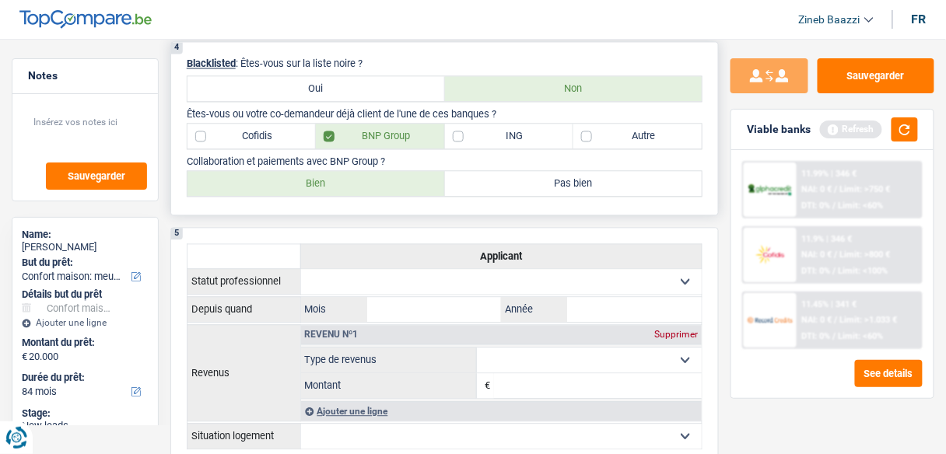
scroll to position [747, 0]
click at [392, 296] on input "Mois" at bounding box center [434, 308] width 135 height 25
click at [391, 281] on select "Ouvrier Employé privé Employé public Invalide Indépendant Pensionné Chômeur Mut…" at bounding box center [501, 280] width 401 height 25
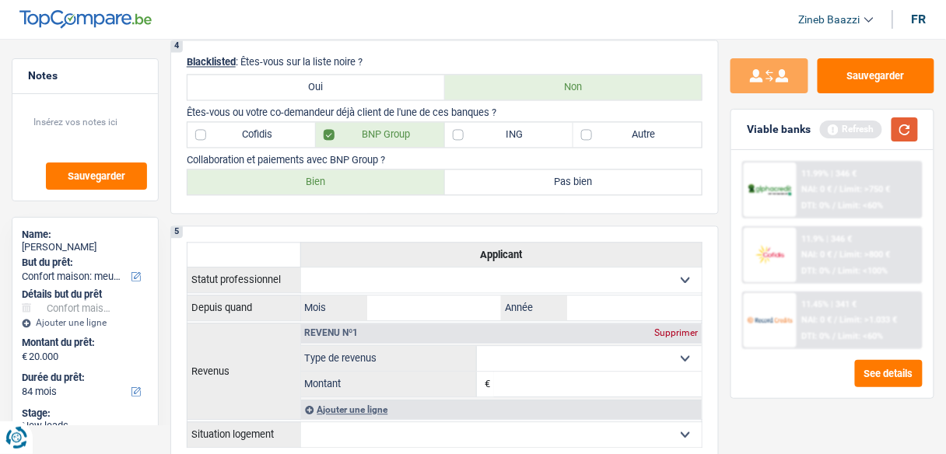
click at [903, 135] on button "button" at bounding box center [904, 129] width 26 height 24
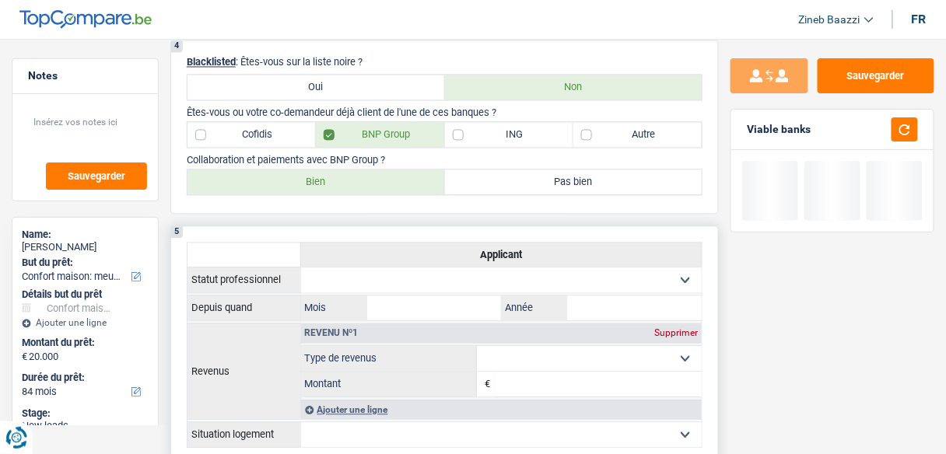
click at [468, 283] on select "Ouvrier Employé privé Employé public Invalide Indépendant Pensionné Chômeur Mut…" at bounding box center [501, 280] width 401 height 25
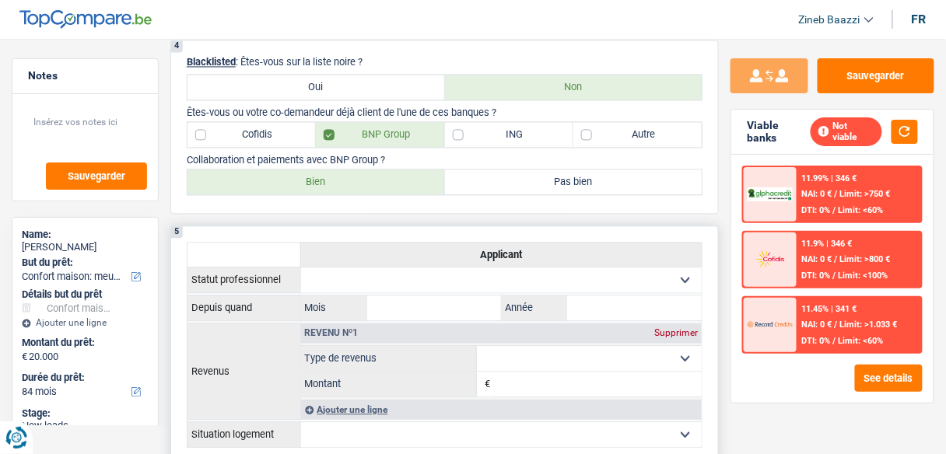
select select "privateEmployee"
click at [301, 268] on select "Ouvrier Employé privé Employé public Invalide Indépendant Pensionné Chômeur Mut…" at bounding box center [501, 280] width 401 height 25
select select "netSalary"
select select "mealVouchers"
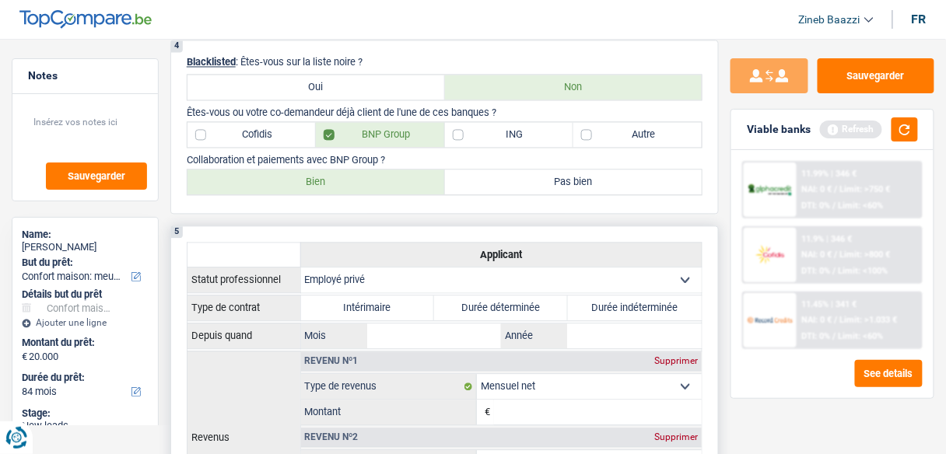
click at [610, 301] on label "Durée indéterminée" at bounding box center [635, 308] width 134 height 25
click at [610, 301] on input "Durée indéterminée" at bounding box center [635, 308] width 134 height 25
radio input "true"
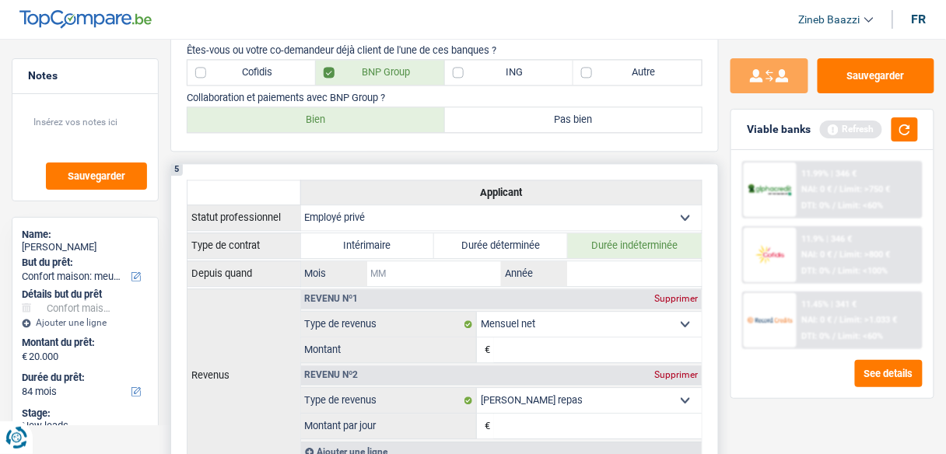
click at [401, 266] on input "Mois" at bounding box center [434, 273] width 135 height 25
click at [605, 278] on input "Année" at bounding box center [634, 273] width 135 height 25
click at [909, 121] on button "button" at bounding box center [904, 129] width 26 height 24
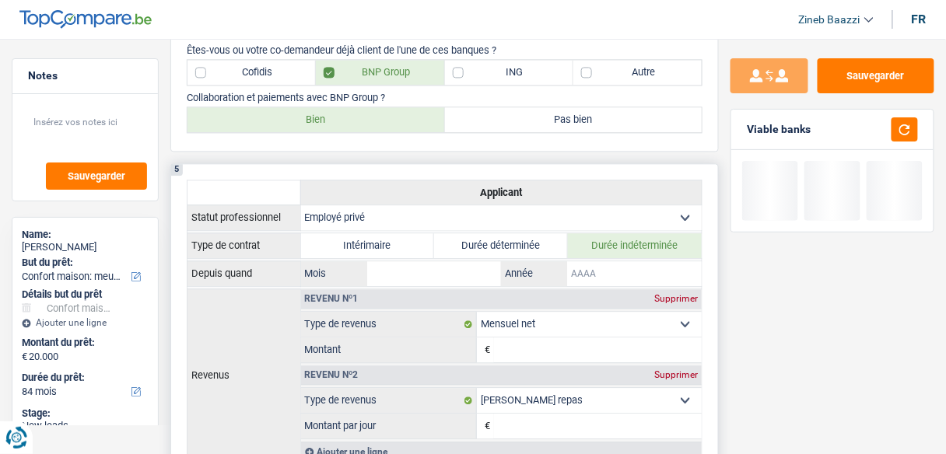
click at [631, 261] on input "Année" at bounding box center [634, 273] width 135 height 25
click at [435, 265] on input "Mois" at bounding box center [434, 273] width 135 height 25
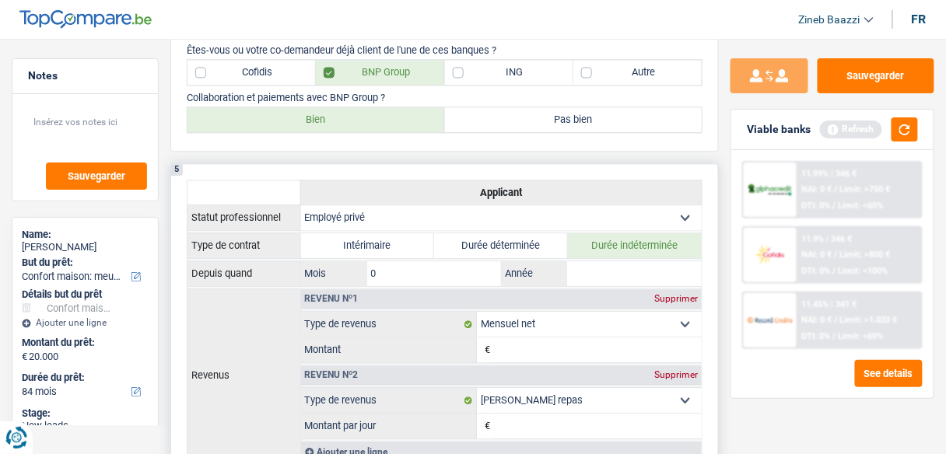
type input "08"
type input "2024"
click at [601, 338] on input "Montant" at bounding box center [598, 350] width 208 height 25
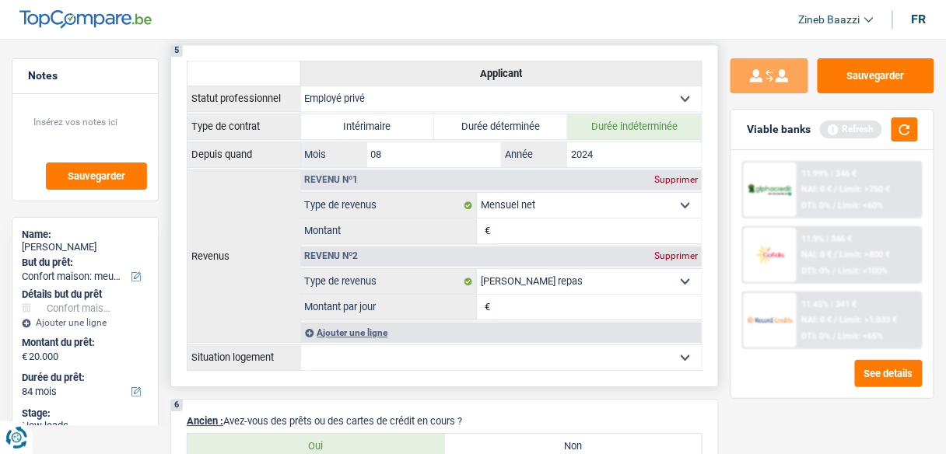
scroll to position [933, 0]
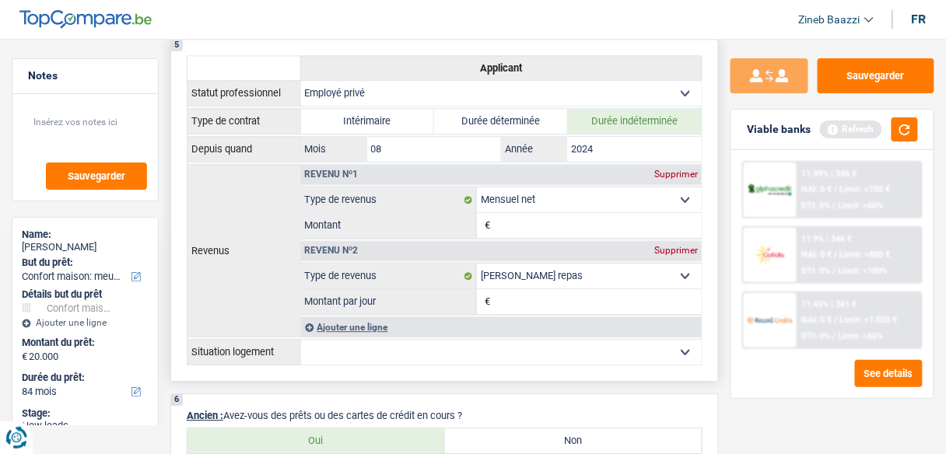
click at [561, 220] on input "Montant" at bounding box center [598, 225] width 208 height 25
click at [914, 130] on button "button" at bounding box center [904, 129] width 26 height 24
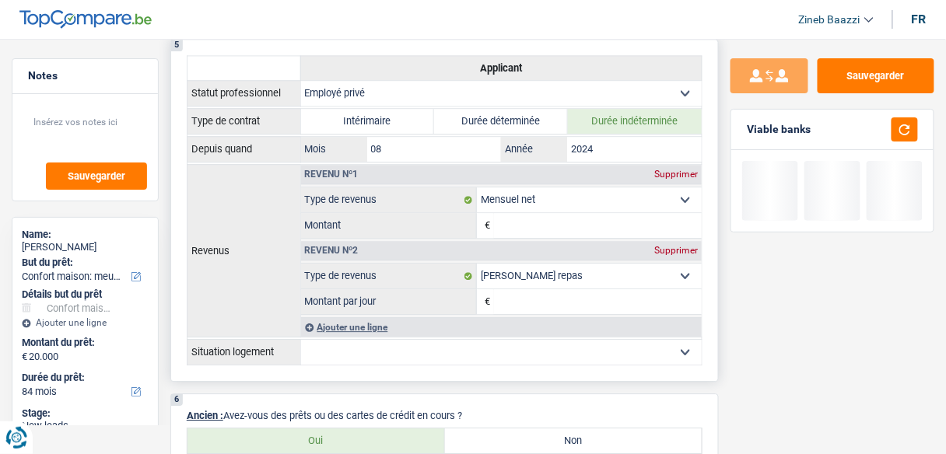
click at [632, 221] on input "Montant" at bounding box center [598, 225] width 208 height 25
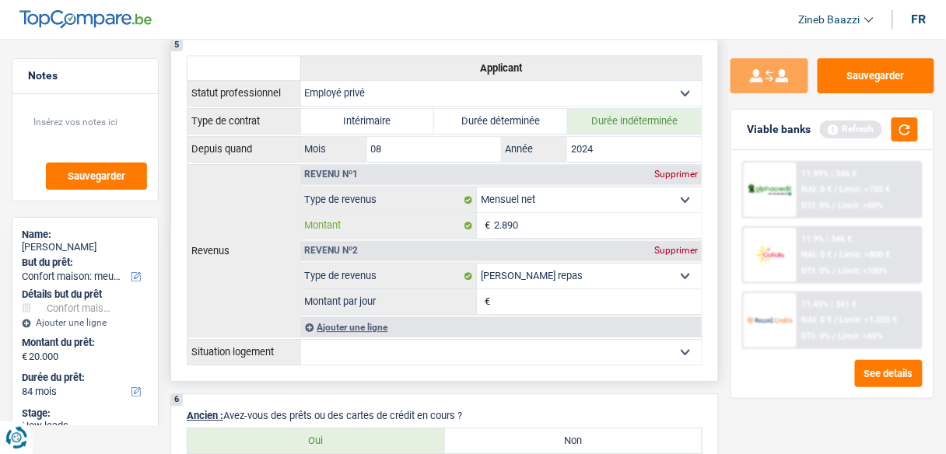
type input "2.890"
click at [556, 289] on input "Montant par jour" at bounding box center [598, 301] width 208 height 25
click at [914, 133] on button "button" at bounding box center [904, 129] width 26 height 24
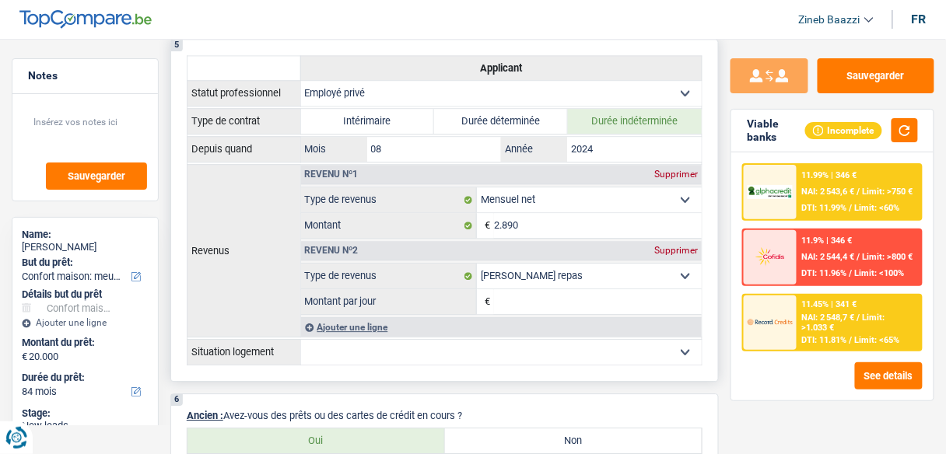
click at [548, 290] on input "Montant par jour" at bounding box center [598, 301] width 208 height 25
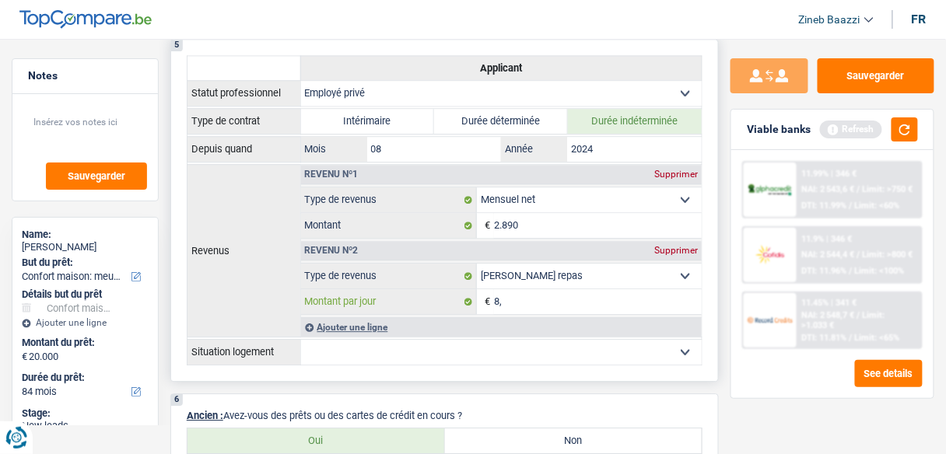
type input "8"
type input "8,0"
click at [454, 345] on select "Locataire Propriétaire avec prêt hypothécaire Propriétaire sans prêt hypothécai…" at bounding box center [501, 352] width 401 height 25
click at [757, 401] on div "Sauvegarder Viable banks Refresh 11.99% | 346 € NAI: 2 543,6 € / Limit: >750 € …" at bounding box center [832, 241] width 227 height 367
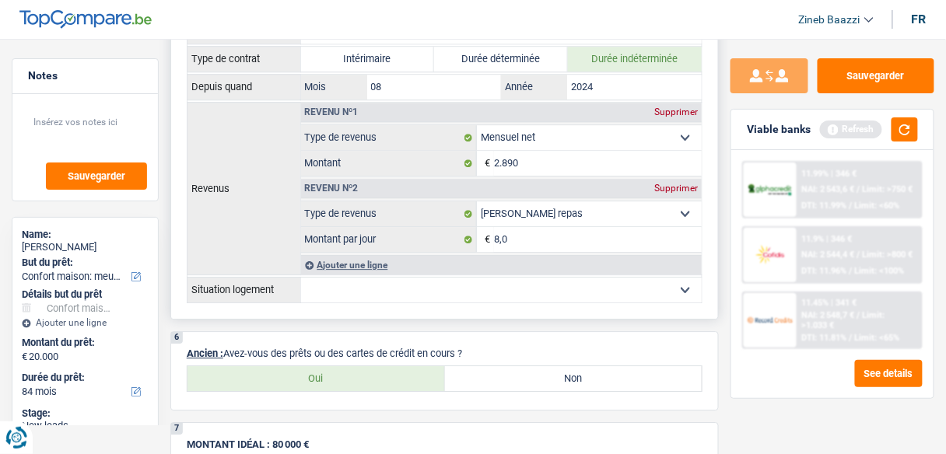
scroll to position [1058, 0]
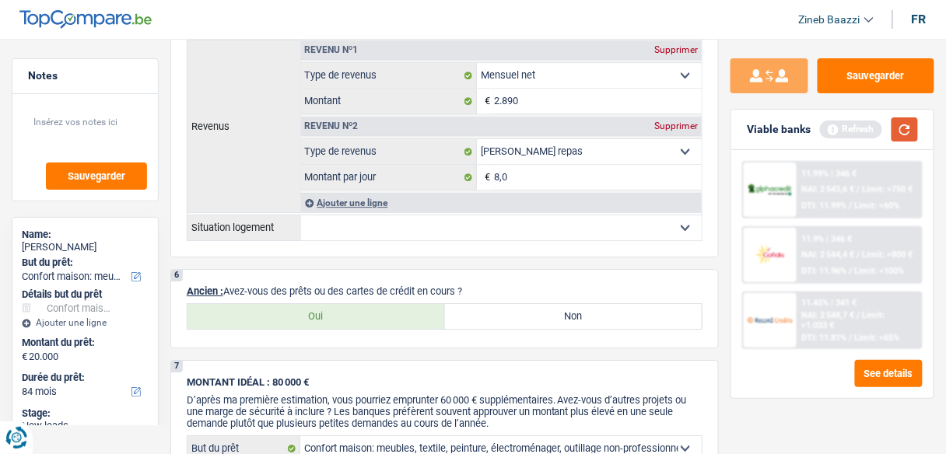
click at [905, 131] on button "button" at bounding box center [904, 129] width 26 height 24
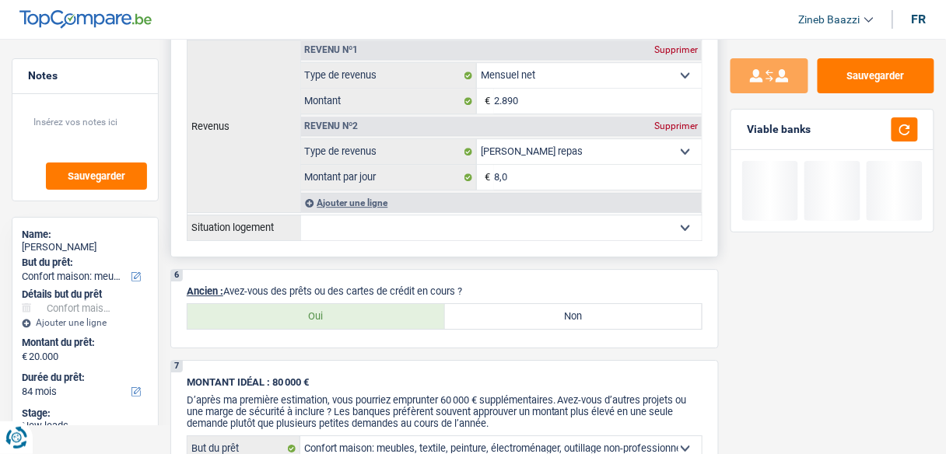
click at [570, 215] on select "Locataire Propriétaire avec prêt hypothécaire Propriétaire sans prêt hypothécai…" at bounding box center [501, 227] width 401 height 25
select select "rents"
click at [301, 215] on select "Locataire Propriétaire avec prêt hypothécaire Propriétaire sans prêt hypothécai…" at bounding box center [501, 227] width 401 height 25
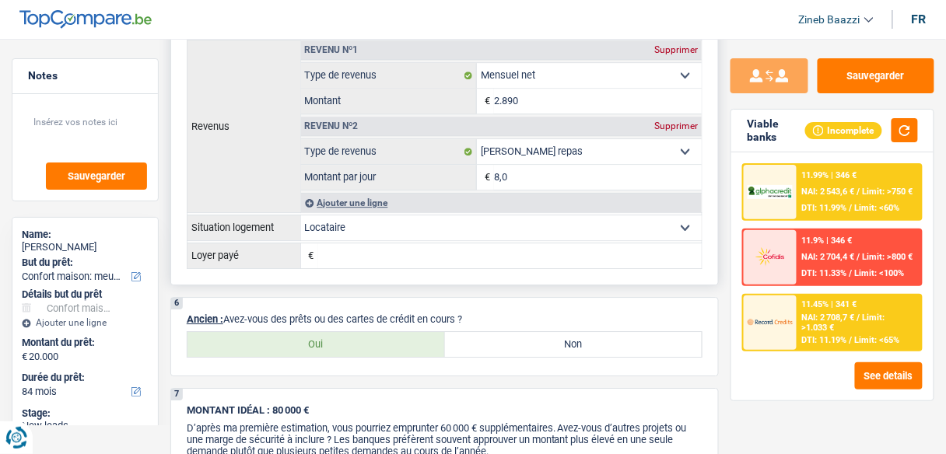
click at [479, 252] on input "Loyer payé" at bounding box center [510, 255] width 384 height 25
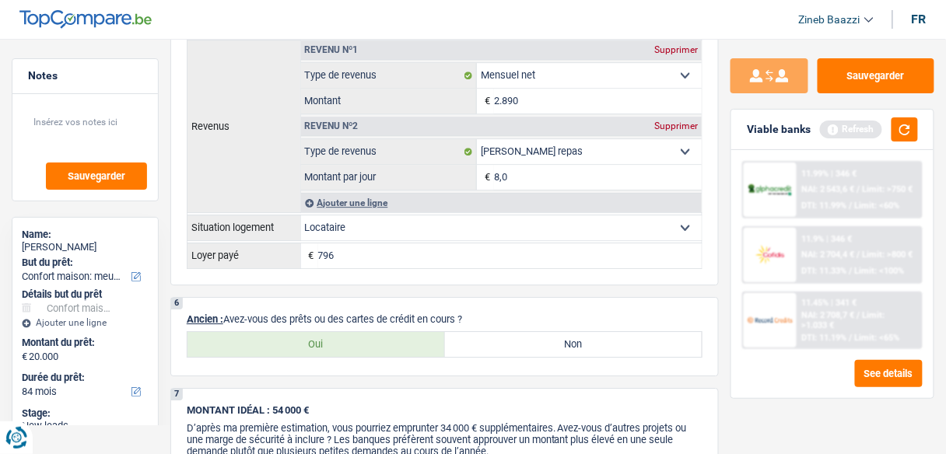
type input "796"
click at [905, 128] on button "button" at bounding box center [904, 129] width 26 height 24
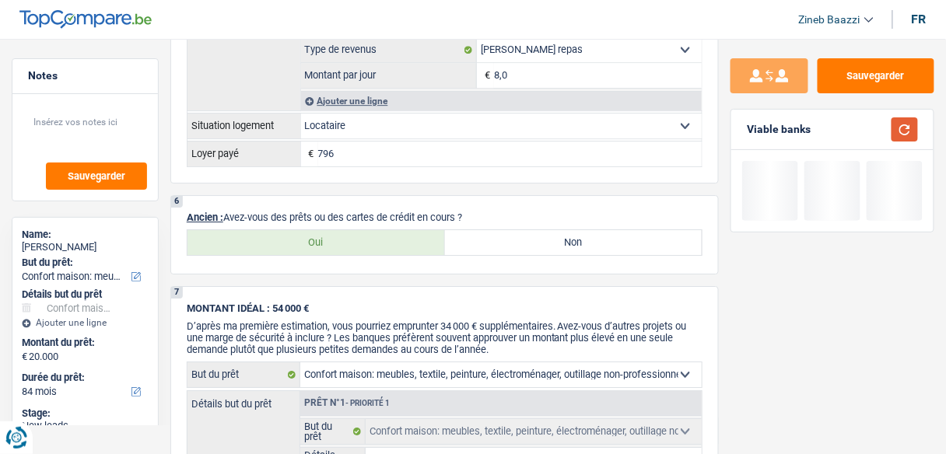
scroll to position [1182, 0]
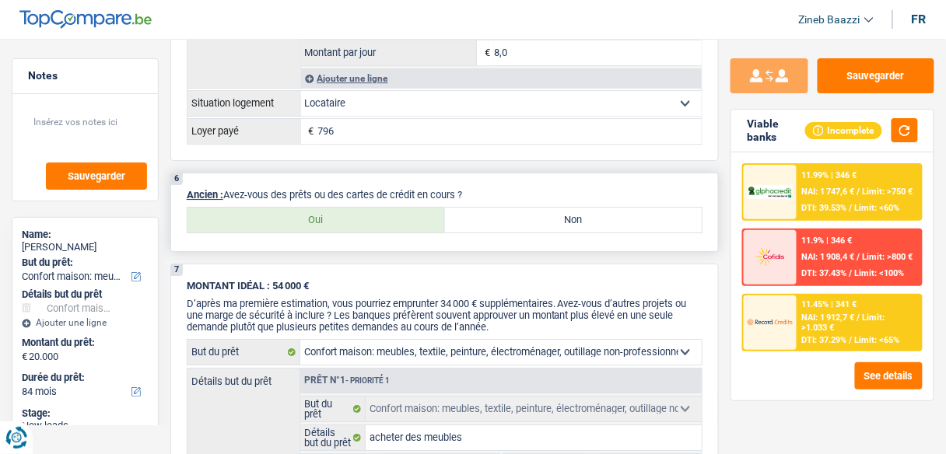
click at [383, 212] on label "Oui" at bounding box center [315, 220] width 257 height 25
click at [383, 212] on input "Oui" at bounding box center [315, 220] width 257 height 25
radio input "true"
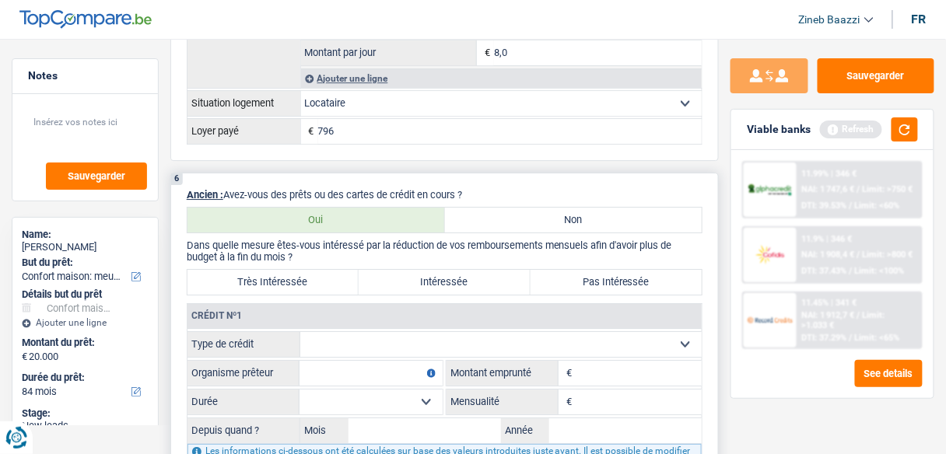
click at [505, 208] on label "Non" at bounding box center [573, 220] width 257 height 25
click at [505, 208] on input "Non" at bounding box center [573, 220] width 257 height 25
radio input "true"
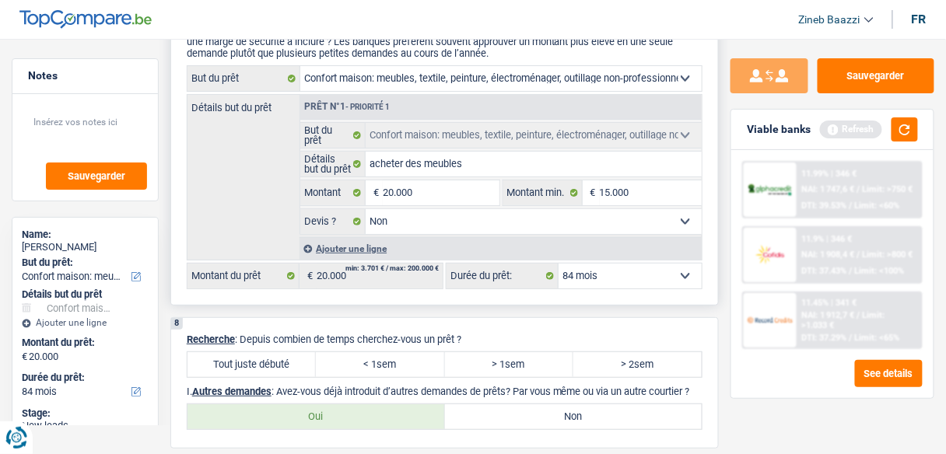
scroll to position [1556, 0]
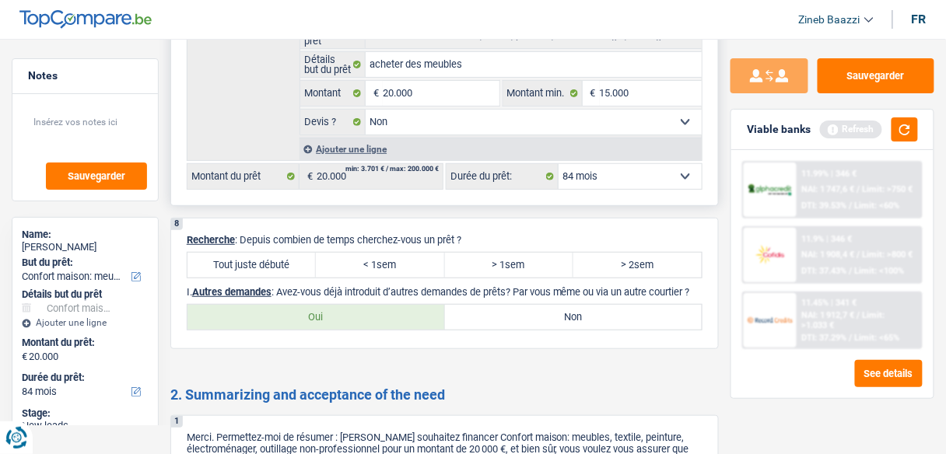
click at [608, 164] on select "12 mois 18 mois 24 mois 30 mois 36 mois 42 mois 48 mois 60 mois 72 mois 84 mois…" at bounding box center [630, 176] width 143 height 25
click at [900, 131] on button "button" at bounding box center [904, 129] width 26 height 24
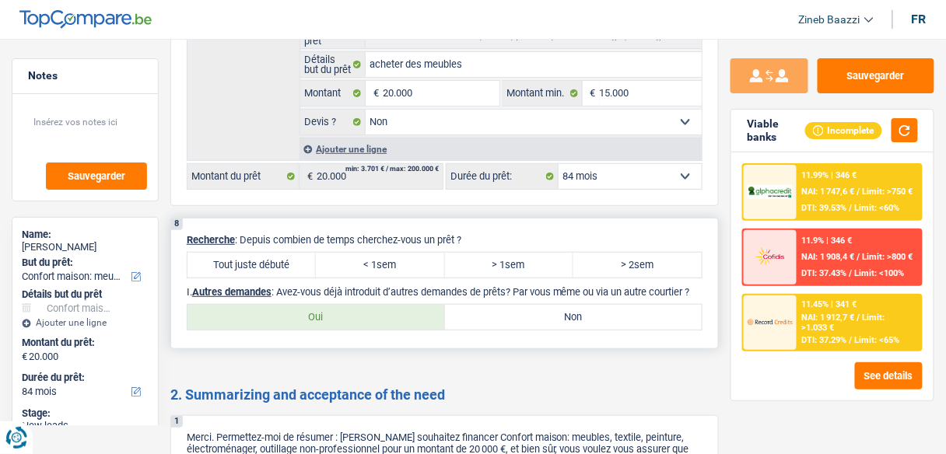
click at [424, 254] on label "< 1sem" at bounding box center [380, 265] width 128 height 25
click at [424, 254] on input "< 1sem" at bounding box center [380, 265] width 128 height 25
radio input "true"
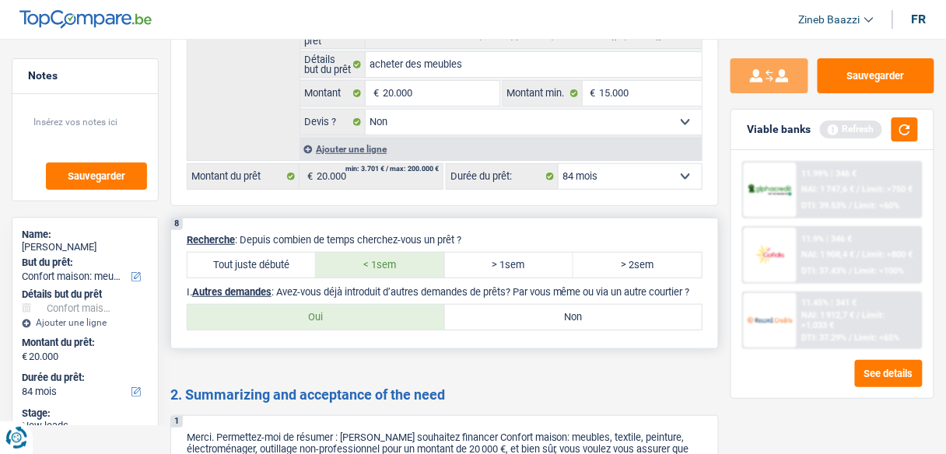
drag, startPoint x: 478, startPoint y: 303, endPoint x: 392, endPoint y: 303, distance: 86.3
click at [392, 305] on div "Oui Non" at bounding box center [444, 317] width 514 height 25
click at [390, 306] on label "Oui" at bounding box center [315, 317] width 257 height 25
click at [390, 306] on input "Oui" at bounding box center [315, 317] width 257 height 25
radio input "true"
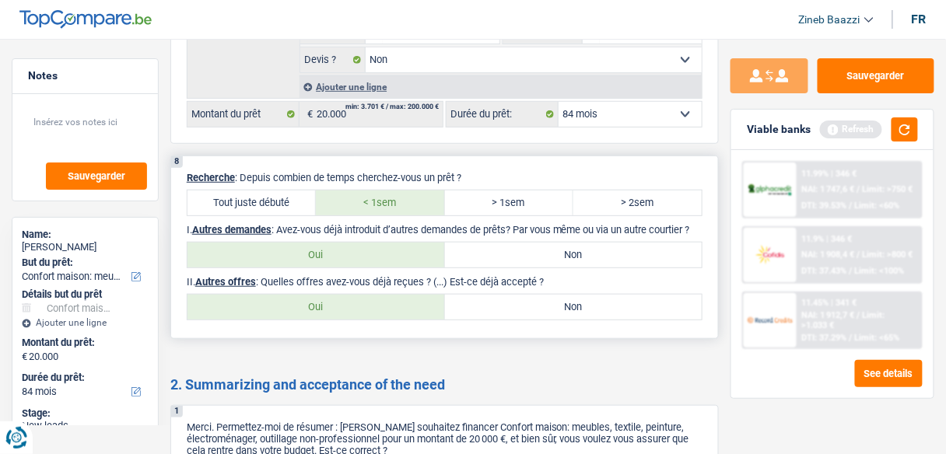
click at [391, 302] on label "Oui" at bounding box center [315, 307] width 257 height 25
click at [391, 302] on input "Oui" at bounding box center [315, 307] width 257 height 25
radio input "true"
select select "84"
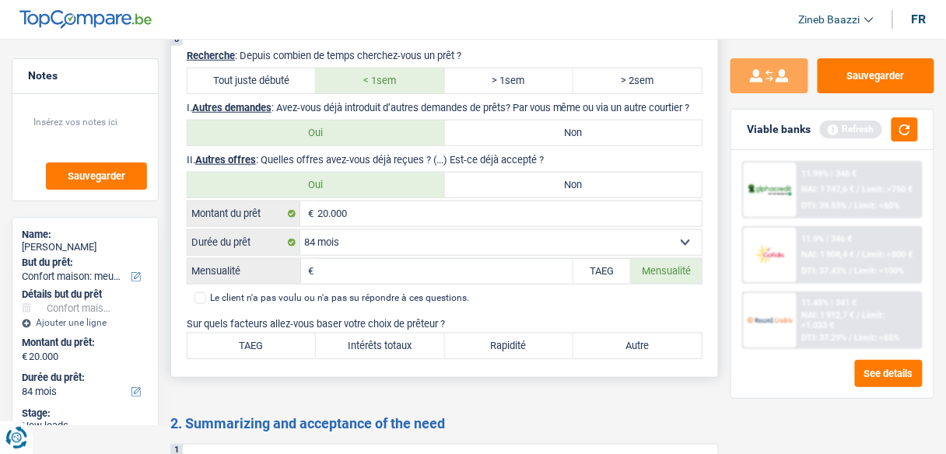
scroll to position [1742, 0]
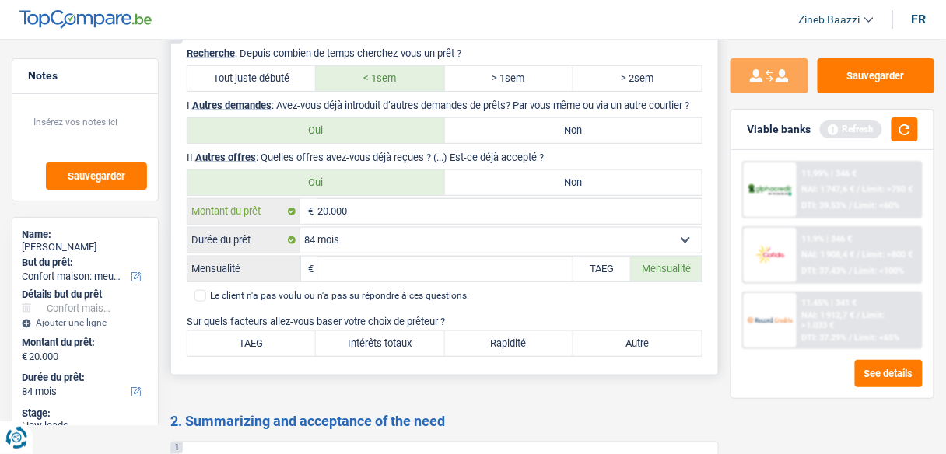
click at [392, 205] on input "20.000" at bounding box center [509, 211] width 384 height 25
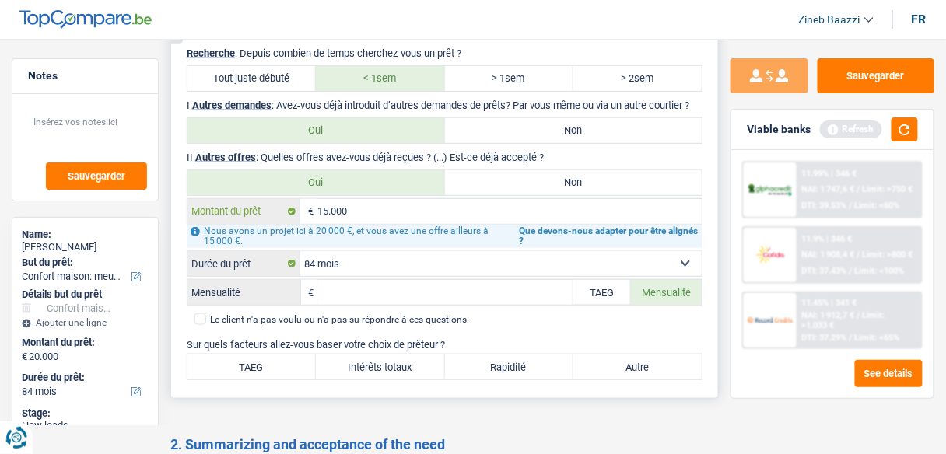
type input "15.000"
click at [366, 251] on select "12 mois 18 mois 24 mois 30 mois 36 mois 42 mois 48 mois 60 mois 72 mois 84 mois…" at bounding box center [500, 263] width 401 height 25
click at [361, 258] on select "12 mois 18 mois 24 mois 30 mois 36 mois 42 mois 48 mois 60 mois 72 mois 84 mois…" at bounding box center [500, 263] width 401 height 25
click at [347, 265] on select "12 mois 18 mois 24 mois 30 mois 36 mois 42 mois 48 mois 60 mois 72 mois 84 mois…" at bounding box center [500, 263] width 401 height 25
click at [398, 260] on select "12 mois 18 mois 24 mois 30 mois 36 mois 42 mois 48 mois 60 mois 72 mois 84 mois…" at bounding box center [500, 263] width 401 height 25
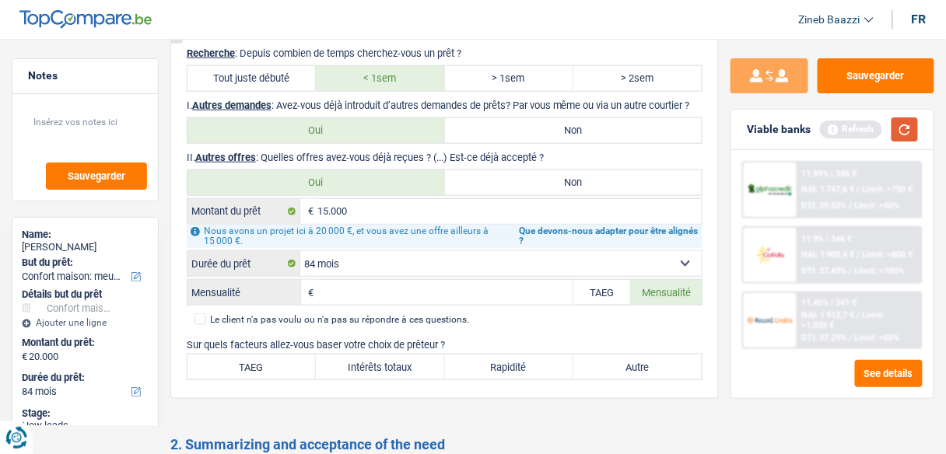
click at [908, 131] on button "button" at bounding box center [904, 129] width 26 height 24
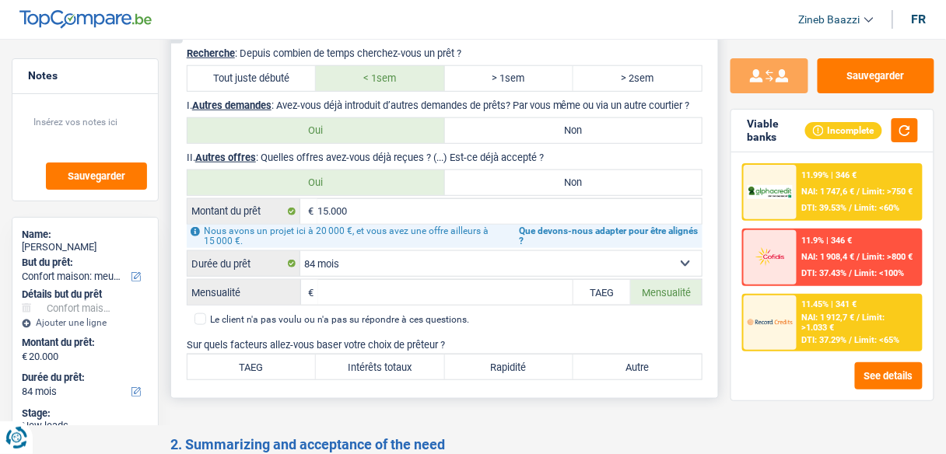
click at [319, 257] on select "12 mois 18 mois 24 mois 30 mois 36 mois 42 mois 48 mois 60 mois 72 mois 84 mois…" at bounding box center [500, 263] width 401 height 25
click at [352, 264] on select "12 mois 18 mois 24 mois 30 mois 36 mois 42 mois 48 mois 60 mois 72 mois 84 mois…" at bounding box center [500, 263] width 401 height 25
click at [300, 251] on select "12 mois 18 mois 24 mois 30 mois 36 mois 42 mois 48 mois 60 mois 72 mois 84 mois…" at bounding box center [500, 263] width 401 height 25
click at [338, 292] on input "Mensualité" at bounding box center [445, 292] width 255 height 25
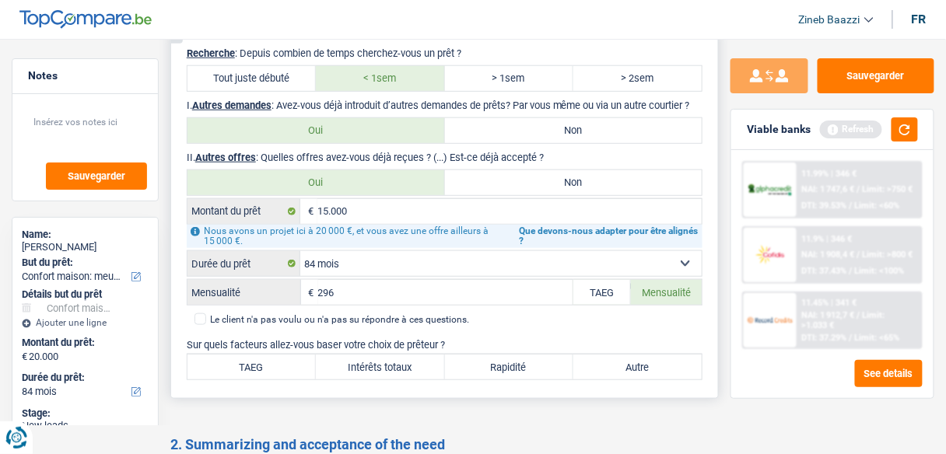
type input "296"
click at [583, 355] on label "Autre" at bounding box center [637, 367] width 128 height 25
click at [583, 355] on input "Autre" at bounding box center [637, 367] width 128 height 25
radio input "true"
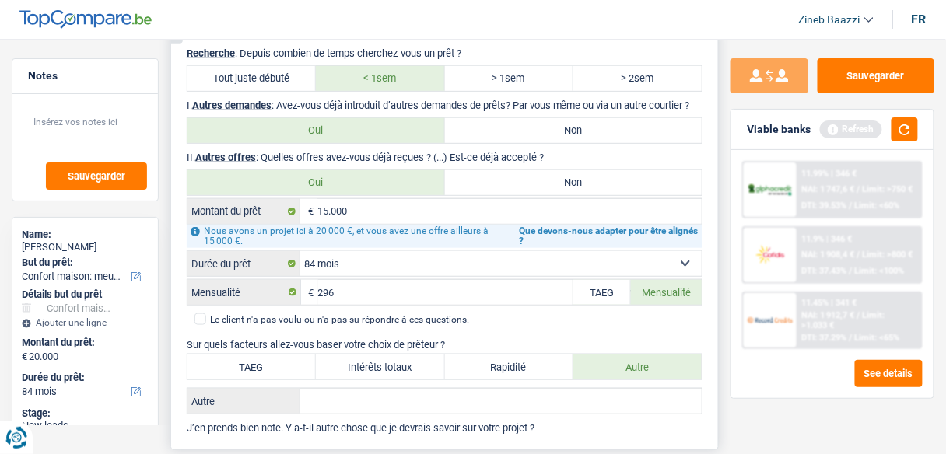
click at [413, 363] on label "Intérêts totaux" at bounding box center [380, 367] width 128 height 25
click at [413, 363] on input "Intérêts totaux" at bounding box center [380, 367] width 128 height 25
radio input "true"
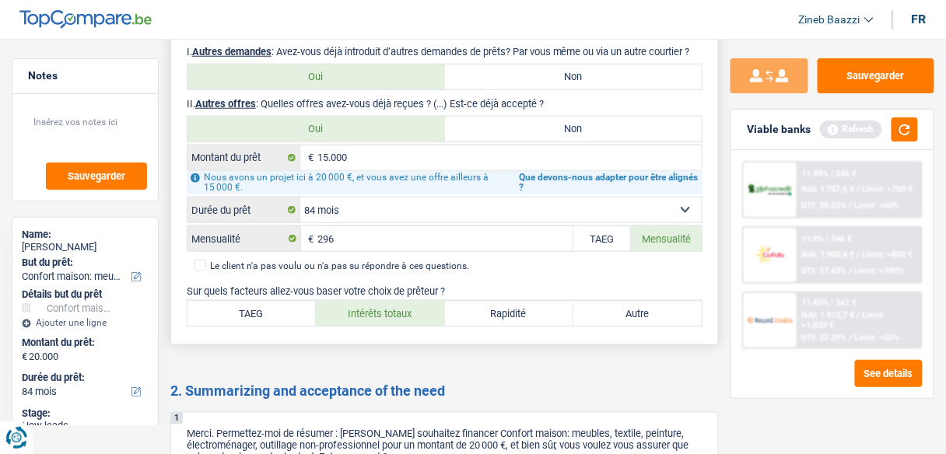
scroll to position [1867, 0]
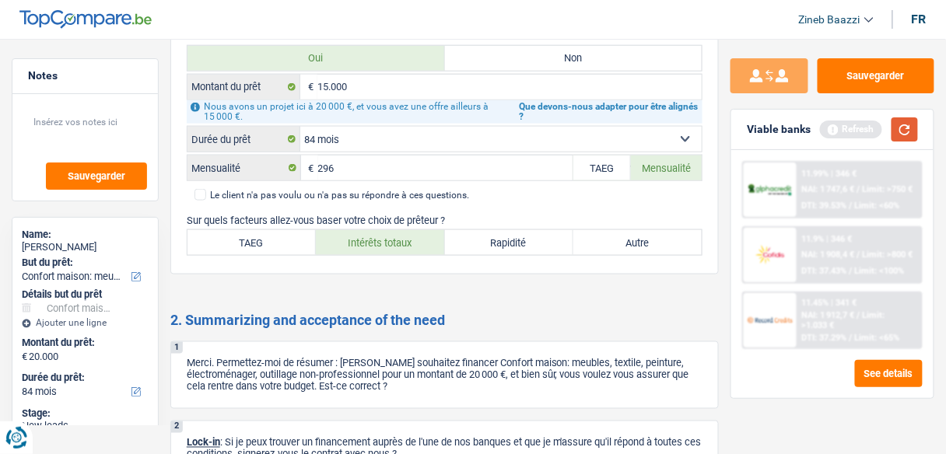
click at [902, 130] on button "button" at bounding box center [904, 129] width 26 height 24
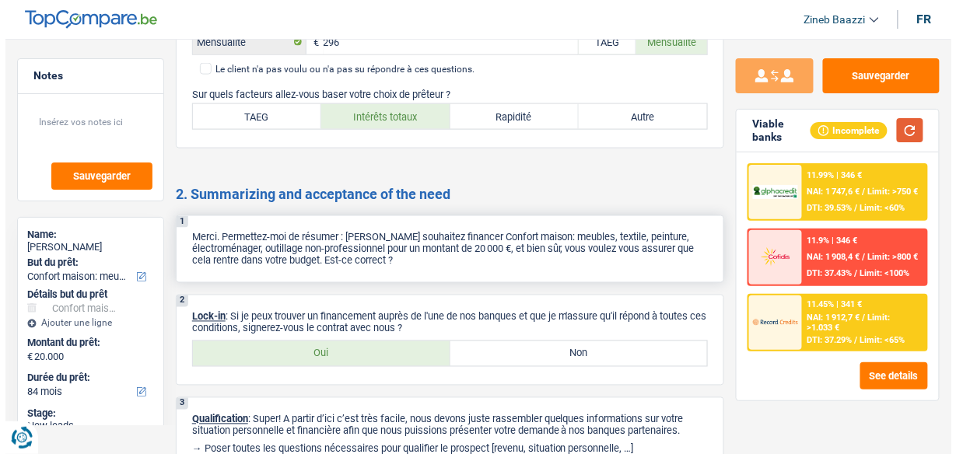
scroll to position [2065, 0]
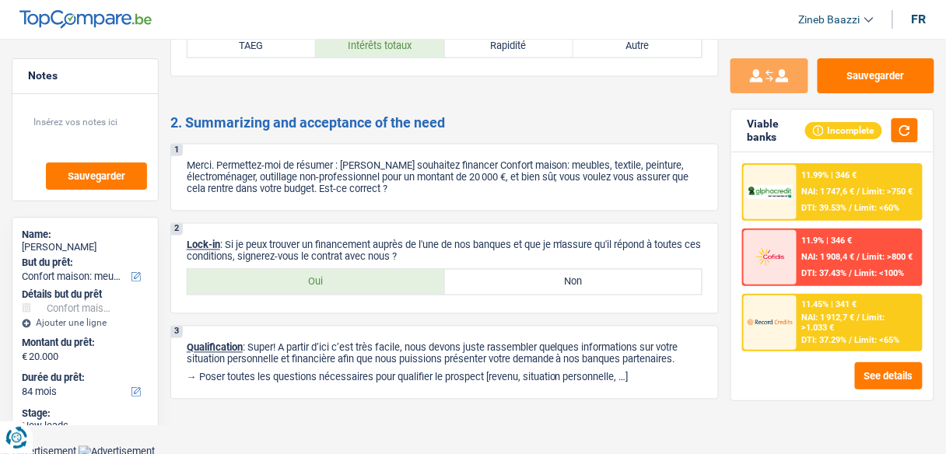
click at [779, 300] on div at bounding box center [770, 323] width 53 height 54
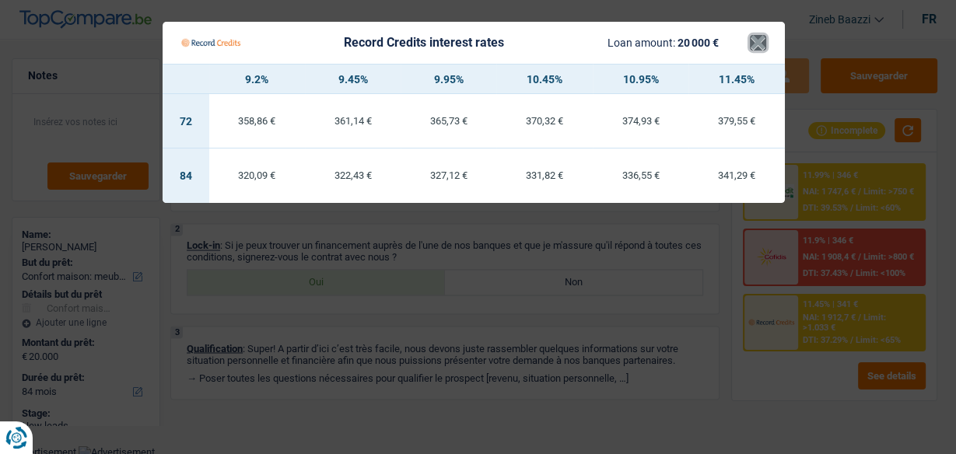
click at [758, 41] on button "×" at bounding box center [758, 43] width 16 height 16
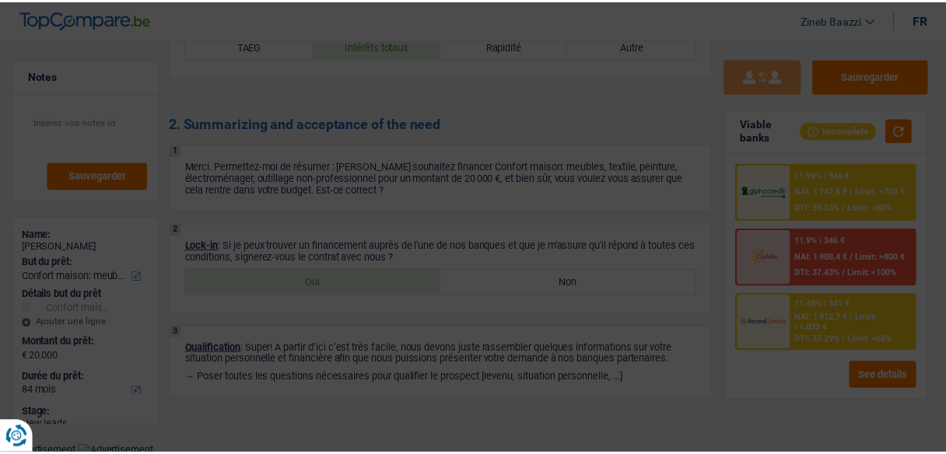
scroll to position [2052, 0]
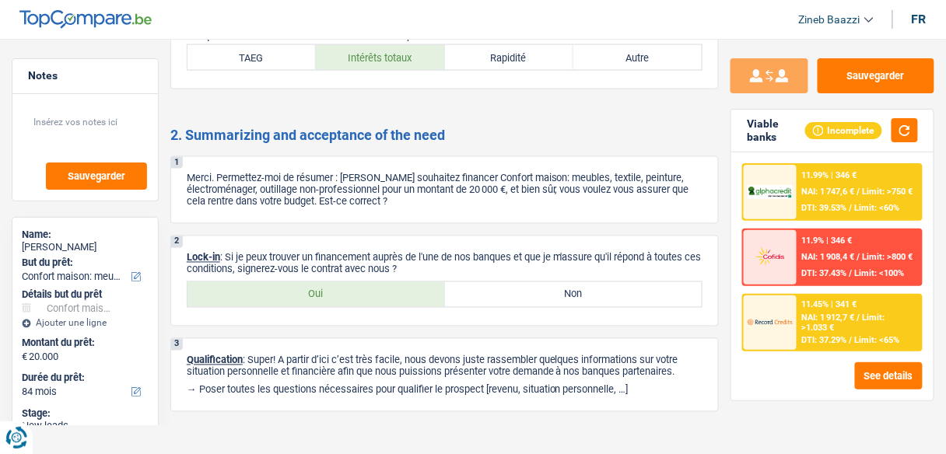
click at [801, 196] on div "11.99% | 346 € NAI: 1 747,6 € / Limit: >750 € DTI: 39.53% / Limit: <60%" at bounding box center [859, 192] width 124 height 54
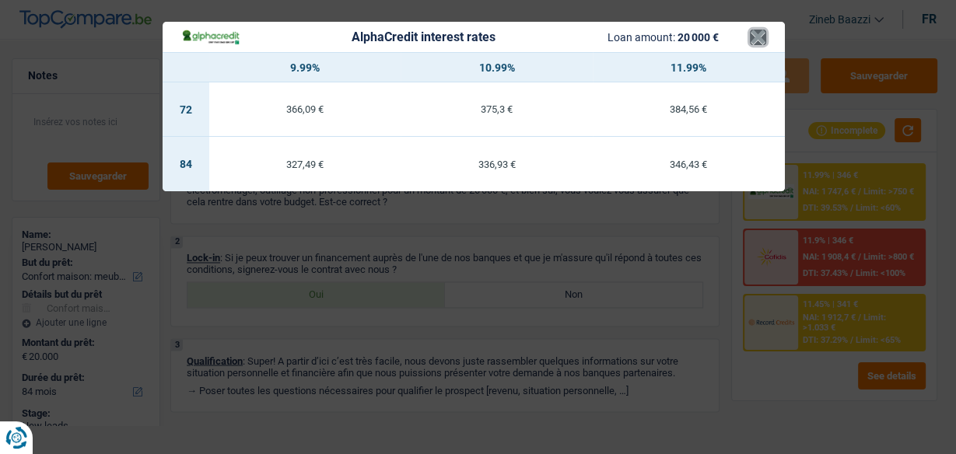
click at [758, 33] on button "×" at bounding box center [758, 38] width 16 height 16
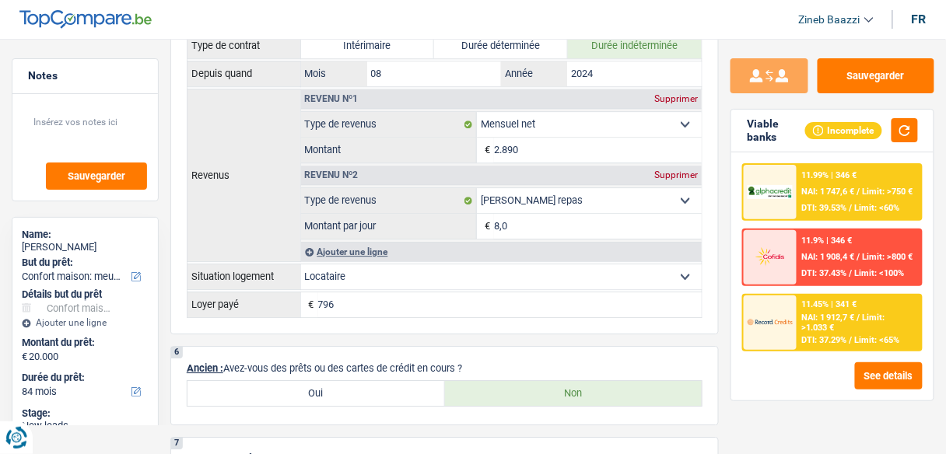
scroll to position [807, 0]
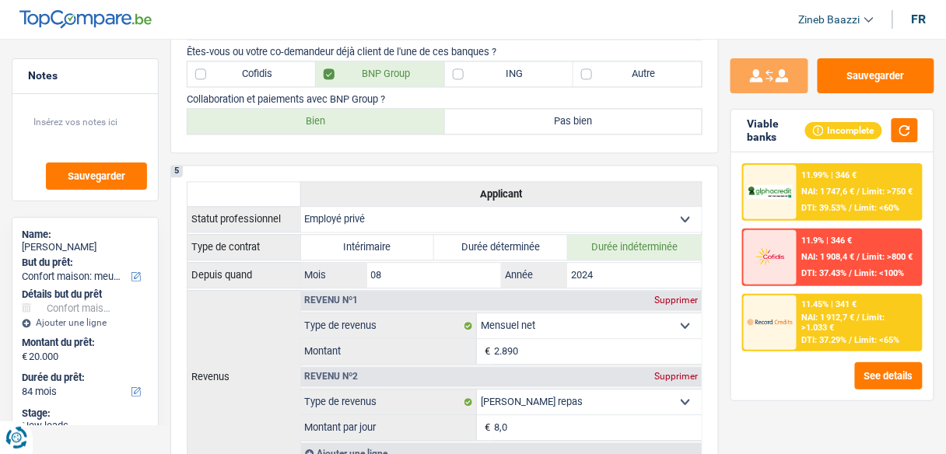
drag, startPoint x: 602, startPoint y: 208, endPoint x: 685, endPoint y: 24, distance: 202.3
click at [685, 24] on header "Zineb Baazzi Se déconnecter fr" at bounding box center [473, 20] width 946 height 40
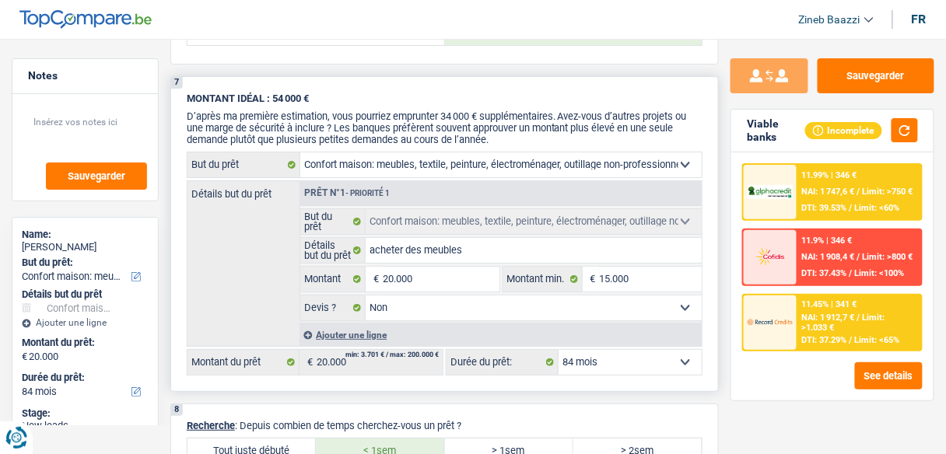
scroll to position [1368, 0]
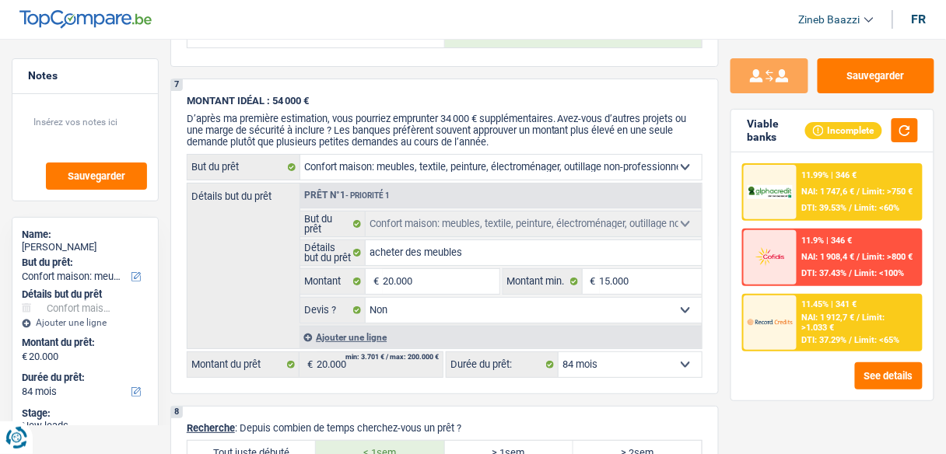
click at [806, 179] on div "11.99% | 346 €" at bounding box center [829, 175] width 55 height 10
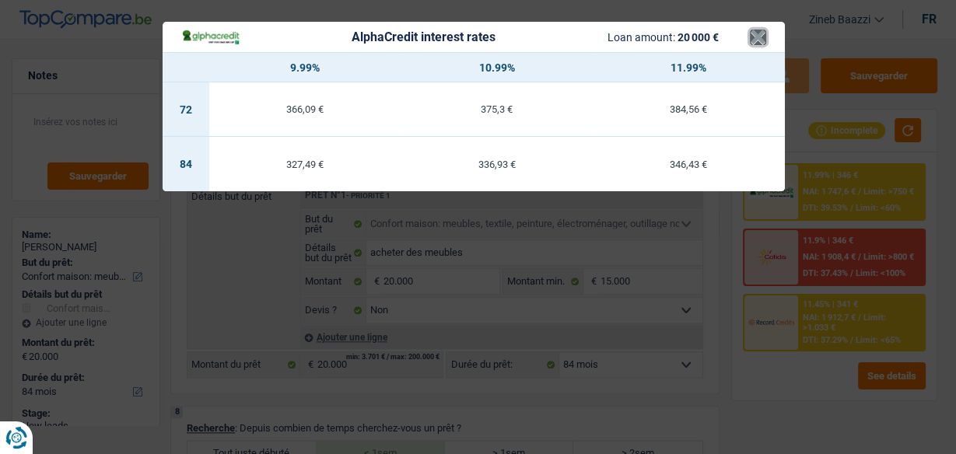
click at [755, 30] on button "×" at bounding box center [758, 38] width 16 height 16
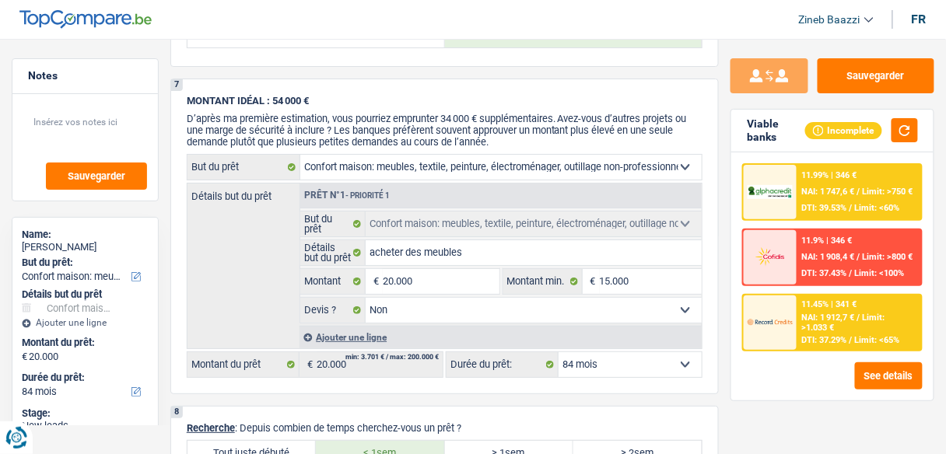
click at [772, 329] on img at bounding box center [770, 322] width 45 height 23
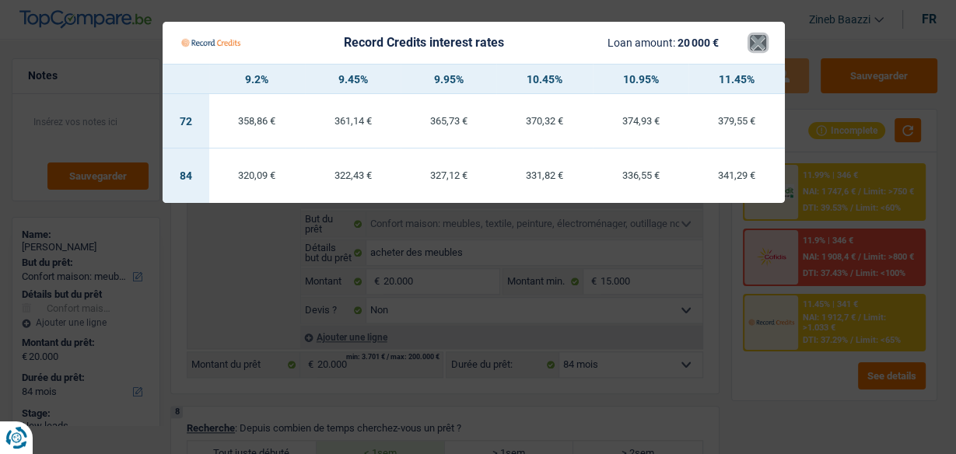
click at [760, 35] on button "×" at bounding box center [758, 43] width 16 height 16
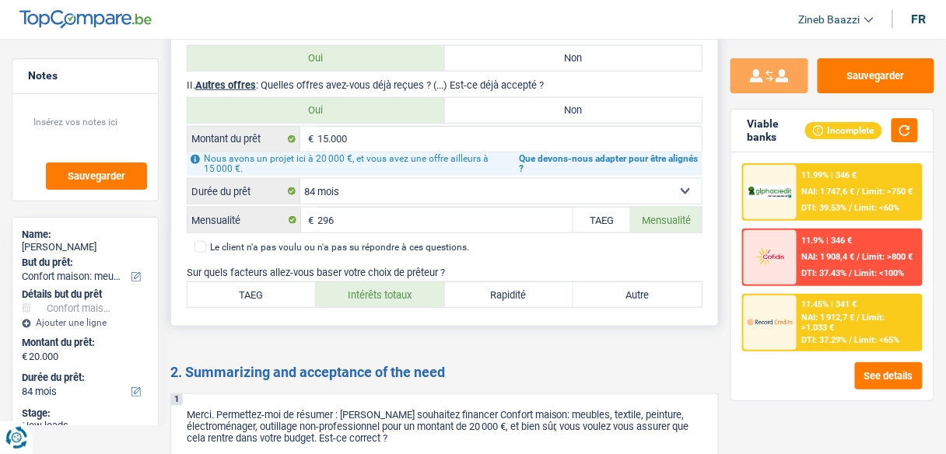
scroll to position [1816, 0]
click at [799, 183] on div "11.99% | 346 € NAI: 1 747,6 € / Limit: >750 € DTI: 39.53% / Limit: <60%" at bounding box center [859, 192] width 124 height 54
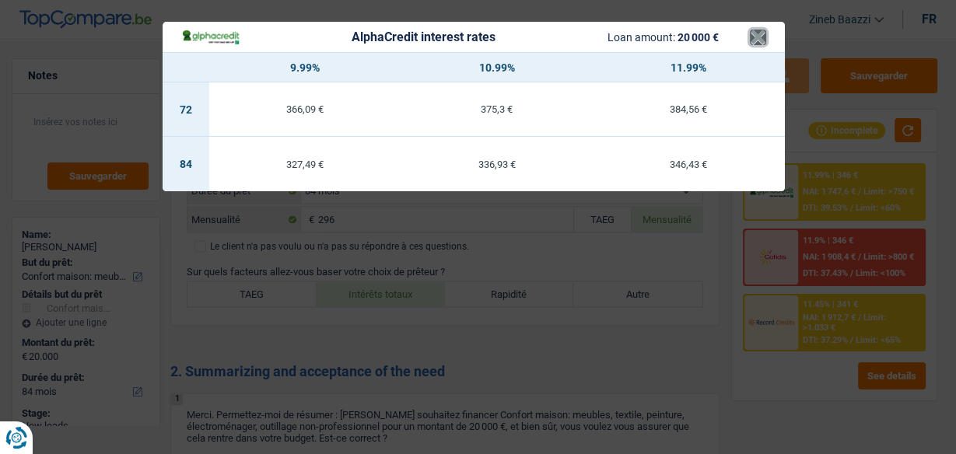
click at [763, 36] on button "×" at bounding box center [758, 38] width 16 height 16
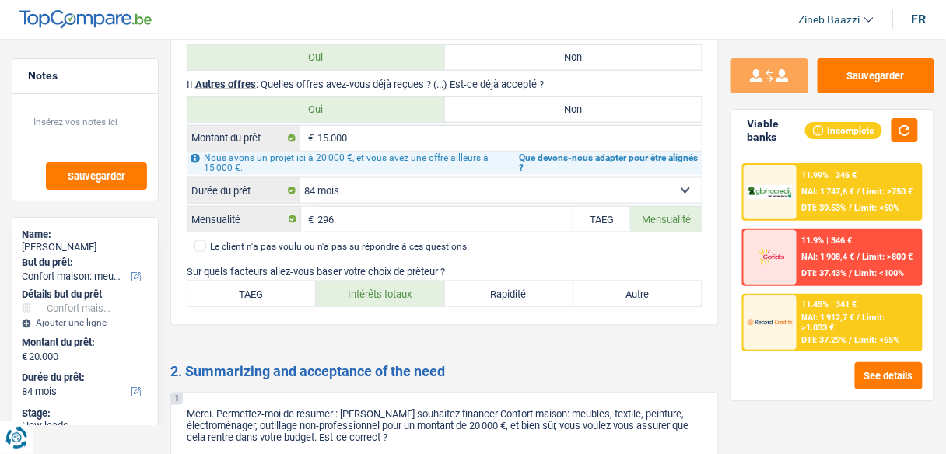
click at [779, 208] on div at bounding box center [770, 192] width 53 height 54
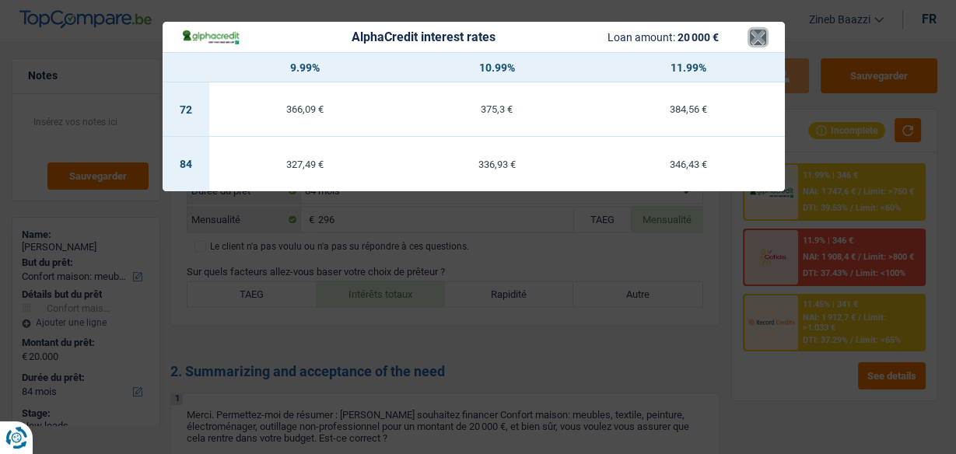
click at [762, 38] on button "×" at bounding box center [758, 38] width 16 height 16
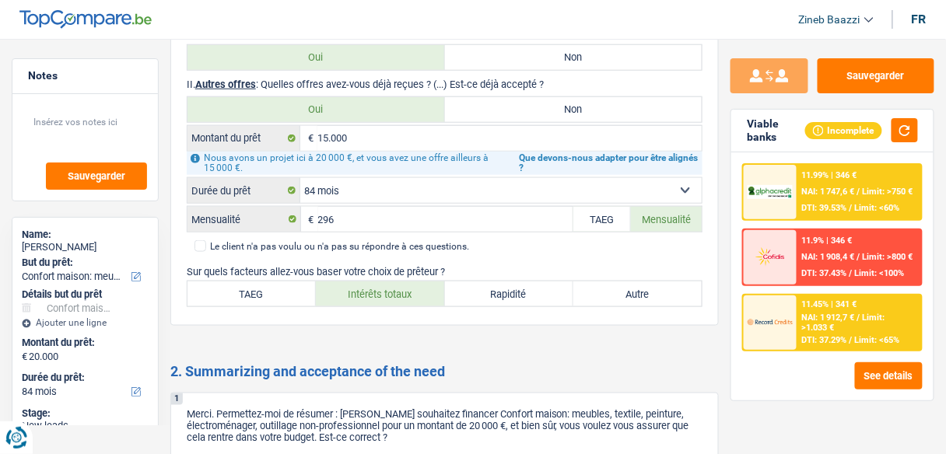
click at [811, 317] on span "NAI: 1 912,7 €" at bounding box center [828, 318] width 53 height 10
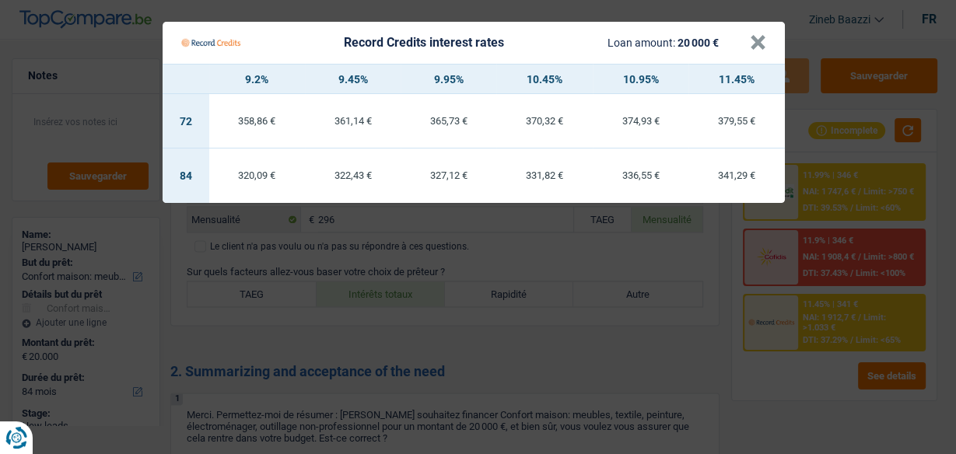
click at [228, 182] on td "320,09 €" at bounding box center [257, 176] width 96 height 54
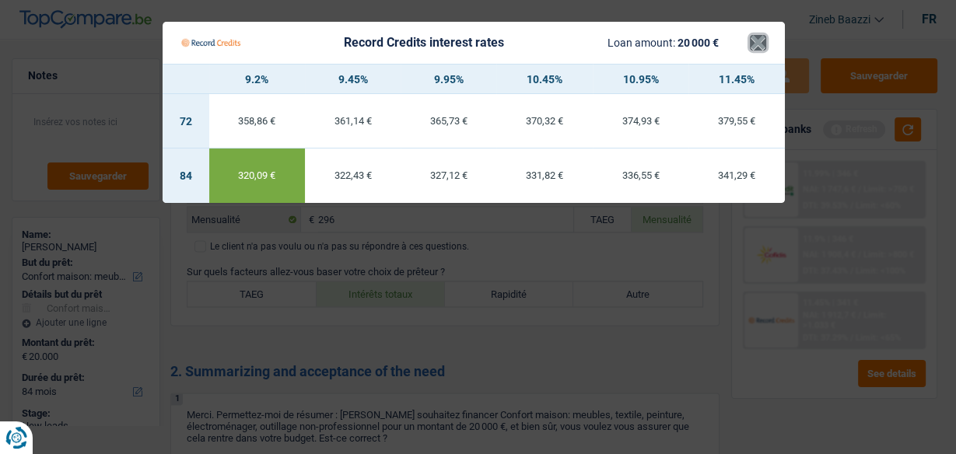
click at [756, 40] on button "×" at bounding box center [758, 43] width 16 height 16
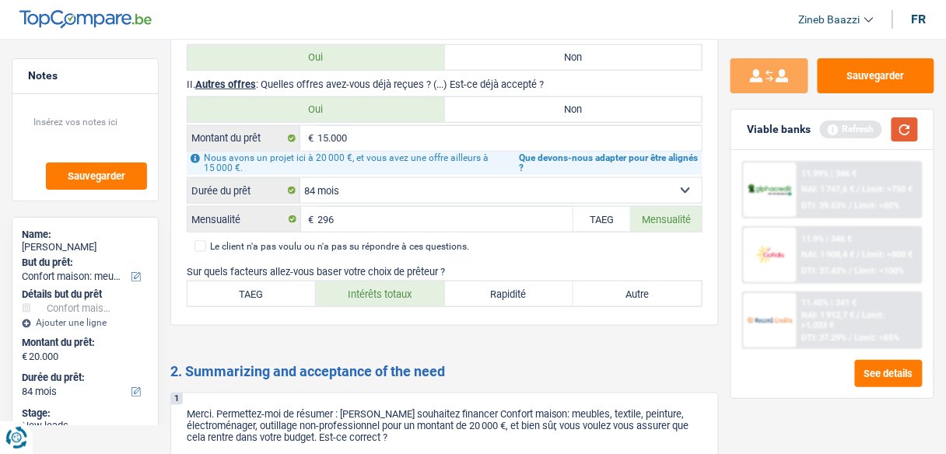
click at [905, 134] on button "button" at bounding box center [904, 129] width 26 height 24
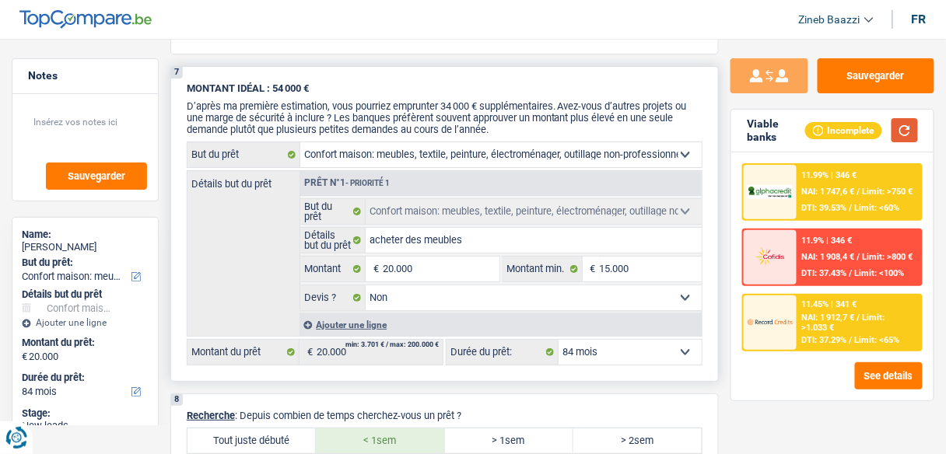
scroll to position [1442, 0]
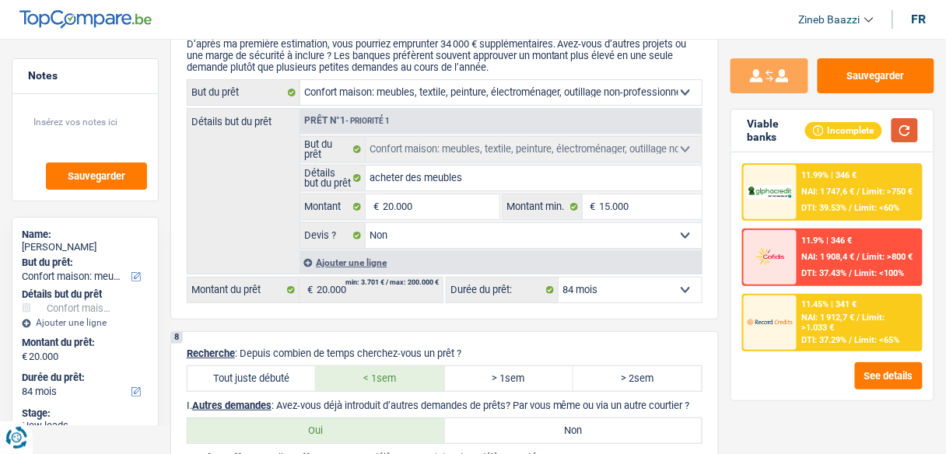
click at [901, 134] on button "button" at bounding box center [904, 130] width 26 height 24
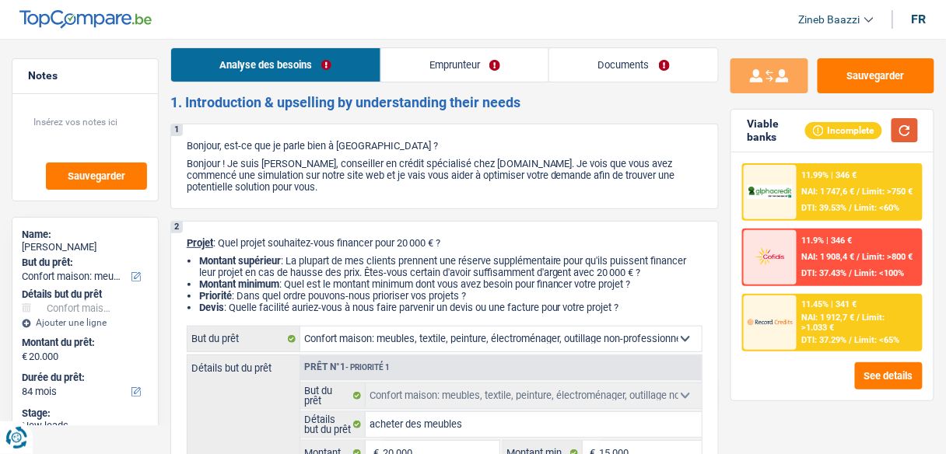
scroll to position [0, 0]
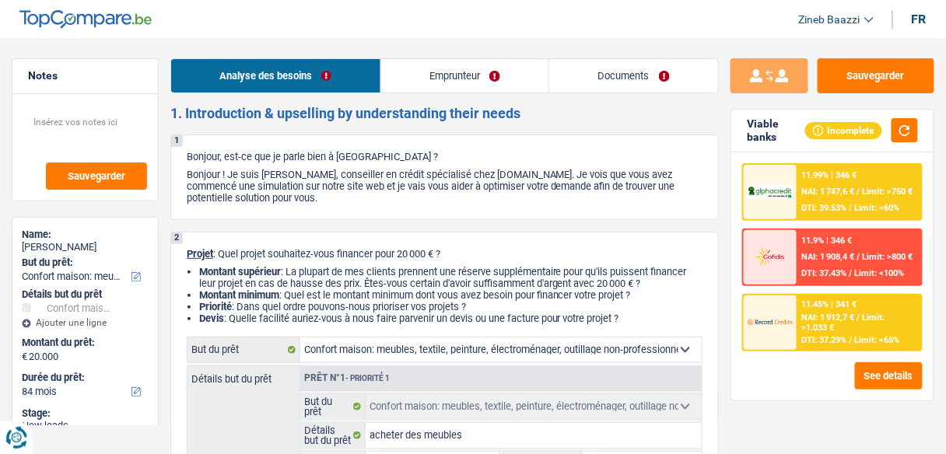
click at [434, 64] on link "Emprunteur" at bounding box center [465, 75] width 168 height 33
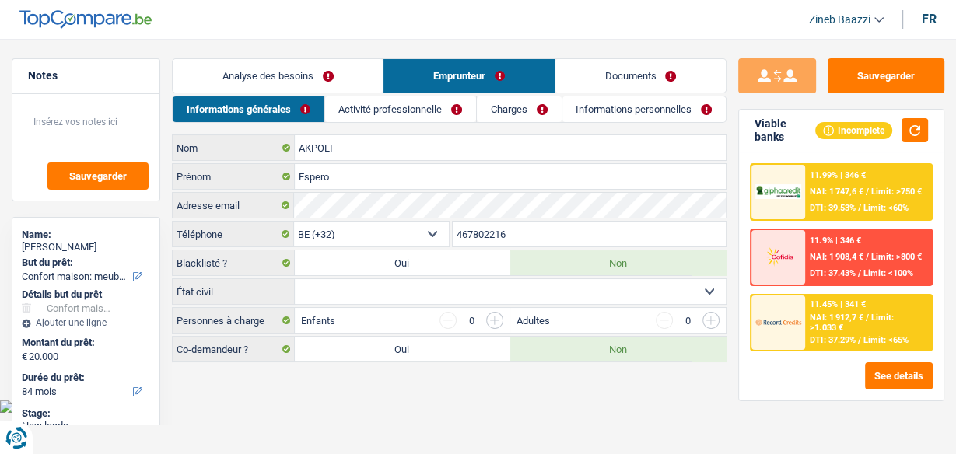
click at [355, 291] on select "Célibataire Marié(e) Cohabitant(e) légal(e) Divorcé(e) Veuf(ve) Séparé (de fait…" at bounding box center [510, 291] width 431 height 25
select select "single"
click at [295, 279] on select "Célibataire Marié(e) Cohabitant(e) légal(e) Divorcé(e) Veuf(ve) Séparé (de fait…" at bounding box center [510, 291] width 431 height 25
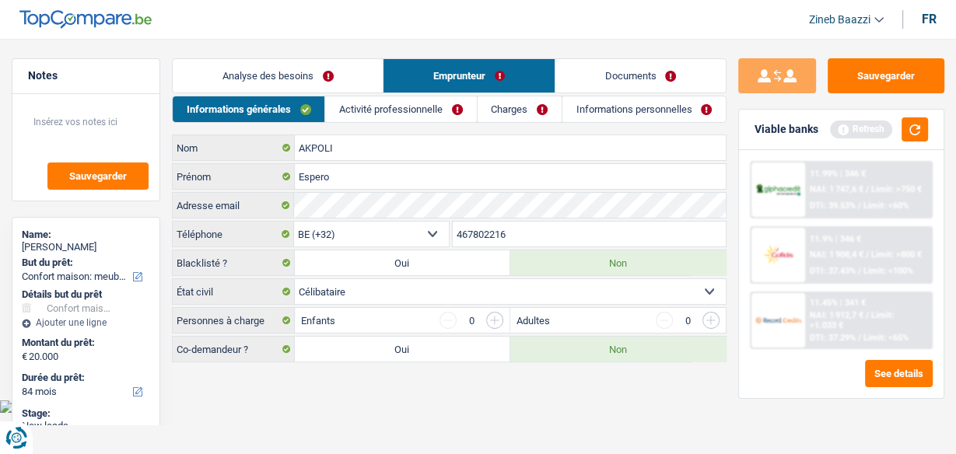
click at [397, 382] on main "Notes Sauvegarder Name: Espero AKPOLI But du prêt: Confort maison: meubles, tex…" at bounding box center [478, 211] width 956 height 377
click at [415, 107] on link "Activité professionnelle" at bounding box center [400, 109] width 151 height 26
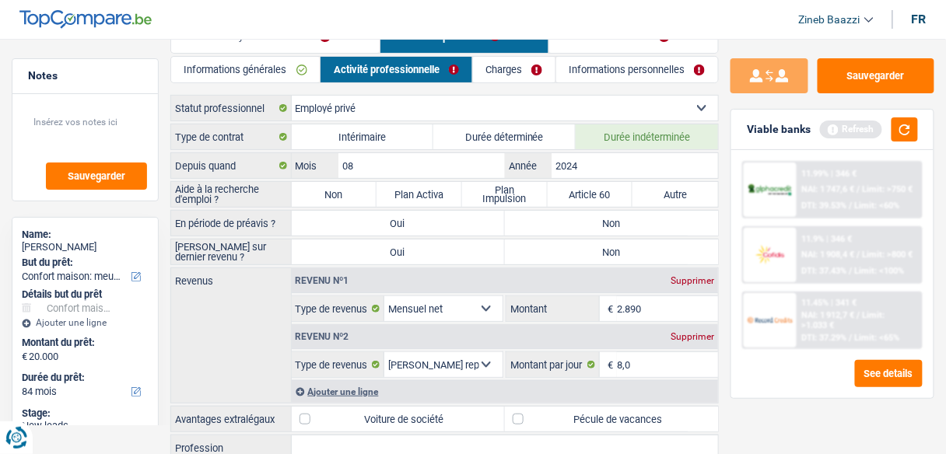
scroll to position [62, 0]
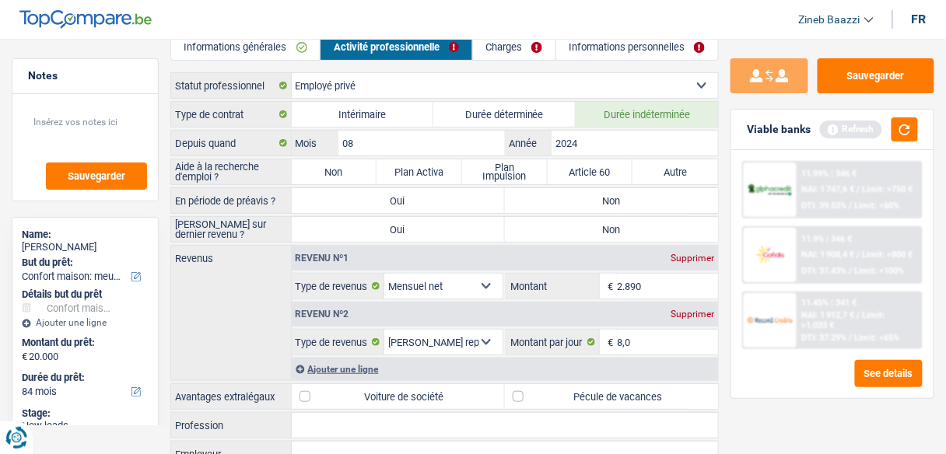
click at [324, 169] on label "Non" at bounding box center [335, 171] width 86 height 25
click at [324, 169] on input "Non" at bounding box center [335, 171] width 86 height 25
radio input "true"
click at [250, 198] on label "En période de préavis ?" at bounding box center [231, 200] width 121 height 25
click at [588, 208] on label "Non" at bounding box center [611, 200] width 213 height 25
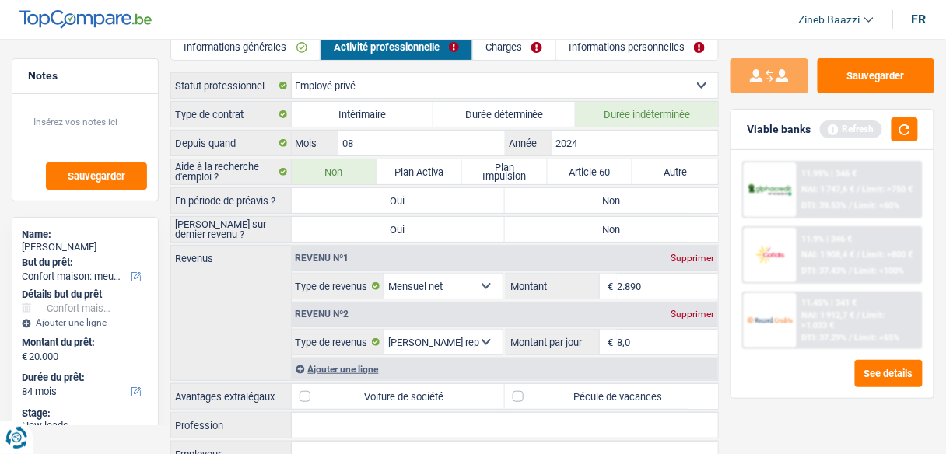
click at [588, 208] on input "Non" at bounding box center [611, 200] width 213 height 25
radio input "true"
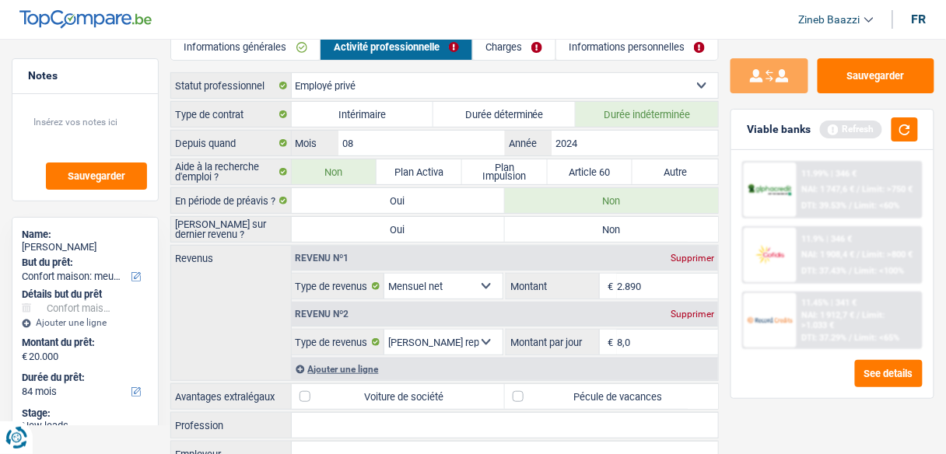
click at [552, 227] on label "Non" at bounding box center [611, 229] width 213 height 25
click at [552, 227] on input "Non" at bounding box center [611, 229] width 213 height 25
radio input "true"
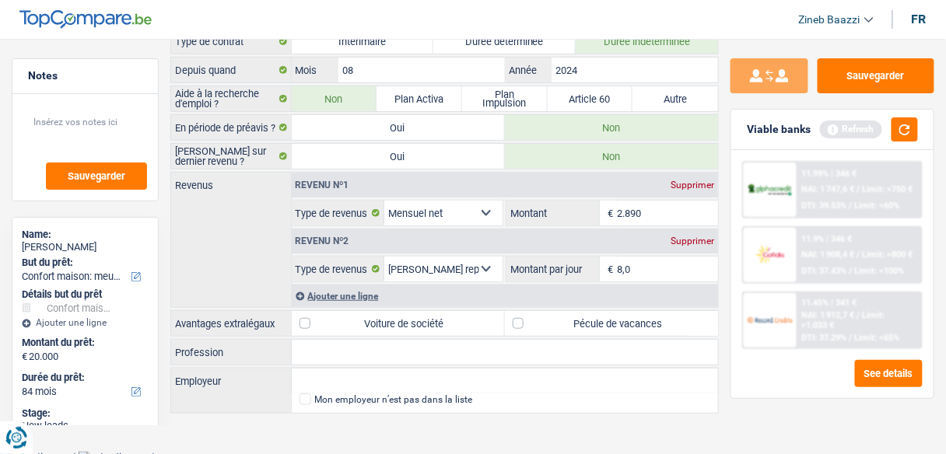
scroll to position [137, 0]
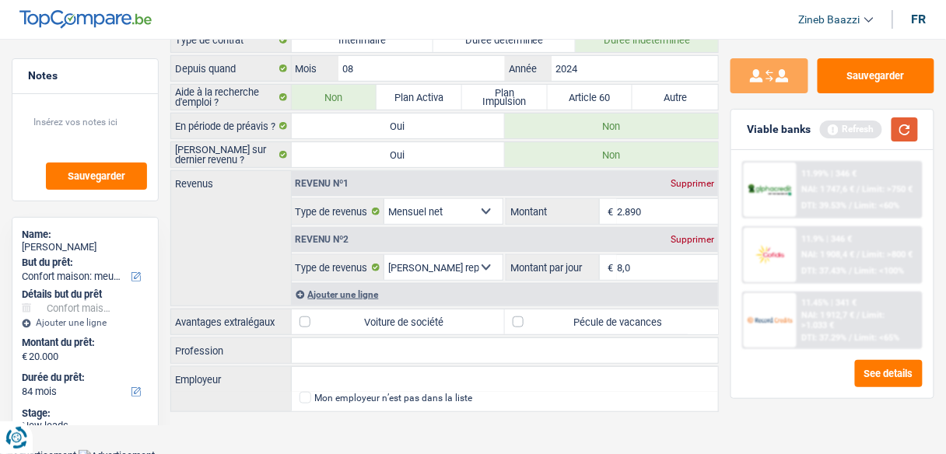
click at [905, 130] on button "button" at bounding box center [904, 129] width 26 height 24
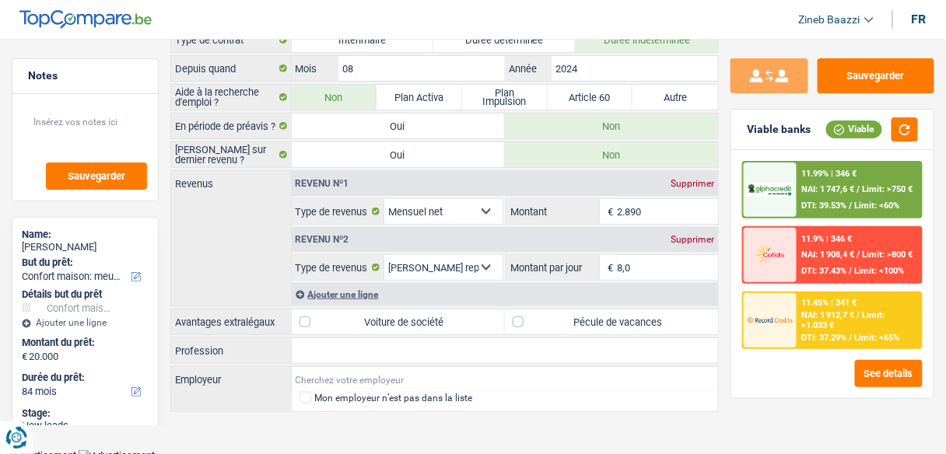
click at [496, 371] on input "Employeur" at bounding box center [505, 379] width 427 height 25
click at [548, 317] on label "Pécule de vacances" at bounding box center [611, 322] width 213 height 25
click at [548, 317] on input "Pécule de vacances" at bounding box center [611, 322] width 213 height 25
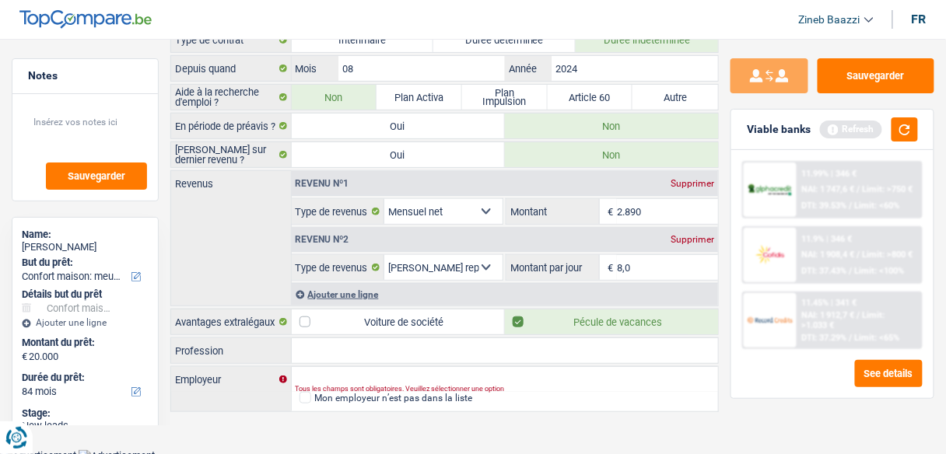
click at [552, 386] on div "Tous les champs sont obligatoires. Veuillez sélectionner une option" at bounding box center [485, 389] width 379 height 6
click at [442, 367] on input "Employeur" at bounding box center [505, 379] width 427 height 25
click at [616, 327] on label "Pécule de vacances" at bounding box center [611, 322] width 213 height 25
click at [616, 327] on input "Pécule de vacances" at bounding box center [611, 322] width 213 height 25
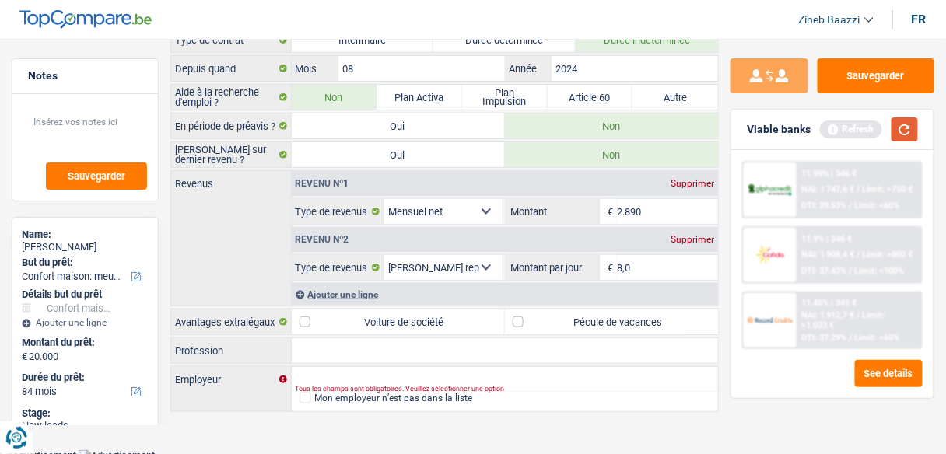
click at [902, 137] on button "button" at bounding box center [904, 129] width 26 height 24
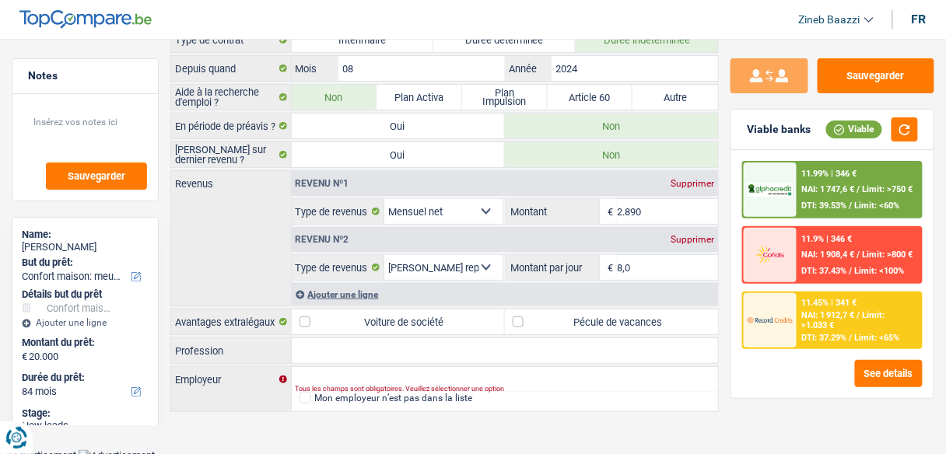
click at [865, 187] on span "Limit: >750 €" at bounding box center [888, 189] width 51 height 10
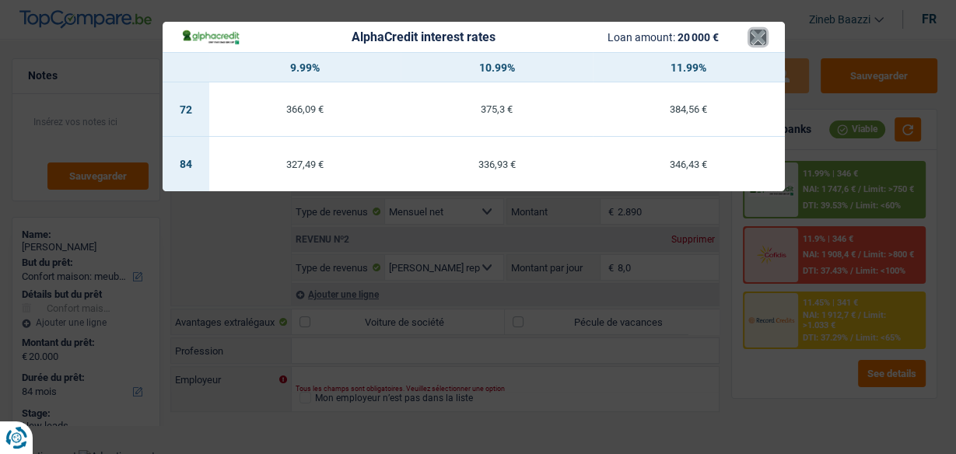
click at [760, 30] on button "×" at bounding box center [758, 38] width 16 height 16
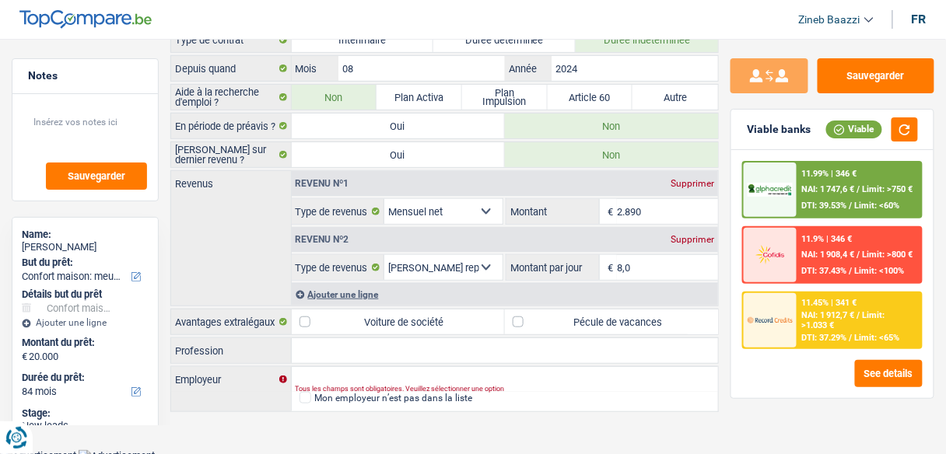
click at [603, 312] on label "Pécule de vacances" at bounding box center [611, 322] width 213 height 25
click at [603, 312] on input "Pécule de vacances" at bounding box center [611, 322] width 213 height 25
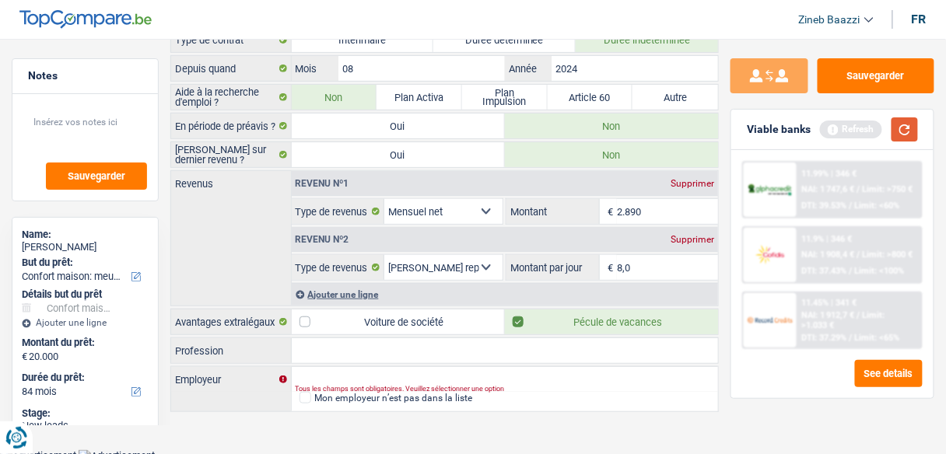
click at [905, 134] on button "button" at bounding box center [904, 129] width 26 height 24
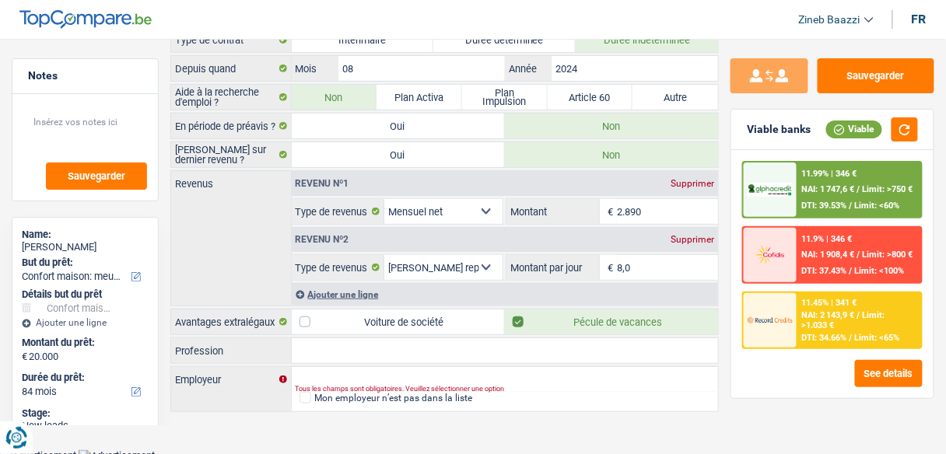
click at [658, 322] on label "Pécule de vacances" at bounding box center [611, 322] width 213 height 25
click at [658, 322] on input "Pécule de vacances" at bounding box center [611, 322] width 213 height 25
checkbox input "false"
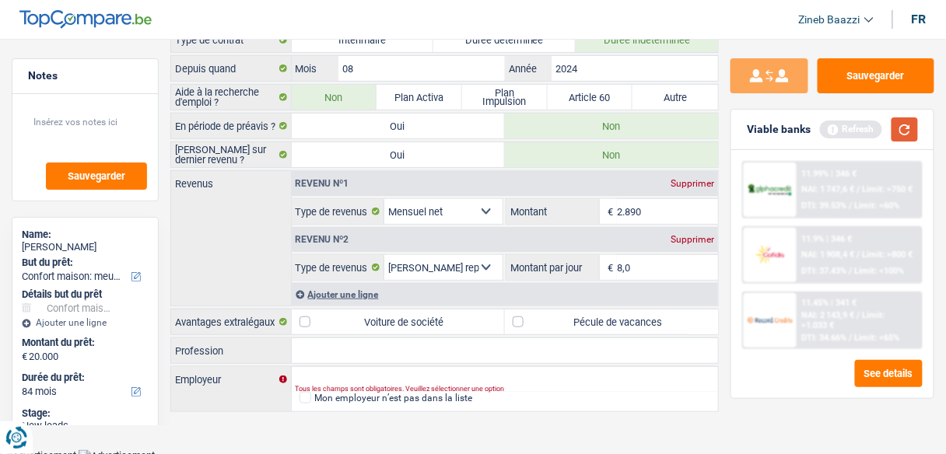
click at [904, 135] on button "button" at bounding box center [904, 129] width 26 height 24
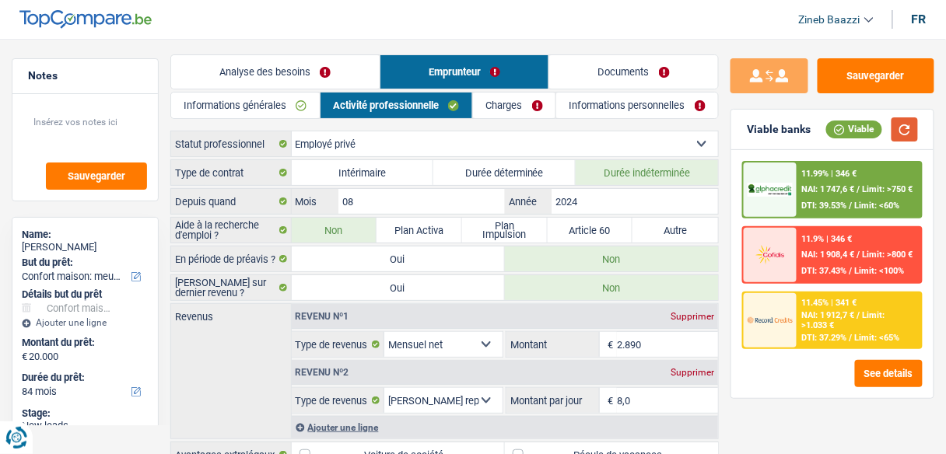
scroll to position [0, 0]
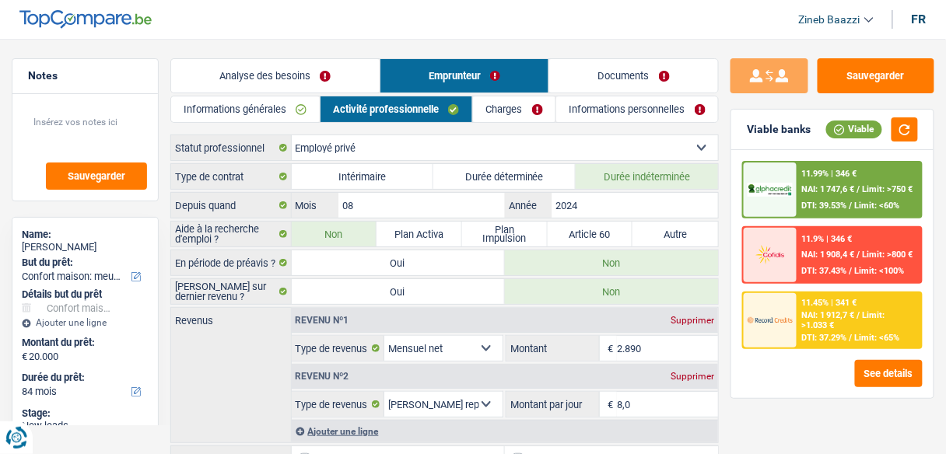
click at [520, 112] on link "Charges" at bounding box center [514, 109] width 82 height 26
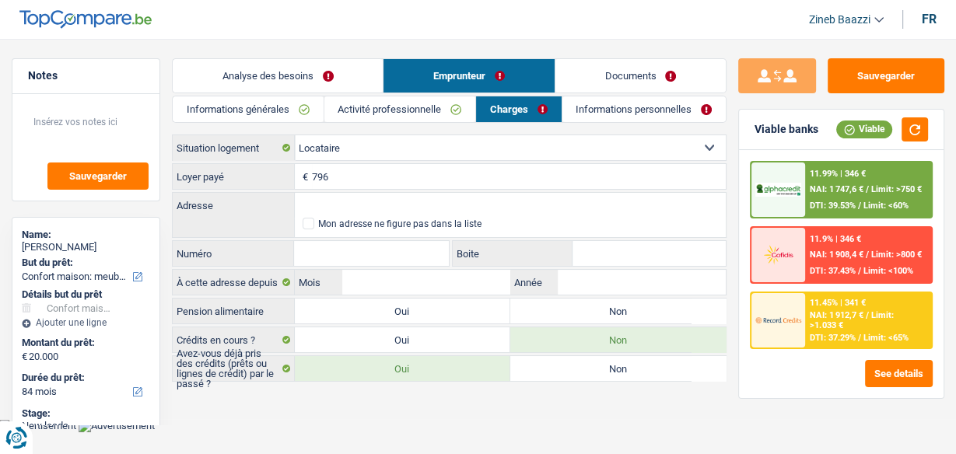
click at [409, 259] on input "Numéro" at bounding box center [371, 253] width 154 height 25
click at [391, 195] on input "Adresse" at bounding box center [510, 205] width 431 height 25
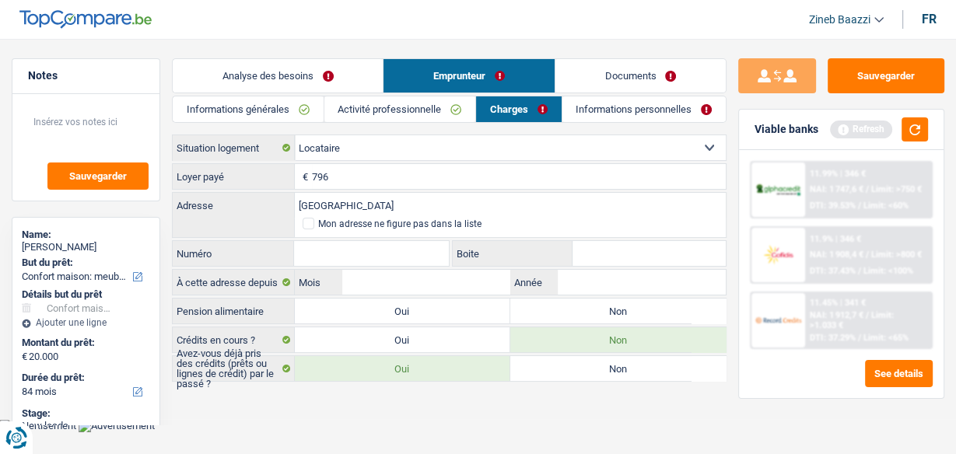
drag, startPoint x: 317, startPoint y: 209, endPoint x: 252, endPoint y: 191, distance: 67.2
click at [252, 192] on div "Rue pont de la carpe Adresse" at bounding box center [449, 205] width 553 height 26
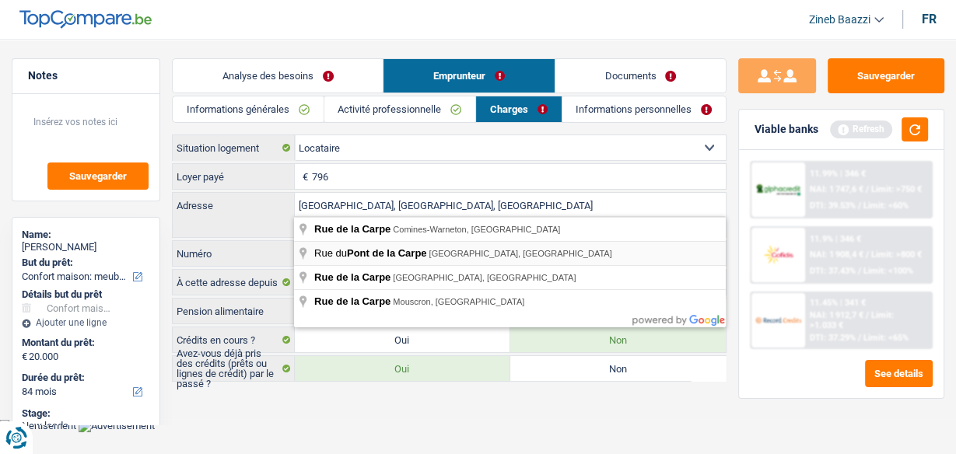
type input "Rue du Pont de la Carpe, 1000, Bruxelles, BE"
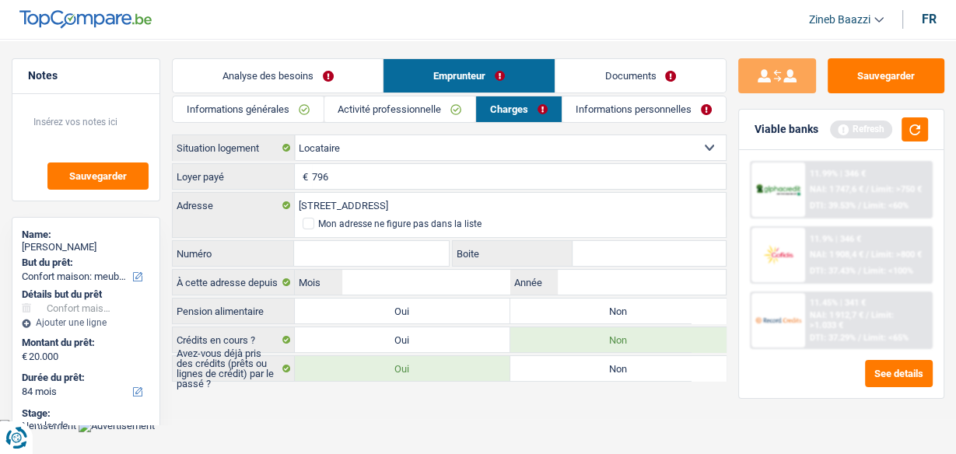
click at [373, 253] on input "Numéro" at bounding box center [371, 253] width 154 height 25
type input "14"
click at [595, 241] on input "Boite" at bounding box center [649, 253] width 153 height 25
click at [909, 137] on button "button" at bounding box center [915, 129] width 26 height 24
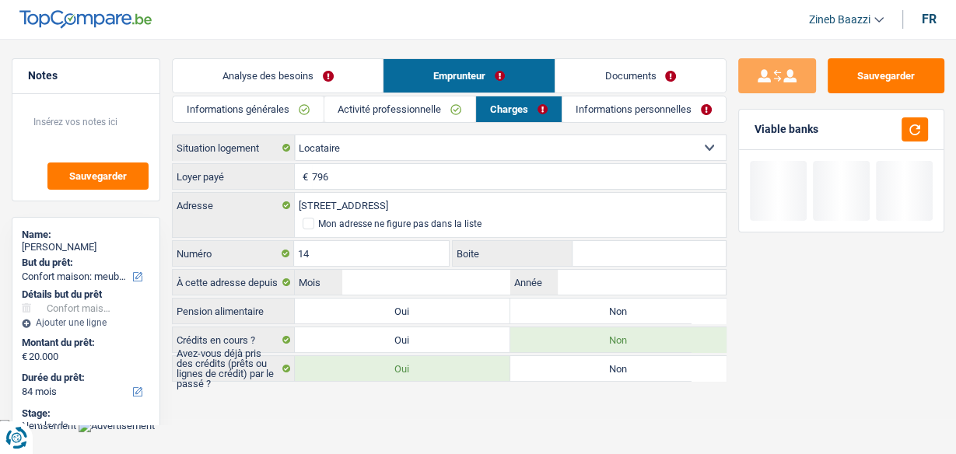
click at [607, 246] on input "Boite" at bounding box center [649, 253] width 153 height 25
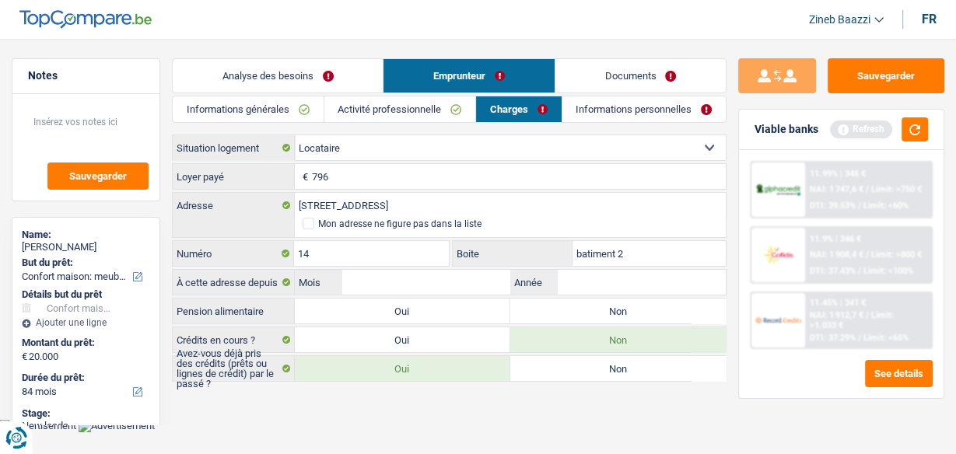
type input "batiment 2"
drag, startPoint x: 441, startPoint y: 289, endPoint x: 590, endPoint y: 282, distance: 149.5
click at [443, 289] on input "Mois" at bounding box center [426, 282] width 168 height 25
click at [922, 134] on button "button" at bounding box center [915, 129] width 26 height 24
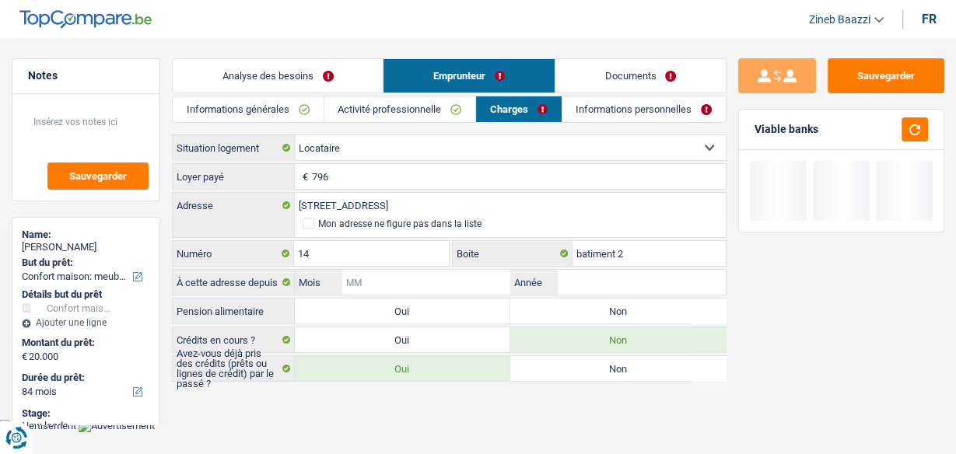
click at [461, 275] on input "Mois" at bounding box center [426, 282] width 168 height 25
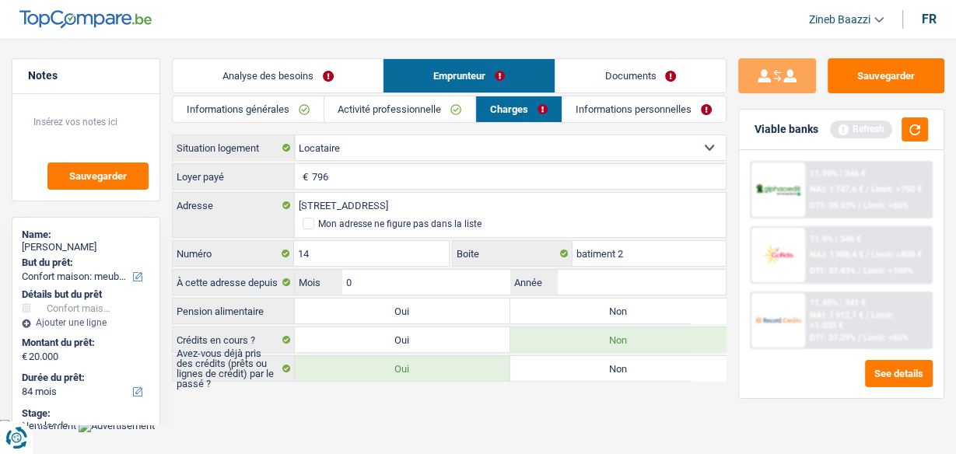
type input "04"
type input "2025"
click at [463, 398] on main "Notes Sauvegarder Name: Espero AKPOLI But du prêt: Confort maison: meubles, tex…" at bounding box center [478, 221] width 956 height 396
click at [383, 304] on label "Oui" at bounding box center [402, 311] width 215 height 25
click at [383, 304] on input "Oui" at bounding box center [402, 311] width 215 height 25
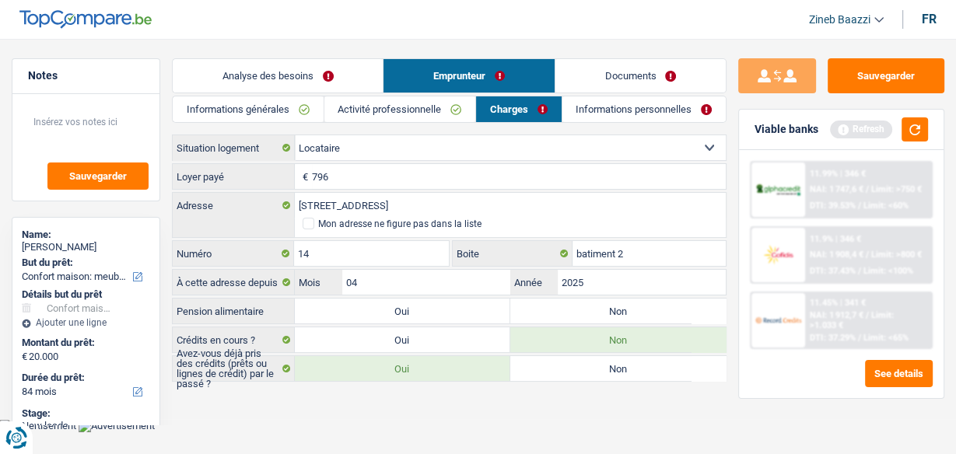
radio input "true"
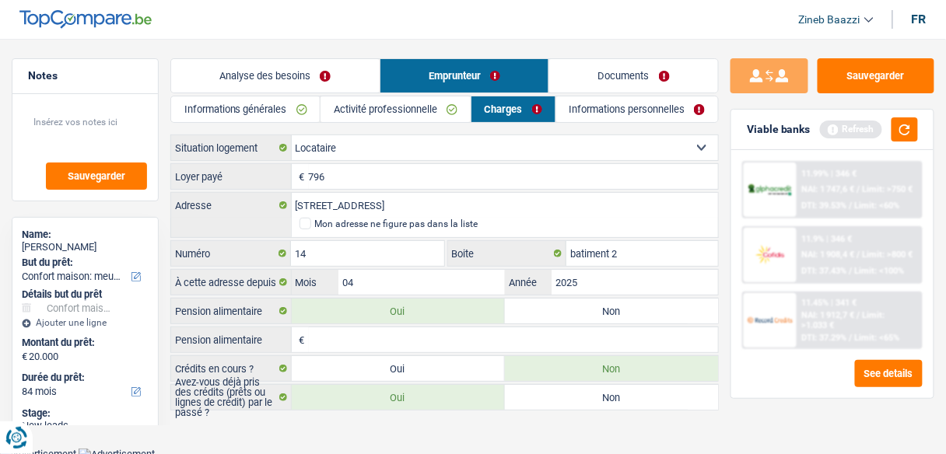
click at [419, 329] on input "Pension alimentaire" at bounding box center [514, 339] width 410 height 25
type input "150"
click at [454, 437] on main "Notes Sauvegarder Name: Espero AKPOLI But du prêt: Confort maison: meubles, tex…" at bounding box center [473, 235] width 946 height 425
click at [902, 137] on button "button" at bounding box center [904, 129] width 26 height 24
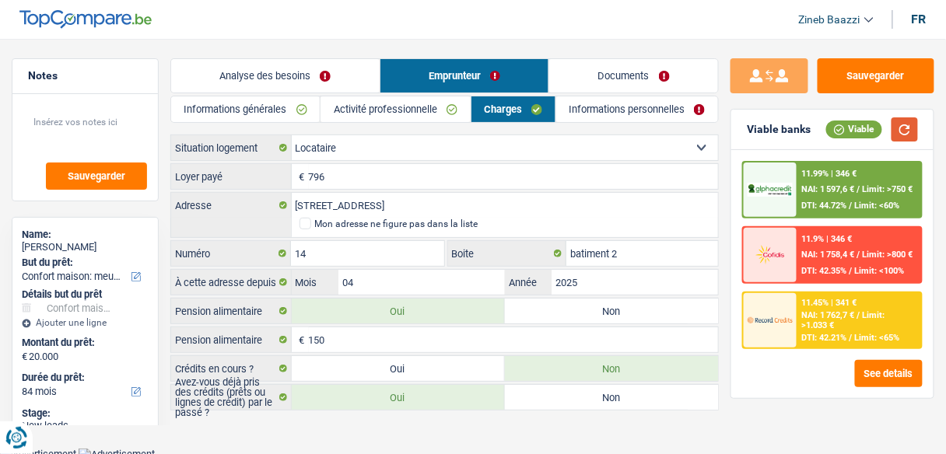
scroll to position [1, 0]
click at [587, 115] on link "Informations personnelles" at bounding box center [637, 109] width 162 height 26
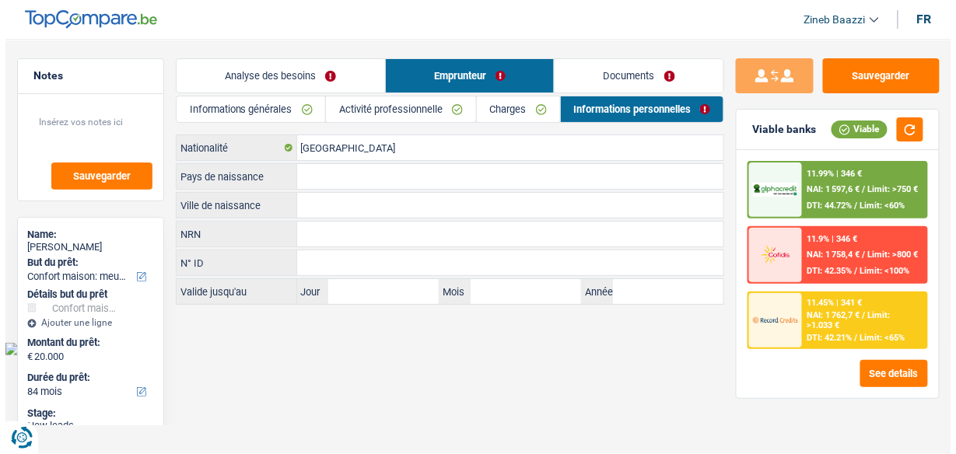
scroll to position [0, 0]
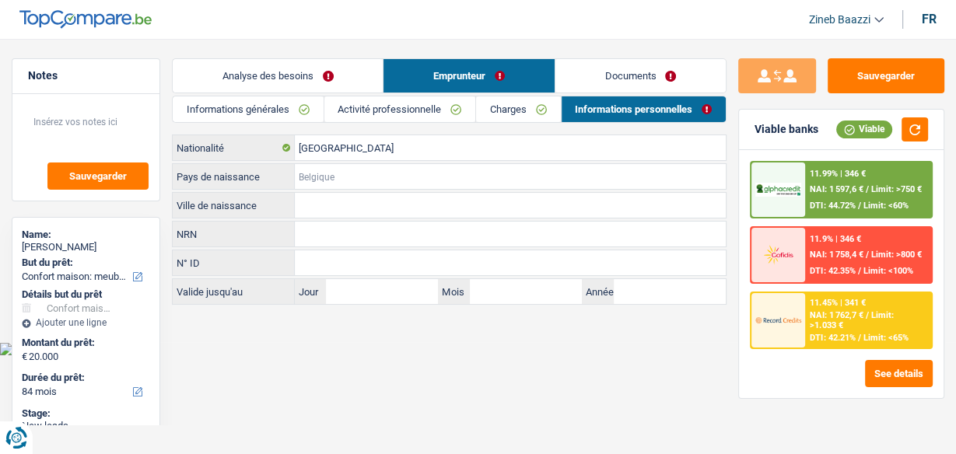
click at [302, 176] on input "Pays de naissance" at bounding box center [510, 176] width 431 height 25
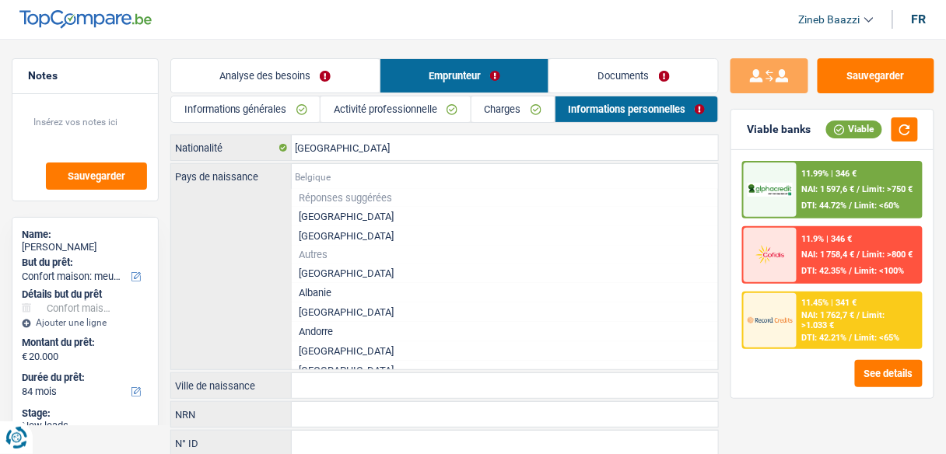
type input "b"
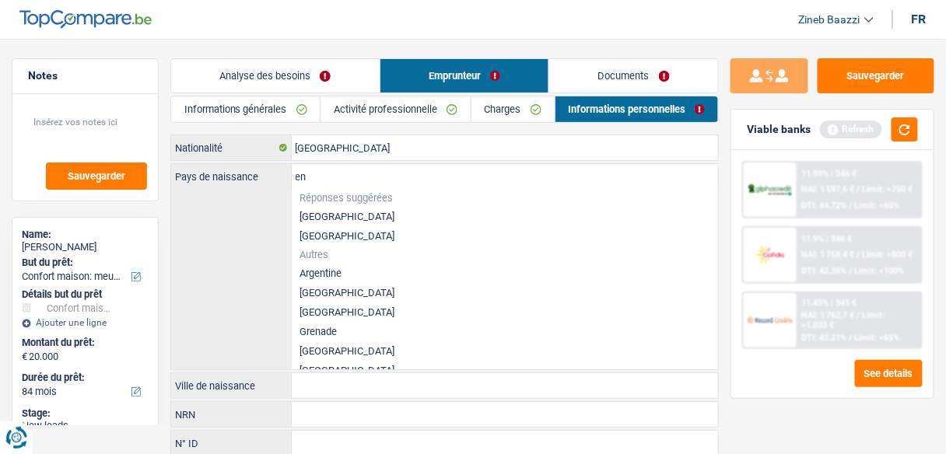
type input "e"
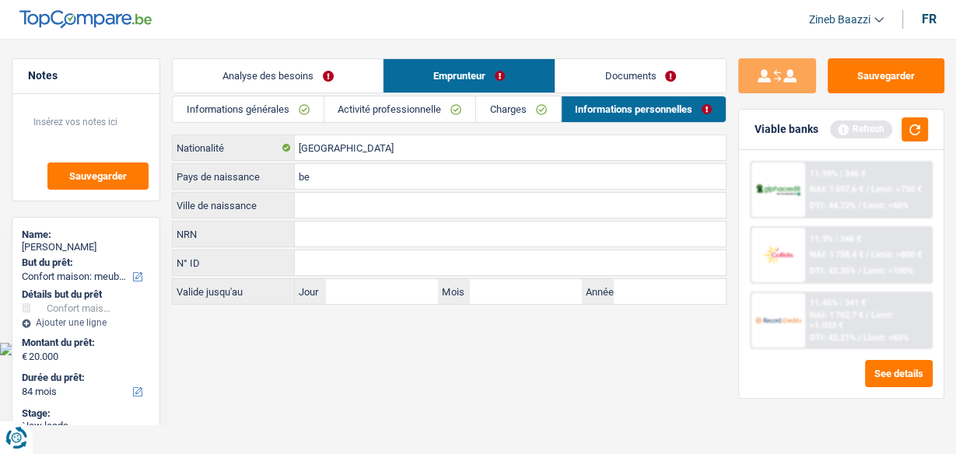
type input "b"
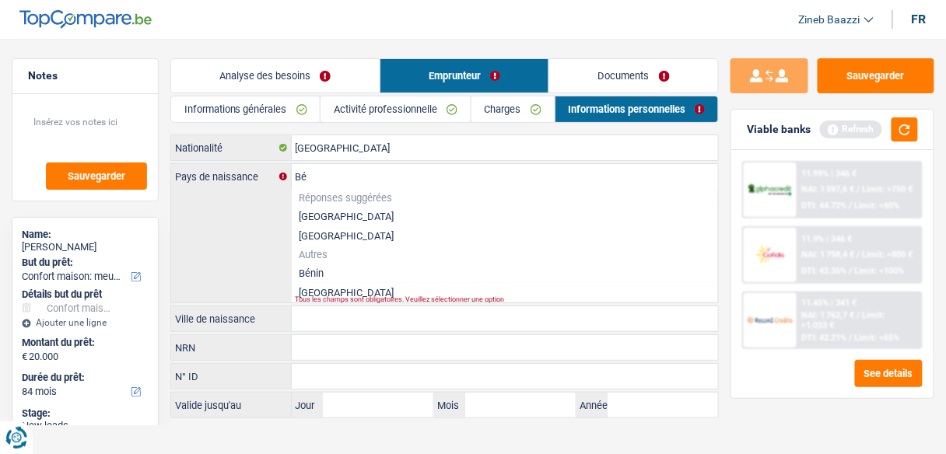
click at [318, 273] on li "Bénin" at bounding box center [505, 273] width 427 height 19
type input "Bénin"
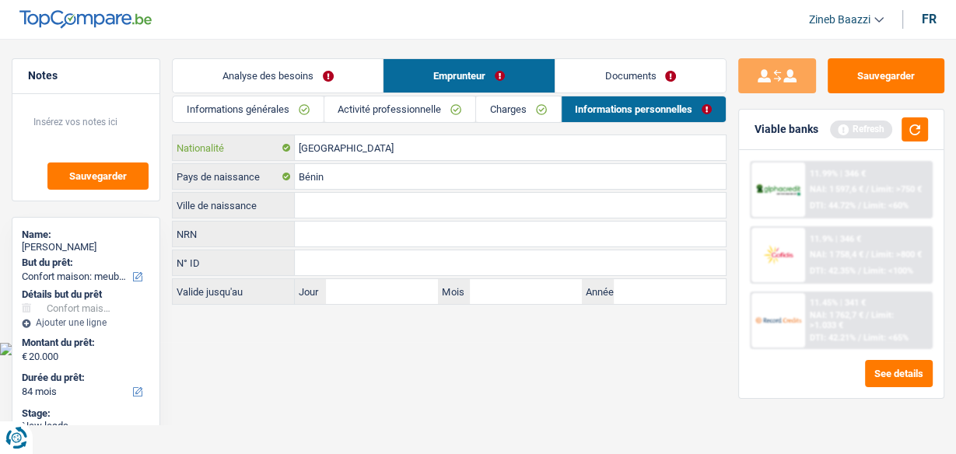
click at [351, 145] on input "[GEOGRAPHIC_DATA]" at bounding box center [510, 147] width 431 height 25
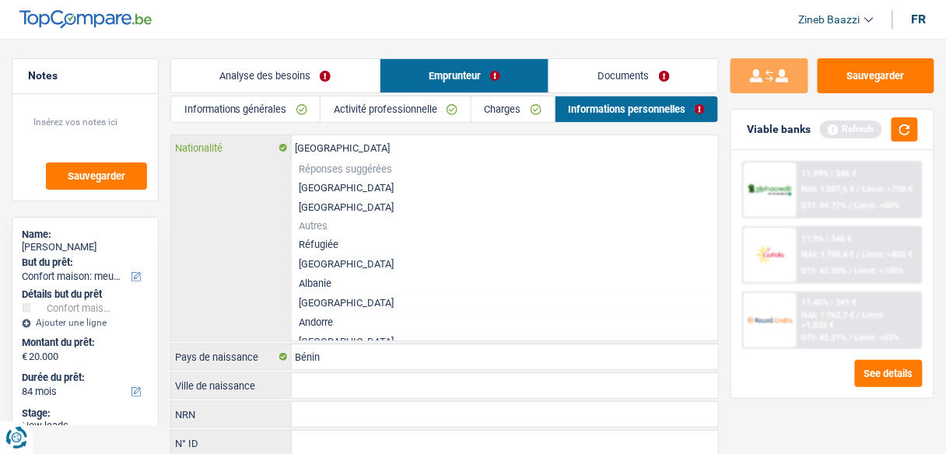
type input "Belgiqu"
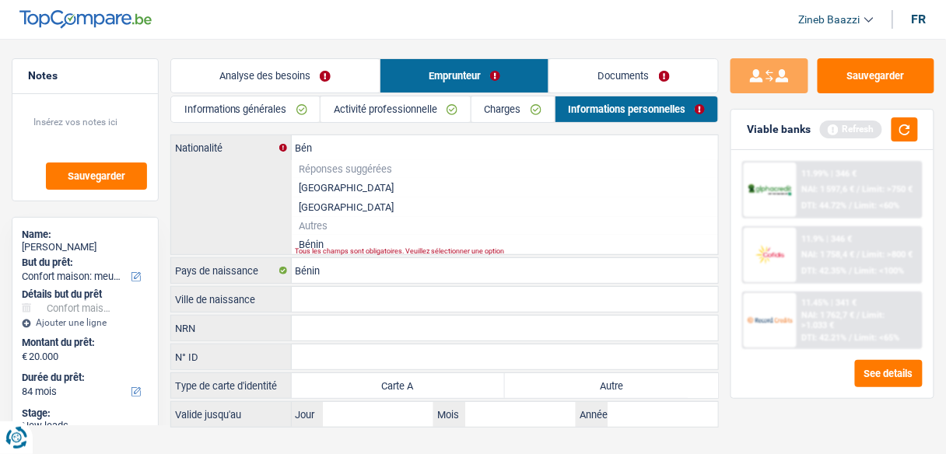
click at [314, 243] on li "Bénin" at bounding box center [505, 244] width 427 height 19
type input "Bénin"
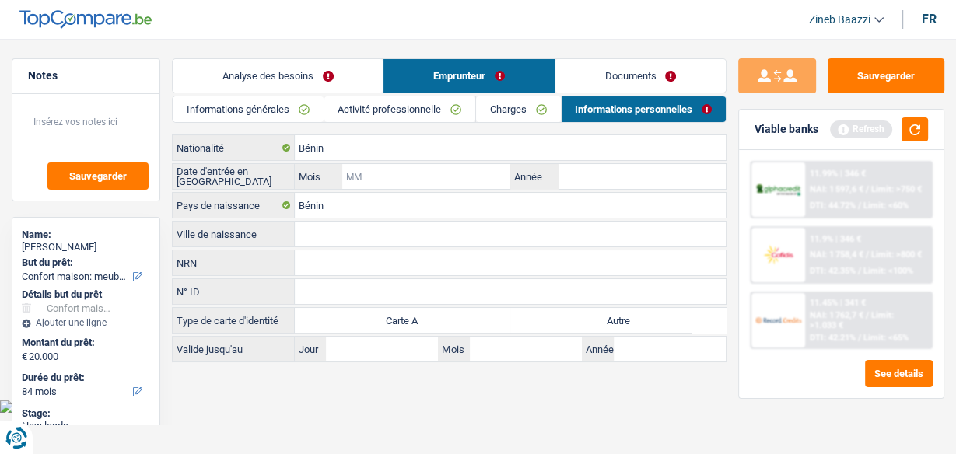
click at [379, 177] on input "Mois" at bounding box center [426, 176] width 168 height 25
click at [590, 173] on input "Année" at bounding box center [642, 176] width 168 height 25
type input "2022"
click at [419, 183] on input "Mois" at bounding box center [426, 176] width 168 height 25
click at [419, 183] on input "05" at bounding box center [426, 176] width 168 height 25
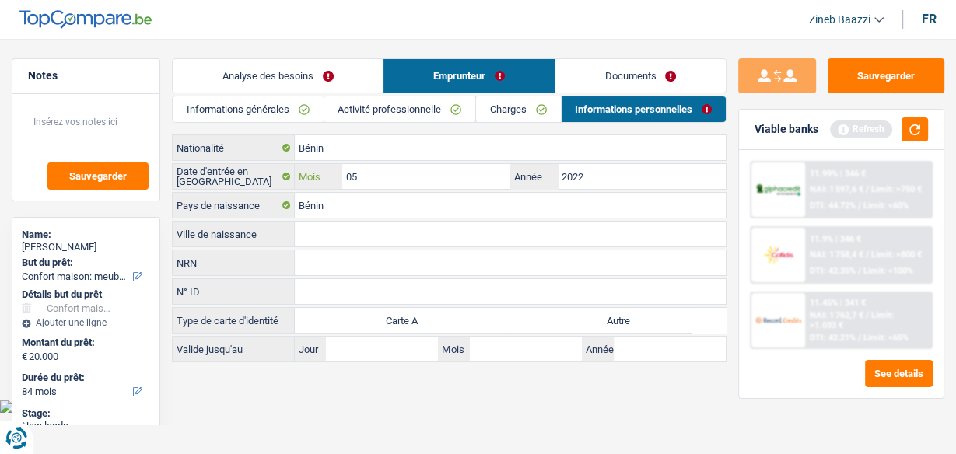
type input "0"
type input "2"
type input "02"
click at [600, 384] on main "Notes Sauvegarder Name: Espero AKPOLI But du prêt: Confort maison: meubles, tex…" at bounding box center [478, 211] width 956 height 377
click at [337, 233] on input "Ville de naissance" at bounding box center [510, 234] width 431 height 25
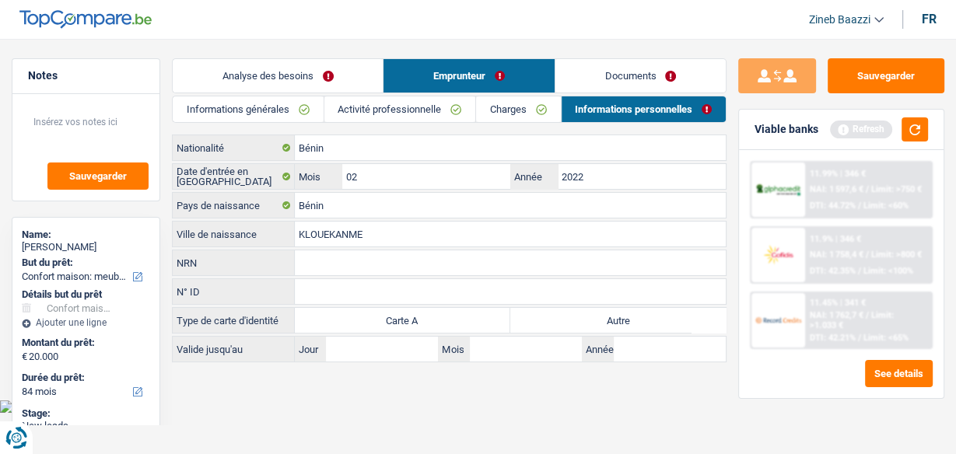
type input "KLOUEKANME"
click at [398, 406] on body "Vous avez le contrôle de vos données Nous utilisons des cookies, tout comme nos…" at bounding box center [478, 218] width 956 height 390
click at [601, 321] on label "Autre" at bounding box center [617, 320] width 215 height 25
click at [601, 321] on input "Autre" at bounding box center [617, 320] width 215 height 25
radio input "true"
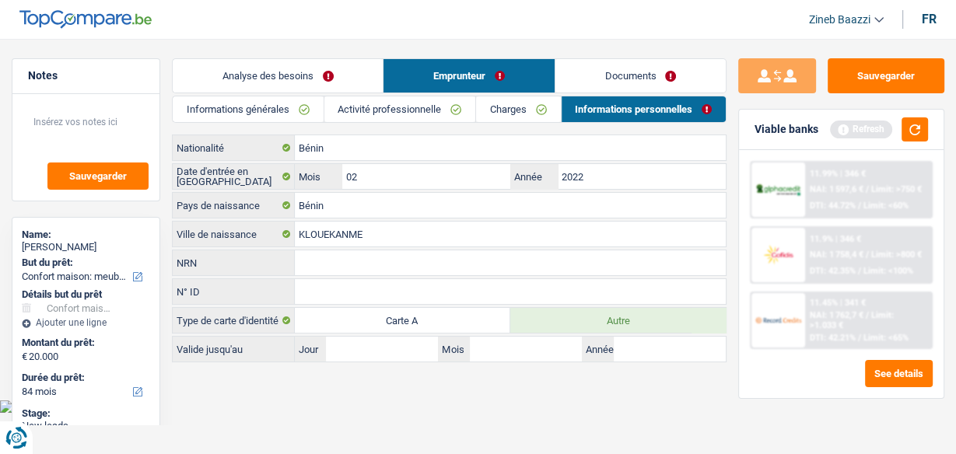
click at [440, 394] on main "Notes Sauvegarder Name: Espero AKPOLI But du prêt: Confort maison: meubles, tex…" at bounding box center [478, 211] width 956 height 377
click at [491, 112] on link "Charges" at bounding box center [518, 109] width 84 height 26
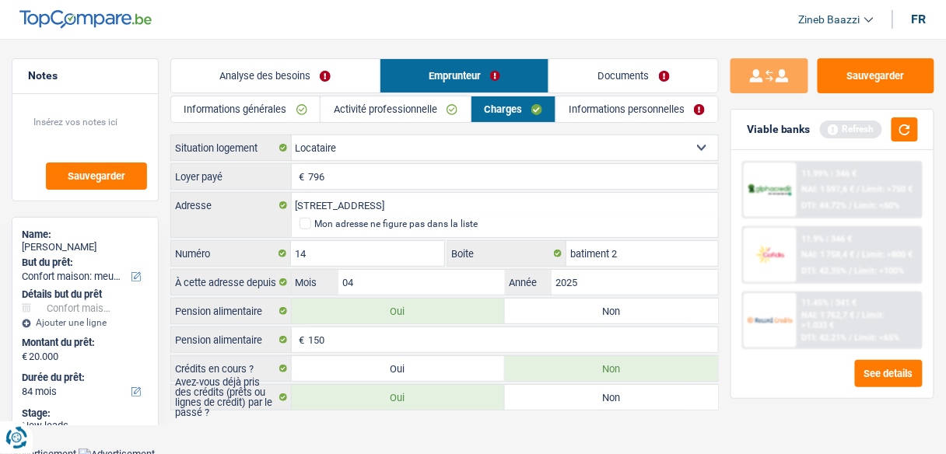
click at [585, 71] on link "Documents" at bounding box center [633, 75] width 169 height 33
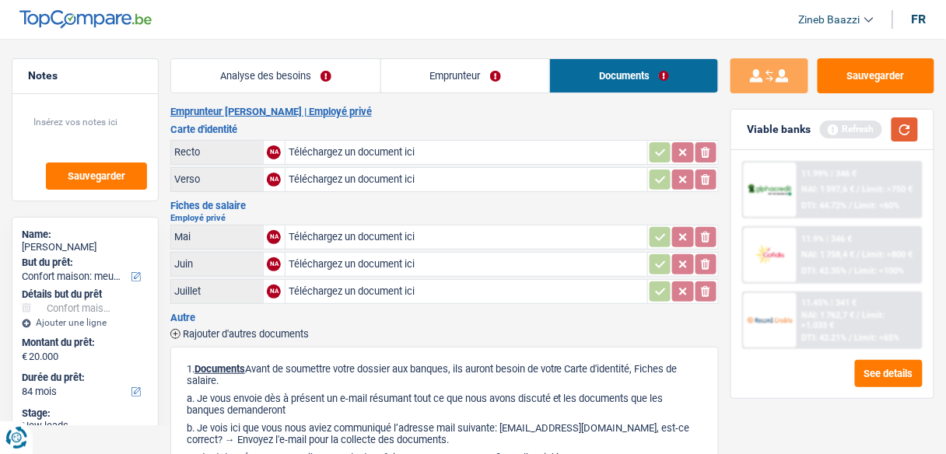
click at [902, 134] on button "button" at bounding box center [904, 129] width 26 height 24
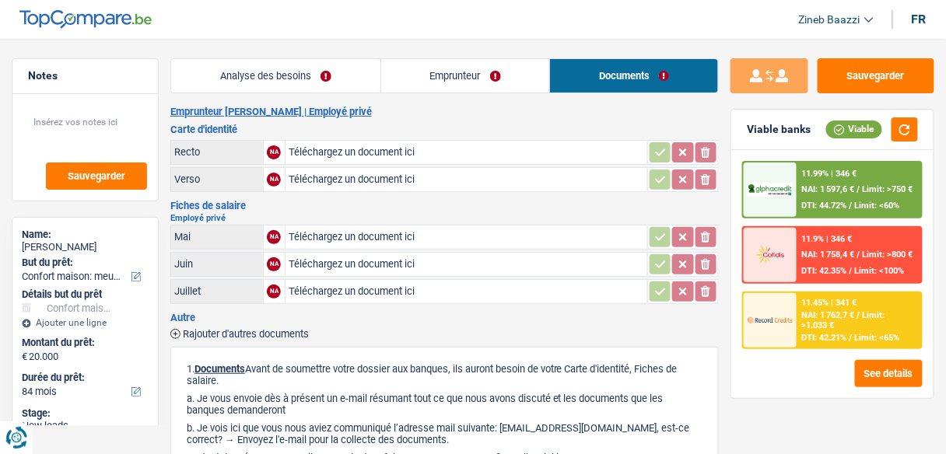
click at [817, 191] on span "NAI: 1 597,6 €" at bounding box center [828, 189] width 53 height 10
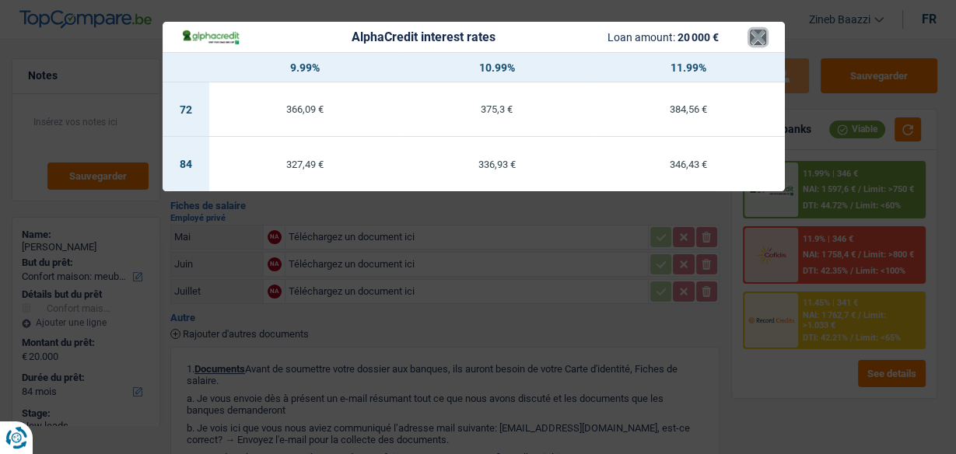
click at [755, 39] on button "×" at bounding box center [758, 38] width 16 height 16
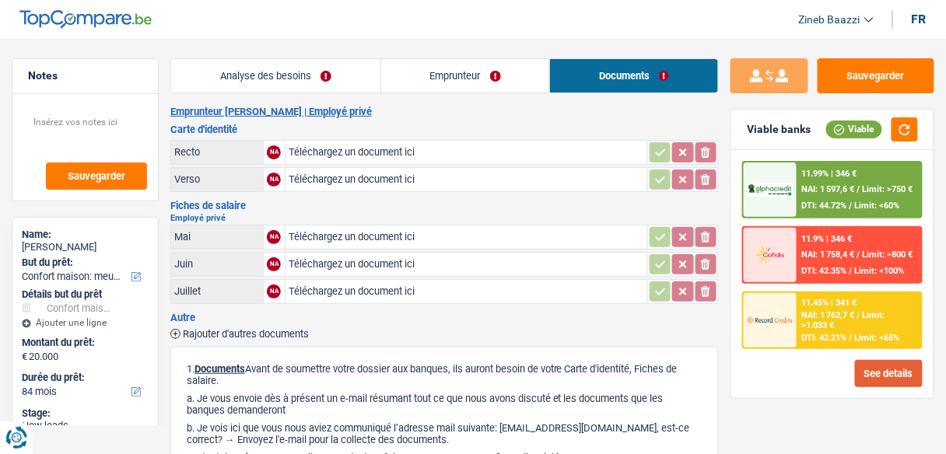
click at [864, 372] on button "See details" at bounding box center [889, 373] width 68 height 27
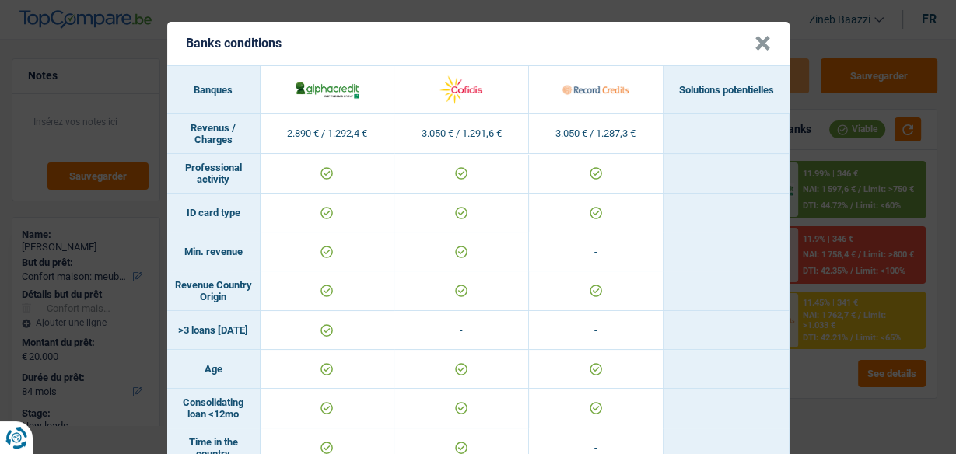
click at [756, 44] on button "×" at bounding box center [763, 44] width 16 height 16
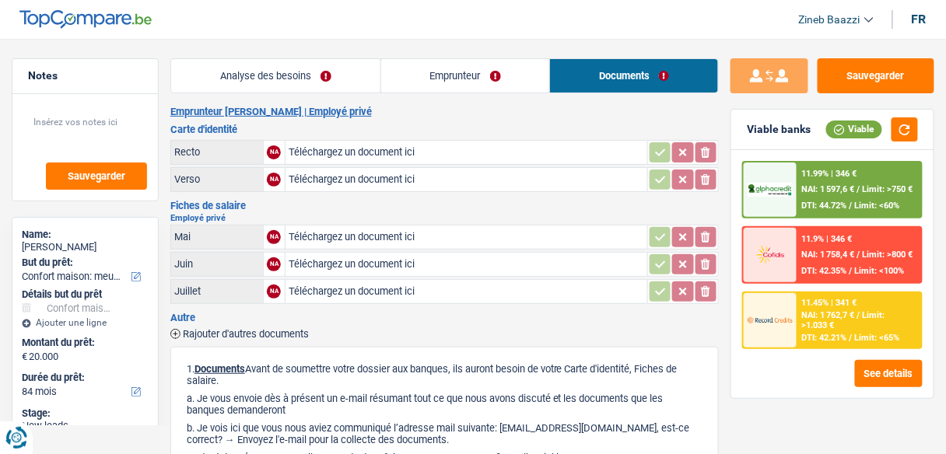
click at [831, 184] on span "NAI: 1 597,6 €" at bounding box center [828, 189] width 53 height 10
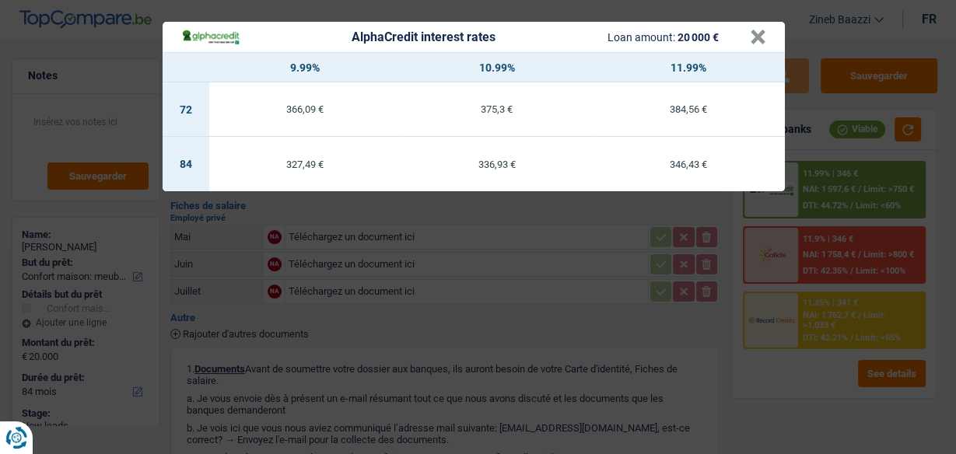
click at [747, 32] on div "AlphaCredit interest rates Loan amount: 20 000 €" at bounding box center [465, 37] width 569 height 18
click at [758, 32] on button "×" at bounding box center [758, 38] width 16 height 16
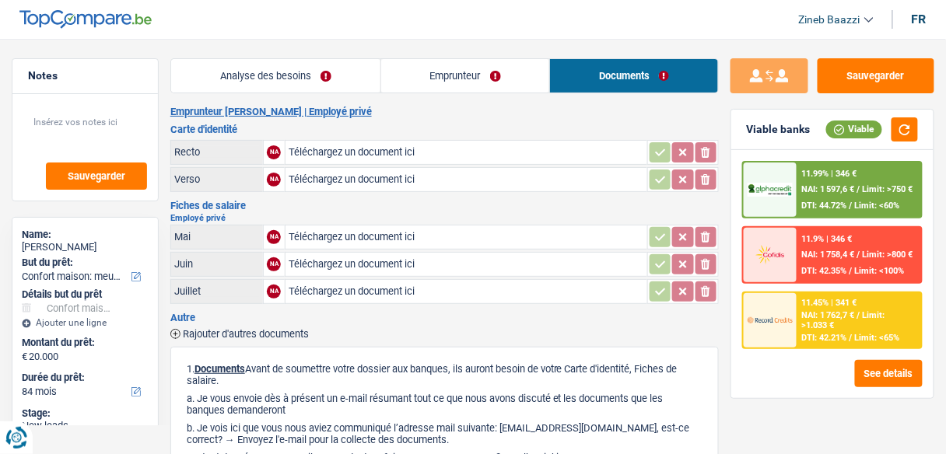
click at [784, 325] on img at bounding box center [770, 320] width 45 height 23
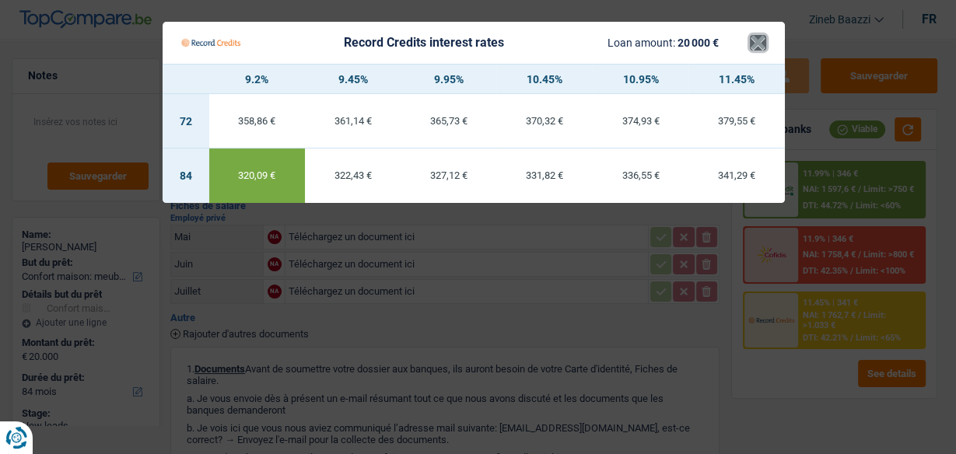
click at [758, 48] on button "×" at bounding box center [758, 43] width 16 height 16
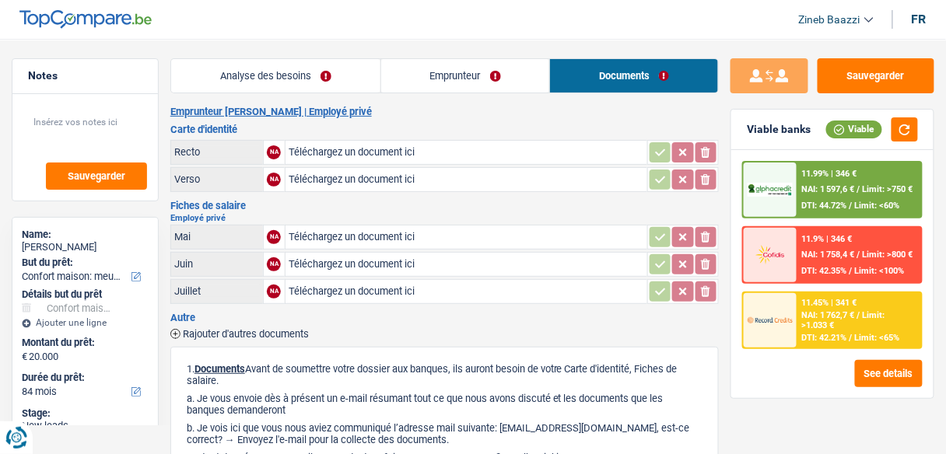
click at [762, 200] on div at bounding box center [770, 190] width 53 height 54
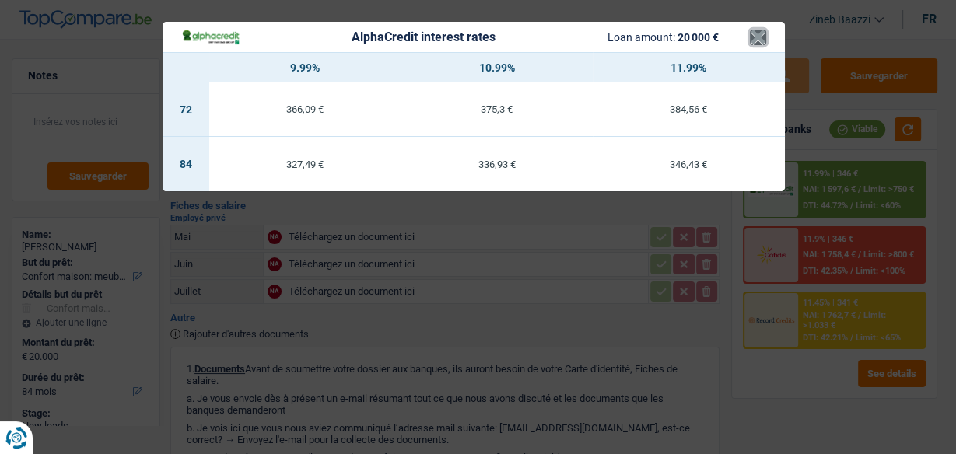
click at [765, 40] on button "×" at bounding box center [758, 38] width 16 height 16
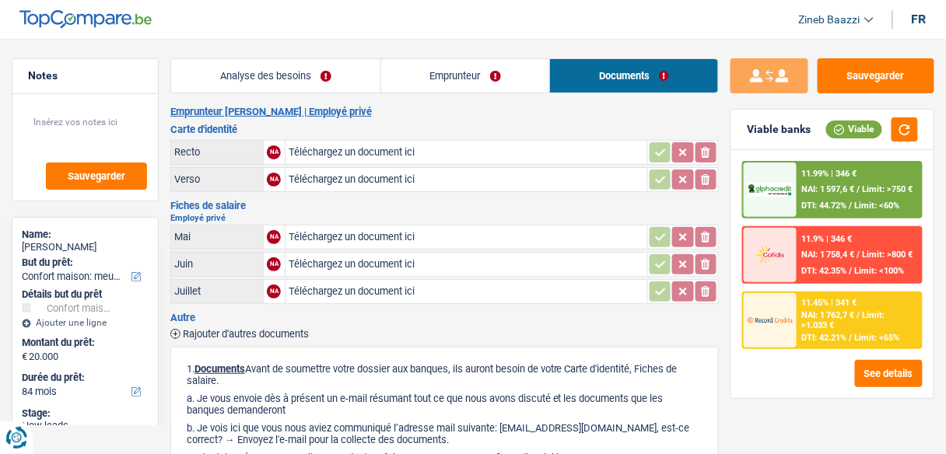
click at [827, 187] on span "NAI: 1 597,6 €" at bounding box center [828, 189] width 53 height 10
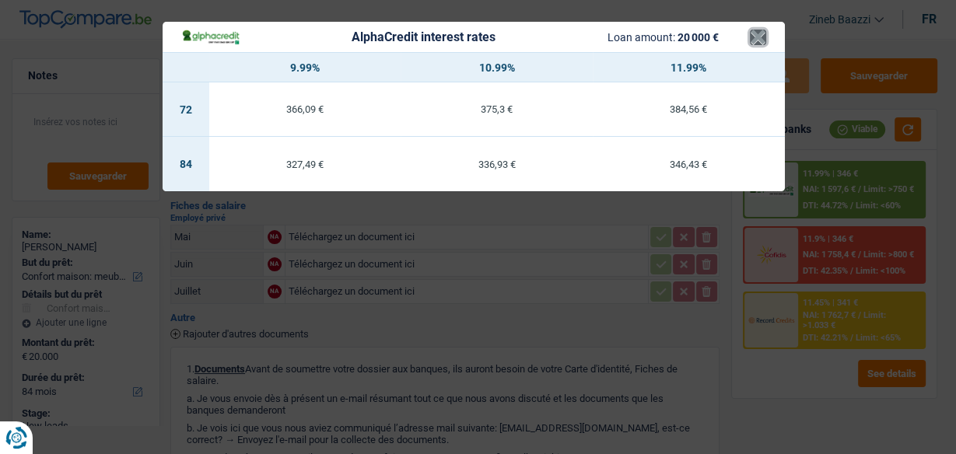
click at [760, 40] on button "×" at bounding box center [758, 38] width 16 height 16
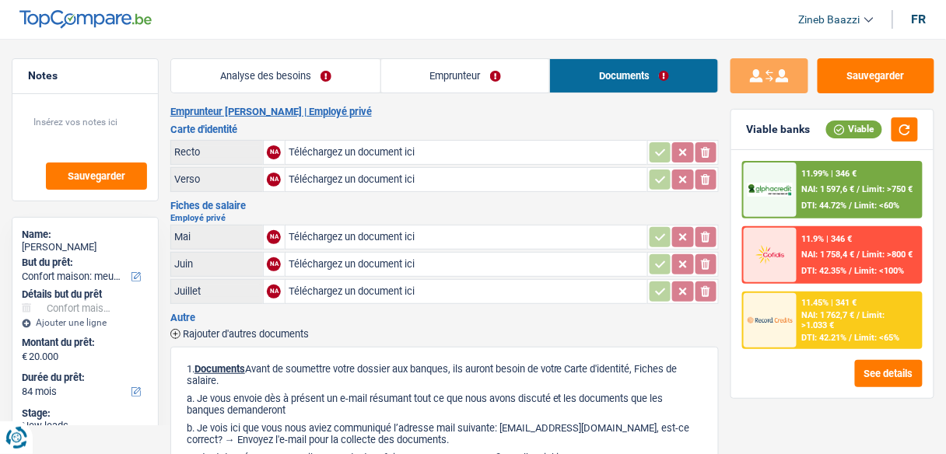
click at [699, 43] on main "Notes Sauvegarder Name: Espero AKPOLI But du prêt: Confort maison: meubles, tex…" at bounding box center [473, 362] width 946 height 678
click at [905, 128] on button "button" at bounding box center [904, 129] width 26 height 24
click at [255, 78] on link "Analyse des besoins" at bounding box center [275, 75] width 209 height 33
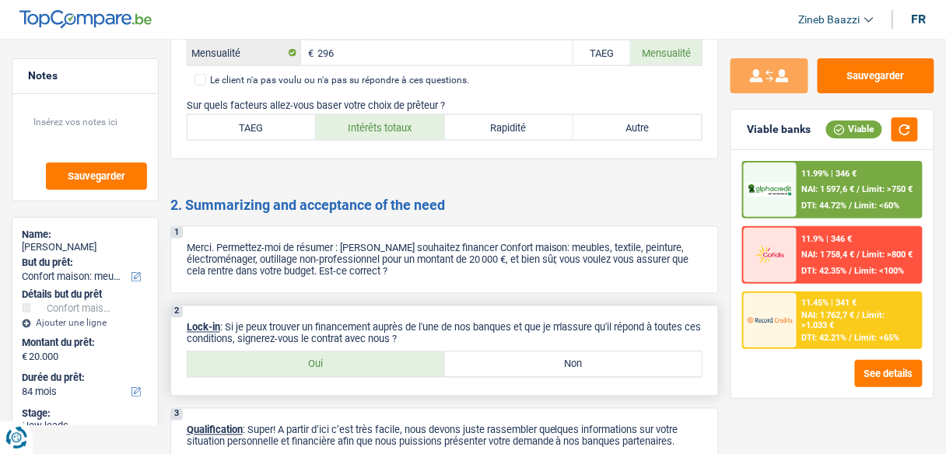
scroll to position [2065, 0]
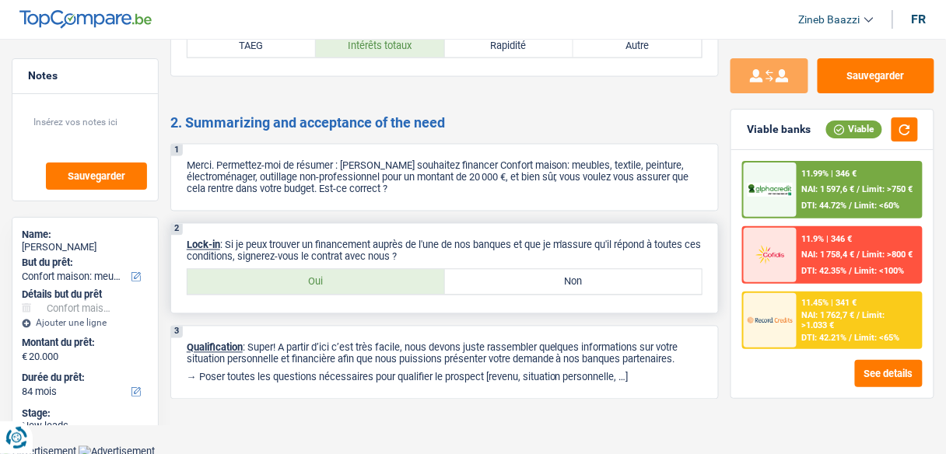
click at [274, 283] on label "Oui" at bounding box center [315, 282] width 257 height 25
click at [274, 283] on input "Oui" at bounding box center [315, 282] width 257 height 25
radio input "true"
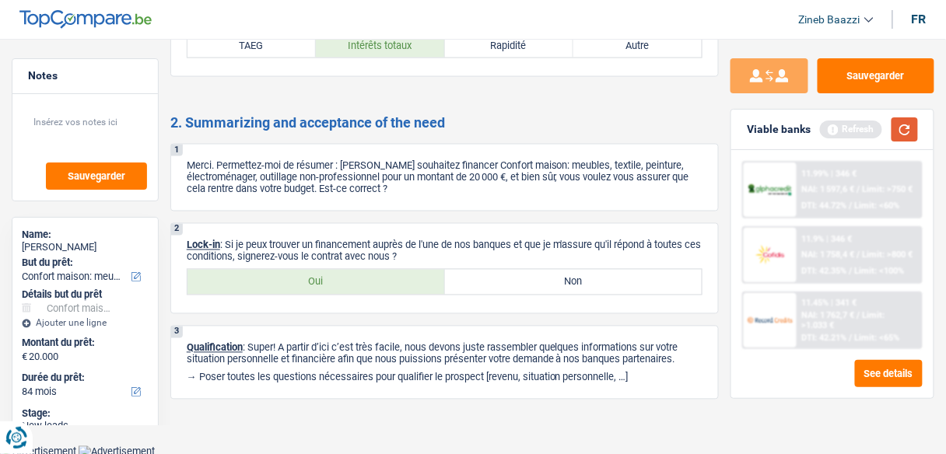
click at [907, 141] on button "button" at bounding box center [904, 129] width 26 height 24
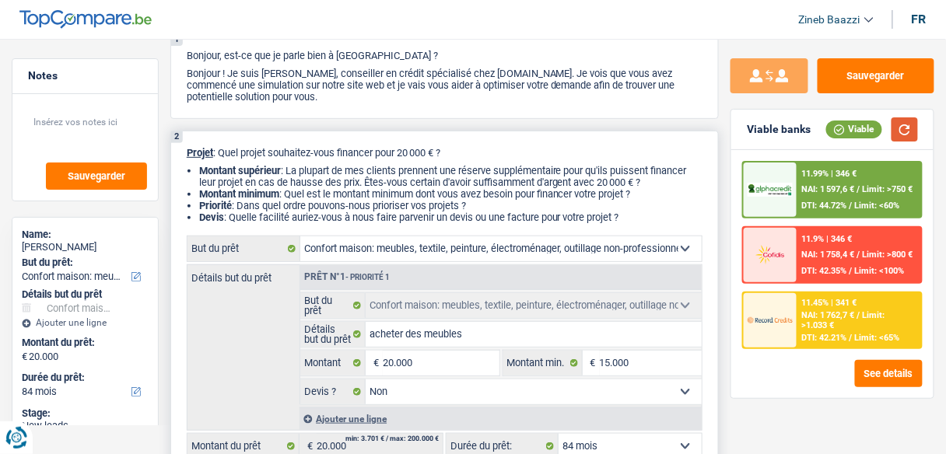
scroll to position [0, 0]
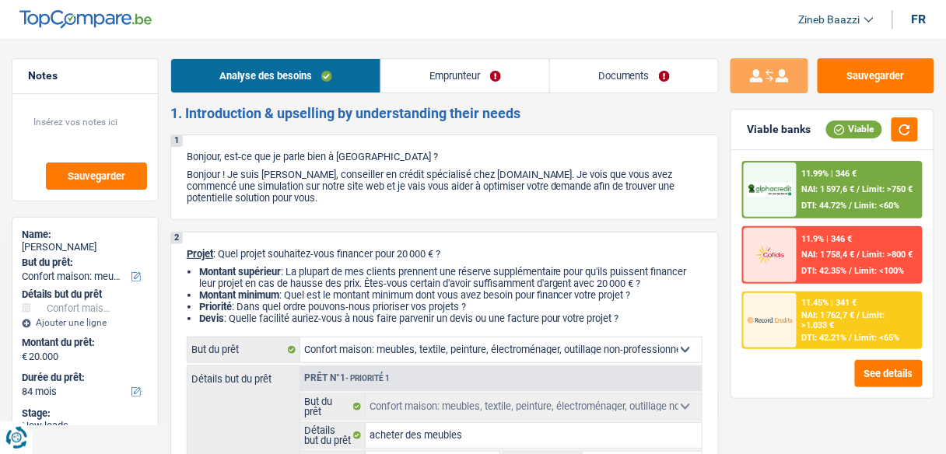
click at [559, 72] on link "Documents" at bounding box center [634, 75] width 168 height 33
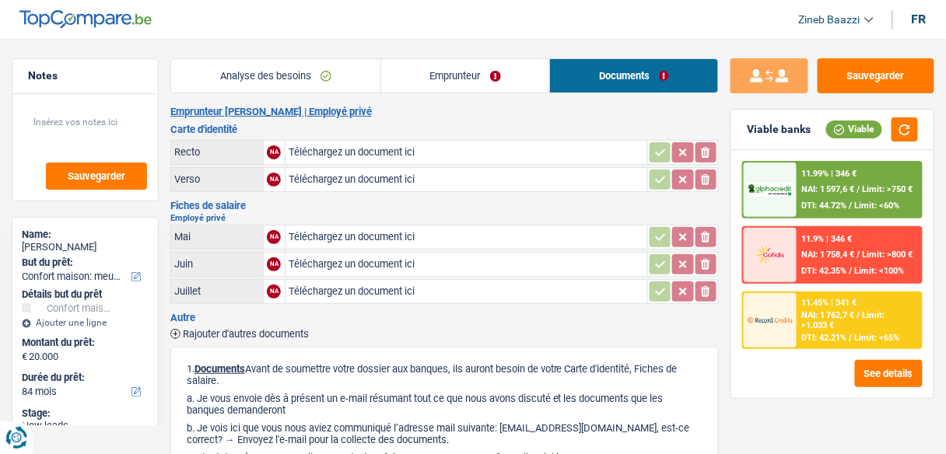
drag, startPoint x: 586, startPoint y: 133, endPoint x: 713, endPoint y: 157, distance: 129.8
click at [582, 133] on h3 "Carte d'identité" at bounding box center [444, 129] width 548 height 10
click at [909, 132] on button "button" at bounding box center [904, 129] width 26 height 24
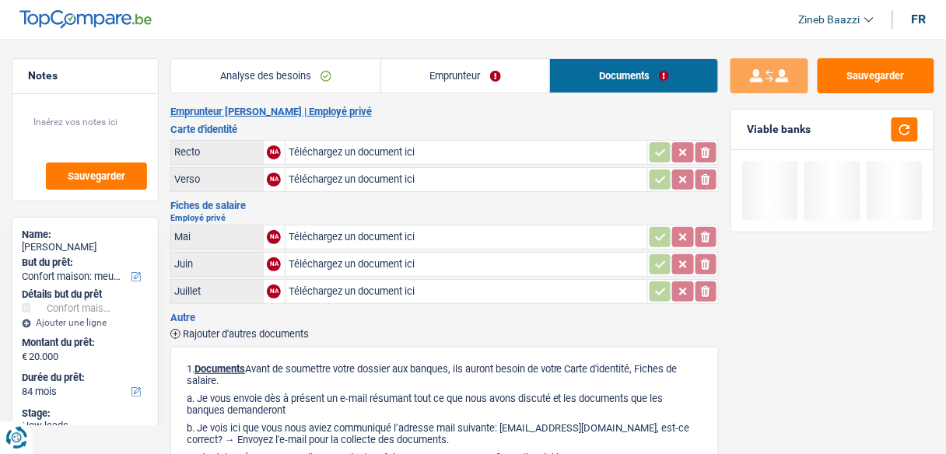
click at [665, 131] on h3 "Carte d'identité" at bounding box center [444, 129] width 548 height 10
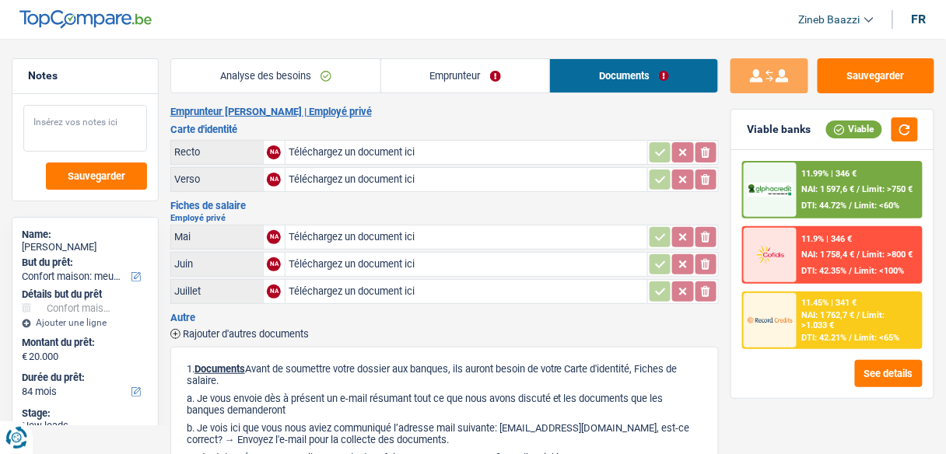
click at [76, 109] on textarea at bounding box center [85, 128] width 124 height 47
click at [316, 79] on link "Analyse des besoins" at bounding box center [275, 75] width 209 height 33
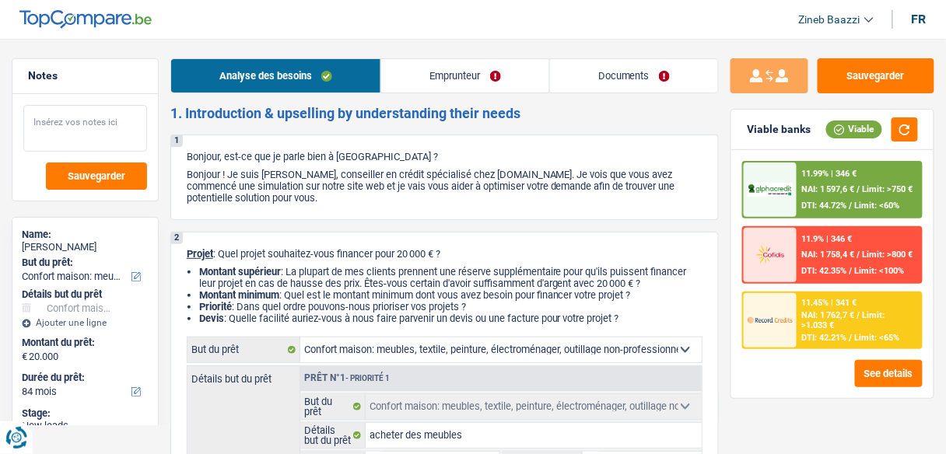
click at [98, 125] on textarea at bounding box center [85, 128] width 124 height 47
click at [900, 132] on button "button" at bounding box center [904, 129] width 26 height 24
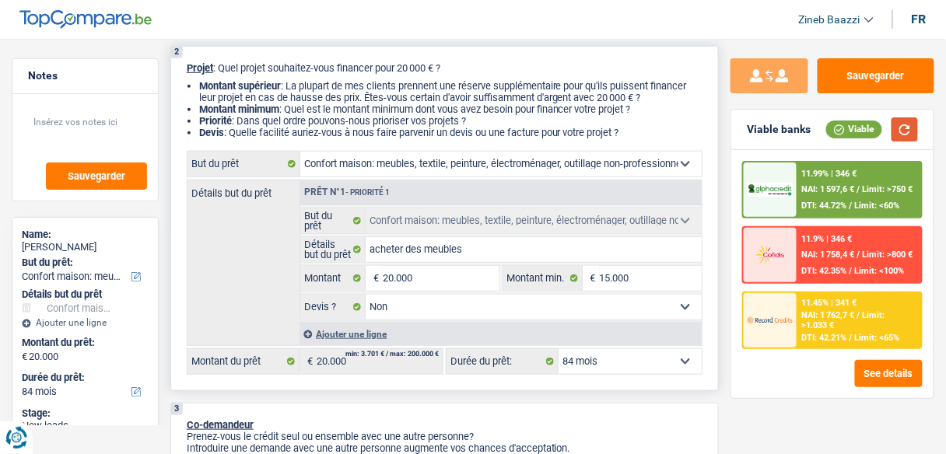
scroll to position [187, 0]
click at [483, 285] on input "20.000" at bounding box center [441, 277] width 116 height 25
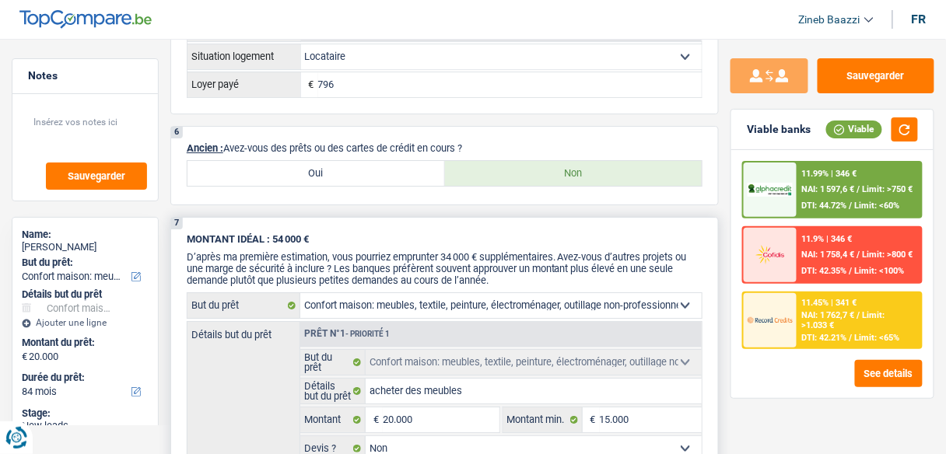
scroll to position [1369, 0]
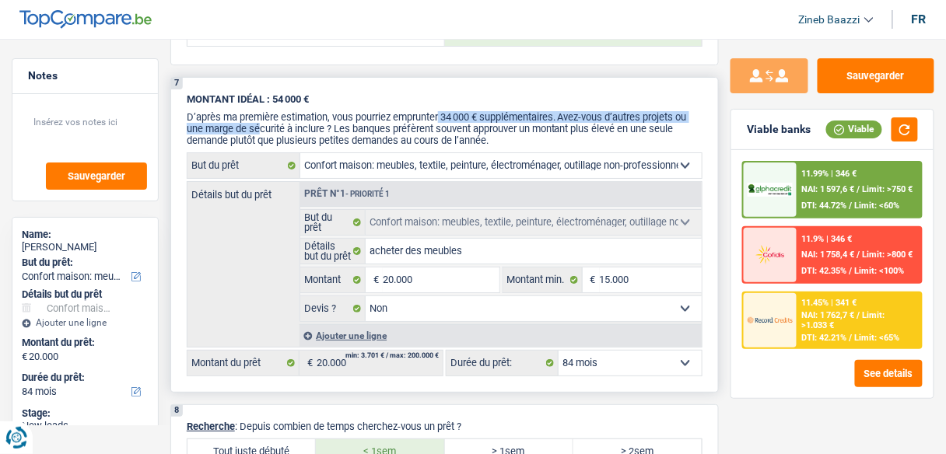
drag, startPoint x: 262, startPoint y: 117, endPoint x: 443, endPoint y: 109, distance: 180.6
click at [443, 111] on span "D’après ma première estimation, vous pourriez emprunter 34 000 € supplémentaire…" at bounding box center [437, 128] width 500 height 35
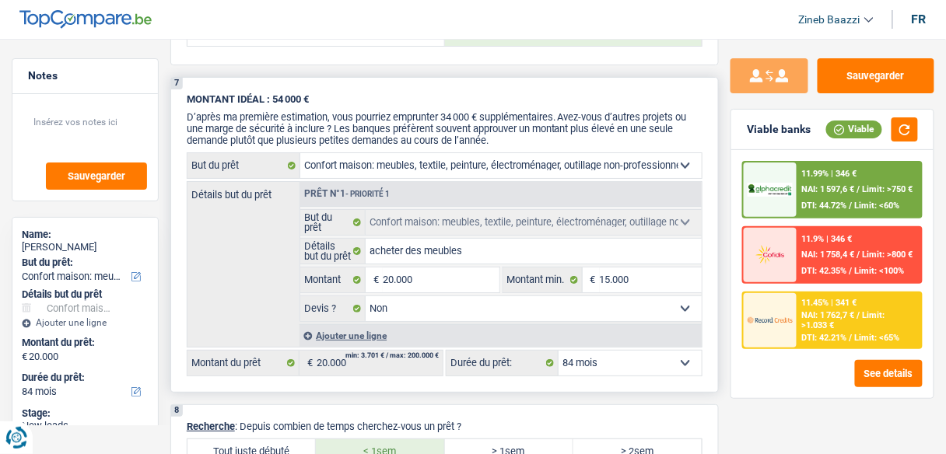
click at [301, 121] on span "D’après ma première estimation, vous pourriez emprunter 34 000 € supplémentaire…" at bounding box center [437, 128] width 500 height 35
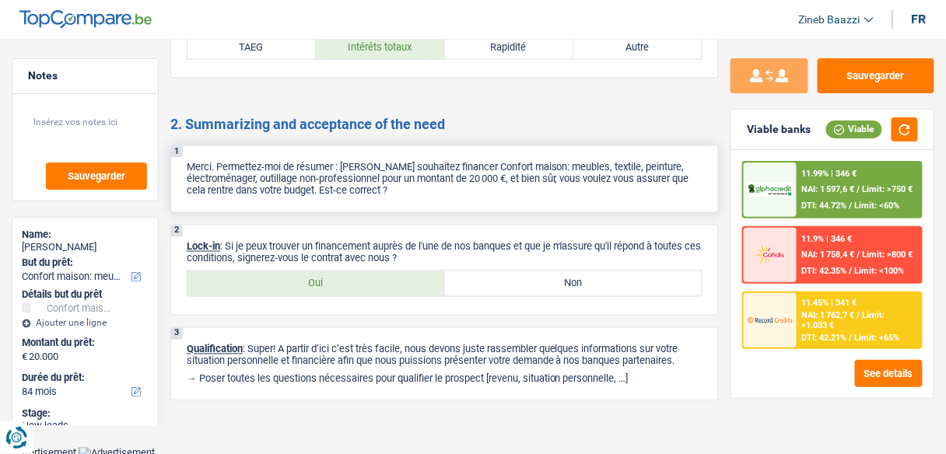
scroll to position [2065, 0]
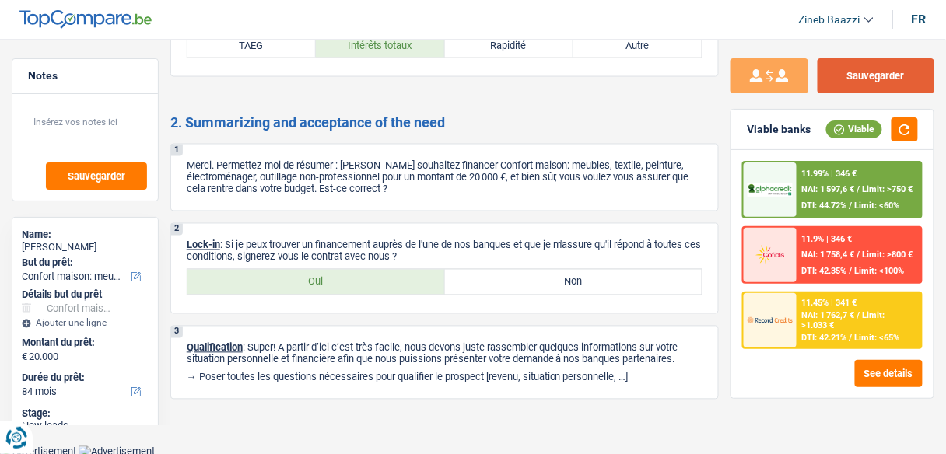
click at [851, 79] on button "Sauvegarder" at bounding box center [876, 75] width 117 height 35
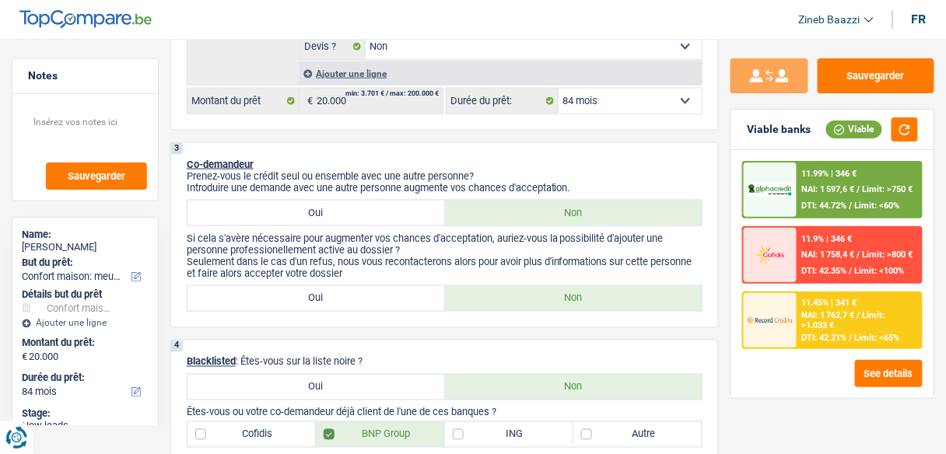
scroll to position [135, 0]
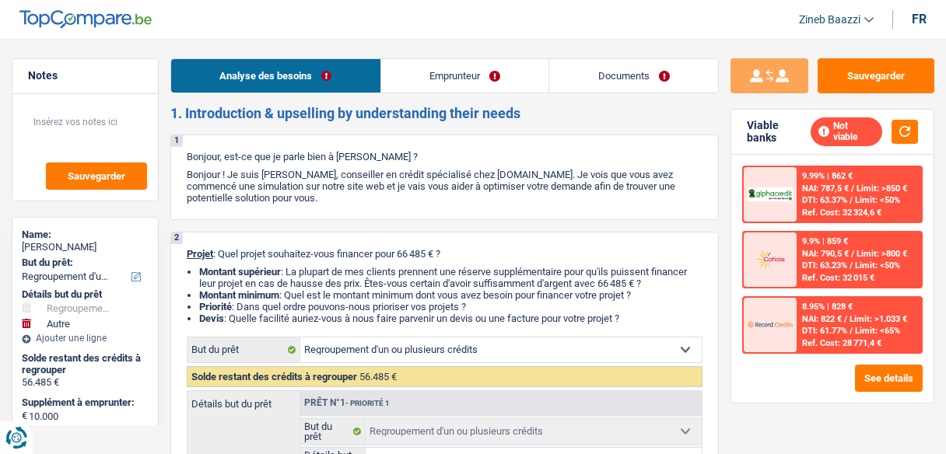
select select "refinancing"
select select "other"
select select "120"
select select "refinancing"
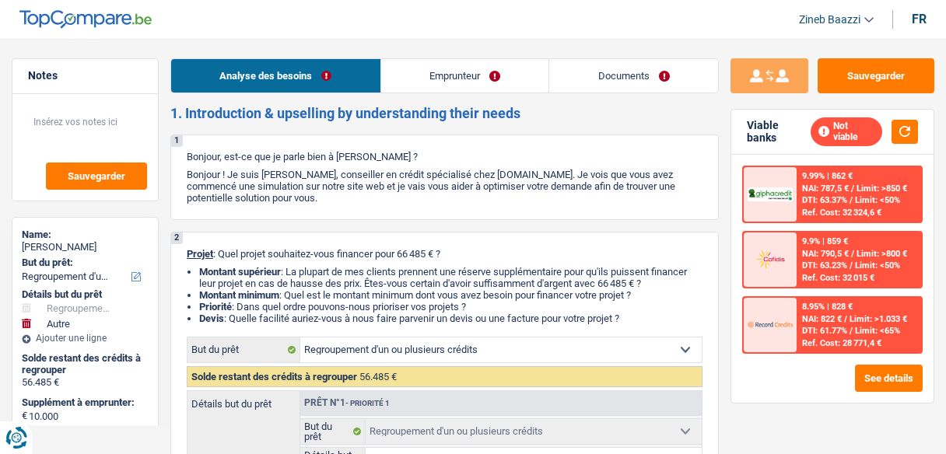
select select "refinancing"
select select "other"
select select "120"
select select "worker"
select select "netSalary"
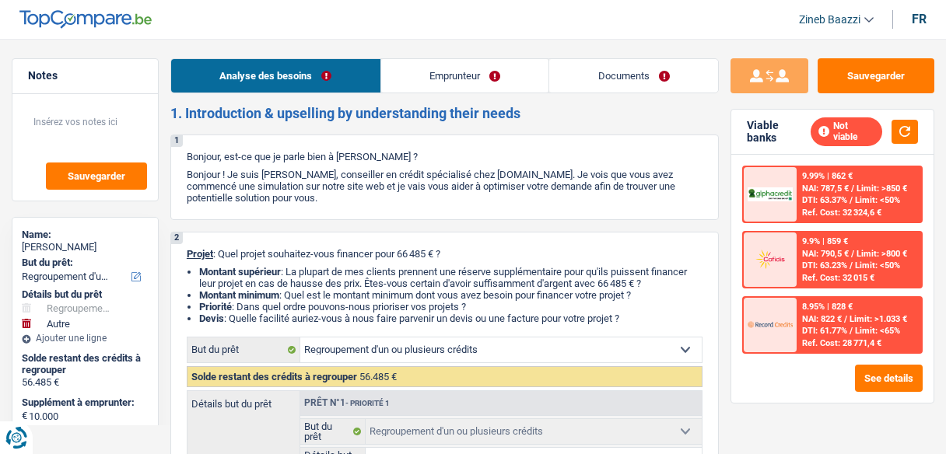
select select "rents"
select select "carLoan"
select select "60"
select select "personalLoan"
select select "familyEvent"
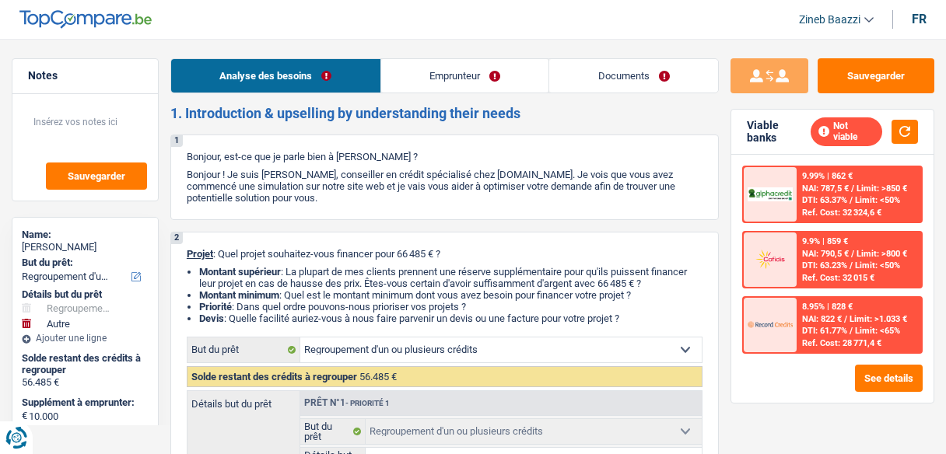
select select "60"
select select "personalLoan"
select select "familyEvent"
select select "60"
select select "refinancing"
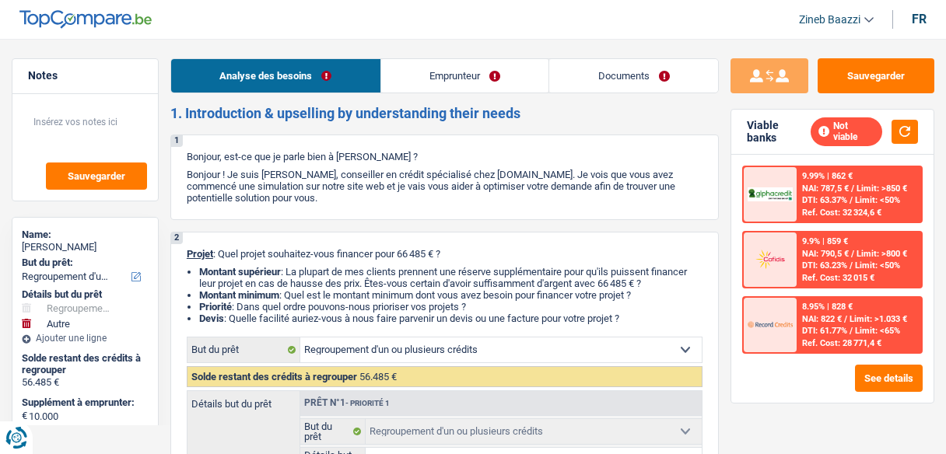
select select "refinancing"
select select "other"
select select "120"
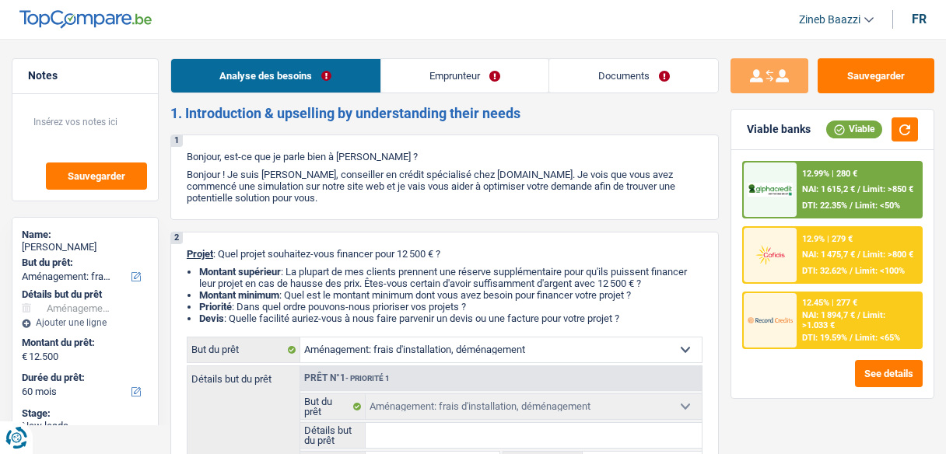
select select "movingOrInstallation"
select select "60"
select select "movingOrInstallation"
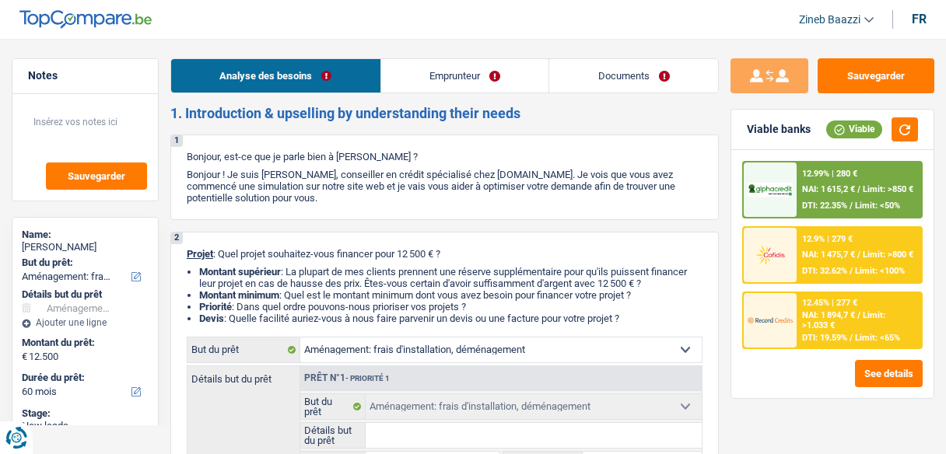
select select "60"
select select "privateEmployee"
select select "netSalary"
select select "mealVouchers"
select select "liveWithParents"
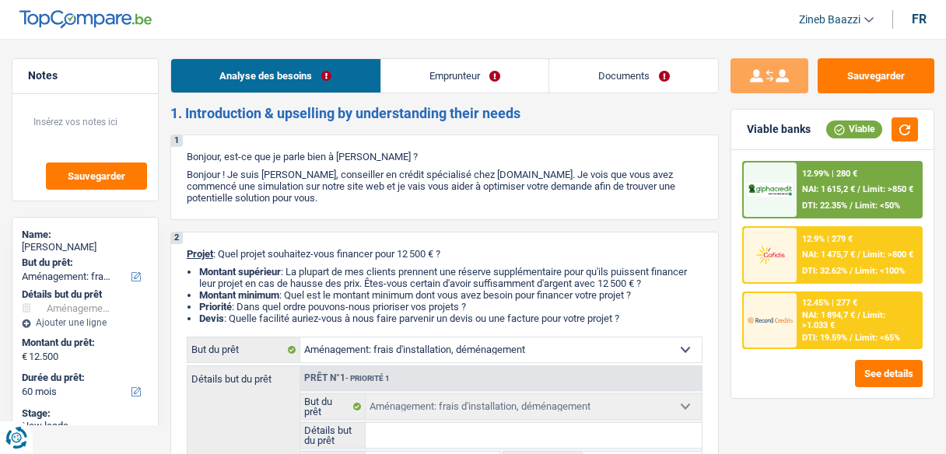
select select "carLoan"
select select "48"
select select "movingOrInstallation"
select select "60"
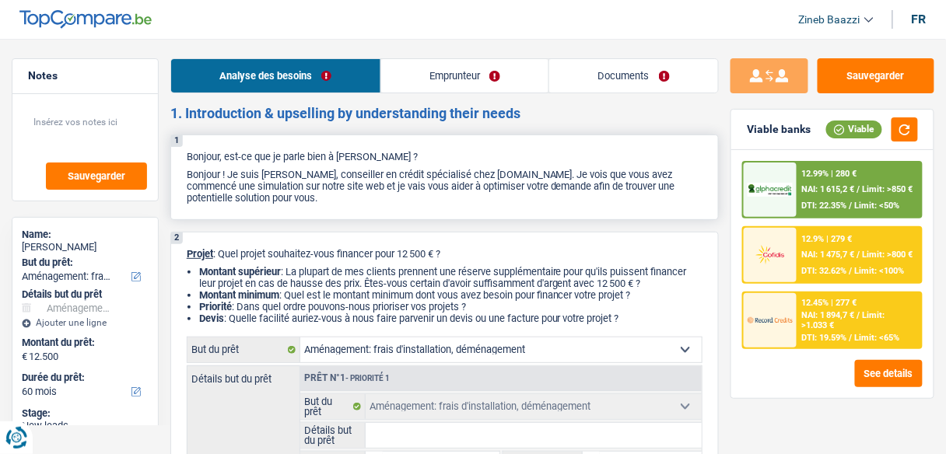
drag, startPoint x: 362, startPoint y: 198, endPoint x: 435, endPoint y: 187, distance: 74.0
click at [435, 187] on p "Bonjour ! Je suis [PERSON_NAME], conseiller en crédit spécialisé chez [DOMAIN_N…" at bounding box center [445, 186] width 516 height 35
click at [905, 124] on button "button" at bounding box center [904, 129] width 26 height 24
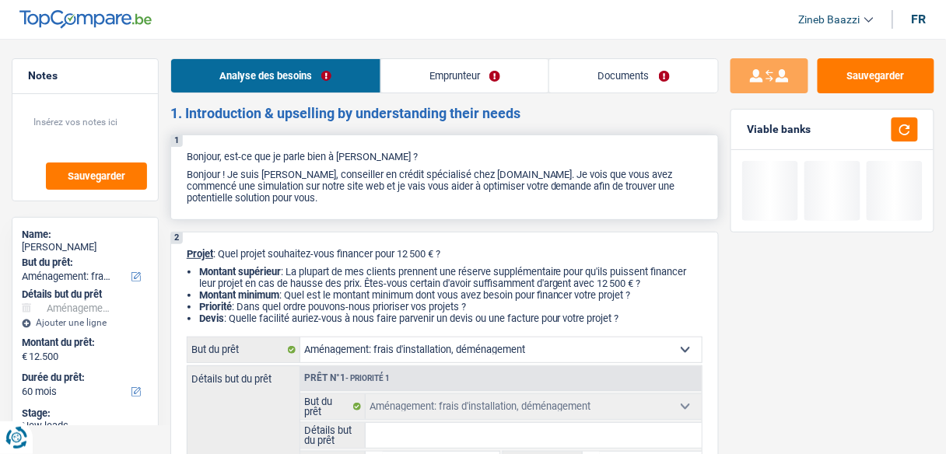
click at [436, 184] on p "Bonjour ! Je suis [PERSON_NAME], conseiller en crédit spécialisé chez [DOMAIN_N…" at bounding box center [445, 186] width 516 height 35
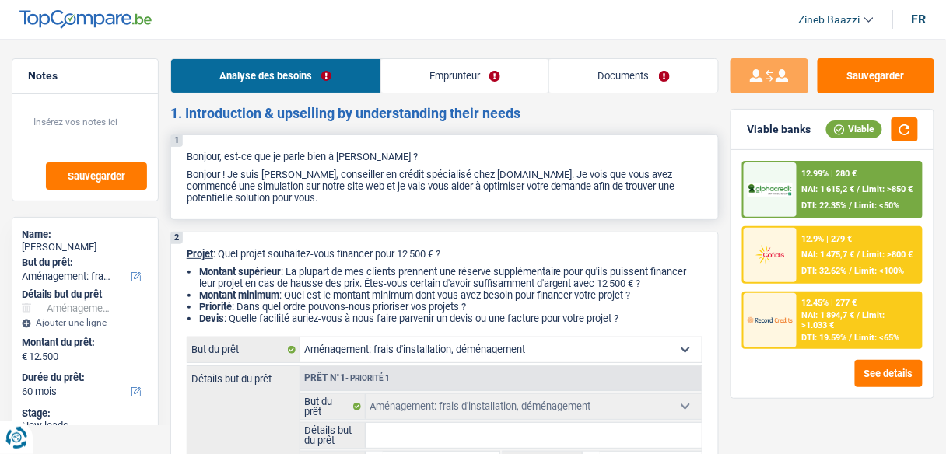
drag, startPoint x: 387, startPoint y: 181, endPoint x: 618, endPoint y: 205, distance: 232.3
click at [618, 205] on div "1 Bonjour, est-ce que je parle bien à [PERSON_NAME] ? Bonjour ! Je suis [PERSON…" at bounding box center [444, 178] width 548 height 86
click at [439, 193] on p "Bonjour ! Je suis [PERSON_NAME], conseiller en crédit spécialisé chez [DOMAIN_N…" at bounding box center [445, 186] width 516 height 35
click at [436, 189] on p "Bonjour ! Je suis [PERSON_NAME], conseiller en crédit spécialisé chez [DOMAIN_N…" at bounding box center [445, 186] width 516 height 35
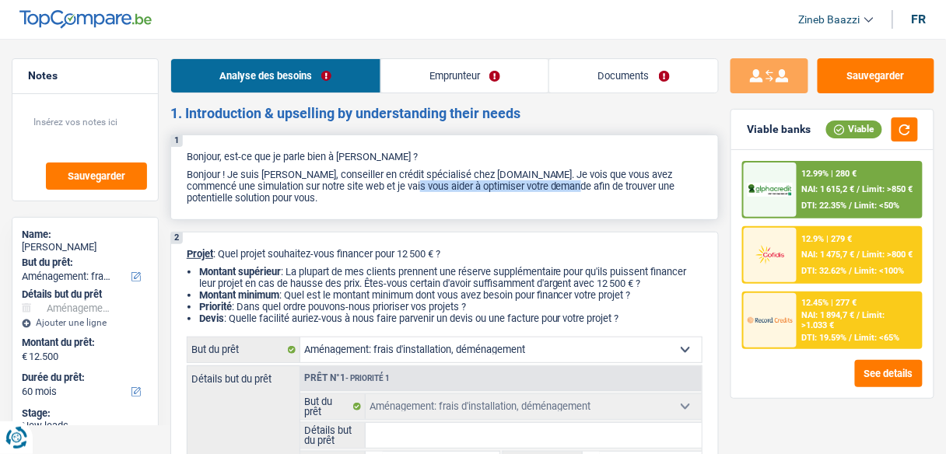
drag, startPoint x: 377, startPoint y: 181, endPoint x: 531, endPoint y: 187, distance: 154.1
click at [531, 187] on p "Bonjour ! Je suis [PERSON_NAME], conseiller en crédit spécialisé chez [DOMAIN_N…" at bounding box center [445, 186] width 516 height 35
drag, startPoint x: 531, startPoint y: 187, endPoint x: 323, endPoint y: 210, distance: 208.9
click at [323, 210] on div "1 Bonjour, est-ce que je parle bien à [PERSON_NAME] ? Bonjour ! Je suis [PERSON…" at bounding box center [444, 178] width 548 height 86
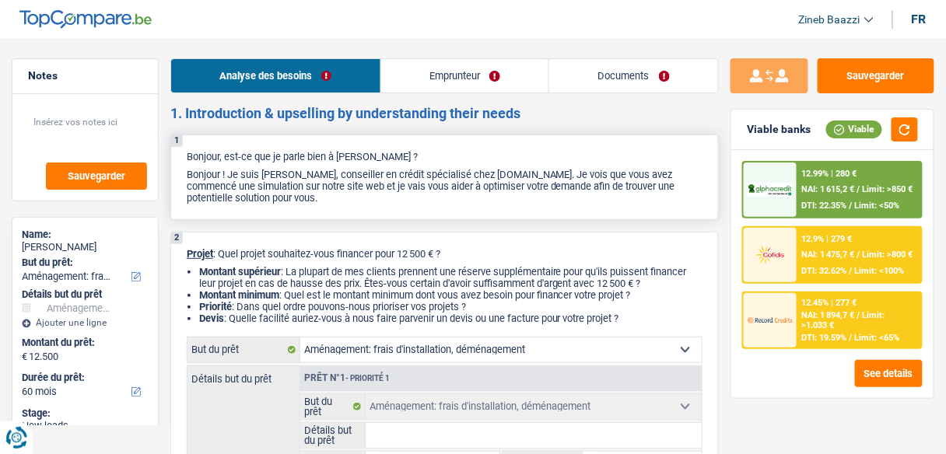
click at [332, 203] on p "Bonjour ! Je suis [PERSON_NAME], conseiller en crédit spécialisé chez [DOMAIN_N…" at bounding box center [445, 186] width 516 height 35
drag, startPoint x: 239, startPoint y: 245, endPoint x: 461, endPoint y: 240, distance: 221.8
click at [461, 240] on div "2 Projet : Quel projet souhaitez-vous financer pour 12 500 € ? Montant supérieu…" at bounding box center [444, 404] width 548 height 345
click at [461, 245] on div "2 Projet : Quel projet souhaitez-vous financer pour 12 500 € ? Montant supérieu…" at bounding box center [444, 404] width 548 height 345
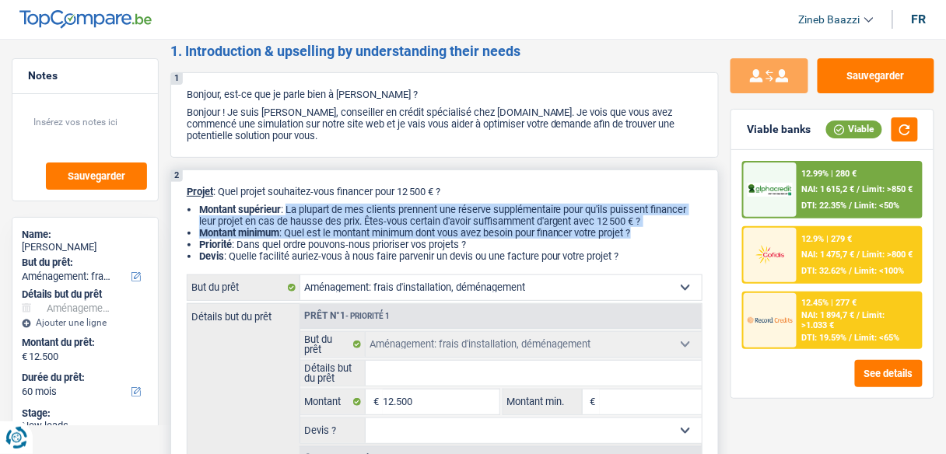
drag, startPoint x: 289, startPoint y: 212, endPoint x: 653, endPoint y: 234, distance: 365.5
click at [653, 234] on ul "Montant supérieur : La plupart de mes clients prennent une réserve supplémentai…" at bounding box center [445, 233] width 516 height 58
click at [653, 233] on li "Montant minimum : Quel est le montant minimum dont vous avez besoin pour financ…" at bounding box center [450, 233] width 503 height 12
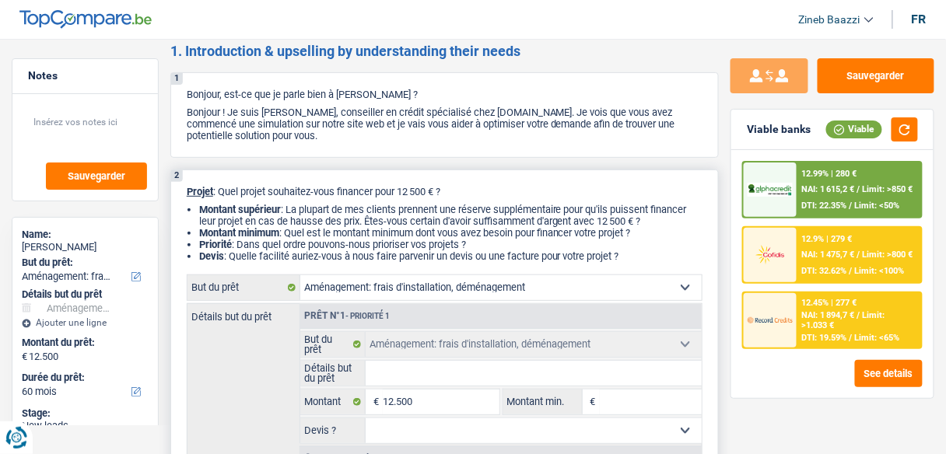
scroll to position [124, 0]
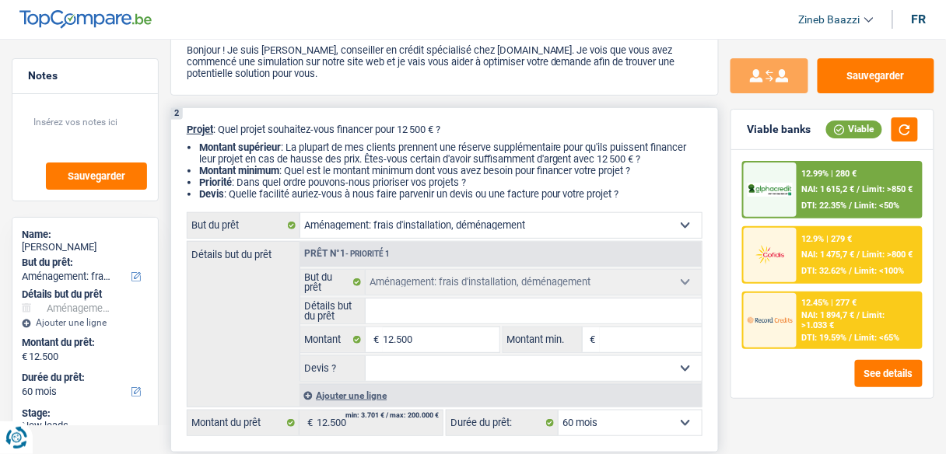
click at [441, 307] on input "Détails but du prêt" at bounding box center [534, 311] width 336 height 25
click at [637, 222] on select "Confort maison: meubles, textile, peinture, électroménager, outillage non-profe…" at bounding box center [500, 225] width 401 height 25
click at [223, 360] on div "Détails but du prêt Prêt n°1 - Priorité 1 Confort maison: meubles, textile, pei…" at bounding box center [445, 324] width 516 height 166
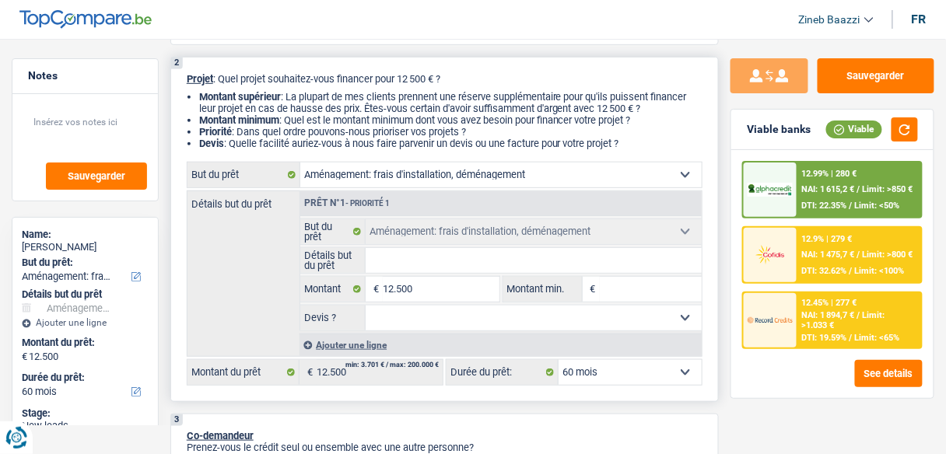
scroll to position [0, 0]
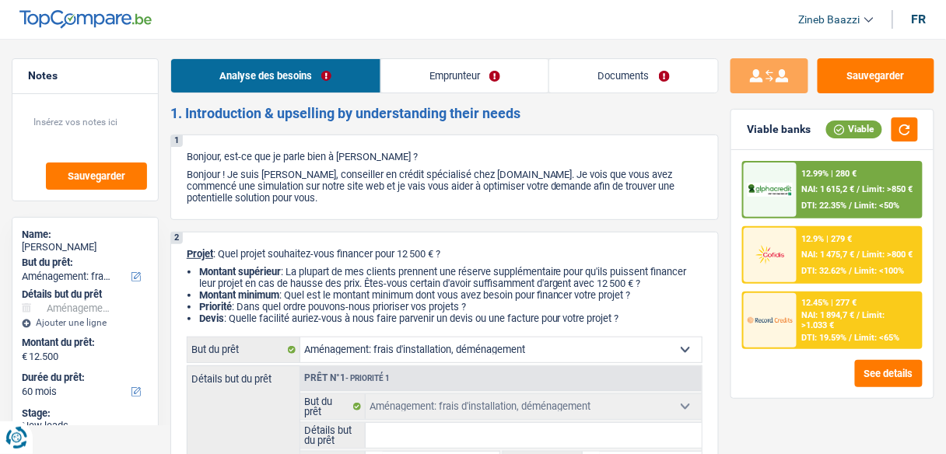
click at [443, 89] on link "Emprunteur" at bounding box center [465, 75] width 168 height 33
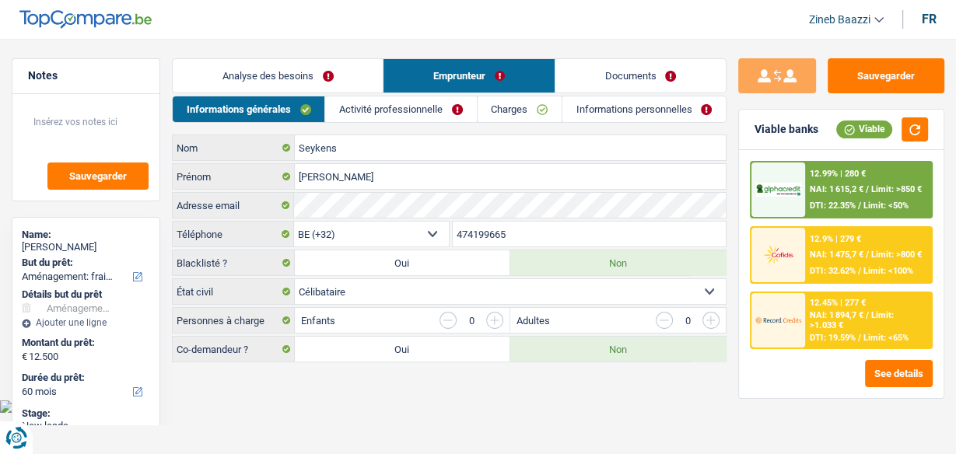
click at [379, 114] on link "Activité professionnelle" at bounding box center [400, 109] width 151 height 26
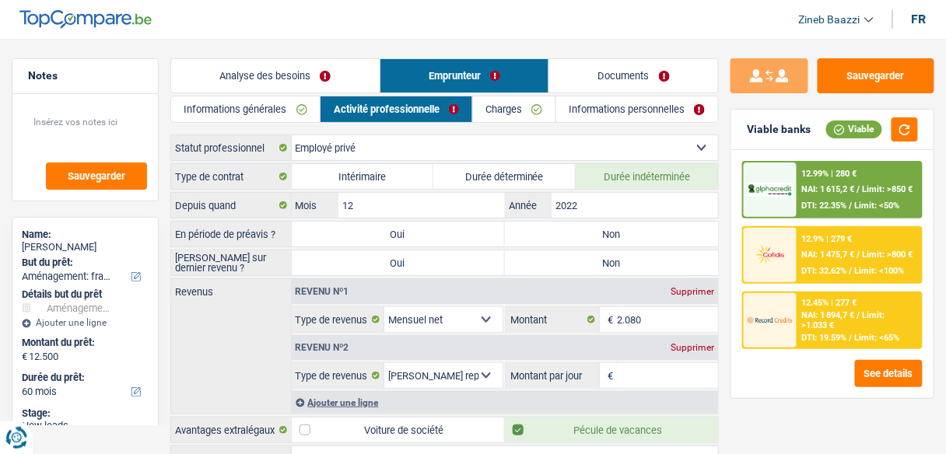
click at [310, 58] on li "Analyse des besoins" at bounding box center [274, 75] width 209 height 35
click at [311, 71] on link "Analyse des besoins" at bounding box center [275, 75] width 208 height 33
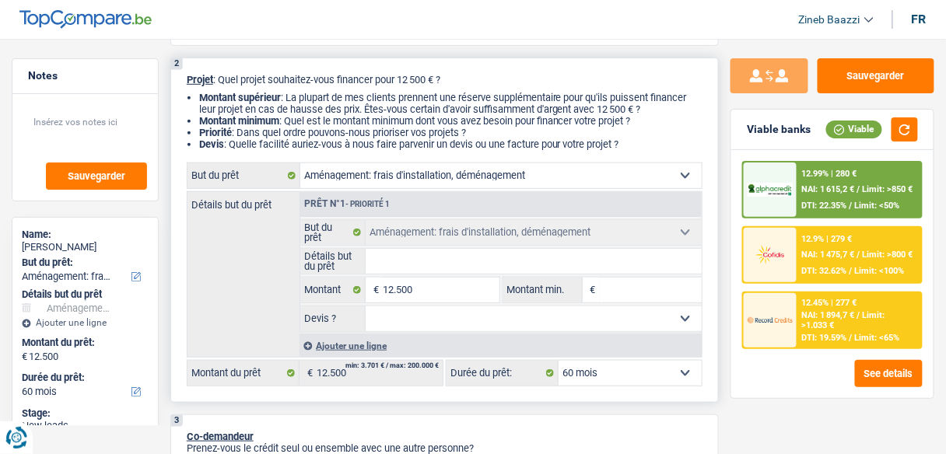
scroll to position [249, 0]
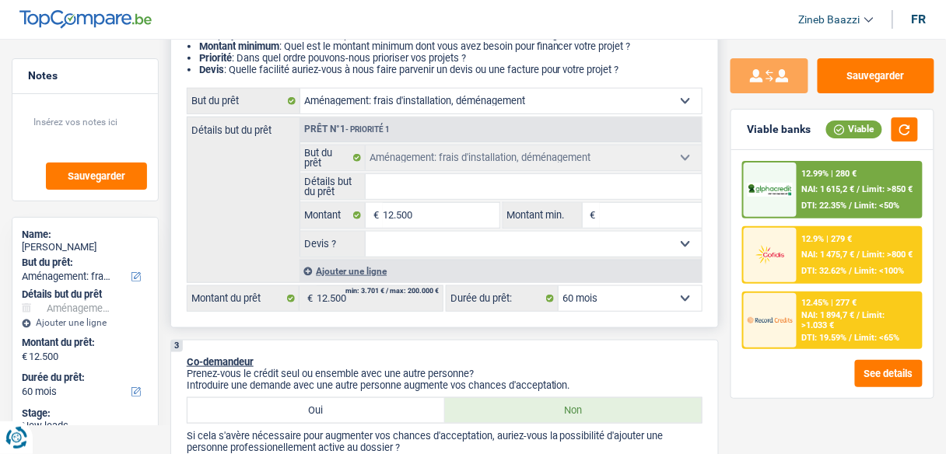
click at [413, 111] on select "Confort maison: meubles, textile, peinture, électroménager, outillage non-profe…" at bounding box center [500, 101] width 401 height 25
click at [383, 107] on select "Confort maison: meubles, textile, peinture, électroménager, outillage non-profe…" at bounding box center [500, 101] width 401 height 25
select select "household"
click at [300, 89] on select "Confort maison: meubles, textile, peinture, électroménager, outillage non-profe…" at bounding box center [500, 101] width 401 height 25
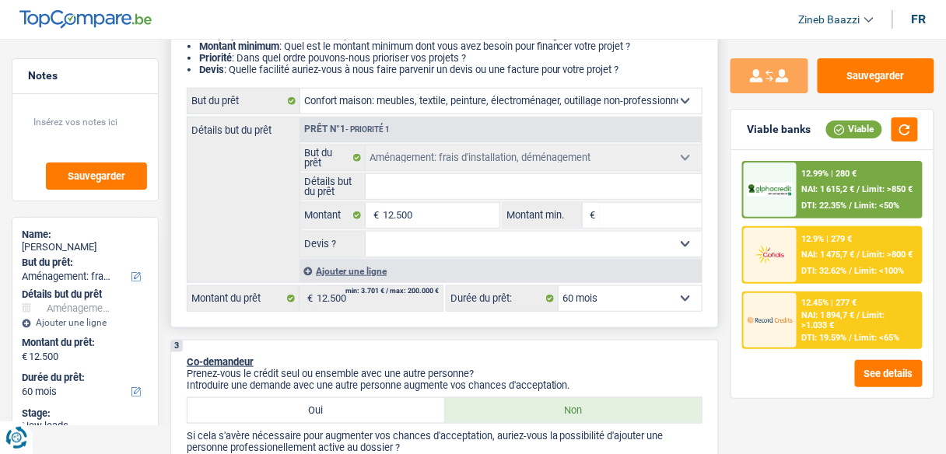
select select "household"
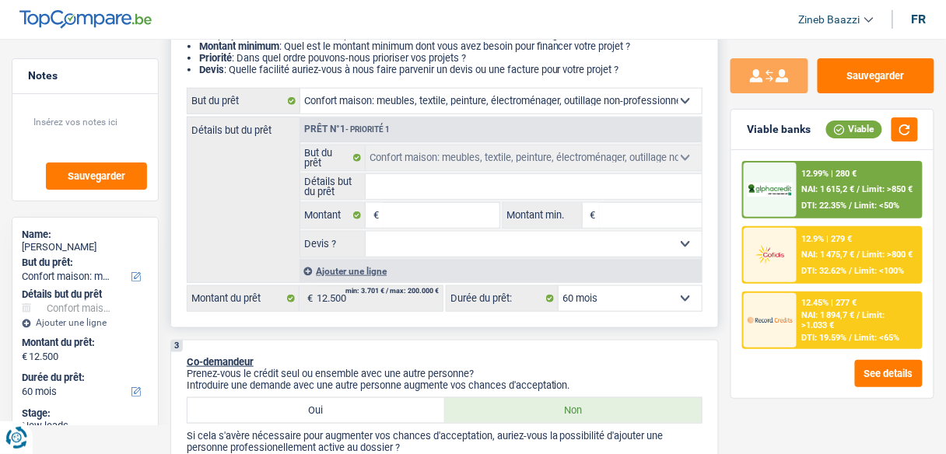
select select "movingOrInstallation"
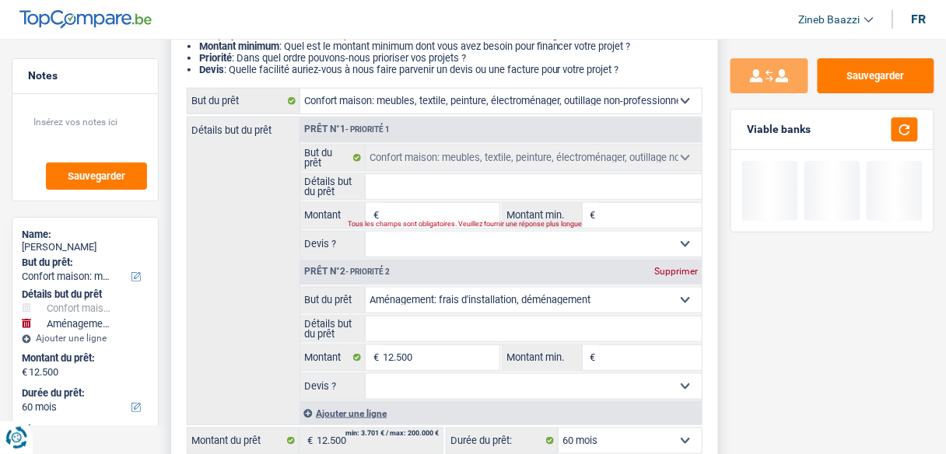
click at [373, 195] on input "Détails but du prêt" at bounding box center [534, 186] width 336 height 25
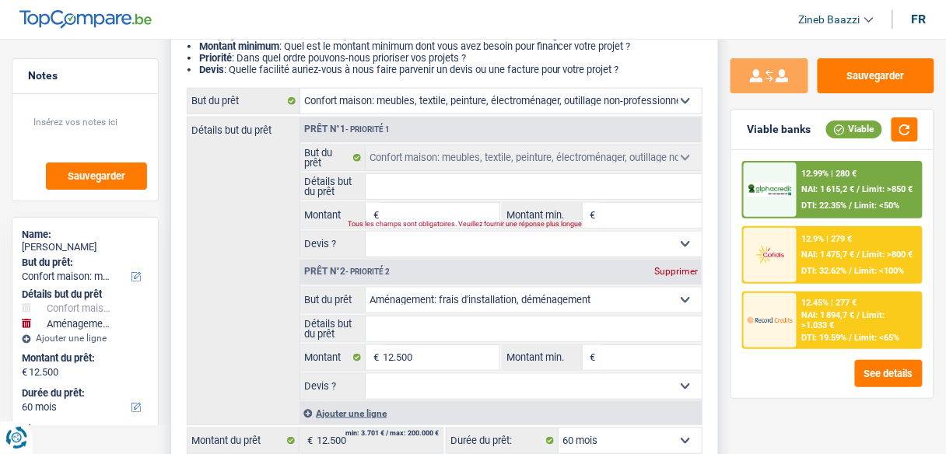
click at [397, 203] on input "Montant" at bounding box center [441, 215] width 116 height 25
click at [388, 196] on input "Détails but du prêt" at bounding box center [534, 186] width 336 height 25
type input "a"
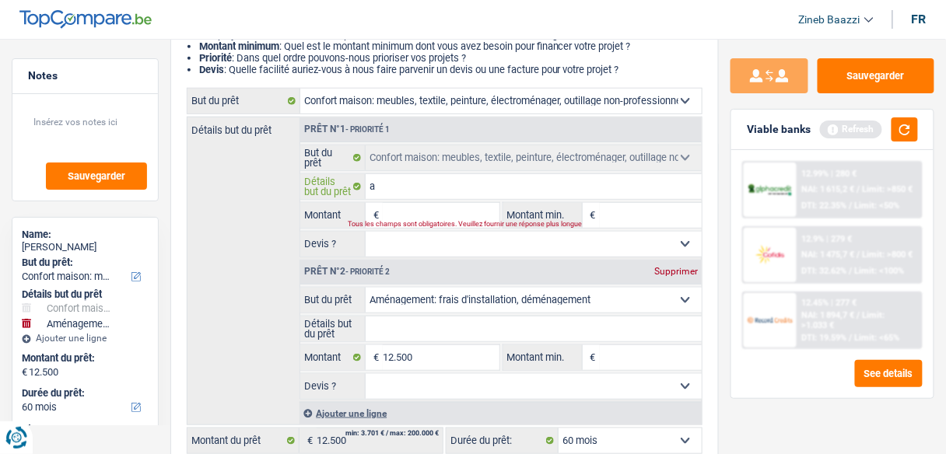
type input "ac"
type input "ach"
type input "acha"
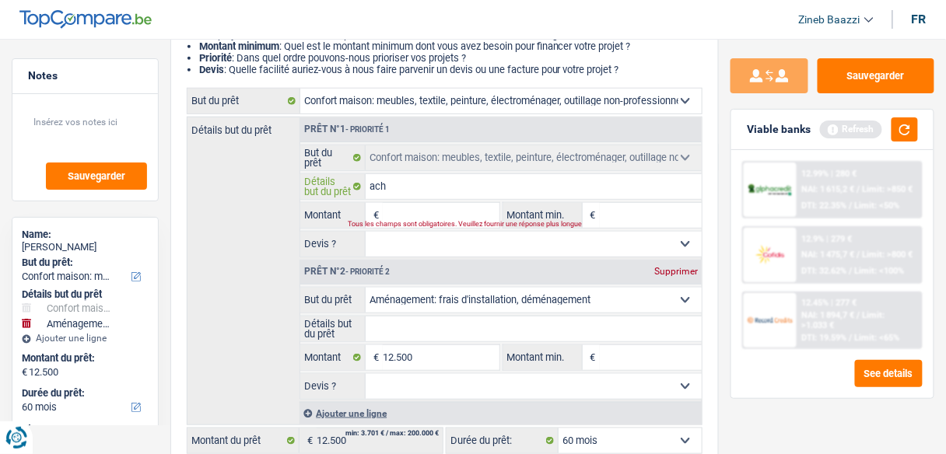
type input "acha"
type input "achat"
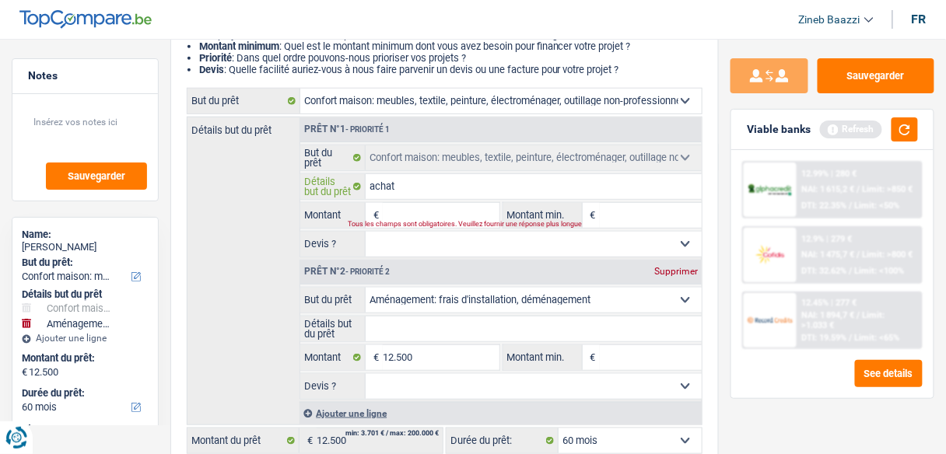
type input "achat d"
type input "achat de"
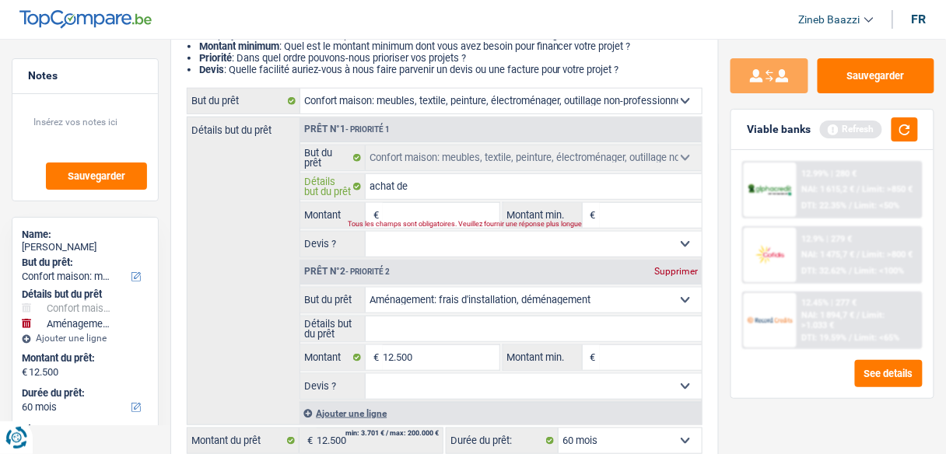
type input "achat de"
type input "achat de m"
type input "achat de me"
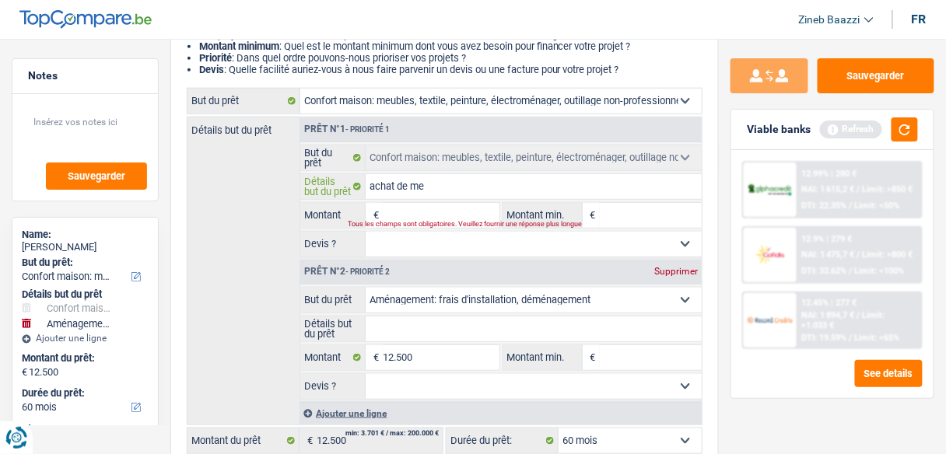
type input "achat de meu"
type input "achat de meub"
type input "achat de meubl"
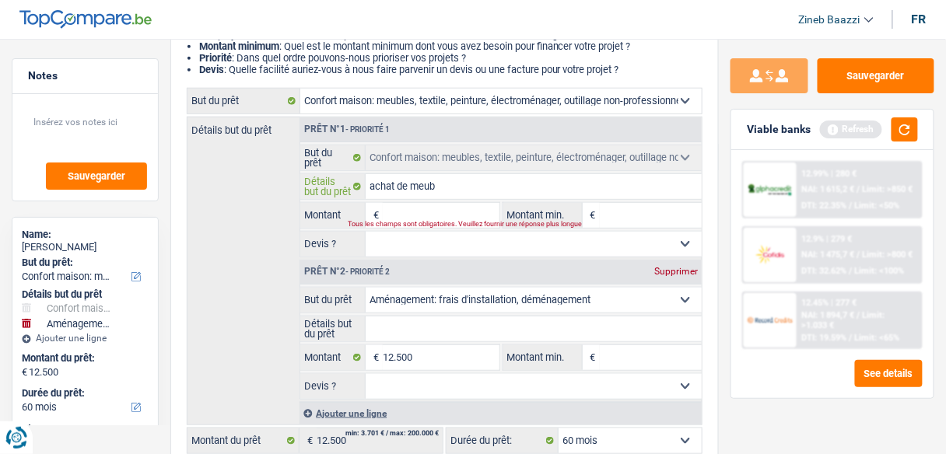
type input "achat de meubl"
type input "achat de meuble"
type input "achat de meubles"
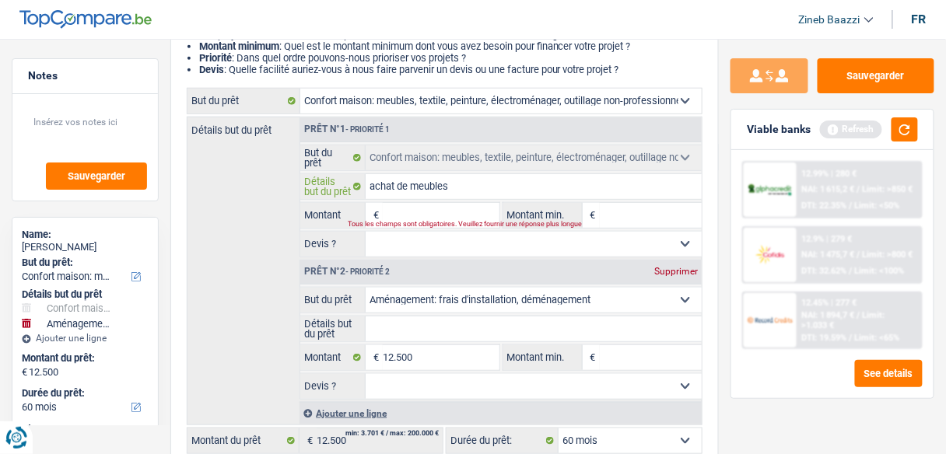
type input "achat de meubles"
click at [426, 215] on input "Montant" at bounding box center [441, 215] width 116 height 25
click at [615, 226] on input "Montant min." at bounding box center [651, 215] width 102 height 25
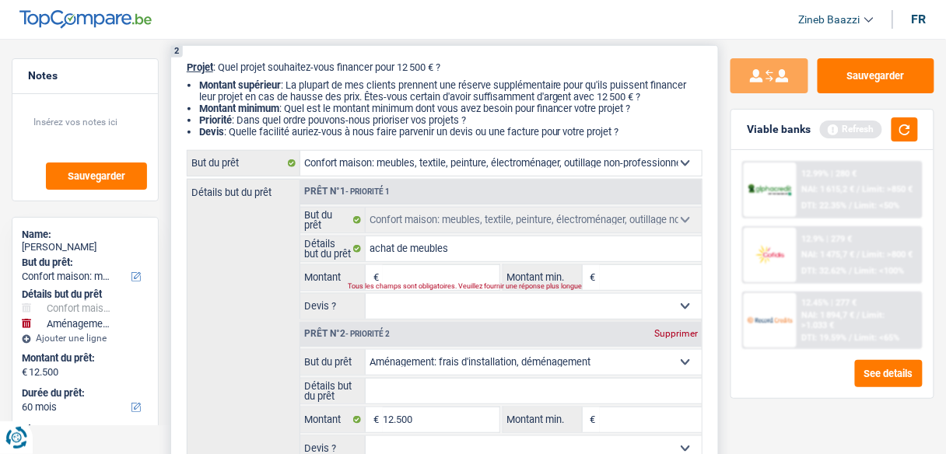
scroll to position [187, 0]
type input "1"
type input "10"
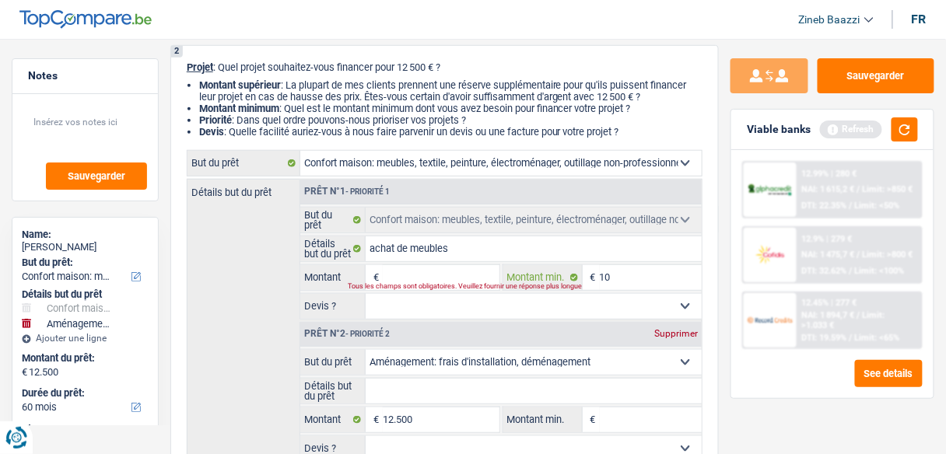
type input "100"
type input "1.000"
type input "10.000"
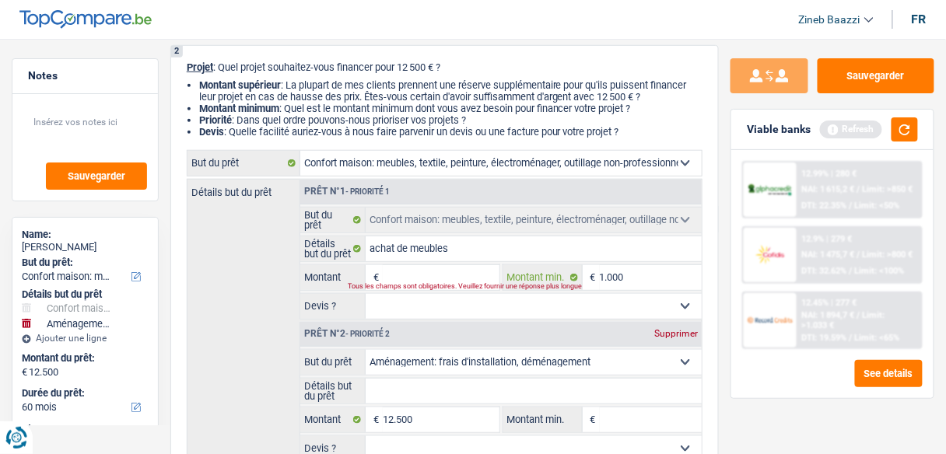
type input "10.000"
click at [402, 284] on div "Tous les champs sont obligatoires. Veuillez fournir une réponse plus longue" at bounding box center [415, 287] width 135 height 6
click at [456, 278] on input "Montant" at bounding box center [441, 277] width 116 height 25
type input "1"
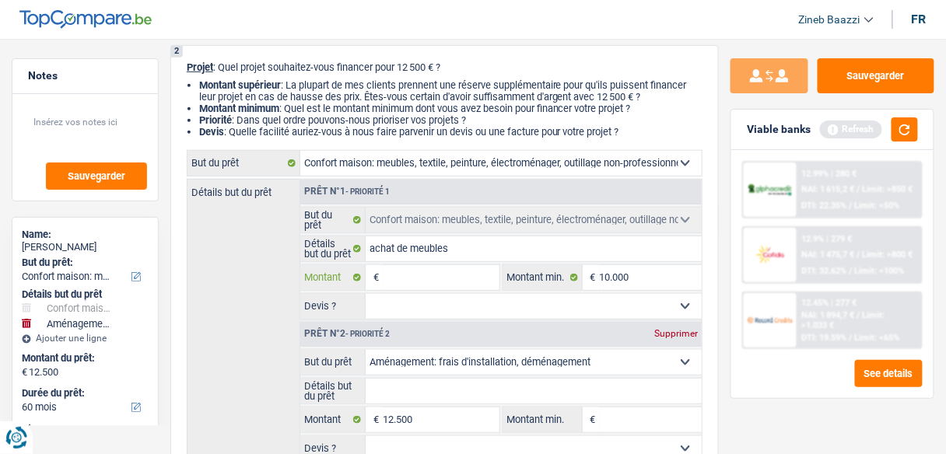
type input "1"
type input "15"
type input "150"
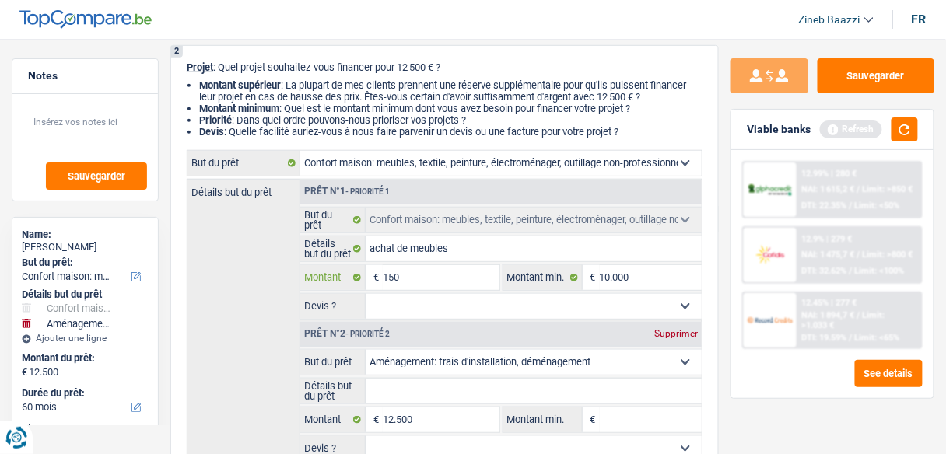
type input "1.500"
type input "15.000"
type input "1.500"
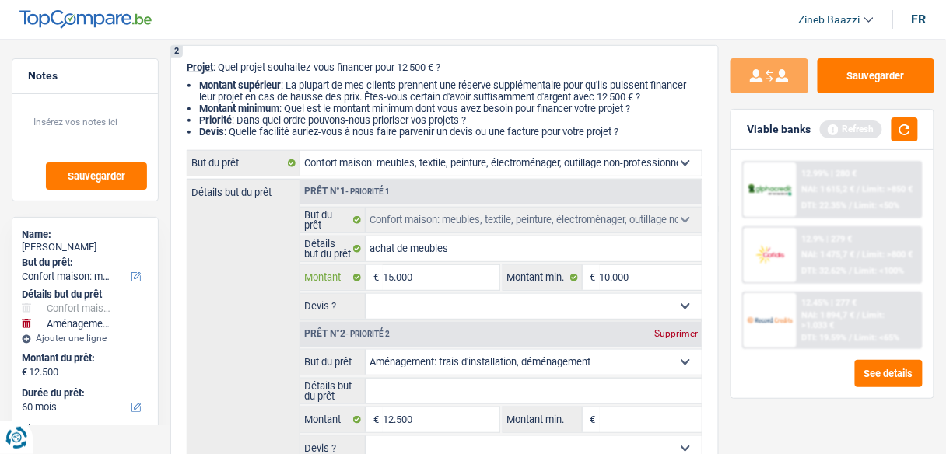
type input "1.500"
type input "15.001"
type input "27.501"
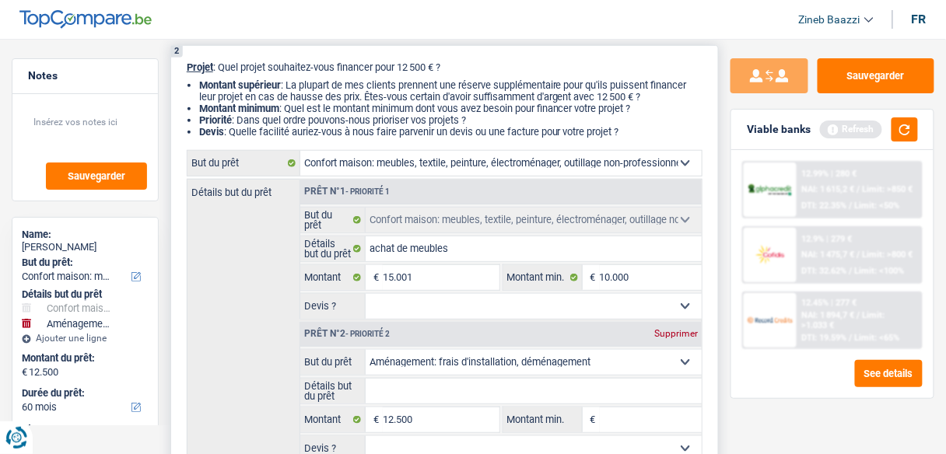
type input "27.501"
click at [482, 304] on select "Oui Non Non répondu Sélectionner une option" at bounding box center [534, 306] width 336 height 25
select select "120"
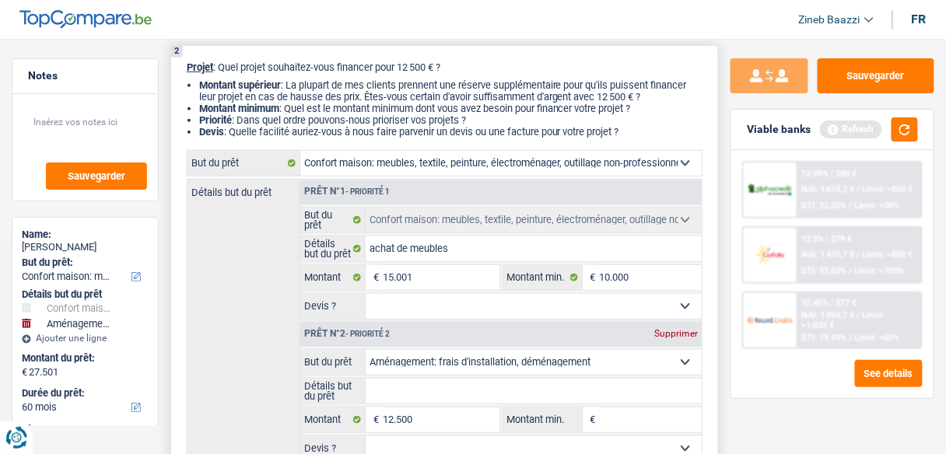
select select "120"
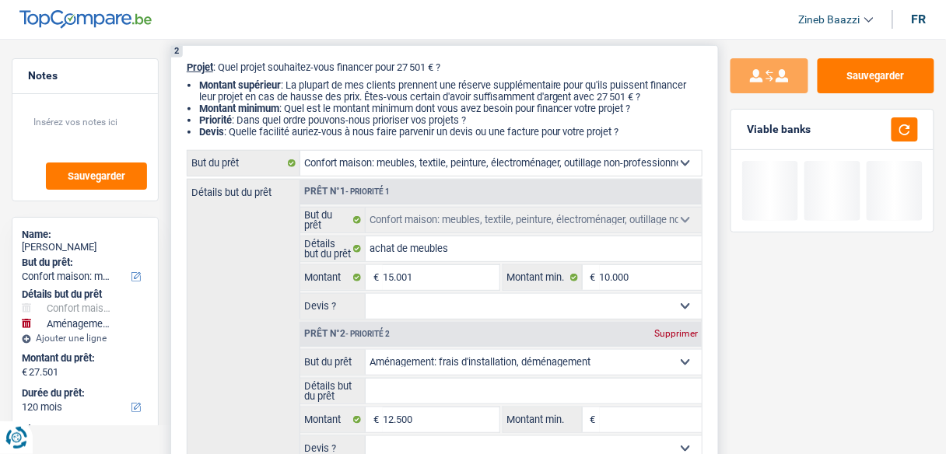
select select "false"
click at [366, 294] on select "Oui Non Non répondu Sélectionner une option" at bounding box center [534, 306] width 336 height 25
select select "false"
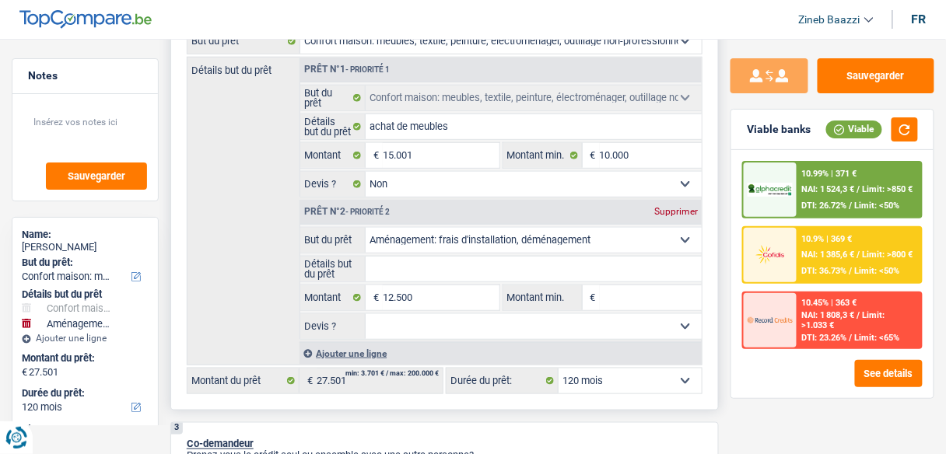
scroll to position [311, 0]
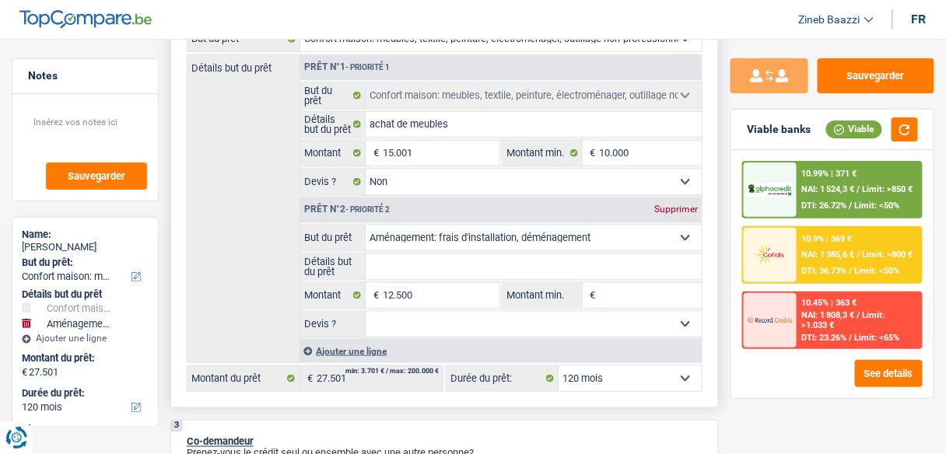
click at [666, 201] on div "Prêt n°2 - Priorité 2 Supprimer" at bounding box center [500, 210] width 401 height 25
click at [658, 208] on div "Supprimer" at bounding box center [675, 209] width 51 height 9
type input "15.001"
select select "84"
type input "15.001"
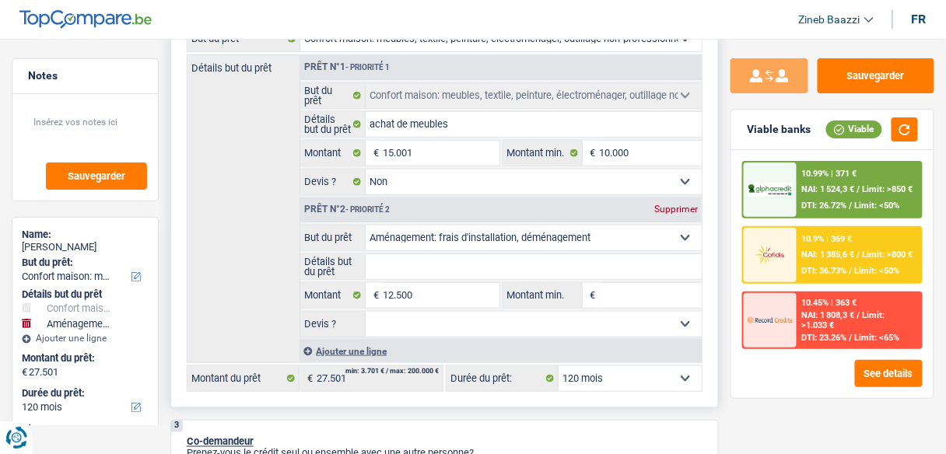
select select "84"
type input "15.001"
select select "84"
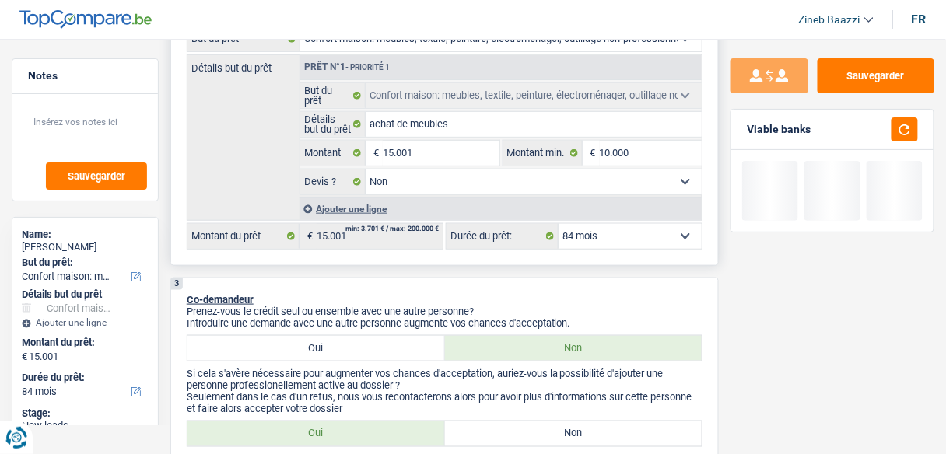
click at [614, 244] on select "12 mois 18 mois 24 mois 30 mois 36 mois 42 mois 48 mois 60 mois 72 mois 84 mois…" at bounding box center [630, 236] width 143 height 25
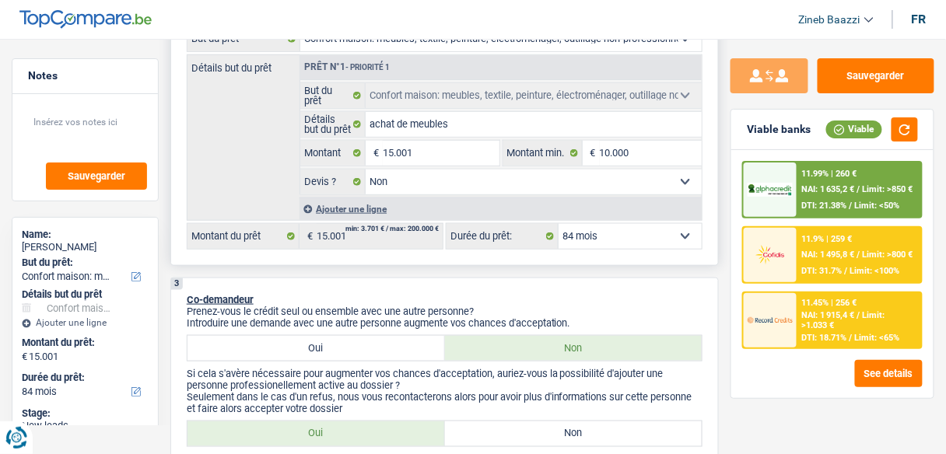
click at [559, 224] on select "12 mois 18 mois 24 mois 30 mois 36 mois 42 mois 48 mois 60 mois 72 mois 84 mois…" at bounding box center [630, 236] width 143 height 25
click at [892, 126] on button "button" at bounding box center [904, 129] width 26 height 24
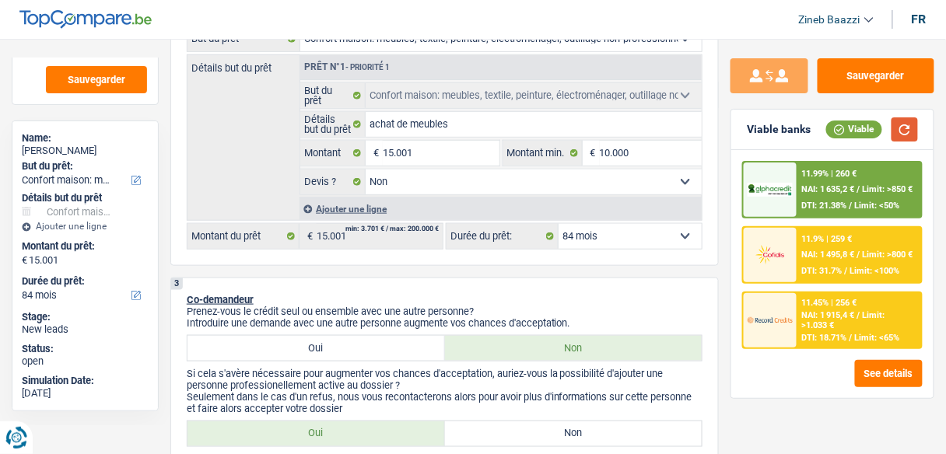
scroll to position [34, 0]
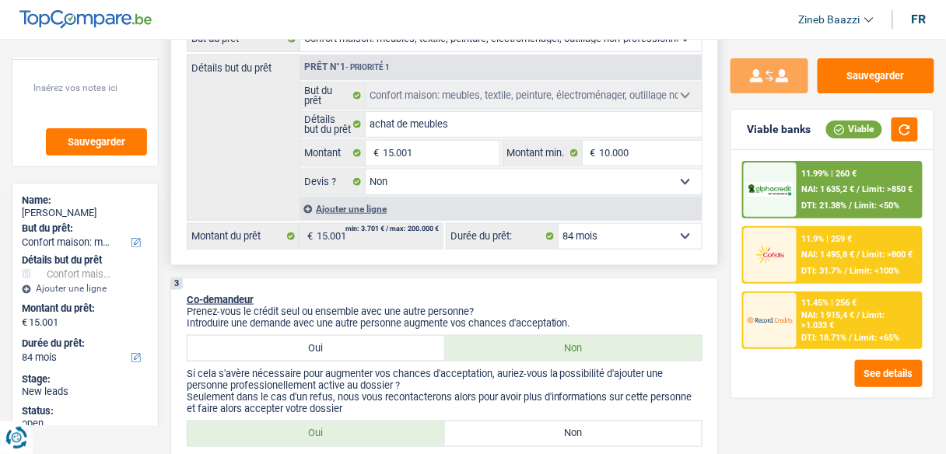
click at [611, 242] on select "12 mois 18 mois 24 mois 30 mois 36 mois 42 mois 48 mois 60 mois 72 mois 84 mois…" at bounding box center [630, 236] width 143 height 25
click at [609, 235] on select "12 mois 18 mois 24 mois 30 mois 36 mois 42 mois 48 mois 60 mois 72 mois 84 mois…" at bounding box center [630, 236] width 143 height 25
select select "36"
click at [559, 224] on select "12 mois 18 mois 24 mois 30 mois 36 mois 42 mois 48 mois 60 mois 72 mois 84 mois…" at bounding box center [630, 236] width 143 height 25
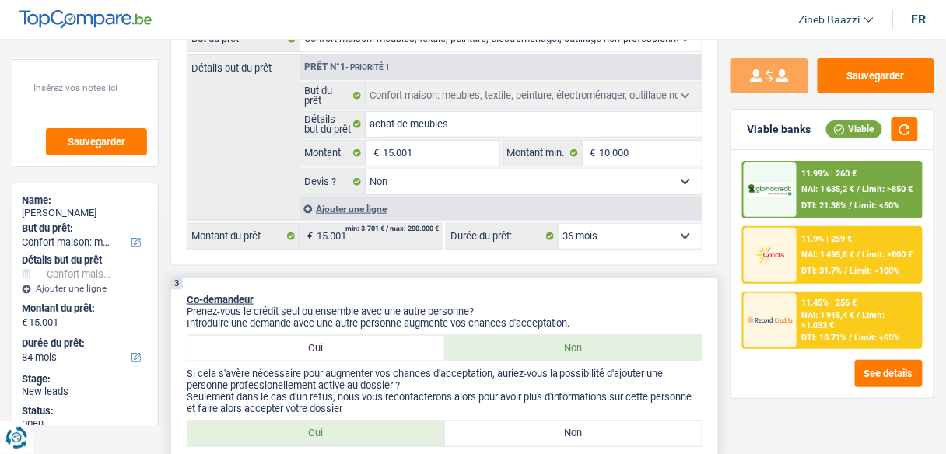
select select "36"
click at [803, 198] on div "11.99% | 494 € NAI: 1 401,2 € / Limit: >850 € DTI: 32.63% / Limit: <50%" at bounding box center [859, 190] width 124 height 54
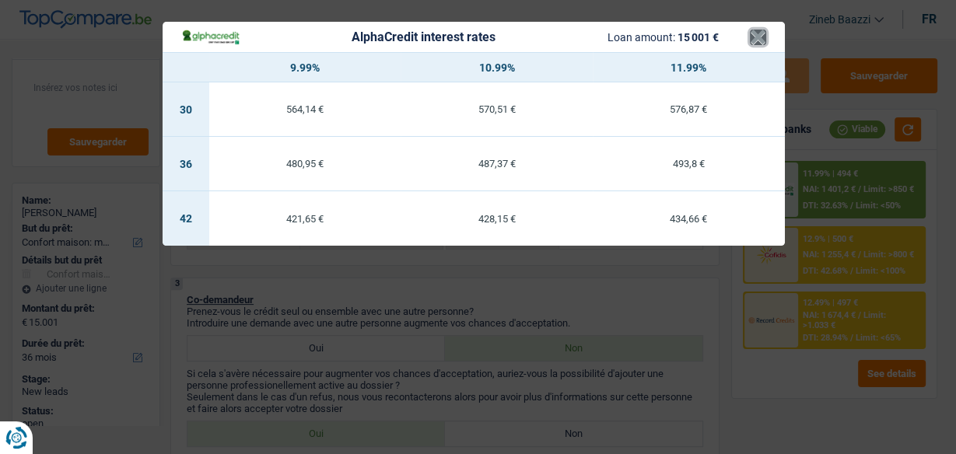
click at [763, 34] on button "×" at bounding box center [758, 38] width 16 height 16
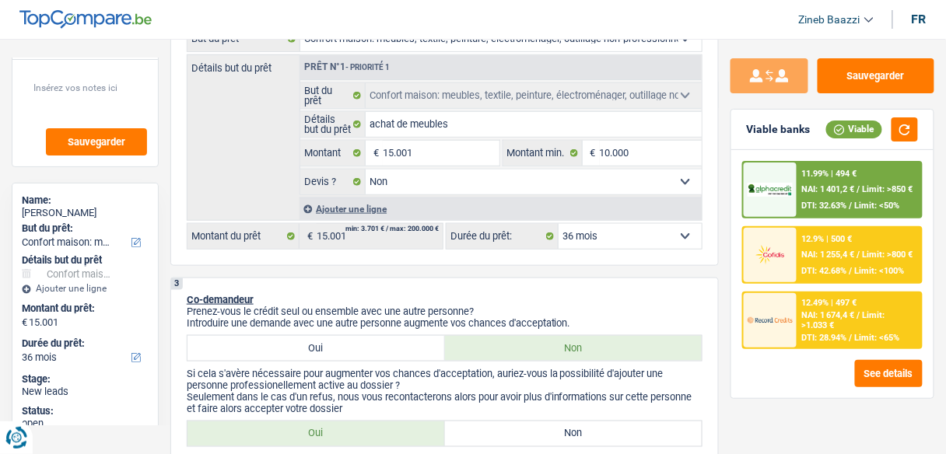
click at [807, 329] on div "12.49% | 497 € NAI: 1 674,4 € / Limit: >1.033 € DTI: 28.94% / Limit: <65%" at bounding box center [859, 320] width 124 height 54
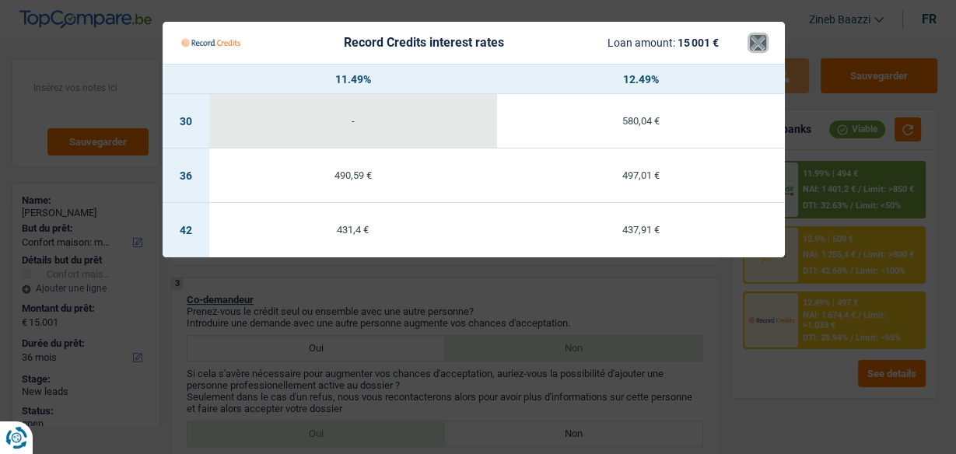
click at [755, 41] on button "×" at bounding box center [758, 43] width 16 height 16
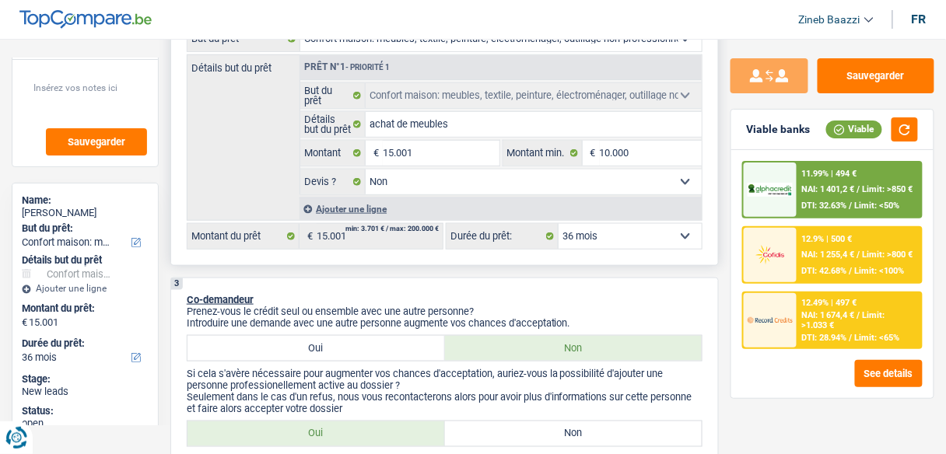
click at [617, 228] on select "12 mois 18 mois 24 mois 30 mois 36 mois 42 mois 48 mois 60 mois 72 mois 84 mois…" at bounding box center [630, 236] width 143 height 25
select select "42"
click at [559, 224] on select "12 mois 18 mois 24 mois 30 mois 36 mois 42 mois 48 mois 60 mois 72 mois 84 mois…" at bounding box center [630, 236] width 143 height 25
select select "42"
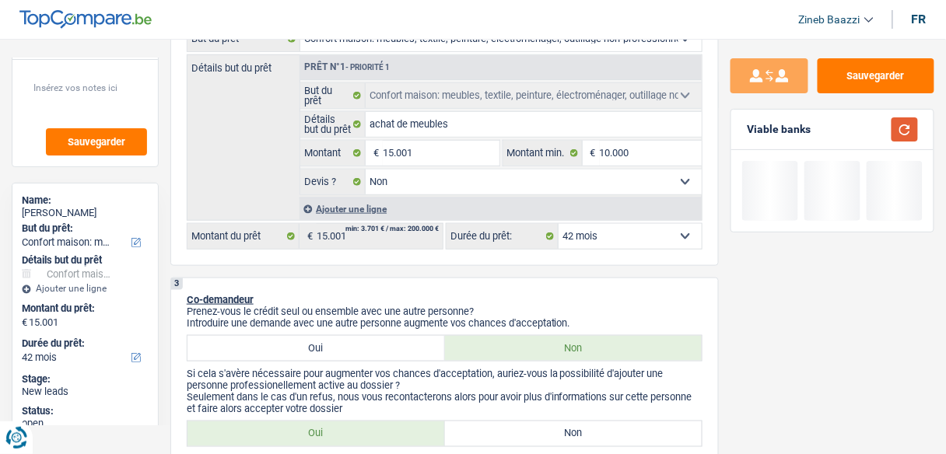
click at [904, 120] on button "button" at bounding box center [904, 129] width 26 height 24
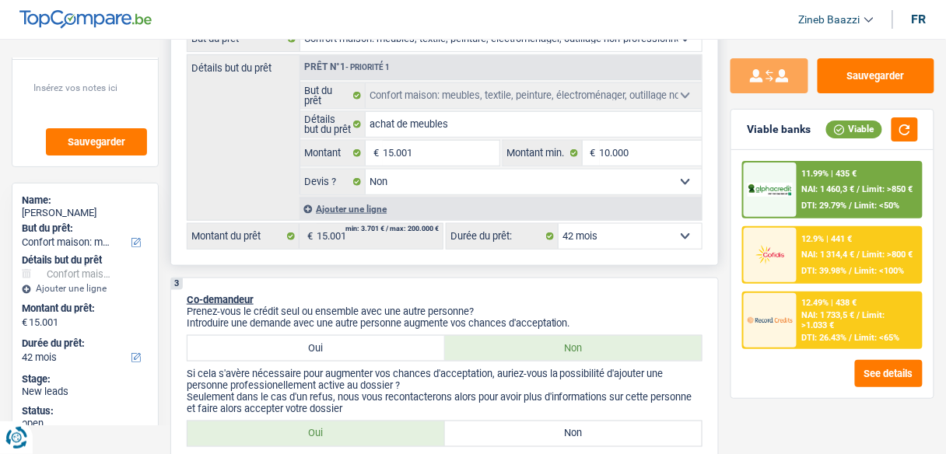
click at [607, 236] on select "12 mois 18 mois 24 mois 30 mois 36 mois 42 mois 48 mois 60 mois 72 mois 84 mois…" at bounding box center [630, 236] width 143 height 25
select select "48"
click at [559, 224] on select "12 mois 18 mois 24 mois 30 mois 36 mois 42 mois 48 mois 60 mois 72 mois 84 mois…" at bounding box center [630, 236] width 143 height 25
select select "48"
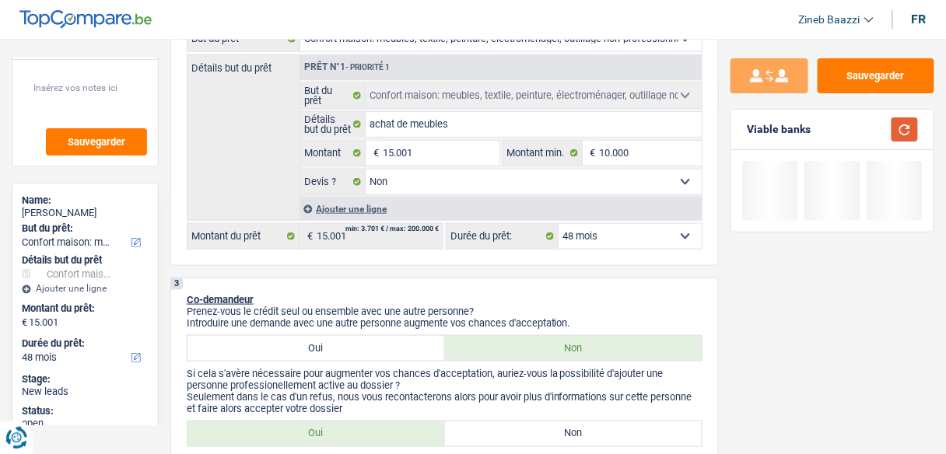
click at [904, 131] on button "button" at bounding box center [904, 129] width 26 height 24
click at [899, 135] on button "button" at bounding box center [904, 129] width 26 height 24
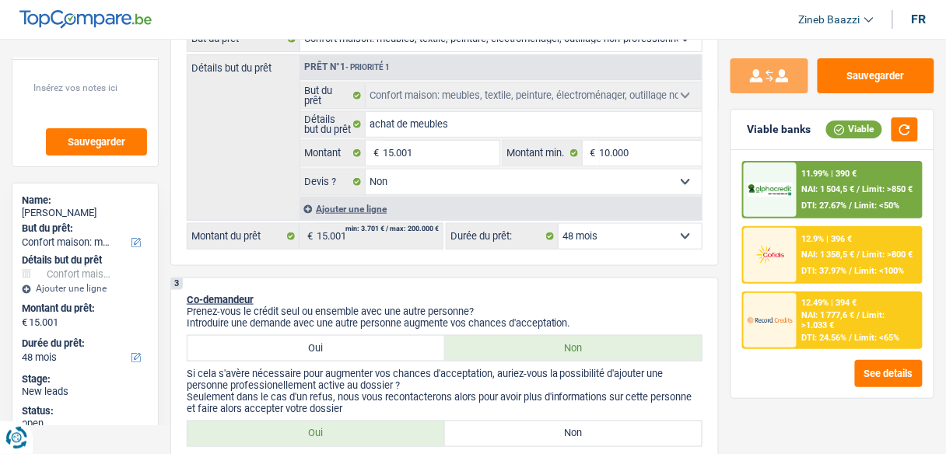
click at [755, 185] on img at bounding box center [770, 190] width 45 height 14
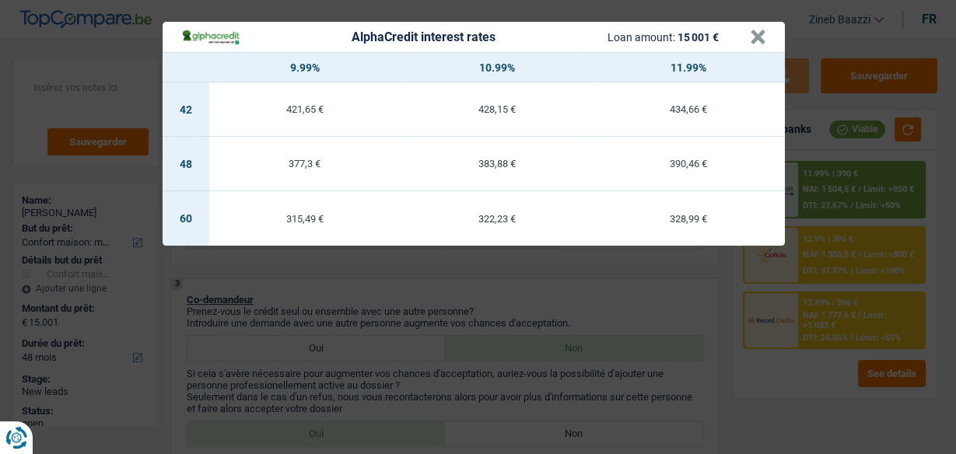
click at [287, 223] on div "315,49 €" at bounding box center [305, 219] width 192 height 10
select select "60"
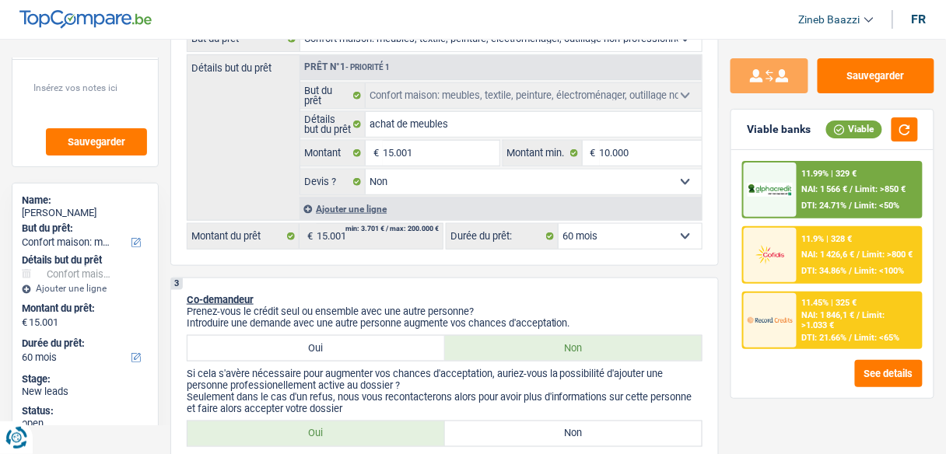
click at [871, 191] on span "Limit: >850 €" at bounding box center [881, 189] width 51 height 10
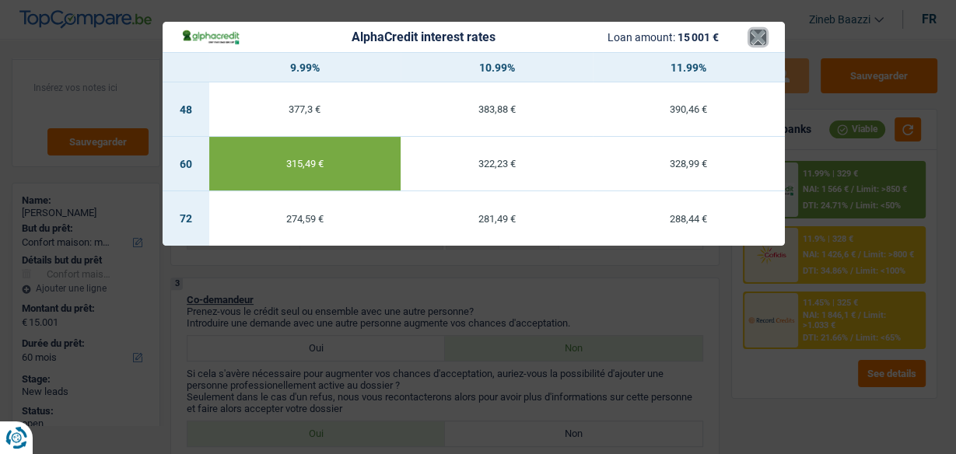
click at [753, 32] on button "×" at bounding box center [758, 38] width 16 height 16
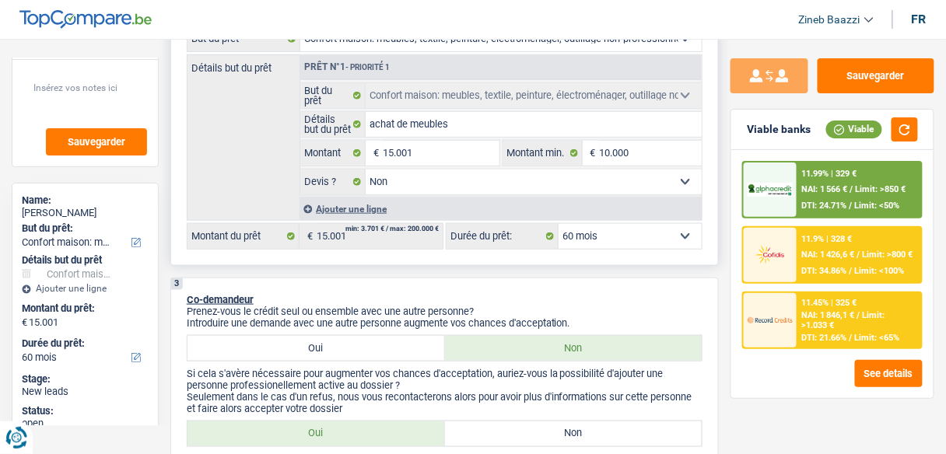
click at [643, 238] on select "12 mois 18 mois 24 mois 30 mois 36 mois 42 mois 48 mois 60 mois 72 mois 84 mois…" at bounding box center [630, 236] width 143 height 25
click at [762, 414] on div "Sauvegarder Viable banks Viable 11.99% | 329 € NAI: 1 566 € / Limit: >850 € DTI…" at bounding box center [832, 241] width 227 height 367
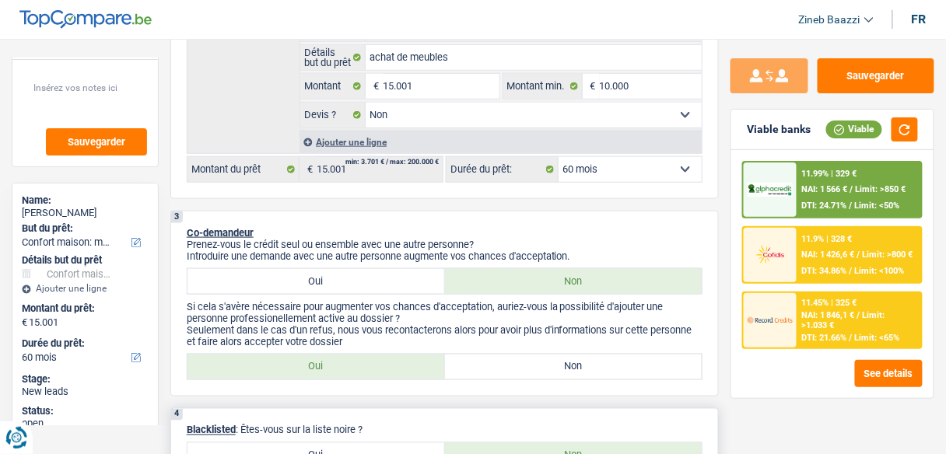
scroll to position [498, 0]
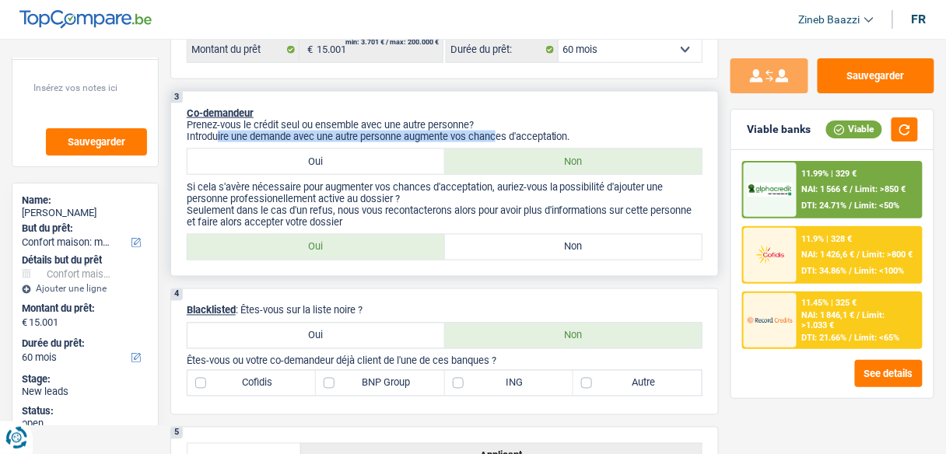
drag, startPoint x: 219, startPoint y: 131, endPoint x: 501, endPoint y: 135, distance: 281.6
click at [501, 135] on p "Introduire une demande avec une autre personne augmente vos chances d'acceptati…" at bounding box center [445, 137] width 516 height 12
click at [502, 161] on label "Non" at bounding box center [573, 161] width 257 height 25
click at [502, 161] on input "Non" at bounding box center [573, 161] width 257 height 25
click at [529, 122] on p "Prenez-vous le crédit seul ou ensemble avec une autre personne?" at bounding box center [445, 125] width 516 height 12
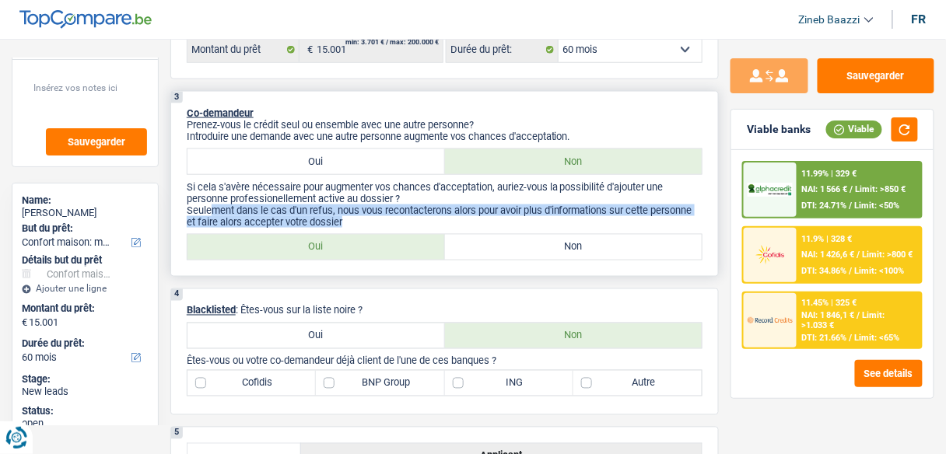
drag, startPoint x: 304, startPoint y: 205, endPoint x: 387, endPoint y: 215, distance: 83.9
click at [387, 215] on p "Seulement dans le cas d'un refus, nous vous recontacterons alors pour avoir plu…" at bounding box center [445, 216] width 516 height 23
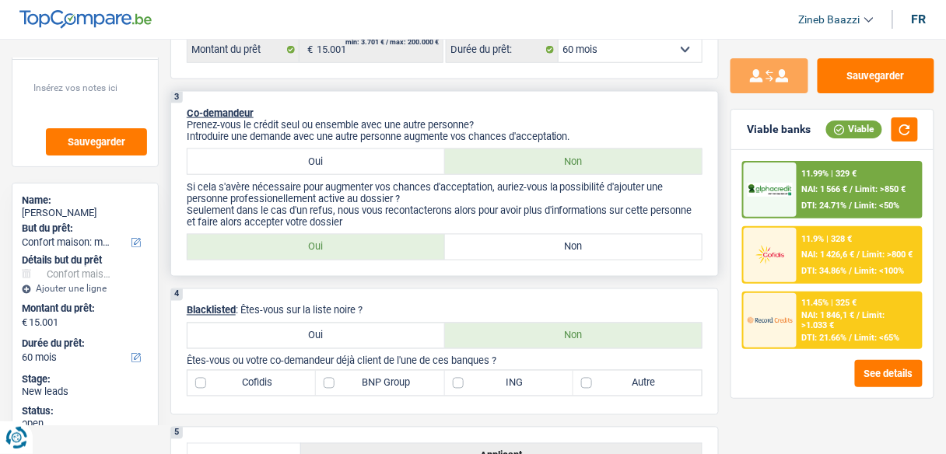
click at [306, 230] on div "3 Co-demandeur Prenez-vous le crédit seul ou ensemble avec une autre personne? …" at bounding box center [444, 184] width 548 height 186
click at [306, 239] on label "Oui" at bounding box center [315, 247] width 257 height 25
click at [306, 239] on input "Oui" at bounding box center [315, 247] width 257 height 25
radio input "true"
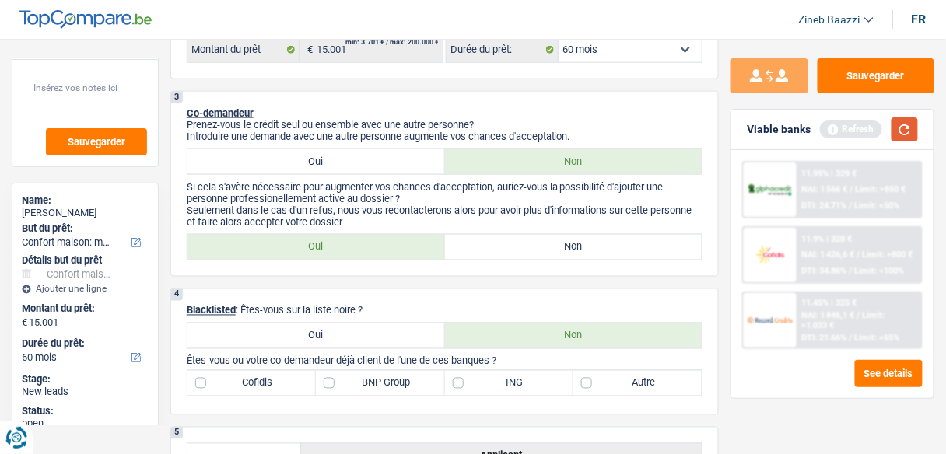
click at [911, 128] on button "button" at bounding box center [904, 129] width 26 height 24
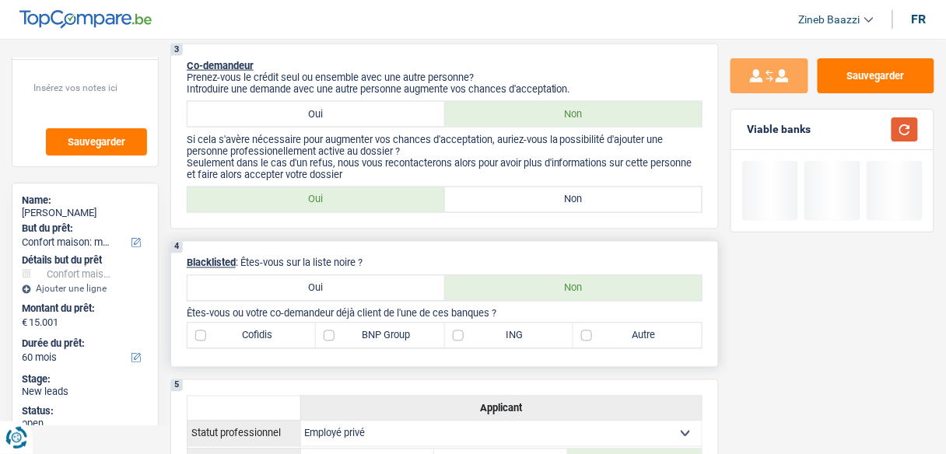
scroll to position [622, 0]
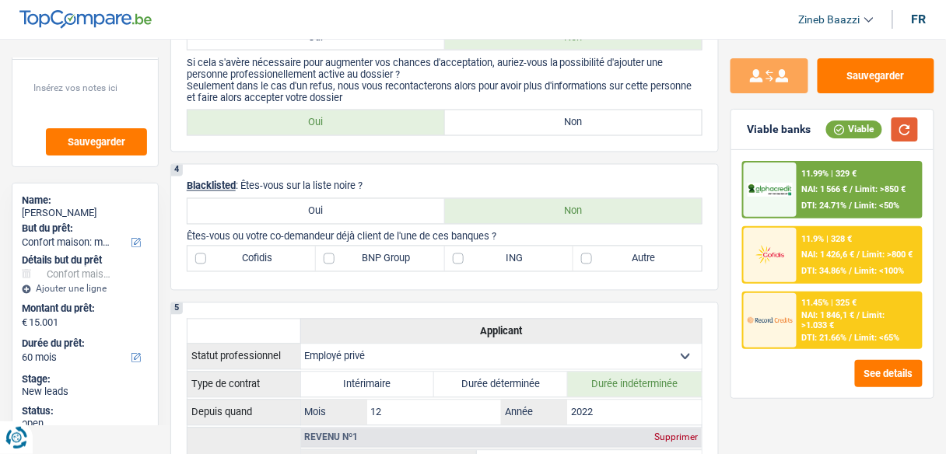
click at [892, 134] on button "button" at bounding box center [904, 129] width 26 height 24
click at [464, 264] on label "ING" at bounding box center [509, 259] width 128 height 25
click at [464, 264] on input "ING" at bounding box center [509, 259] width 128 height 25
checkbox input "true"
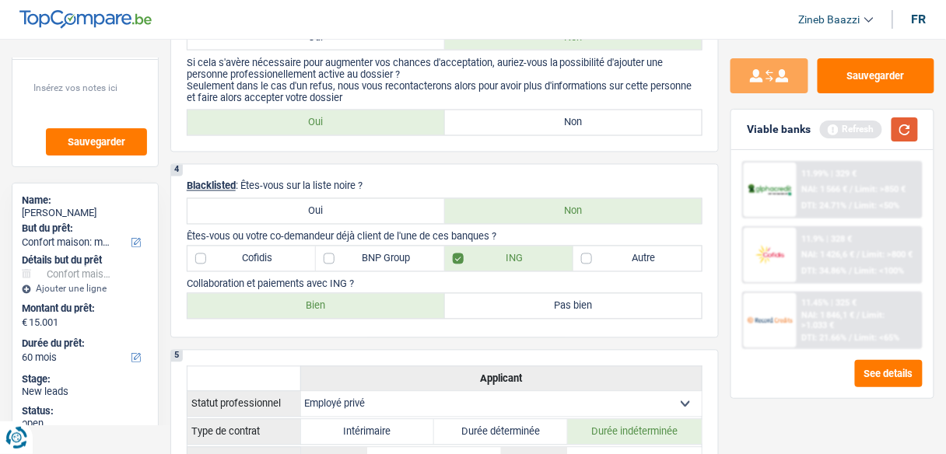
click at [903, 126] on button "button" at bounding box center [904, 129] width 26 height 24
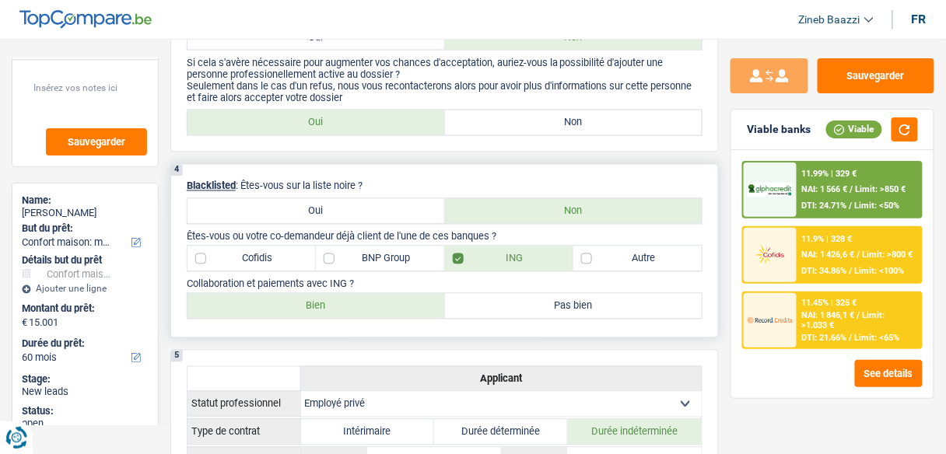
click at [388, 308] on label "Bien" at bounding box center [315, 306] width 257 height 25
click at [388, 308] on input "Bien" at bounding box center [315, 306] width 257 height 25
radio input "true"
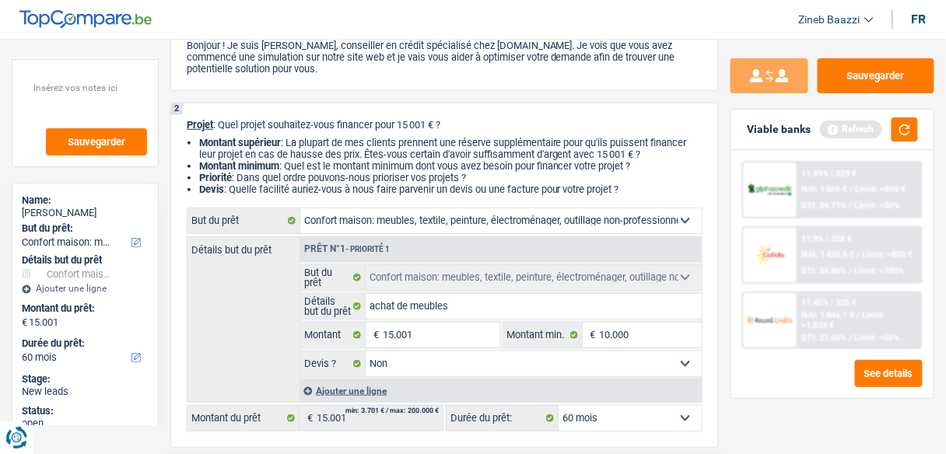
scroll to position [0, 0]
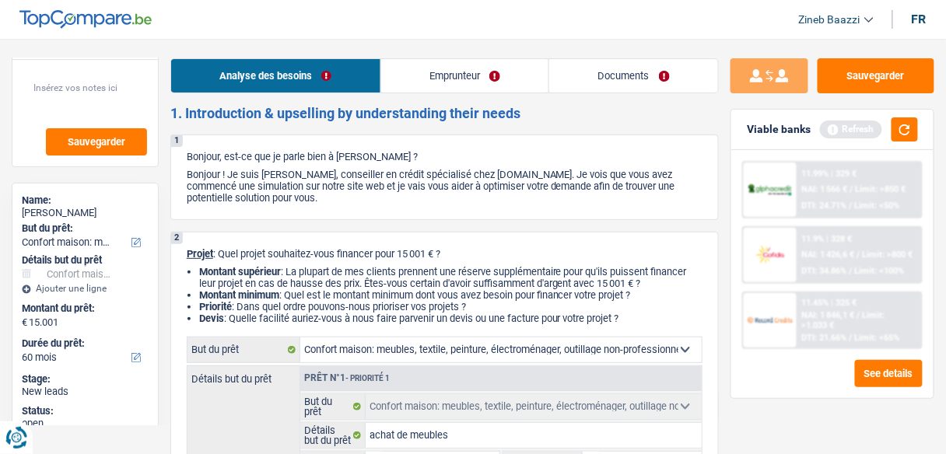
click at [455, 65] on link "Emprunteur" at bounding box center [465, 75] width 168 height 33
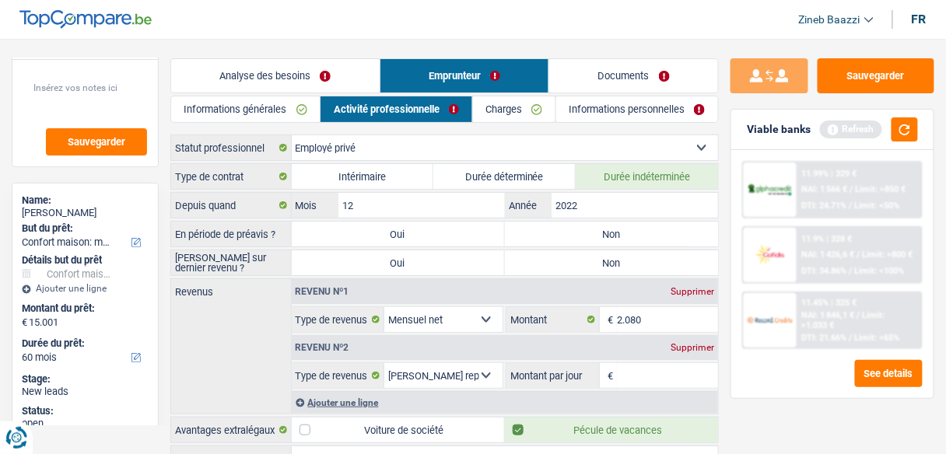
click at [273, 110] on link "Informations générales" at bounding box center [245, 109] width 149 height 26
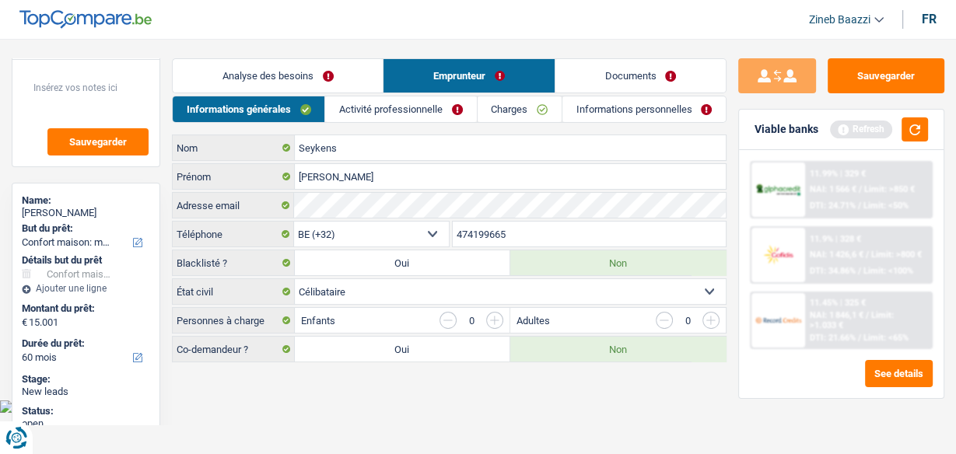
click at [358, 116] on link "Activité professionnelle" at bounding box center [400, 109] width 151 height 26
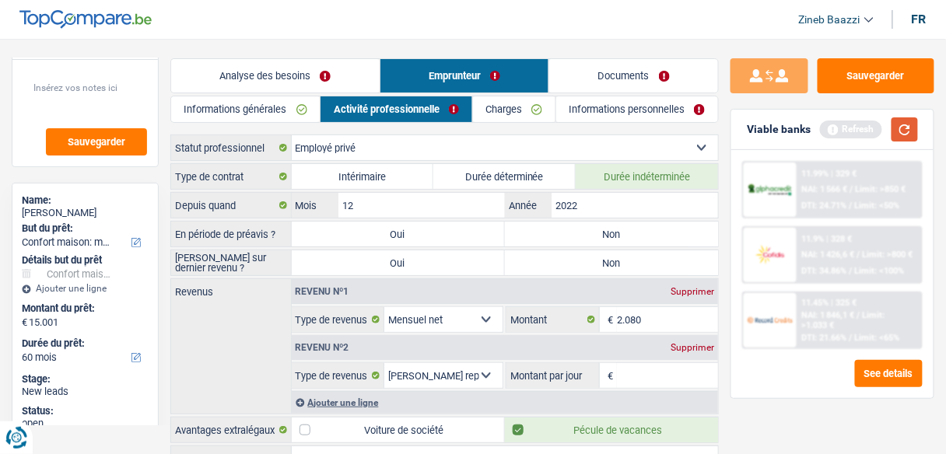
click at [899, 133] on button "button" at bounding box center [904, 129] width 26 height 24
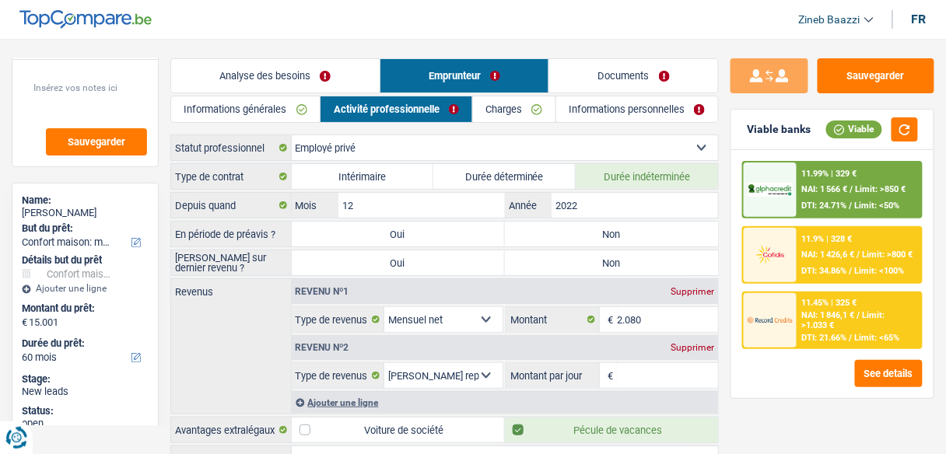
click at [620, 238] on label "Non" at bounding box center [611, 234] width 213 height 25
click at [620, 238] on input "Non" at bounding box center [611, 234] width 213 height 25
radio input "true"
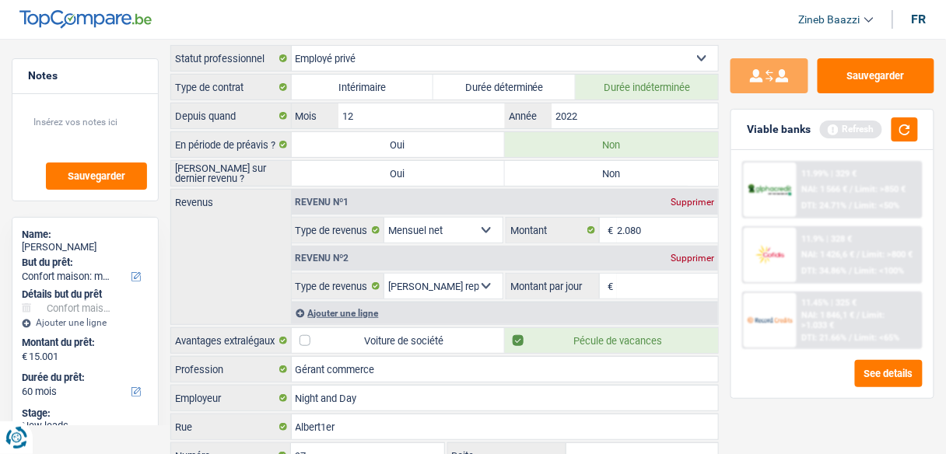
scroll to position [62, 0]
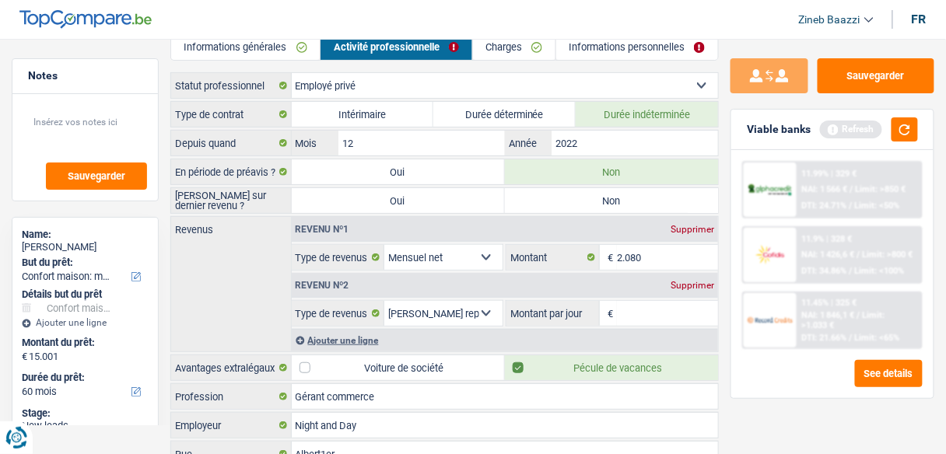
click at [596, 201] on label "Non" at bounding box center [611, 200] width 213 height 25
click at [596, 201] on input "Non" at bounding box center [611, 200] width 213 height 25
radio input "true"
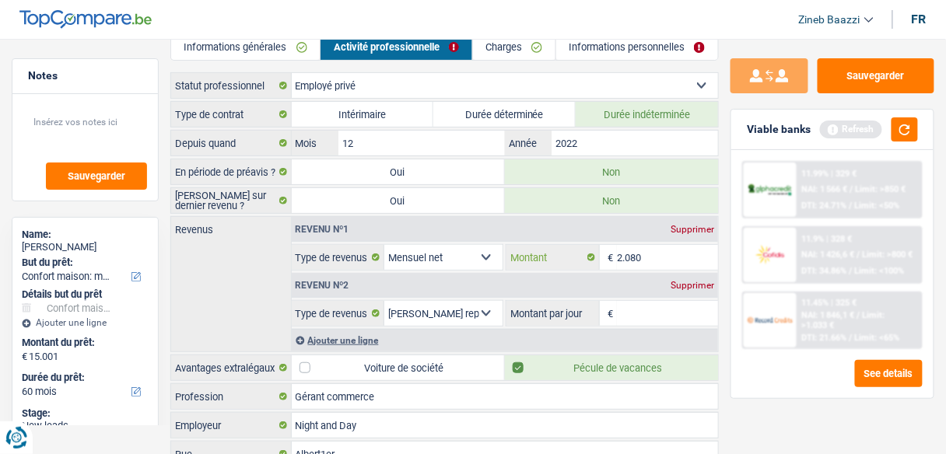
click at [629, 256] on input "2.080" at bounding box center [667, 257] width 101 height 25
click at [650, 253] on input "2.080" at bounding box center [667, 257] width 101 height 25
type input "2.100"
click at [650, 320] on input "Montant par jour" at bounding box center [667, 313] width 101 height 25
click at [639, 305] on input "Montant par jour" at bounding box center [667, 313] width 101 height 25
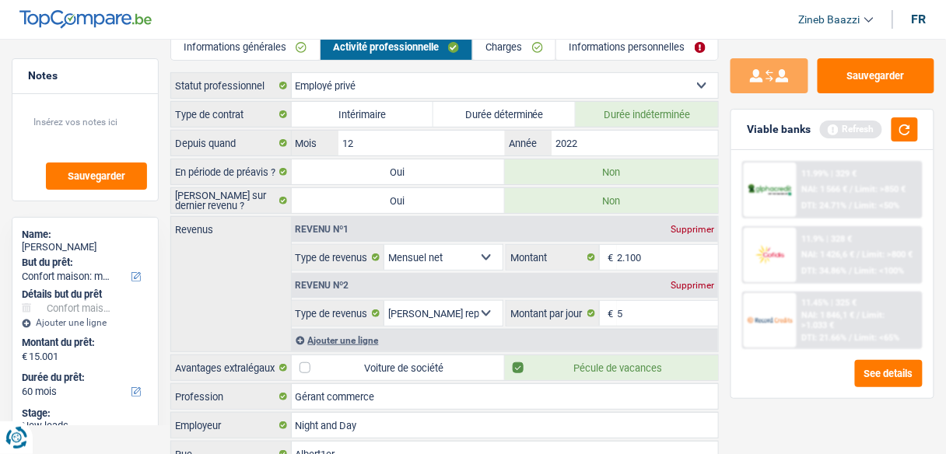
type input "5,0"
click at [262, 285] on div "Revenus Revenu nº1 Supprimer Allocation d'handicap Allocations chômage Allocati…" at bounding box center [444, 284] width 548 height 136
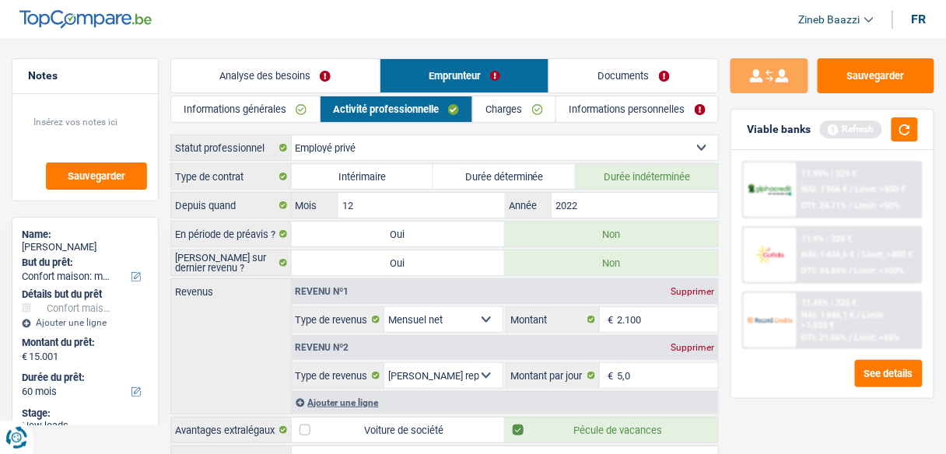
scroll to position [0, 0]
click at [512, 113] on link "Charges" at bounding box center [514, 109] width 82 height 26
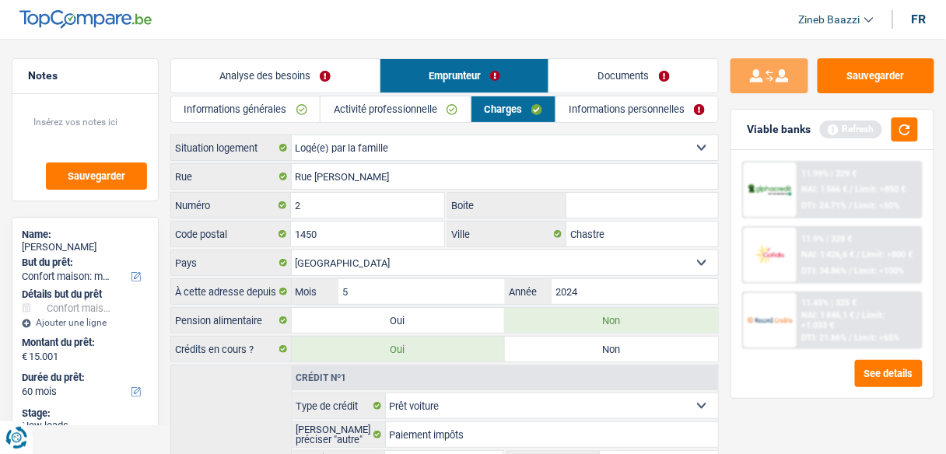
scroll to position [62, 0]
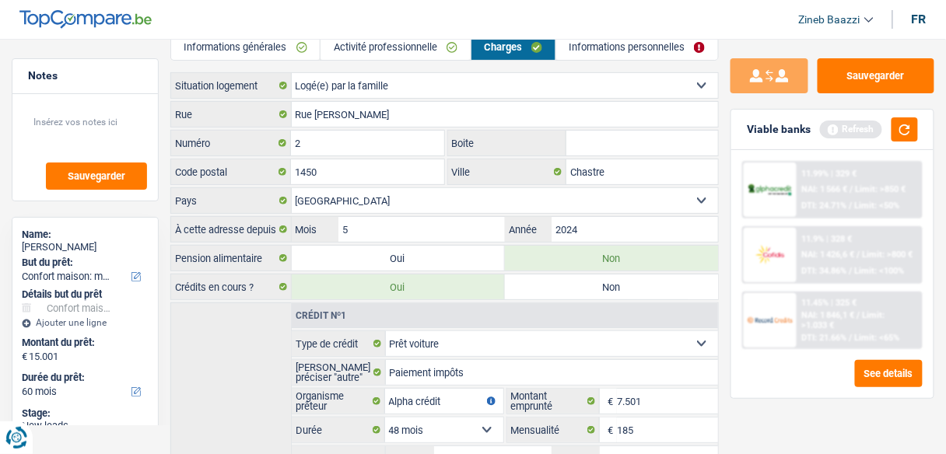
click at [571, 84] on select "Locataire Propriétaire avec prêt hypothécaire Propriétaire sans prêt hypothécai…" at bounding box center [505, 85] width 427 height 25
click at [292, 73] on select "Locataire Propriétaire avec prêt hypothécaire Propriétaire sans prêt hypothécai…" at bounding box center [505, 85] width 427 height 25
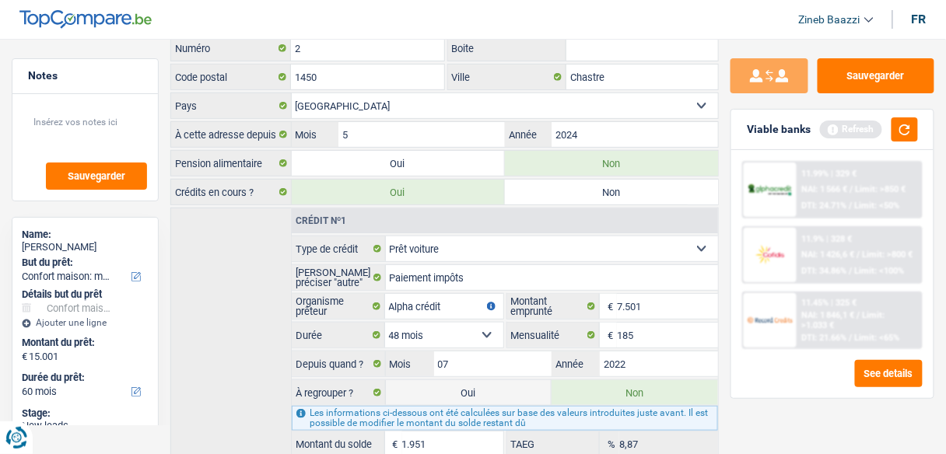
scroll to position [187, 0]
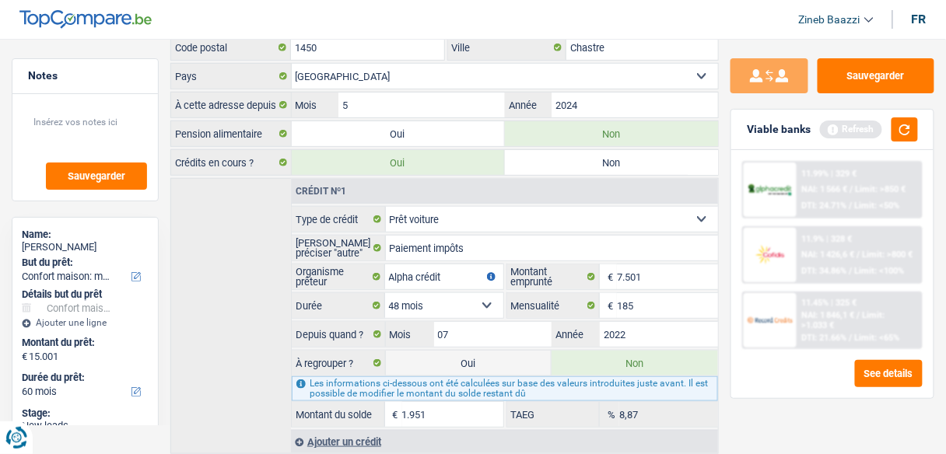
click at [441, 215] on select "Carte ou ouverture de crédit Prêt hypothécaire Vente à tempérament Prêt à tempé…" at bounding box center [552, 219] width 333 height 25
click at [235, 260] on div "Crédit nº1 Carte ou ouverture de crédit Prêt hypothécaire Vente à tempérament P…" at bounding box center [444, 316] width 548 height 276
click at [436, 208] on select "Carte ou ouverture de crédit Prêt hypothécaire Vente à tempérament Prêt à tempé…" at bounding box center [552, 219] width 333 height 25
select select "personalLoan"
select select
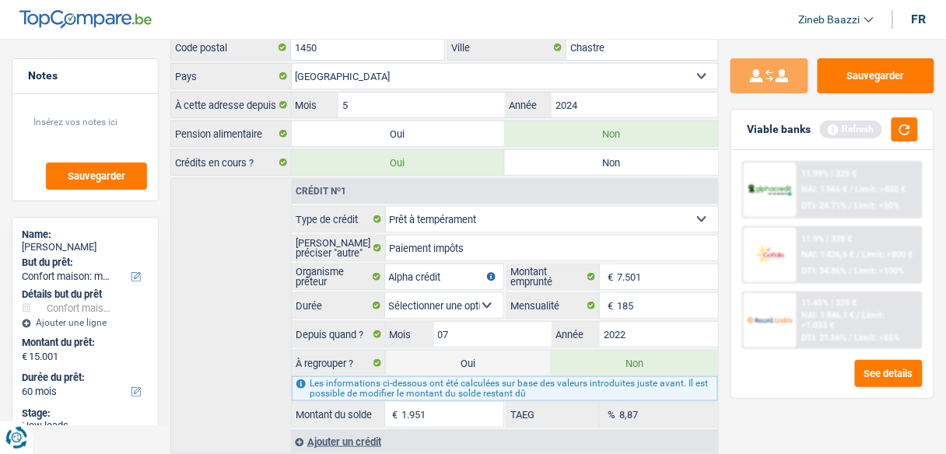
select select "other"
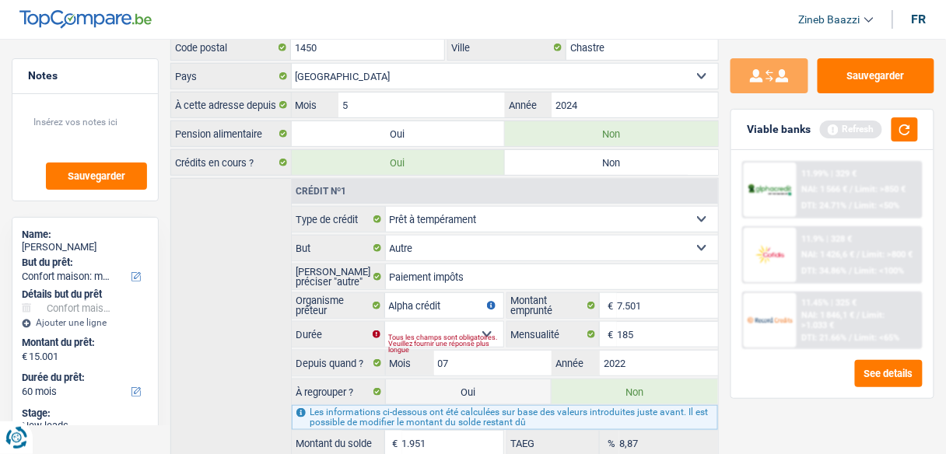
click at [427, 241] on select "Confort maison: meubles, textile, peinture, électroménager, outillage non-profe…" at bounding box center [552, 248] width 333 height 25
click at [240, 289] on div "Crédit nº1 Carte ou ouverture de crédit Prêt hypothécaire Vente à tempérament P…" at bounding box center [444, 330] width 548 height 305
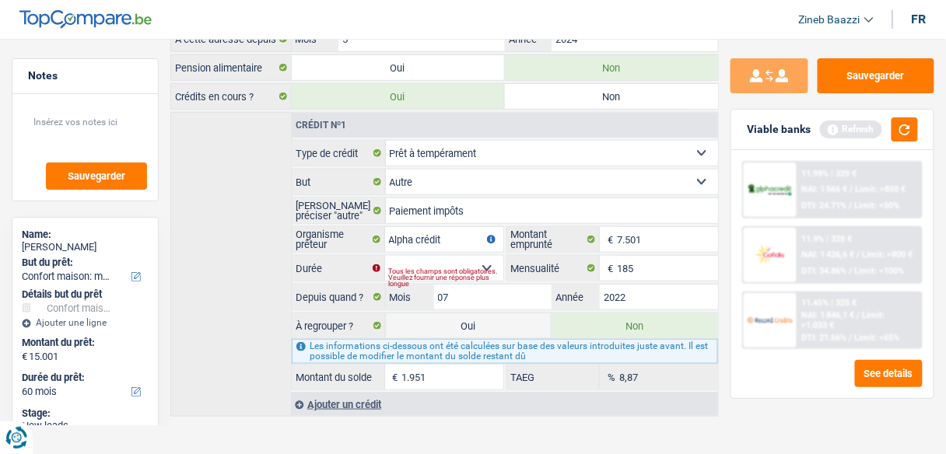
scroll to position [254, 0]
click at [486, 273] on div "Tous les champs sont obligatoires. Veuillez fournir une réponse plus longue" at bounding box center [446, 276] width 114 height 6
click at [492, 273] on div "Tous les champs sont obligatoires. Veuillez fournir une réponse plus longue" at bounding box center [446, 276] width 114 height 6
click at [479, 273] on div "Tous les champs sont obligatoires. Veuillez fournir une réponse plus longue" at bounding box center [446, 276] width 114 height 6
click at [485, 254] on select "12 mois 18 mois 24 mois 30 mois 36 mois 42 mois 48 mois Sélectionner une option" at bounding box center [444, 266] width 118 height 25
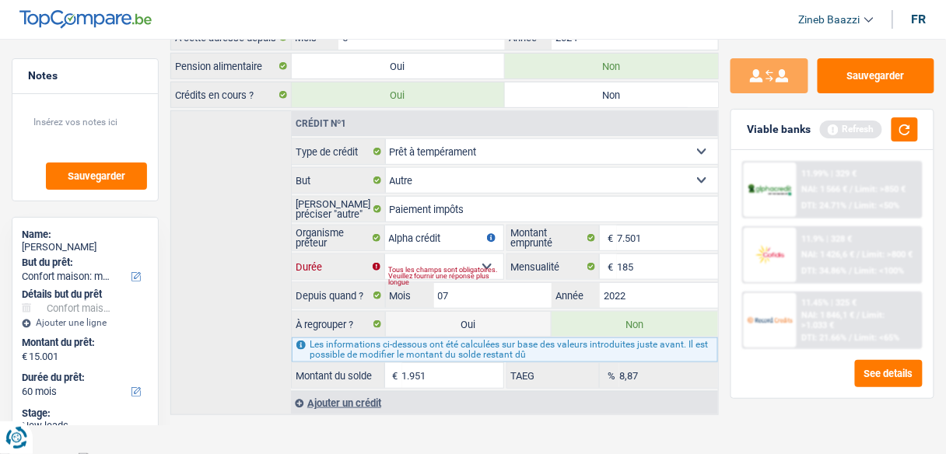
select select "48"
click at [385, 254] on select "12 mois 18 mois 24 mois 30 mois 36 mois 42 mois 48 mois Sélectionner une option" at bounding box center [444, 266] width 118 height 25
click at [263, 251] on div "Crédit nº1 Carte ou ouverture de crédit Prêt hypothécaire Vente à tempérament P…" at bounding box center [444, 262] width 548 height 305
click at [636, 283] on input "2022" at bounding box center [659, 295] width 118 height 25
click at [639, 260] on input "185" at bounding box center [667, 266] width 101 height 25
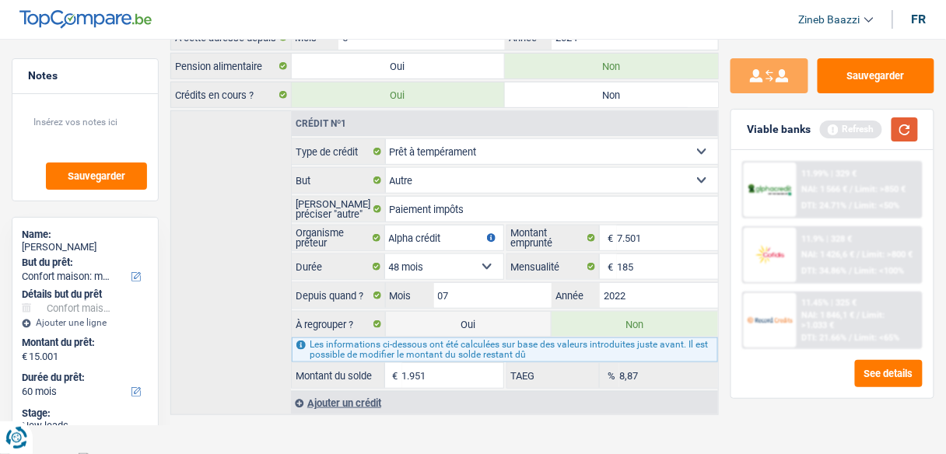
click at [902, 131] on button "button" at bounding box center [904, 129] width 26 height 24
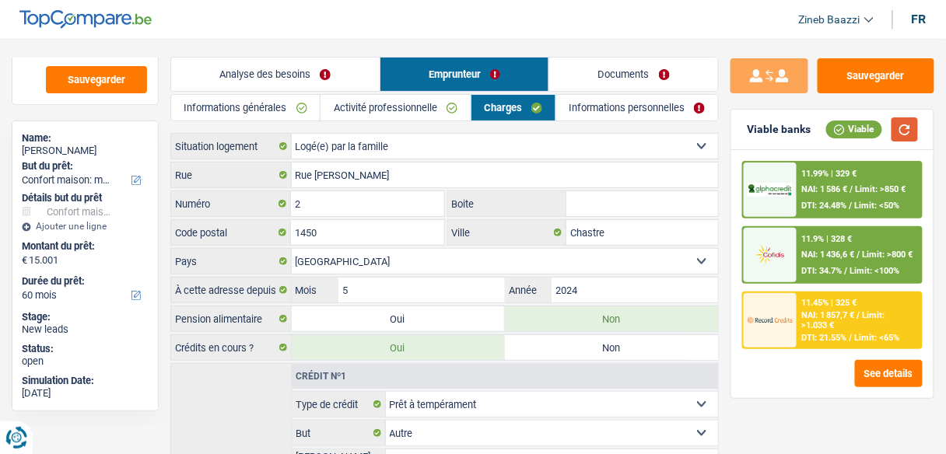
scroll to position [0, 0]
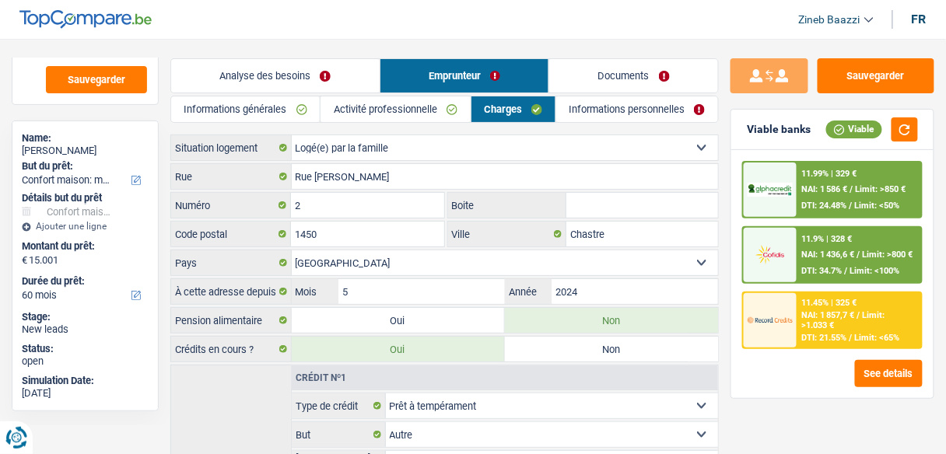
click at [582, 102] on link "Informations personnelles" at bounding box center [637, 109] width 162 height 26
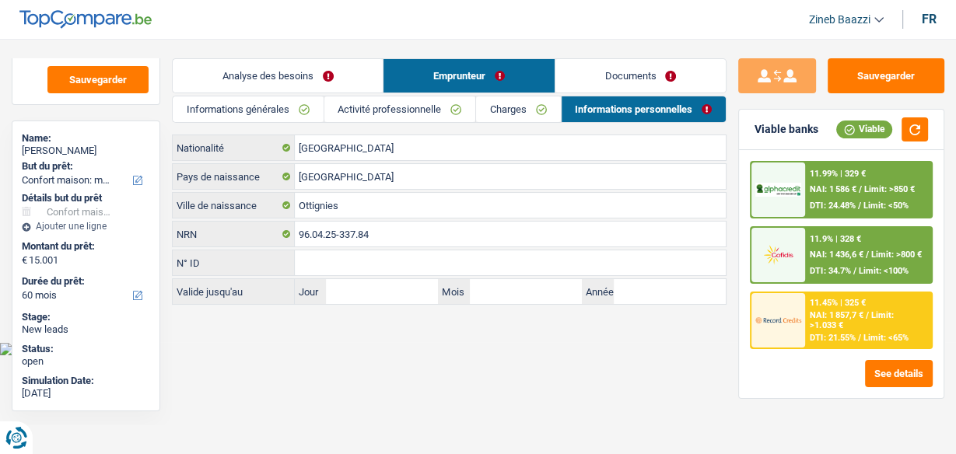
click at [606, 78] on link "Documents" at bounding box center [640, 75] width 170 height 33
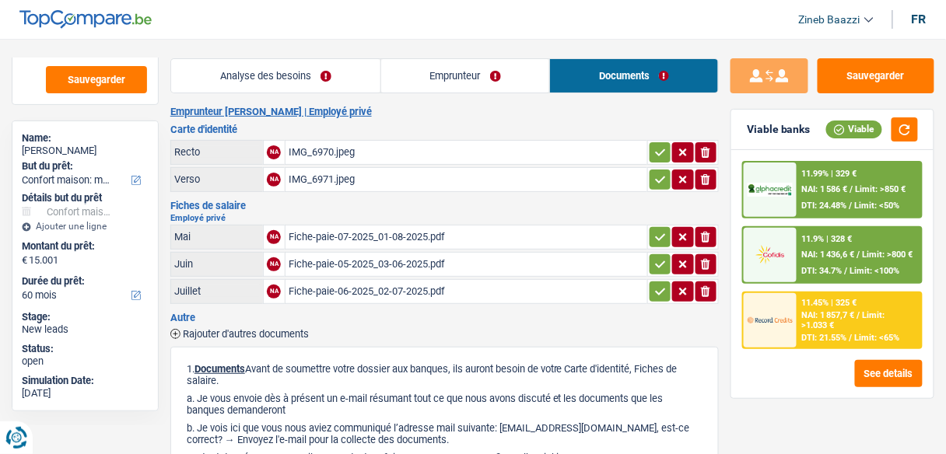
click at [333, 87] on link "Analyse des besoins" at bounding box center [275, 75] width 209 height 33
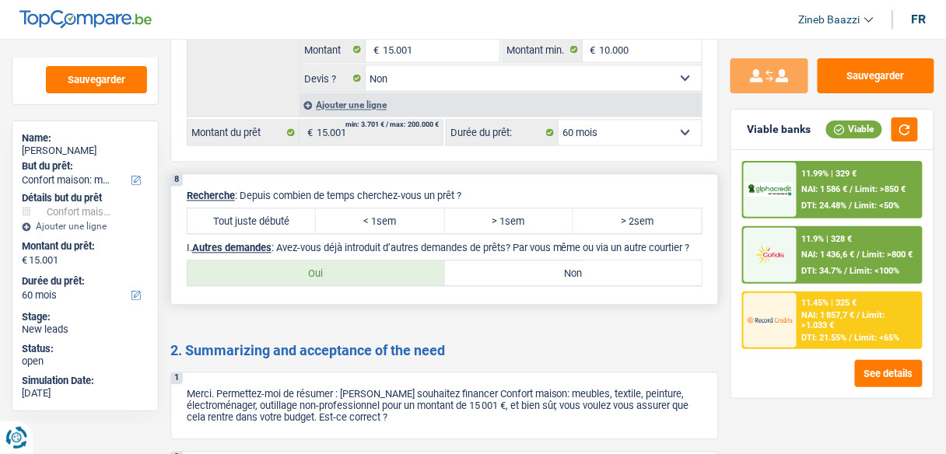
scroll to position [2132, 0]
click at [257, 226] on label "Tout juste débuté" at bounding box center [251, 220] width 128 height 25
click at [257, 226] on input "Tout juste débuté" at bounding box center [251, 220] width 128 height 25
radio input "true"
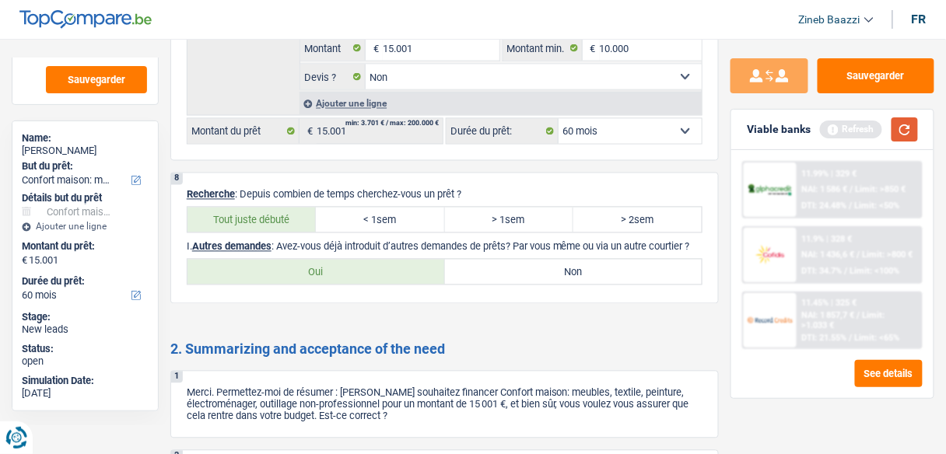
click at [898, 131] on button "button" at bounding box center [904, 129] width 26 height 24
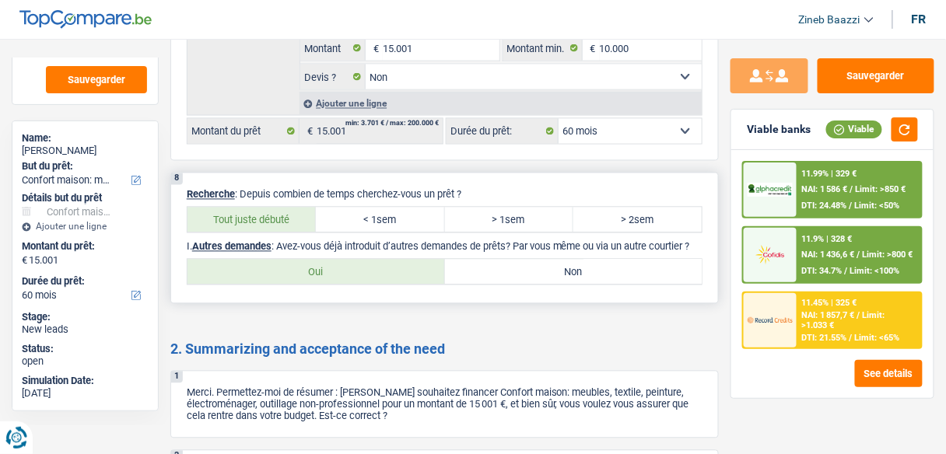
click at [481, 285] on label "Non" at bounding box center [573, 272] width 257 height 25
click at [481, 285] on input "Non" at bounding box center [573, 272] width 257 height 25
radio input "true"
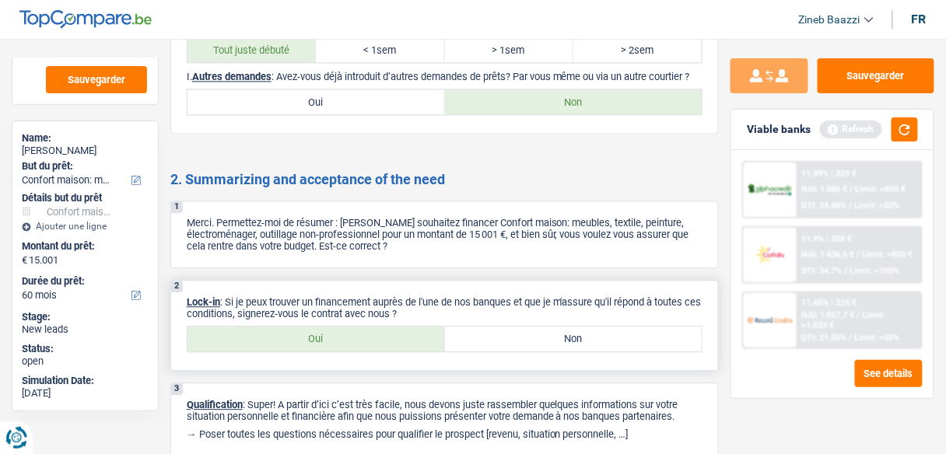
scroll to position [2319, 0]
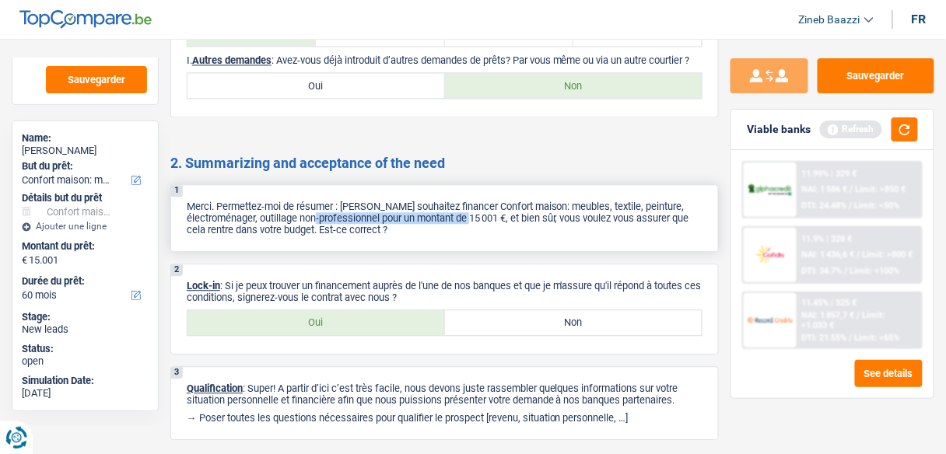
drag, startPoint x: 373, startPoint y: 239, endPoint x: 516, endPoint y: 239, distance: 143.1
click at [516, 236] on p "Merci. Permettez-moi de résumer : [PERSON_NAME] souhaitez financer Confort mais…" at bounding box center [445, 218] width 516 height 35
drag, startPoint x: 527, startPoint y: 240, endPoint x: 511, endPoint y: 238, distance: 16.4
click at [511, 236] on p "Merci. Permettez-moi de résumer : [PERSON_NAME] souhaitez financer Confort mais…" at bounding box center [445, 218] width 516 height 35
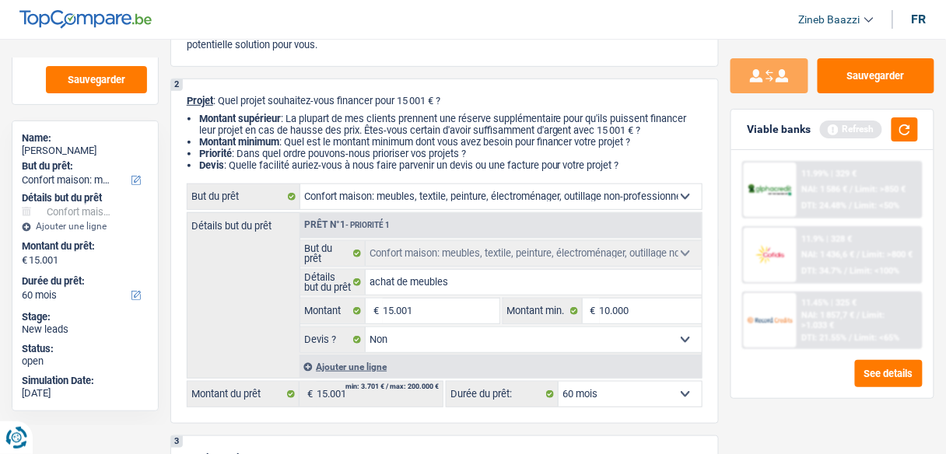
scroll to position [265, 0]
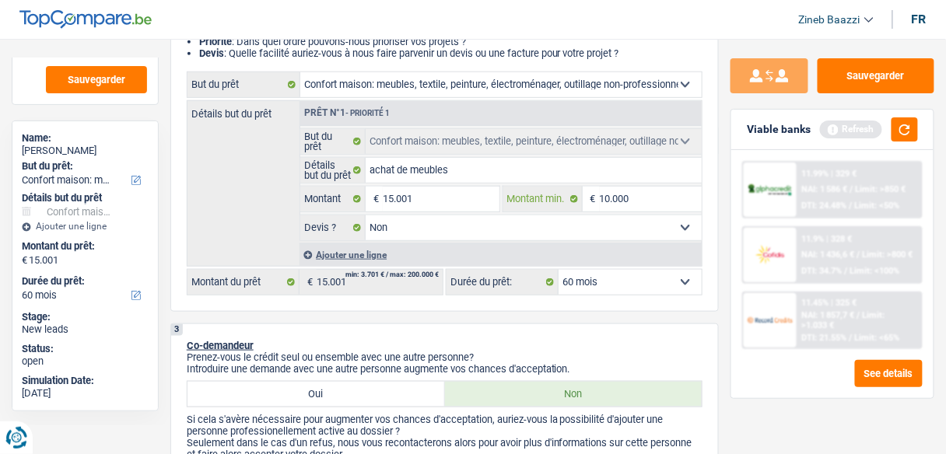
click at [609, 192] on input "10.000" at bounding box center [651, 199] width 102 height 25
type input "1.000"
type input "12.000"
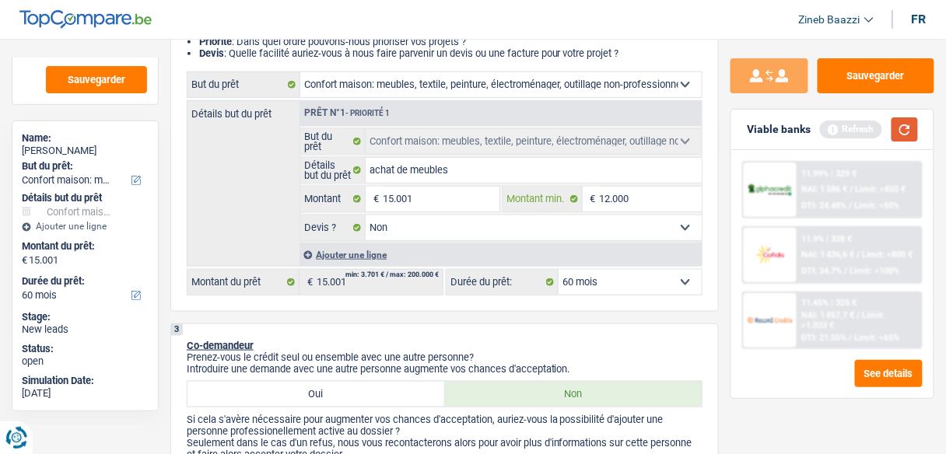
type input "12.000"
click at [898, 138] on button "button" at bounding box center [904, 129] width 26 height 24
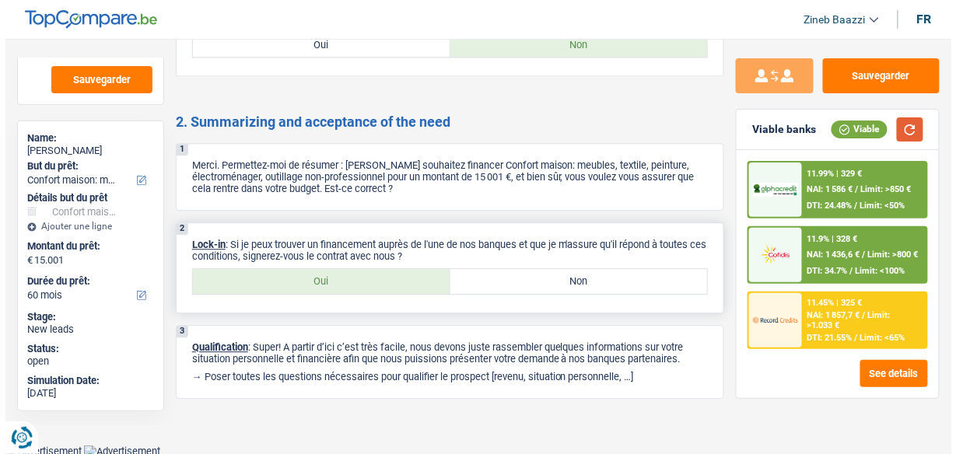
scroll to position [2381, 0]
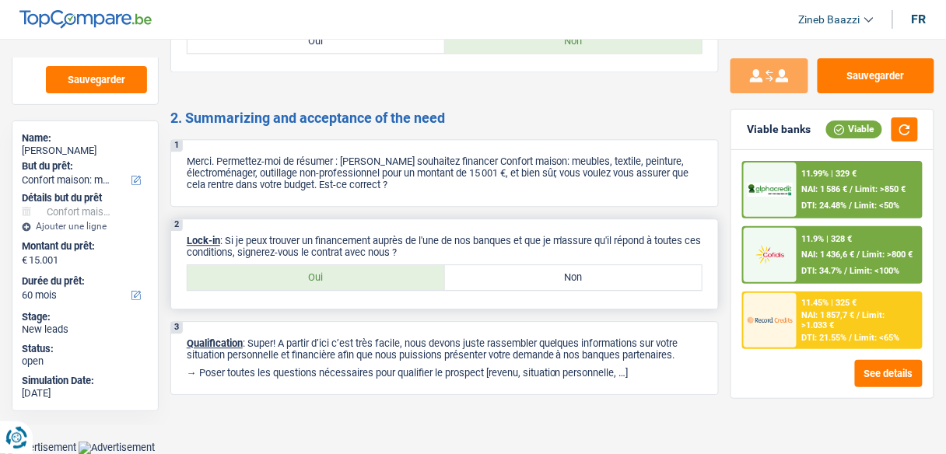
click at [389, 269] on label "Oui" at bounding box center [315, 277] width 257 height 25
click at [389, 269] on input "Oui" at bounding box center [315, 277] width 257 height 25
radio input "true"
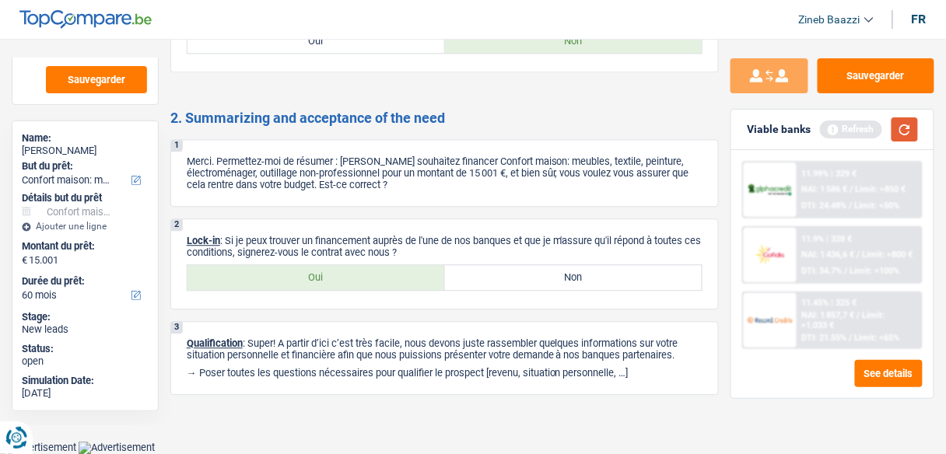
click at [908, 122] on button "button" at bounding box center [904, 129] width 26 height 24
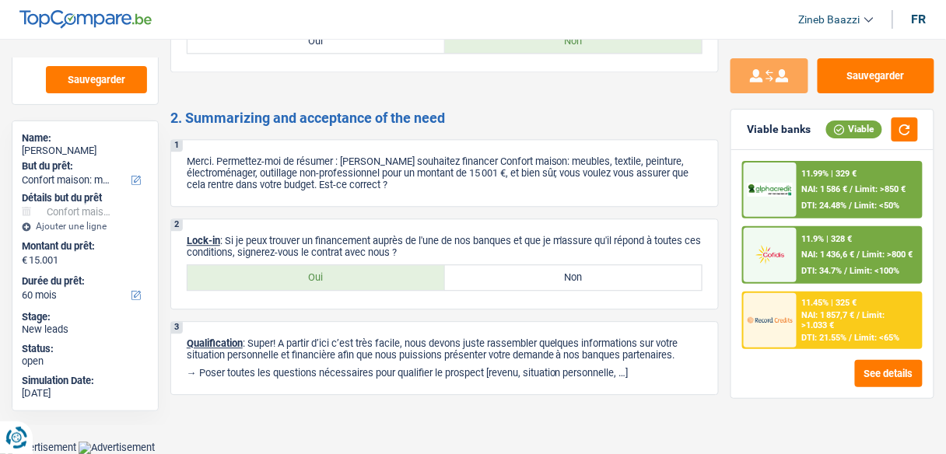
click at [784, 317] on img at bounding box center [770, 320] width 45 height 23
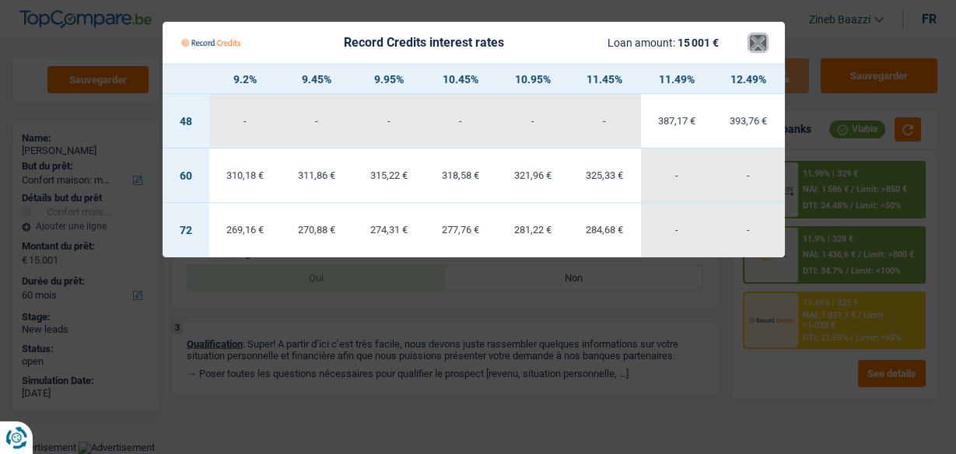
click at [763, 41] on button "×" at bounding box center [758, 43] width 16 height 16
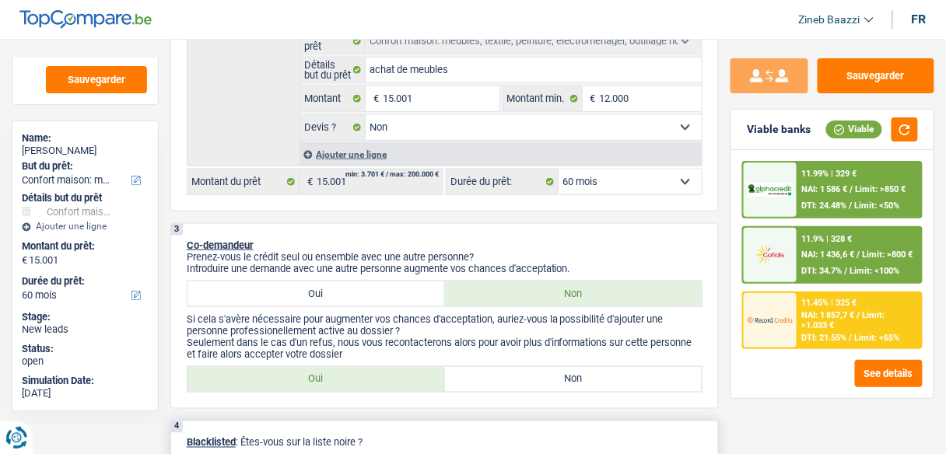
scroll to position [241, 0]
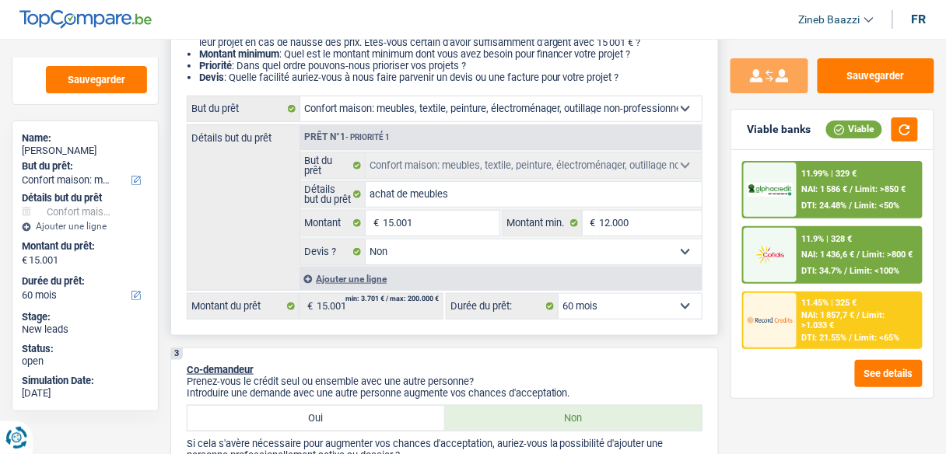
click at [622, 311] on select "12 mois 18 mois 24 mois 30 mois 36 mois 42 mois 48 mois 60 mois 72 mois 84 mois…" at bounding box center [630, 306] width 143 height 25
select select "42"
click at [559, 294] on select "12 mois 18 mois 24 mois 30 mois 36 mois 42 mois 48 mois 60 mois 72 mois 84 mois…" at bounding box center [630, 306] width 143 height 25
select select "42"
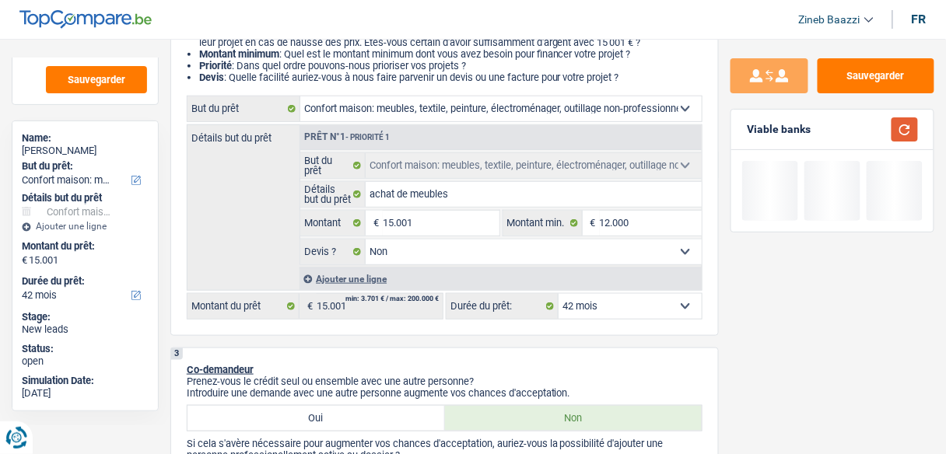
click at [909, 138] on button "button" at bounding box center [904, 129] width 26 height 24
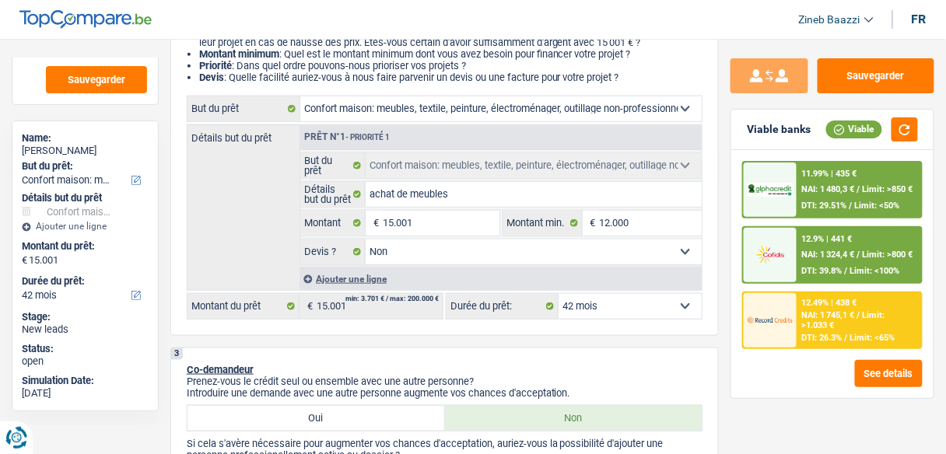
click at [800, 187] on div "11.99% | 435 € NAI: 1 480,3 € / Limit: >850 € DTI: 29.51% / Limit: <50%" at bounding box center [859, 190] width 124 height 54
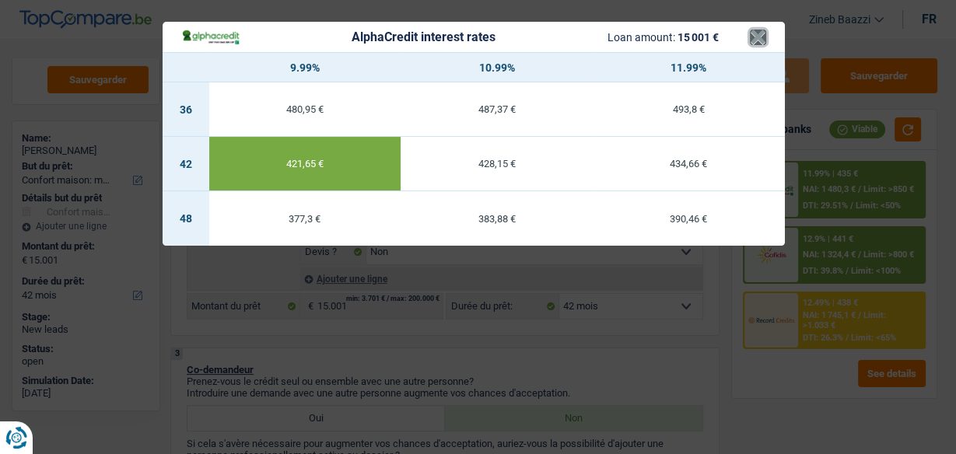
click at [762, 40] on button "×" at bounding box center [758, 38] width 16 height 16
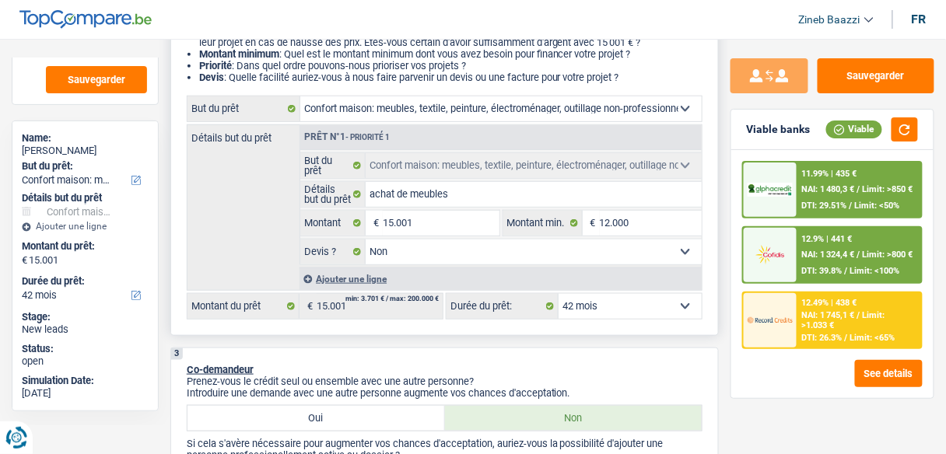
click at [643, 304] on select "12 mois 18 mois 24 mois 30 mois 36 mois 42 mois 48 mois 60 mois 72 mois 84 mois…" at bounding box center [630, 306] width 143 height 25
select select "48"
click at [559, 294] on select "12 mois 18 mois 24 mois 30 mois 36 mois 42 mois 48 mois 60 mois 72 mois 84 mois…" at bounding box center [630, 306] width 143 height 25
select select "48"
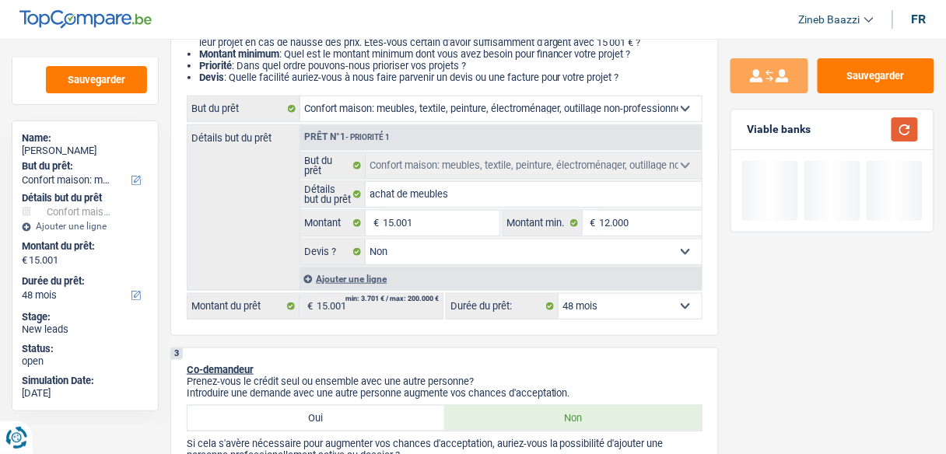
click at [900, 135] on button "button" at bounding box center [904, 129] width 26 height 24
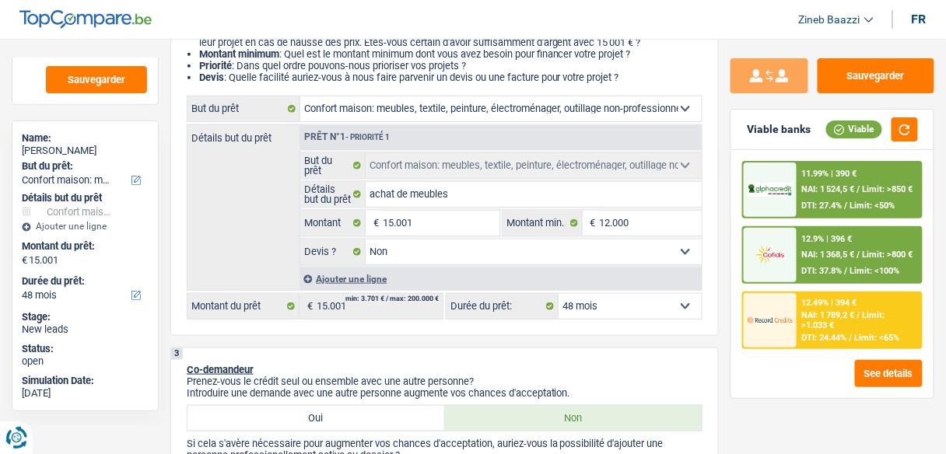
click at [819, 204] on span "DTI: 27.4%" at bounding box center [822, 206] width 40 height 10
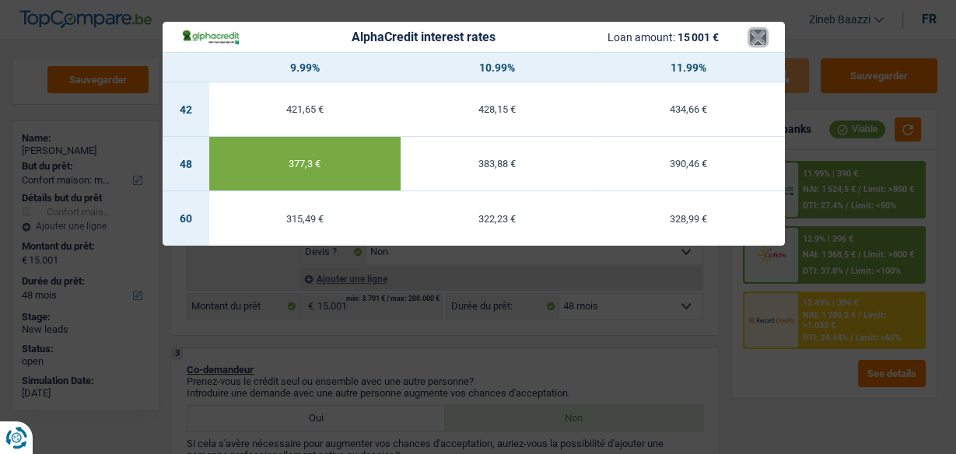
click at [765, 37] on button "×" at bounding box center [758, 38] width 16 height 16
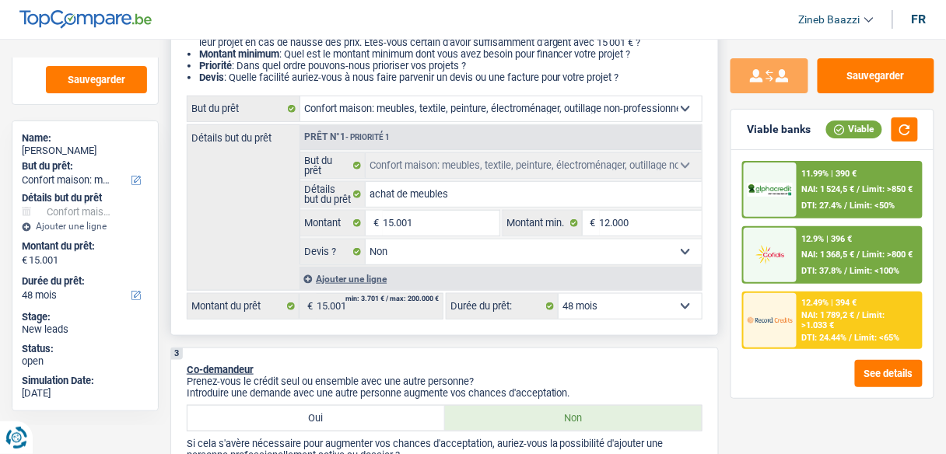
click at [667, 299] on select "12 mois 18 mois 24 mois 30 mois 36 mois 42 mois 48 mois 60 mois 72 mois 84 mois…" at bounding box center [630, 306] width 143 height 25
click at [559, 294] on select "12 mois 18 mois 24 mois 30 mois 36 mois 42 mois 48 mois 60 mois 72 mois 84 mois…" at bounding box center [630, 306] width 143 height 25
click at [900, 135] on button "button" at bounding box center [904, 129] width 26 height 24
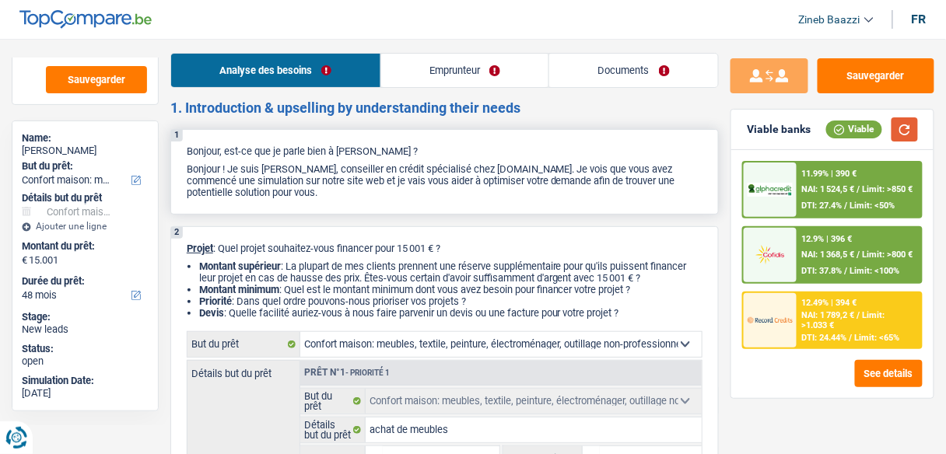
scroll to position [0, 0]
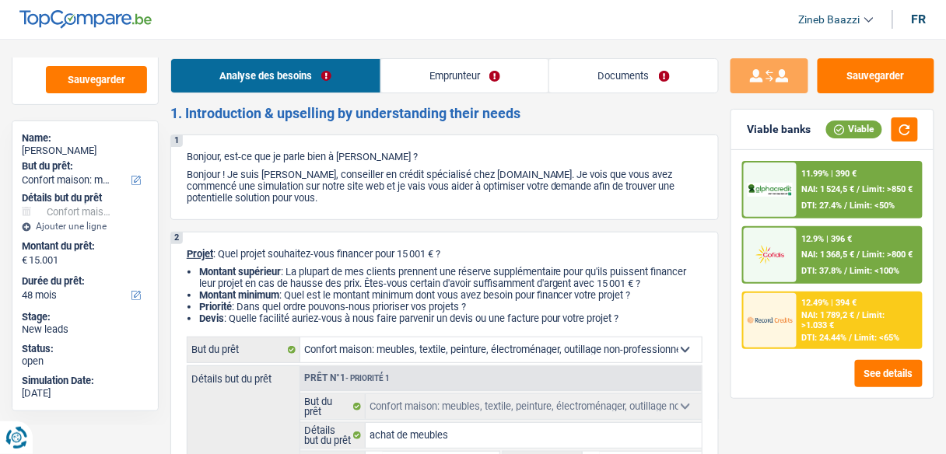
click at [580, 82] on link "Documents" at bounding box center [633, 75] width 169 height 33
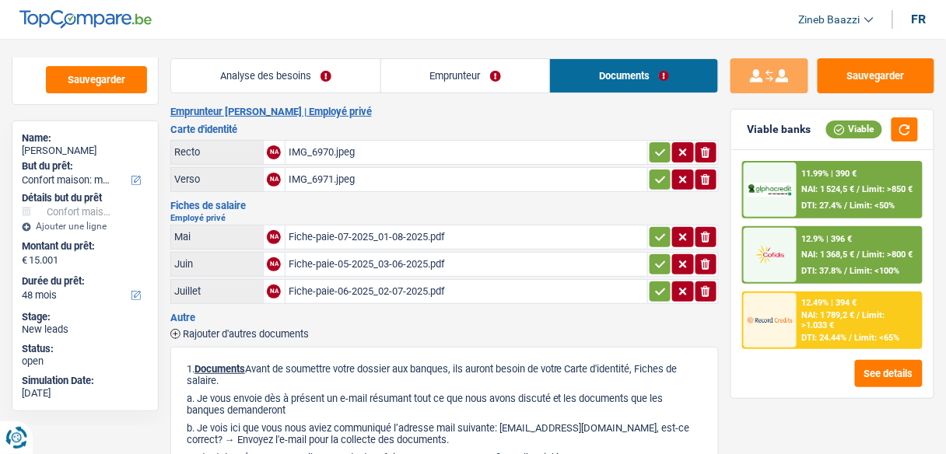
click at [334, 240] on div "Fiche-paie-07-2025_01-08-2025.pdf" at bounding box center [466, 237] width 355 height 23
click at [297, 230] on div "Fiche-paie-07-2025_01-08-2025.pdf" at bounding box center [466, 237] width 355 height 23
click at [307, 256] on div "Fiche-paie-05-2025_03-06-2025.pdf" at bounding box center [466, 264] width 355 height 23
click at [321, 290] on div "Fiche-paie-06-2025_02-07-2025.pdf" at bounding box center [466, 291] width 355 height 23
click at [324, 236] on div "Fiche-paie-07-2025_01-08-2025.pdf" at bounding box center [466, 237] width 355 height 23
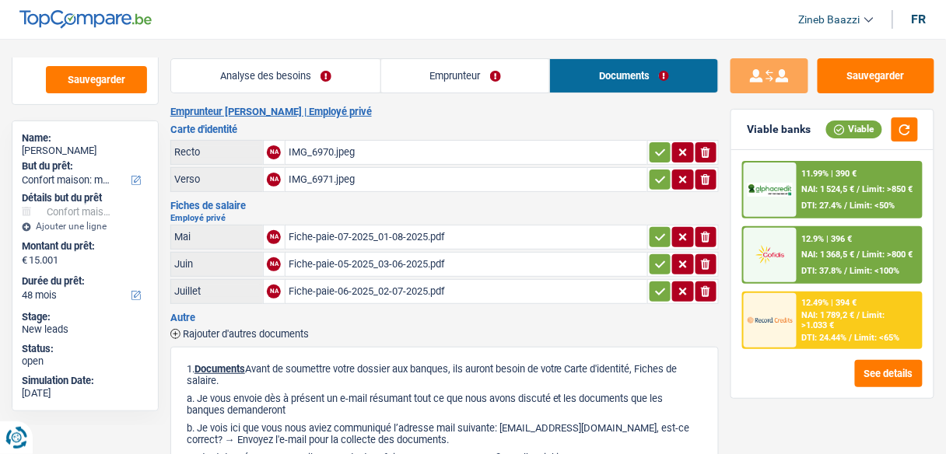
click at [307, 176] on div "IMG_6971.jpeg" at bounding box center [466, 179] width 355 height 23
click at [310, 150] on div "IMG_6970.jpeg" at bounding box center [466, 152] width 355 height 23
click at [793, 308] on div at bounding box center [770, 320] width 53 height 54
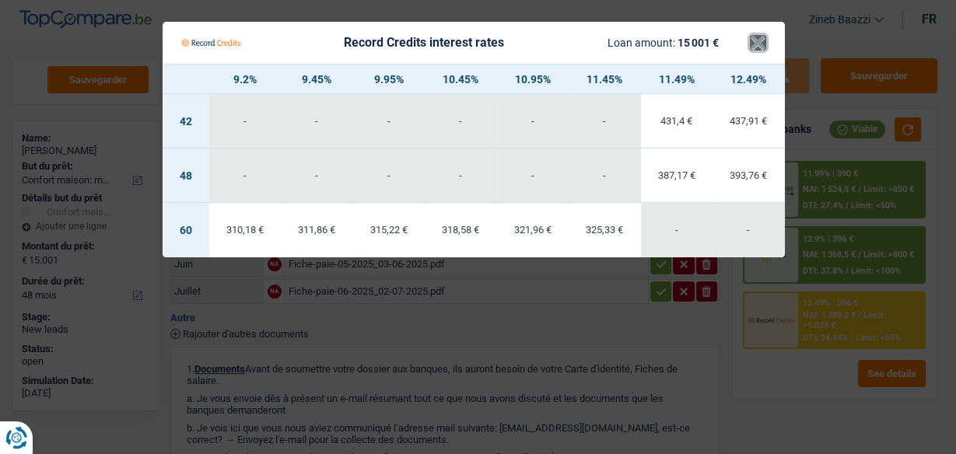
click at [756, 41] on button "×" at bounding box center [758, 43] width 16 height 16
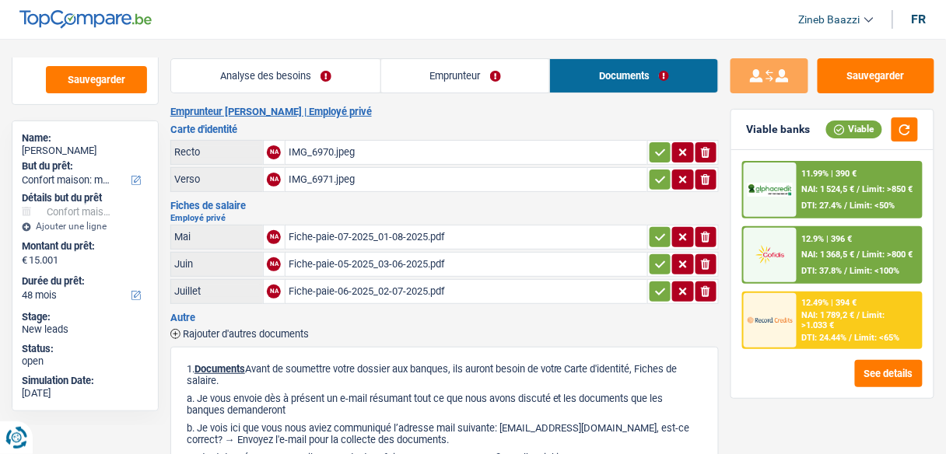
click at [821, 198] on div "11.99% | 390 € NAI: 1 524,5 € / Limit: >850 € DTI: 27.4% / Limit: <50%" at bounding box center [859, 190] width 124 height 54
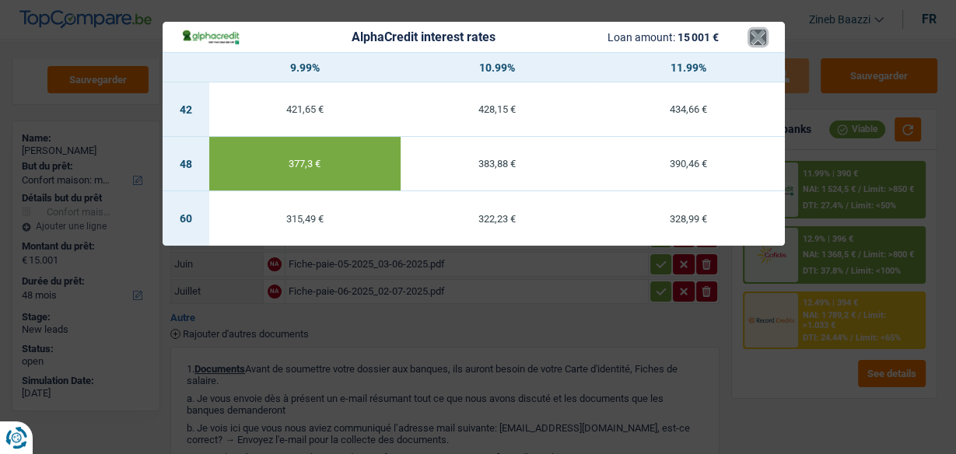
click at [760, 37] on button "×" at bounding box center [758, 38] width 16 height 16
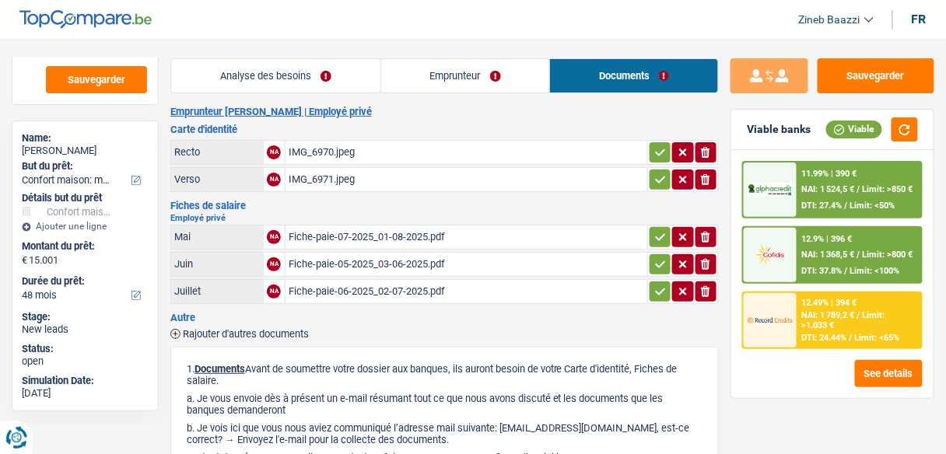
click at [473, 121] on div "Emprunteur [PERSON_NAME] | Employé privé Carte d'identité Recto NA IMG_6970.jpe…" at bounding box center [444, 386] width 548 height 561
click at [835, 81] on button "Sauvegarder" at bounding box center [876, 75] width 117 height 35
click at [877, 86] on button "Sauvegarder" at bounding box center [876, 75] width 117 height 35
